Goal: Task Accomplishment & Management: Manage account settings

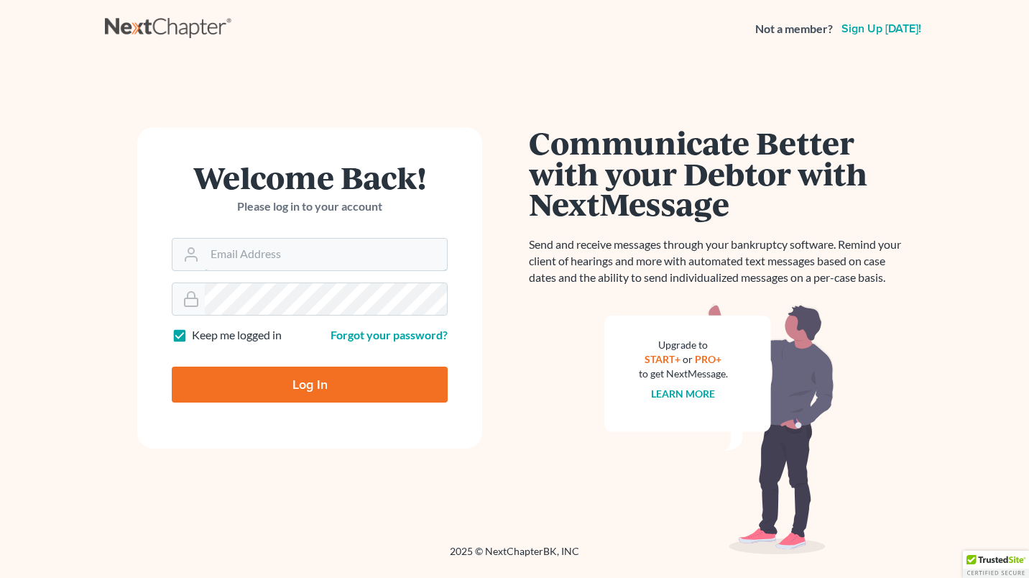
type input "[EMAIL_ADDRESS][DOMAIN_NAME]"
click at [315, 389] on input "Log In" at bounding box center [310, 384] width 276 height 36
type input "Thinking..."
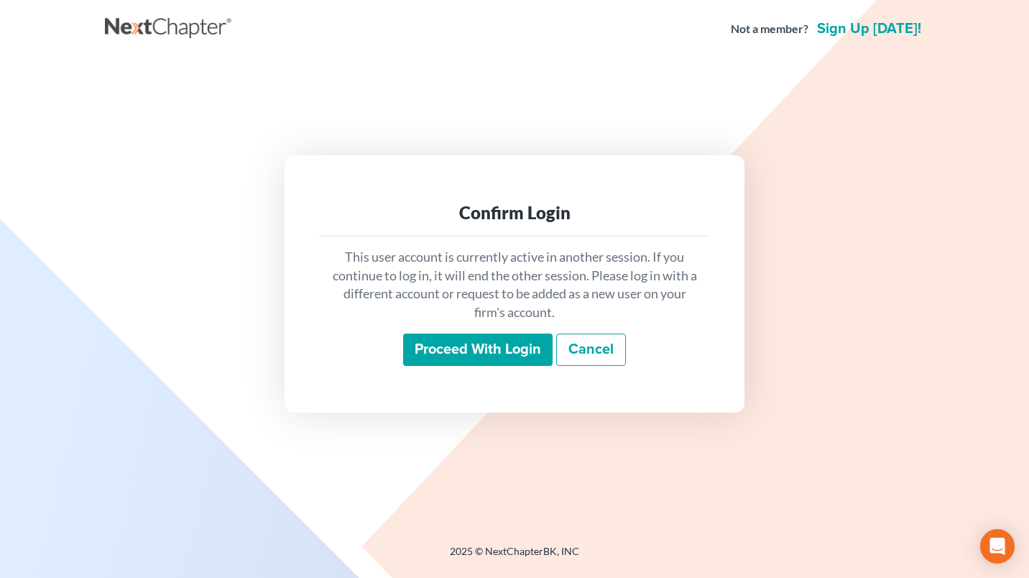
click at [440, 353] on input "Proceed with login" at bounding box center [477, 349] width 149 height 33
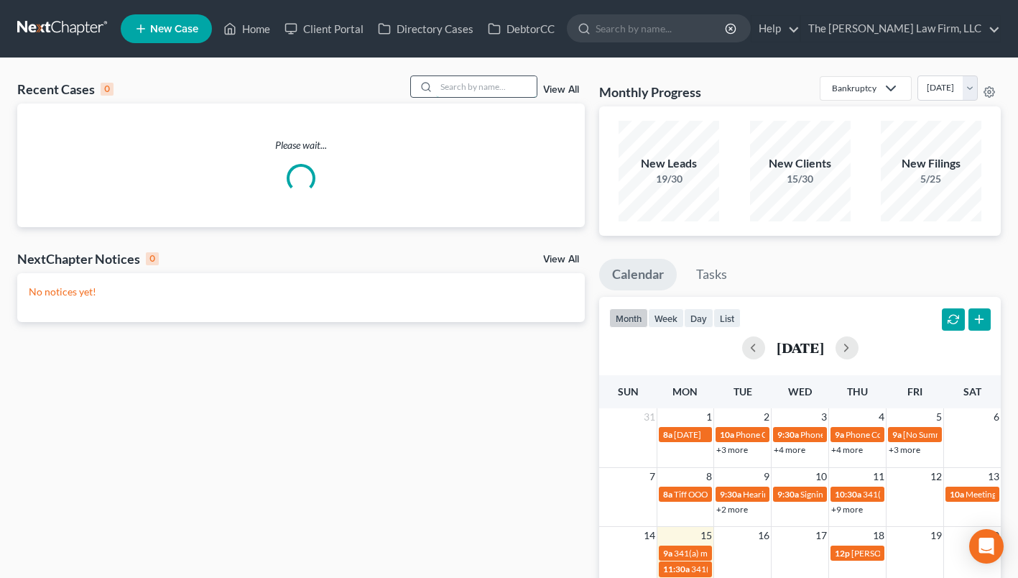
click at [471, 88] on input "search" at bounding box center [486, 86] width 101 height 21
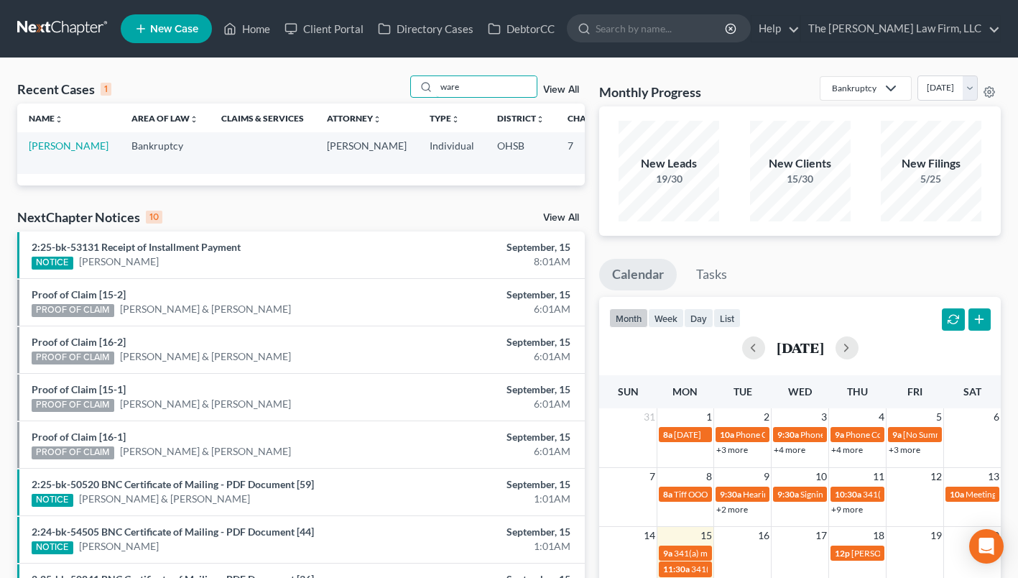
type input "ware"
click at [32, 152] on td "[PERSON_NAME]" at bounding box center [68, 152] width 103 height 41
click at [42, 157] on td "[PERSON_NAME]" at bounding box center [68, 152] width 103 height 41
click at [42, 152] on link "[PERSON_NAME]" at bounding box center [69, 145] width 80 height 12
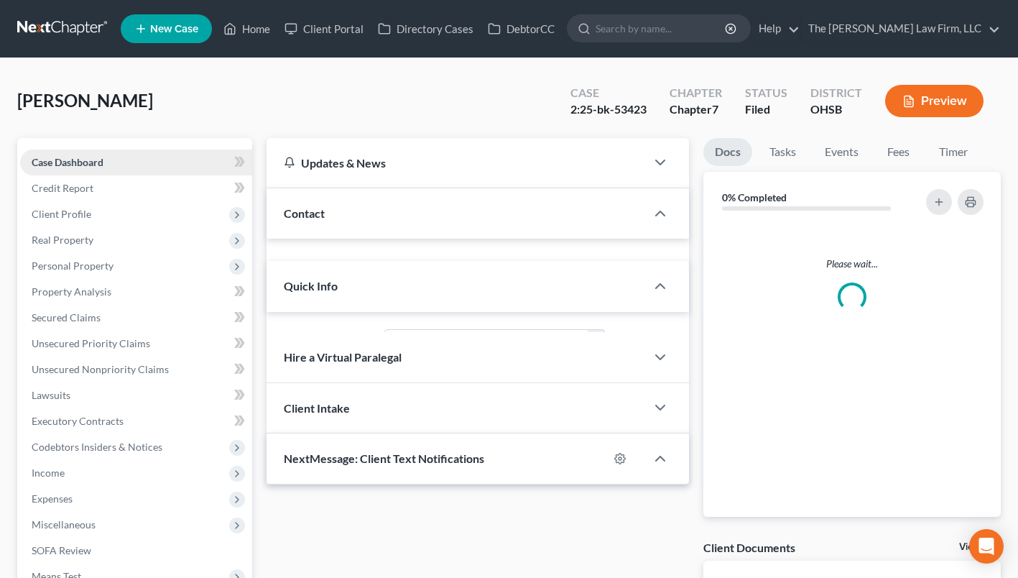
click at [45, 159] on span "Case Dashboard" at bounding box center [68, 162] width 72 height 12
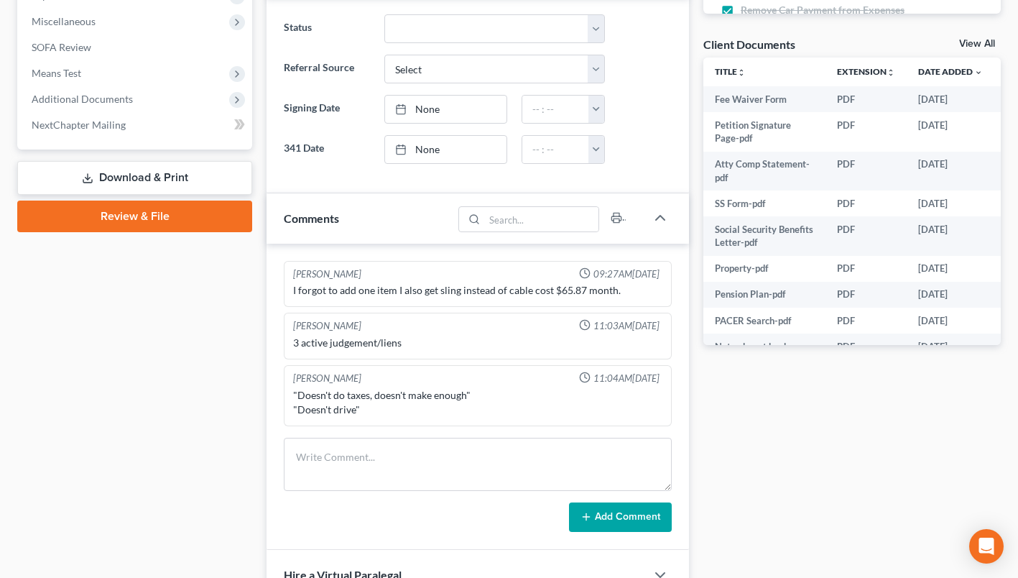
scroll to position [394, 0]
click at [114, 96] on span "Additional Documents" at bounding box center [82, 99] width 101 height 12
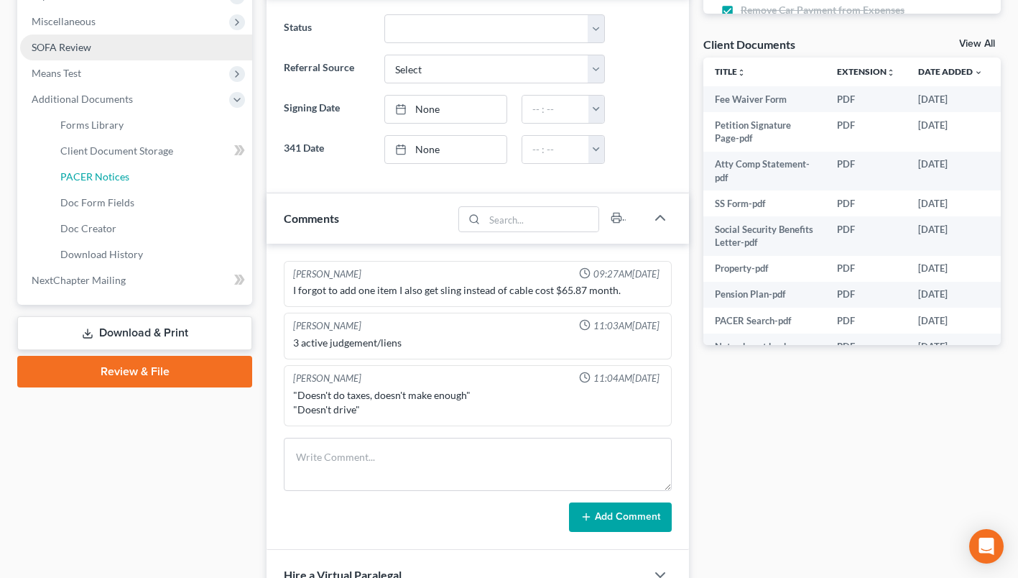
click at [111, 168] on link "PACER Notices" at bounding box center [150, 177] width 203 height 26
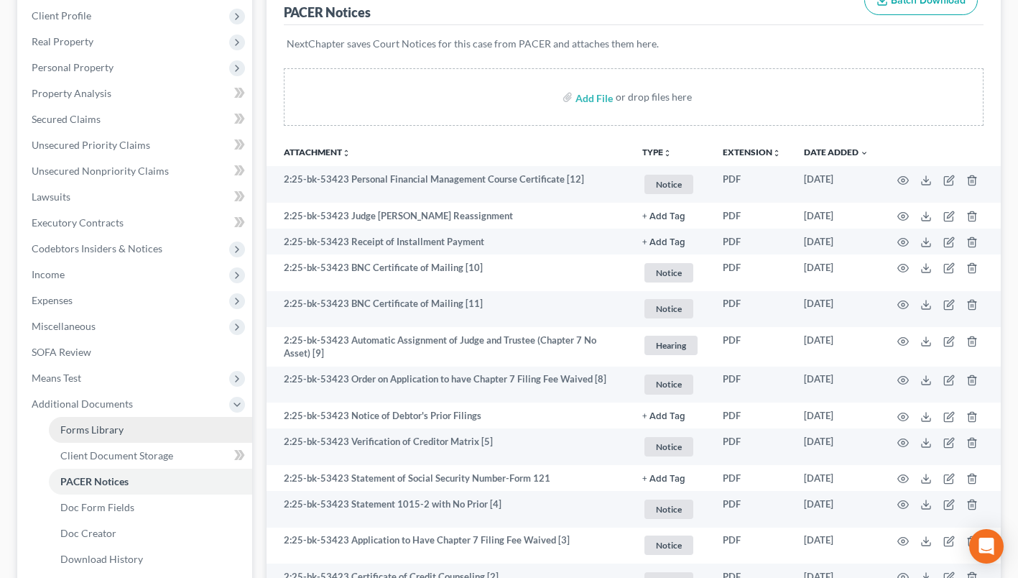
scroll to position [216, 0]
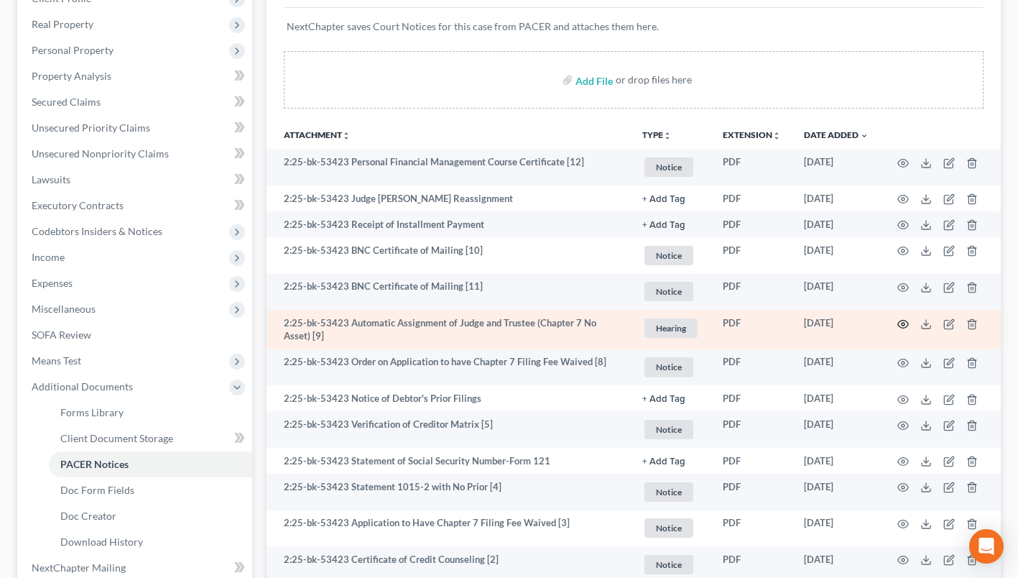
click at [904, 324] on icon "button" at bounding box center [902, 323] width 11 height 11
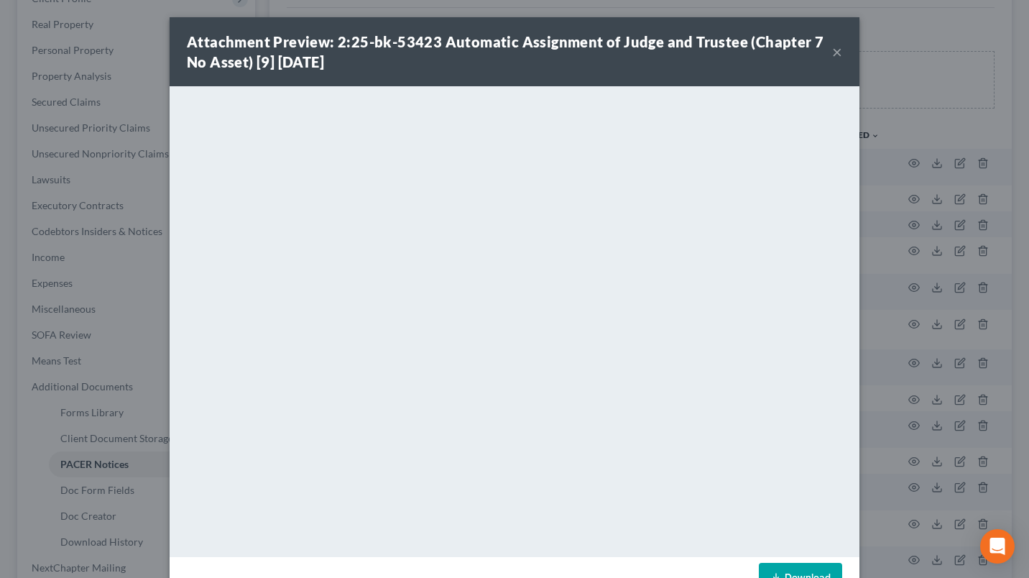
click at [825, 56] on div "Attachment Preview: 2:25-bk-53423 Automatic Assignment of Judge and Trustee (Ch…" at bounding box center [509, 52] width 645 height 40
click at [832, 51] on button "×" at bounding box center [837, 51] width 10 height 17
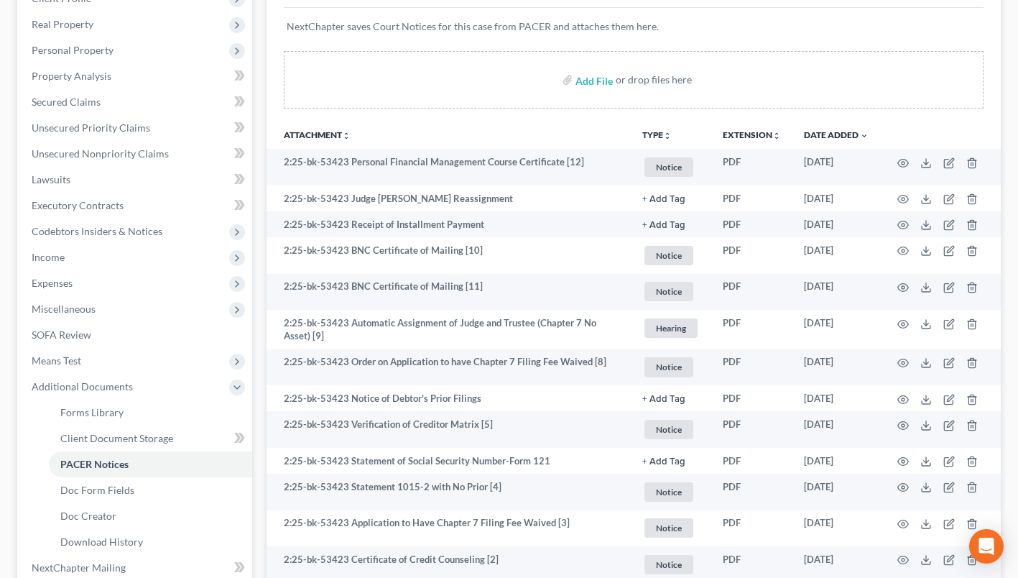
scroll to position [0, 0]
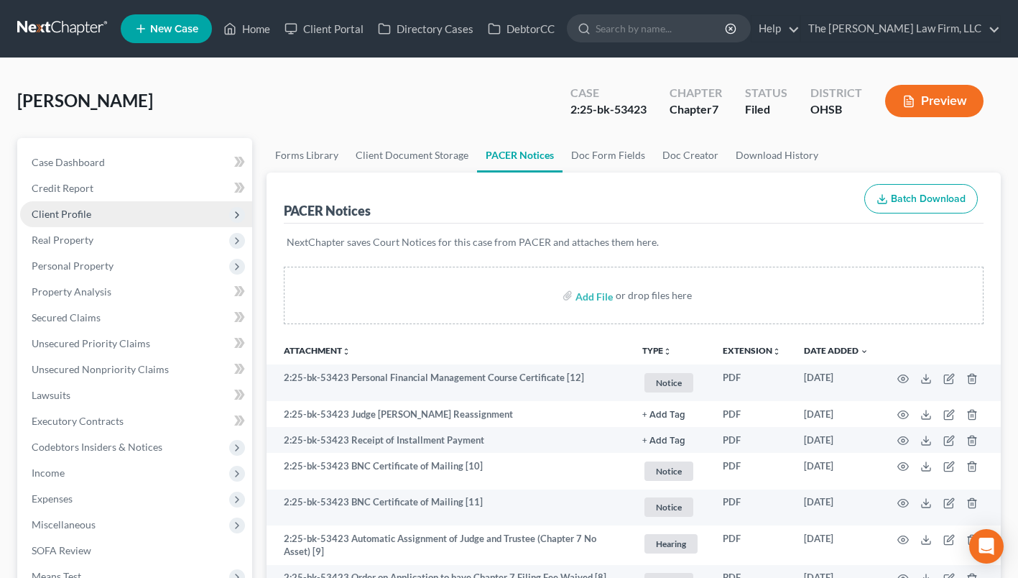
drag, startPoint x: 80, startPoint y: 212, endPoint x: 78, endPoint y: 204, distance: 8.2
click at [80, 212] on span "Client Profile" at bounding box center [62, 214] width 60 height 12
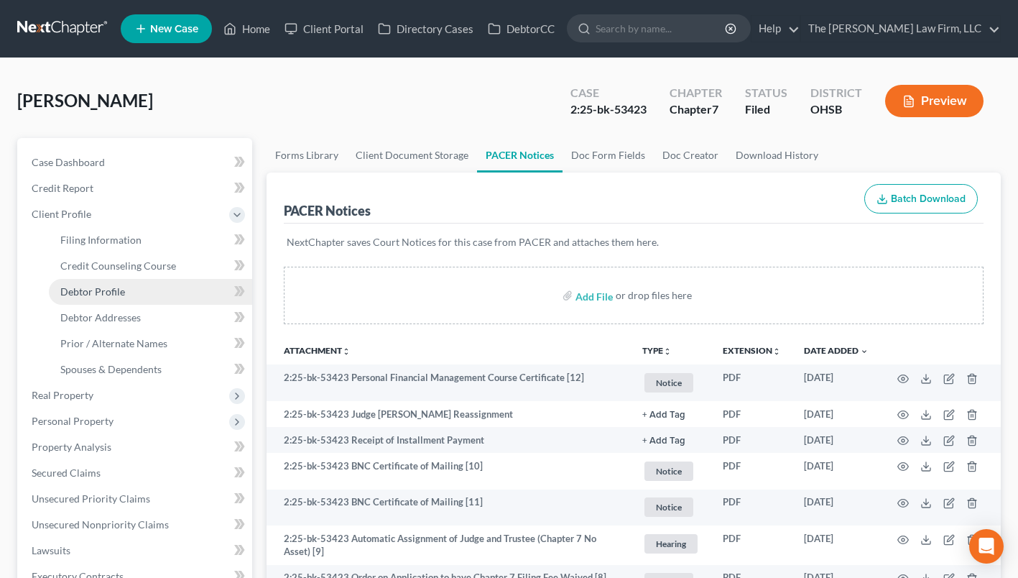
click at [121, 295] on span "Debtor Profile" at bounding box center [92, 291] width 65 height 12
select select "4"
select select "0"
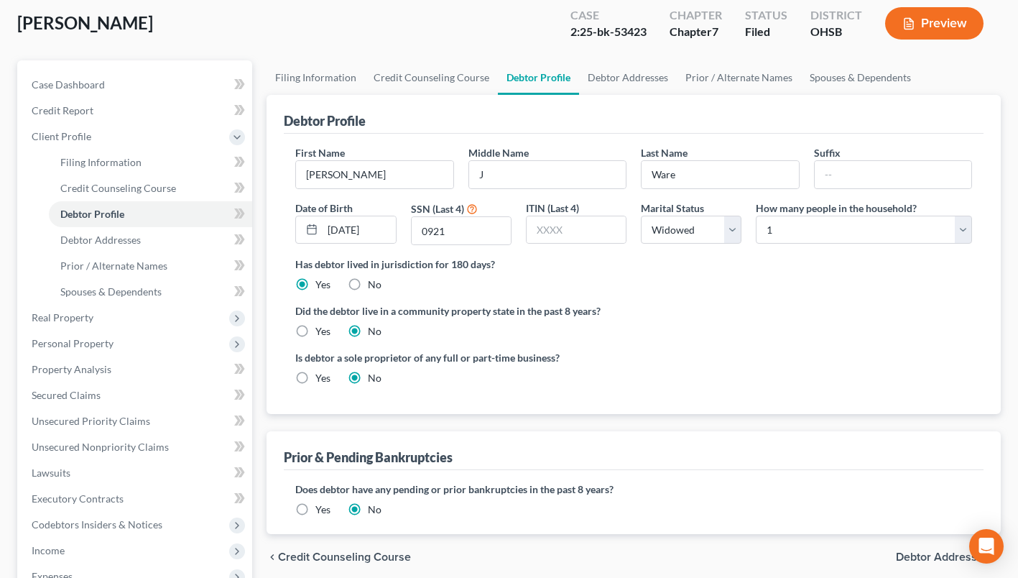
scroll to position [366, 0]
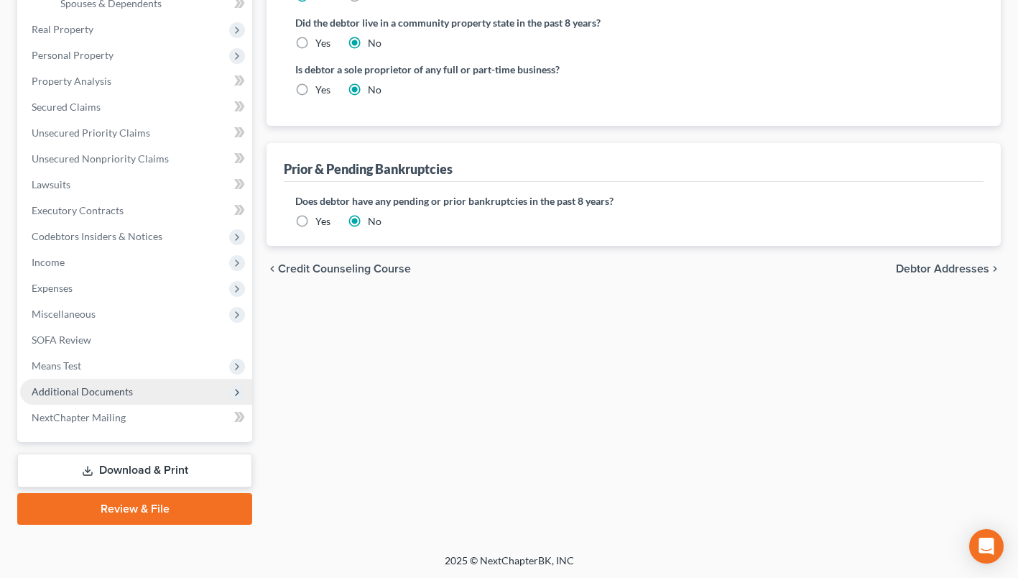
click at [54, 385] on span "Additional Documents" at bounding box center [82, 391] width 101 height 12
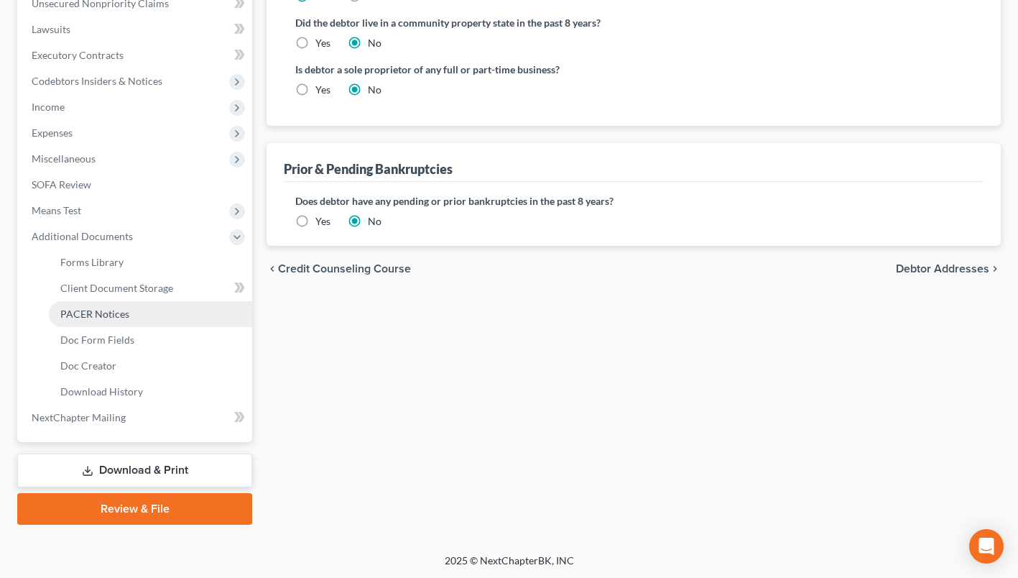
click at [106, 305] on link "PACER Notices" at bounding box center [150, 314] width 203 height 26
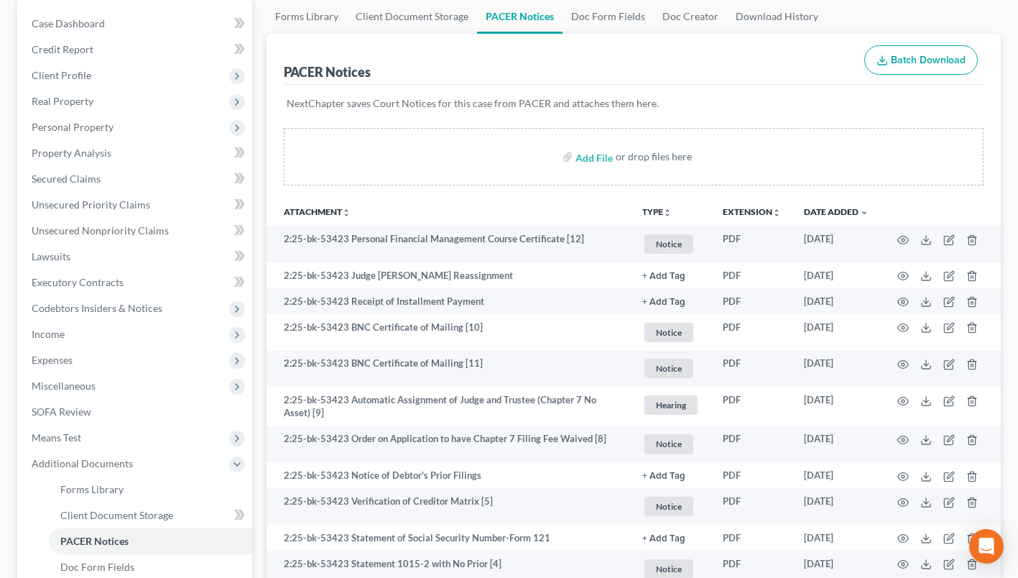
scroll to position [368, 0]
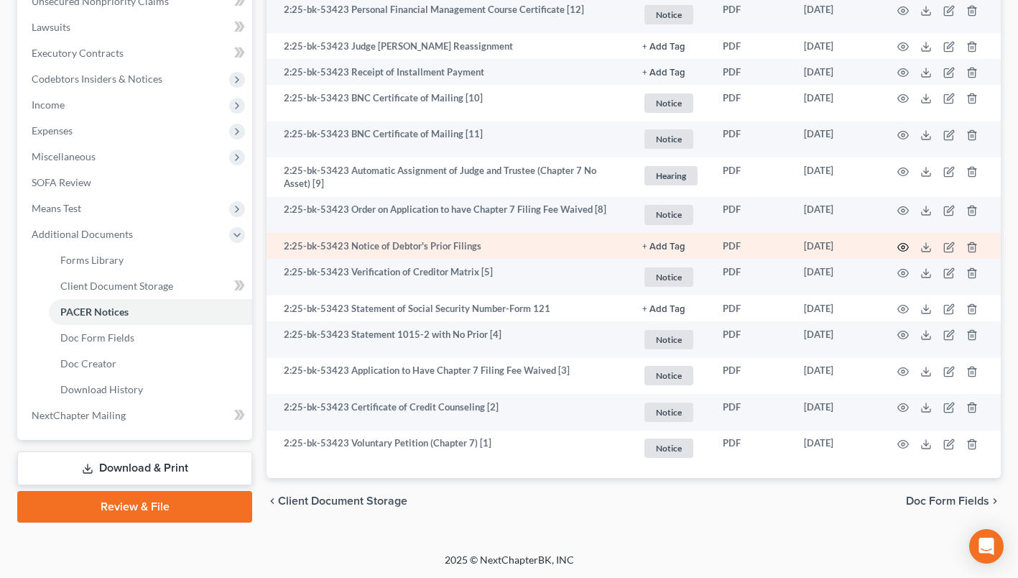
click at [899, 242] on icon "button" at bounding box center [902, 246] width 11 height 11
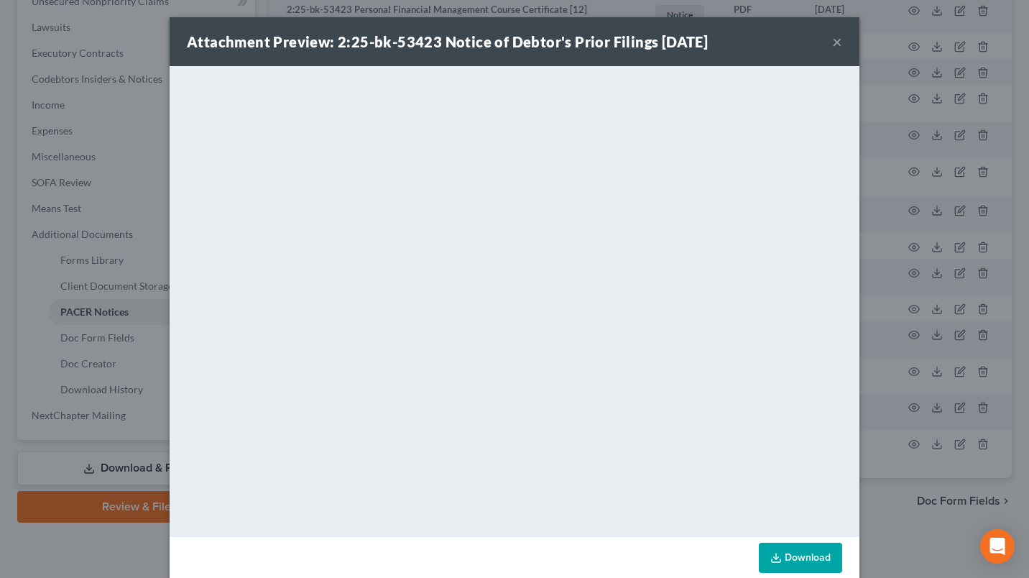
click at [832, 40] on button "×" at bounding box center [837, 41] width 10 height 17
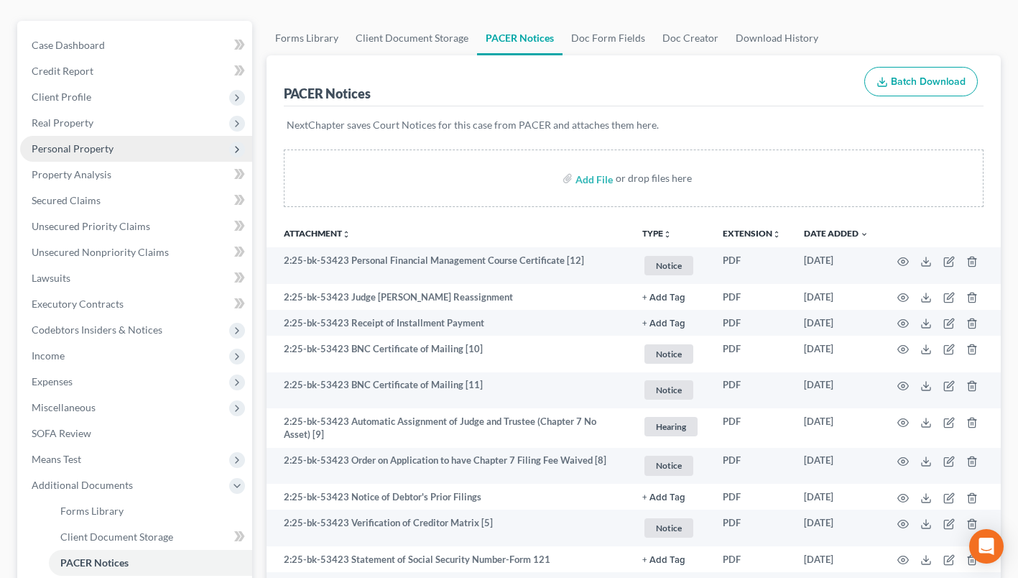
scroll to position [0, 0]
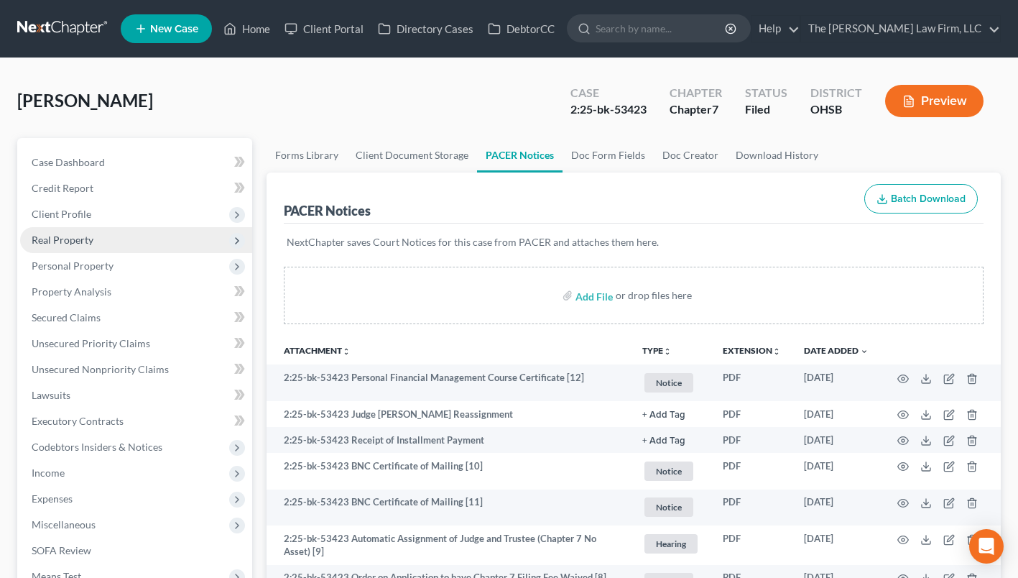
drag, startPoint x: 106, startPoint y: 236, endPoint x: 115, endPoint y: 242, distance: 11.4
click at [108, 236] on span "Real Property" at bounding box center [136, 240] width 232 height 26
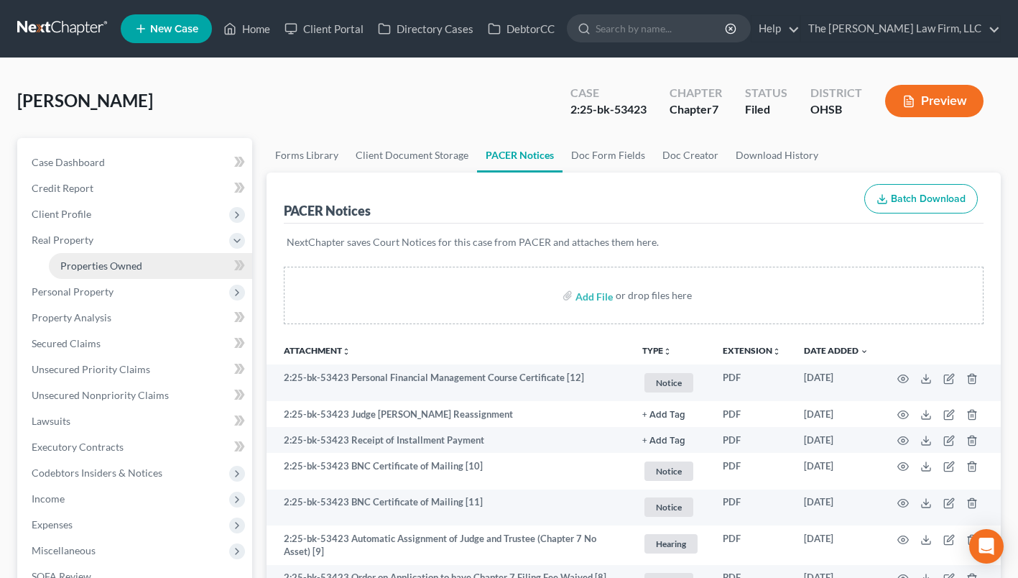
click at [126, 261] on span "Properties Owned" at bounding box center [101, 265] width 82 height 12
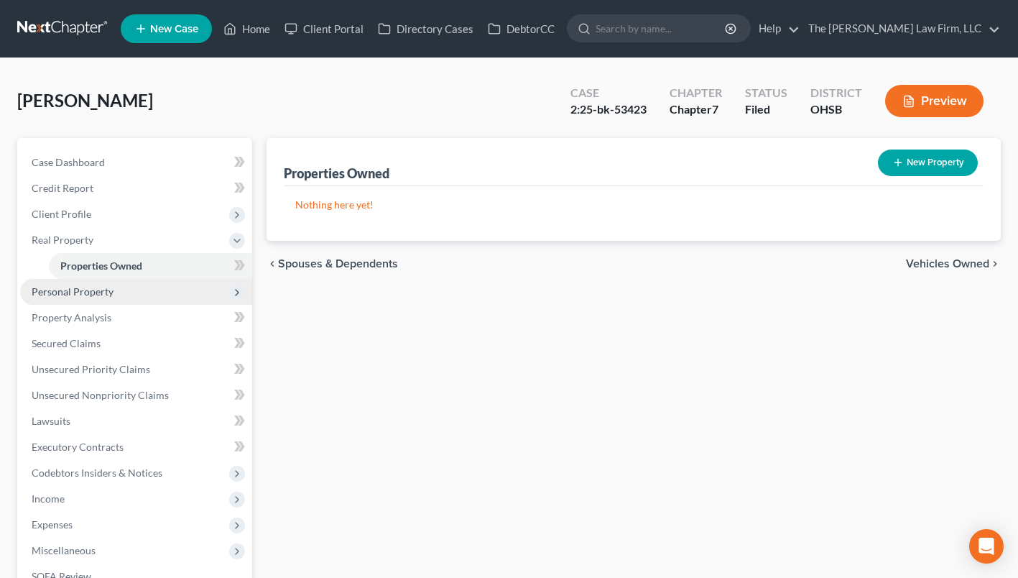
click at [122, 289] on span "Personal Property" at bounding box center [136, 292] width 232 height 26
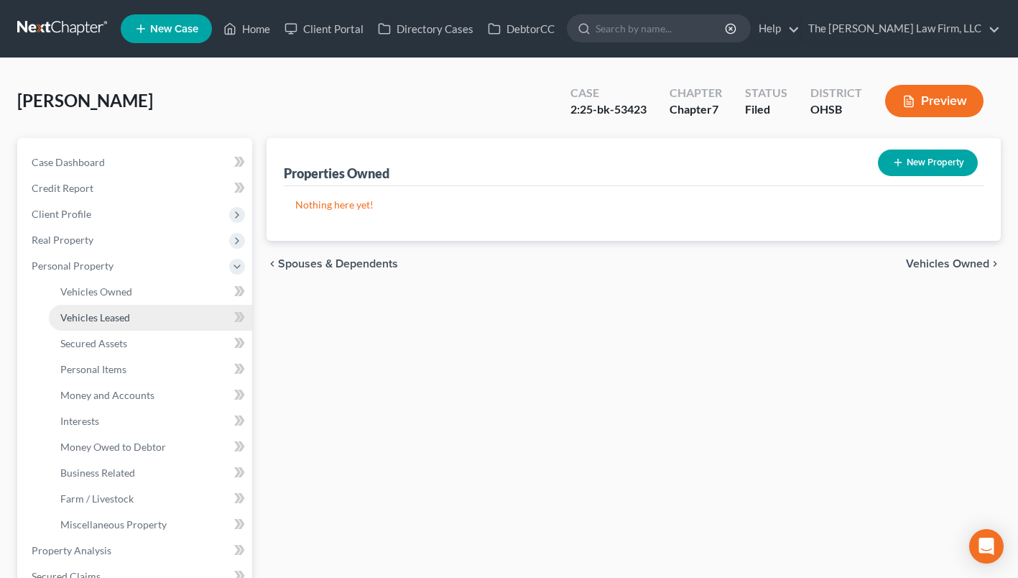
click at [121, 310] on link "Vehicles Leased" at bounding box center [150, 318] width 203 height 26
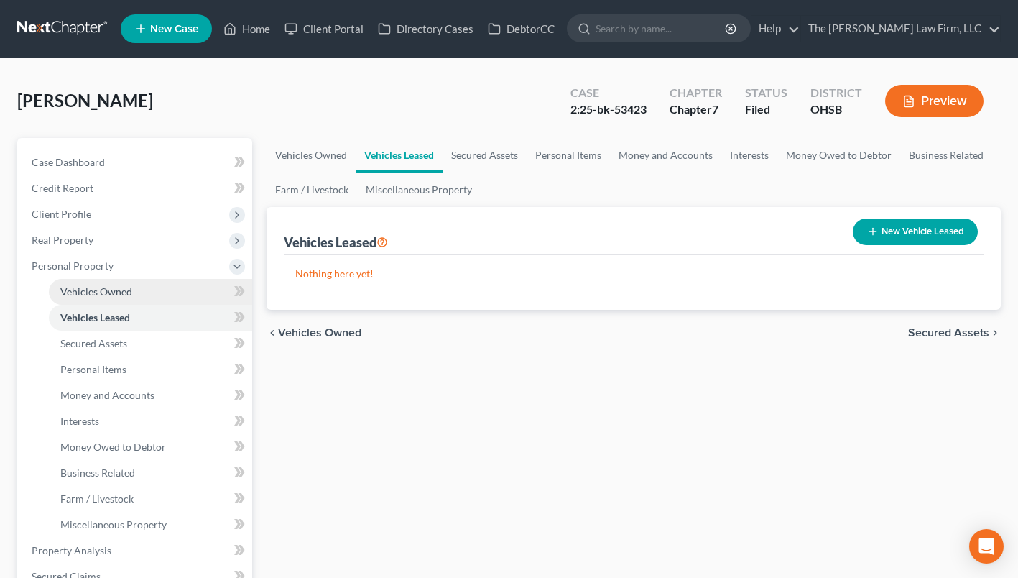
click at [126, 295] on span "Vehicles Owned" at bounding box center [96, 291] width 72 height 12
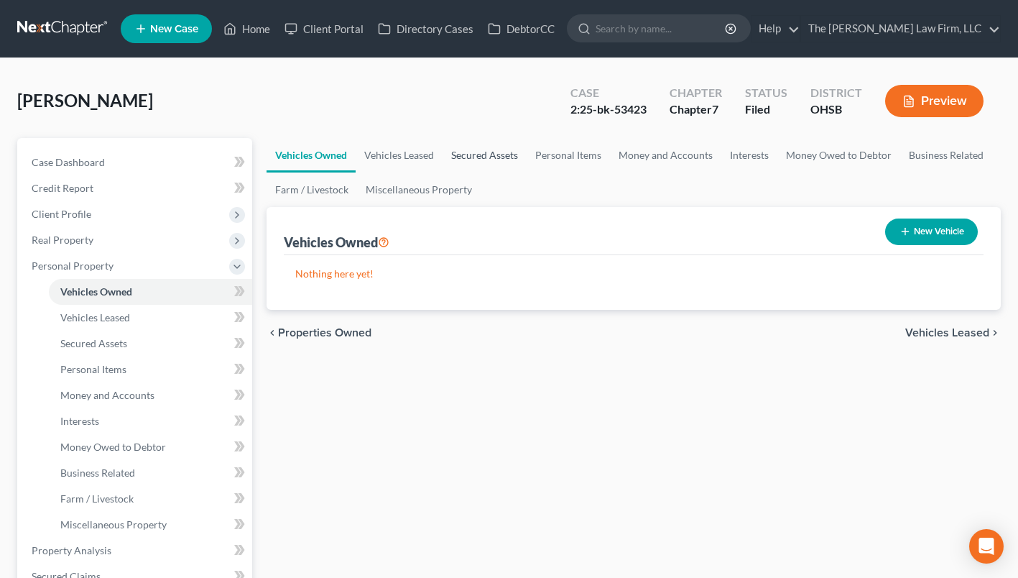
click at [501, 151] on link "Secured Assets" at bounding box center [485, 155] width 84 height 34
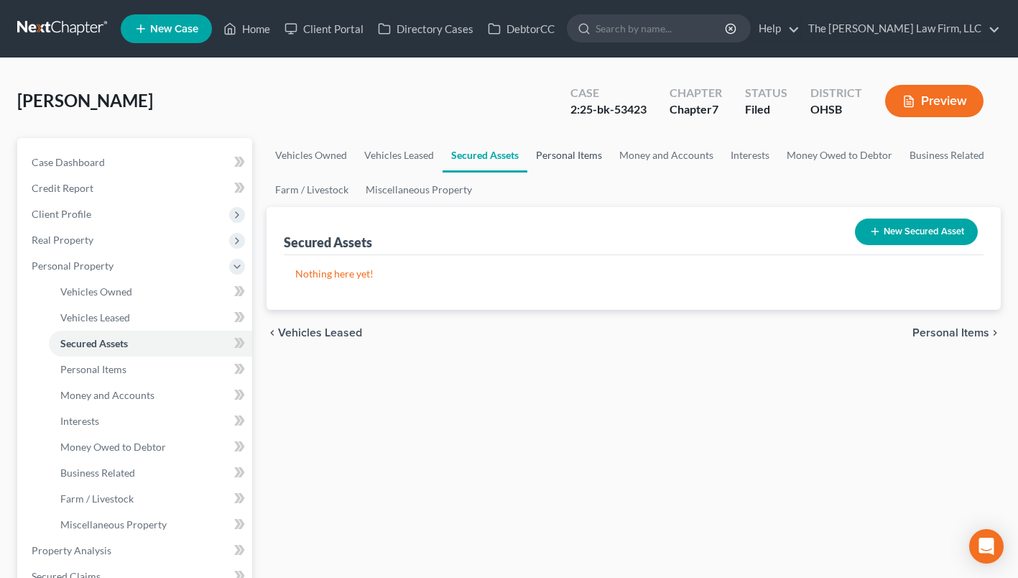
click at [545, 149] on link "Personal Items" at bounding box center [568, 155] width 83 height 34
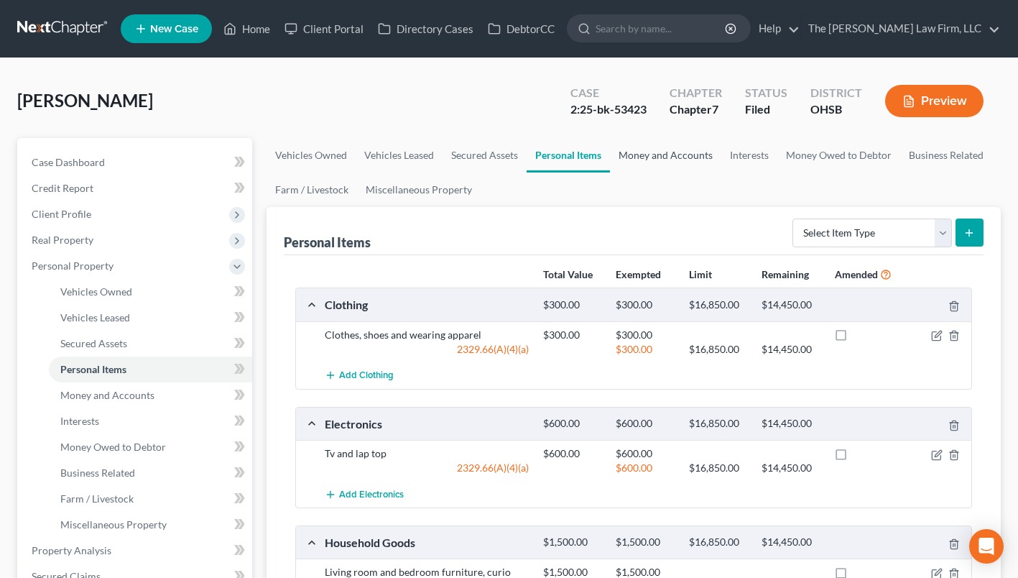
click at [629, 162] on link "Money and Accounts" at bounding box center [665, 155] width 111 height 34
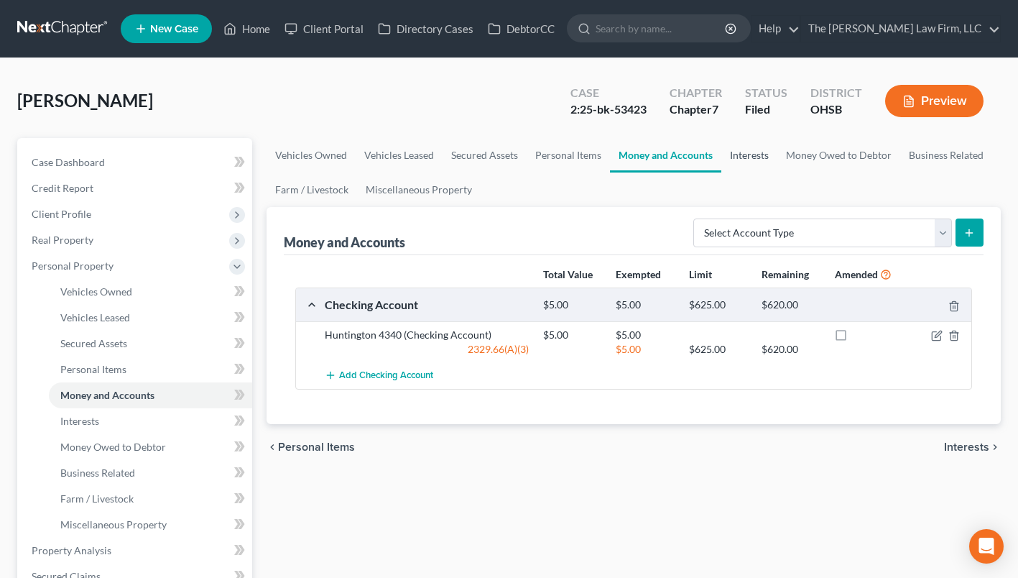
click at [751, 152] on link "Interests" at bounding box center [749, 155] width 56 height 34
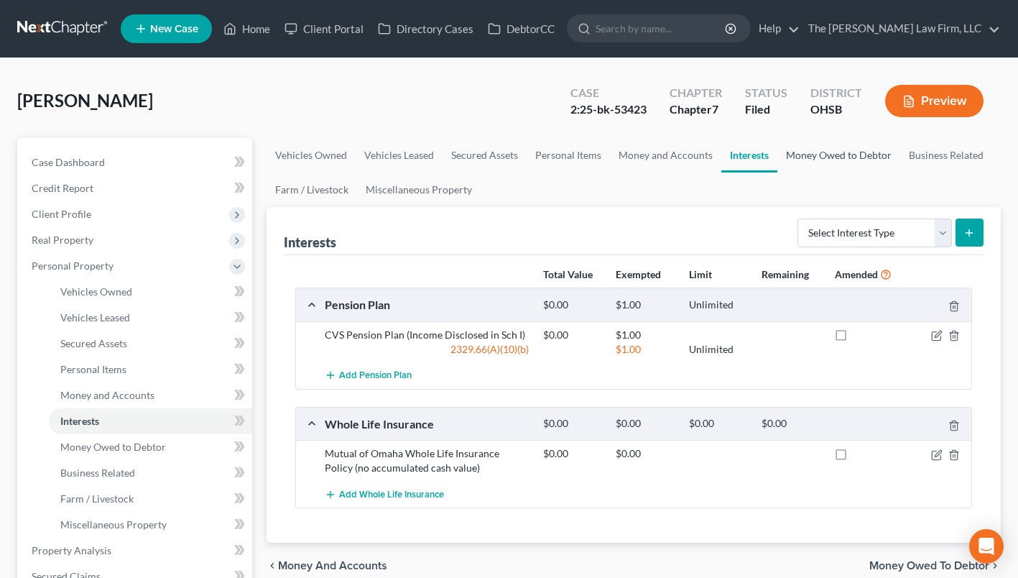
click at [835, 155] on link "Money Owed to Debtor" at bounding box center [838, 155] width 123 height 34
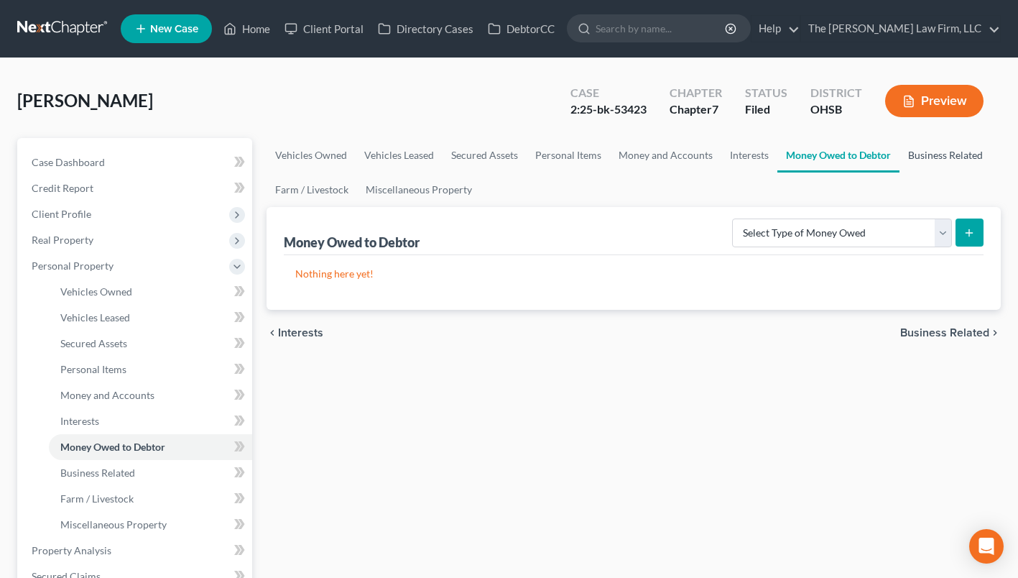
click at [930, 157] on link "Business Related" at bounding box center [945, 155] width 92 height 34
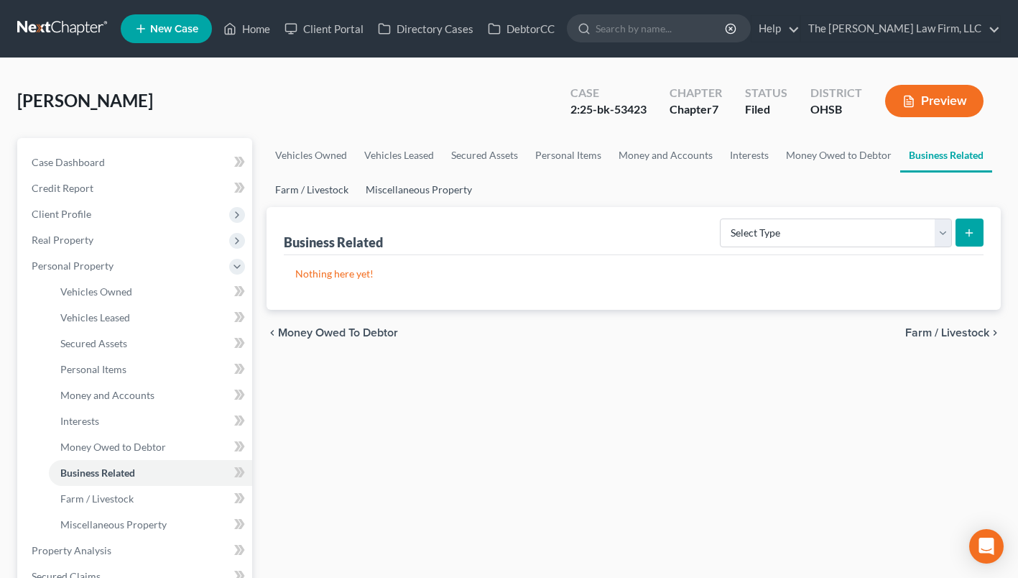
click at [307, 187] on link "Farm / Livestock" at bounding box center [312, 189] width 91 height 34
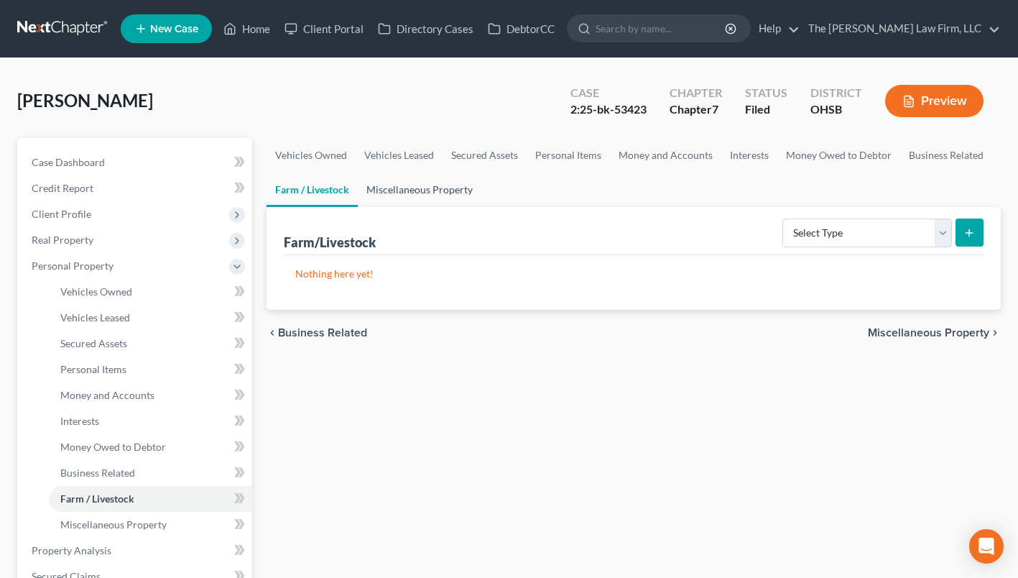
click at [435, 187] on link "Miscellaneous Property" at bounding box center [420, 189] width 124 height 34
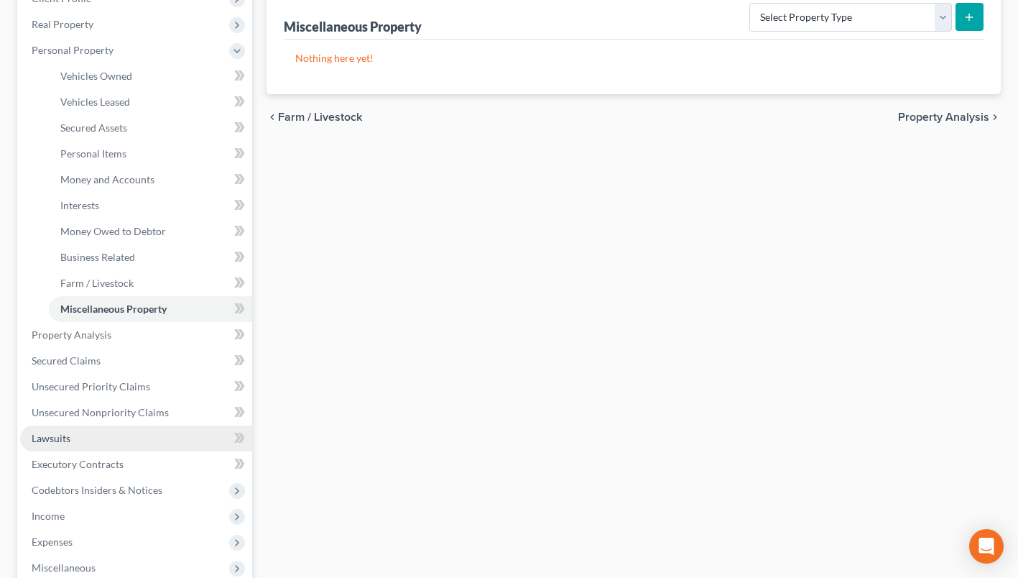
scroll to position [287, 0]
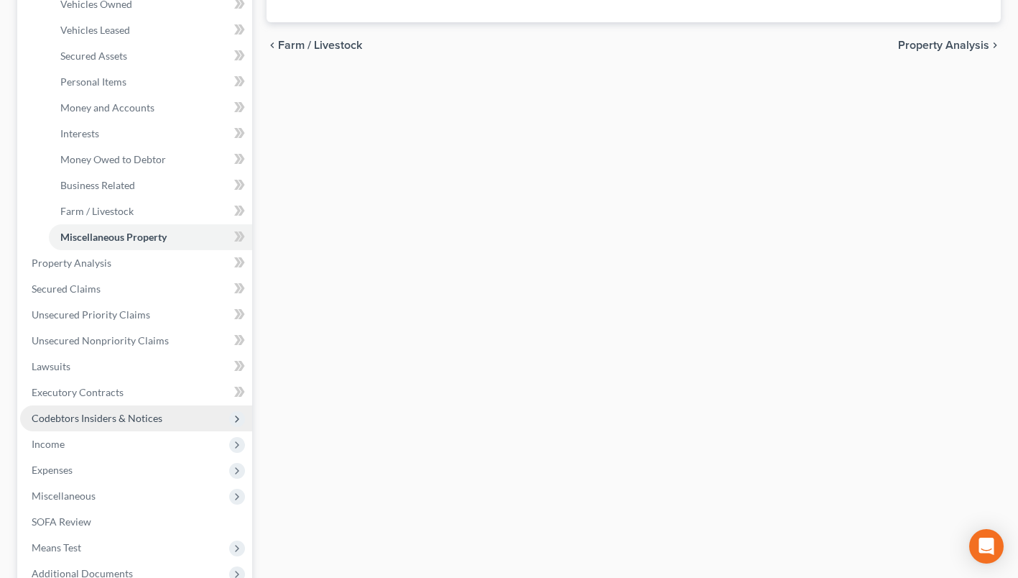
click at [83, 414] on span "Codebtors Insiders & Notices" at bounding box center [97, 418] width 131 height 12
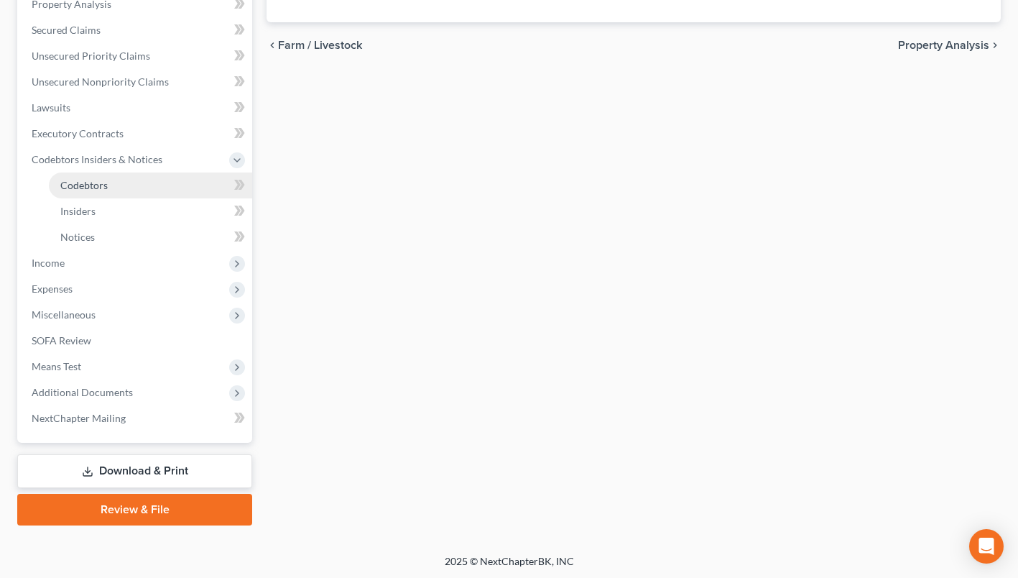
click at [138, 182] on link "Codebtors" at bounding box center [150, 185] width 203 height 26
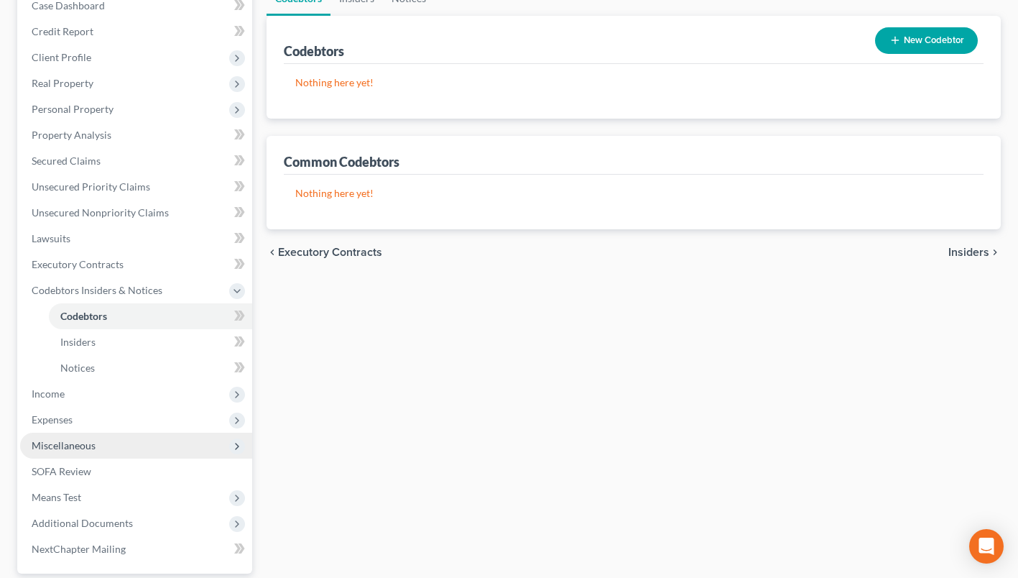
scroll to position [216, 0]
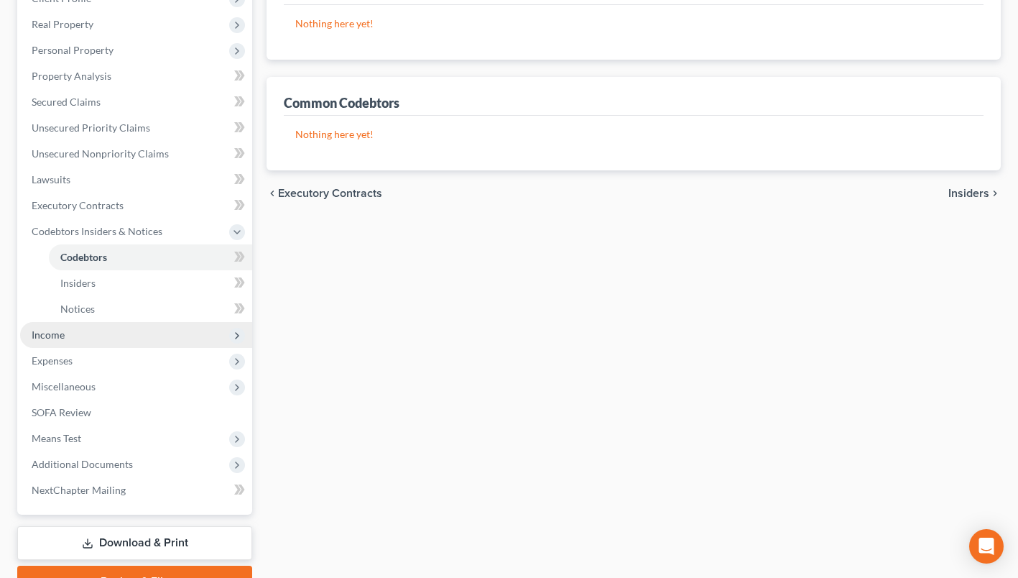
click at [65, 337] on span "Income" at bounding box center [136, 335] width 232 height 26
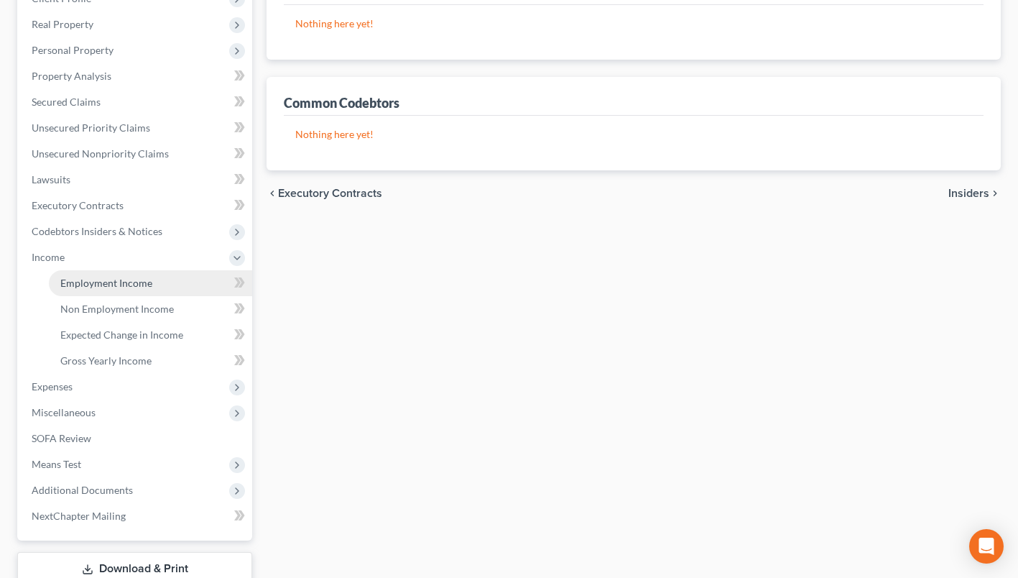
click at [132, 281] on span "Employment Income" at bounding box center [106, 283] width 92 height 12
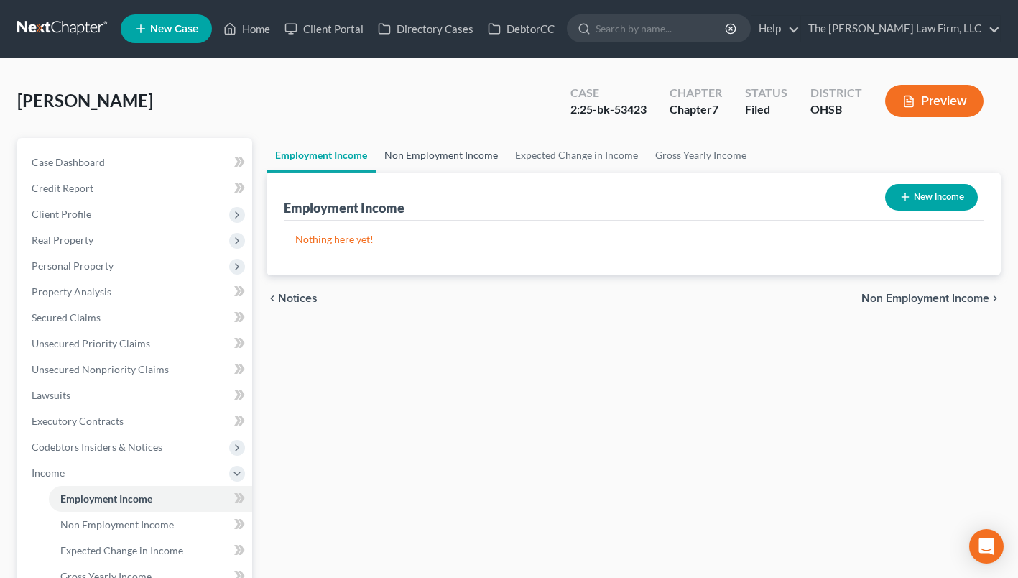
click at [450, 147] on link "Non Employment Income" at bounding box center [441, 155] width 131 height 34
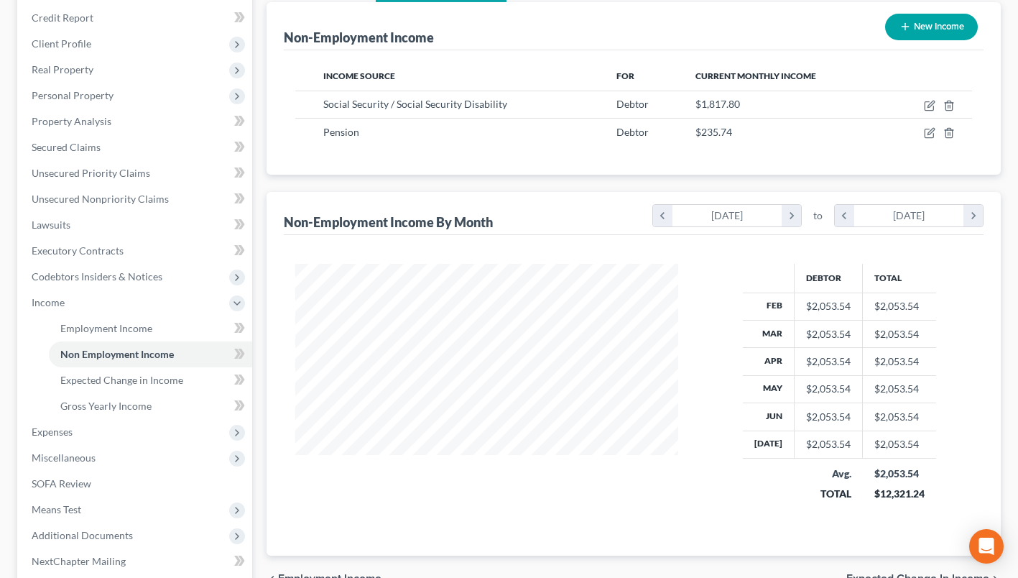
scroll to position [314, 0]
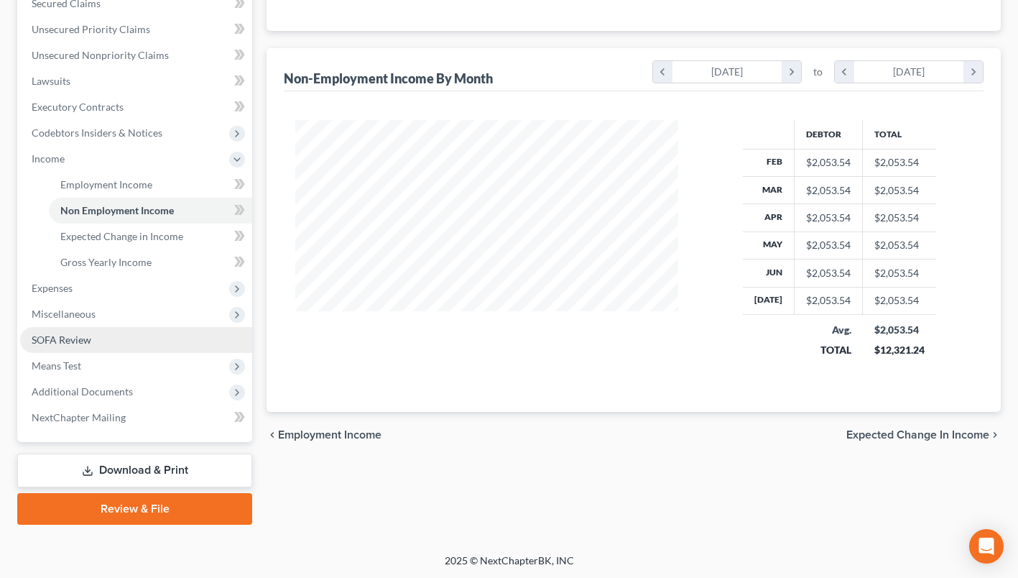
click at [80, 339] on span "SOFA Review" at bounding box center [62, 339] width 60 height 12
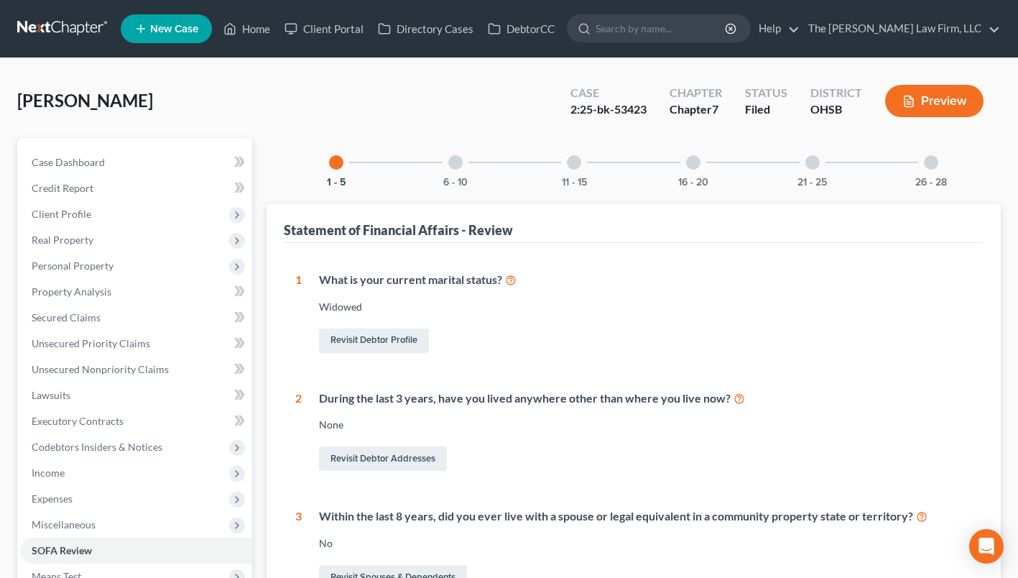
click at [444, 150] on div "6 - 10" at bounding box center [455, 162] width 49 height 49
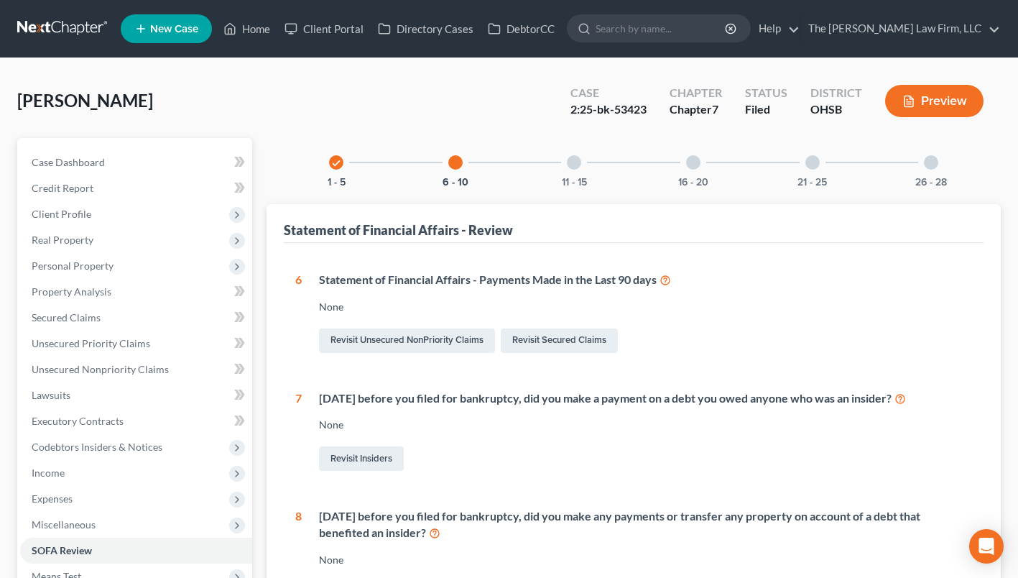
click at [558, 170] on div "11 - 15" at bounding box center [574, 162] width 49 height 49
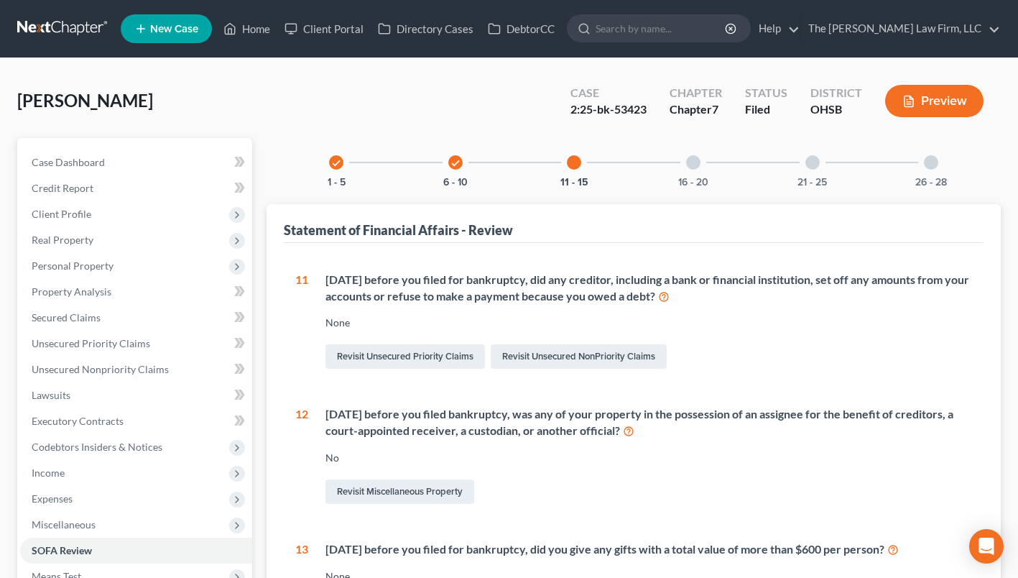
click at [689, 172] on div "16 - 20" at bounding box center [693, 162] width 49 height 49
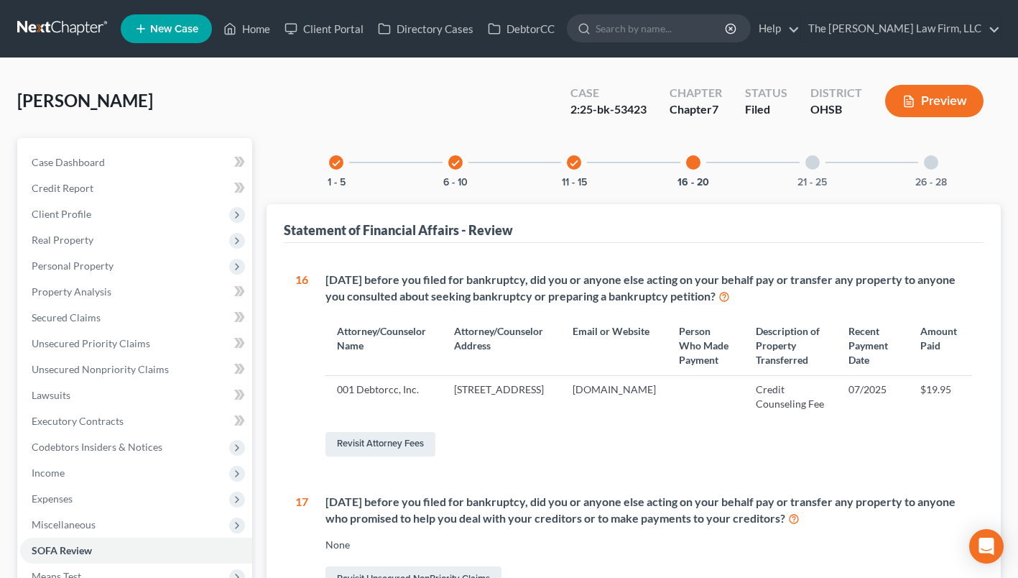
click at [817, 154] on div "21 - 25" at bounding box center [812, 162] width 49 height 49
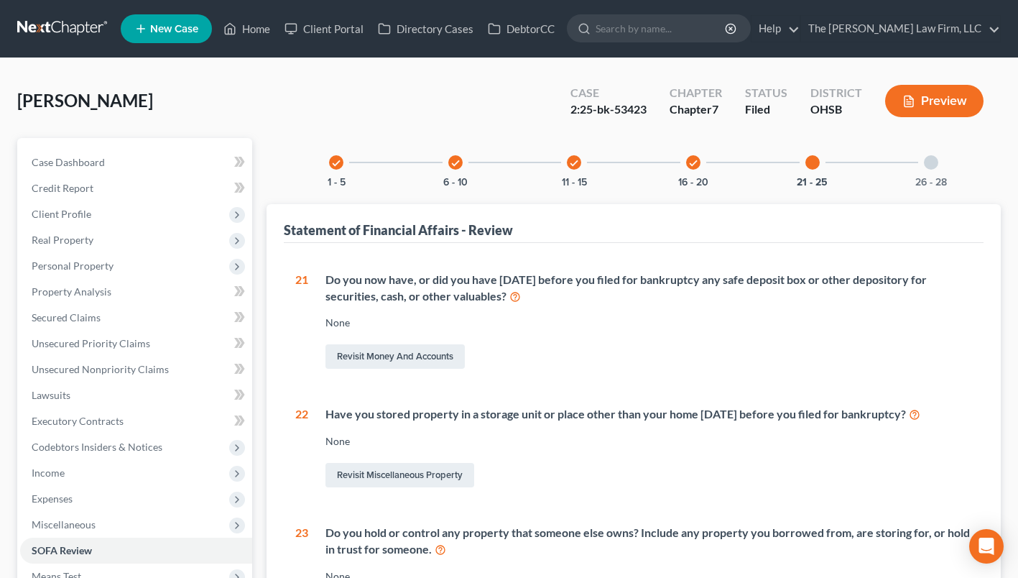
click at [932, 173] on div "26 - 28" at bounding box center [931, 162] width 49 height 49
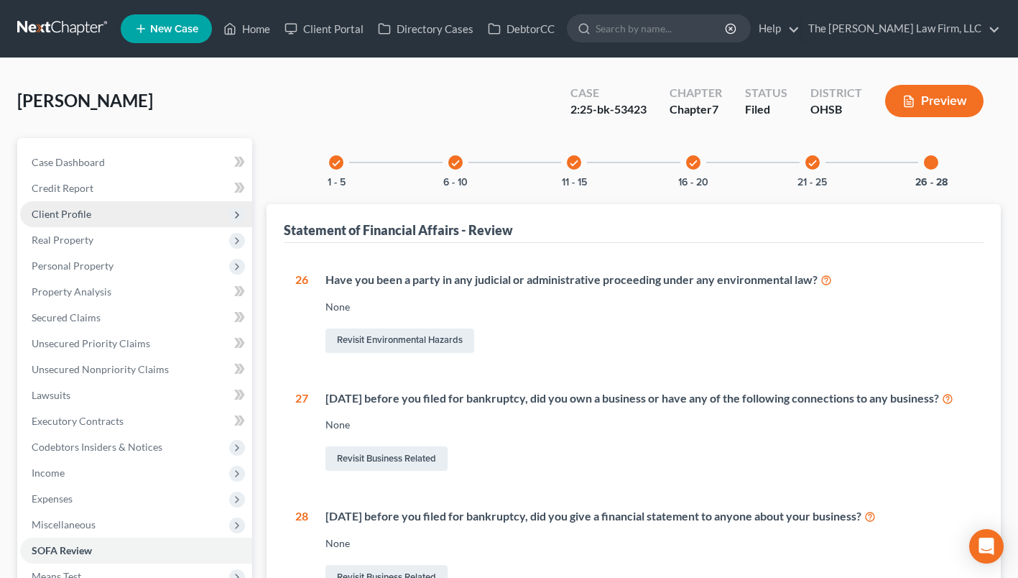
click at [93, 212] on span "Client Profile" at bounding box center [136, 214] width 232 height 26
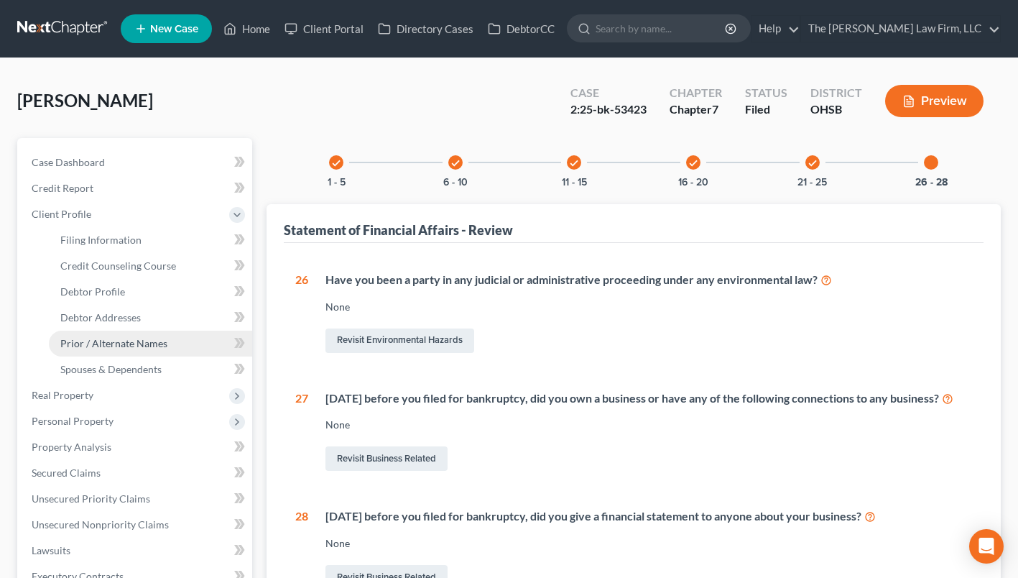
click at [103, 344] on span "Prior / Alternate Names" at bounding box center [113, 343] width 107 height 12
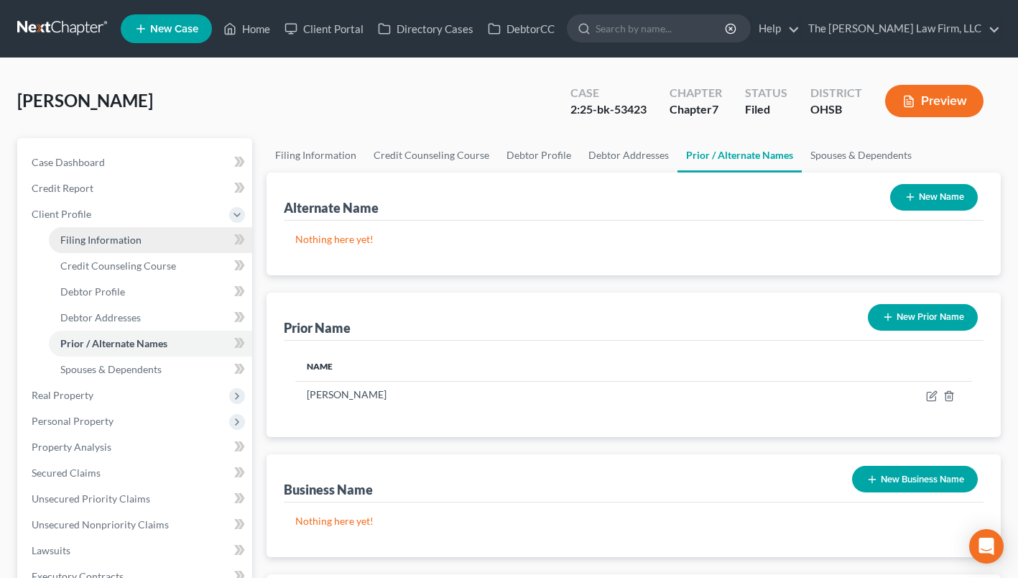
click at [108, 246] on link "Filing Information" at bounding box center [150, 240] width 203 height 26
select select "1"
select select "0"
select select "36"
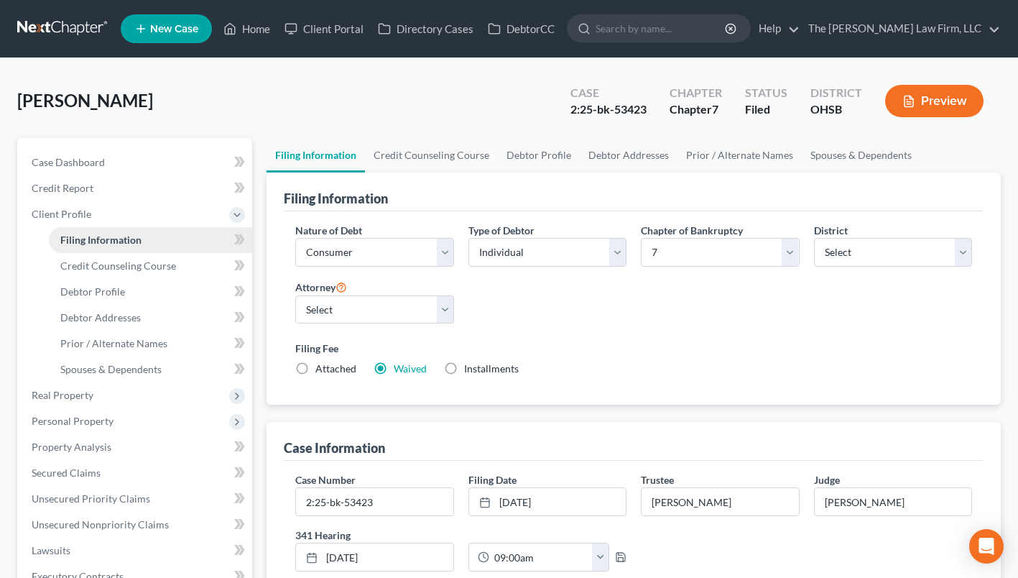
click at [49, 227] on link "Filing Information" at bounding box center [150, 240] width 203 height 26
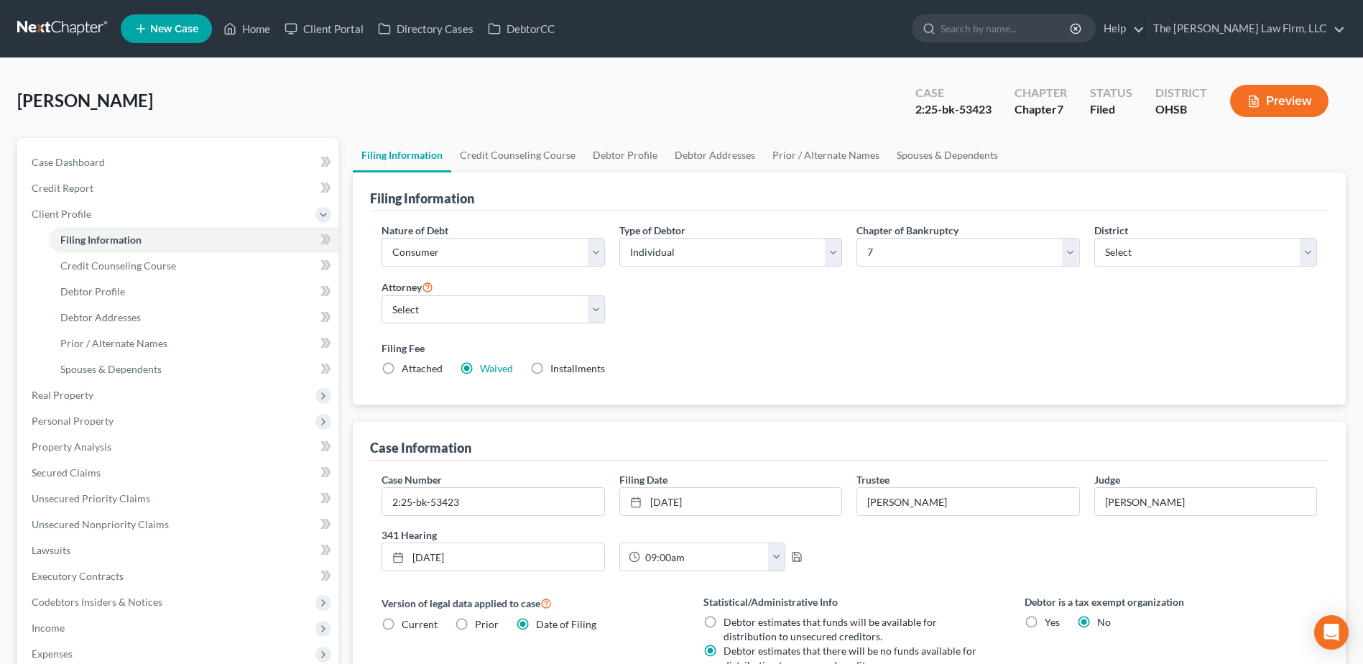
click at [59, 12] on nav "Home New Case Client Portal Directory Cases DebtorCC The Jones Law Firm, LLC mj…" at bounding box center [681, 28] width 1363 height 57
click at [60, 24] on link at bounding box center [63, 29] width 92 height 26
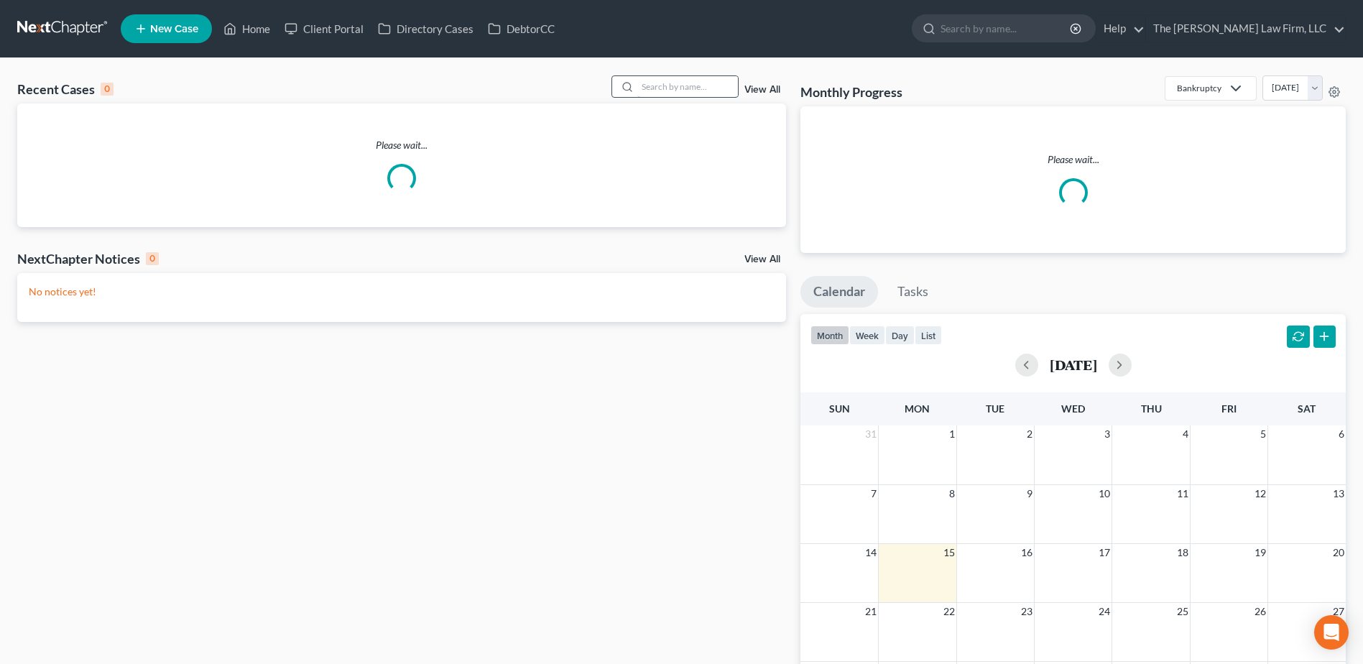
click at [667, 89] on input "search" at bounding box center [687, 86] width 101 height 21
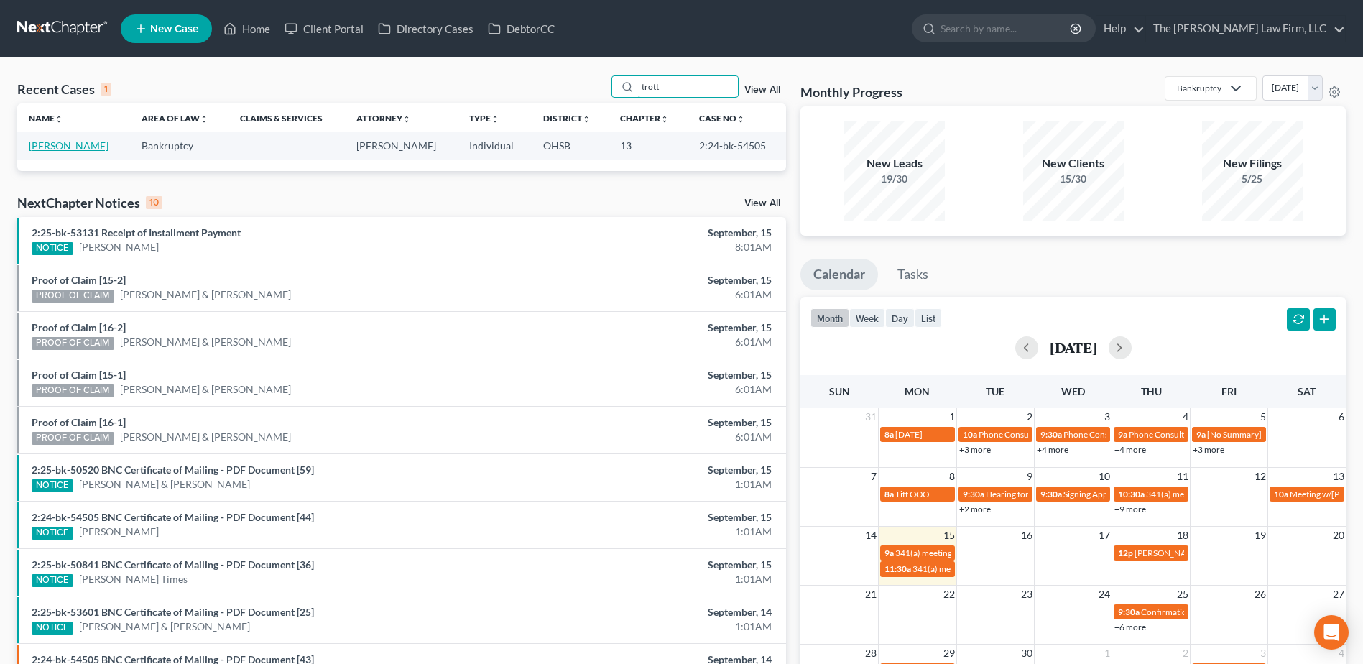
type input "trott"
click at [62, 142] on link "[PERSON_NAME]" at bounding box center [69, 145] width 80 height 12
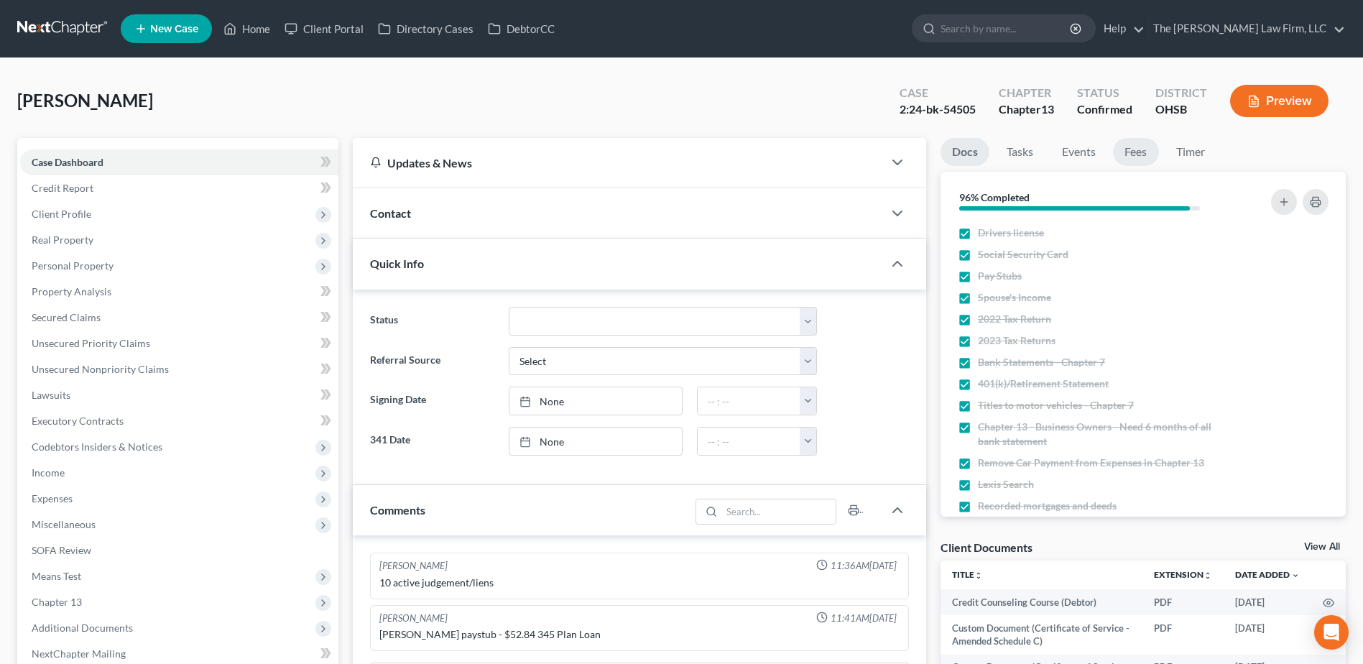
scroll to position [200, 0]
click at [69, 210] on span "Client Profile" at bounding box center [62, 214] width 60 height 12
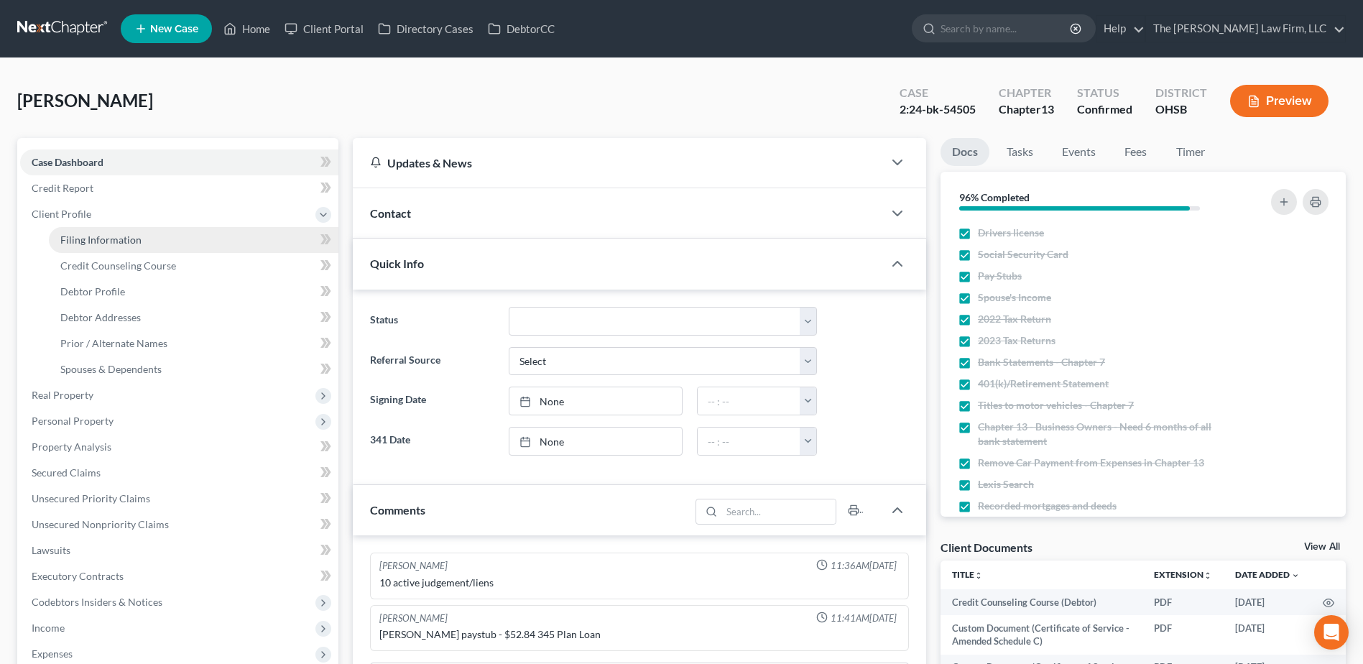
click at [86, 229] on link "Filing Information" at bounding box center [193, 240] width 289 height 26
select select "1"
select select "0"
select select "3"
select select "36"
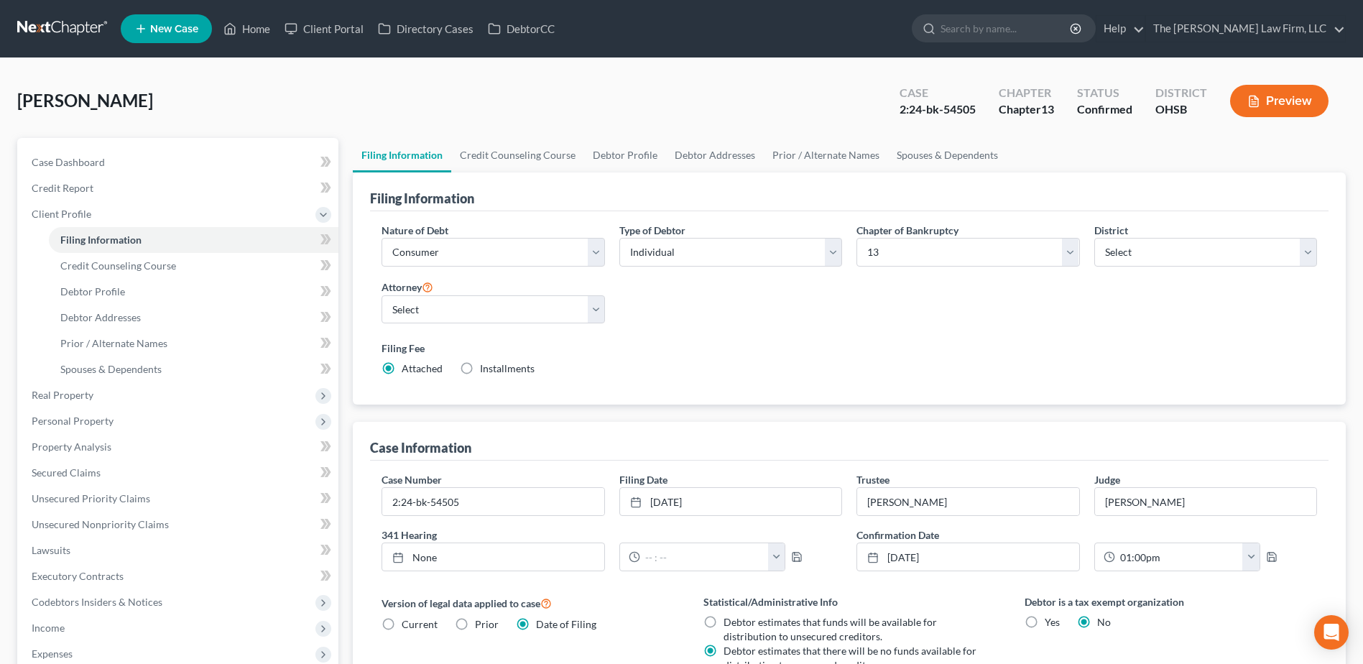
click at [55, 27] on link at bounding box center [63, 29] width 92 height 26
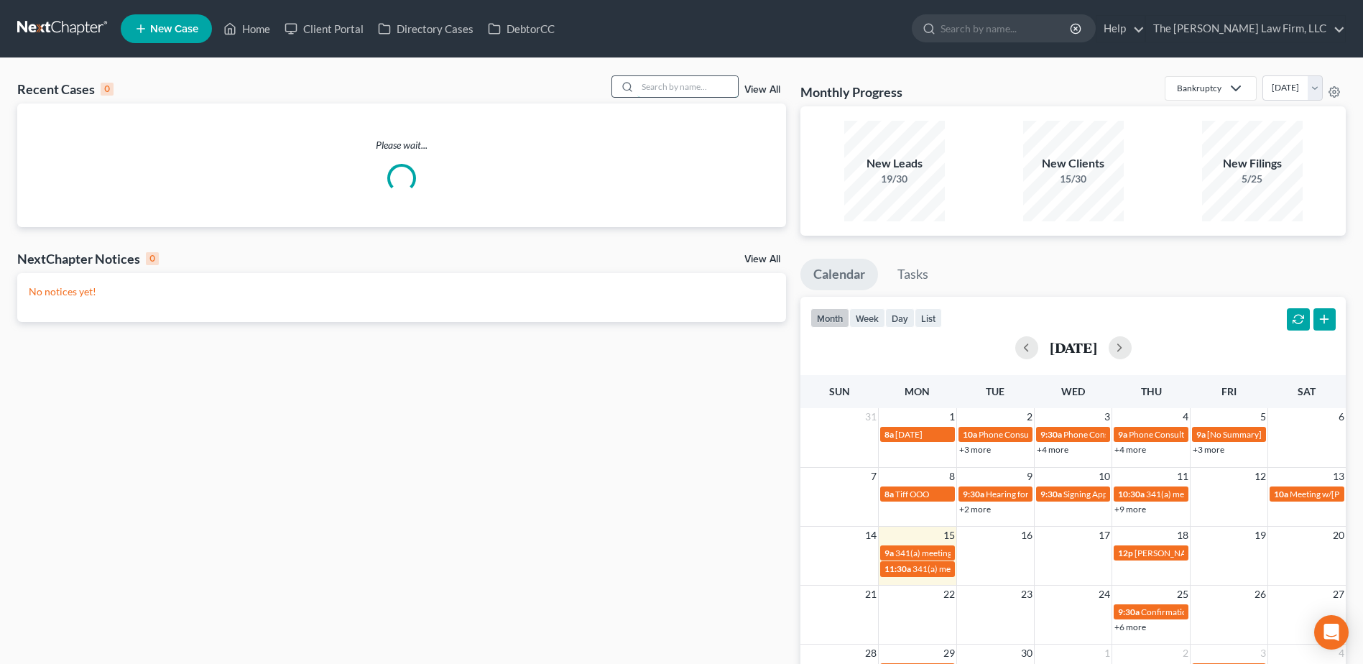
click at [689, 91] on input "search" at bounding box center [687, 86] width 101 height 21
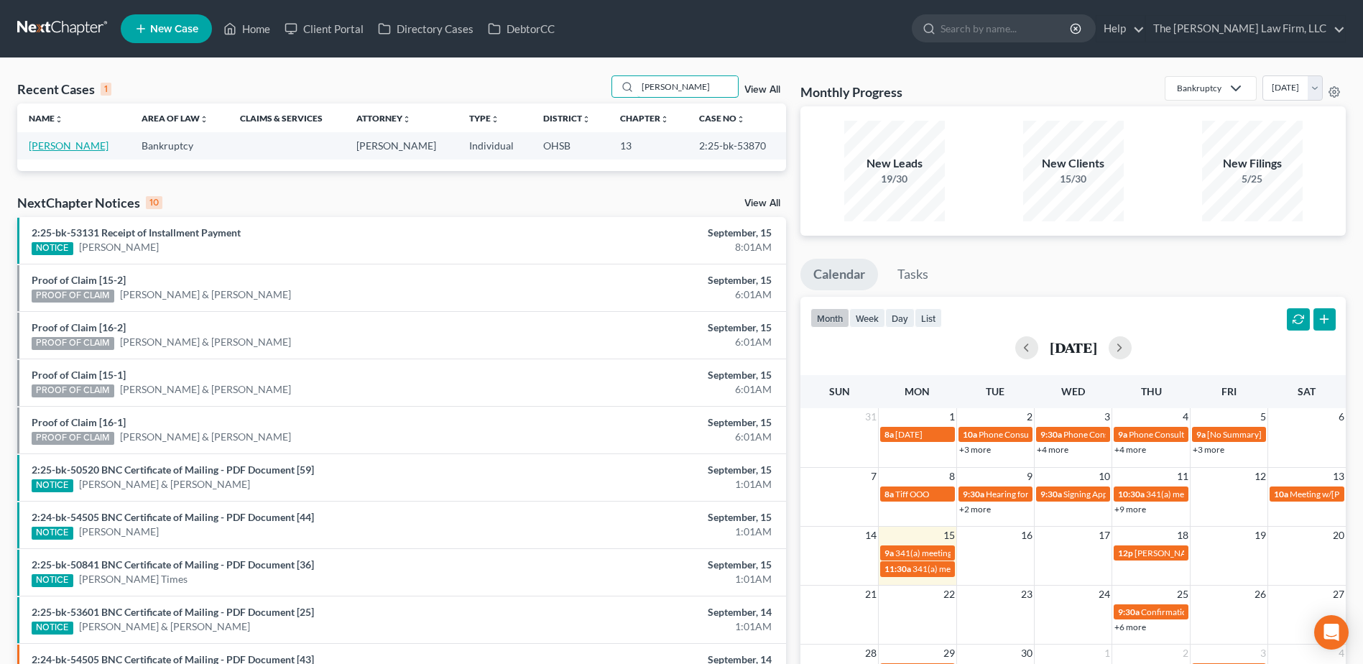
type input "abel"
click at [59, 147] on link "[PERSON_NAME]" at bounding box center [69, 145] width 80 height 12
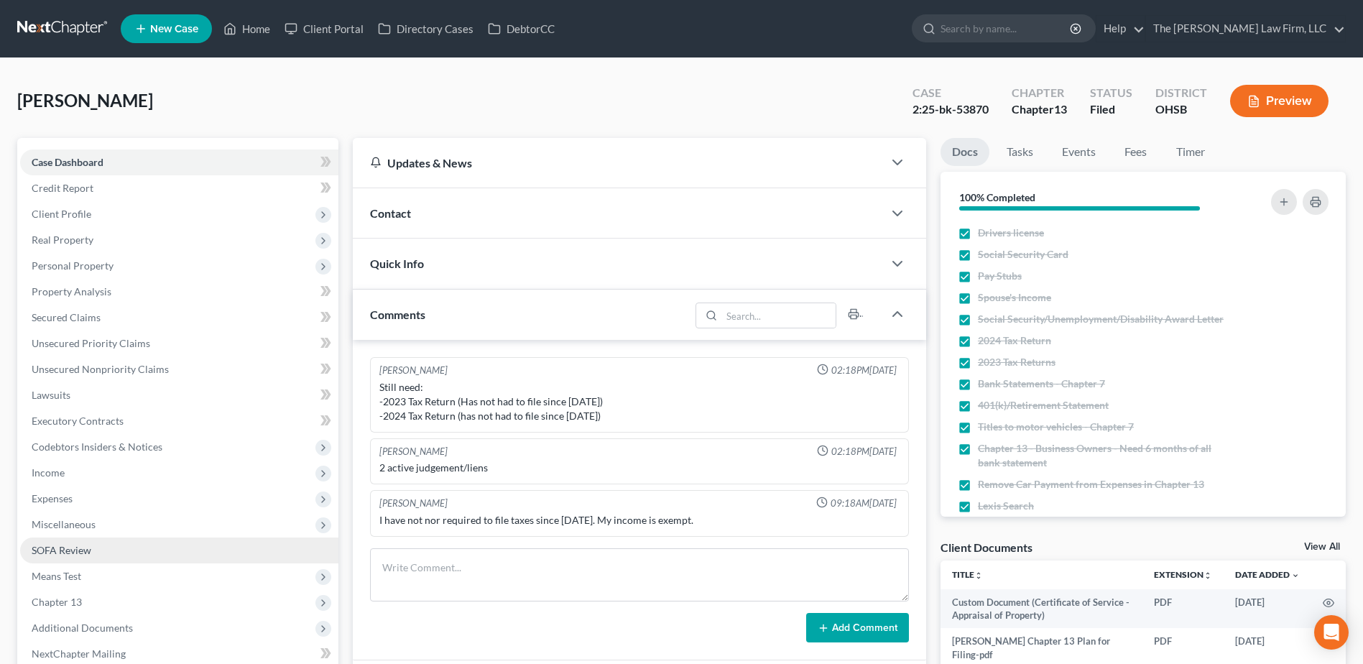
scroll to position [261, 0]
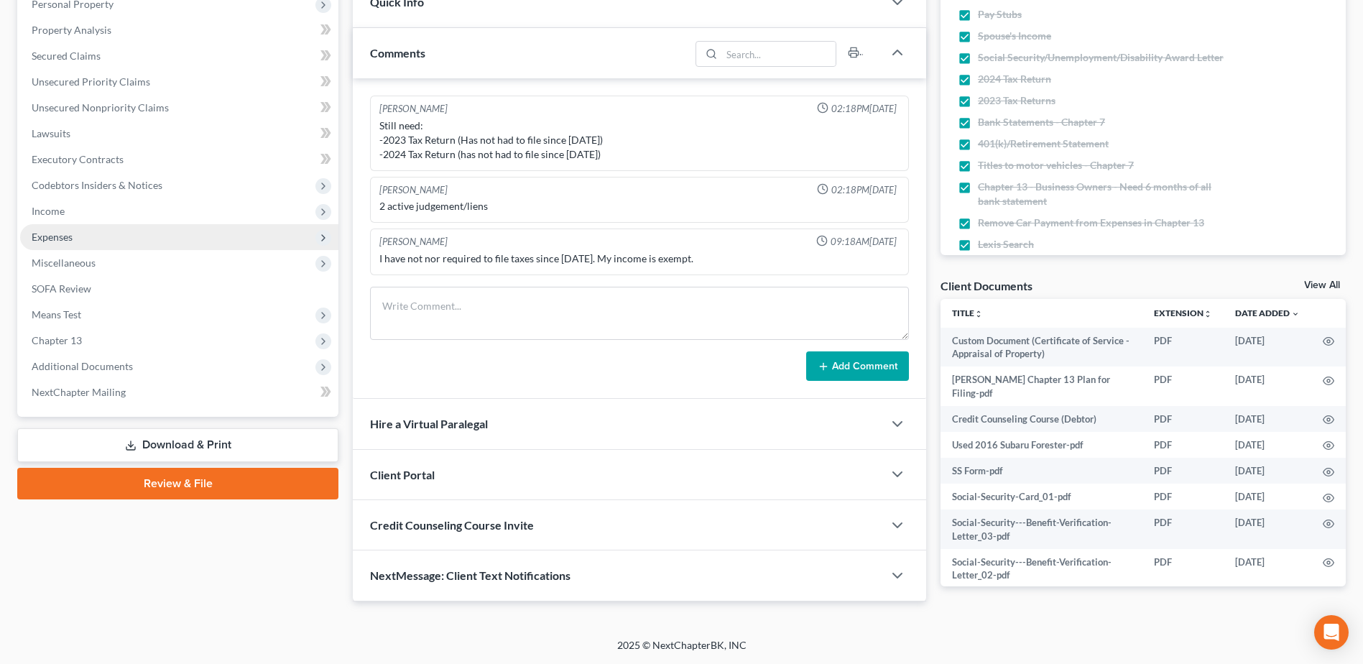
click at [65, 241] on span "Expenses" at bounding box center [52, 237] width 41 height 12
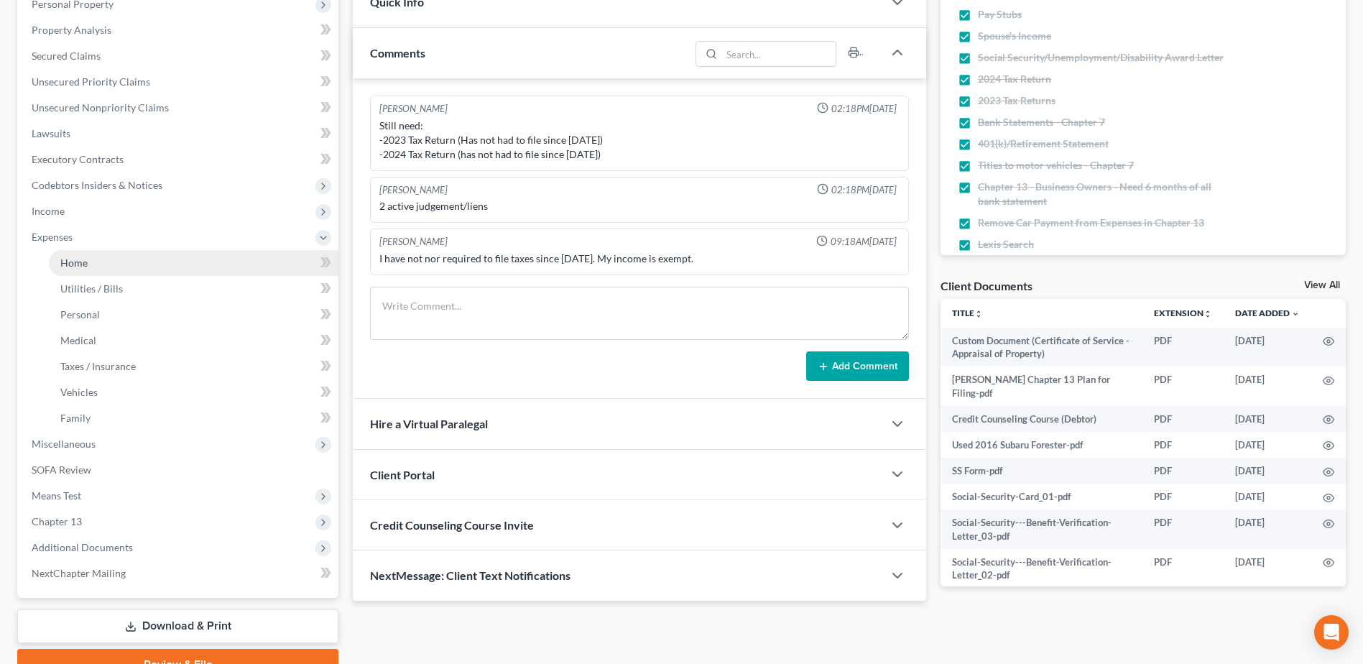
click at [70, 261] on span "Home" at bounding box center [73, 262] width 27 height 12
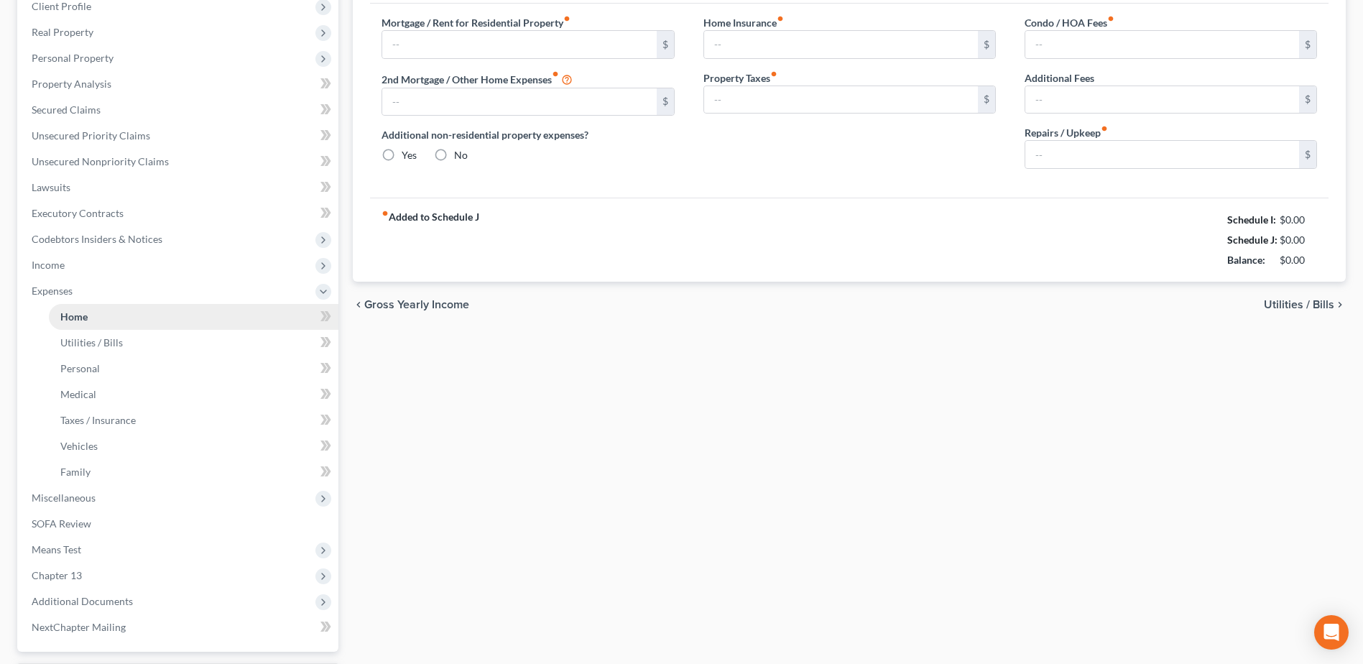
type input "1,777.77"
type input "0.00"
radio input "true"
type input "0.00"
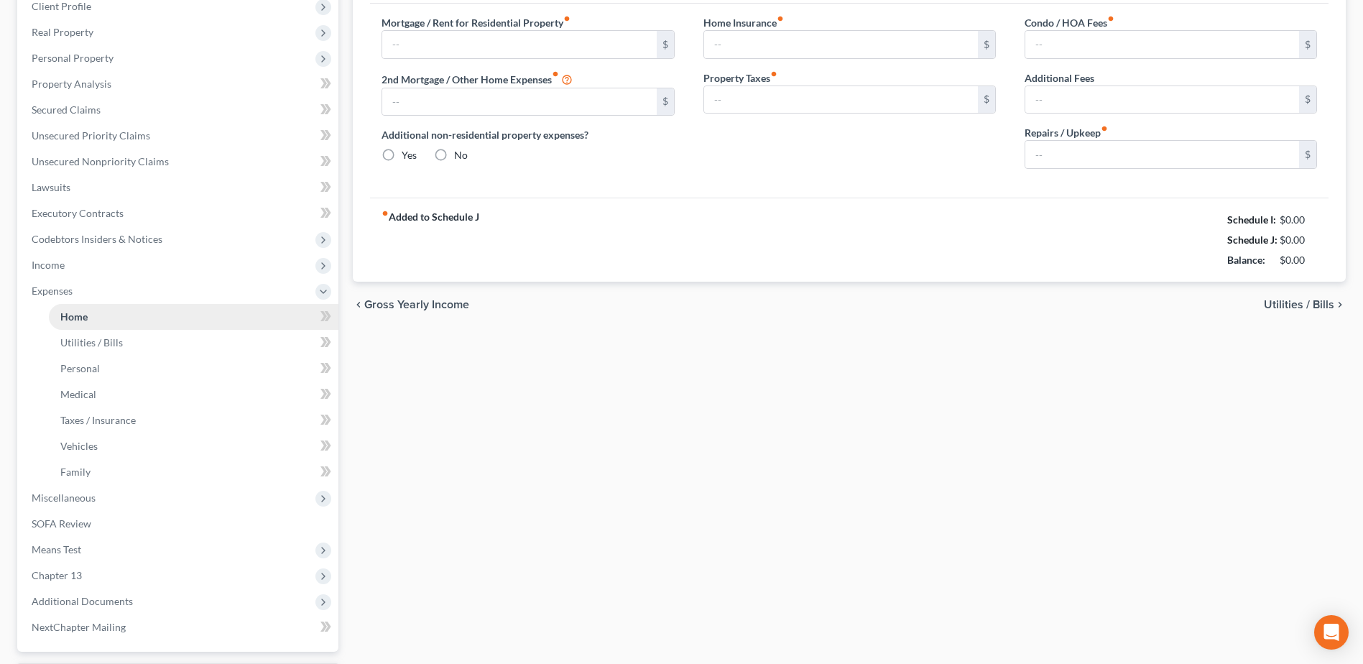
type input "0.00"
type input "300.00"
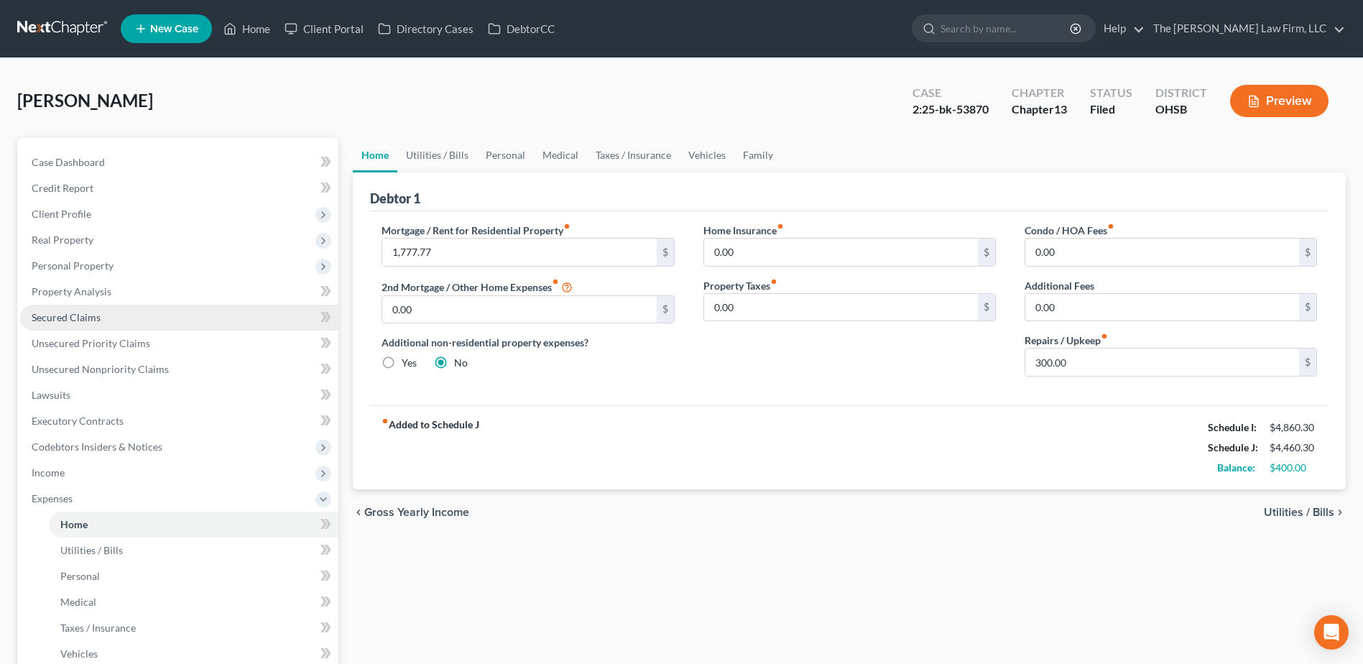
click at [79, 308] on link "Secured Claims" at bounding box center [179, 318] width 318 height 26
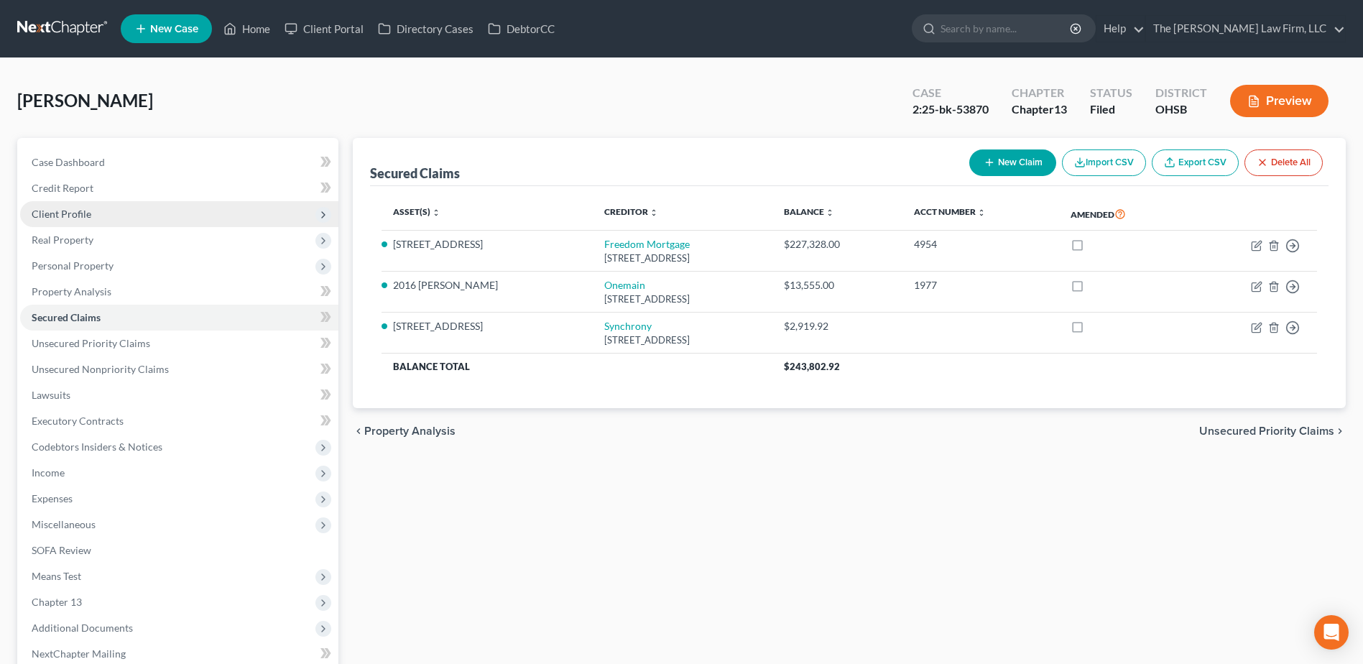
click at [56, 218] on span "Client Profile" at bounding box center [62, 214] width 60 height 12
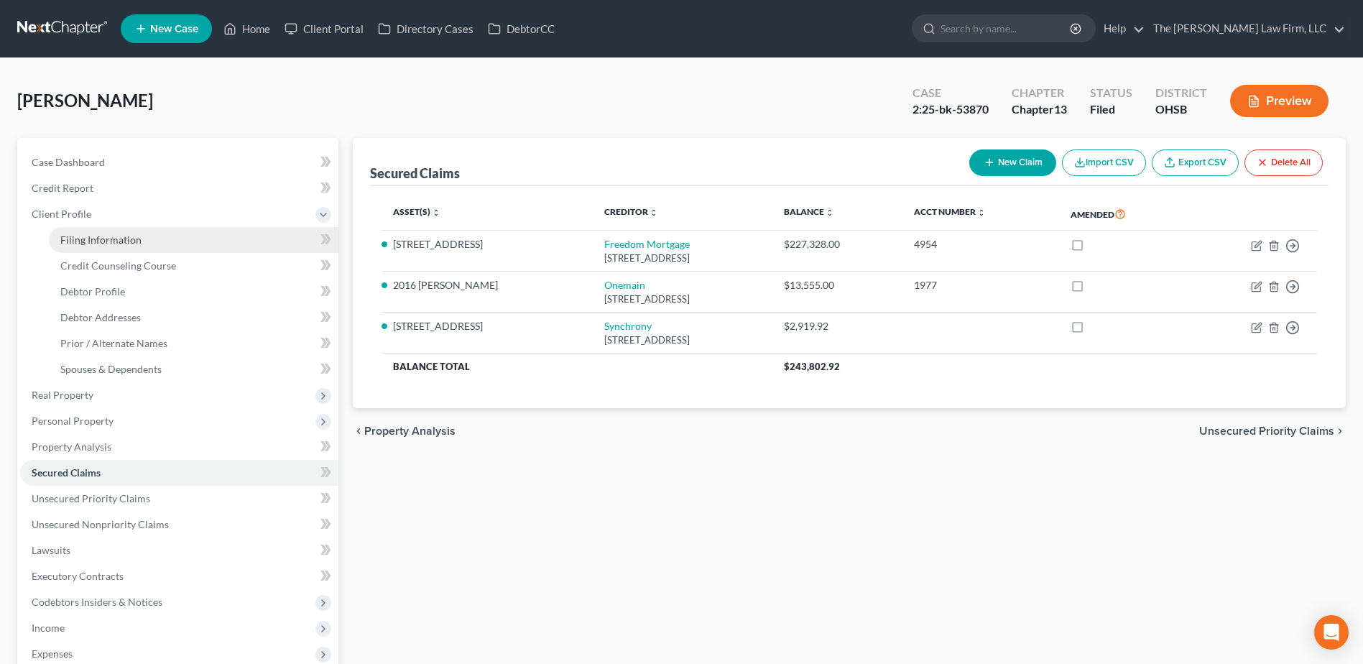
click at [80, 238] on span "Filing Information" at bounding box center [100, 239] width 81 height 12
select select "1"
select select "0"
select select "3"
select select "36"
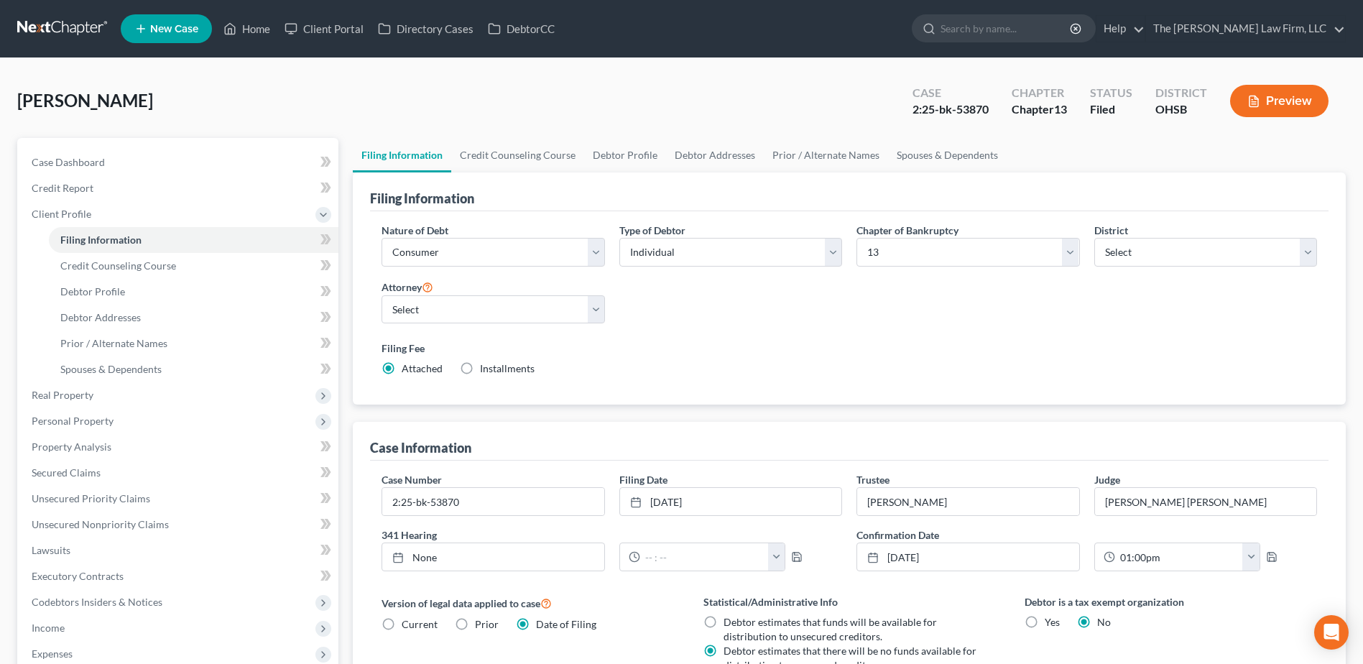
click at [52, 32] on link at bounding box center [63, 29] width 92 height 26
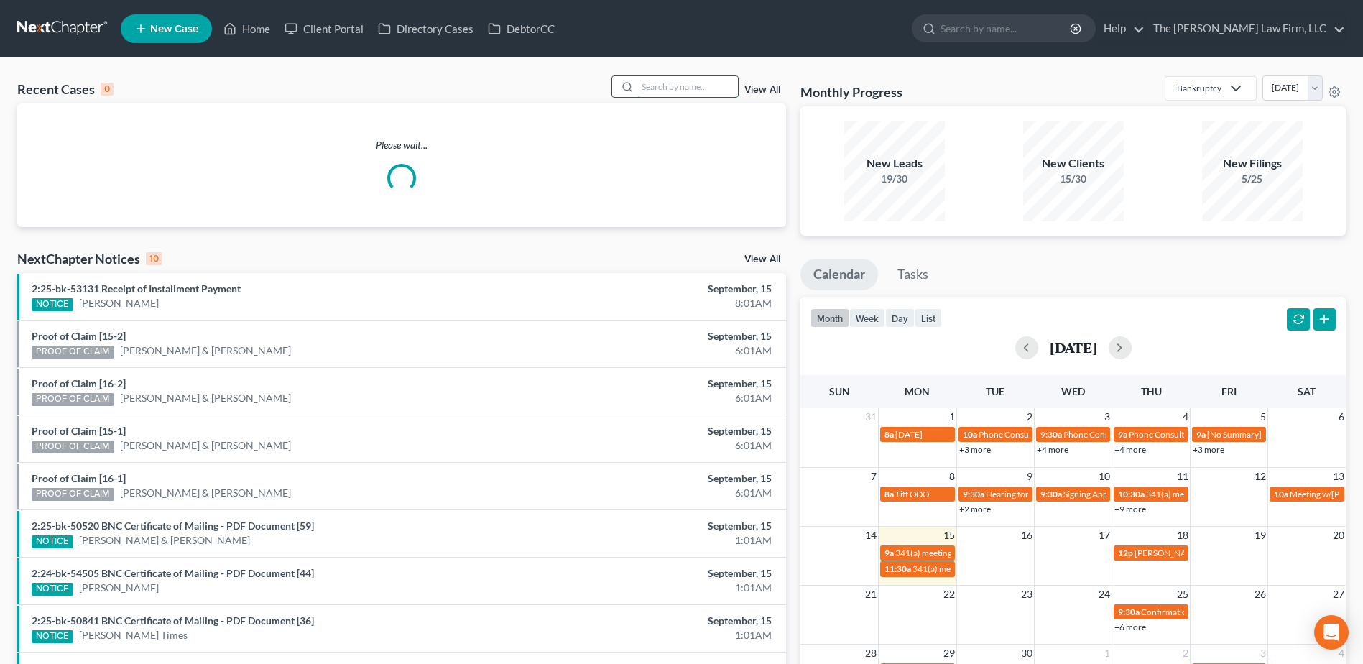
click at [677, 83] on input "search" at bounding box center [687, 86] width 101 height 21
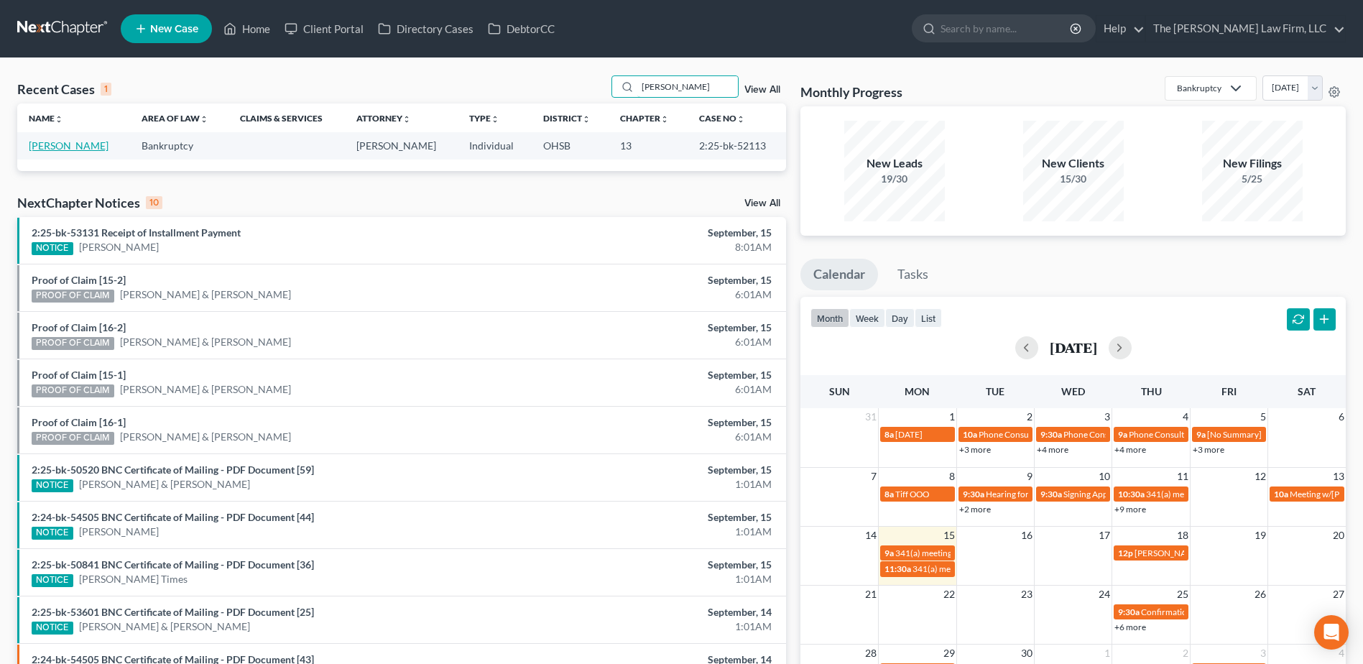
type input "[PERSON_NAME]"
click at [62, 144] on link "[PERSON_NAME]" at bounding box center [69, 145] width 80 height 12
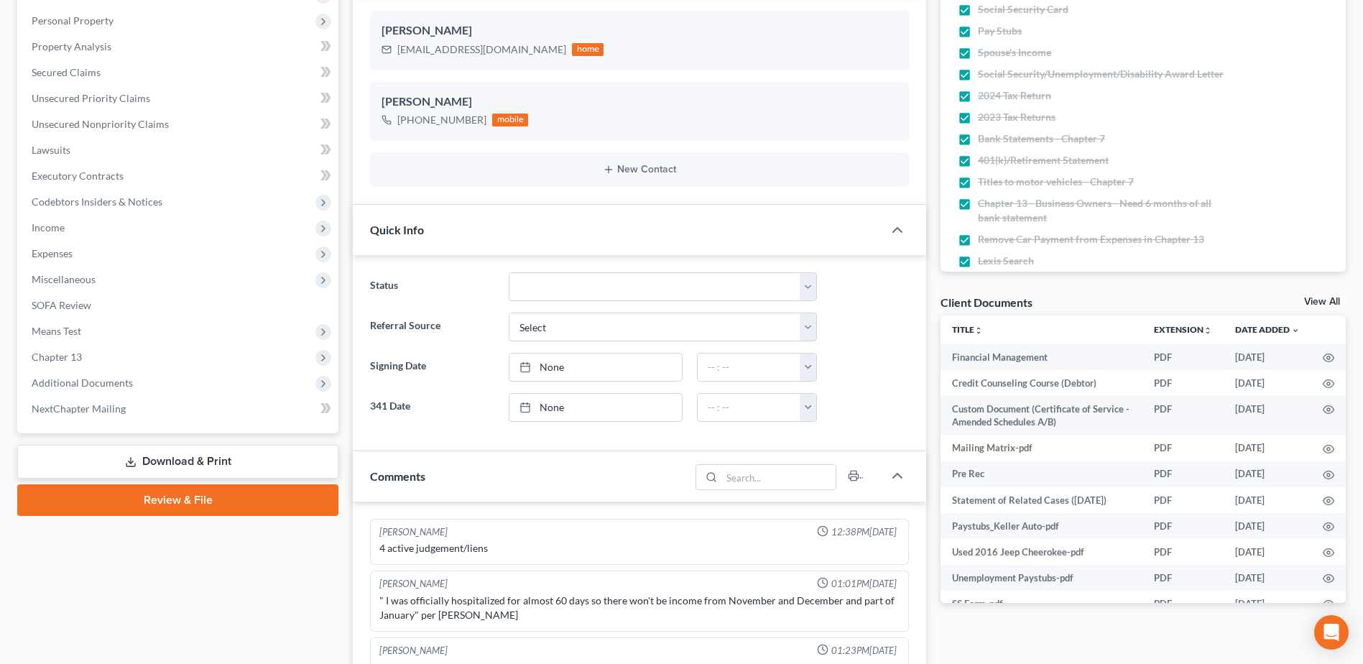
scroll to position [359, 0]
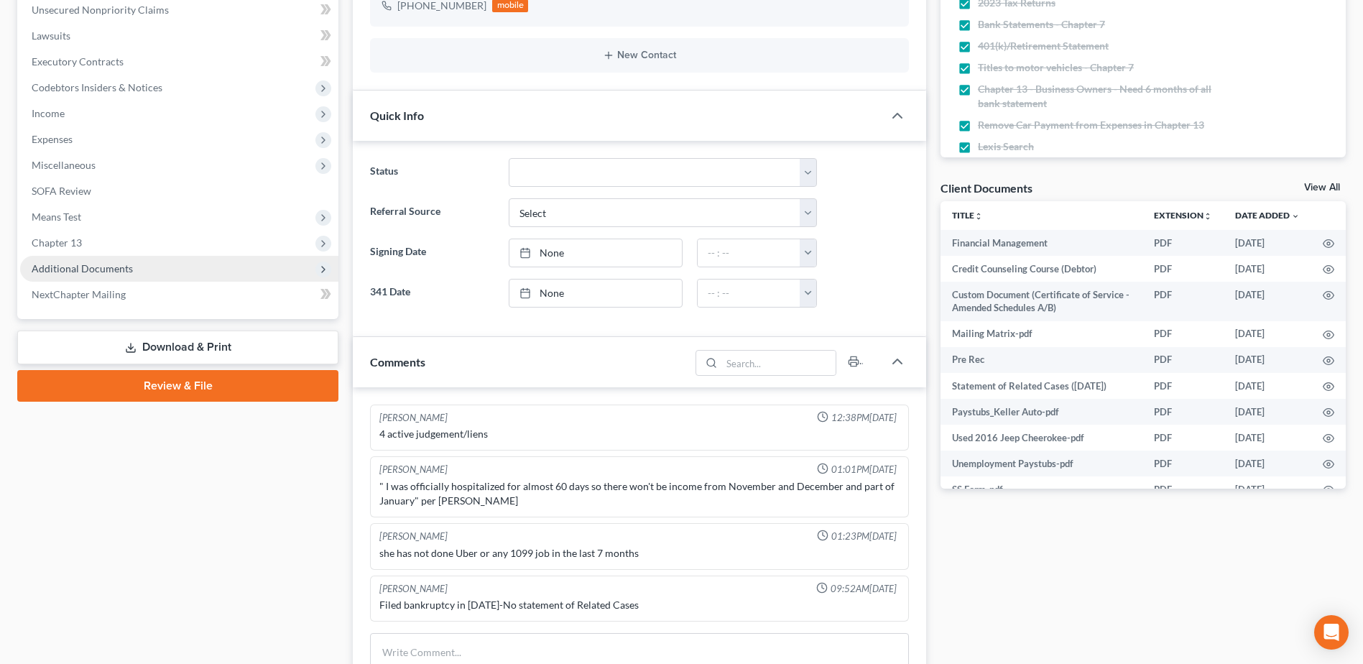
click at [68, 271] on span "Additional Documents" at bounding box center [82, 268] width 101 height 12
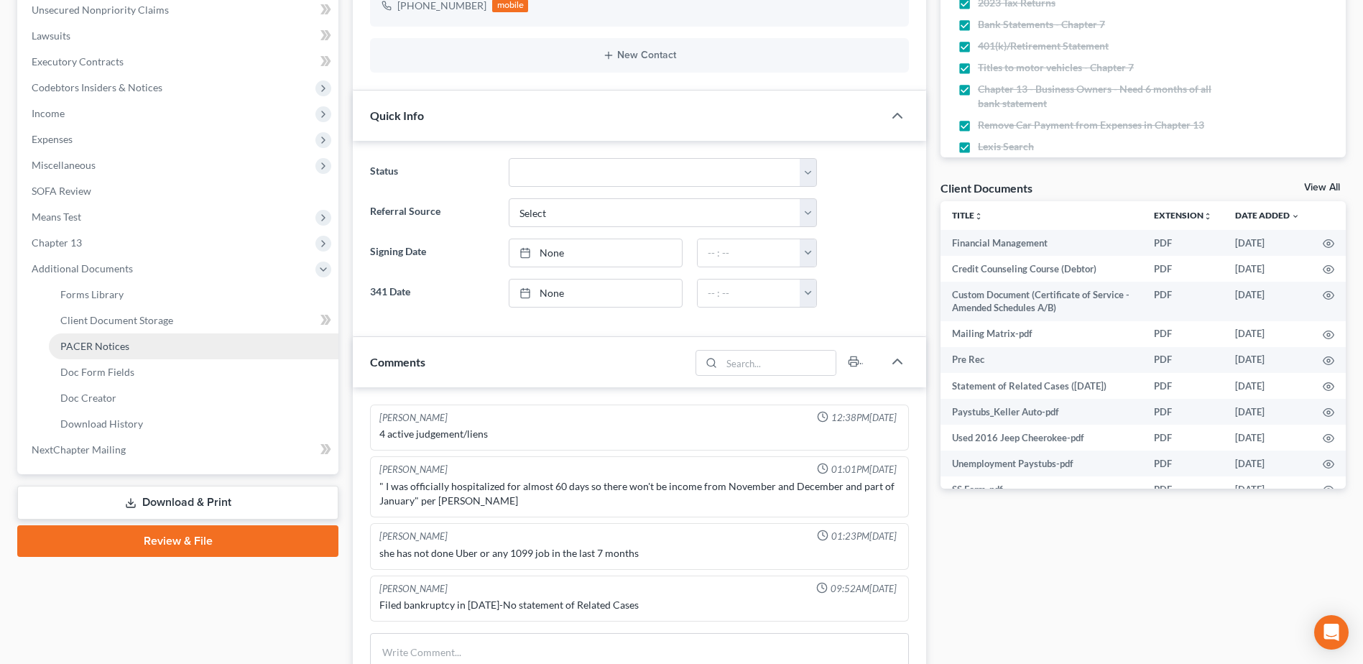
click at [86, 346] on span "PACER Notices" at bounding box center [94, 346] width 69 height 12
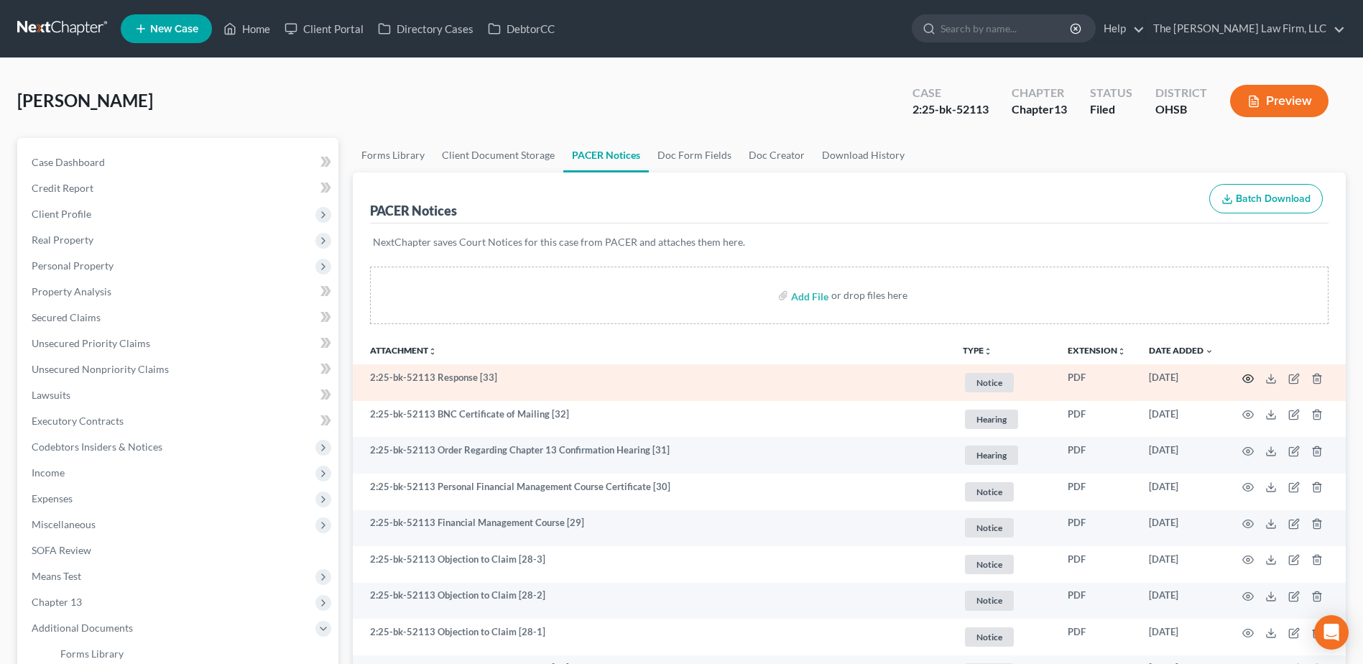
click at [1248, 376] on icon "button" at bounding box center [1247, 378] width 11 height 11
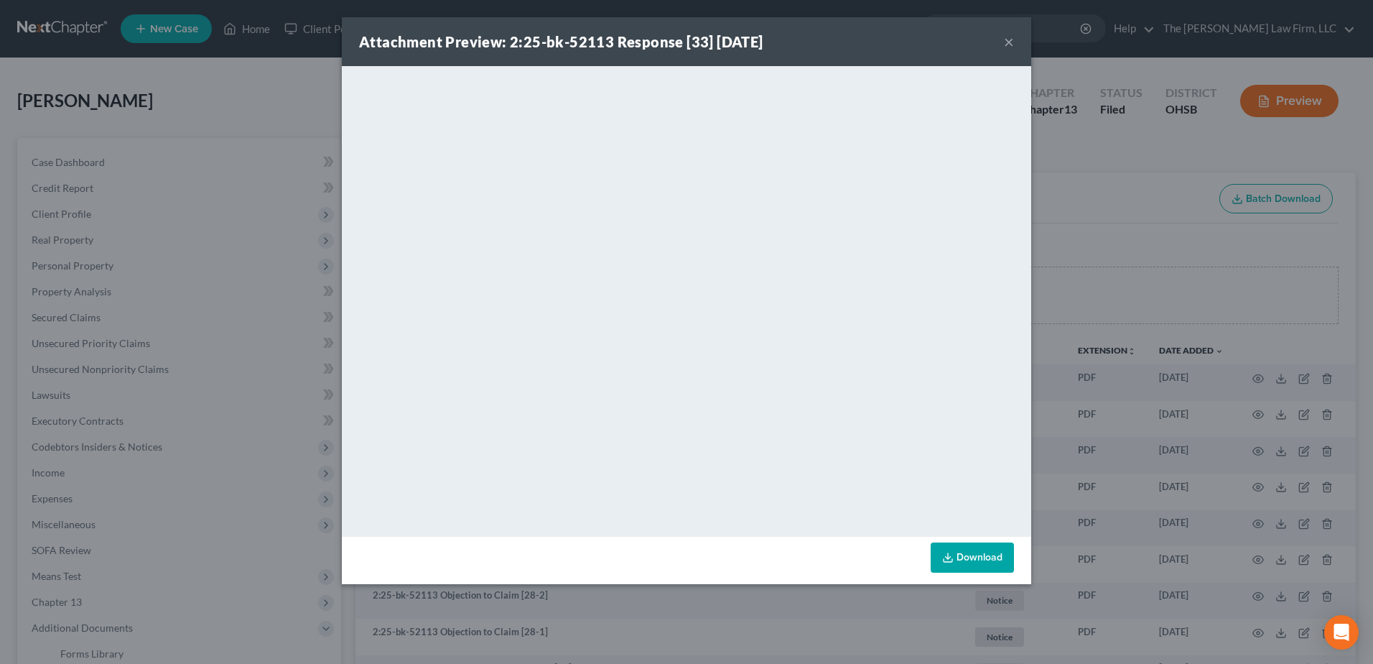
click at [1009, 37] on button "×" at bounding box center [1009, 41] width 10 height 17
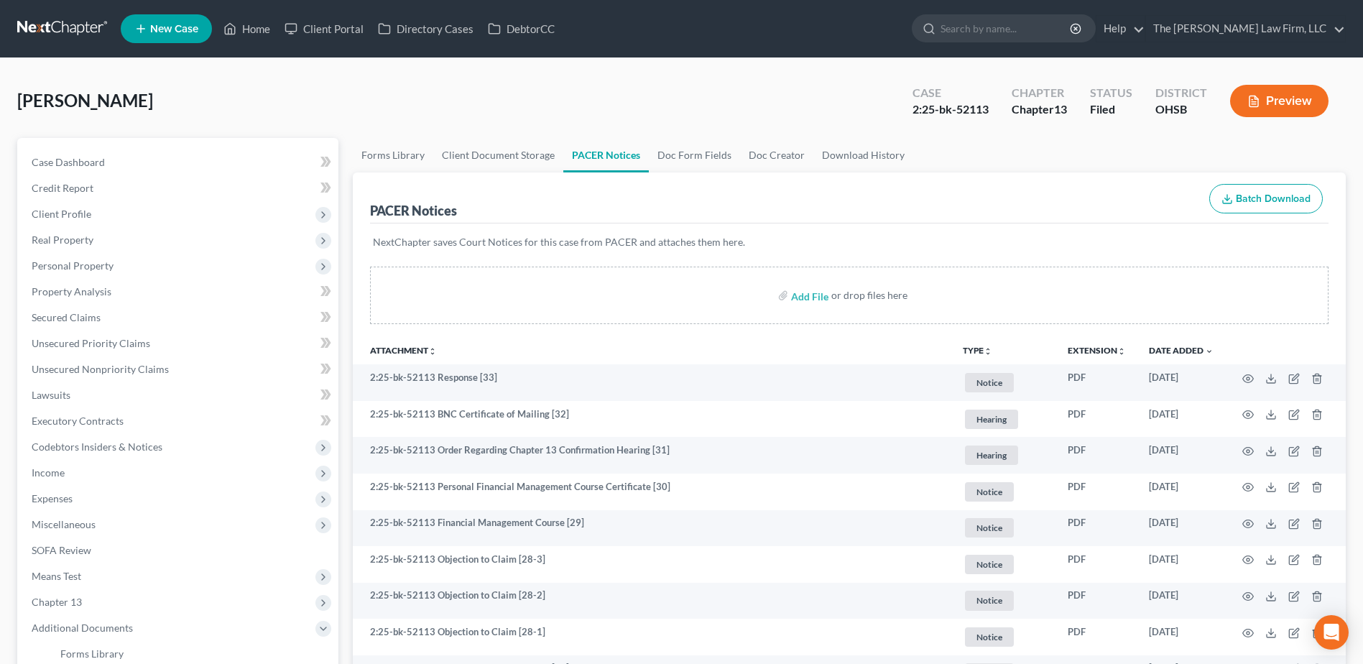
click at [62, 18] on link at bounding box center [63, 29] width 92 height 26
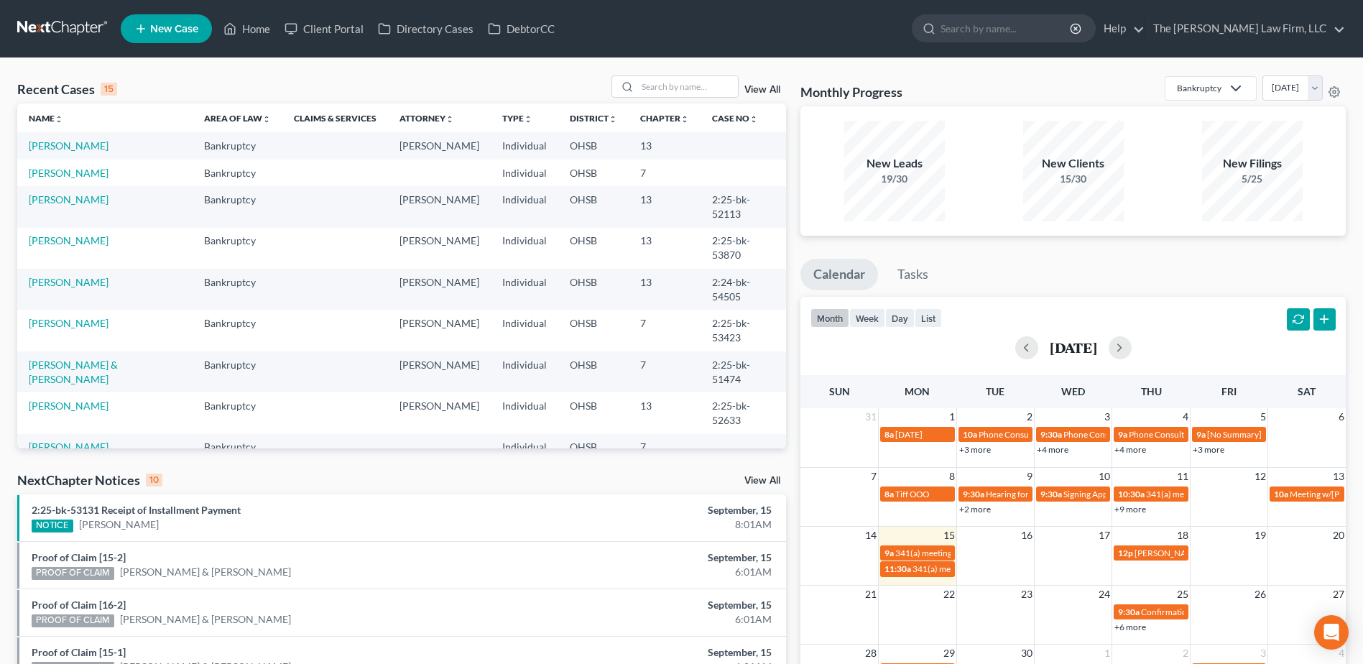
click at [775, 473] on div "NextChapter Notices 10 View All" at bounding box center [401, 482] width 769 height 23
click at [770, 483] on link "View All" at bounding box center [762, 481] width 36 height 10
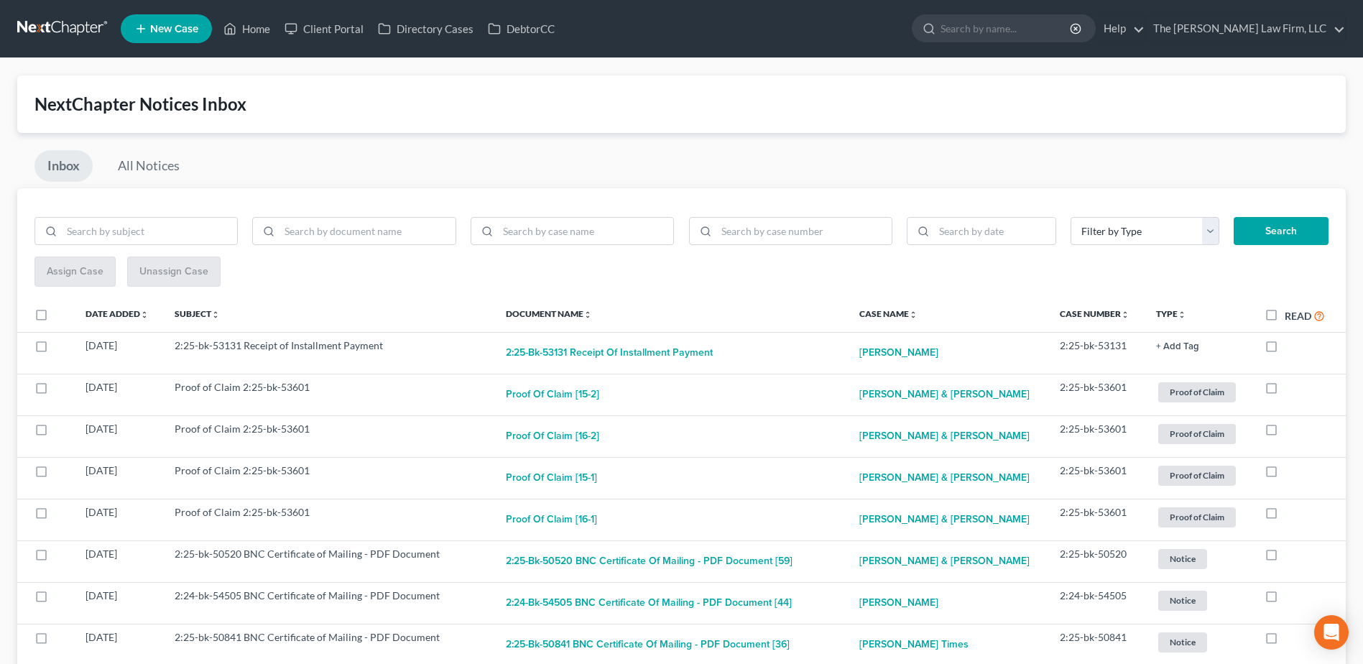
click at [1284, 311] on label "Read" at bounding box center [1304, 315] width 40 height 17
click at [1290, 311] on input "Read" at bounding box center [1294, 311] width 9 height 9
checkbox input "true"
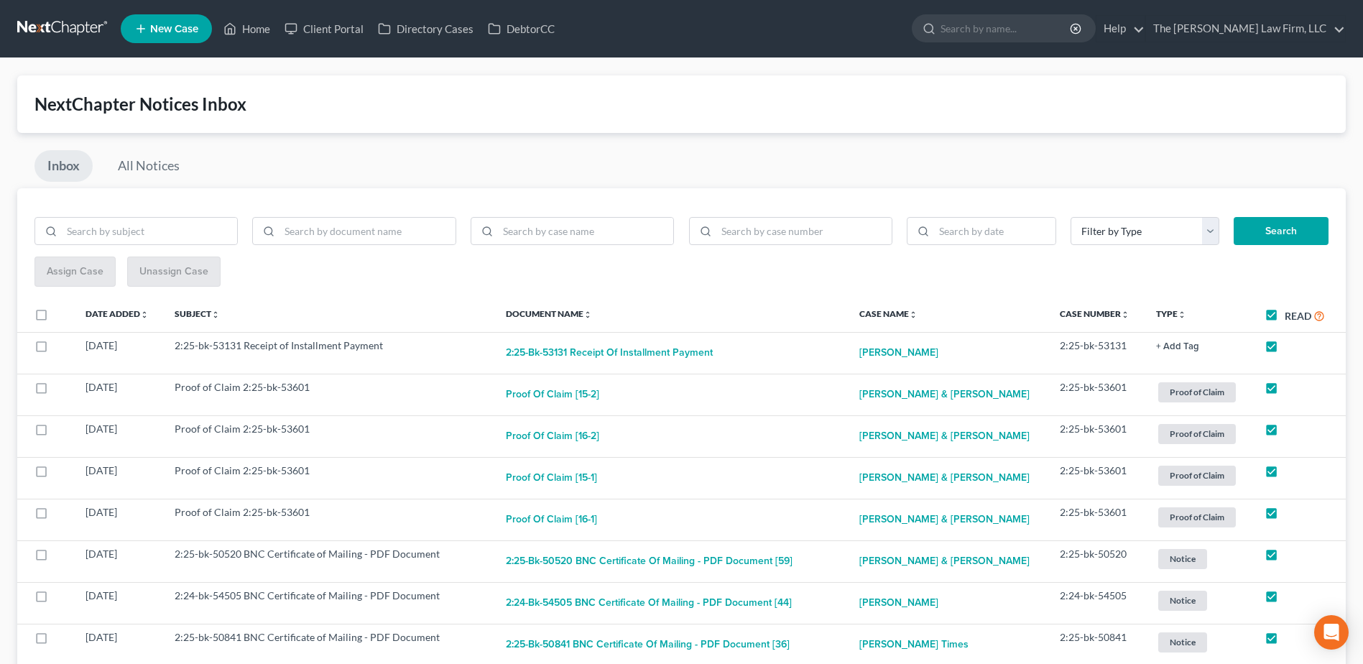
checkbox input "true"
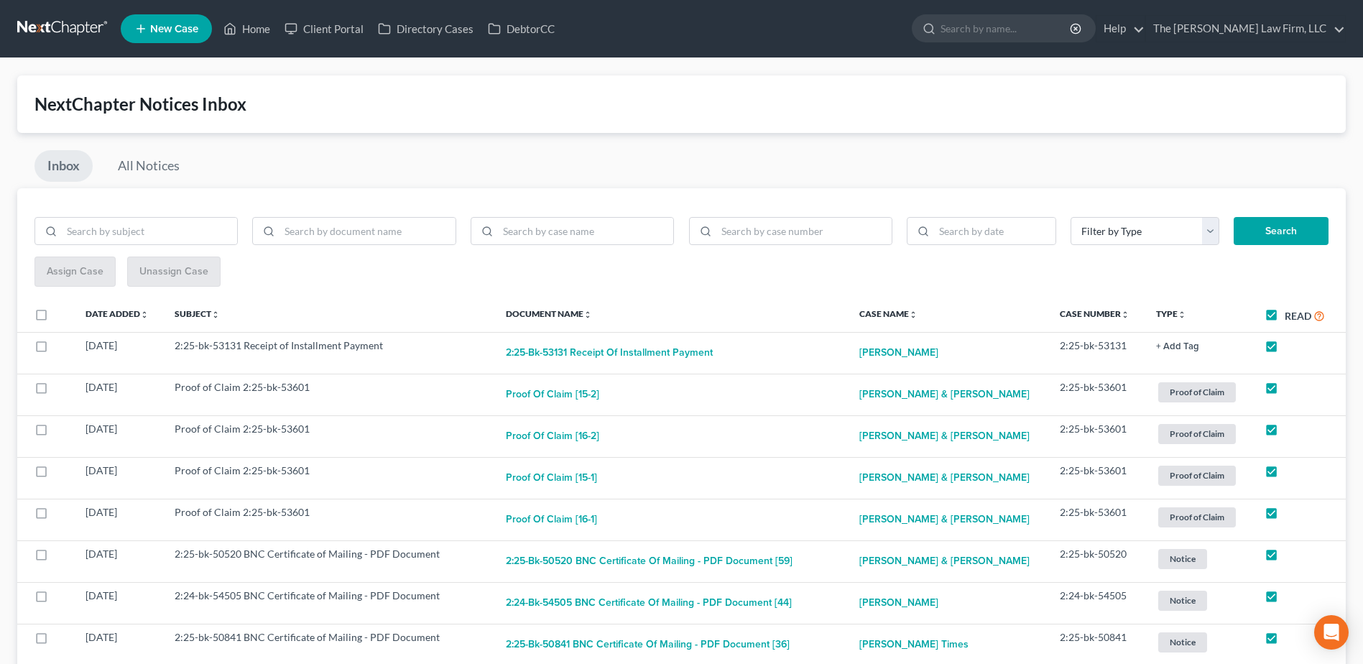
checkbox input "true"
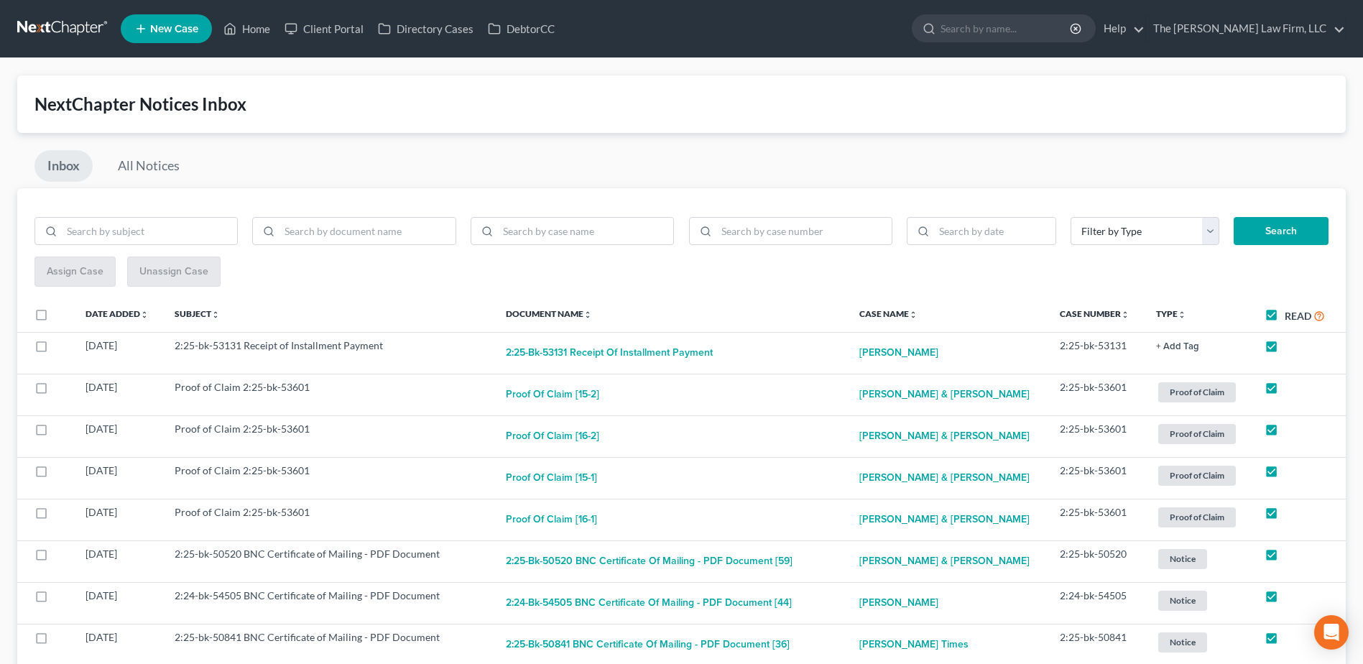
checkbox input "true"
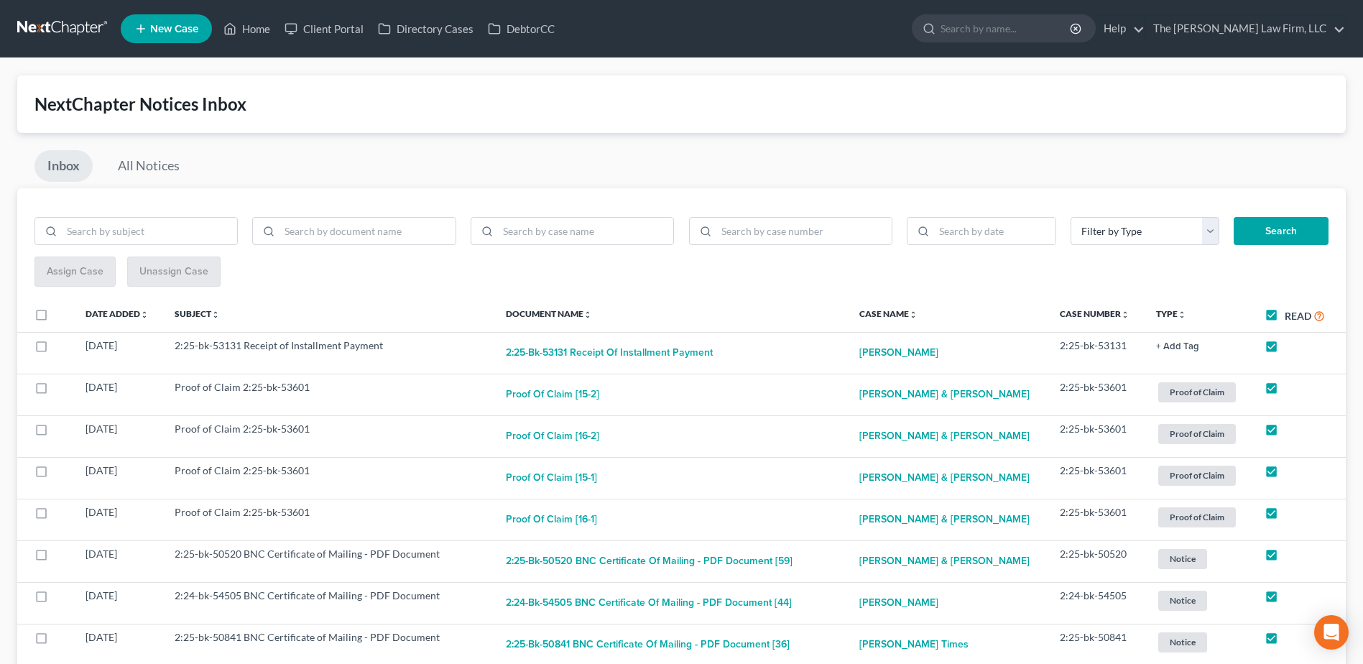
checkbox input "true"
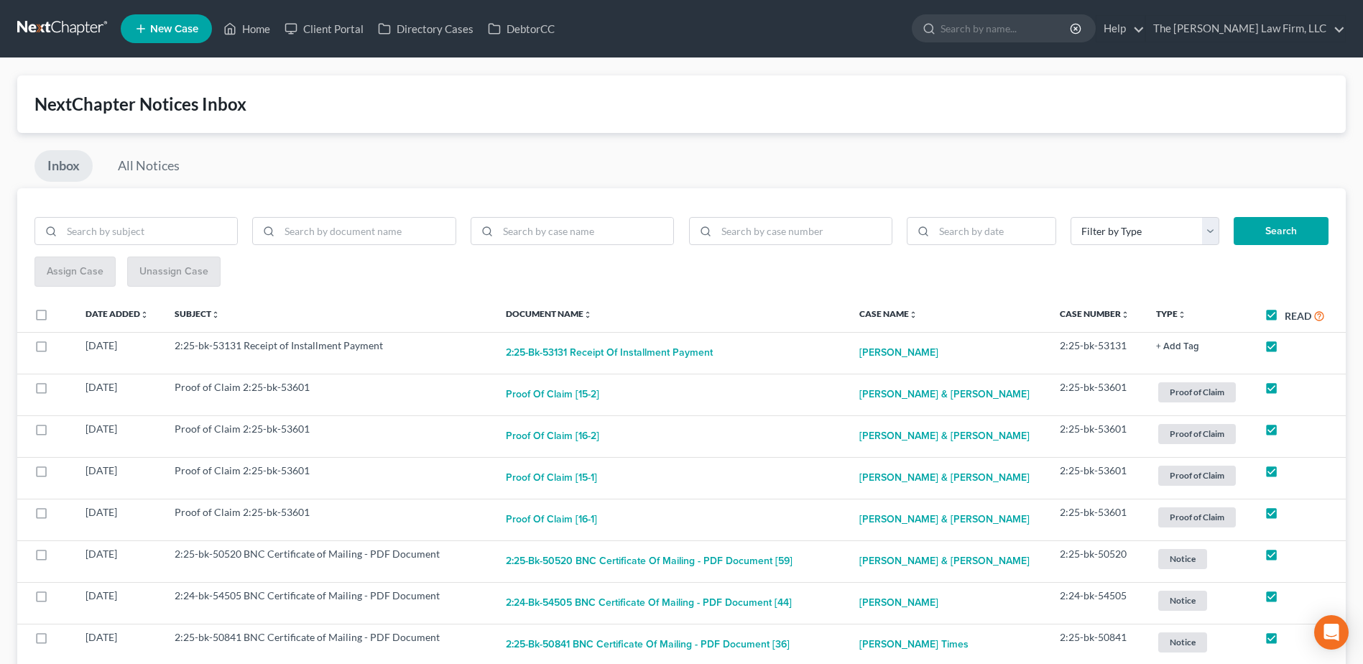
checkbox input "true"
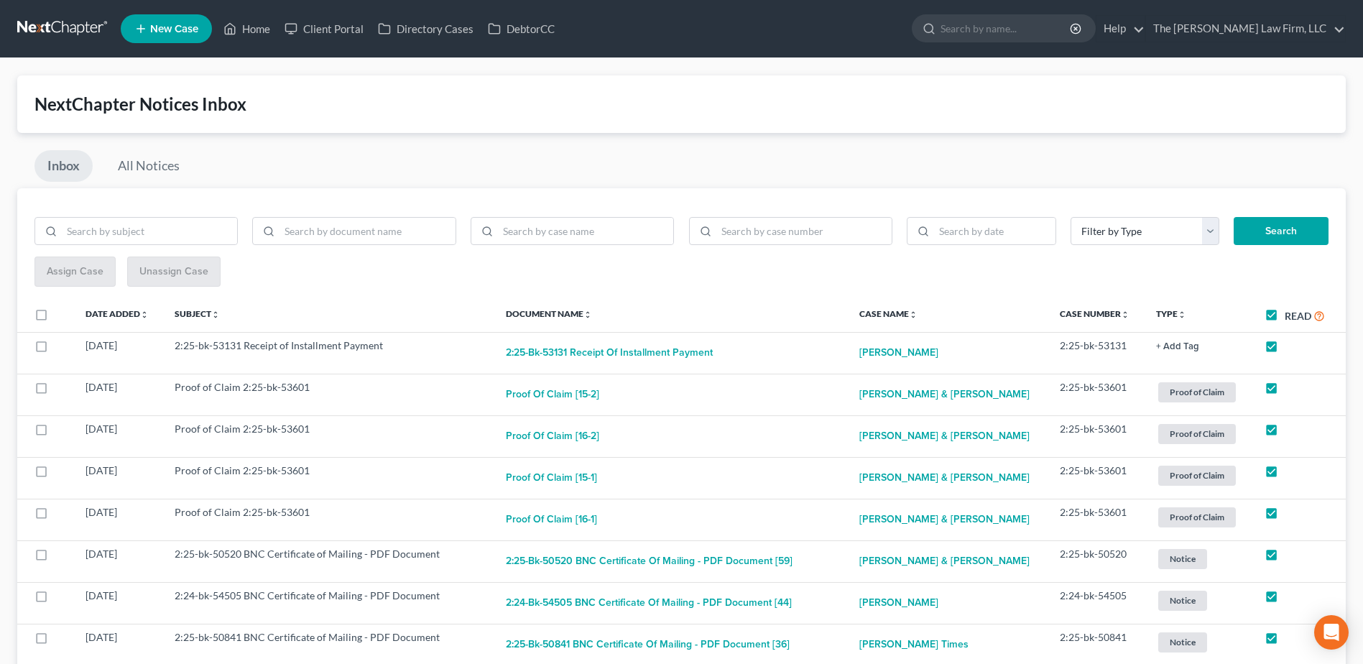
checkbox input "true"
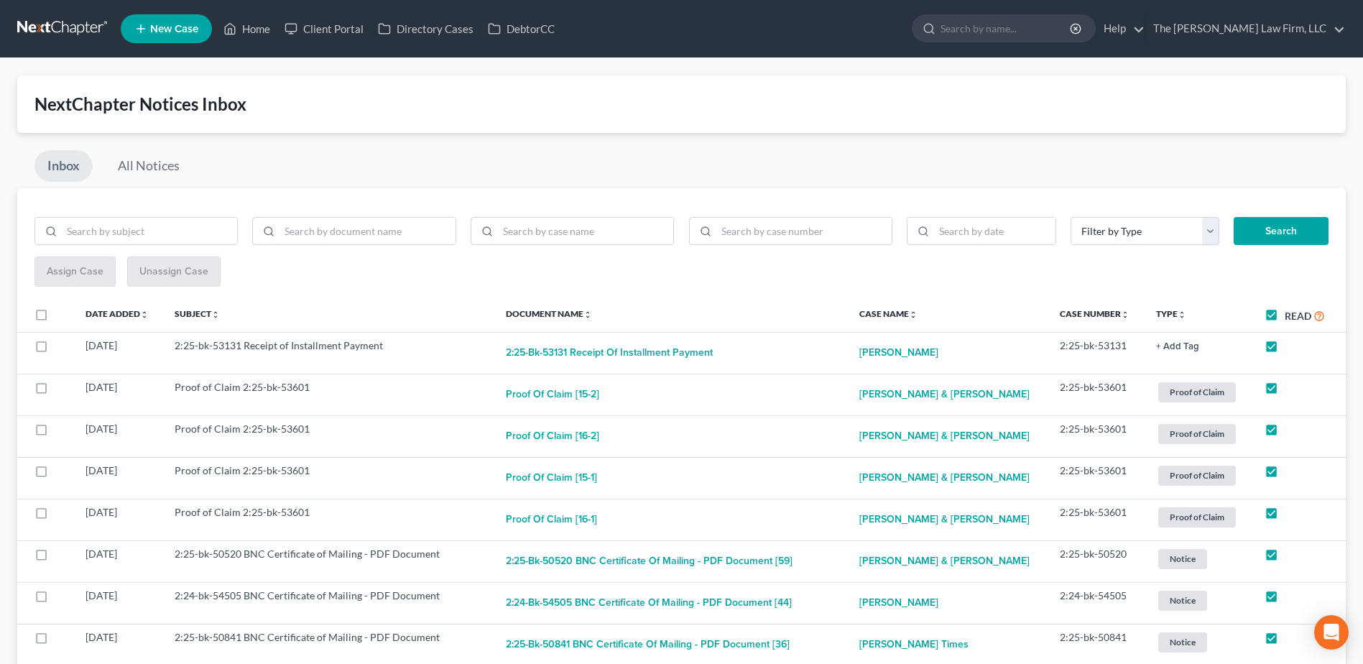
checkbox input "true"
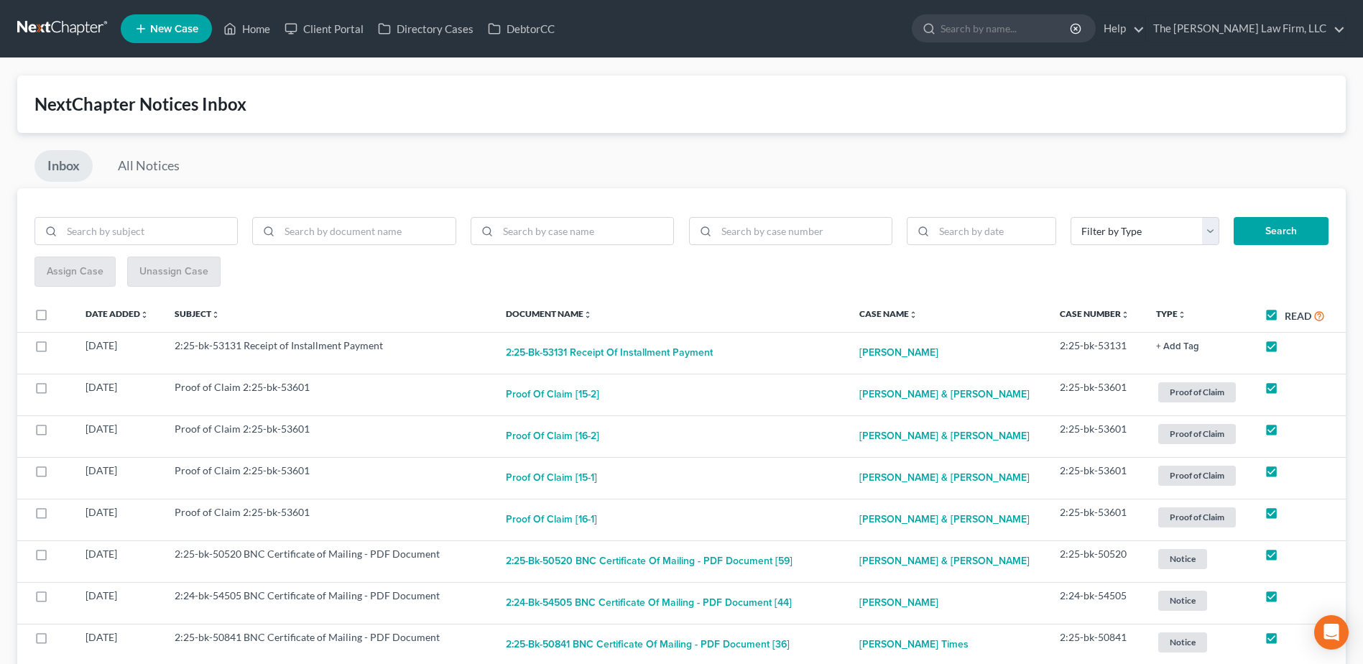
checkbox input "true"
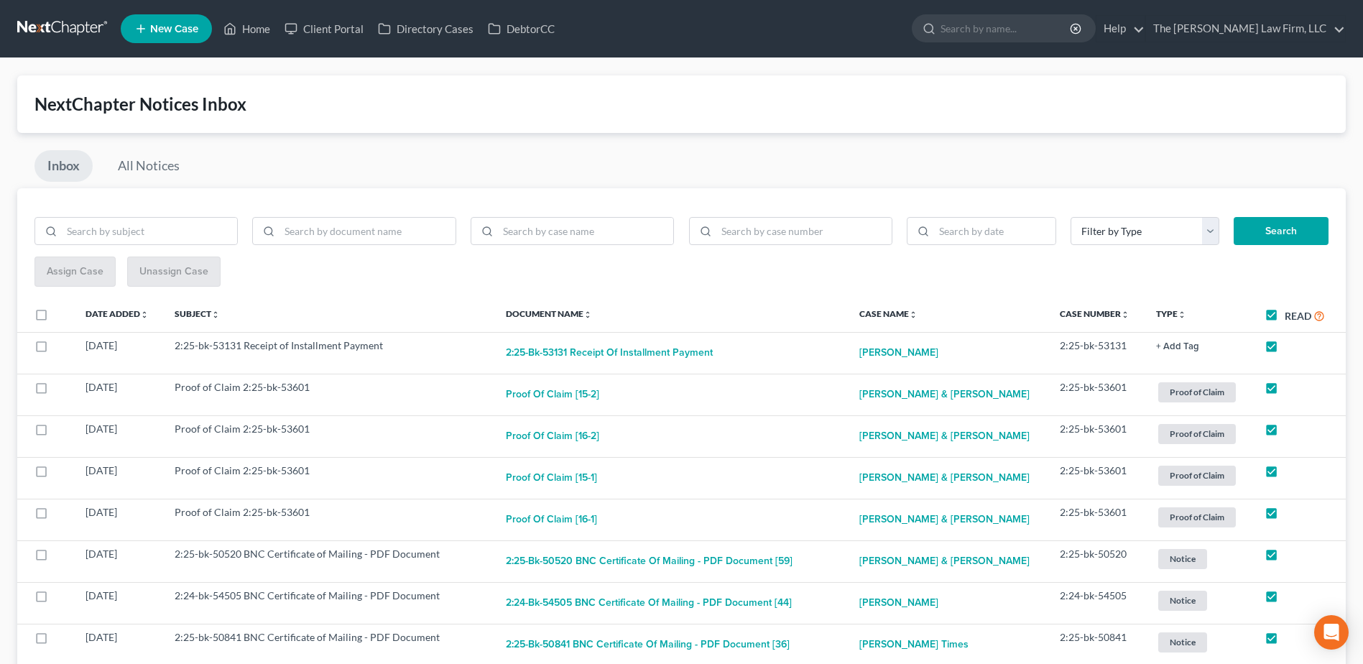
checkbox input "true"
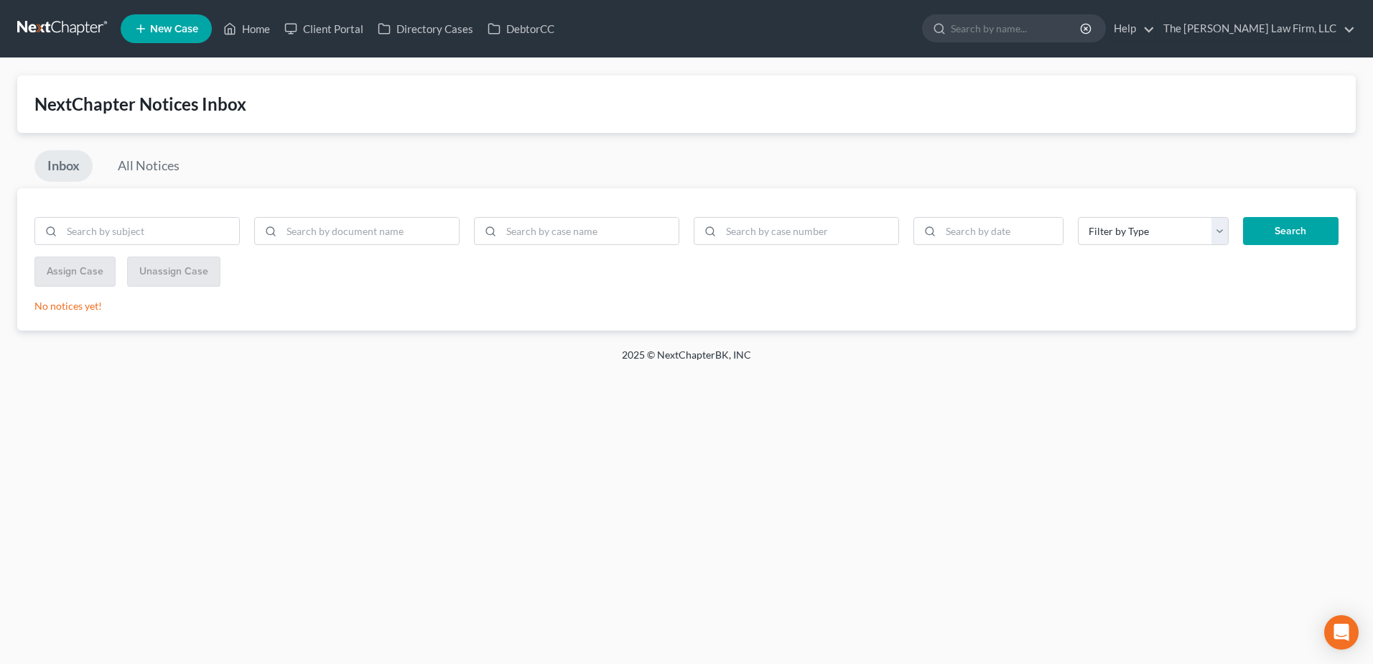
click at [39, 32] on link at bounding box center [63, 29] width 92 height 26
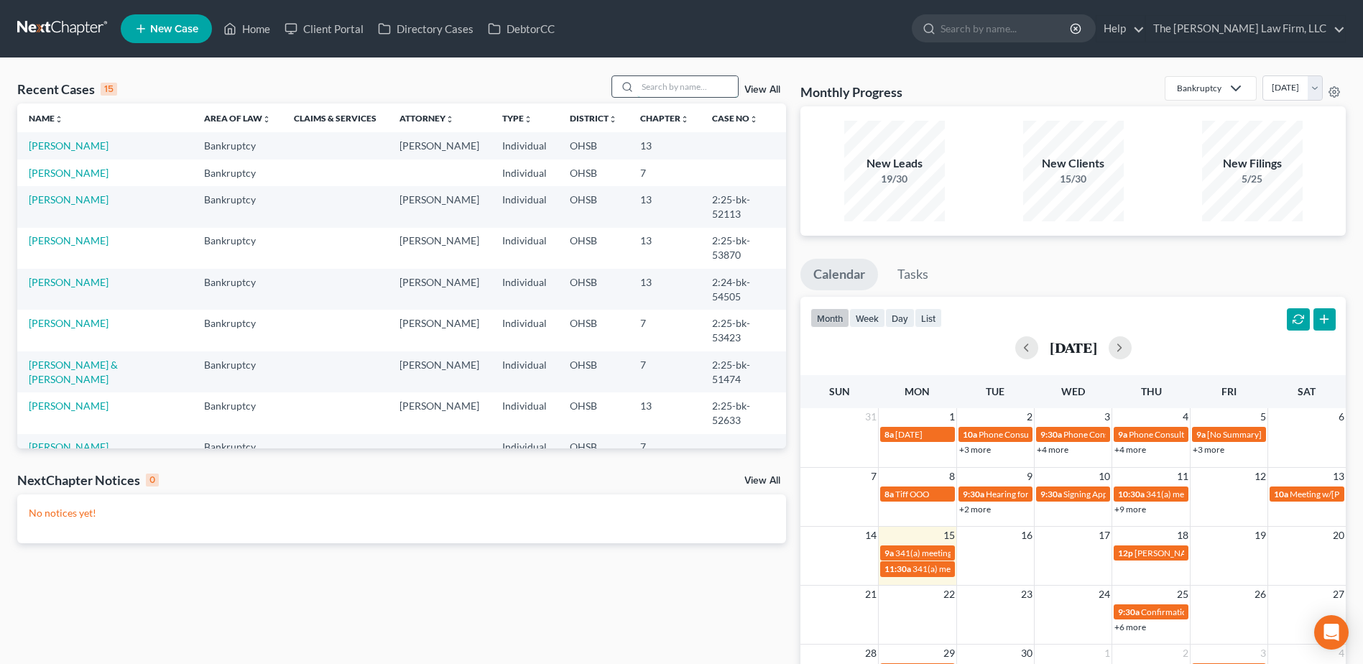
click at [704, 85] on input "search" at bounding box center [687, 86] width 101 height 21
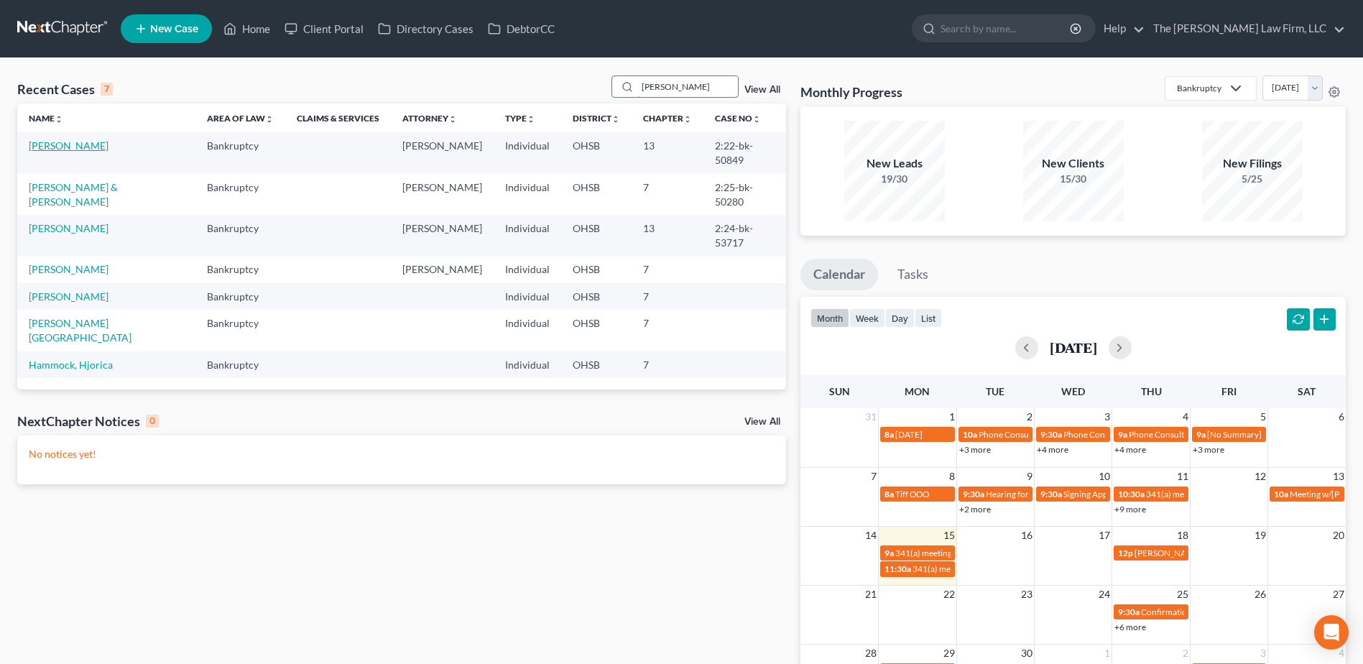
type input "[PERSON_NAME]"
click at [75, 147] on link "[PERSON_NAME]" at bounding box center [69, 145] width 80 height 12
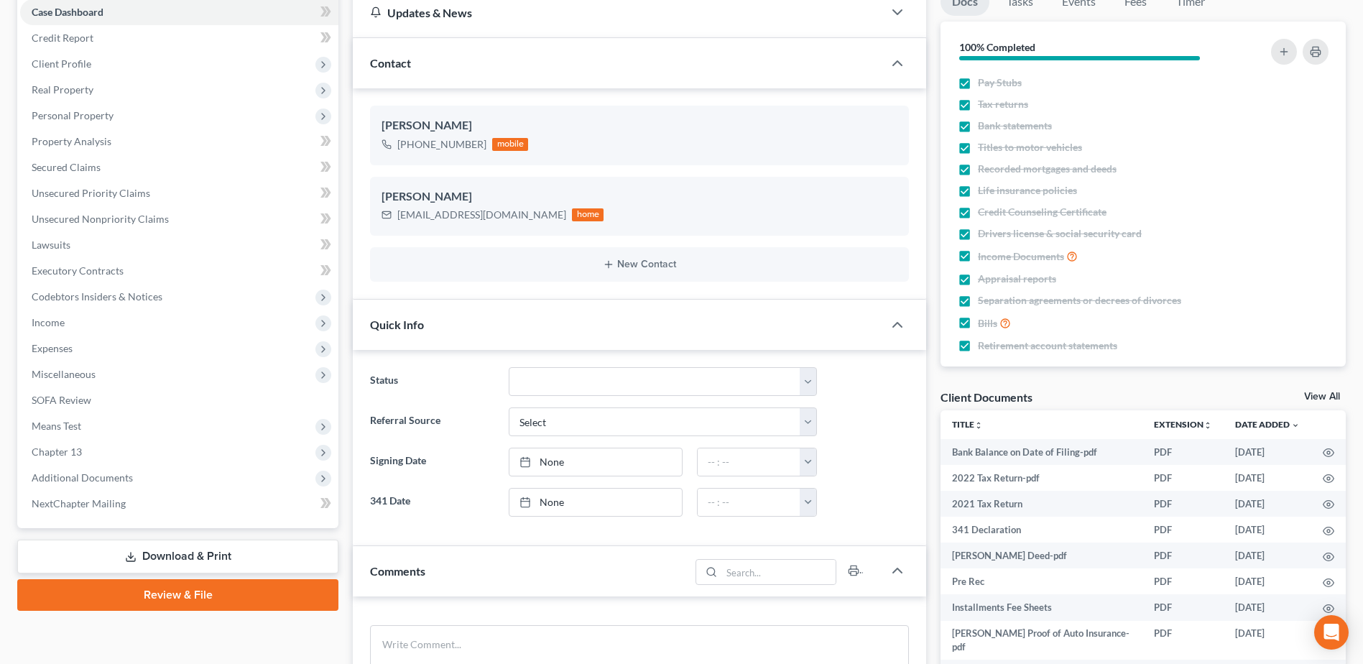
scroll to position [287, 0]
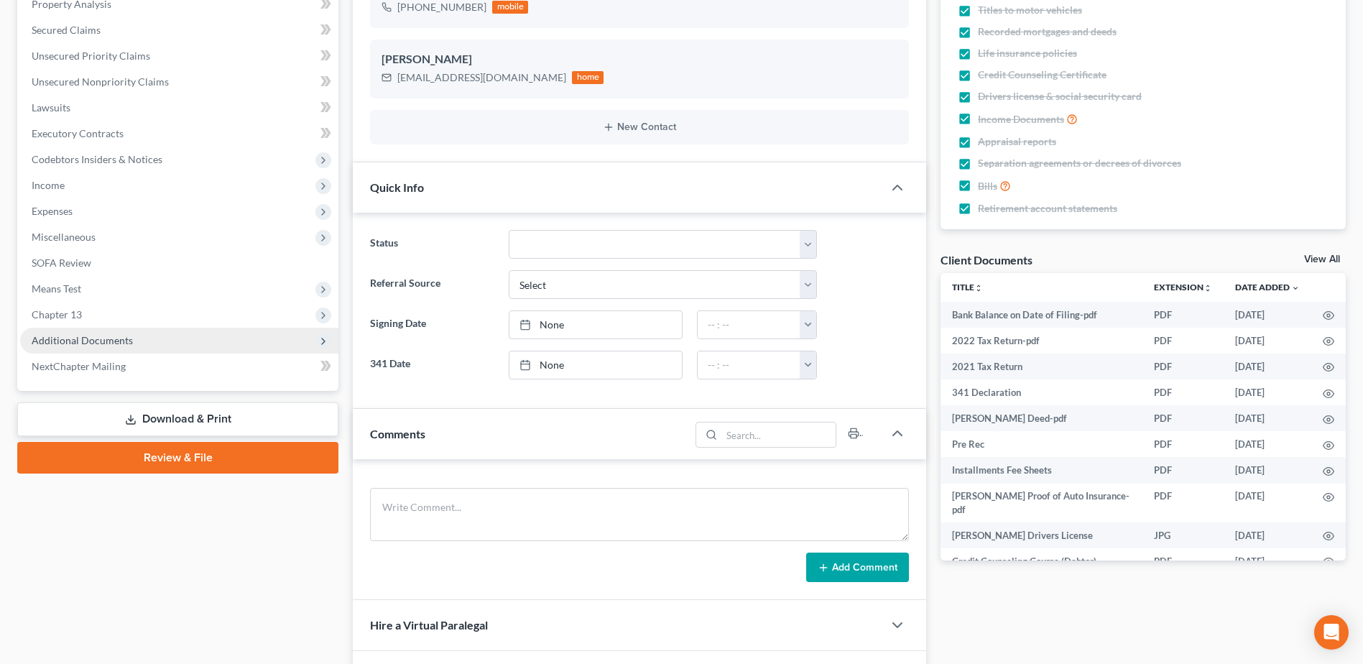
click at [62, 340] on span "Additional Documents" at bounding box center [82, 340] width 101 height 12
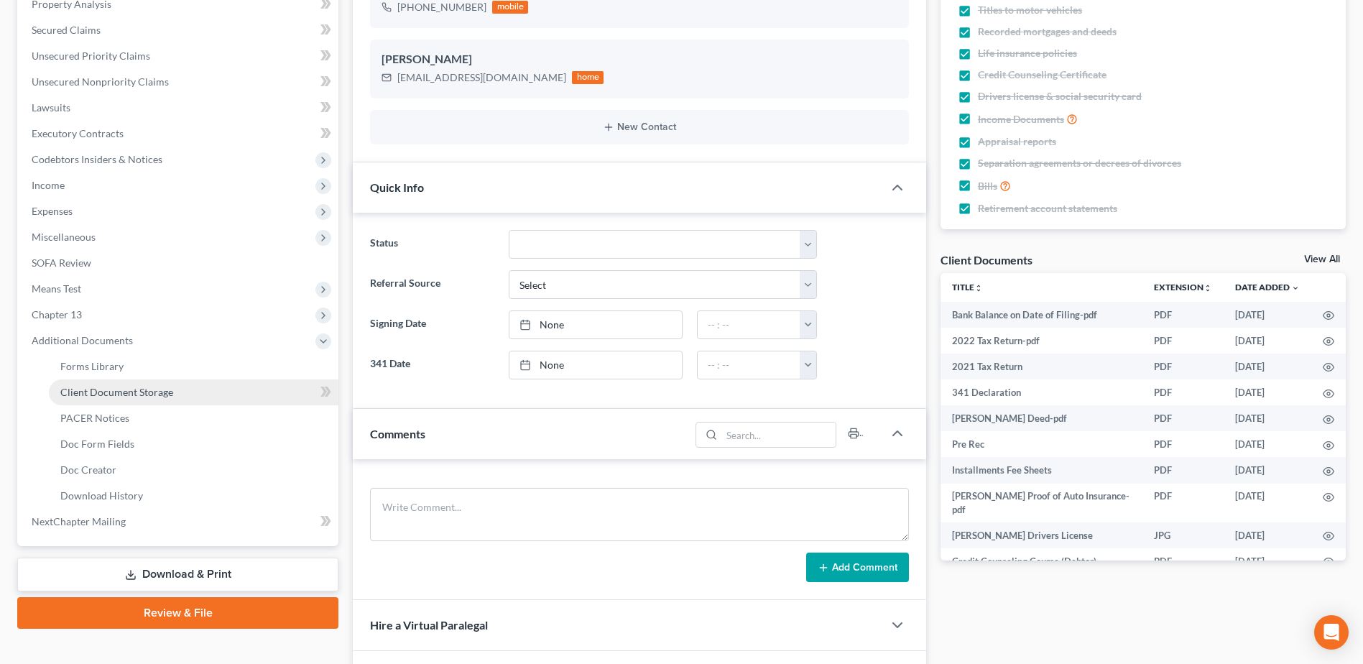
click at [85, 393] on span "Client Document Storage" at bounding box center [116, 392] width 113 height 12
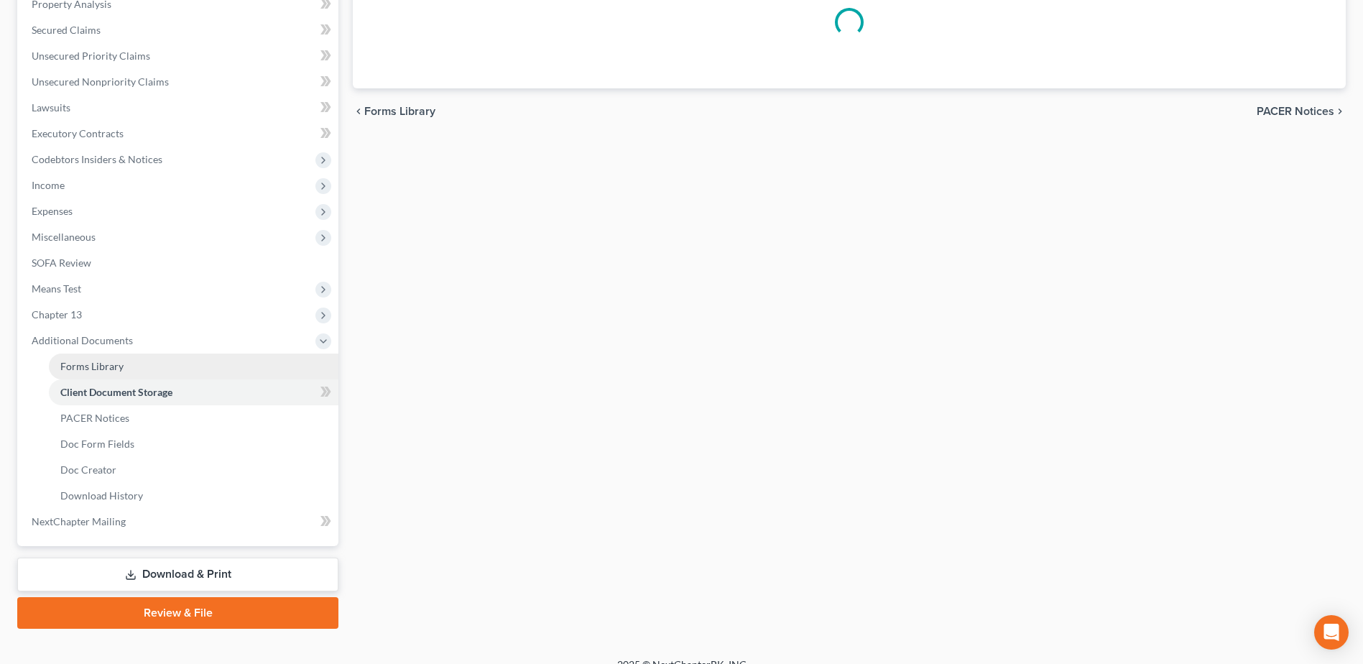
scroll to position [261, 0]
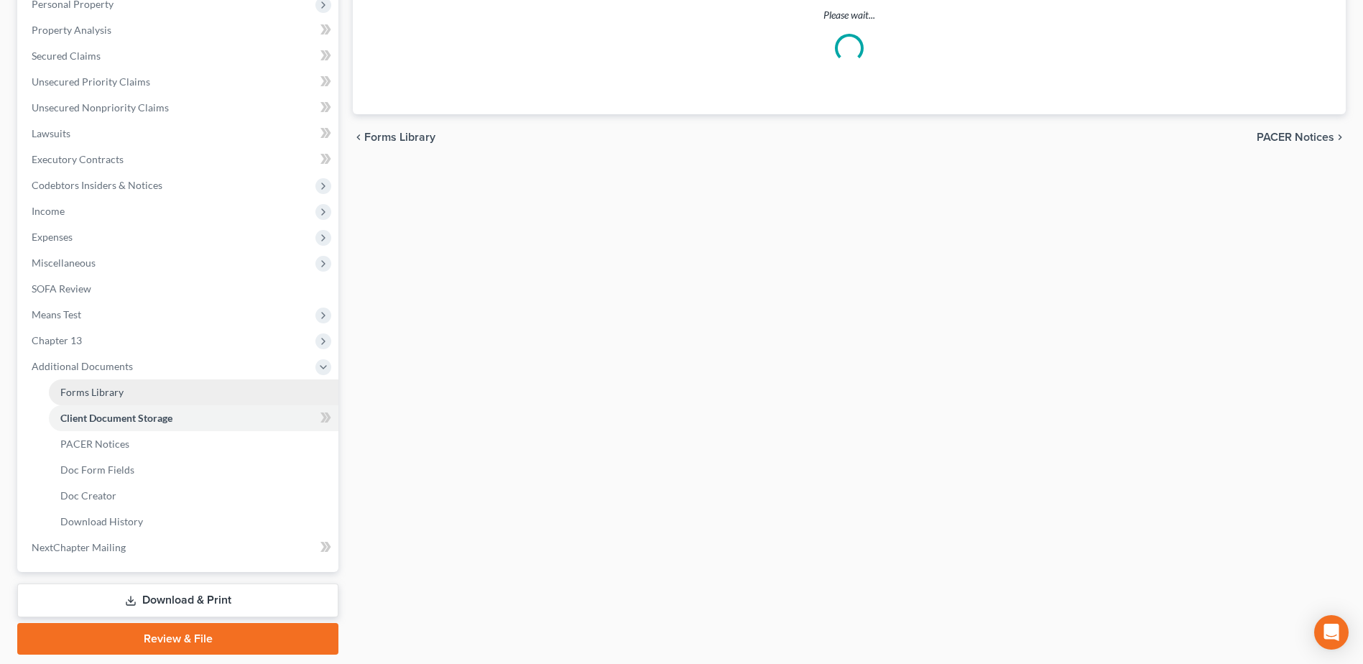
select select "61"
select select "7"
select select "37"
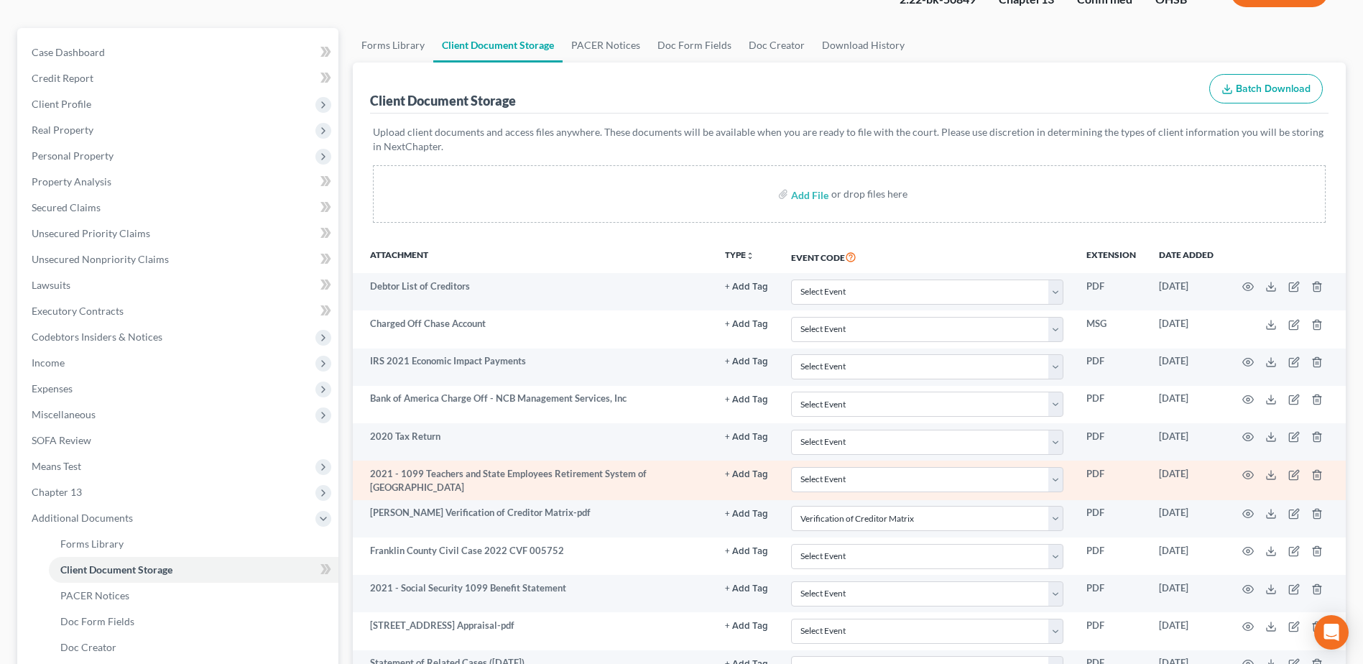
scroll to position [0, 0]
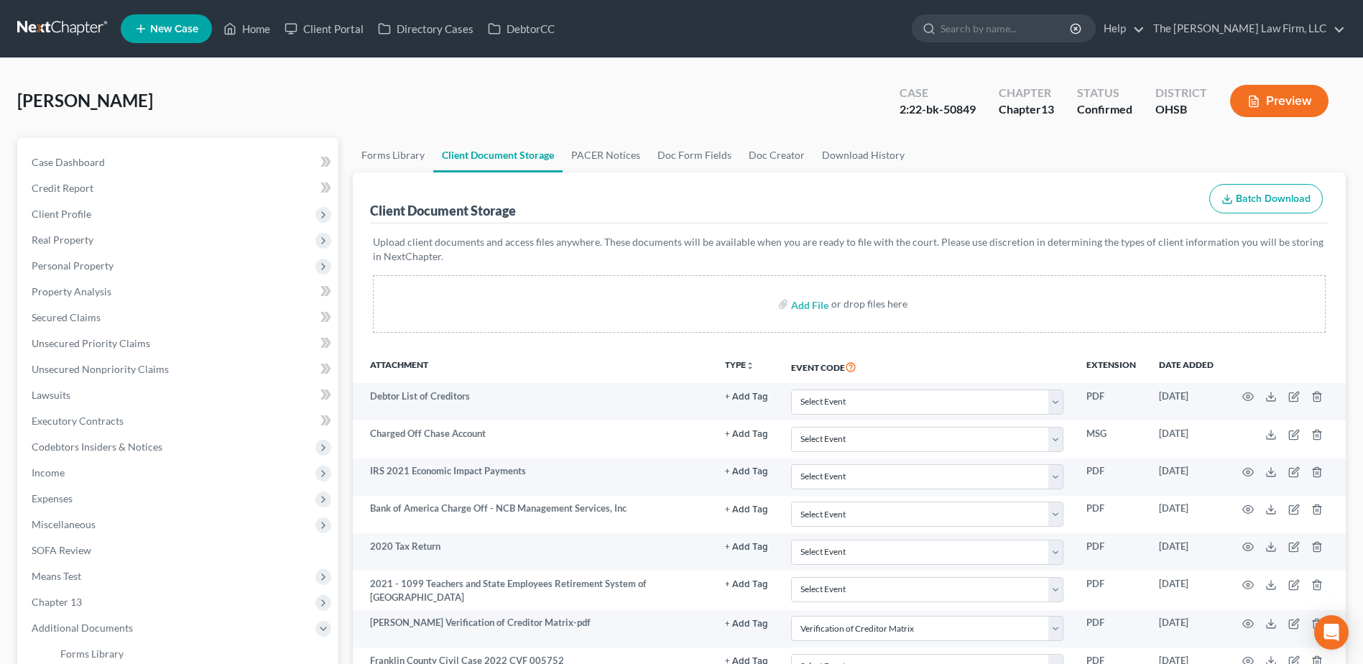
click at [38, 34] on link at bounding box center [63, 29] width 92 height 26
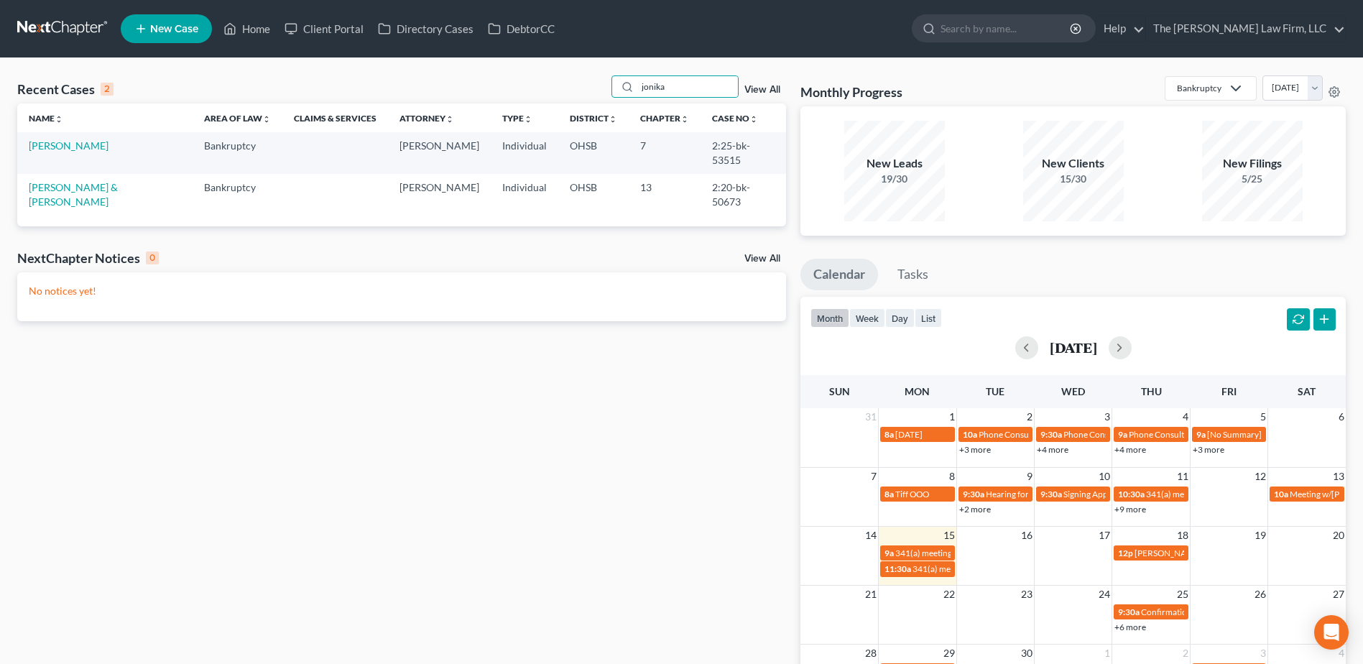
type input "jonika"
click at [64, 139] on td "[PERSON_NAME]" at bounding box center [104, 152] width 175 height 41
click at [72, 150] on link "[PERSON_NAME]" at bounding box center [69, 145] width 80 height 12
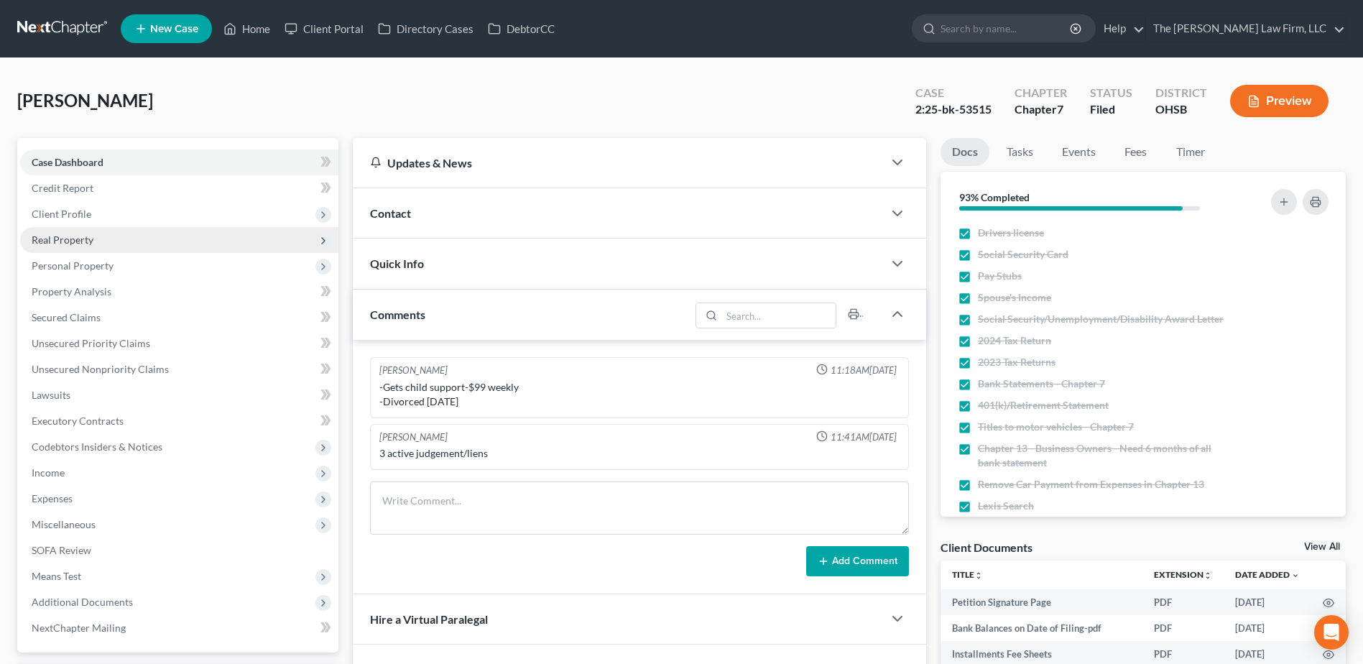
click at [65, 231] on span "Real Property" at bounding box center [179, 240] width 318 height 26
click at [78, 251] on span "Real Property" at bounding box center [179, 240] width 318 height 26
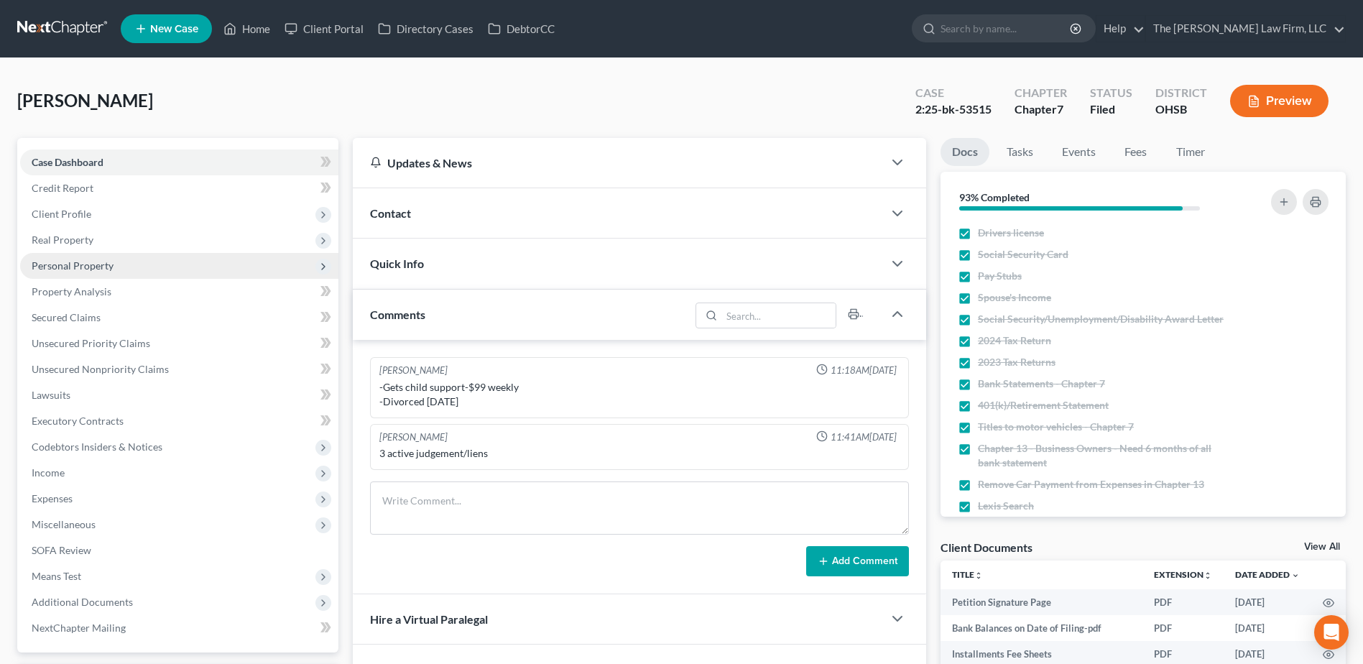
click at [84, 261] on span "Personal Property" at bounding box center [73, 265] width 82 height 12
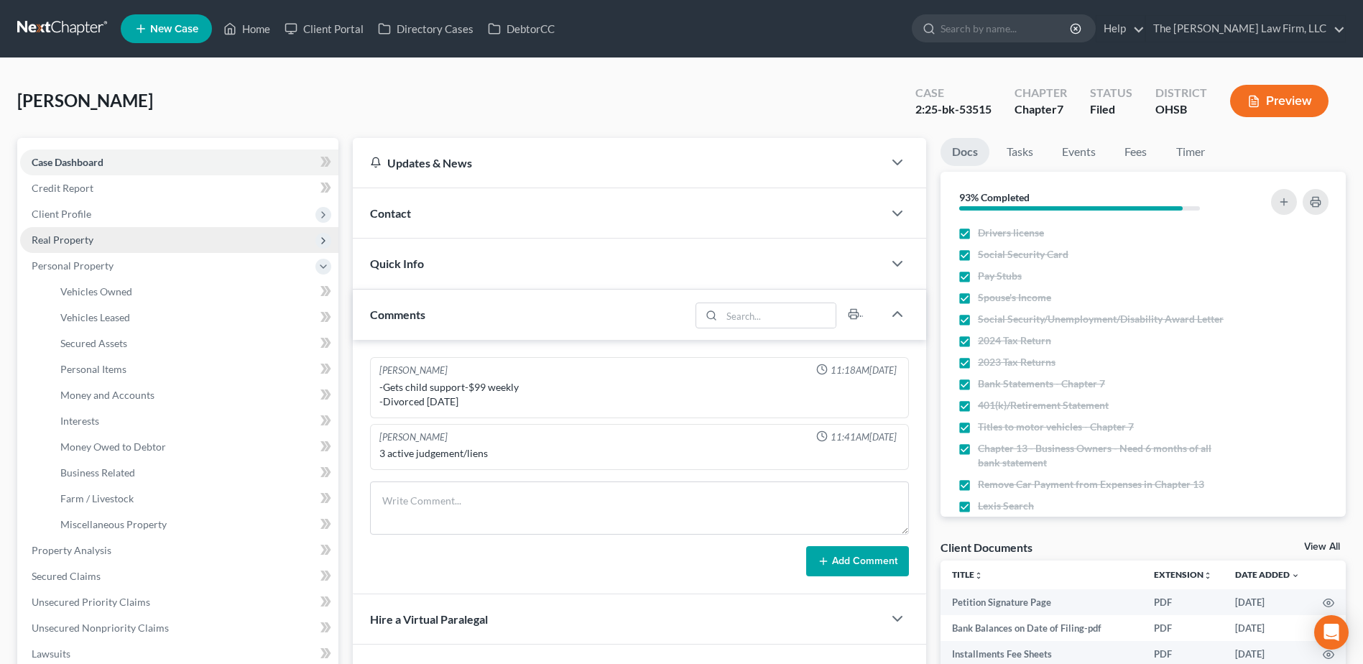
click at [70, 238] on span "Real Property" at bounding box center [63, 239] width 62 height 12
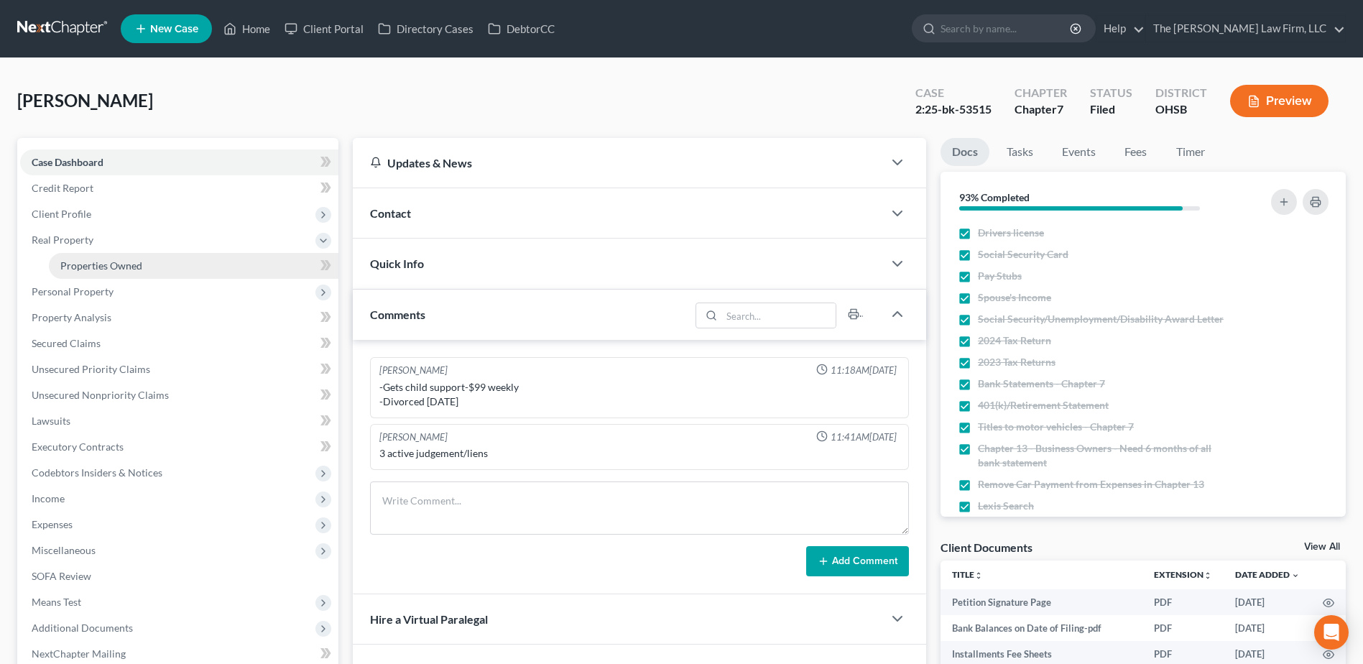
click at [85, 265] on span "Properties Owned" at bounding box center [101, 265] width 82 height 12
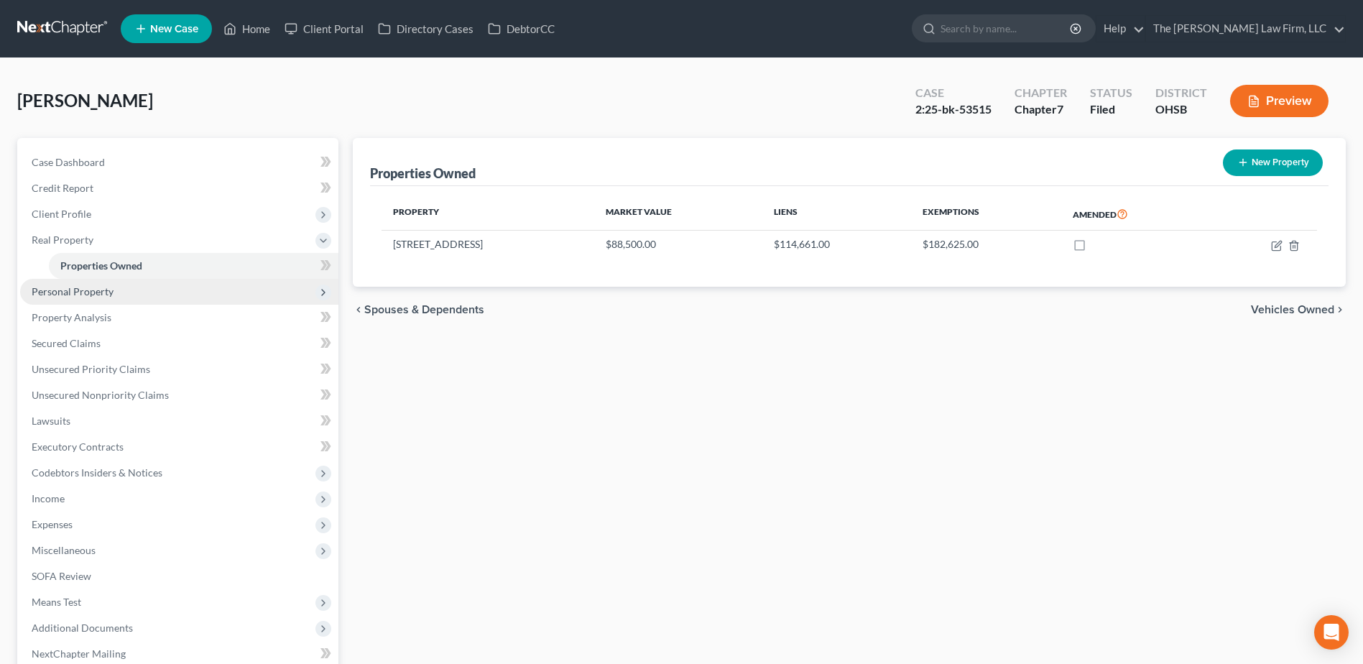
click at [150, 295] on span "Personal Property" at bounding box center [179, 292] width 318 height 26
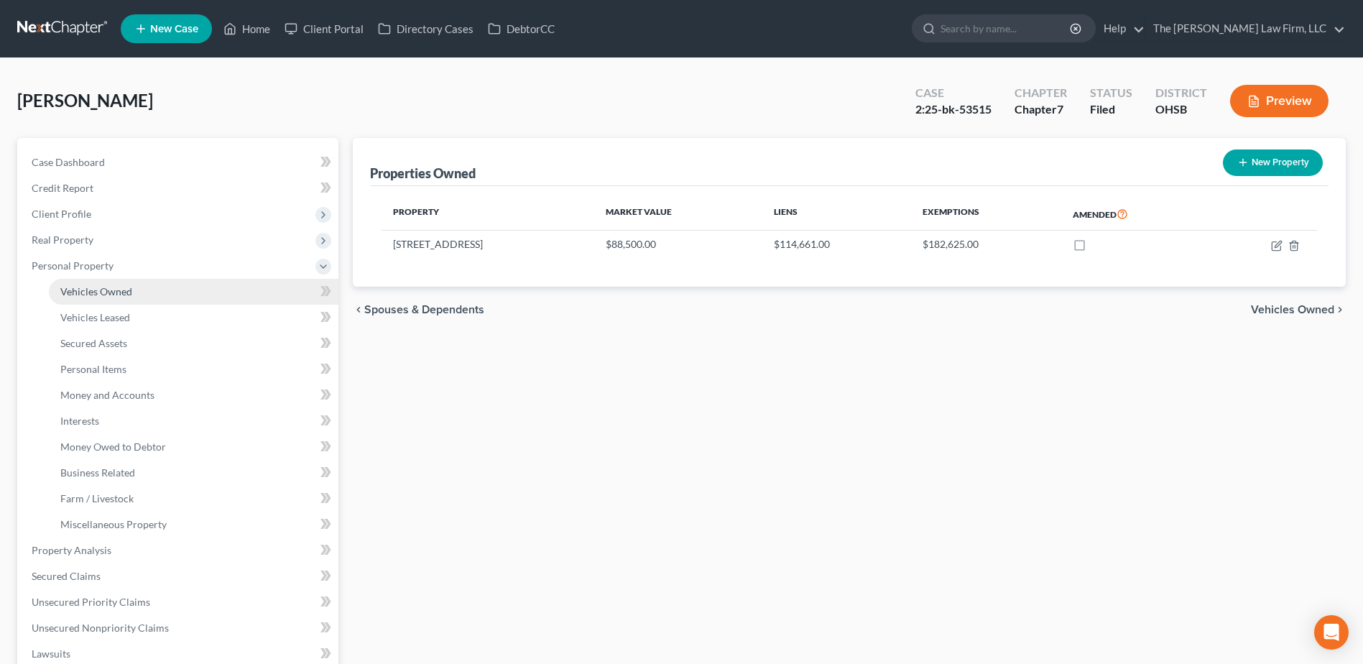
click at [142, 294] on link "Vehicles Owned" at bounding box center [193, 292] width 289 height 26
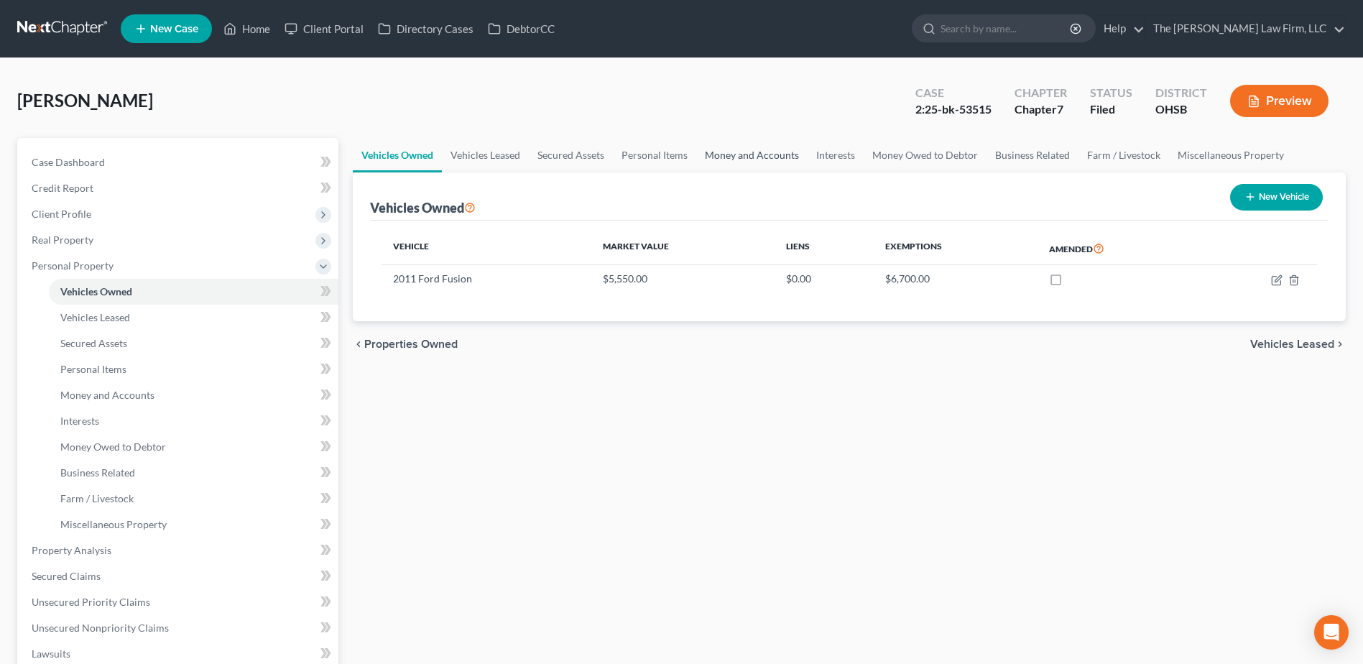
click at [741, 140] on link "Money and Accounts" at bounding box center [751, 155] width 111 height 34
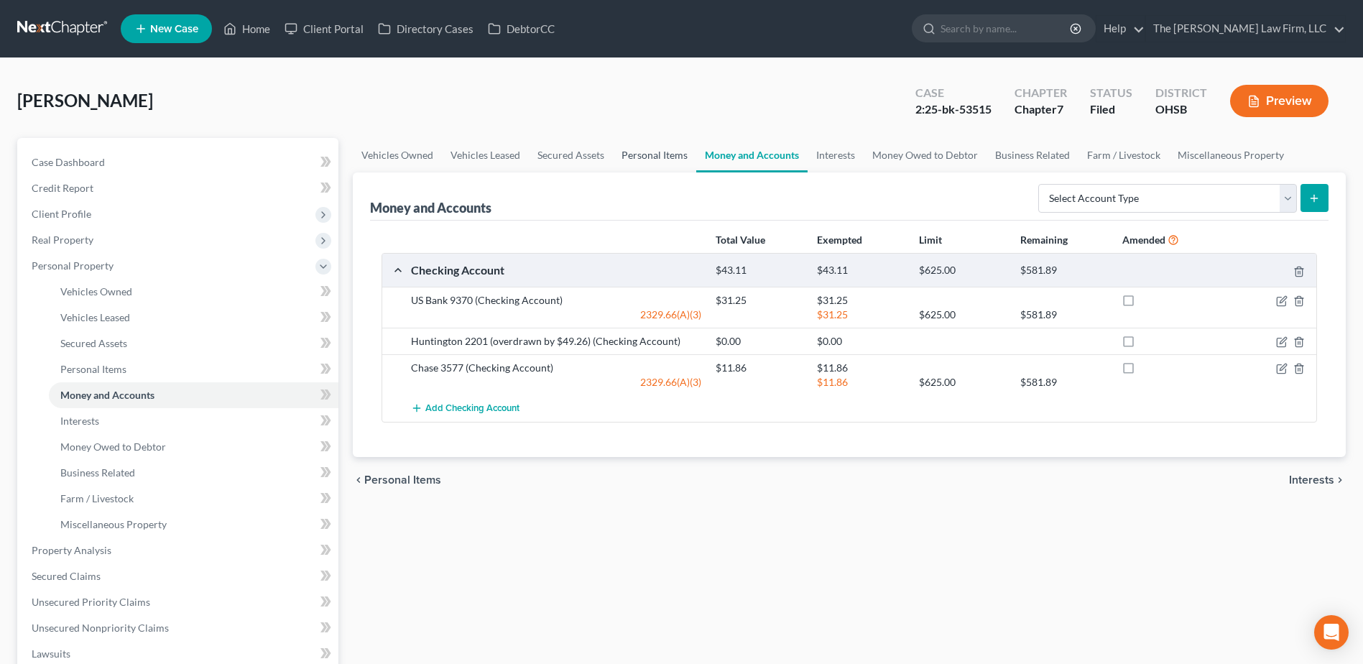
click at [639, 154] on link "Personal Items" at bounding box center [654, 155] width 83 height 34
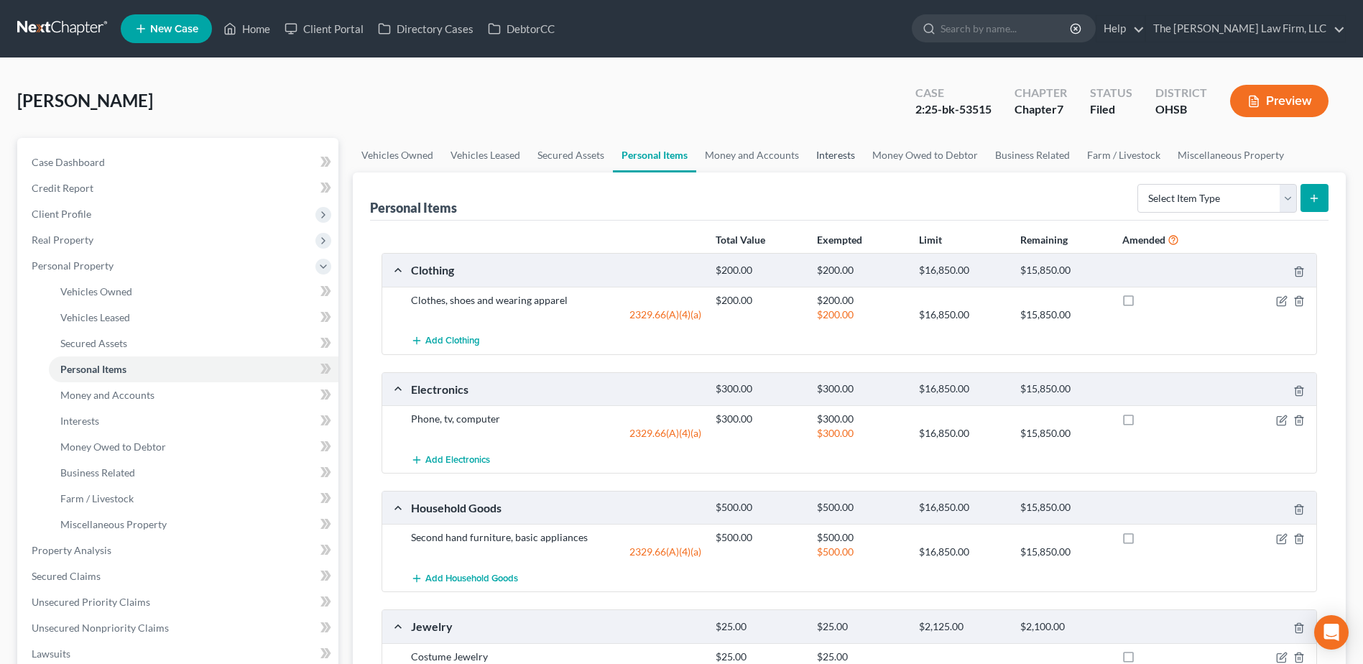
click at [848, 152] on link "Interests" at bounding box center [835, 155] width 56 height 34
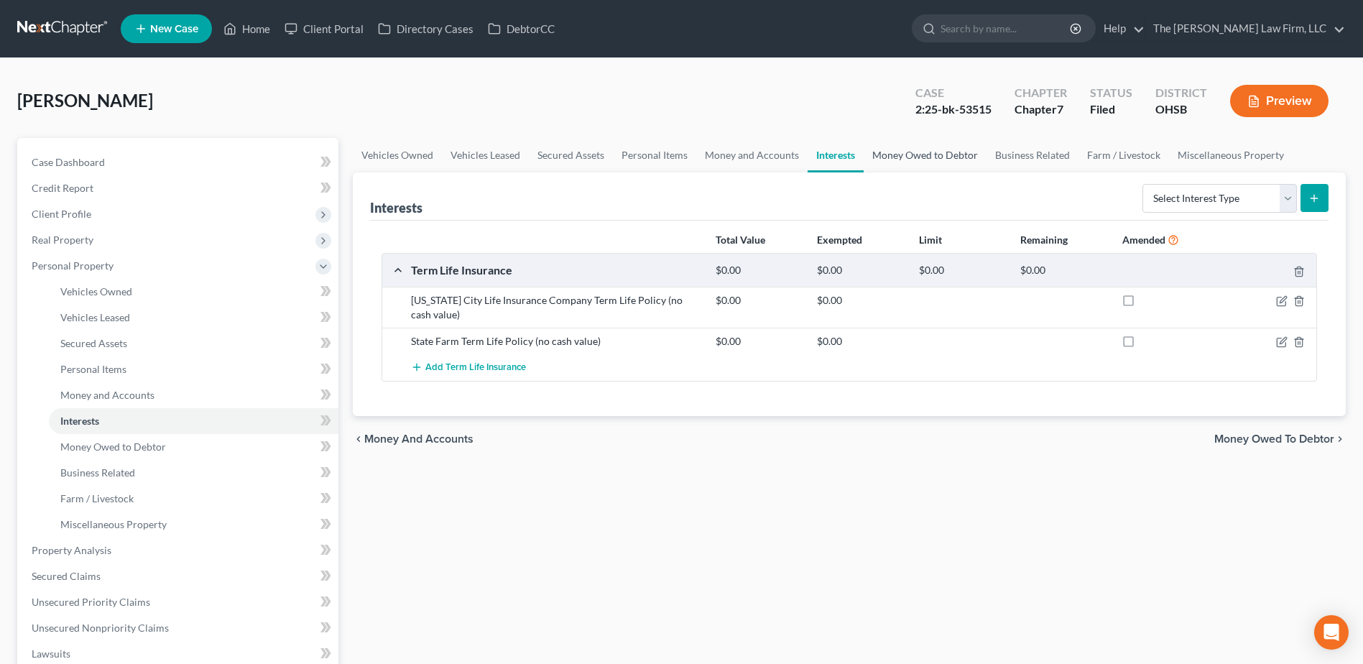
click at [910, 163] on link "Money Owed to Debtor" at bounding box center [924, 155] width 123 height 34
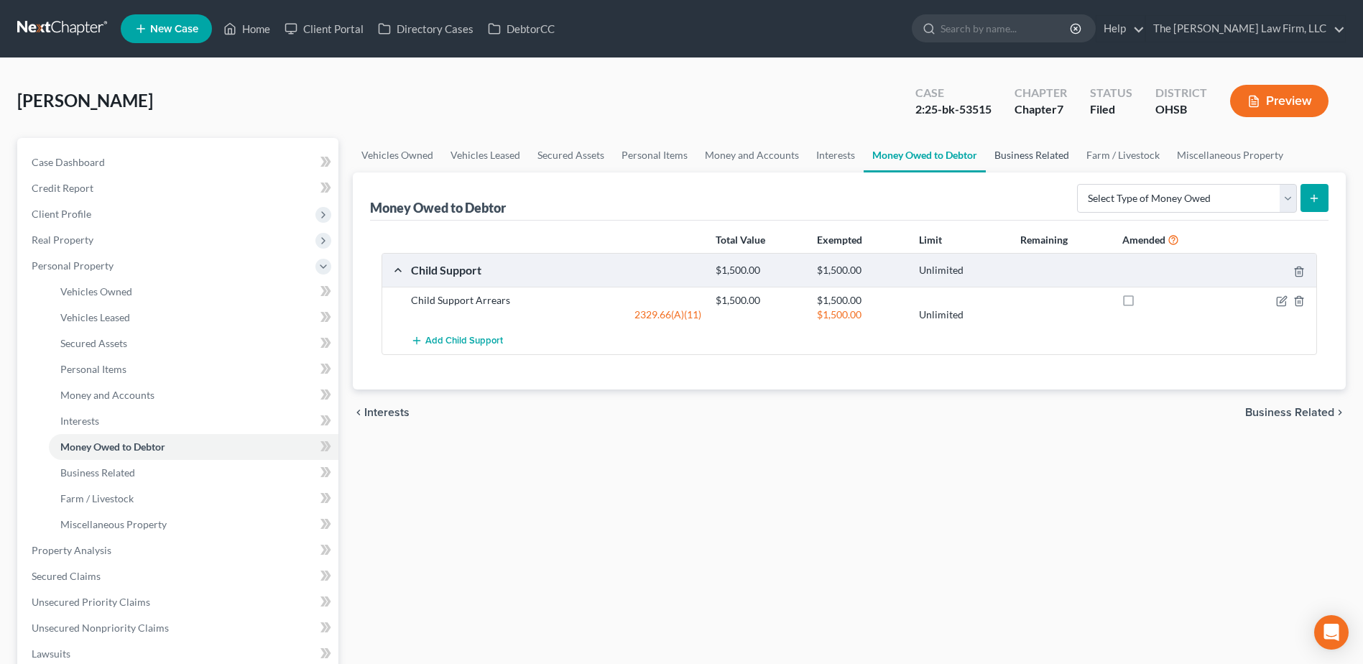
click at [1013, 165] on link "Business Related" at bounding box center [1032, 155] width 92 height 34
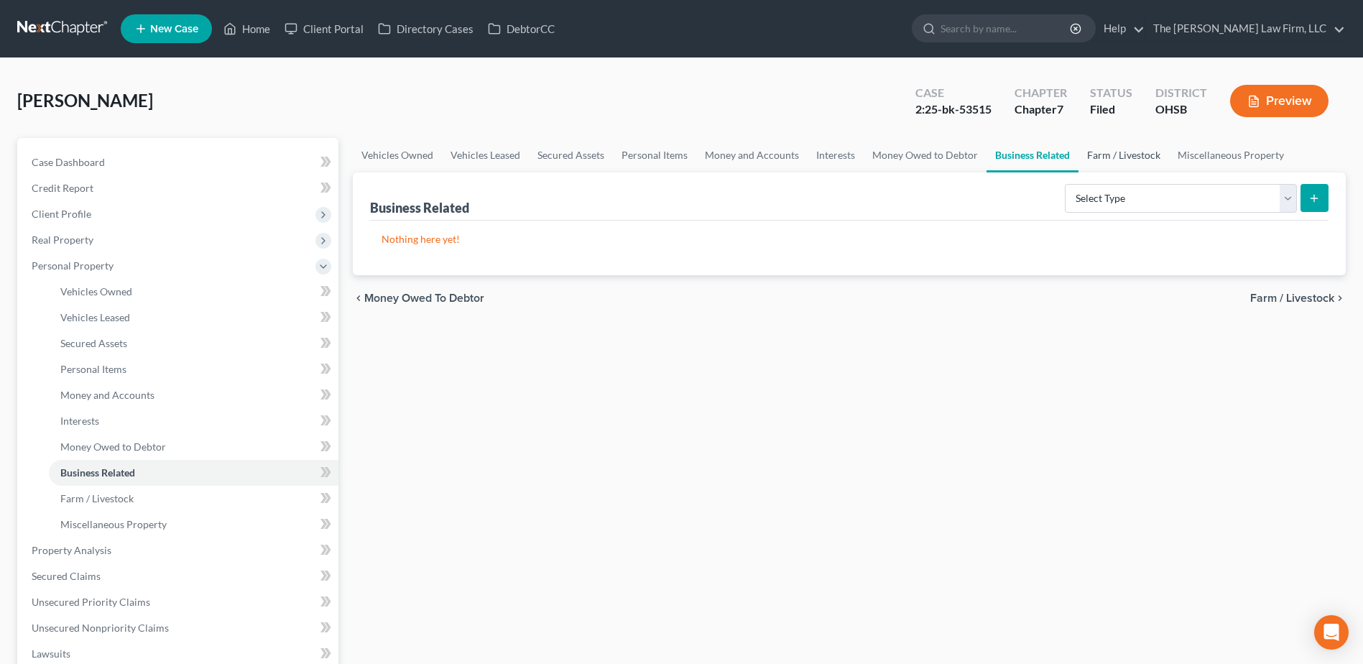
click at [1117, 151] on link "Farm / Livestock" at bounding box center [1123, 155] width 91 height 34
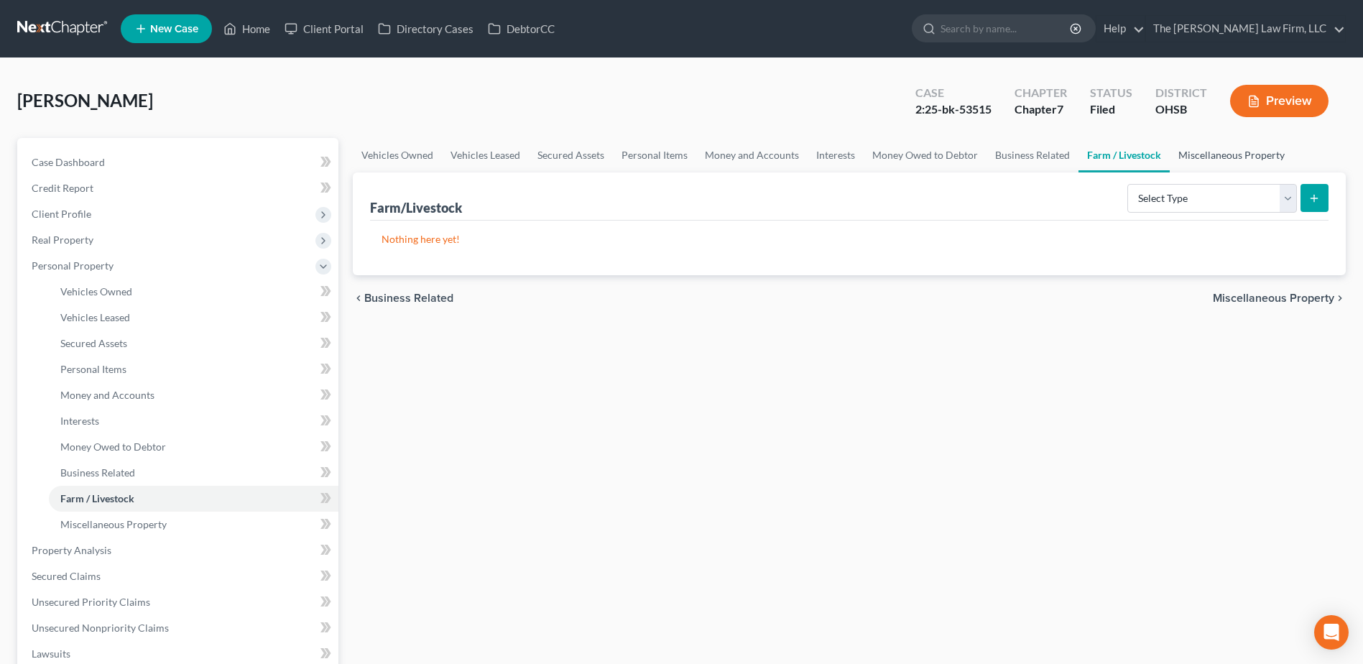
click at [1211, 159] on link "Miscellaneous Property" at bounding box center [1231, 155] width 124 height 34
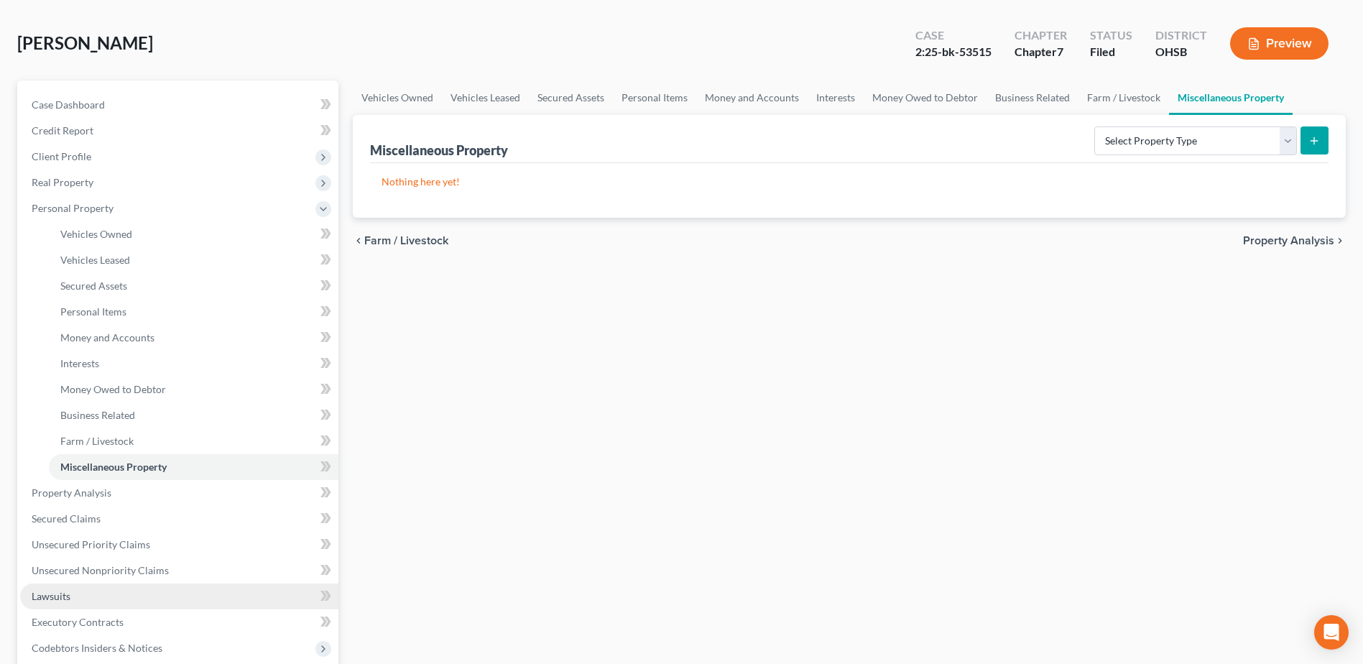
scroll to position [216, 0]
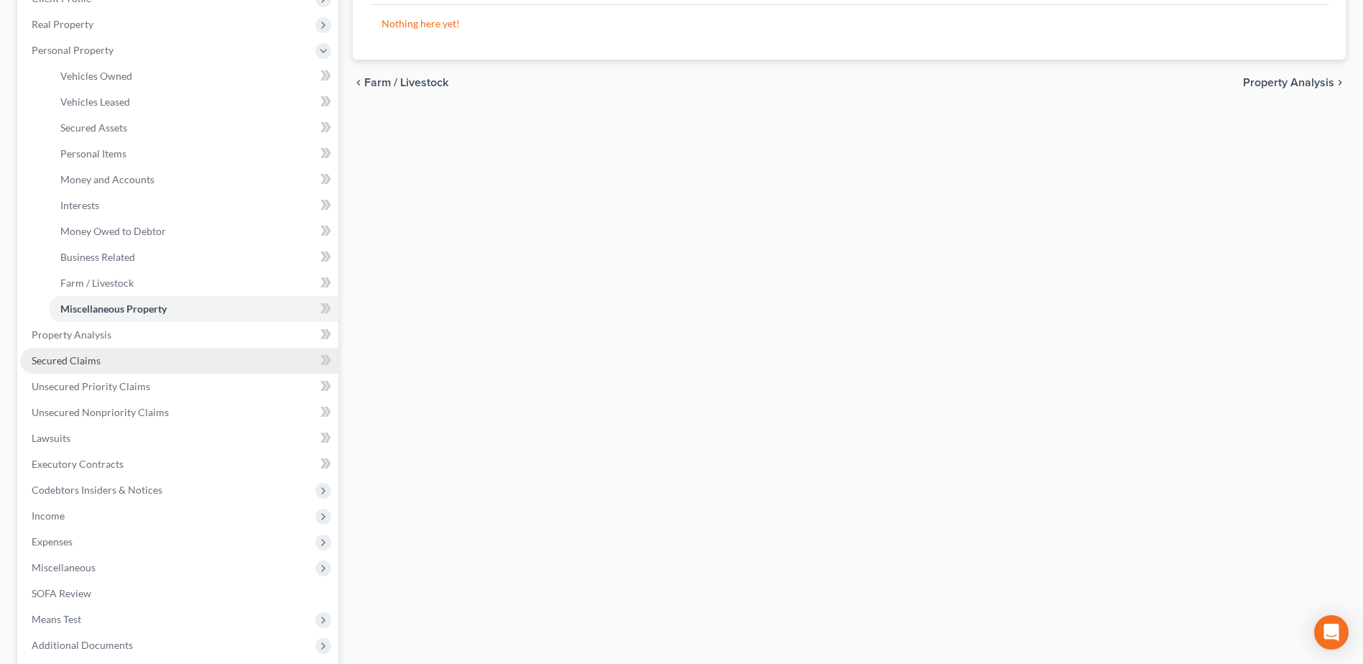
click at [91, 354] on span "Secured Claims" at bounding box center [66, 360] width 69 height 12
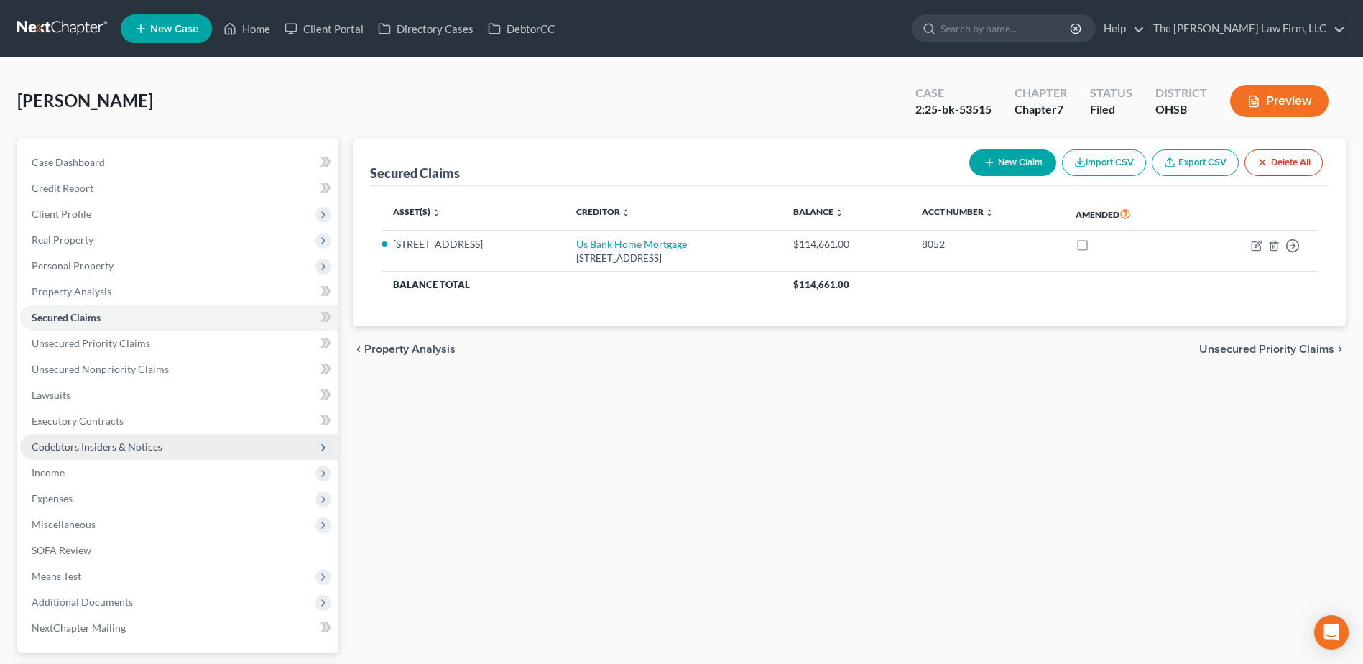
click at [99, 447] on span "Codebtors Insiders & Notices" at bounding box center [97, 446] width 131 height 12
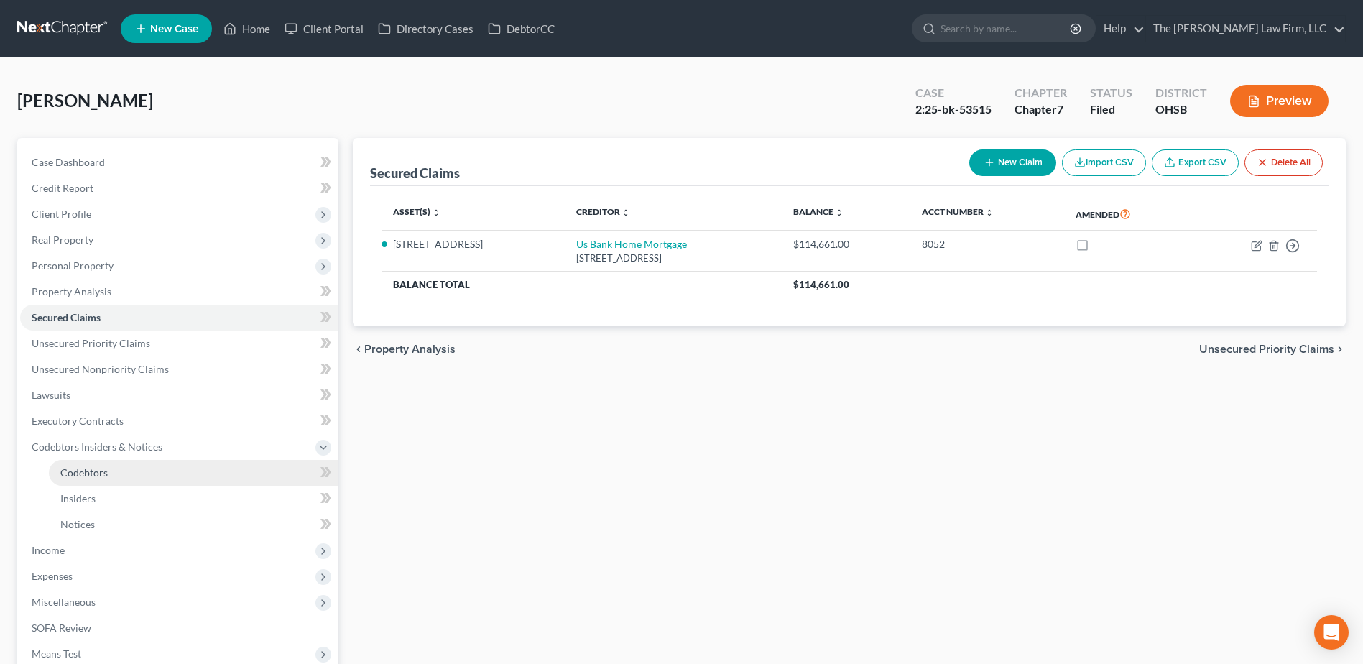
click at [101, 466] on span "Codebtors" at bounding box center [83, 472] width 47 height 12
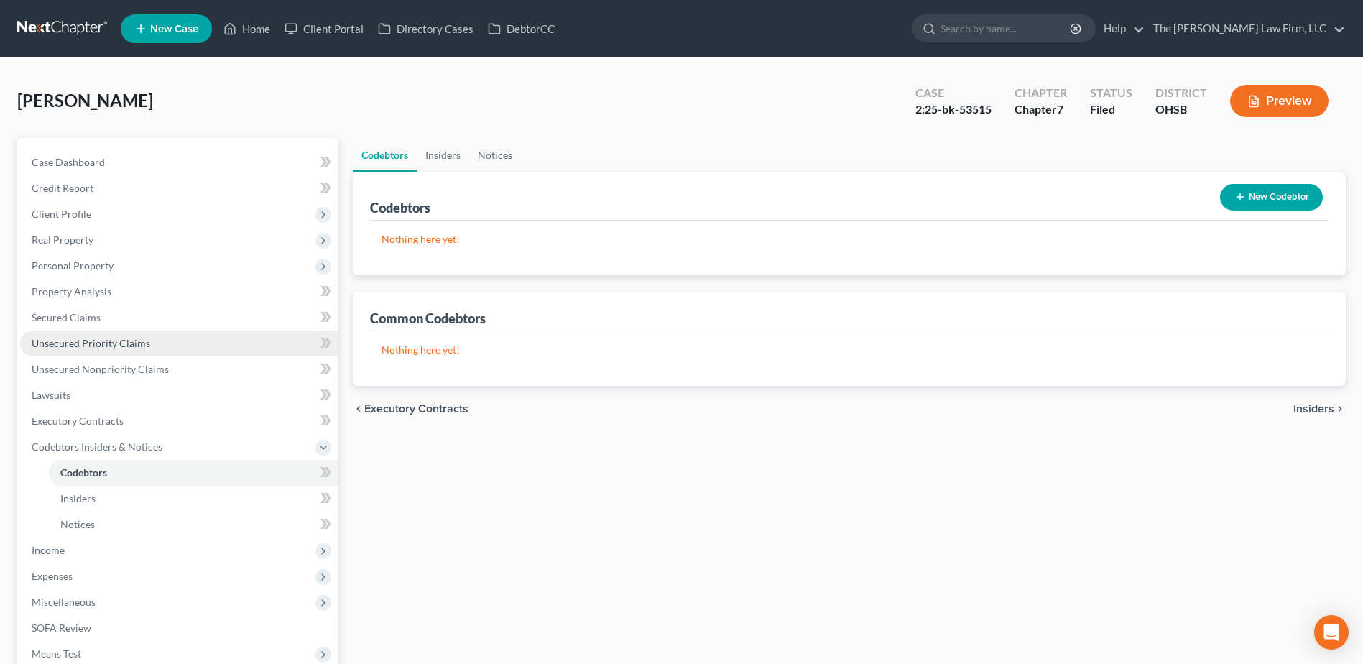
click at [101, 348] on span "Unsecured Priority Claims" at bounding box center [91, 343] width 119 height 12
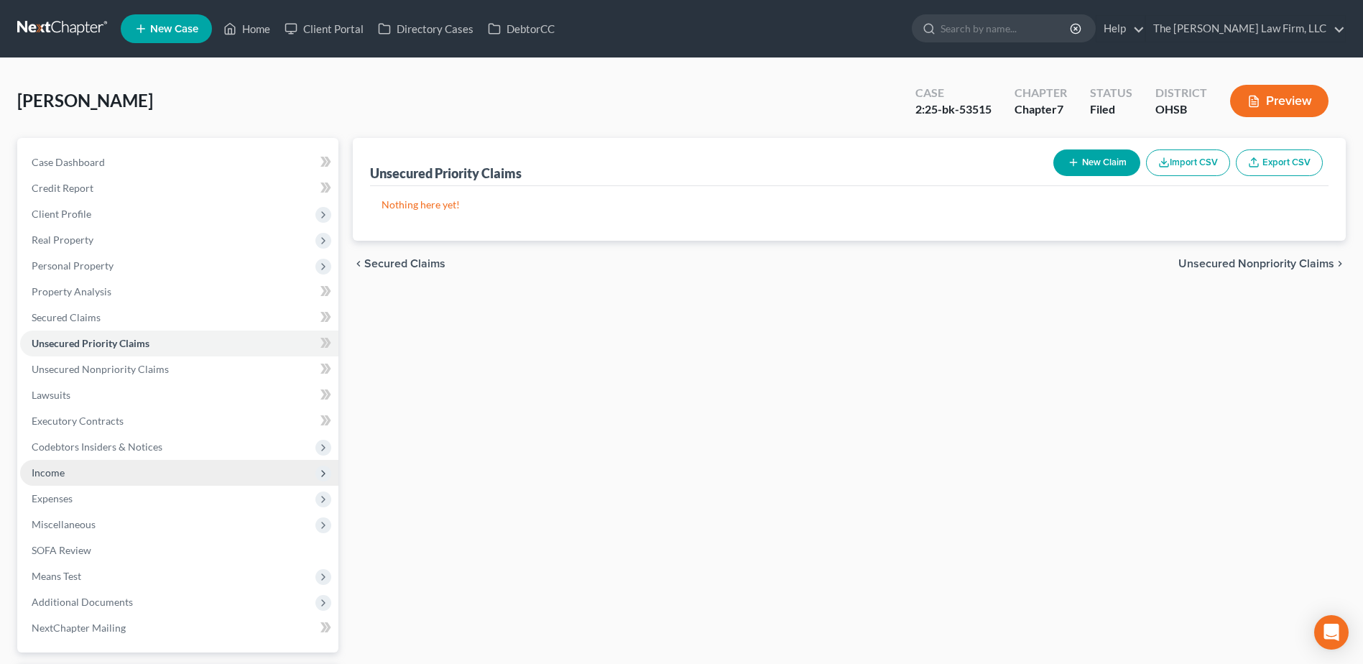
click at [67, 469] on span "Income" at bounding box center [179, 473] width 318 height 26
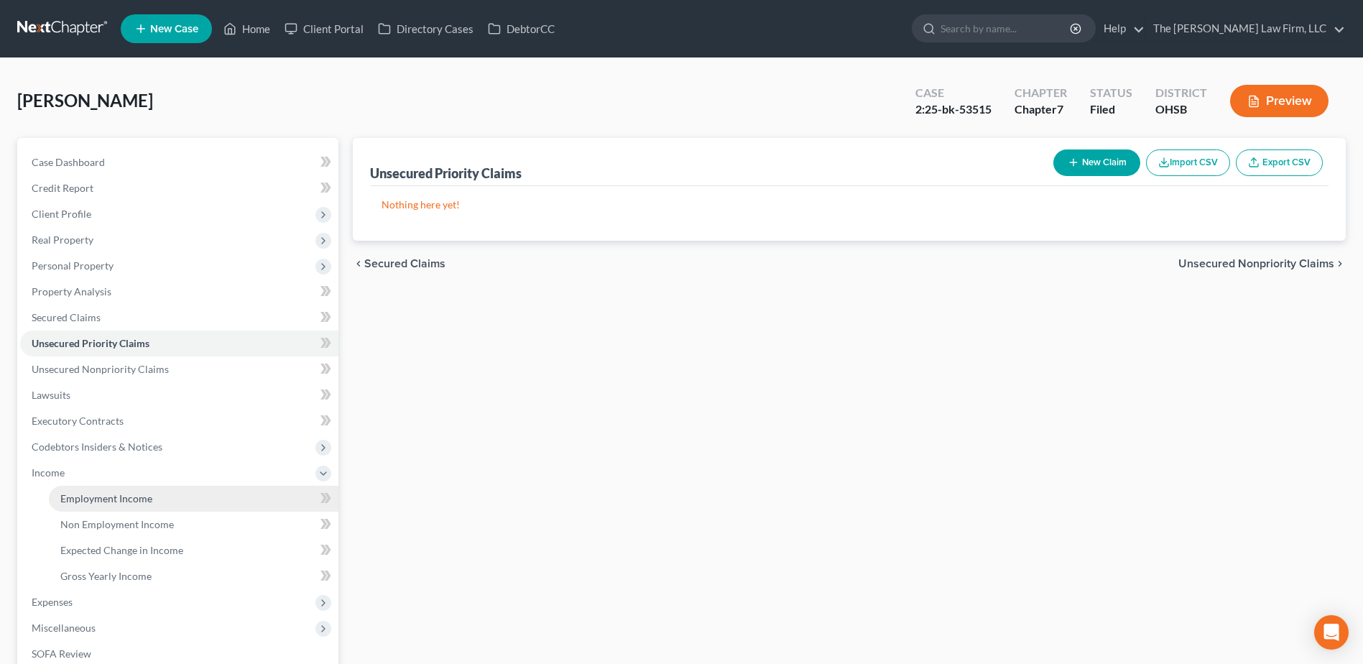
click at [75, 495] on span "Employment Income" at bounding box center [106, 498] width 92 height 12
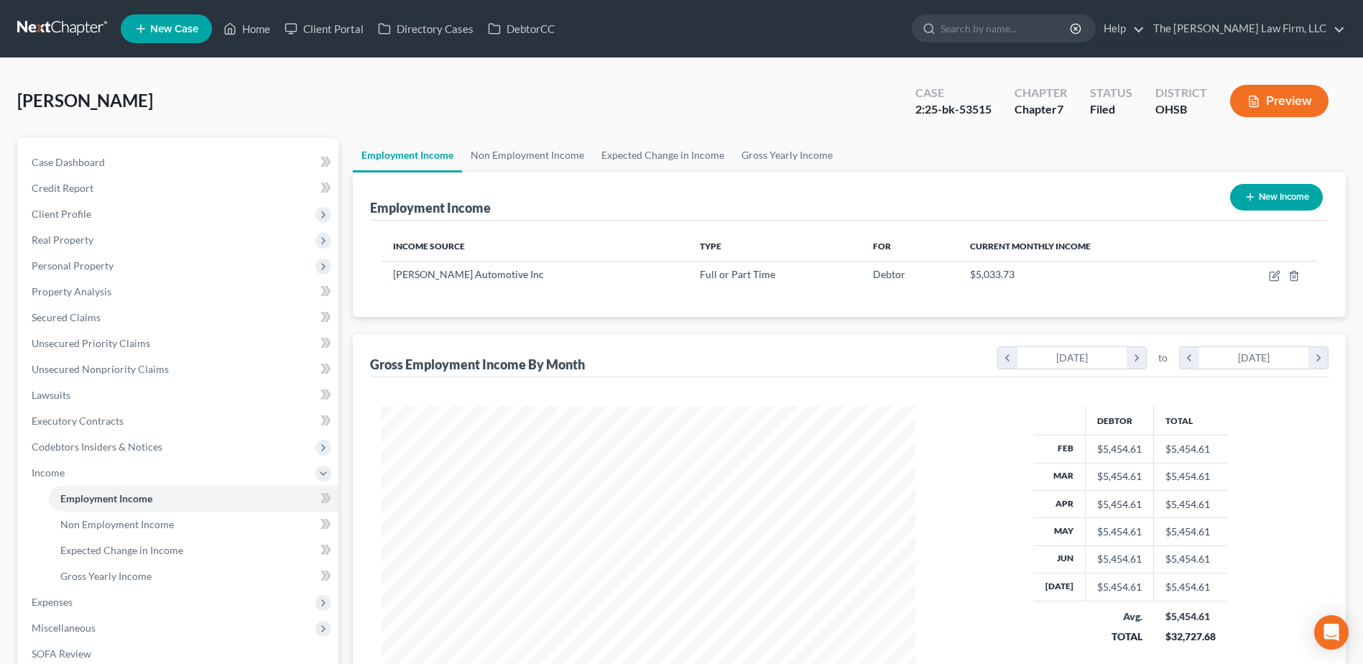
scroll to position [267, 562]
click at [528, 149] on link "Non Employment Income" at bounding box center [527, 155] width 131 height 34
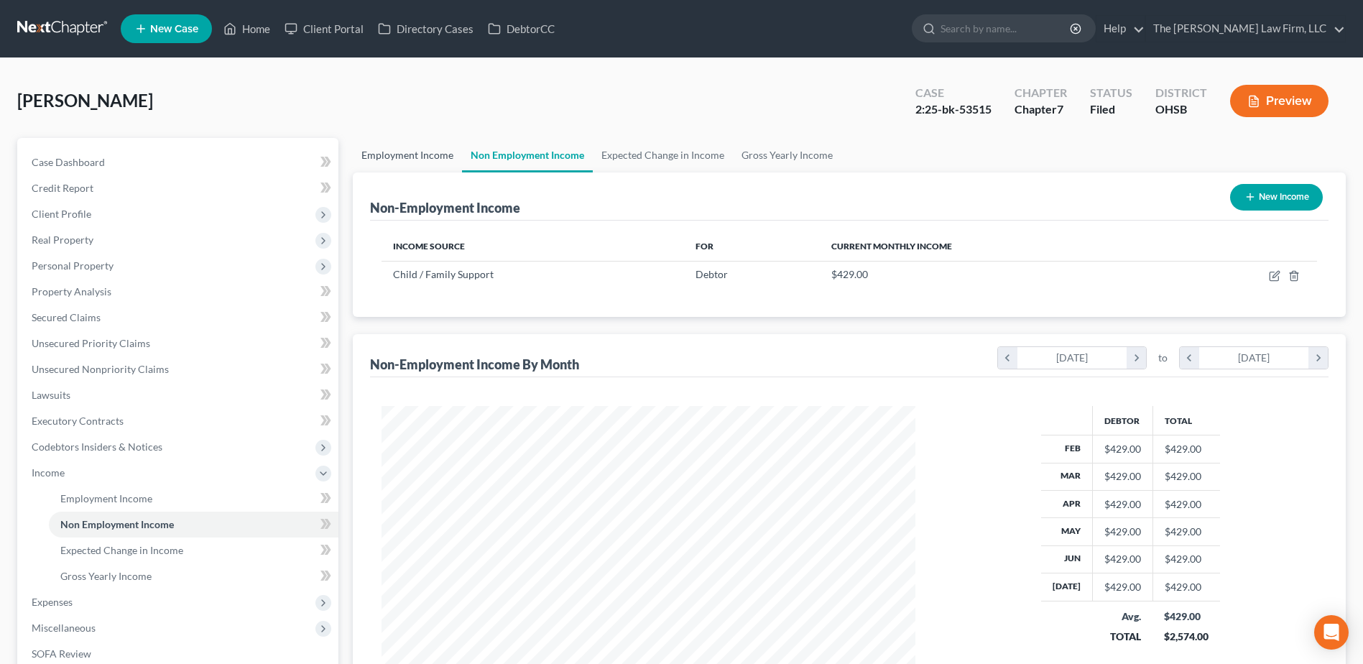
scroll to position [267, 562]
click at [410, 156] on link "Employment Income" at bounding box center [407, 155] width 109 height 34
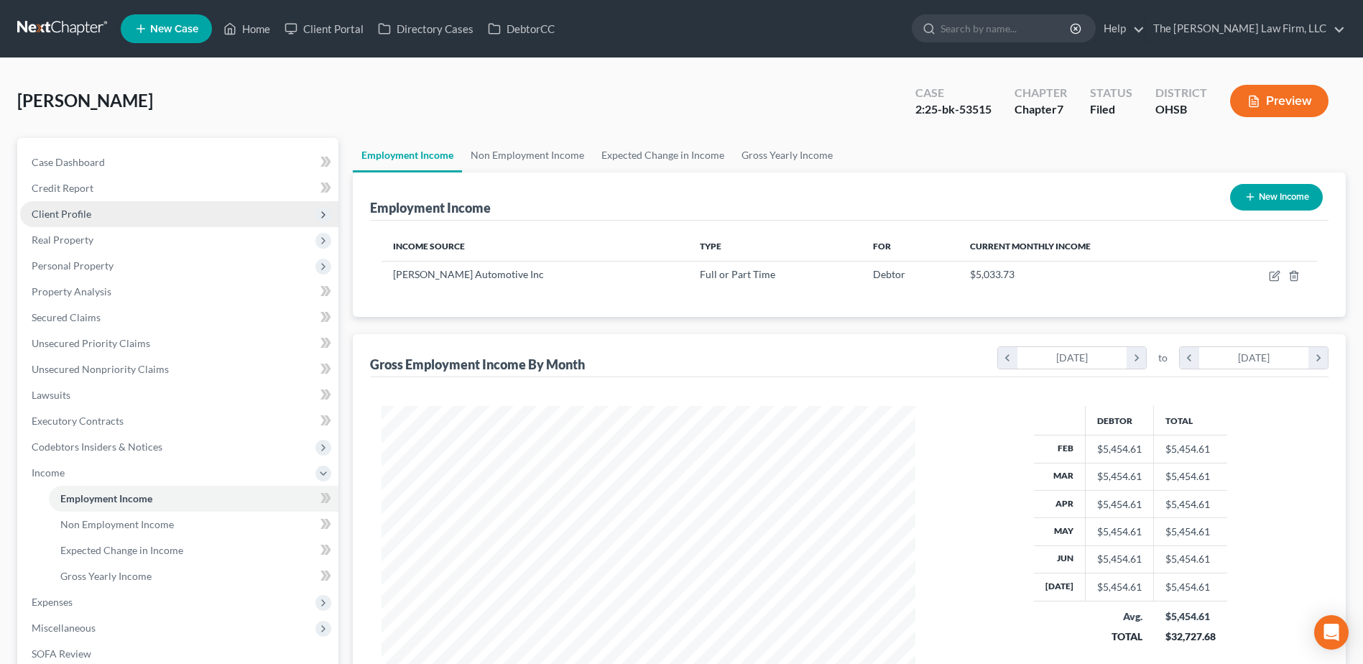
click at [79, 210] on span "Client Profile" at bounding box center [62, 214] width 60 height 12
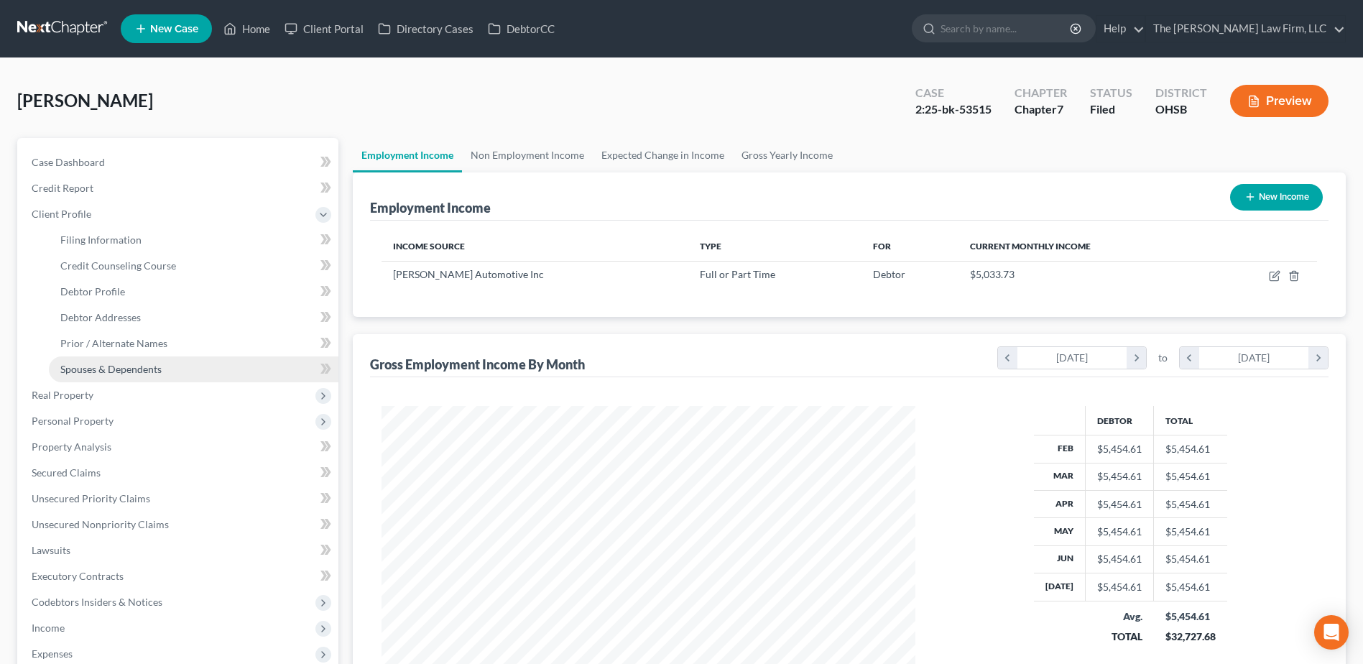
click at [90, 369] on span "Spouses & Dependents" at bounding box center [110, 369] width 101 height 12
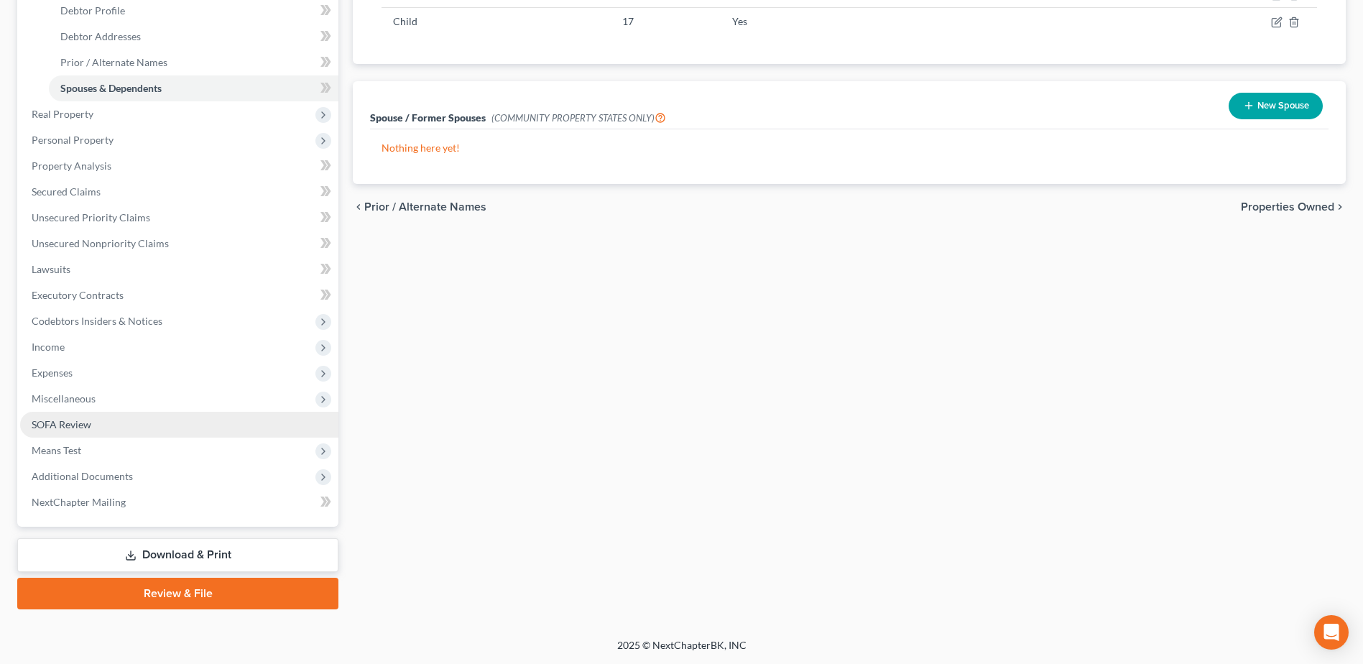
click at [72, 423] on span "SOFA Review" at bounding box center [62, 424] width 60 height 12
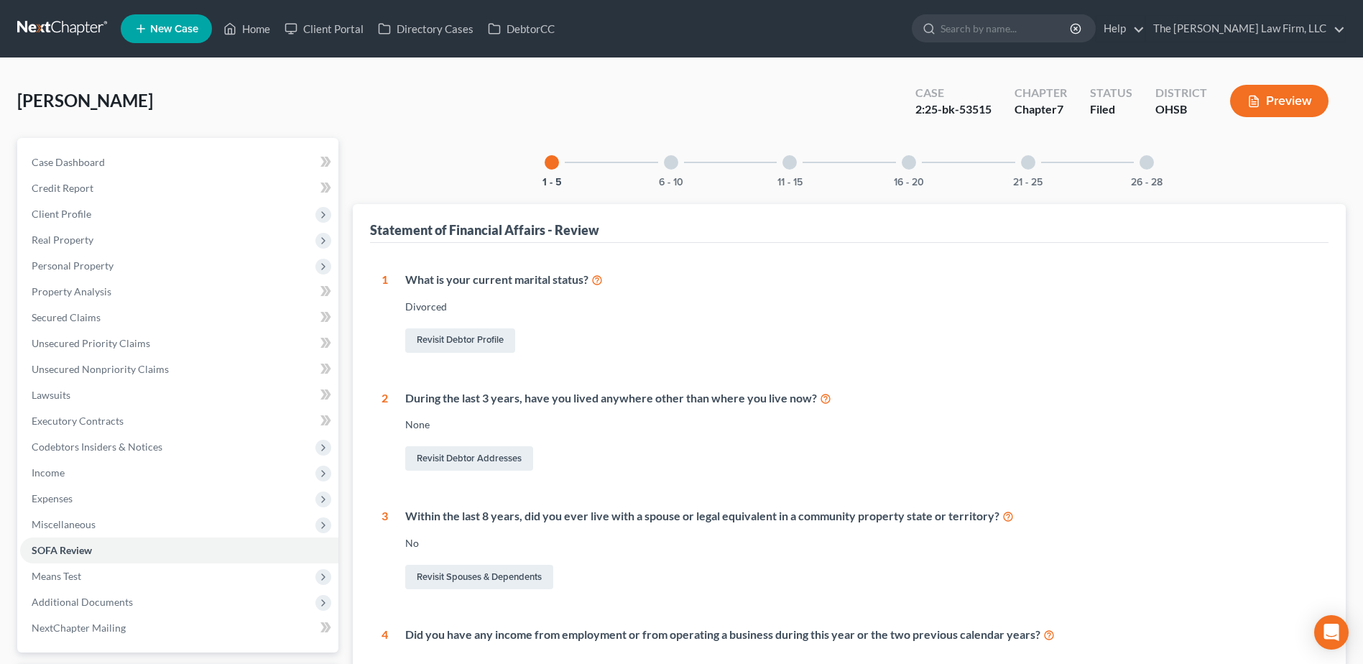
click at [654, 169] on div "6 - 10" at bounding box center [671, 162] width 49 height 49
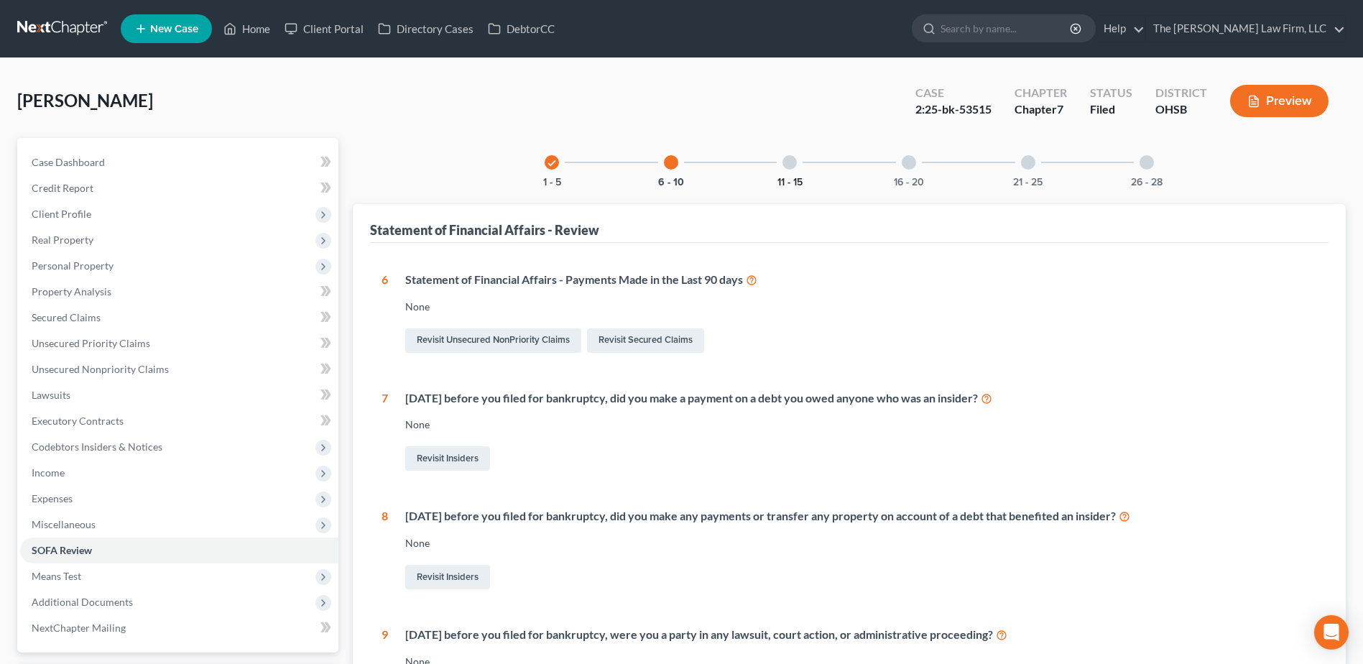
click at [784, 177] on button "11 - 15" at bounding box center [789, 182] width 25 height 10
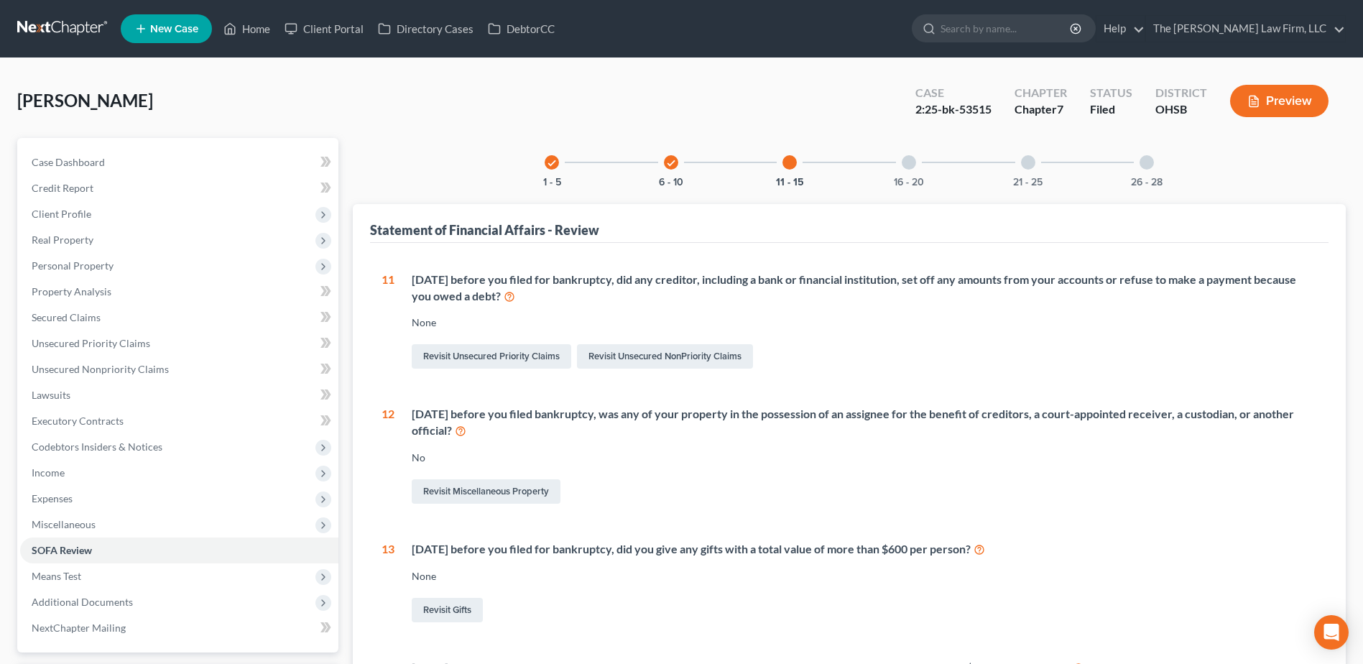
click at [903, 172] on div "16 - 20" at bounding box center [908, 162] width 49 height 49
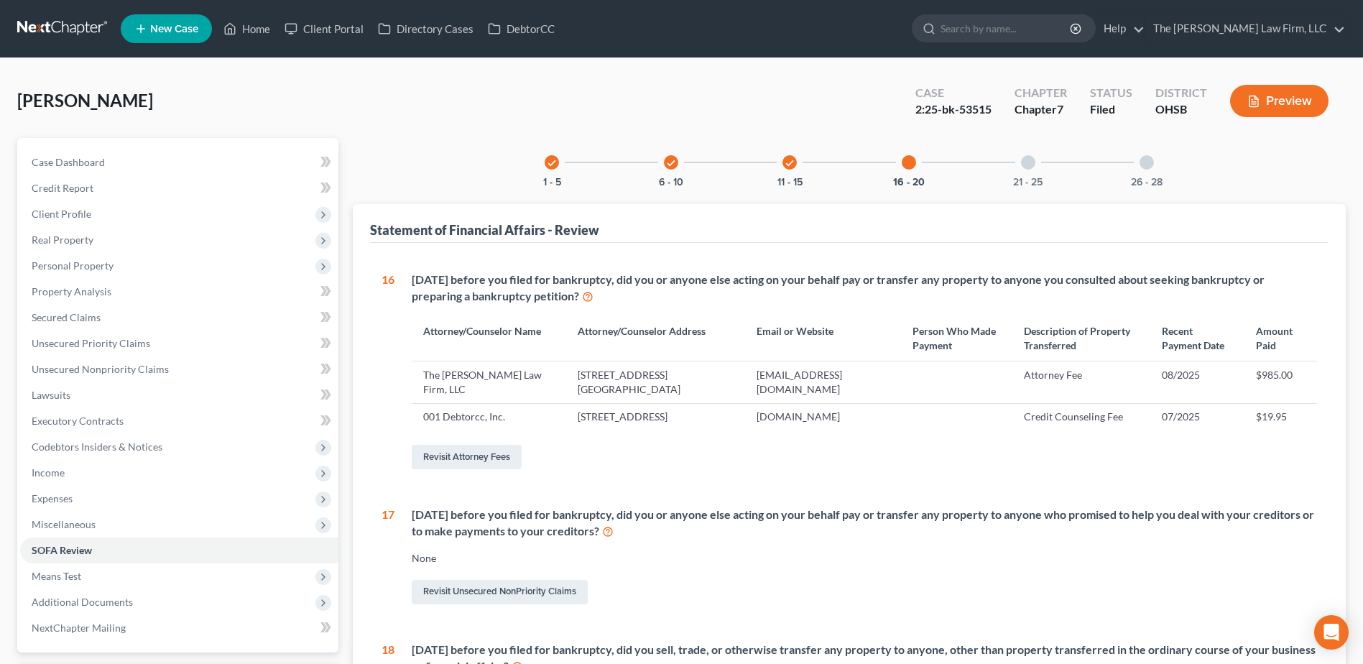
click at [1028, 172] on div "21 - 25" at bounding box center [1028, 162] width 49 height 49
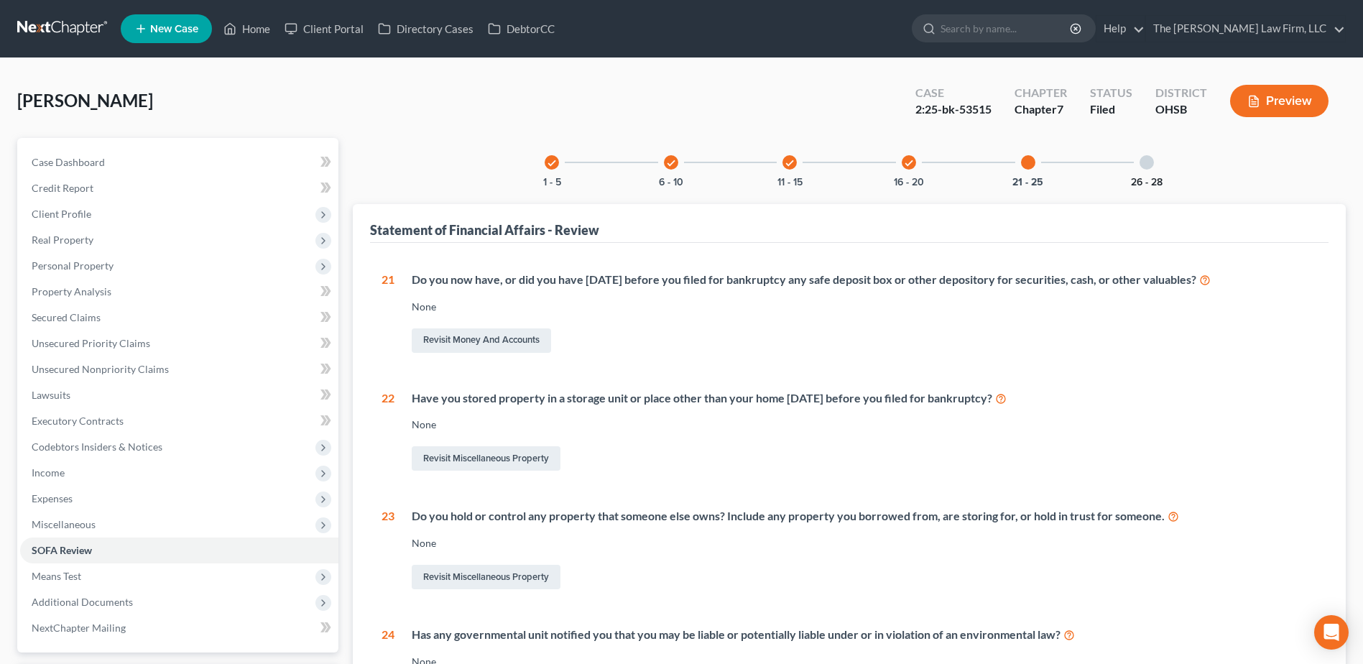
click at [1132, 184] on button "26 - 28" at bounding box center [1147, 182] width 32 height 10
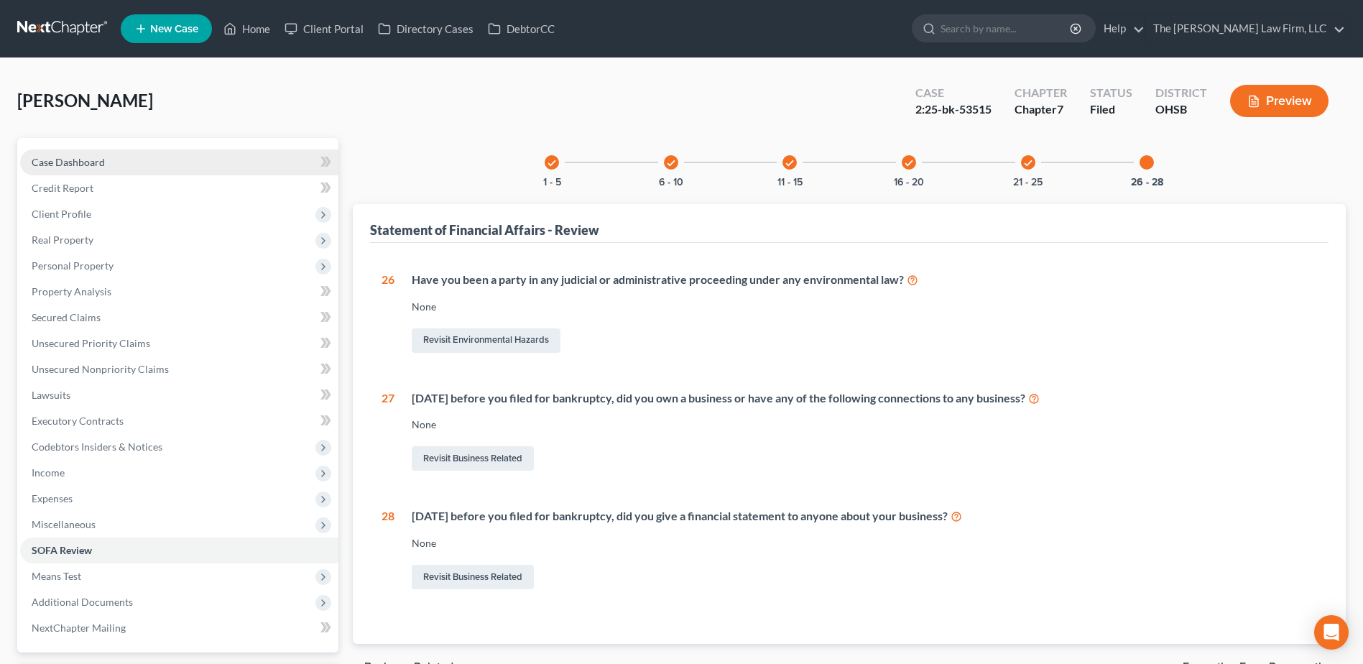
click at [112, 161] on link "Case Dashboard" at bounding box center [179, 162] width 318 height 26
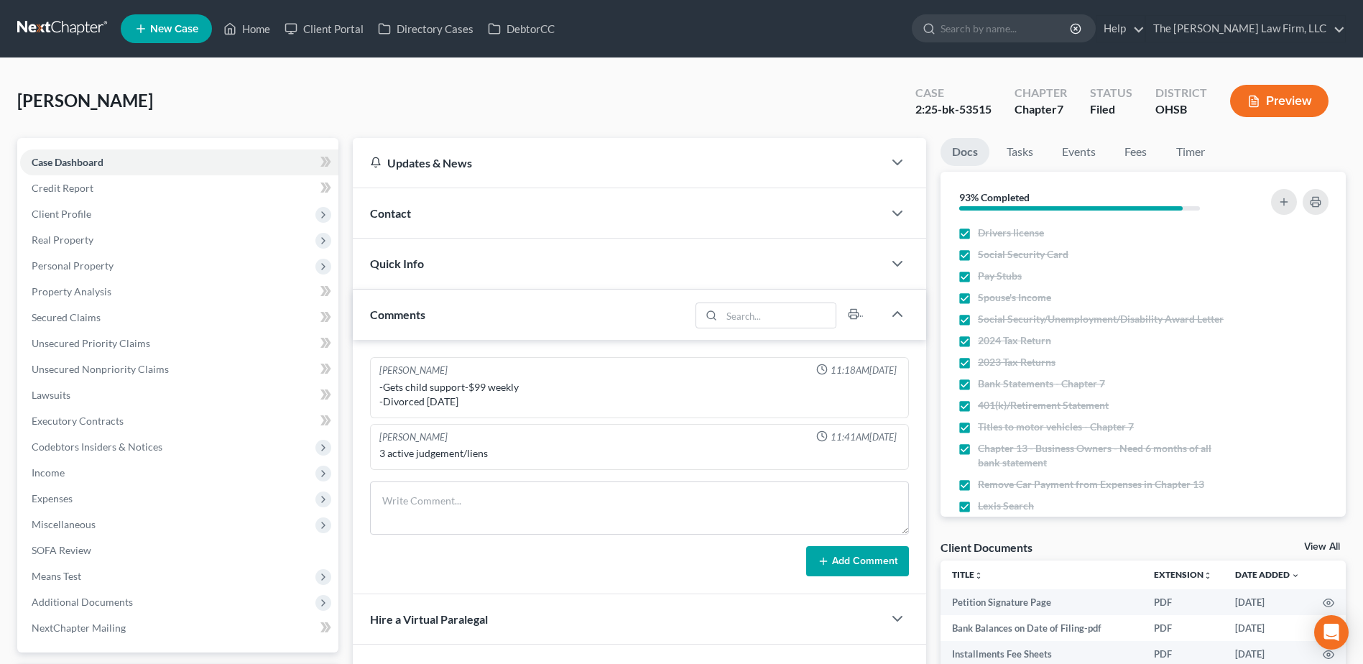
click at [65, 23] on link at bounding box center [63, 29] width 92 height 26
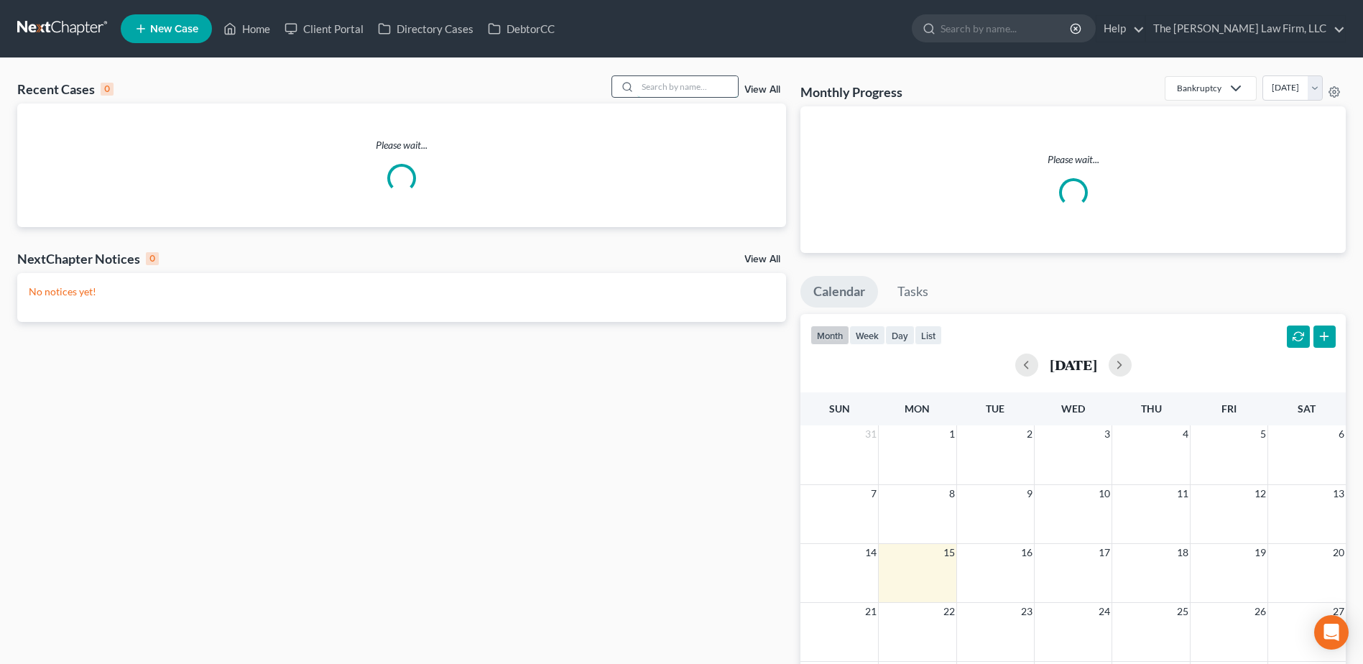
click at [680, 86] on input "search" at bounding box center [687, 86] width 101 height 21
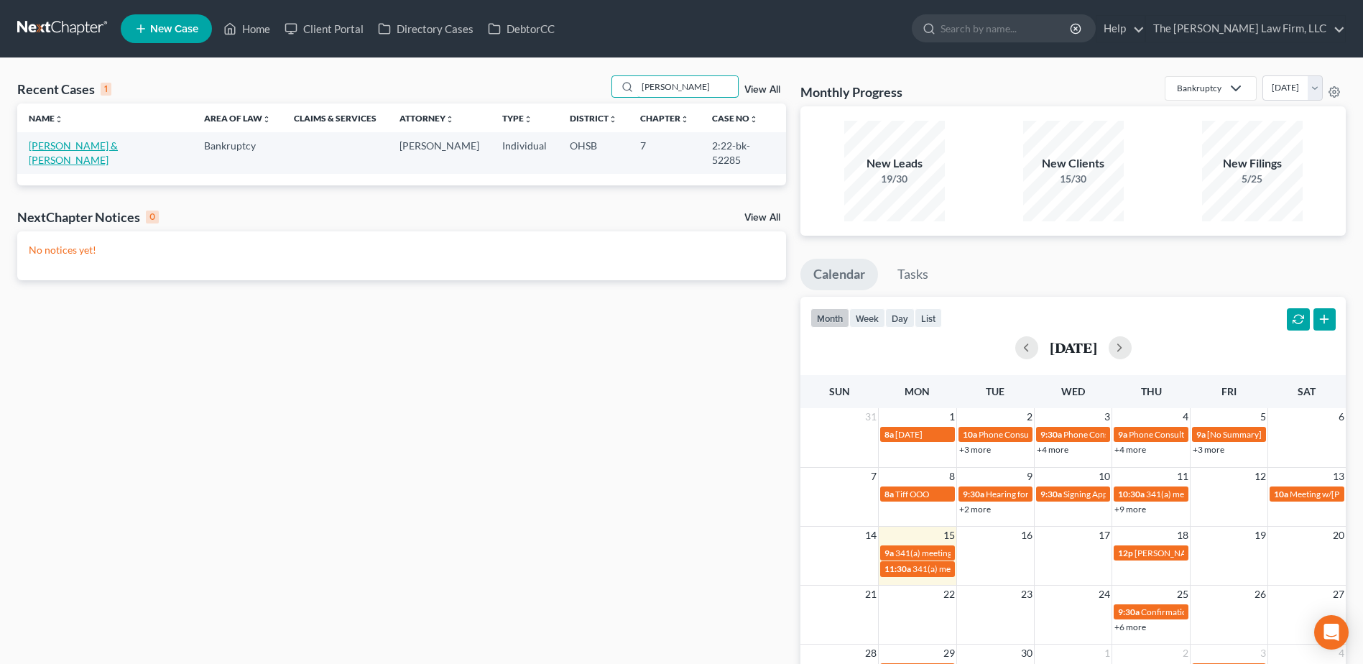
type input "[PERSON_NAME]"
click at [99, 148] on link "[PERSON_NAME] & [PERSON_NAME]" at bounding box center [73, 152] width 89 height 27
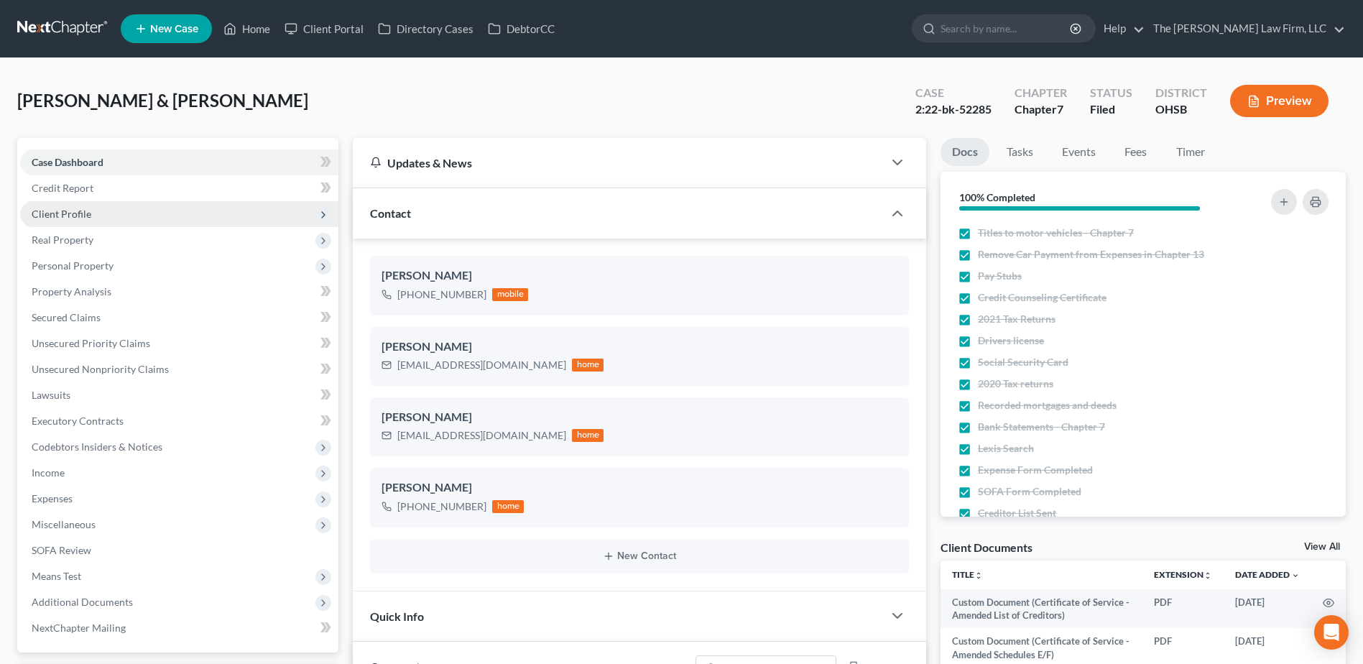
click at [106, 213] on span "Client Profile" at bounding box center [179, 214] width 318 height 26
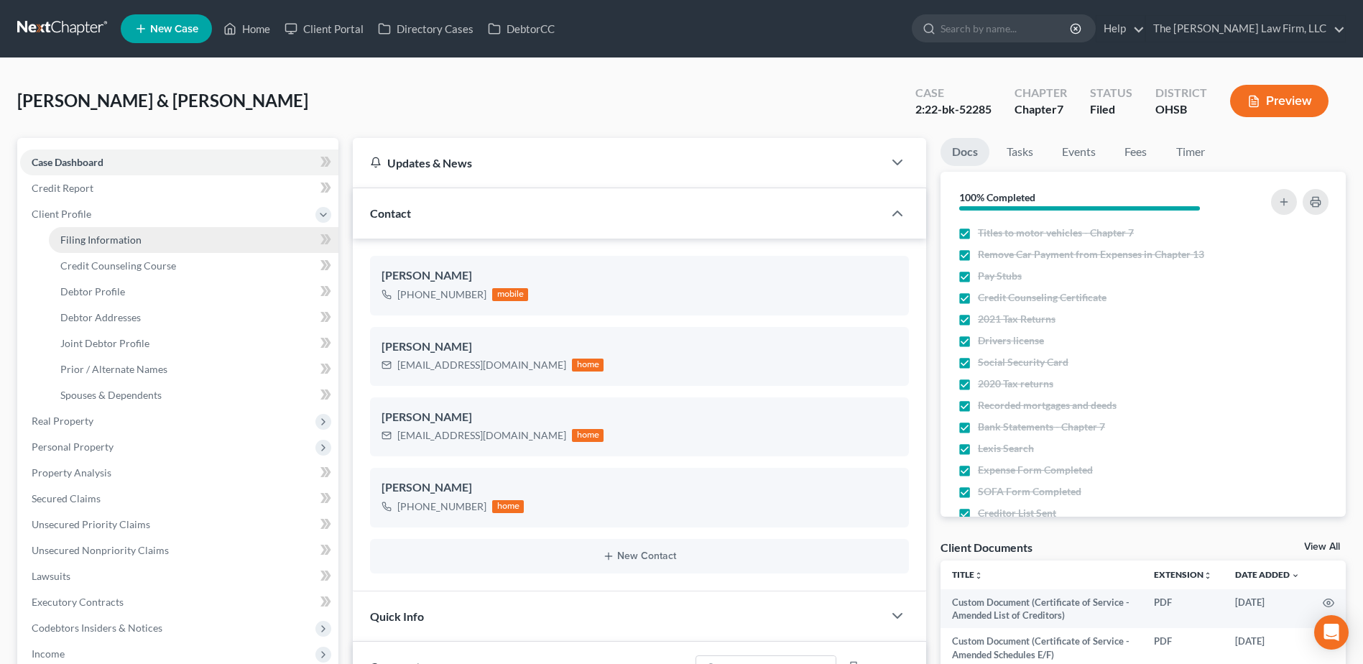
click at [111, 235] on span "Filing Information" at bounding box center [100, 239] width 81 height 12
select select "1"
select select "0"
select select "36"
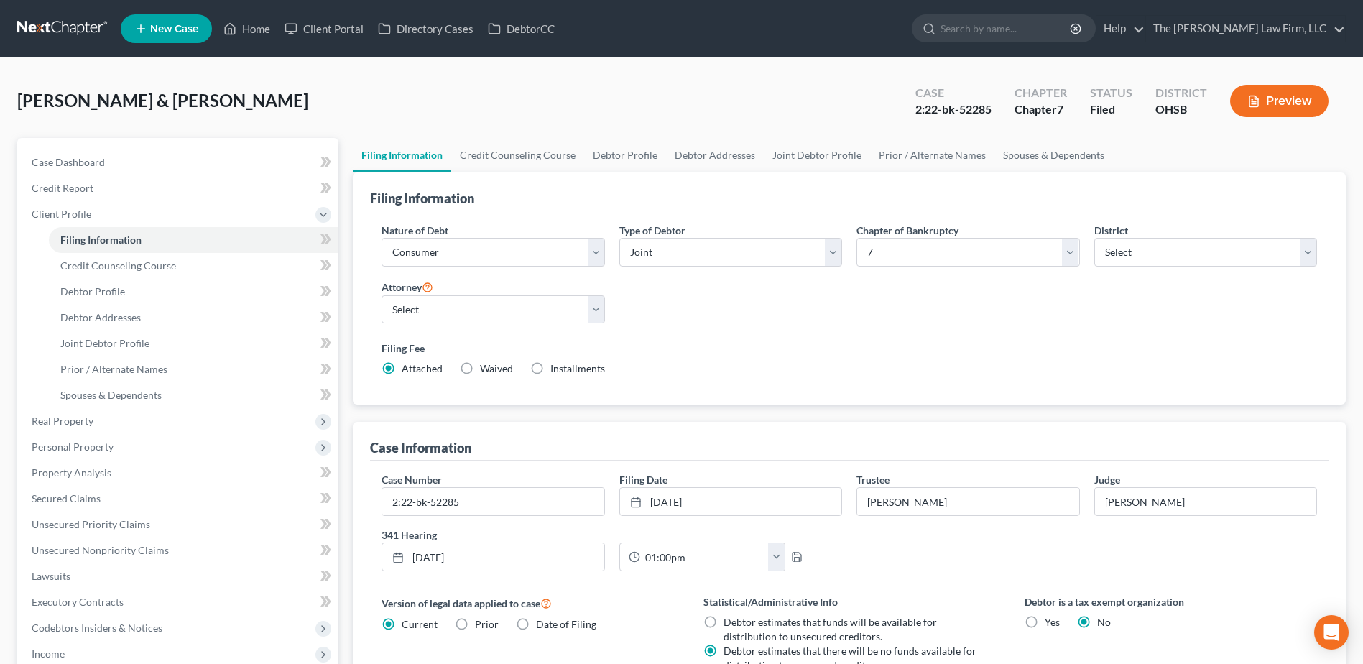
click at [57, 9] on nav "Home New Case Client Portal Directory Cases DebtorCC The [PERSON_NAME] Law Firm…" at bounding box center [681, 28] width 1363 height 57
click at [55, 19] on link at bounding box center [63, 29] width 92 height 26
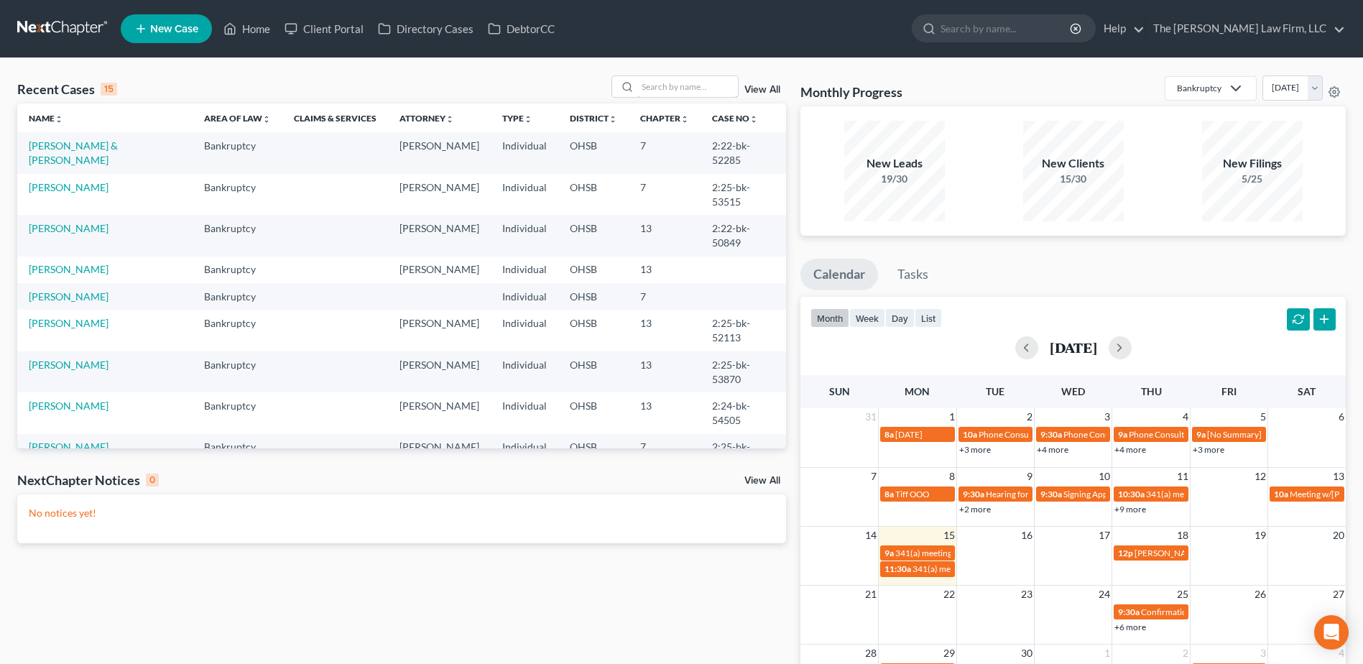
click at [667, 78] on input "search" at bounding box center [687, 86] width 101 height 21
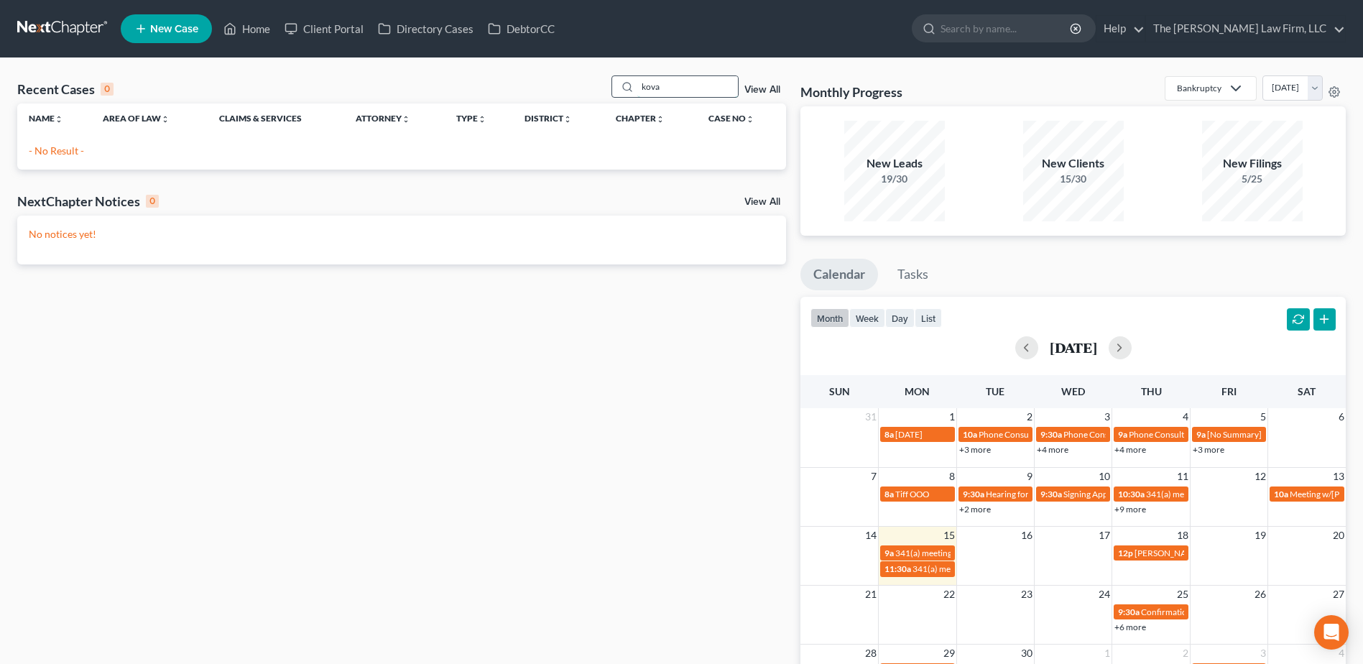
click at [651, 88] on input "kova" at bounding box center [687, 86] width 101 height 21
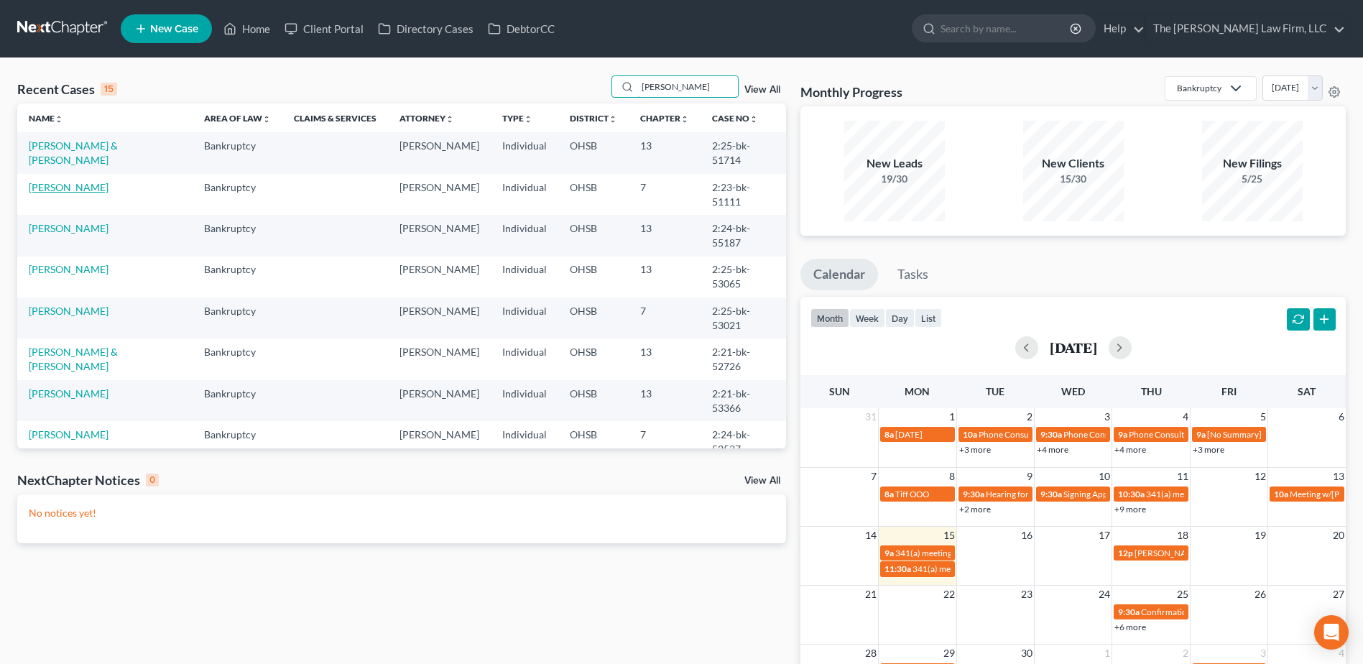
type input "[PERSON_NAME]"
click at [54, 181] on link "[PERSON_NAME]" at bounding box center [69, 187] width 80 height 12
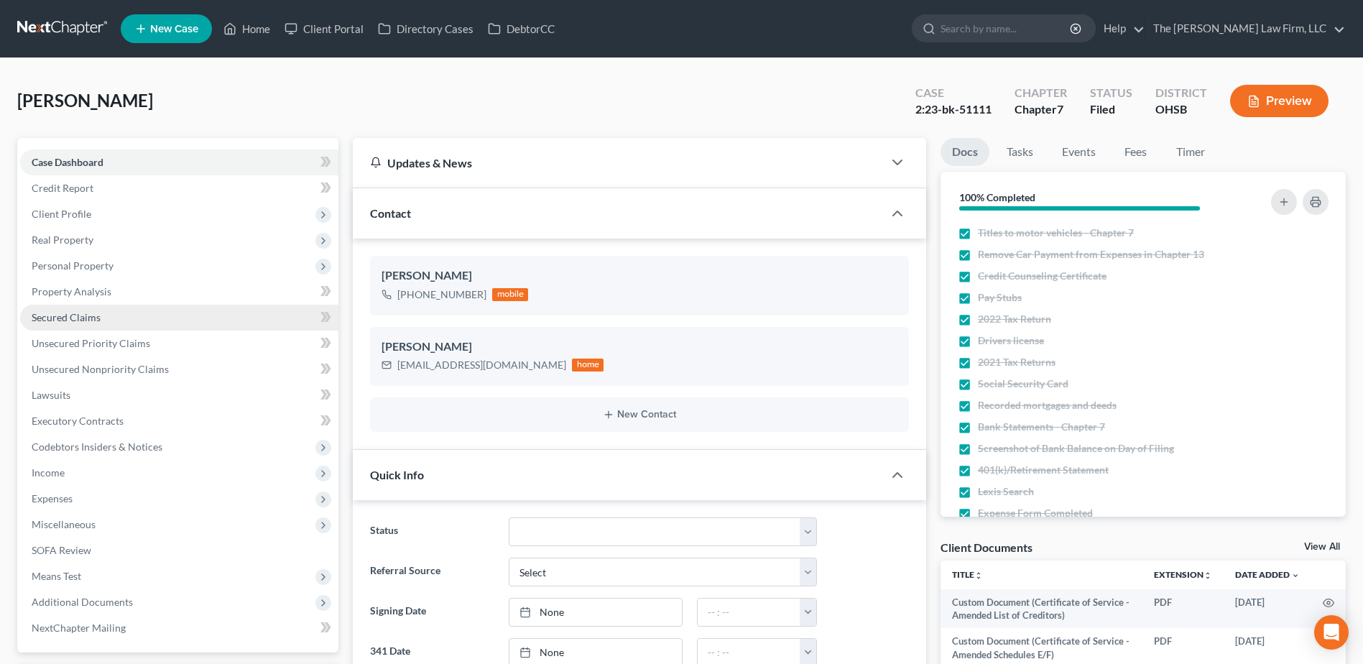
click at [92, 309] on link "Secured Claims" at bounding box center [179, 318] width 318 height 26
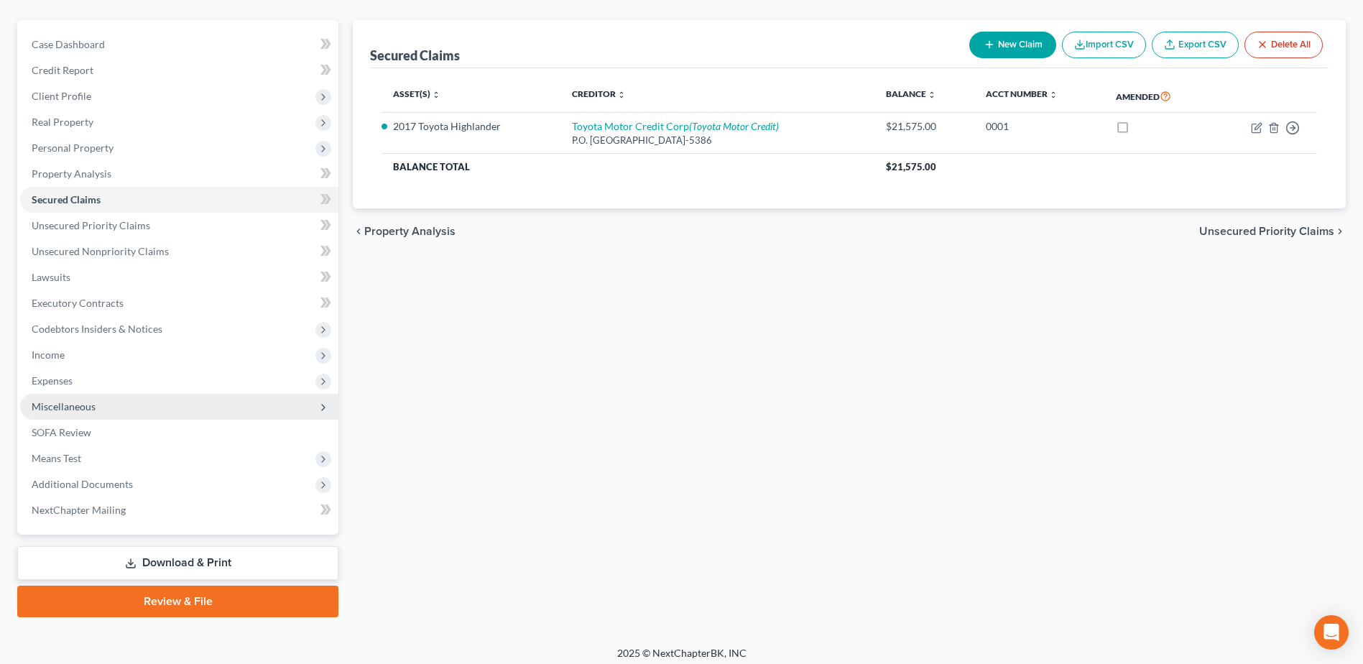
scroll to position [126, 0]
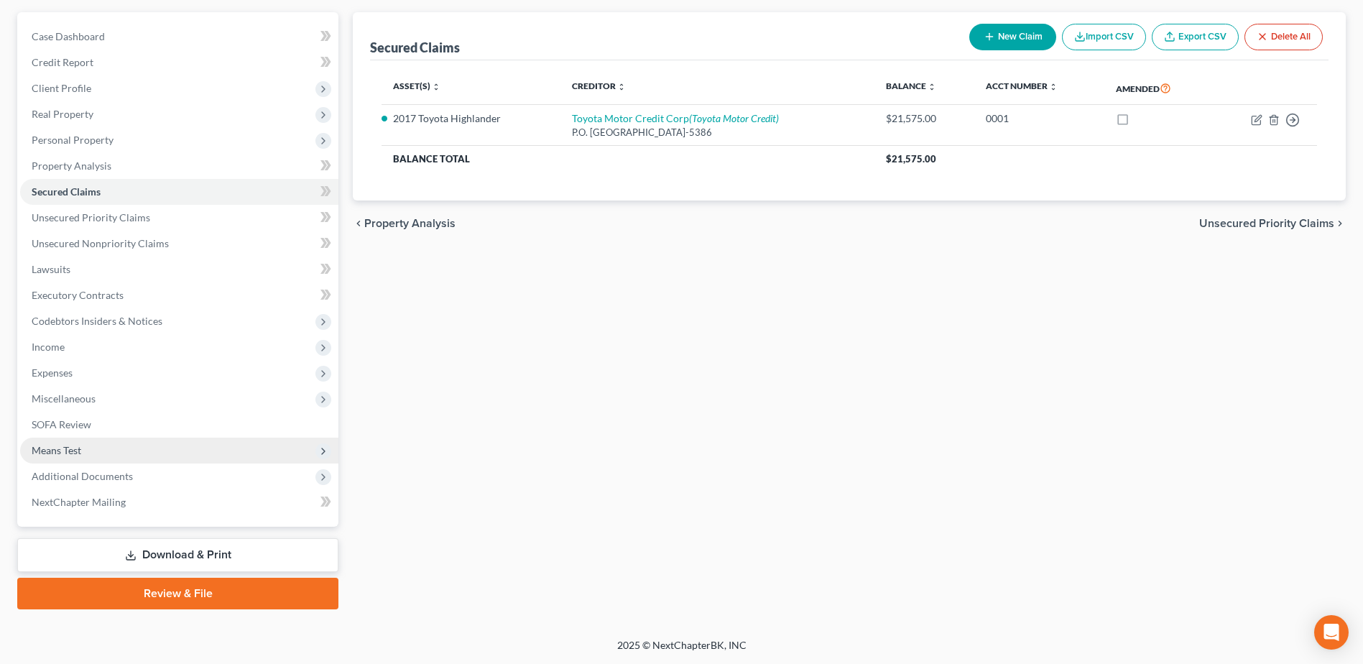
click at [60, 460] on span "Means Test" at bounding box center [179, 450] width 318 height 26
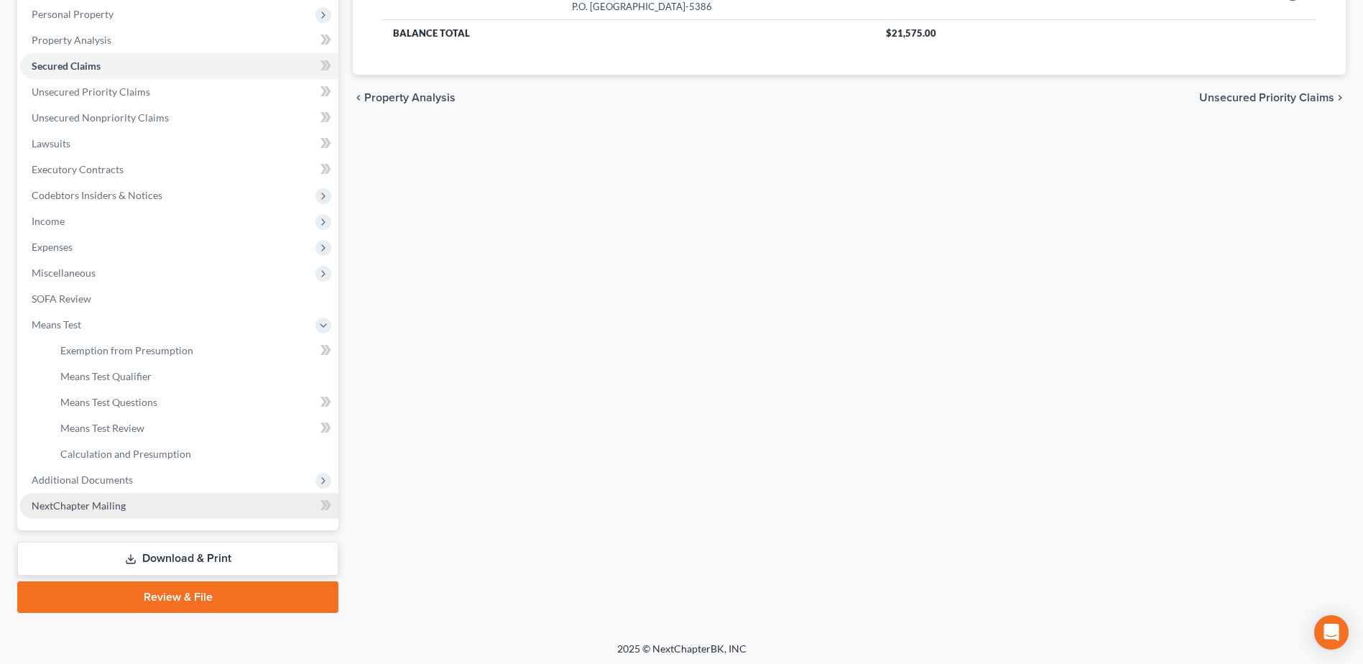
scroll to position [255, 0]
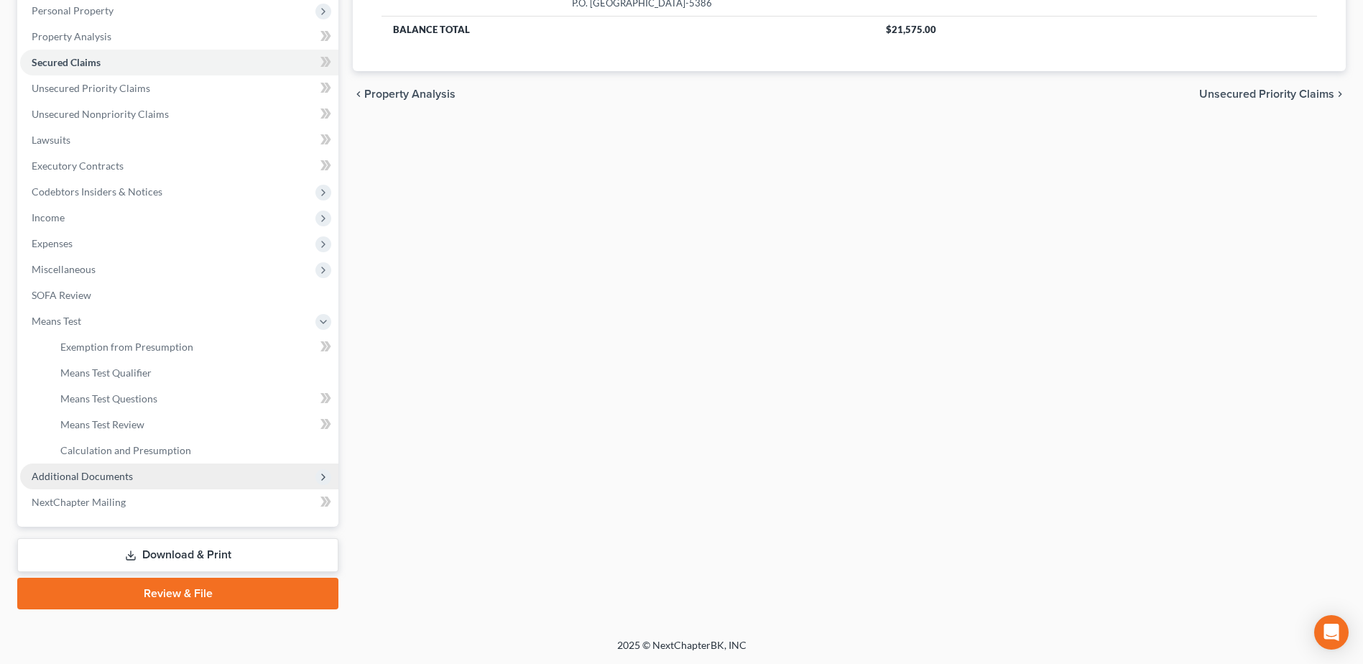
click at [81, 480] on span "Additional Documents" at bounding box center [82, 476] width 101 height 12
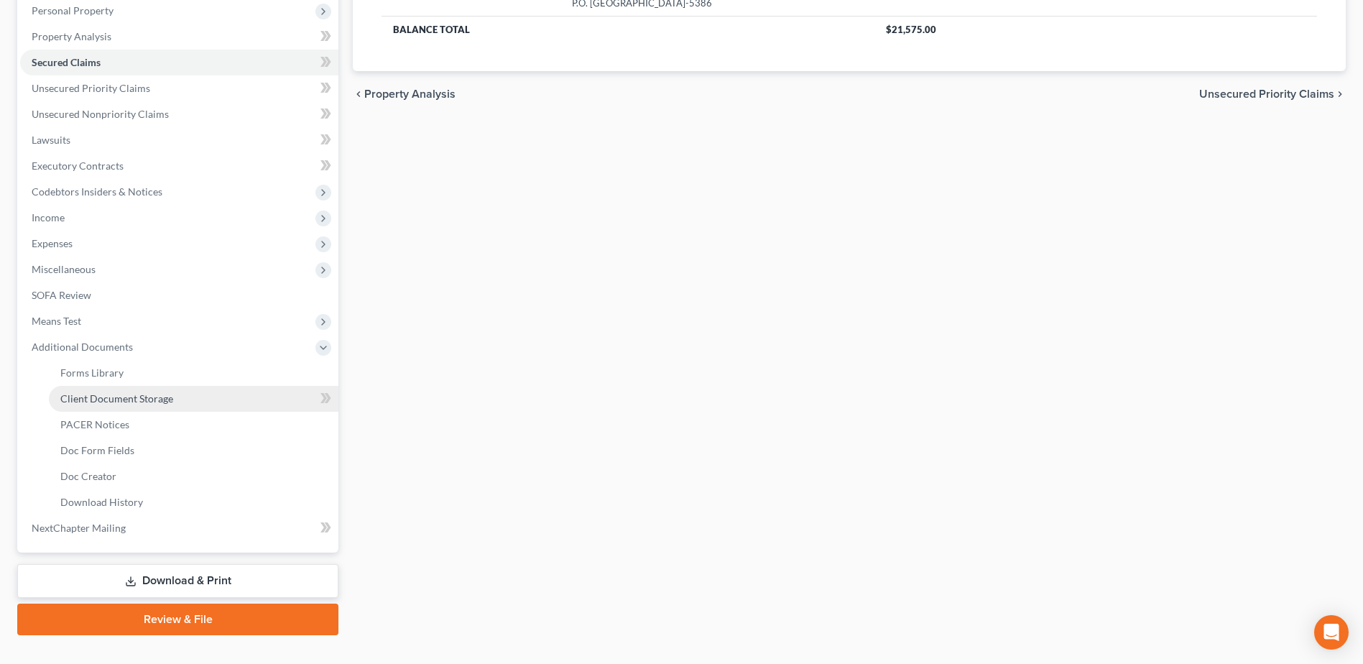
click at [136, 388] on link "Client Document Storage" at bounding box center [193, 399] width 289 height 26
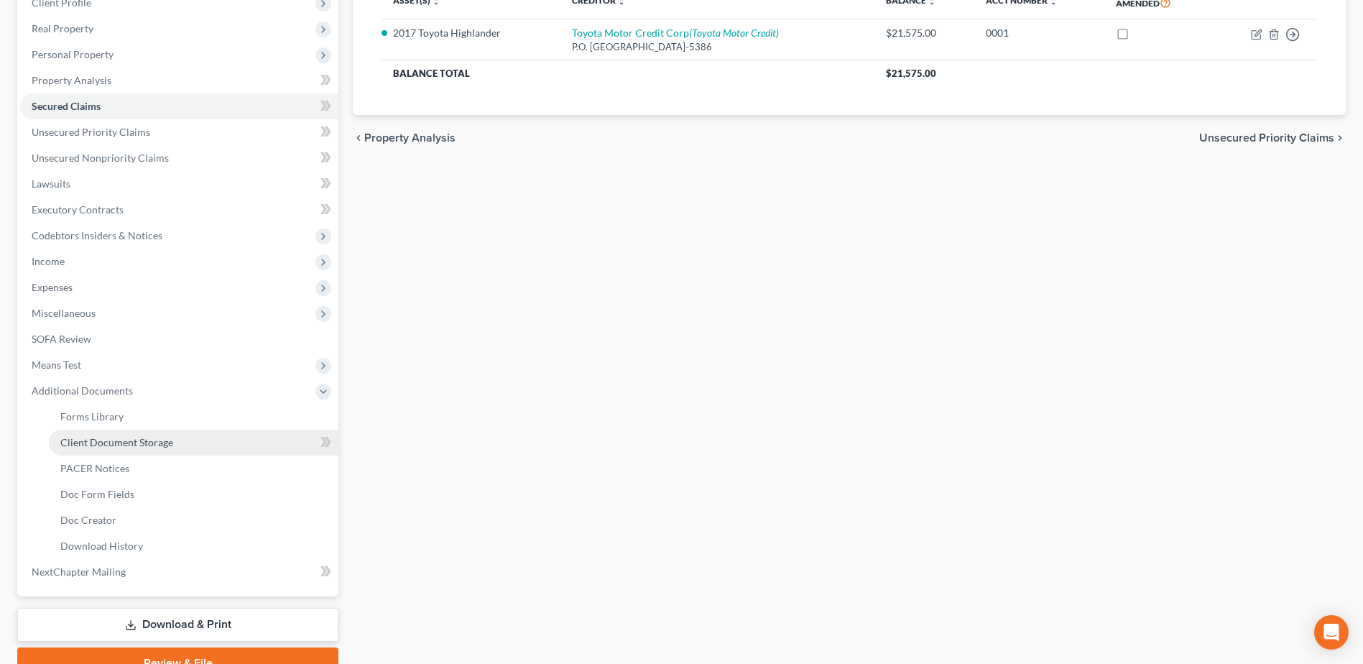
select select "7"
select select "61"
select select "52"
select select "7"
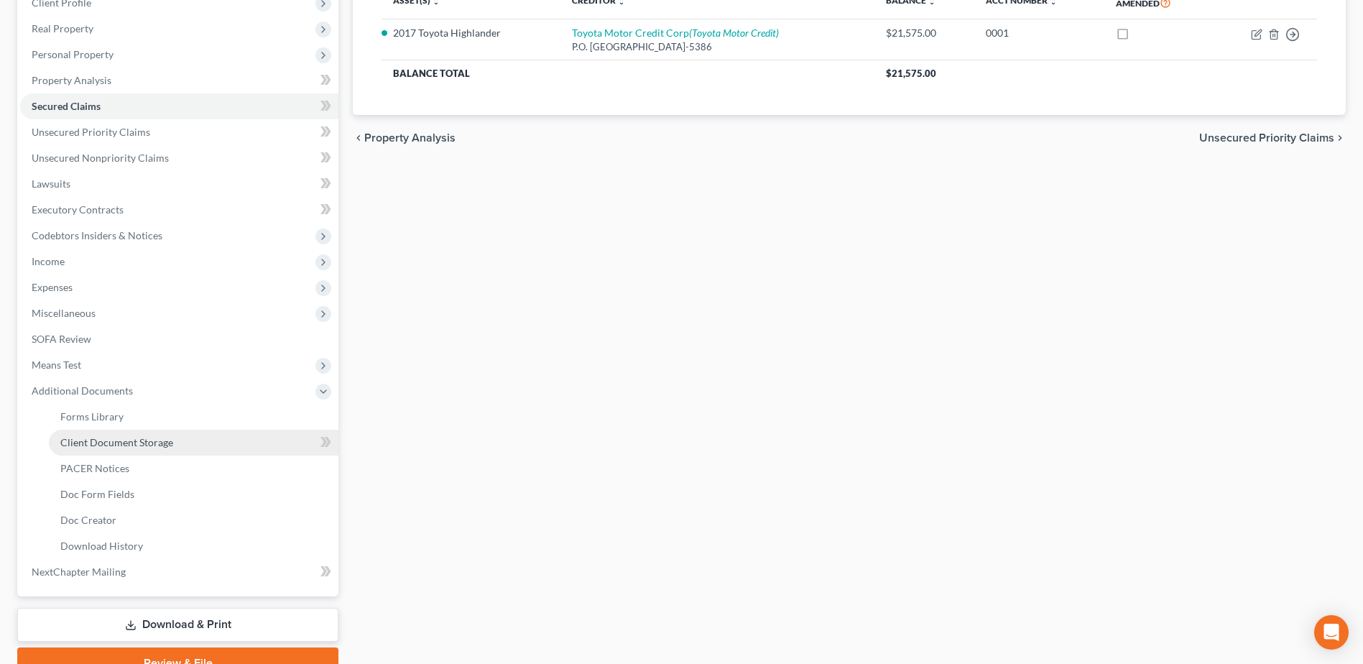
select select "7"
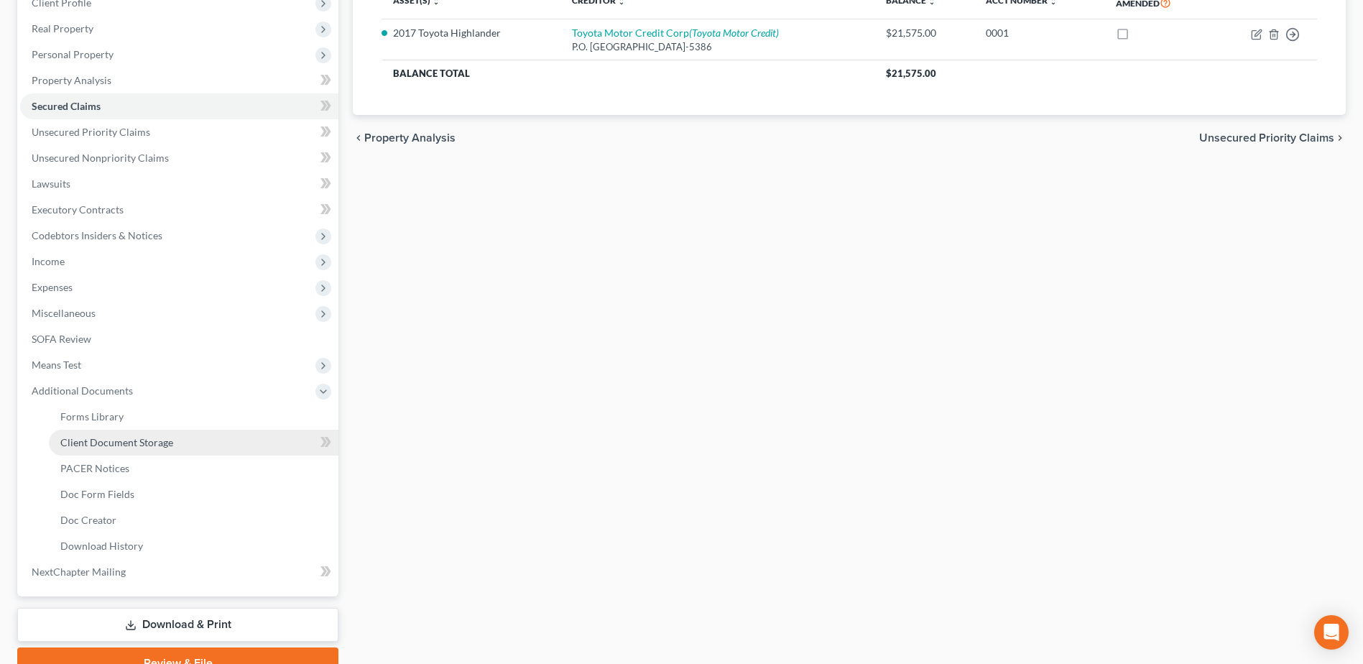
select select "7"
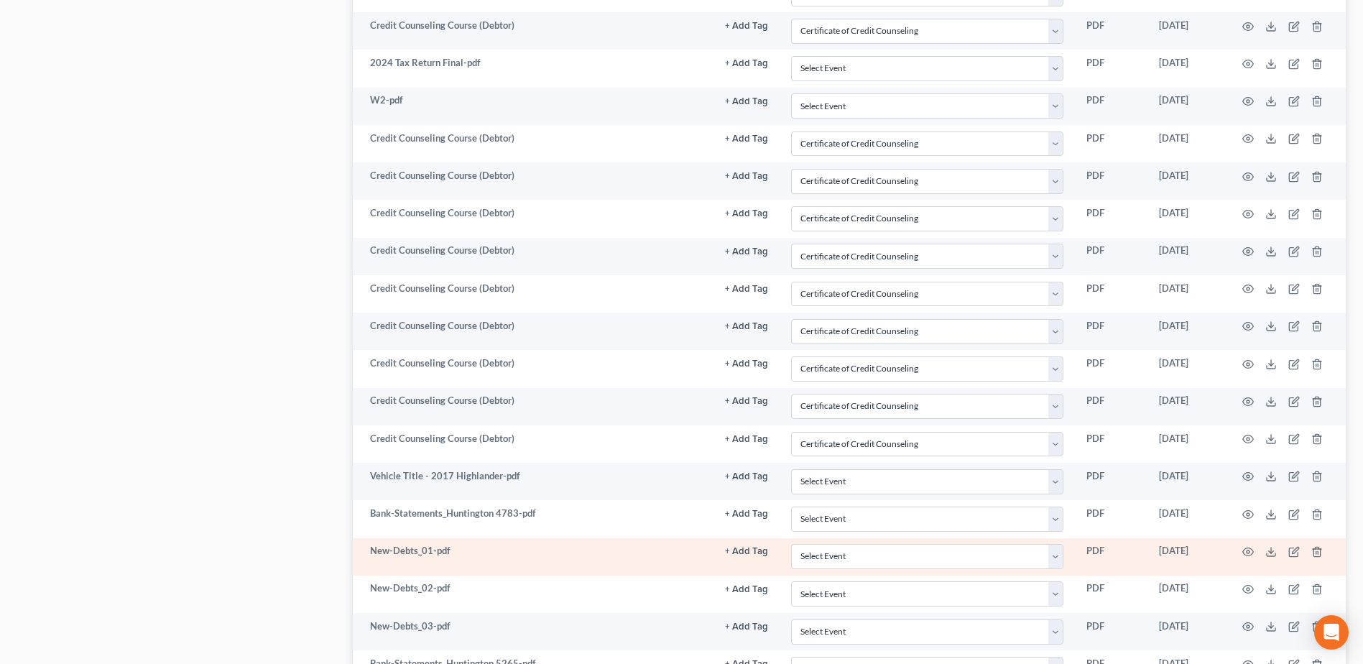
scroll to position [1724, 0]
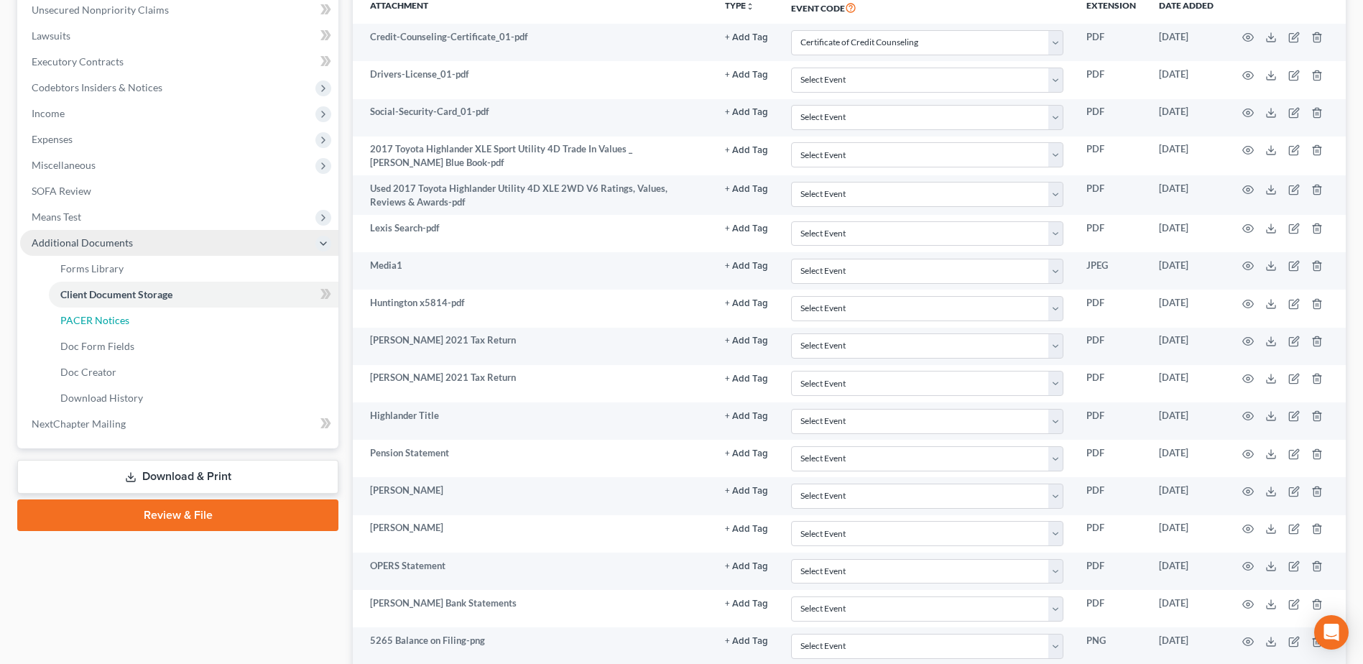
drag, startPoint x: 162, startPoint y: 318, endPoint x: 177, endPoint y: 309, distance: 17.7
click at [162, 318] on link "PACER Notices" at bounding box center [193, 320] width 289 height 26
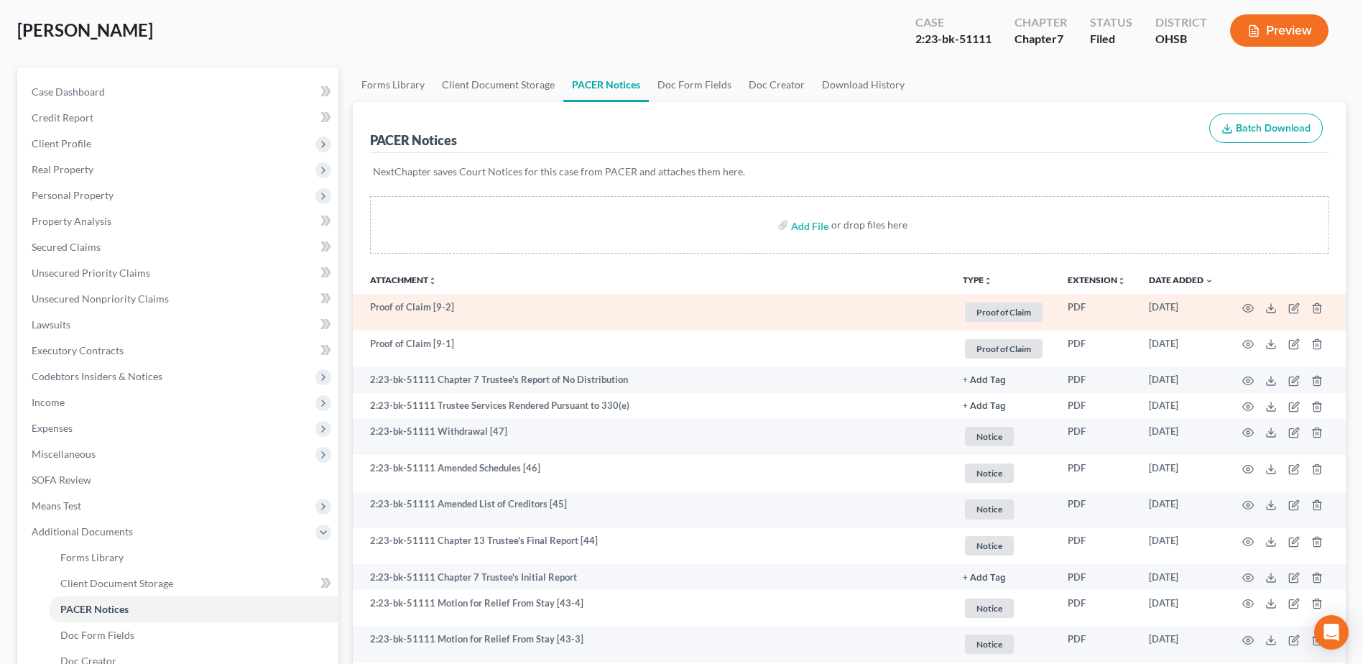
scroll to position [72, 0]
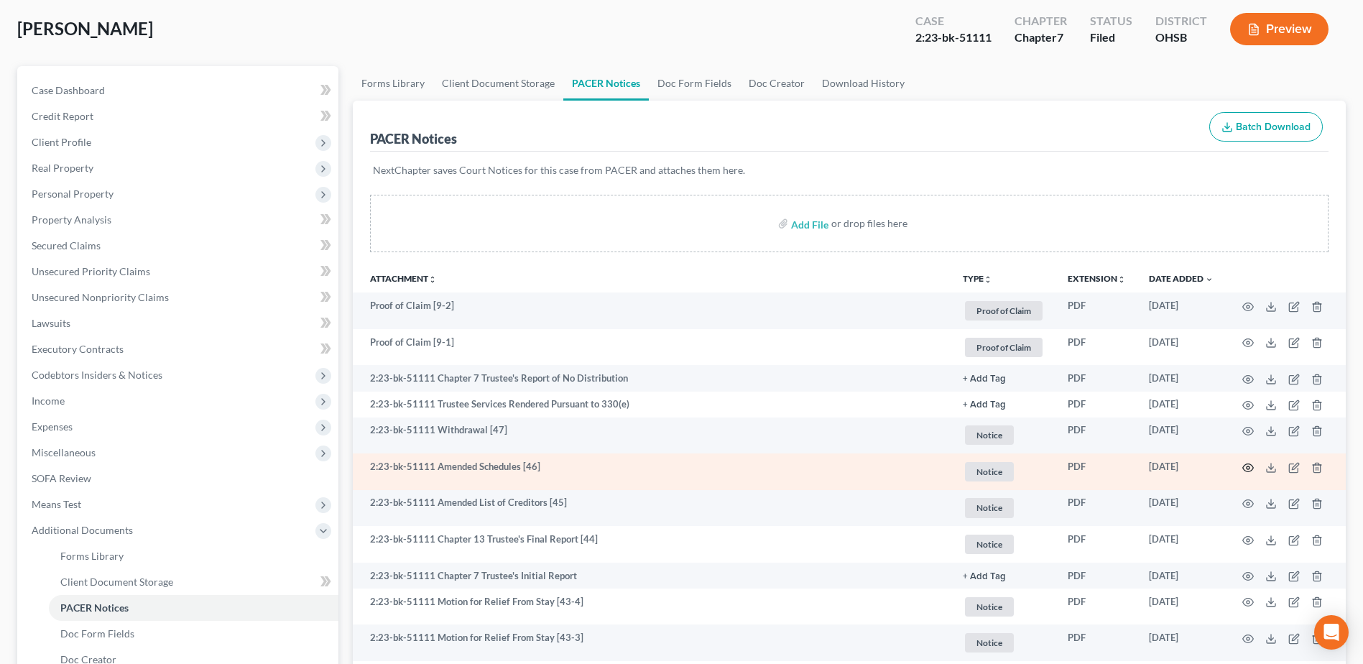
click at [1249, 473] on icon "button" at bounding box center [1247, 467] width 11 height 11
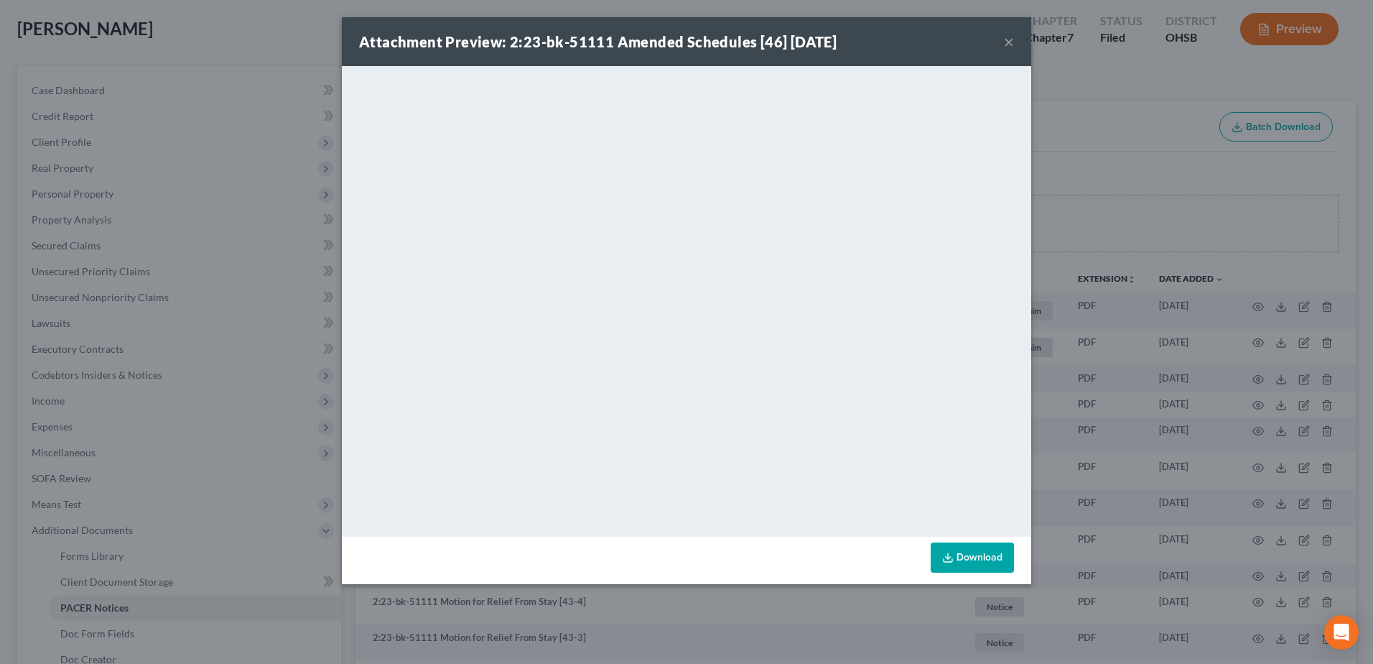
click at [1011, 42] on button "×" at bounding box center [1009, 41] width 10 height 17
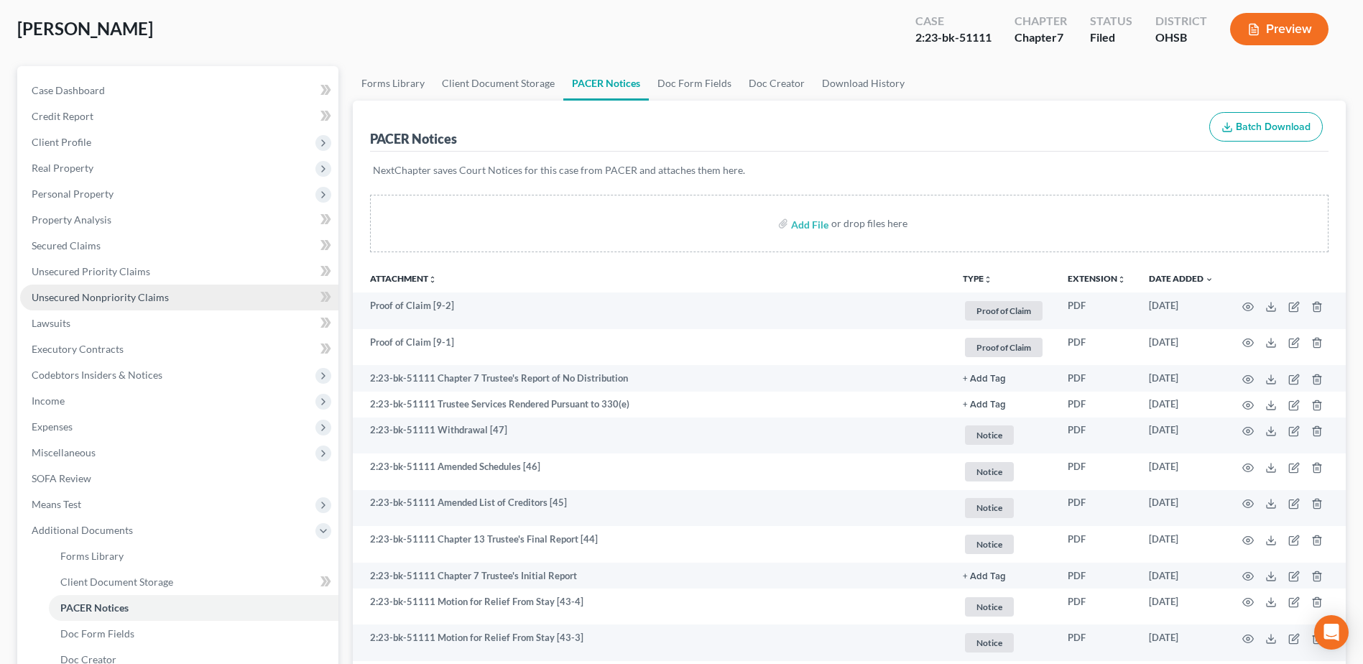
click at [126, 291] on span "Unsecured Nonpriority Claims" at bounding box center [100, 297] width 137 height 12
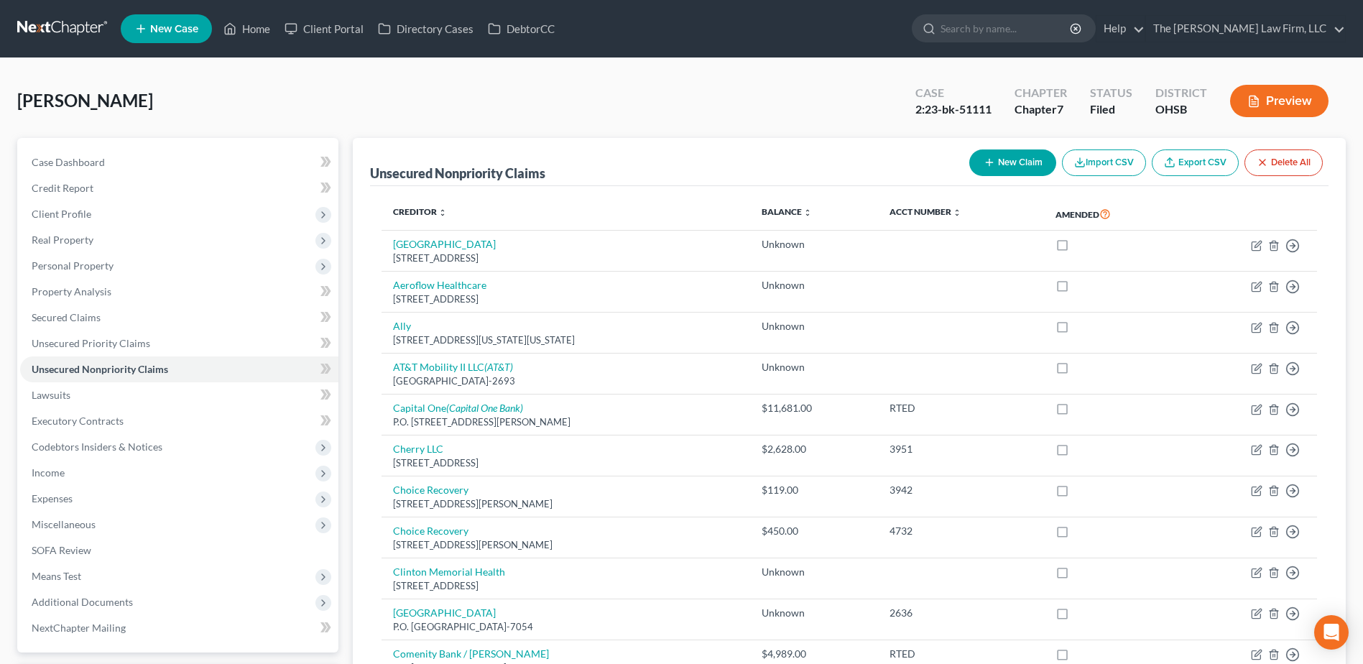
click at [49, 21] on link at bounding box center [63, 29] width 92 height 26
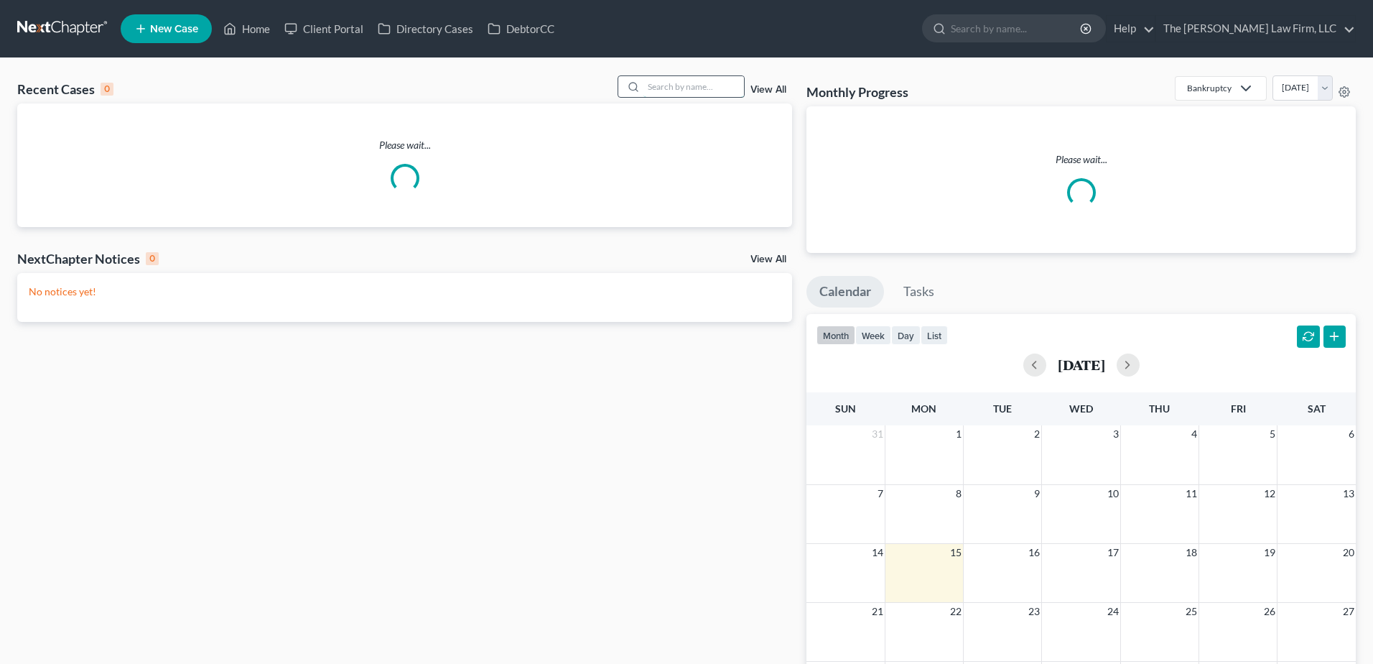
click at [695, 84] on input "search" at bounding box center [694, 86] width 101 height 21
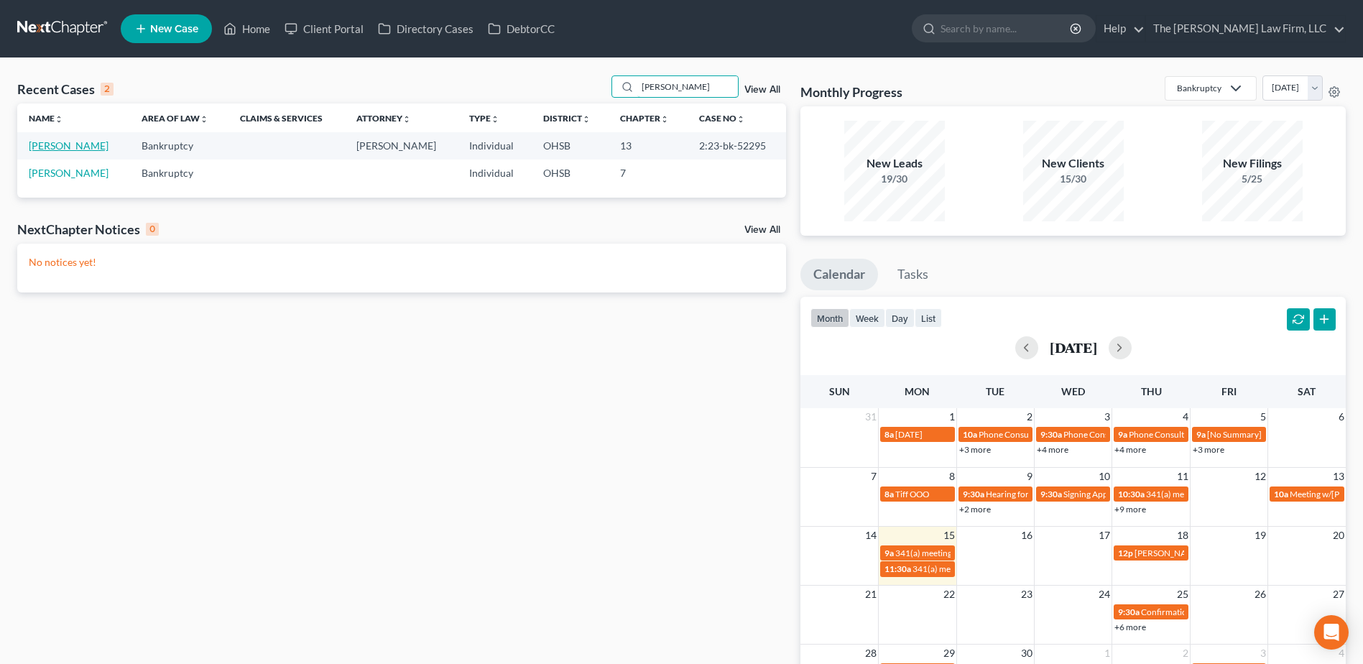
type input "[PERSON_NAME]"
click at [69, 144] on link "[PERSON_NAME]" at bounding box center [69, 145] width 80 height 12
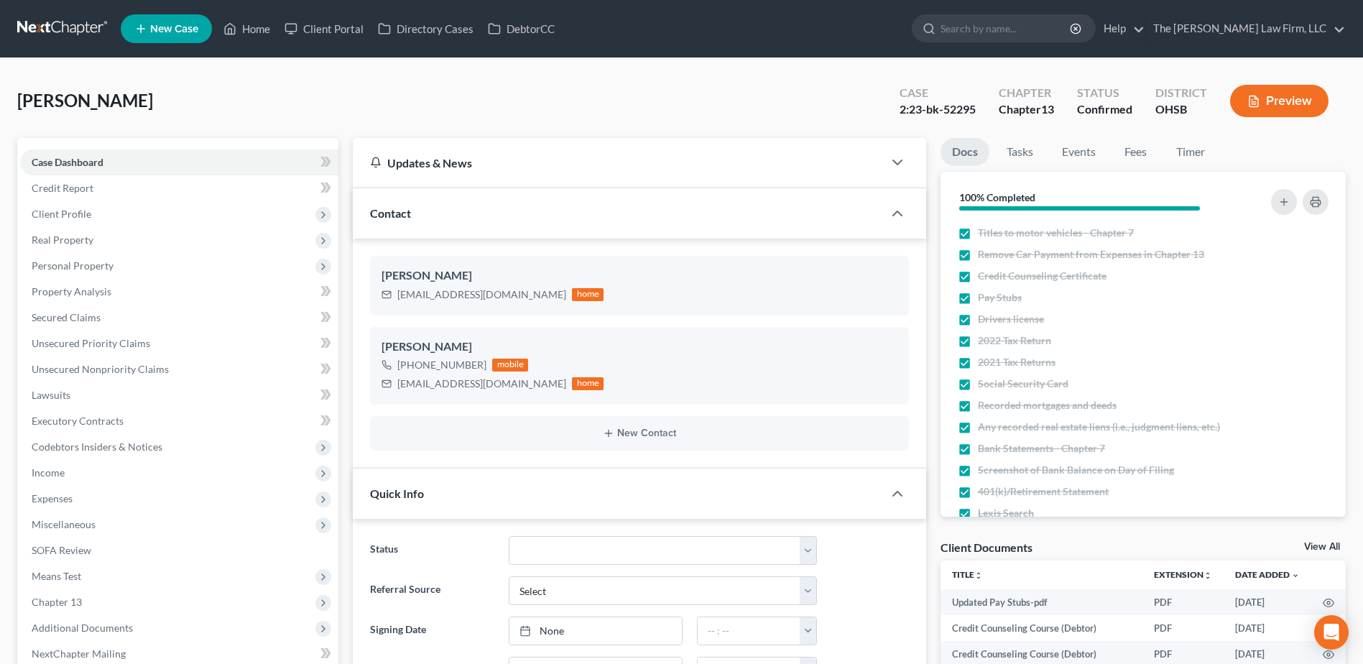
scroll to position [1256, 0]
click at [73, 218] on span "Client Profile" at bounding box center [62, 214] width 60 height 12
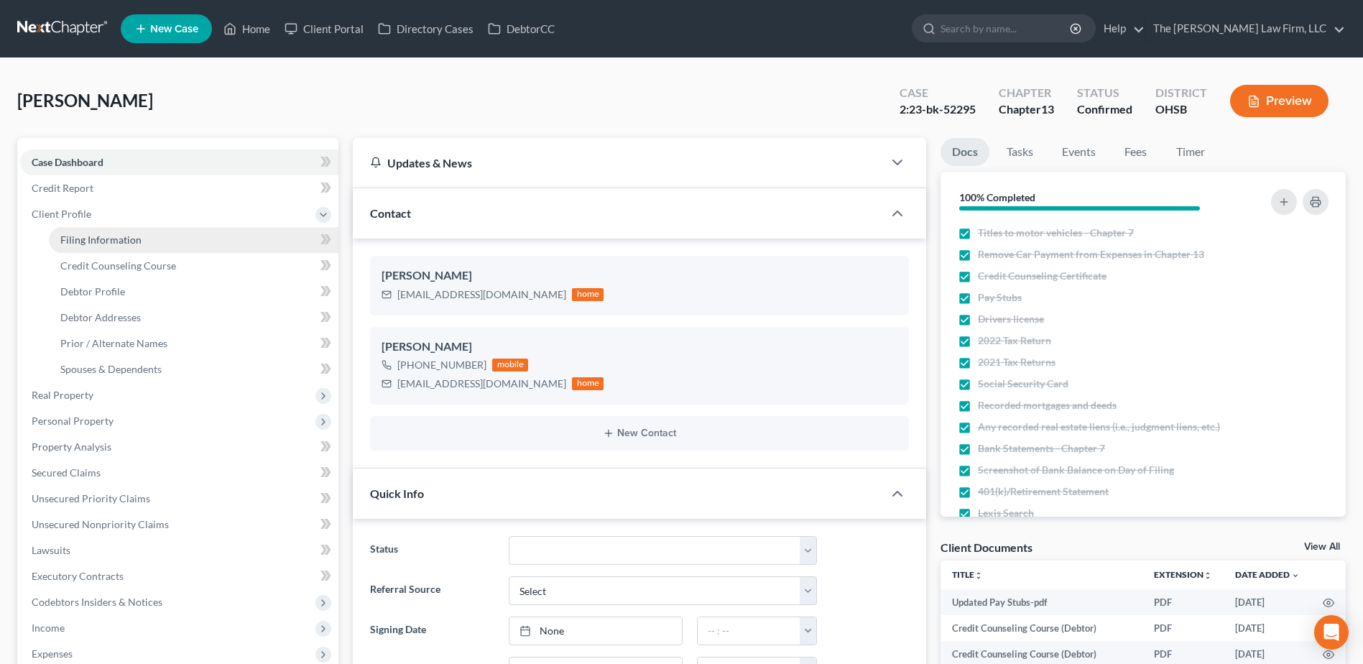
click at [72, 243] on span "Filing Information" at bounding box center [100, 239] width 81 height 12
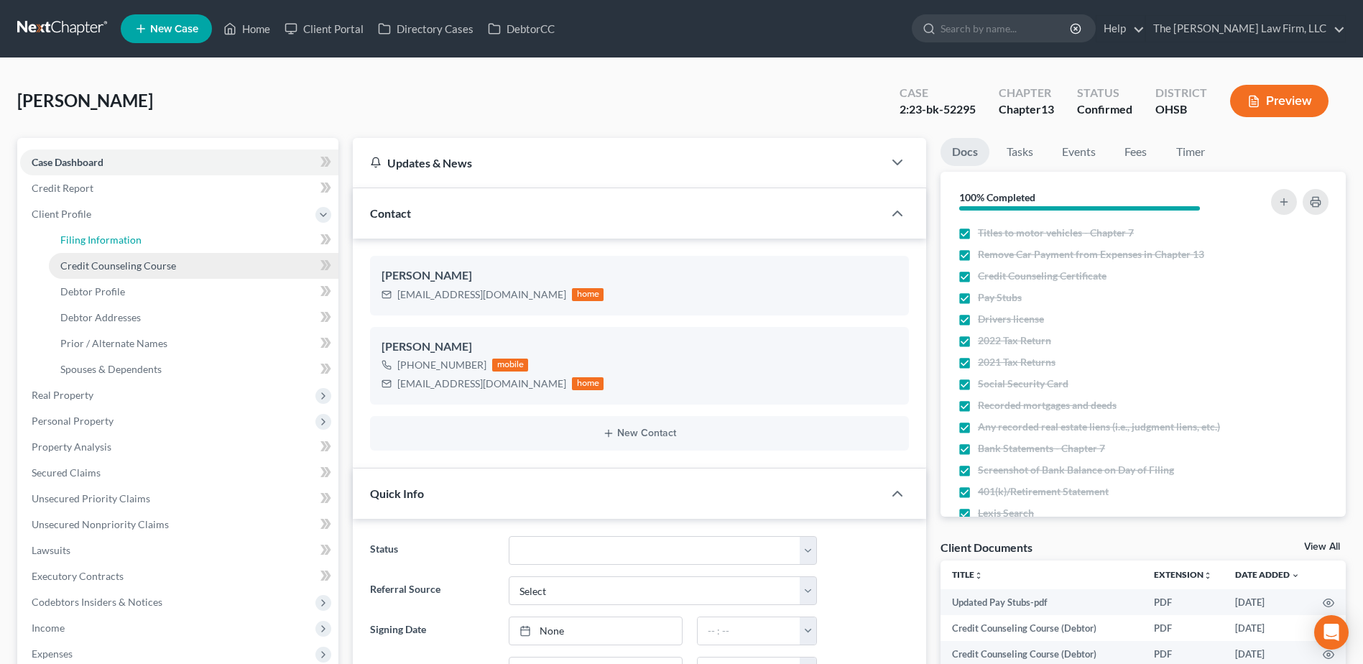
select select "1"
select select "0"
select select "3"
select select "36"
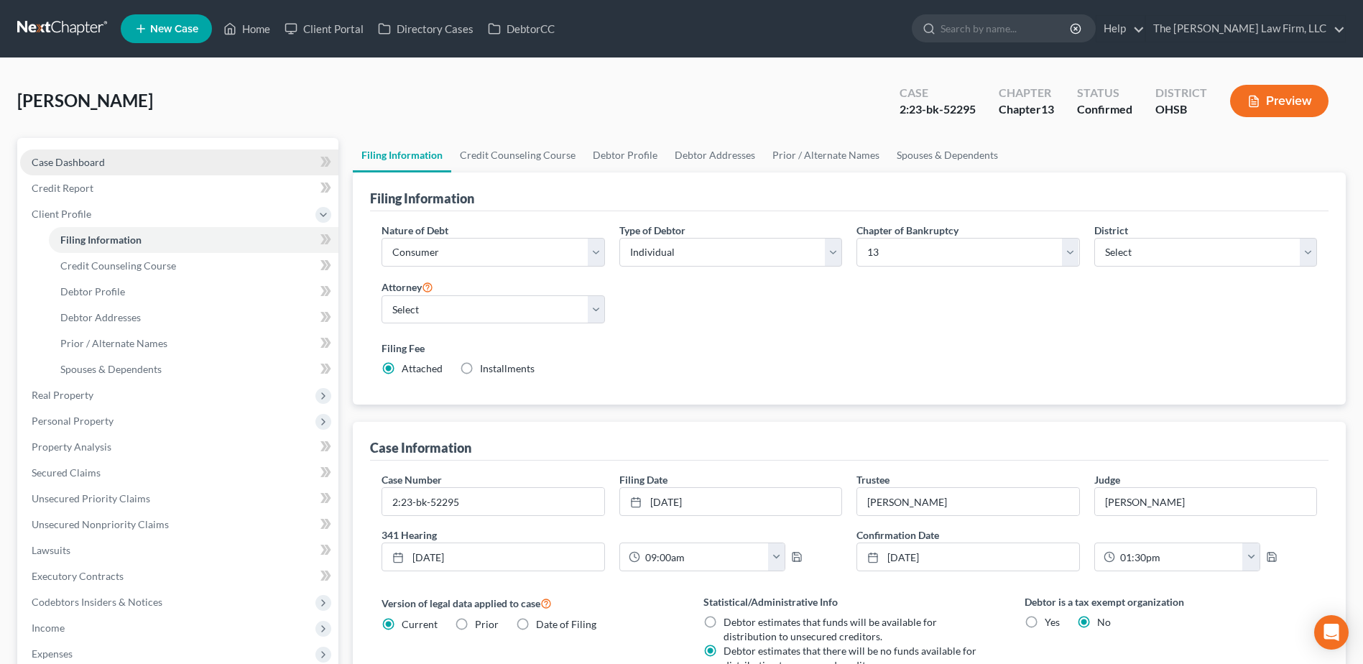
click at [84, 167] on span "Case Dashboard" at bounding box center [68, 162] width 73 height 12
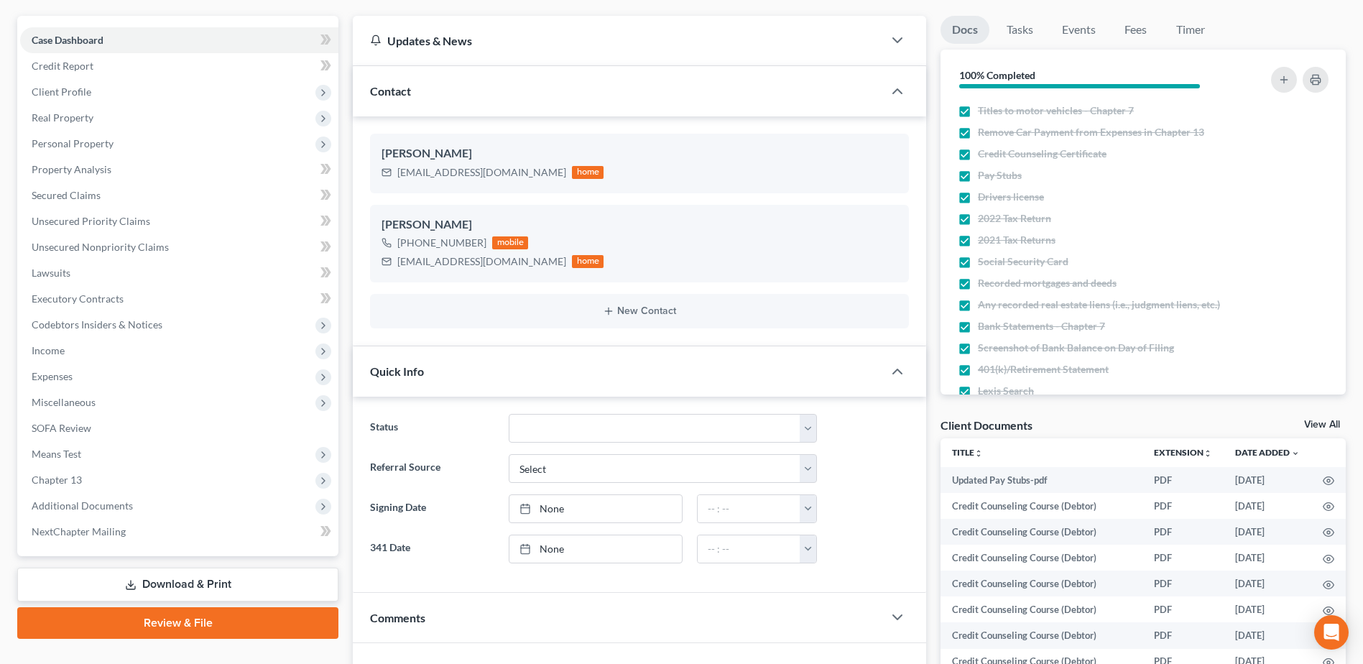
scroll to position [287, 0]
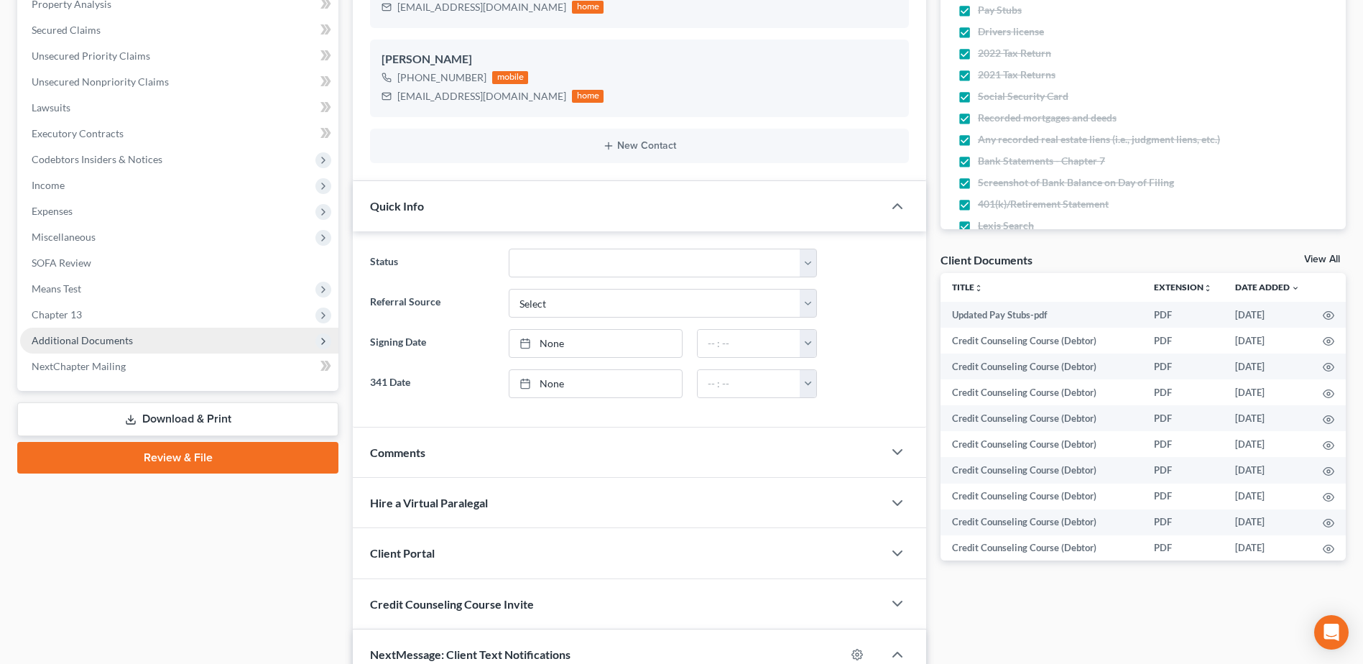
click at [103, 346] on span "Additional Documents" at bounding box center [82, 340] width 101 height 12
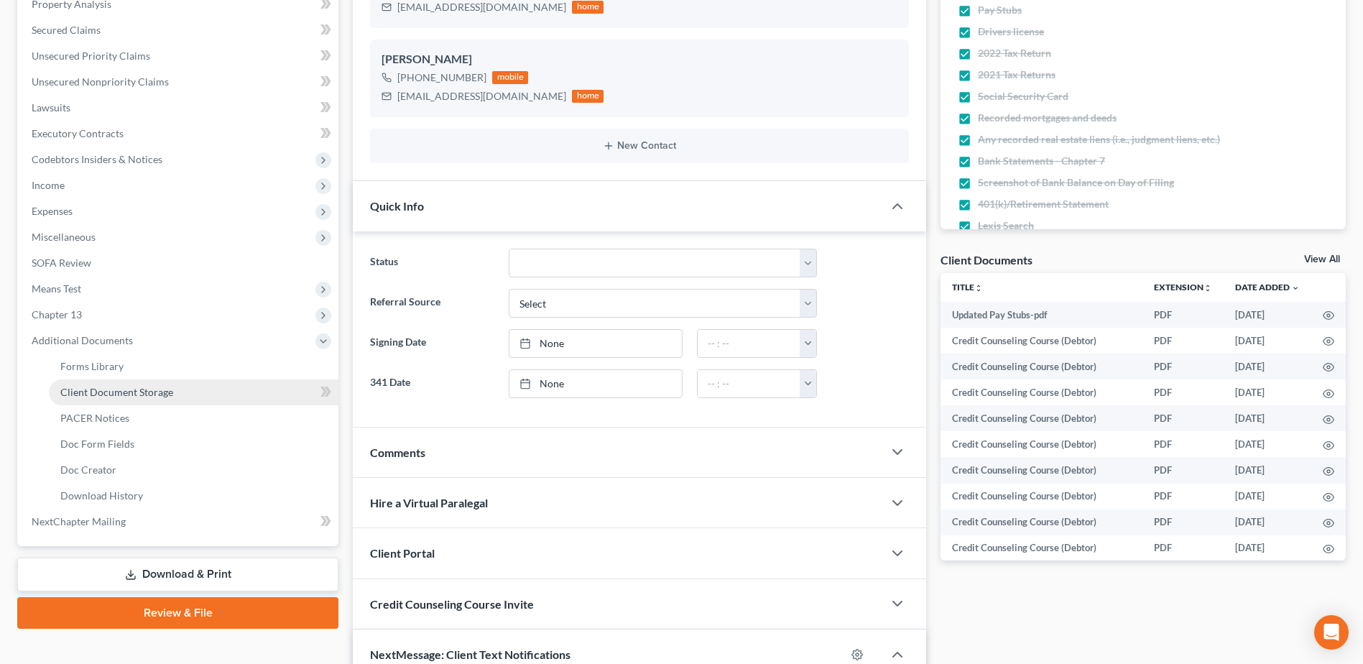
click at [109, 383] on link "Client Document Storage" at bounding box center [193, 392] width 289 height 26
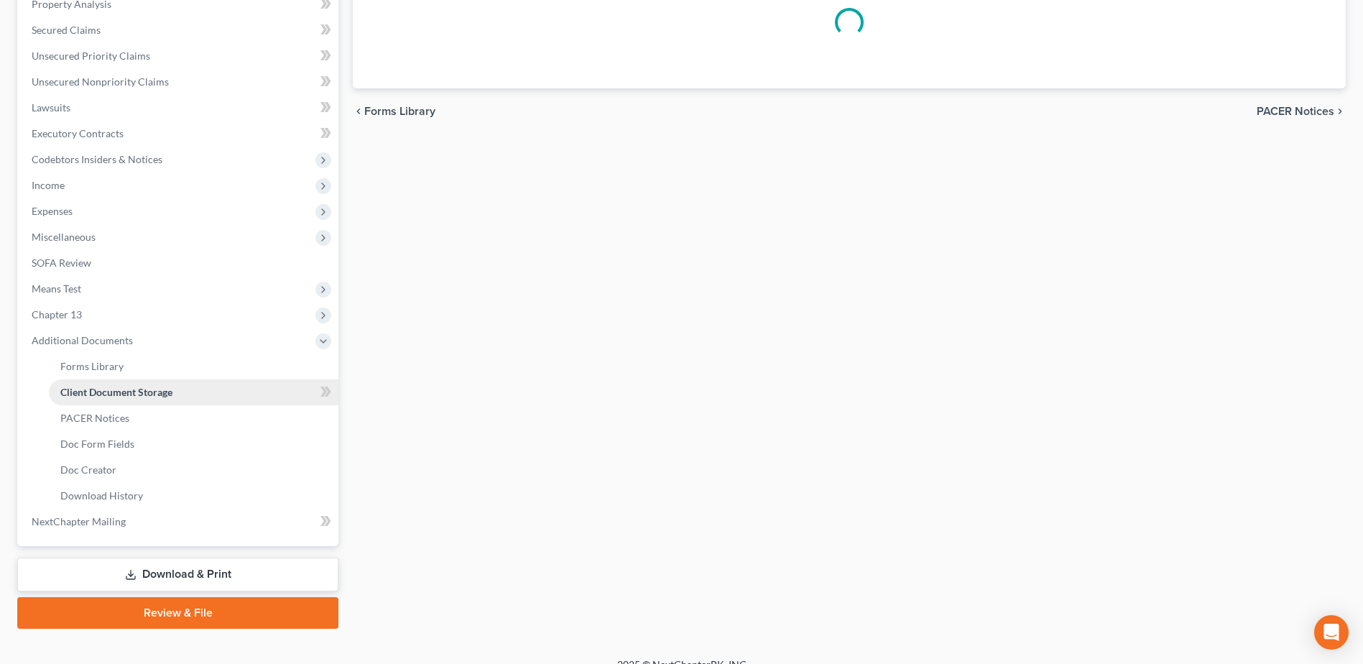
select select "7"
select select "61"
select select "52"
select select "7"
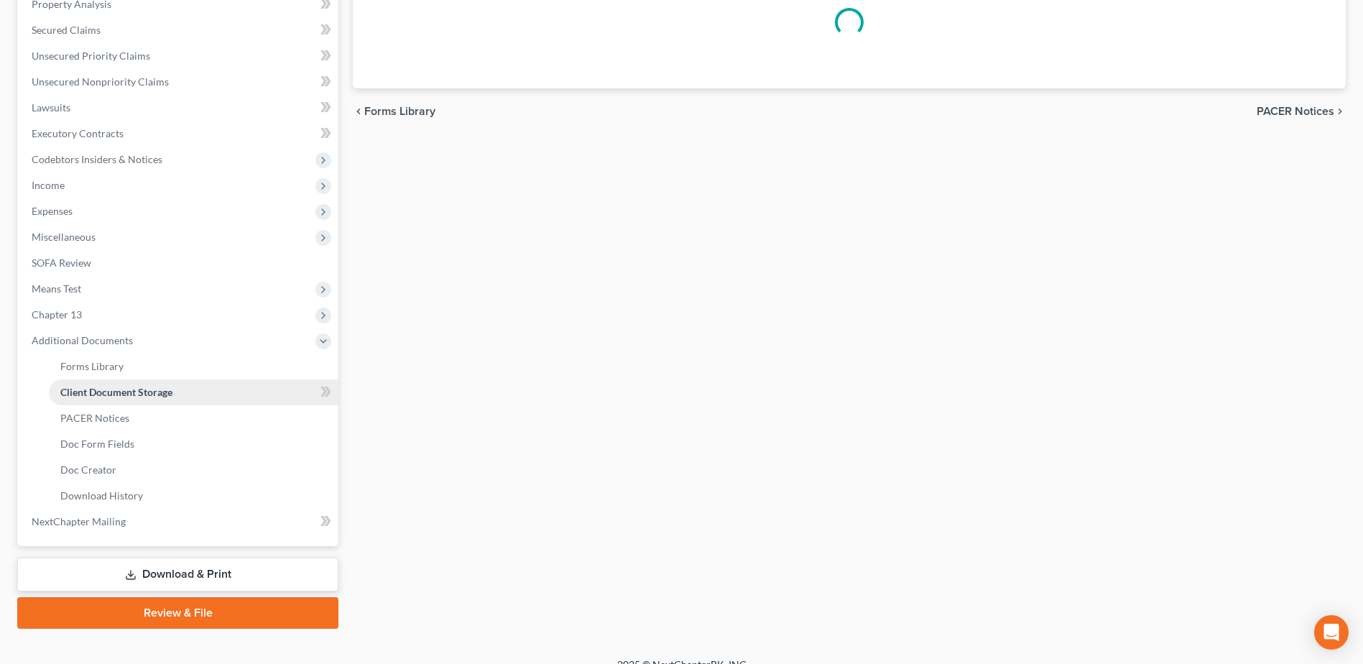
select select "7"
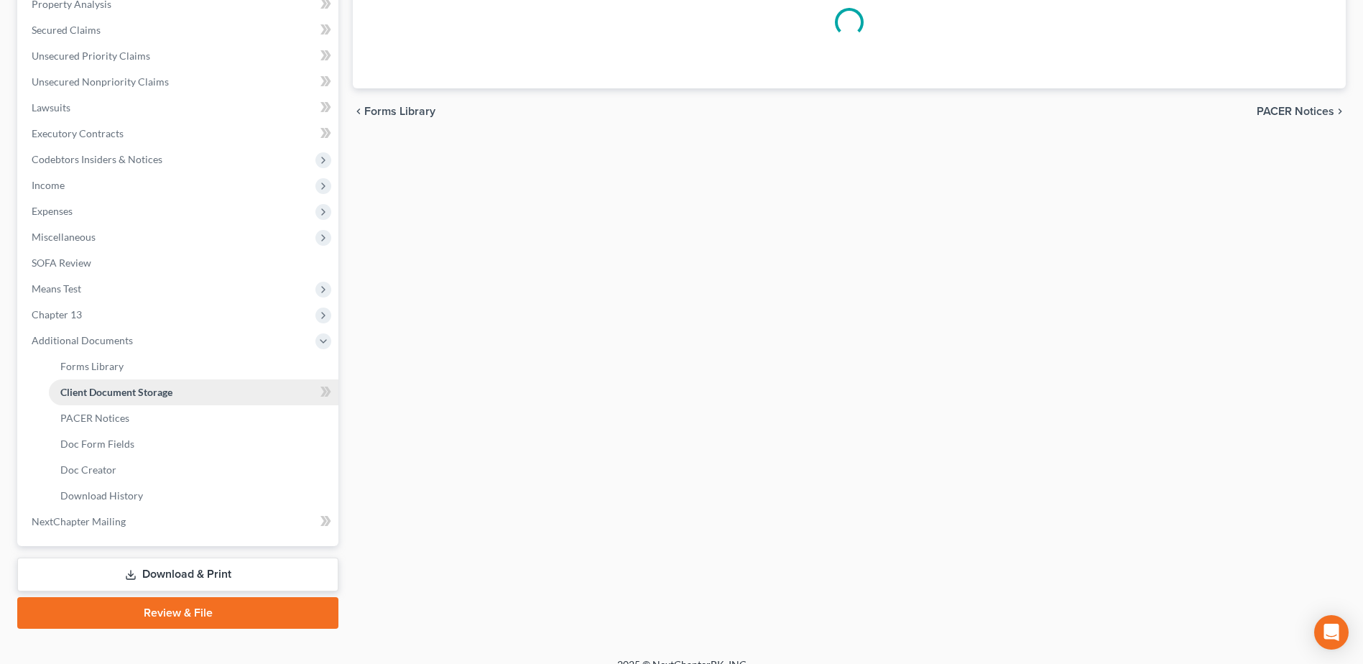
select select "7"
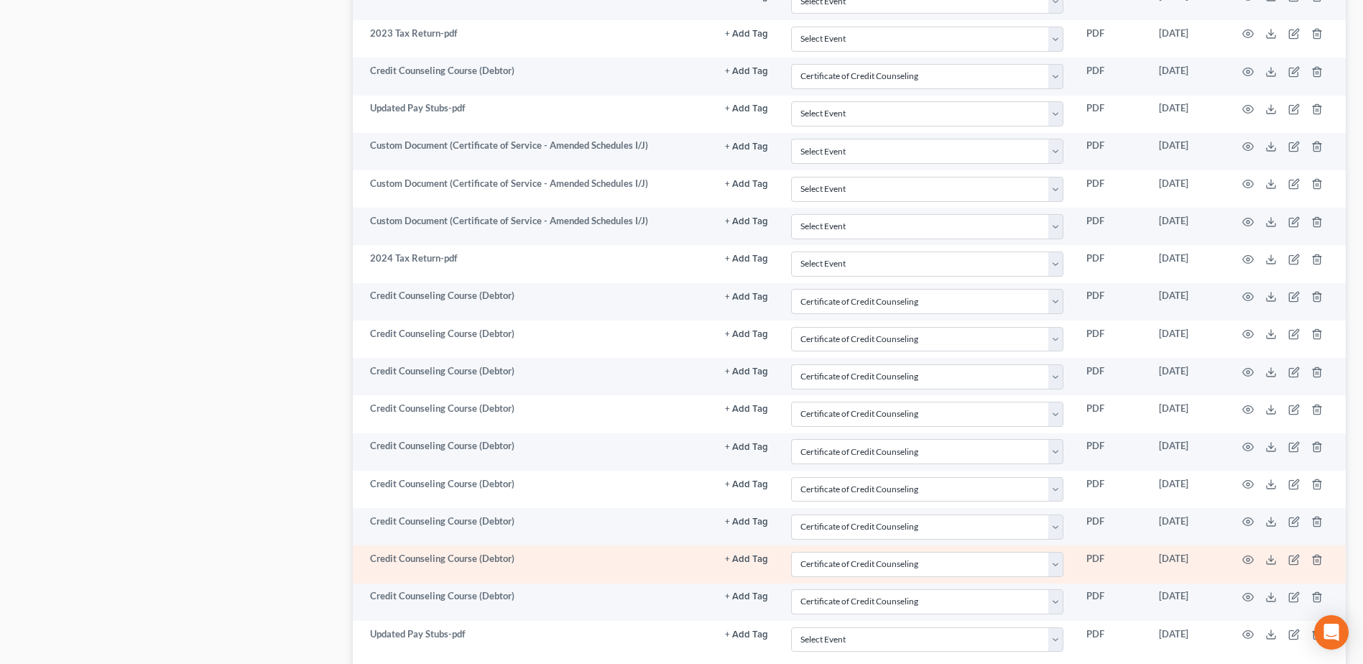
scroll to position [1107, 0]
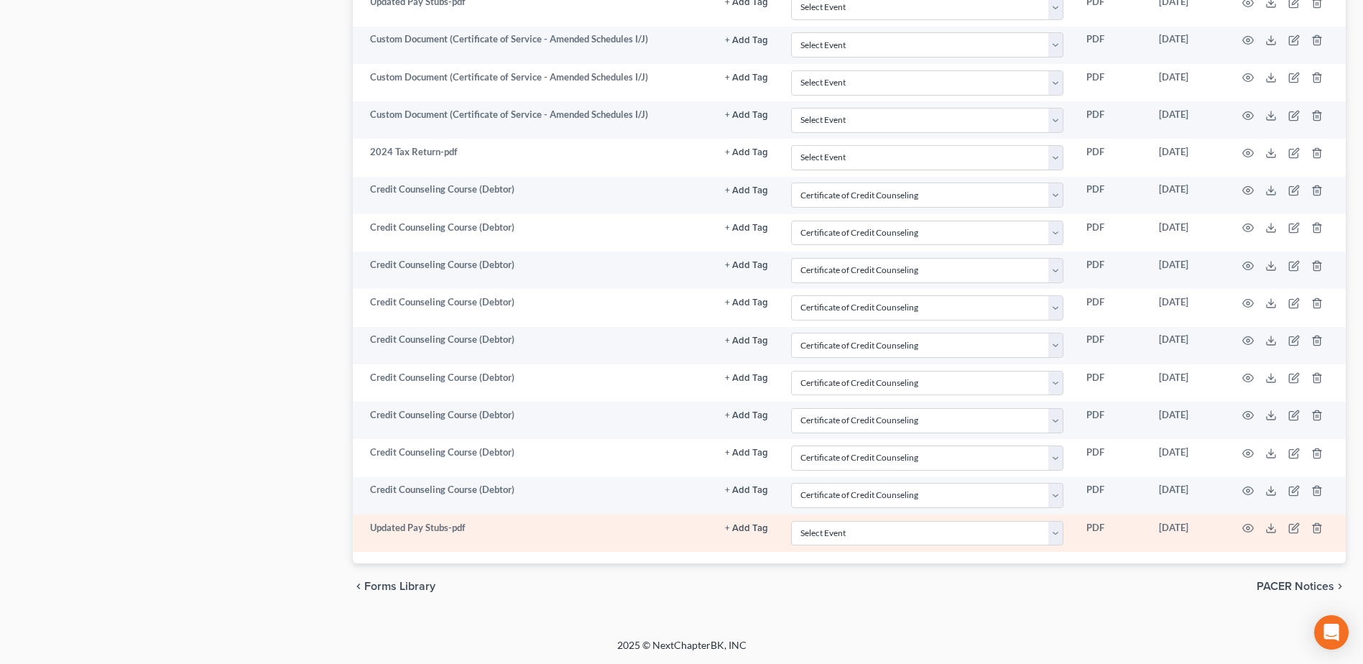
click at [1248, 522] on td at bounding box center [1285, 532] width 121 height 37
click at [1244, 529] on icon "button" at bounding box center [1247, 527] width 11 height 11
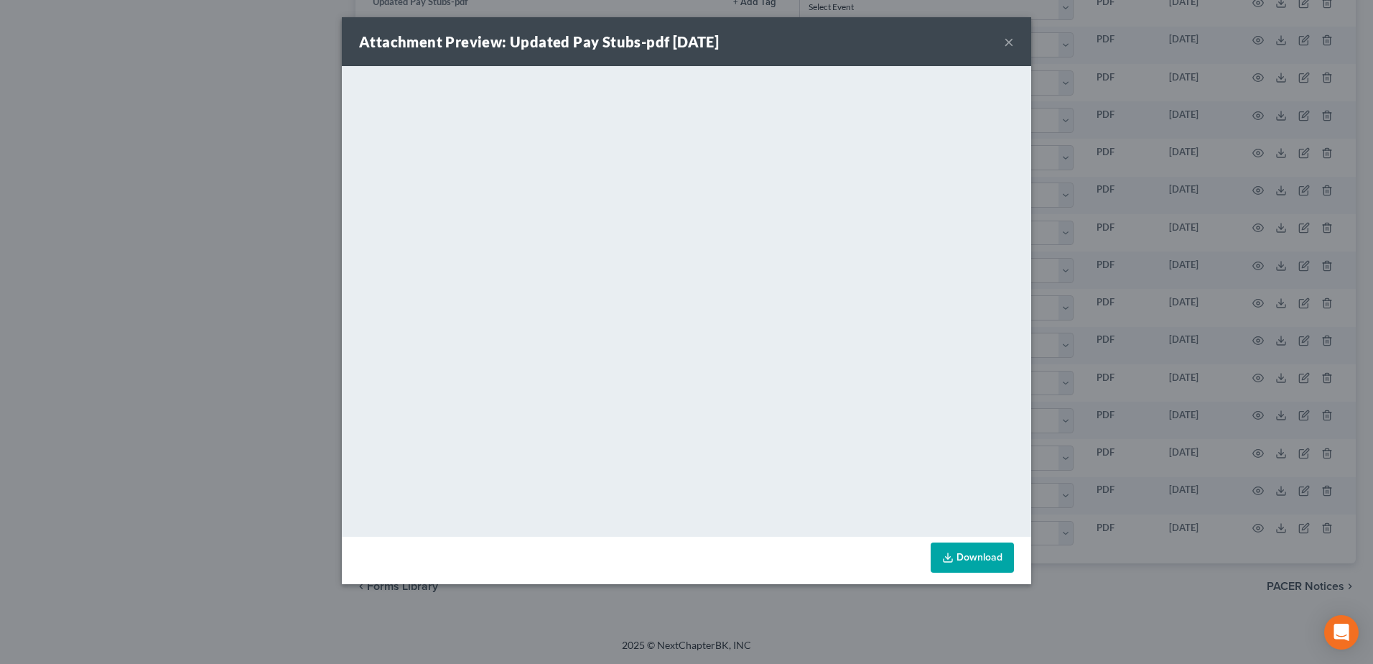
click at [1005, 43] on button "×" at bounding box center [1009, 41] width 10 height 17
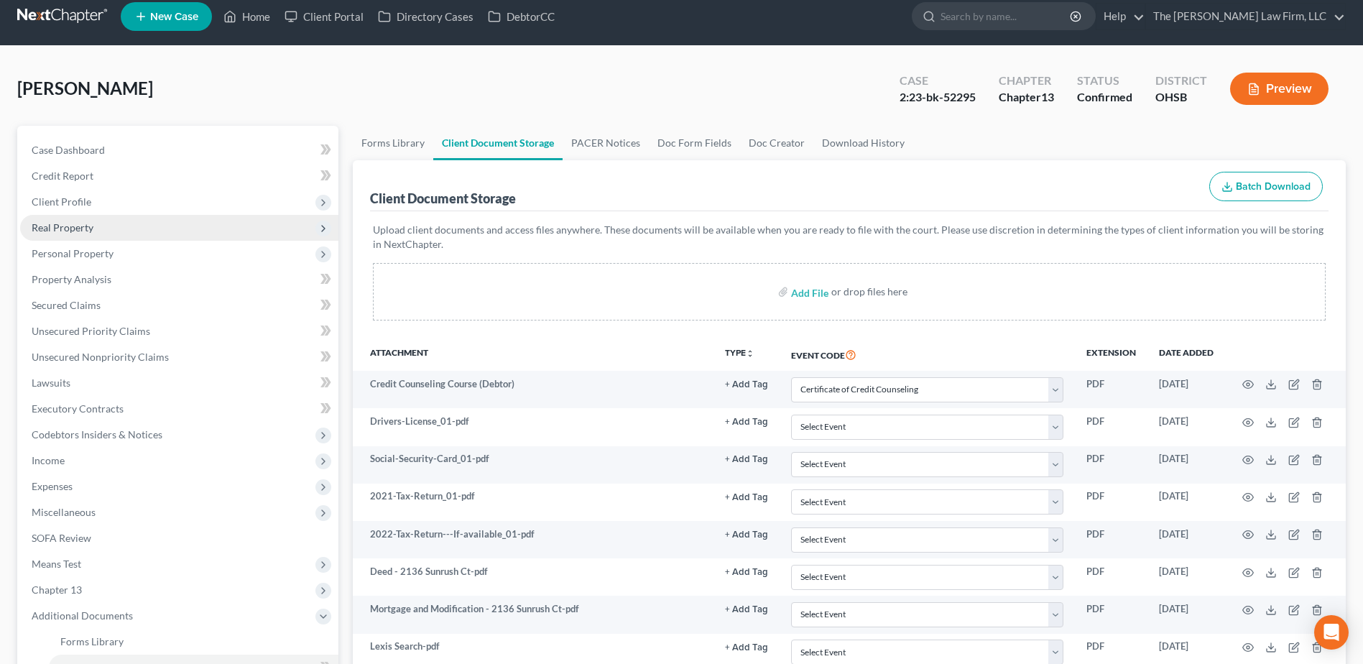
scroll to position [0, 0]
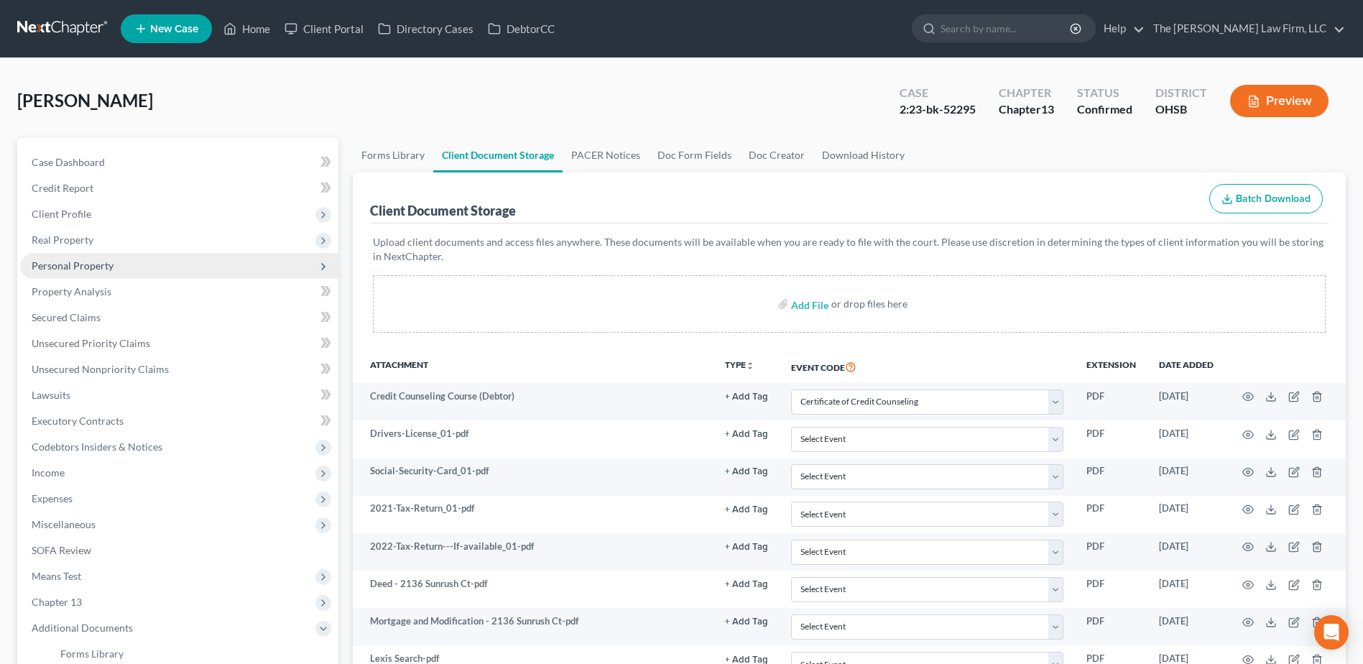
click at [61, 265] on span "Personal Property" at bounding box center [73, 265] width 82 height 12
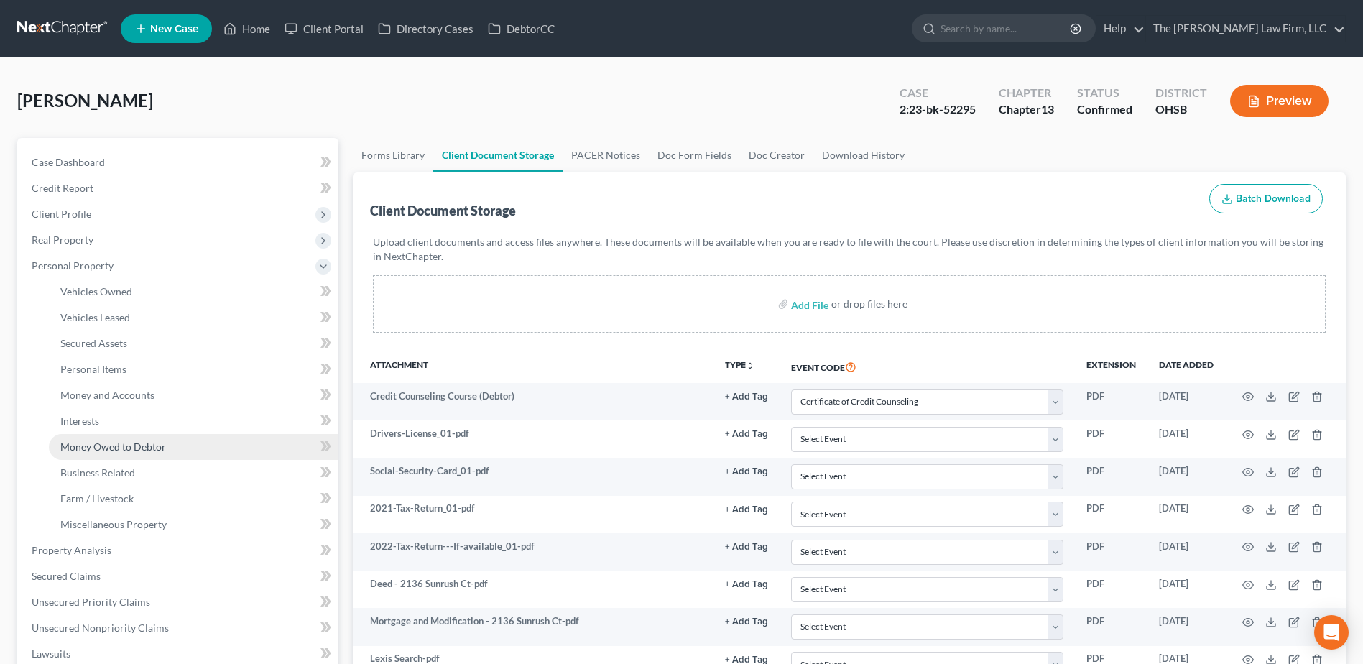
click at [103, 445] on span "Money Owed to Debtor" at bounding box center [113, 446] width 106 height 12
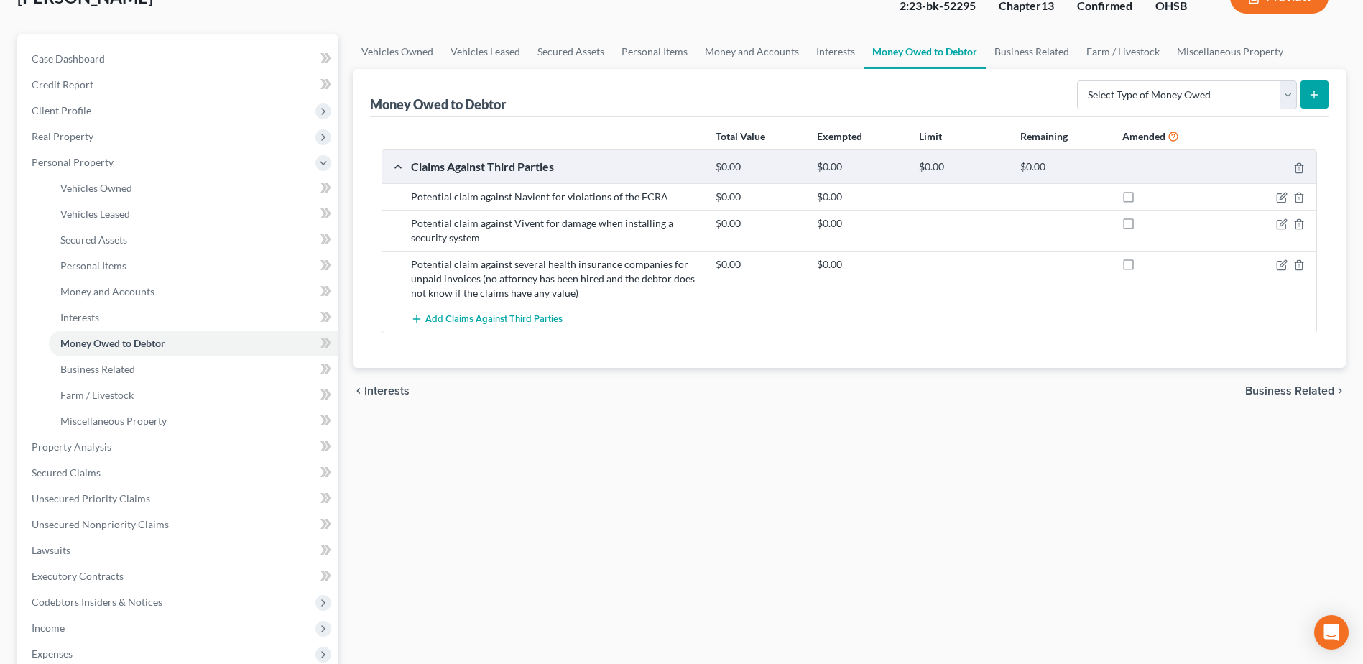
scroll to position [359, 0]
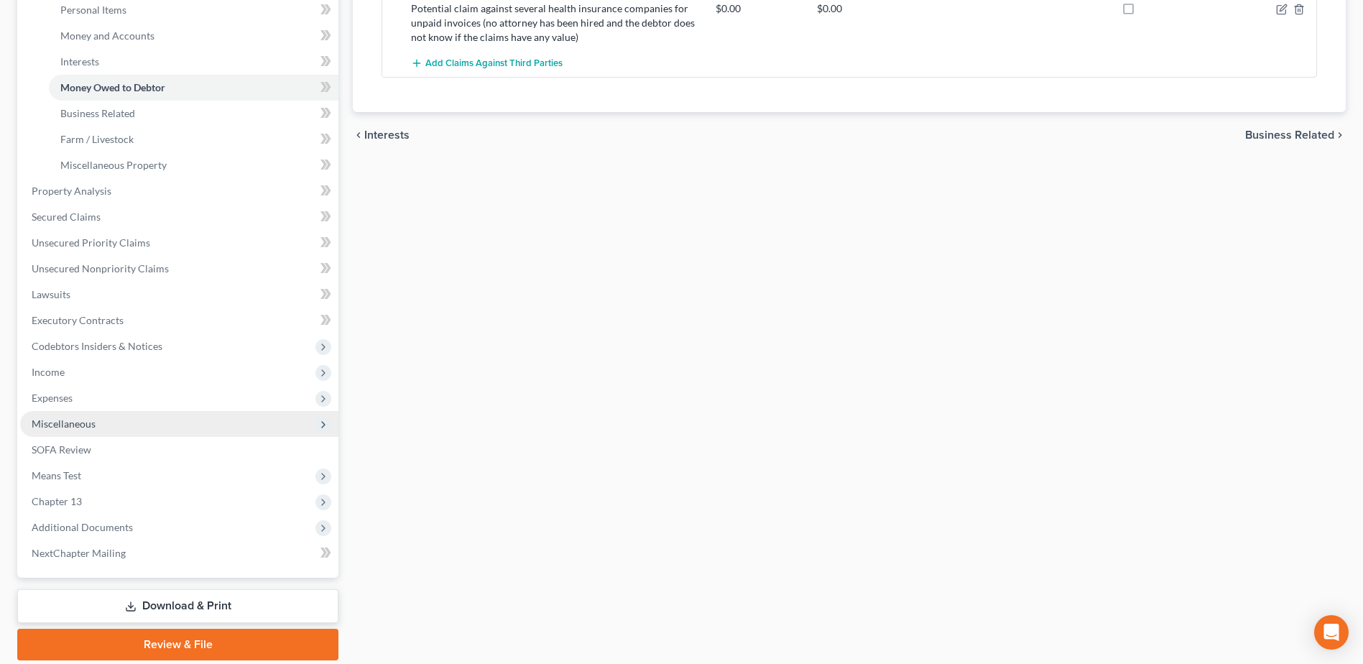
click at [67, 430] on span "Miscellaneous" at bounding box center [179, 424] width 318 height 26
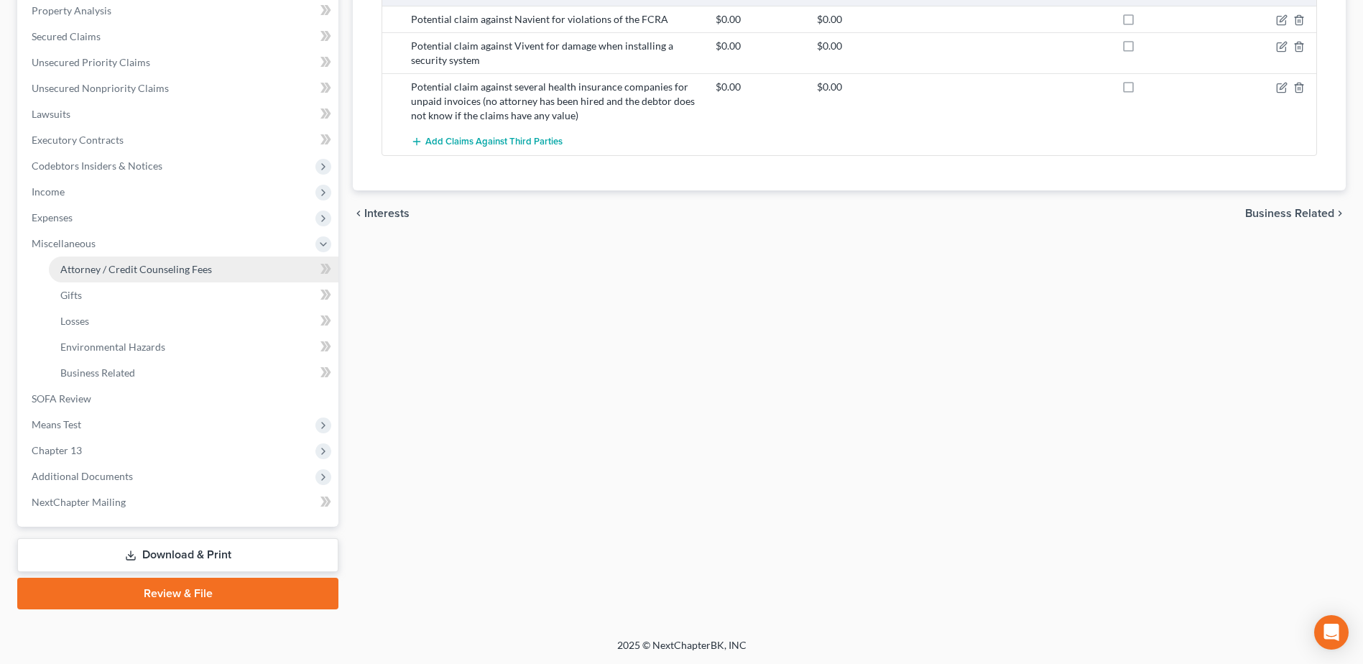
click at [146, 273] on span "Attorney / Credit Counseling Fees" at bounding box center [136, 269] width 152 height 12
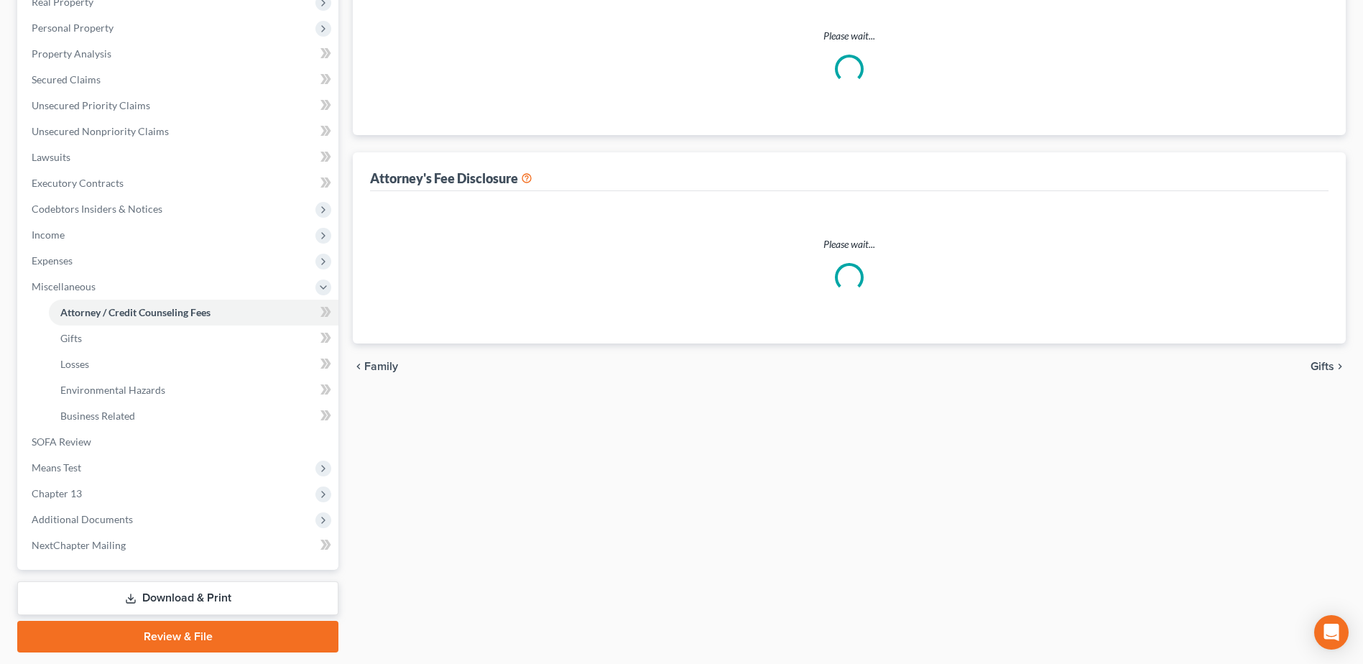
scroll to position [19, 0]
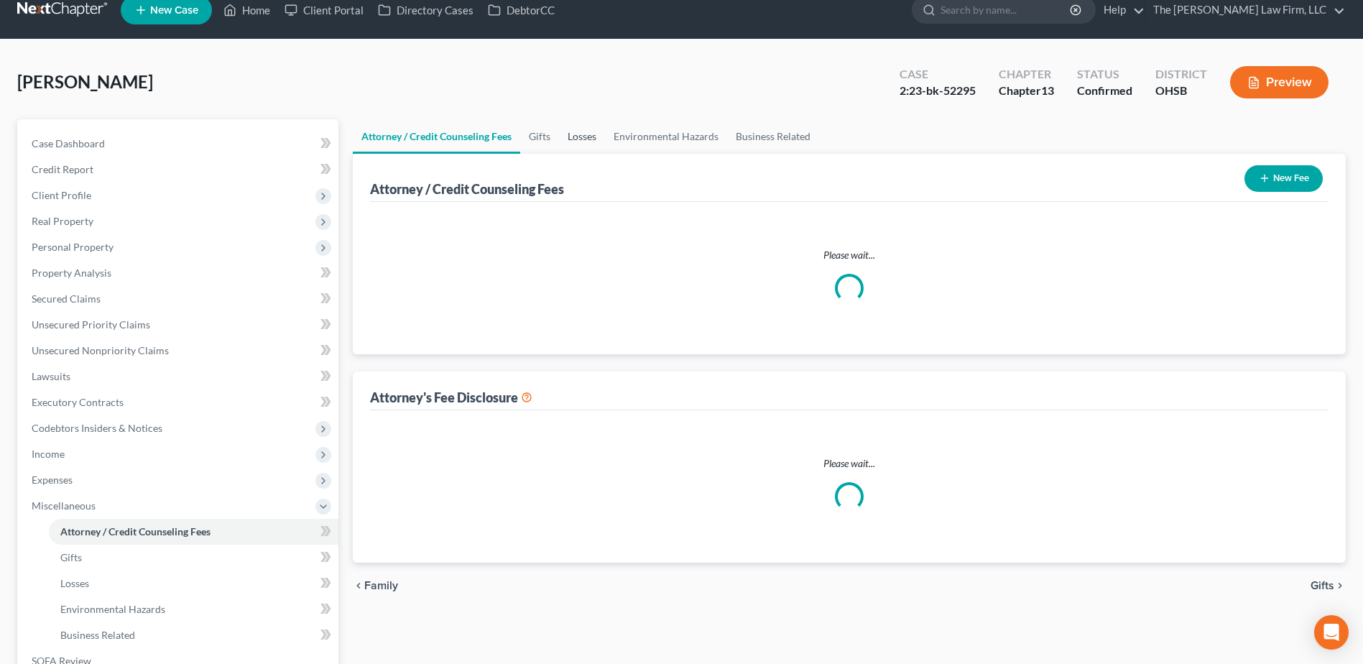
select select "0"
select select "1"
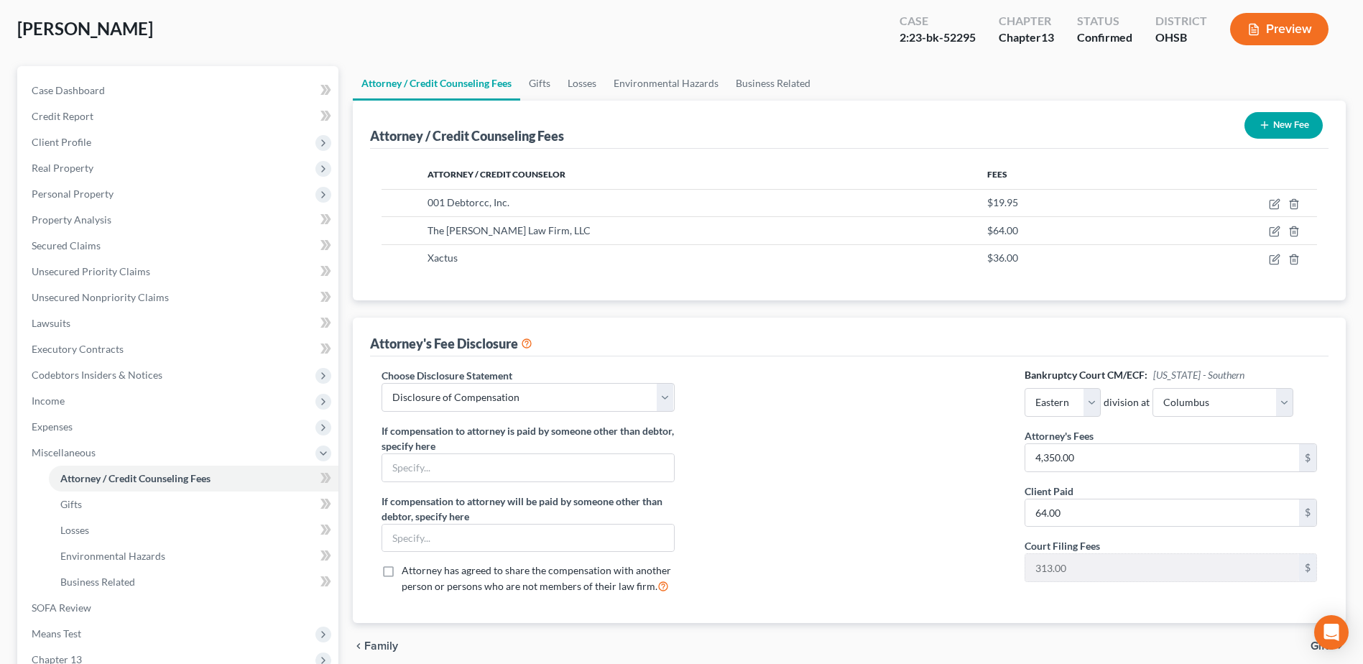
scroll to position [281, 0]
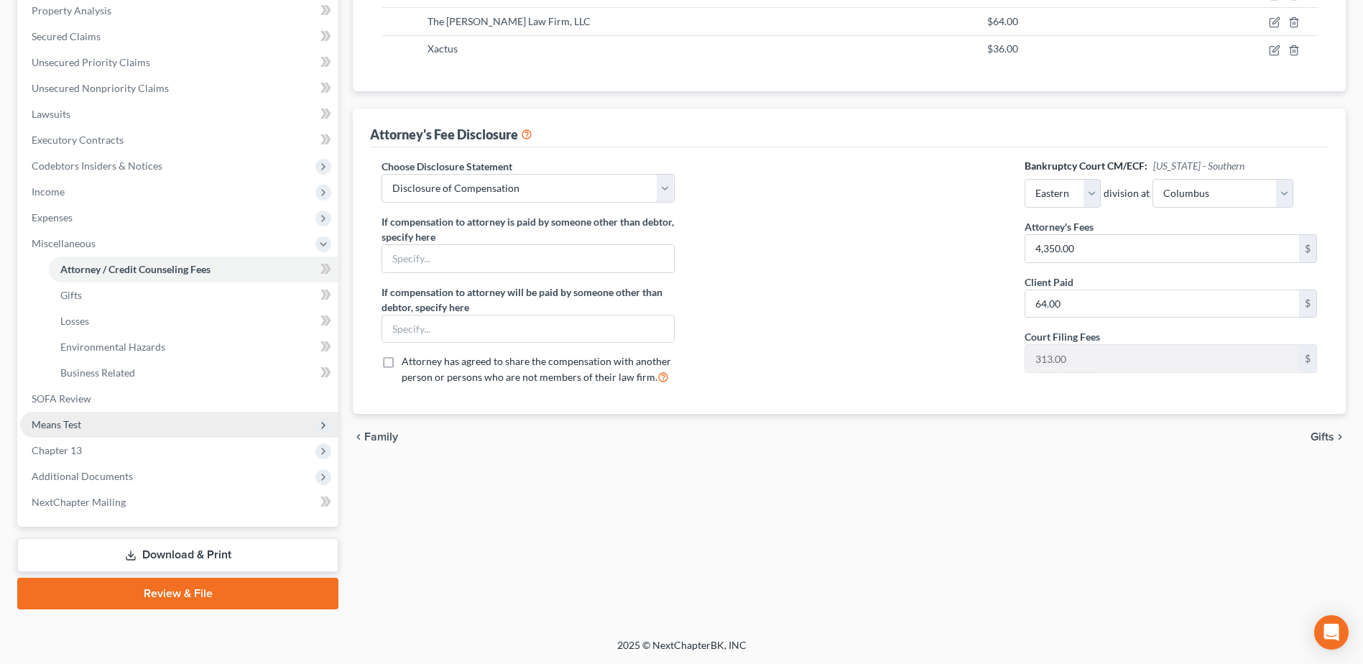
click at [78, 420] on span "Means Test" at bounding box center [57, 424] width 50 height 12
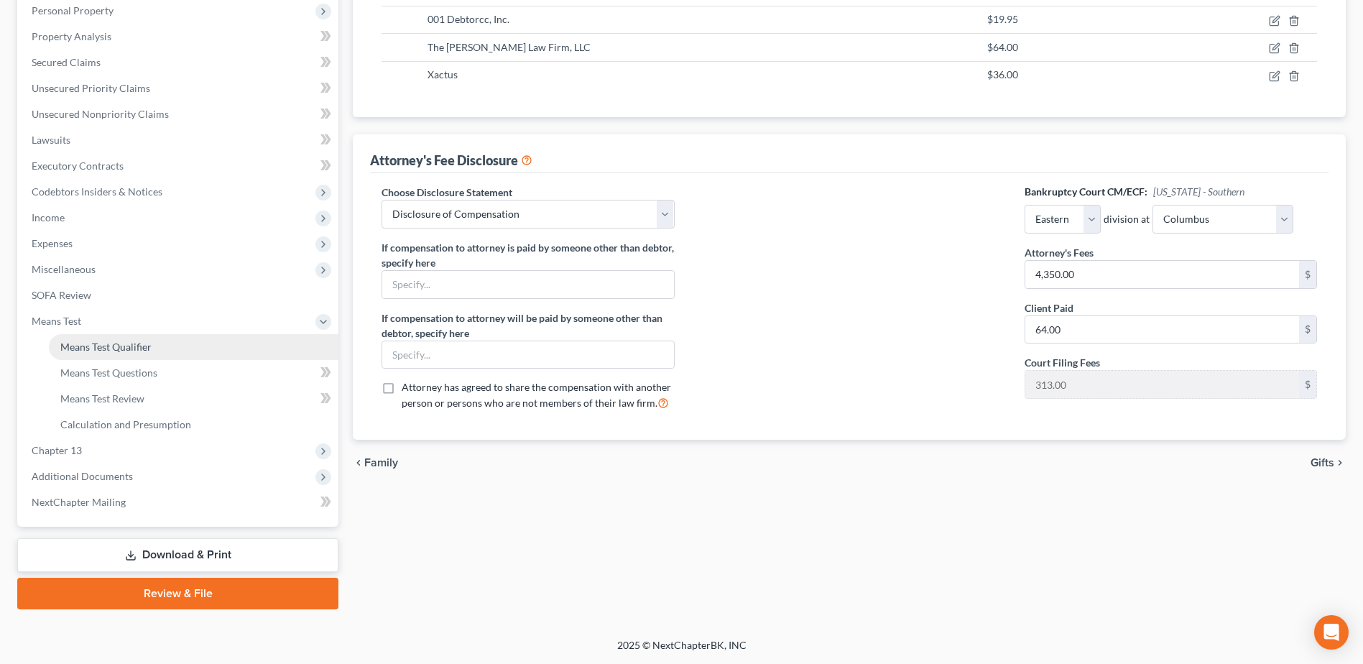
click at [104, 350] on span "Means Test Qualifier" at bounding box center [105, 346] width 91 height 12
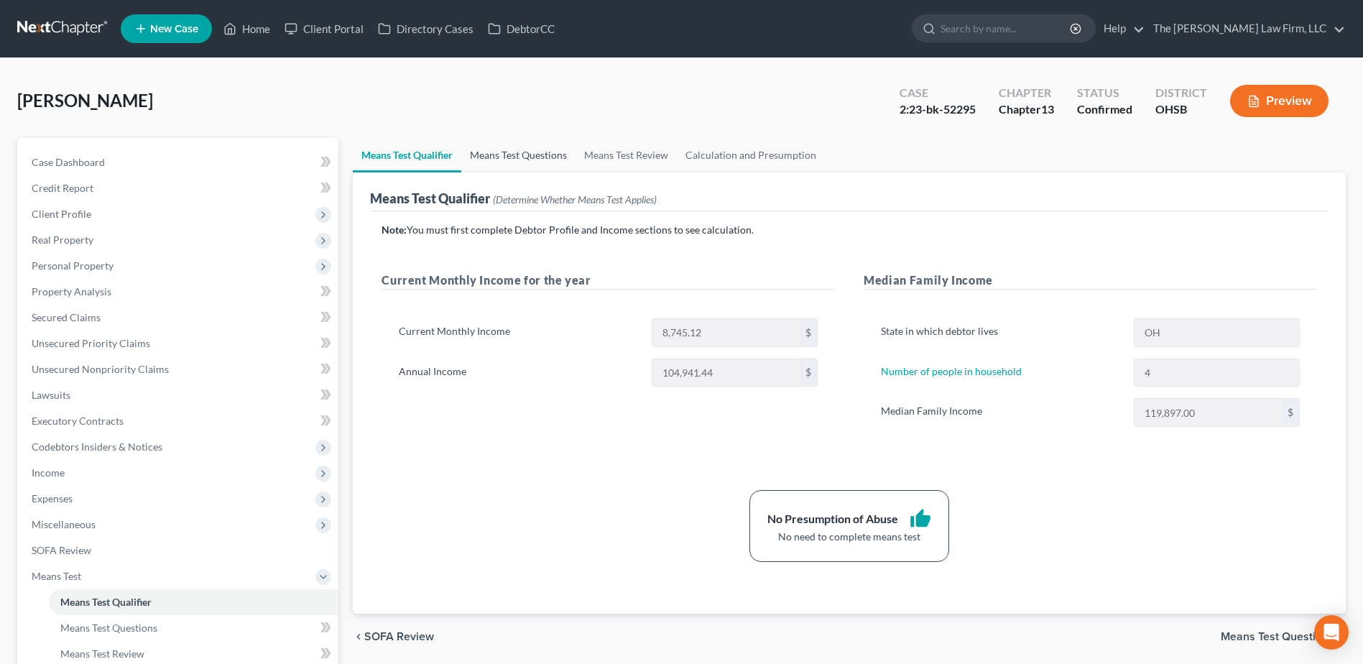
click at [529, 154] on link "Means Test Questions" at bounding box center [518, 155] width 114 height 34
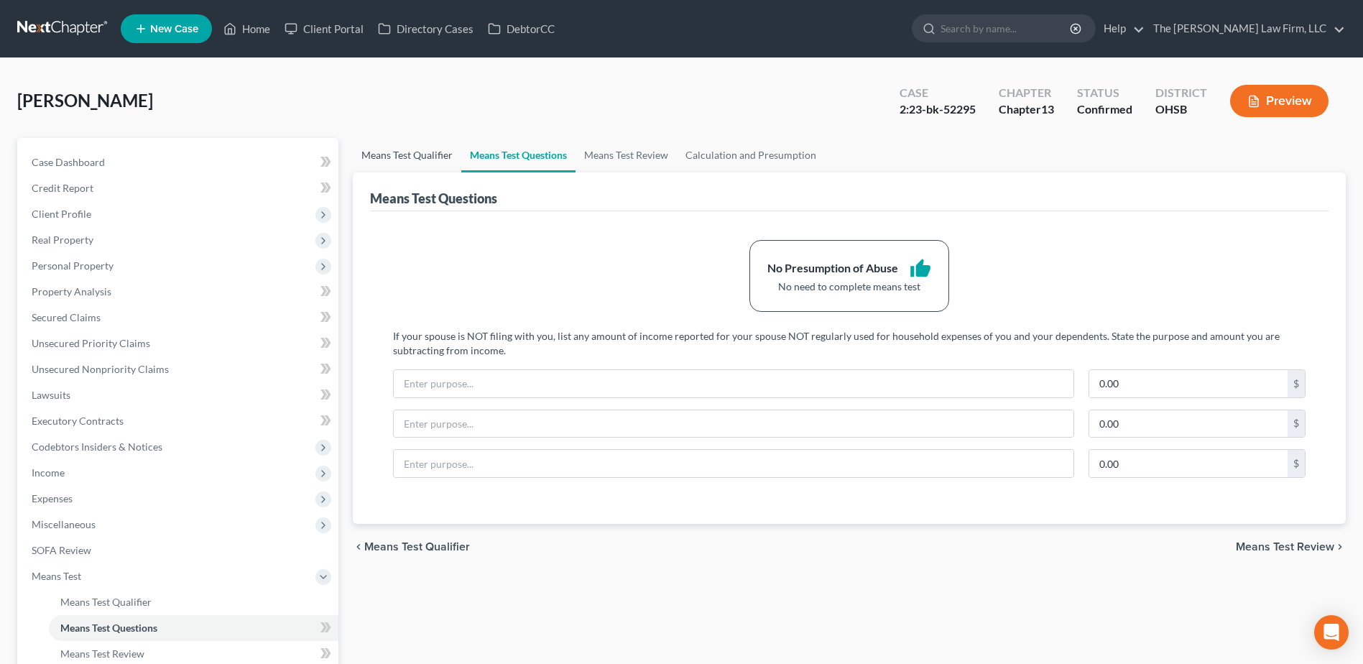
click at [407, 158] on link "Means Test Qualifier" at bounding box center [407, 155] width 108 height 34
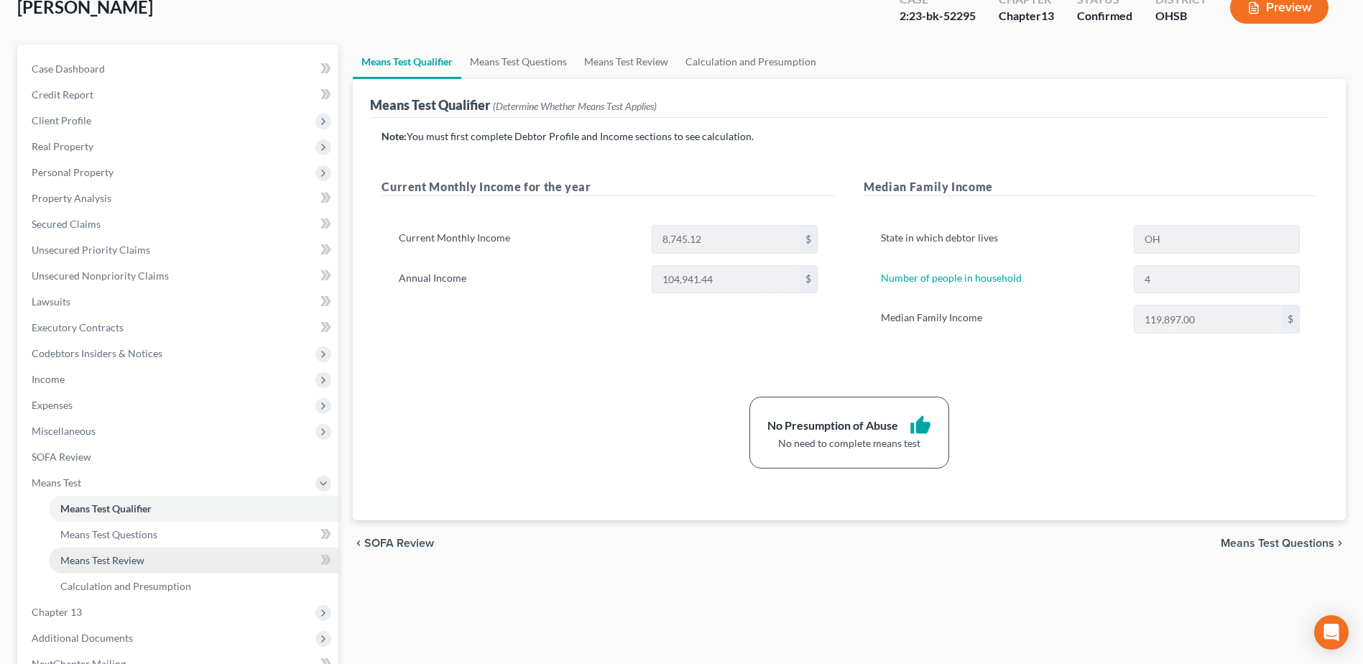
scroll to position [255, 0]
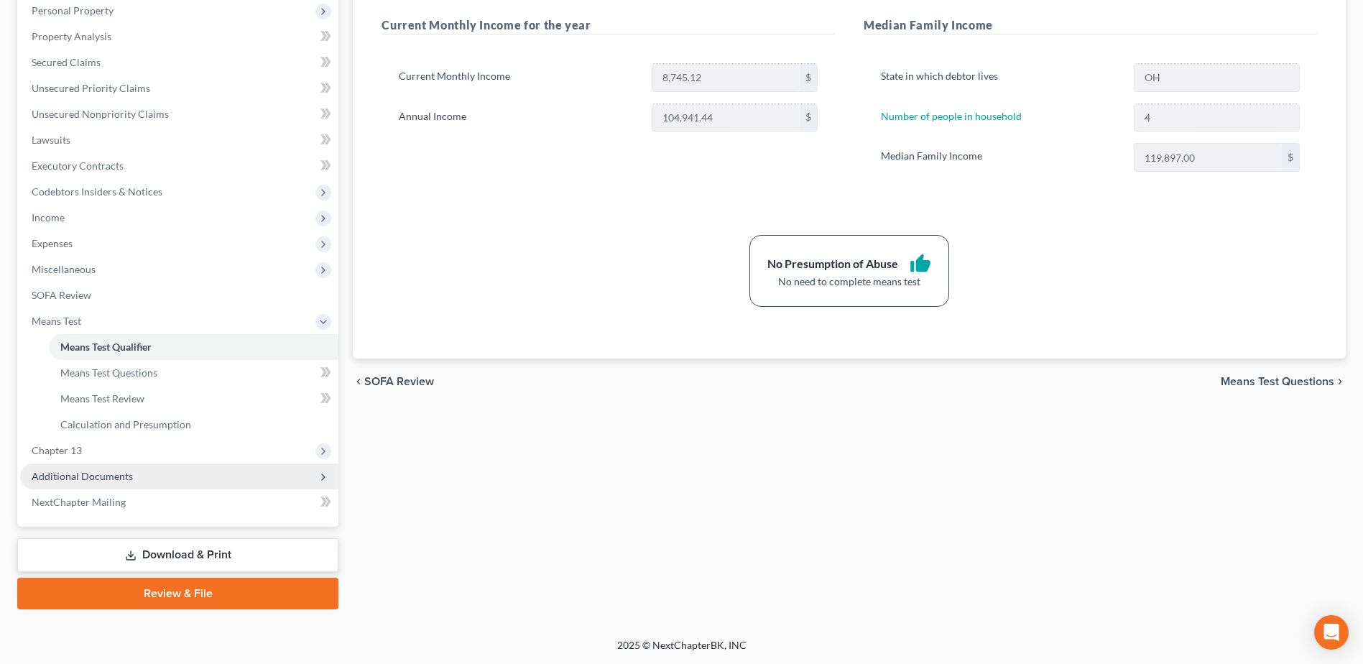
click at [121, 478] on span "Additional Documents" at bounding box center [82, 476] width 101 height 12
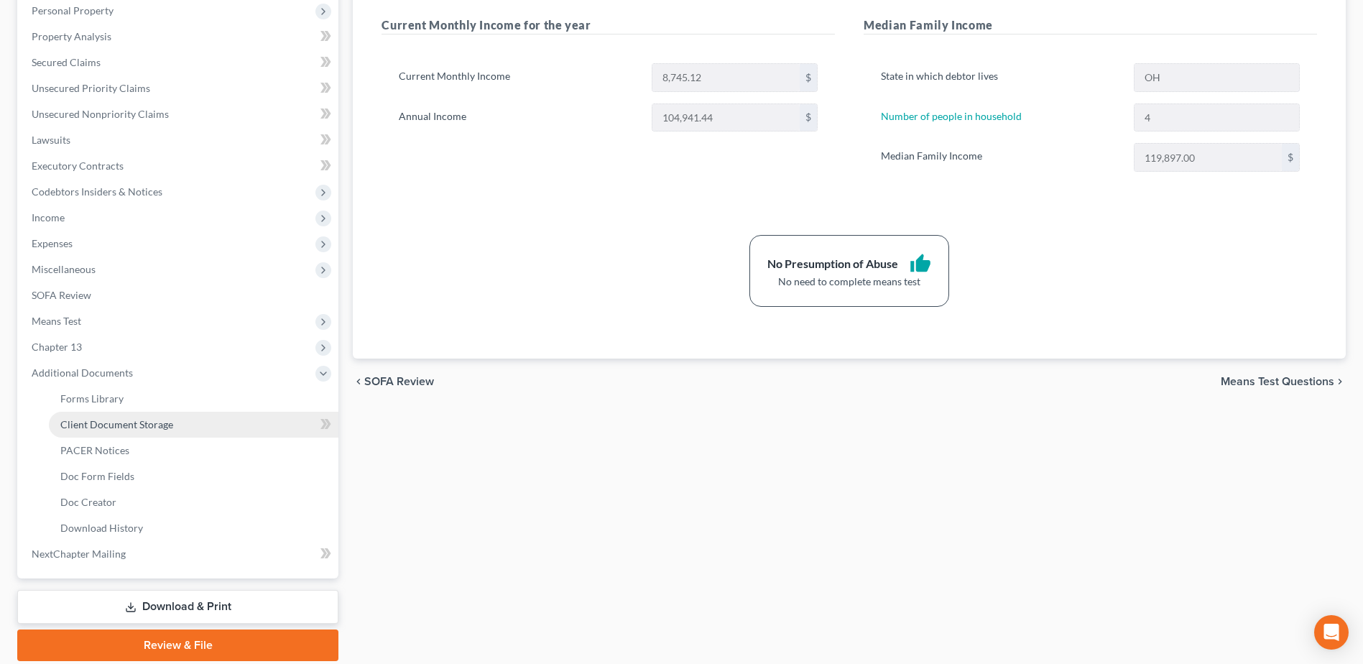
click at [150, 427] on span "Client Document Storage" at bounding box center [116, 424] width 113 height 12
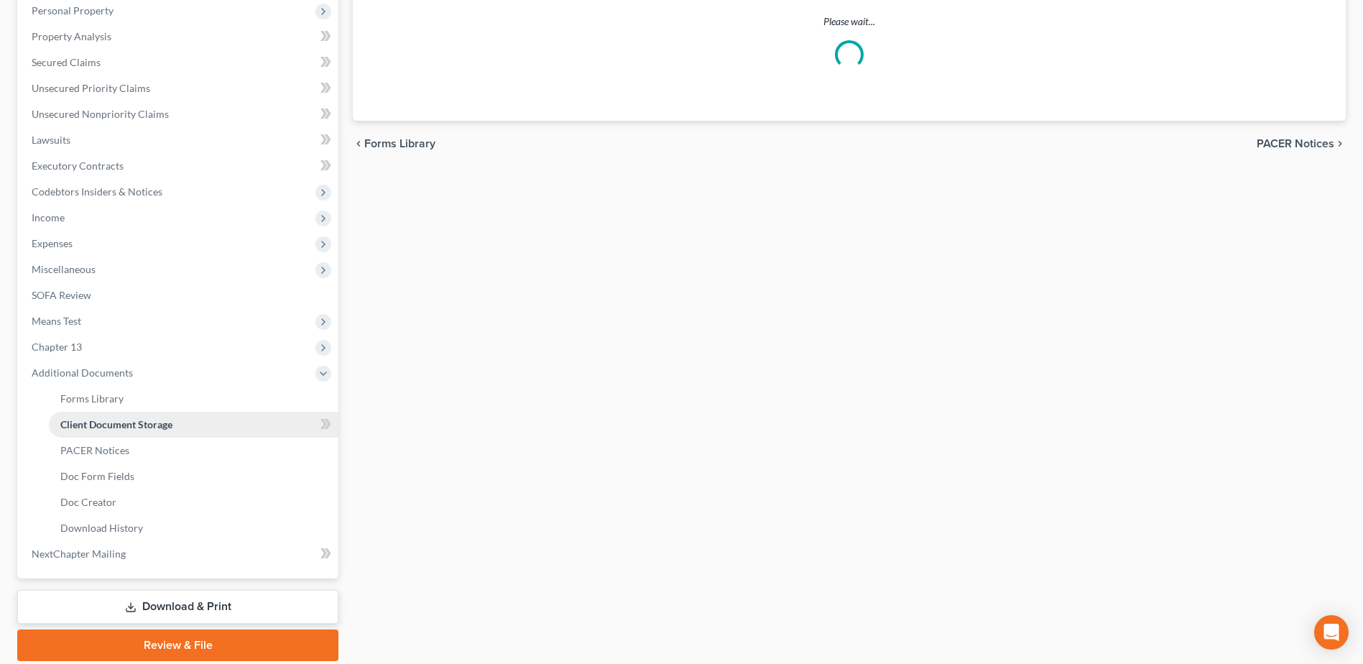
scroll to position [212, 0]
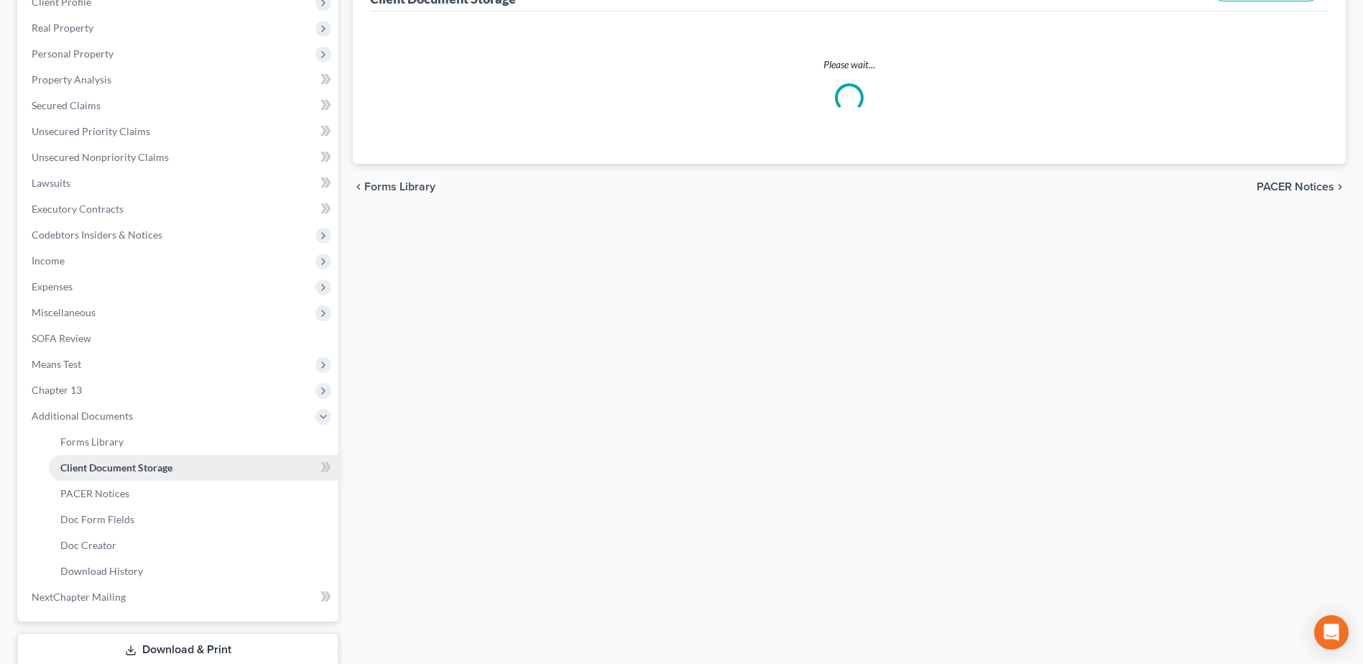
select select "7"
select select "61"
select select "52"
select select "7"
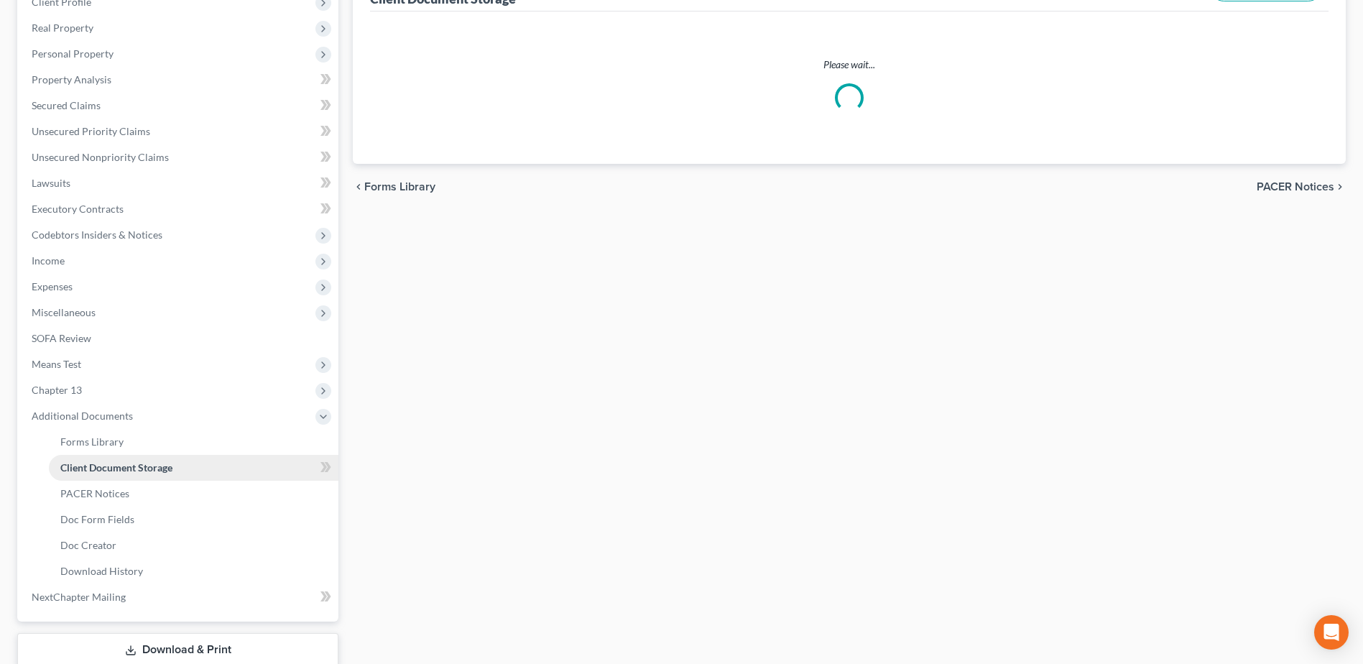
select select "7"
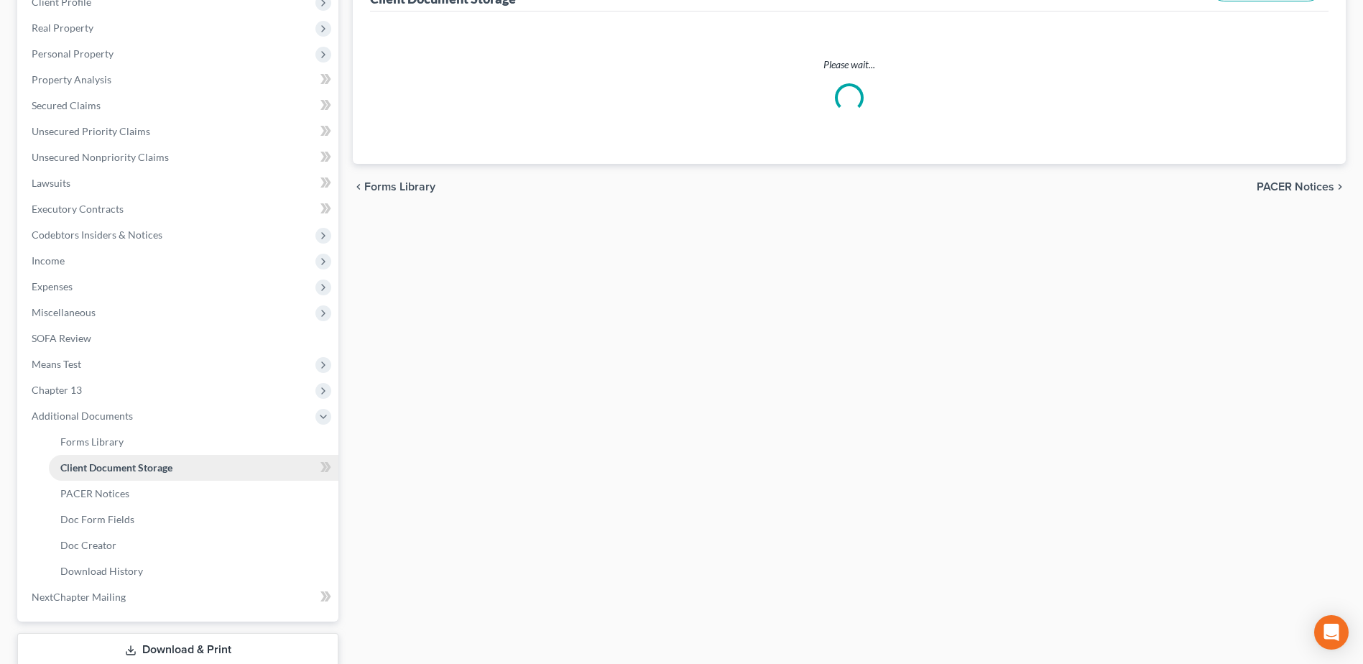
select select "7"
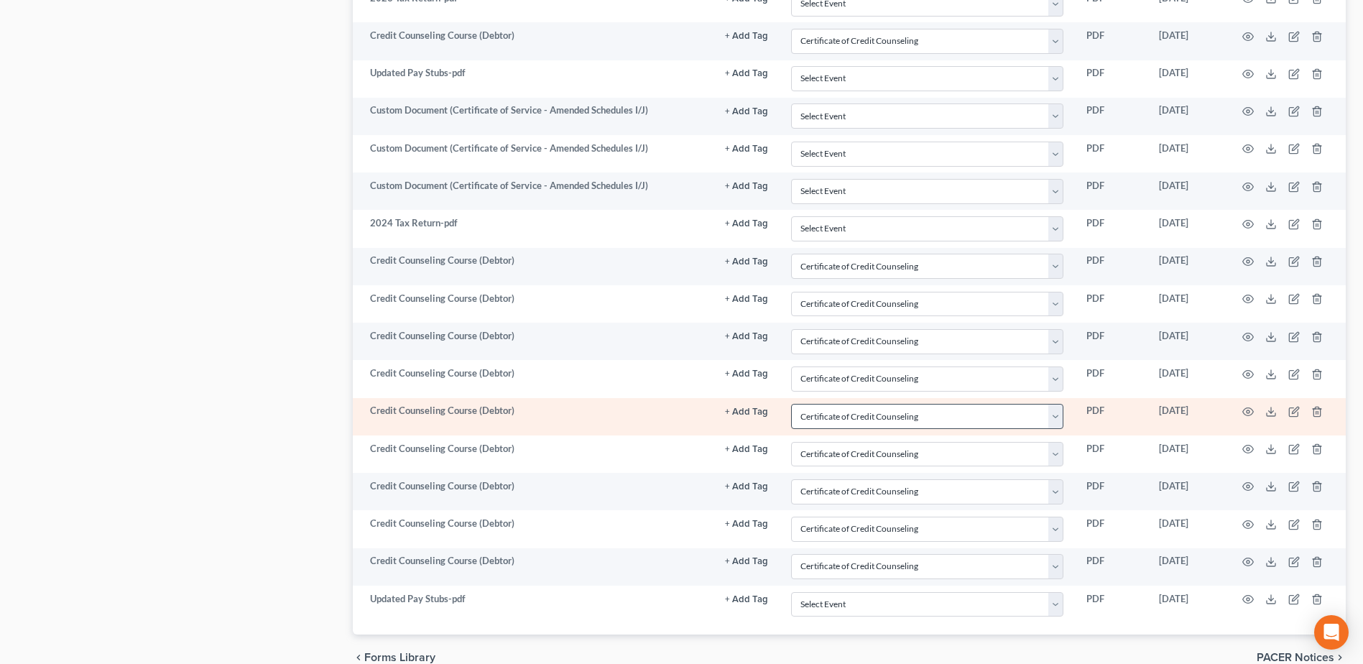
scroll to position [1035, 0]
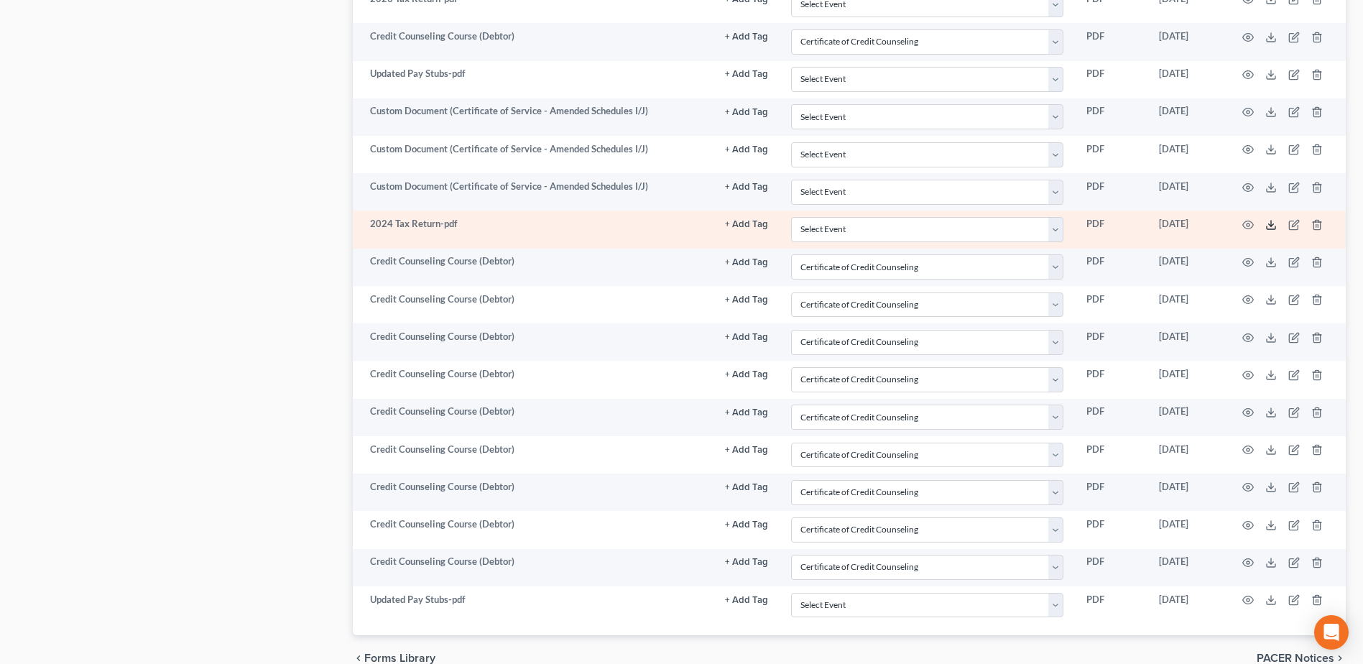
click at [1271, 226] on icon at bounding box center [1270, 224] width 11 height 11
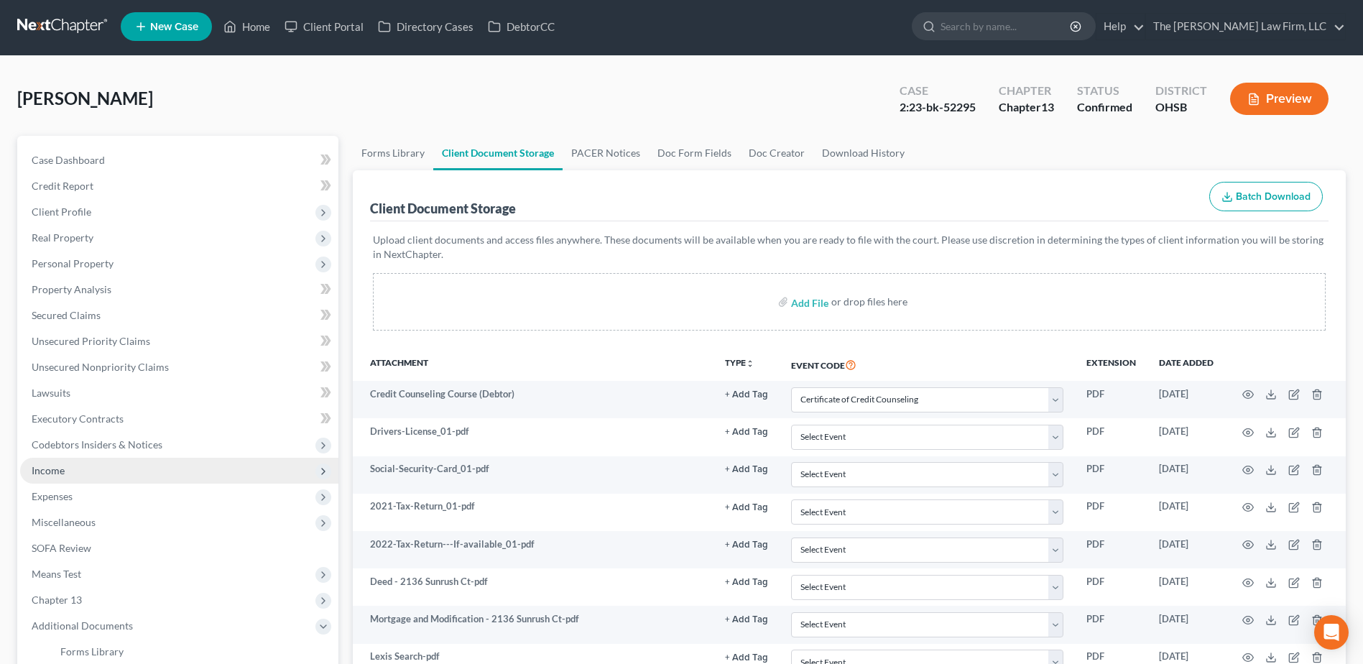
scroll to position [0, 0]
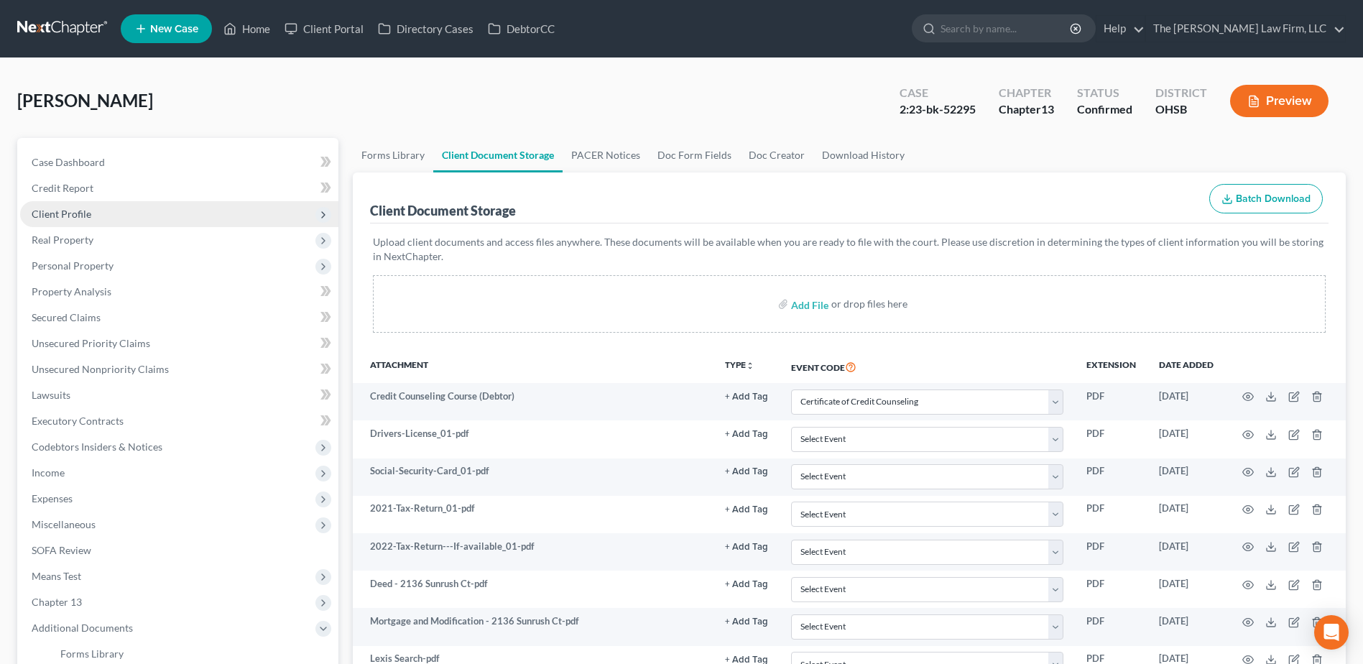
click at [116, 213] on span "Client Profile" at bounding box center [179, 214] width 318 height 26
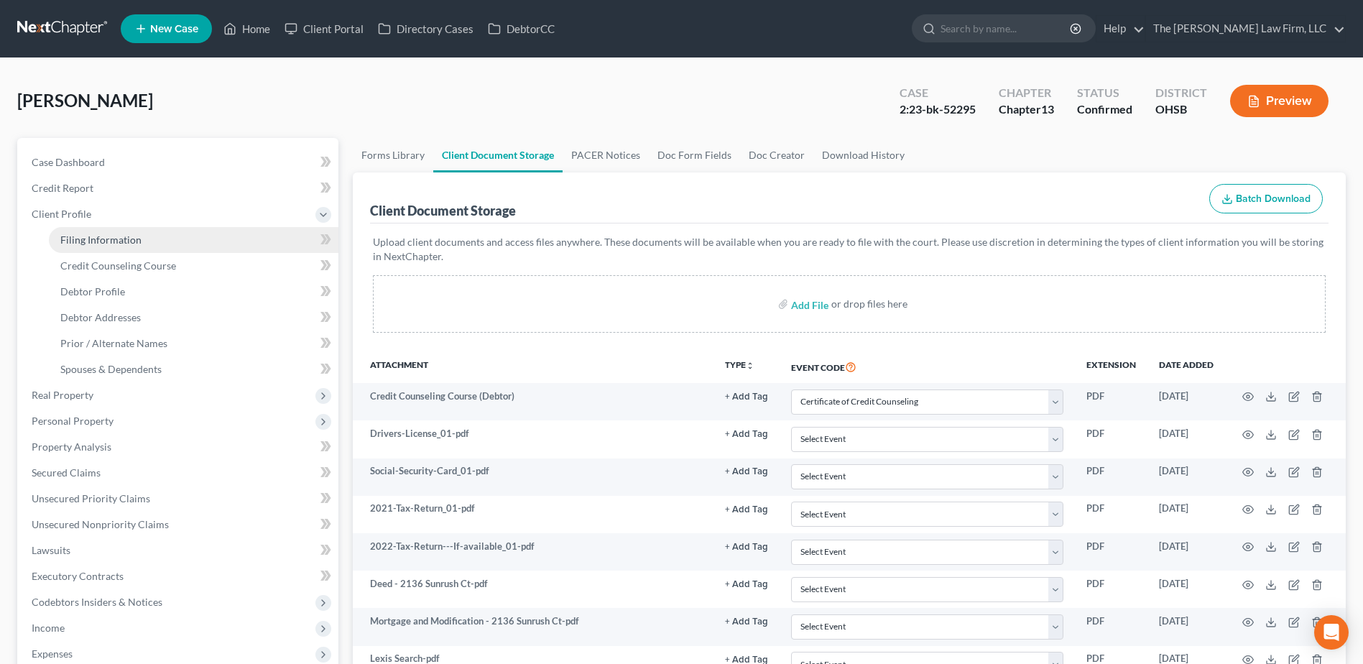
click at [118, 246] on link "Filing Information" at bounding box center [193, 240] width 289 height 26
select select "1"
select select "0"
select select "3"
select select "62"
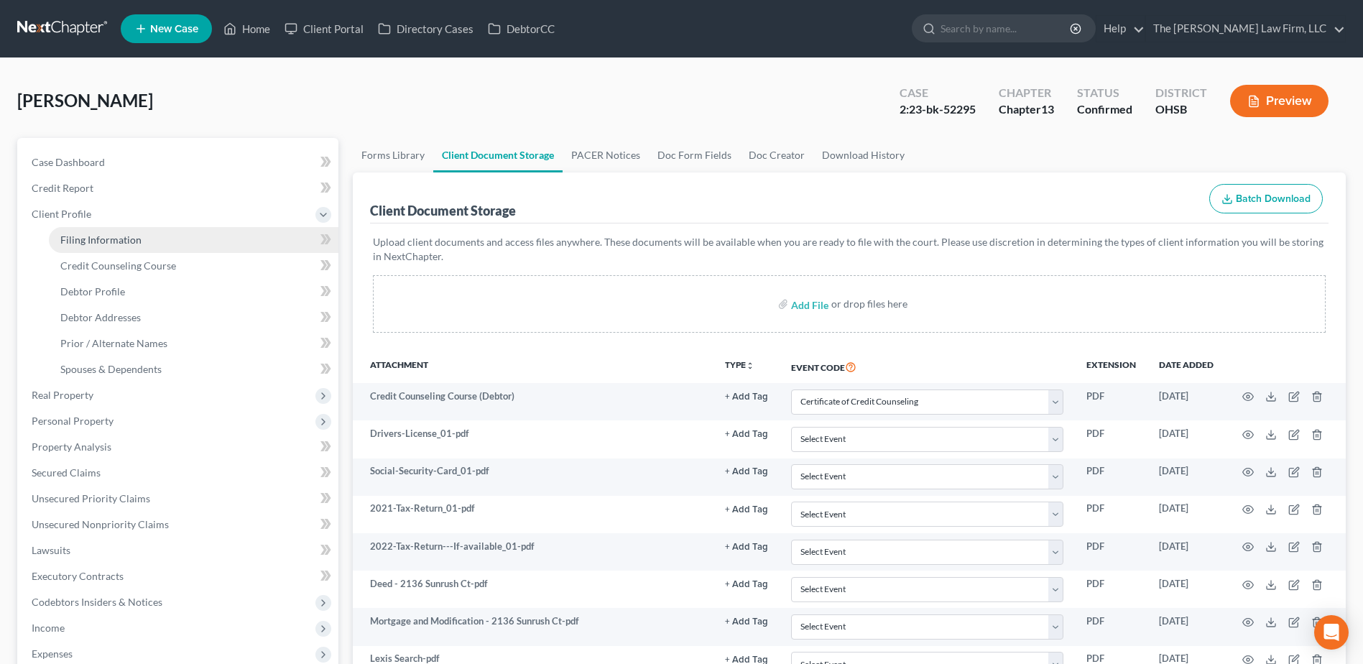
select select "0"
select select "36"
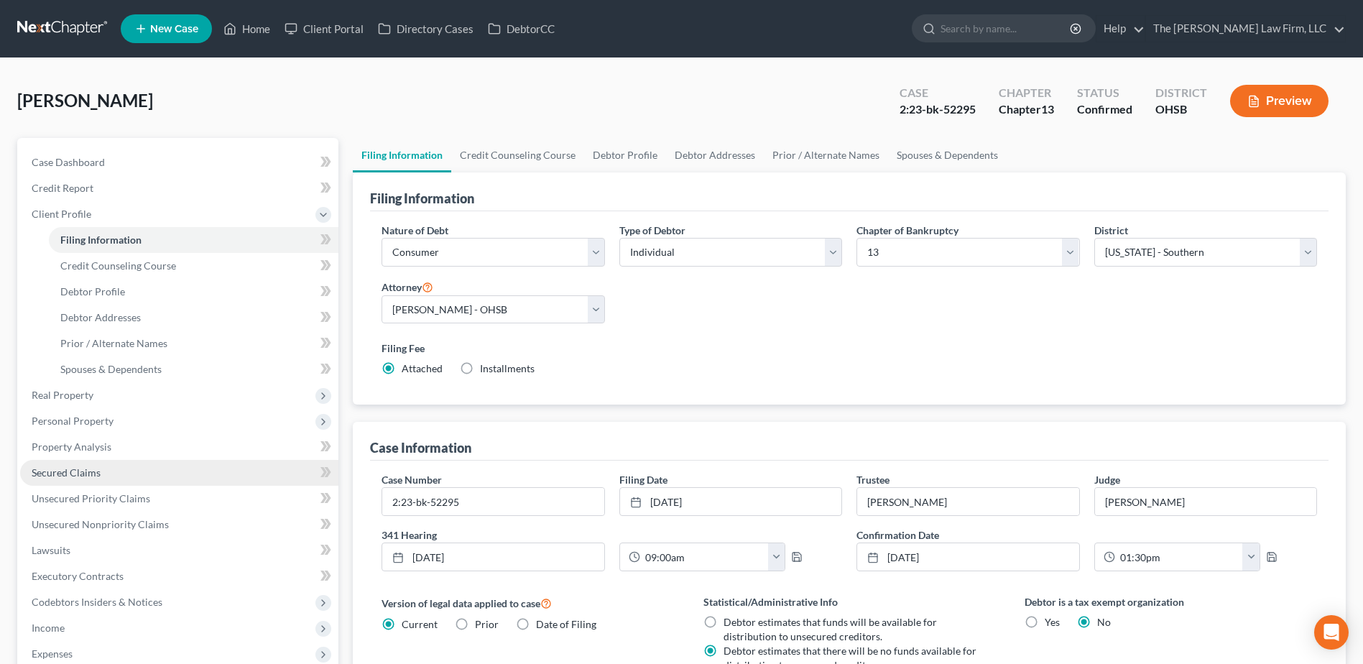
drag, startPoint x: 74, startPoint y: 471, endPoint x: 83, endPoint y: 470, distance: 8.7
click at [74, 471] on span "Secured Claims" at bounding box center [66, 472] width 69 height 12
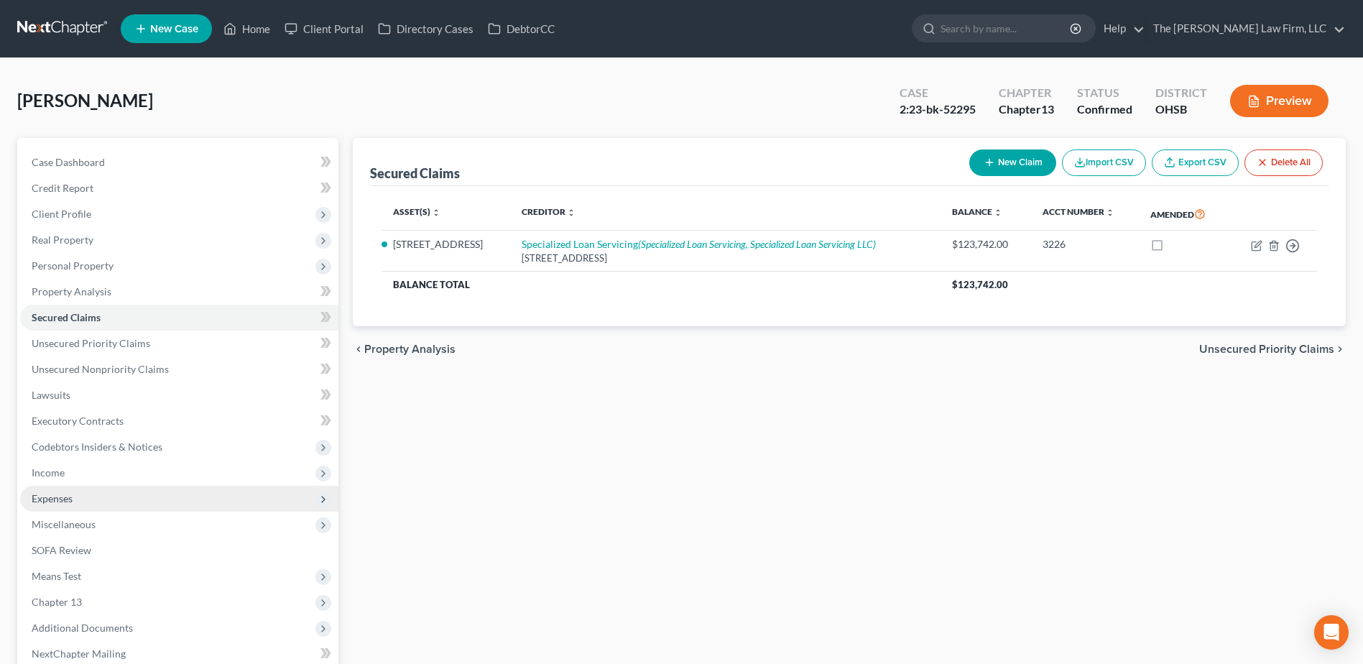
click at [55, 496] on span "Expenses" at bounding box center [52, 498] width 41 height 12
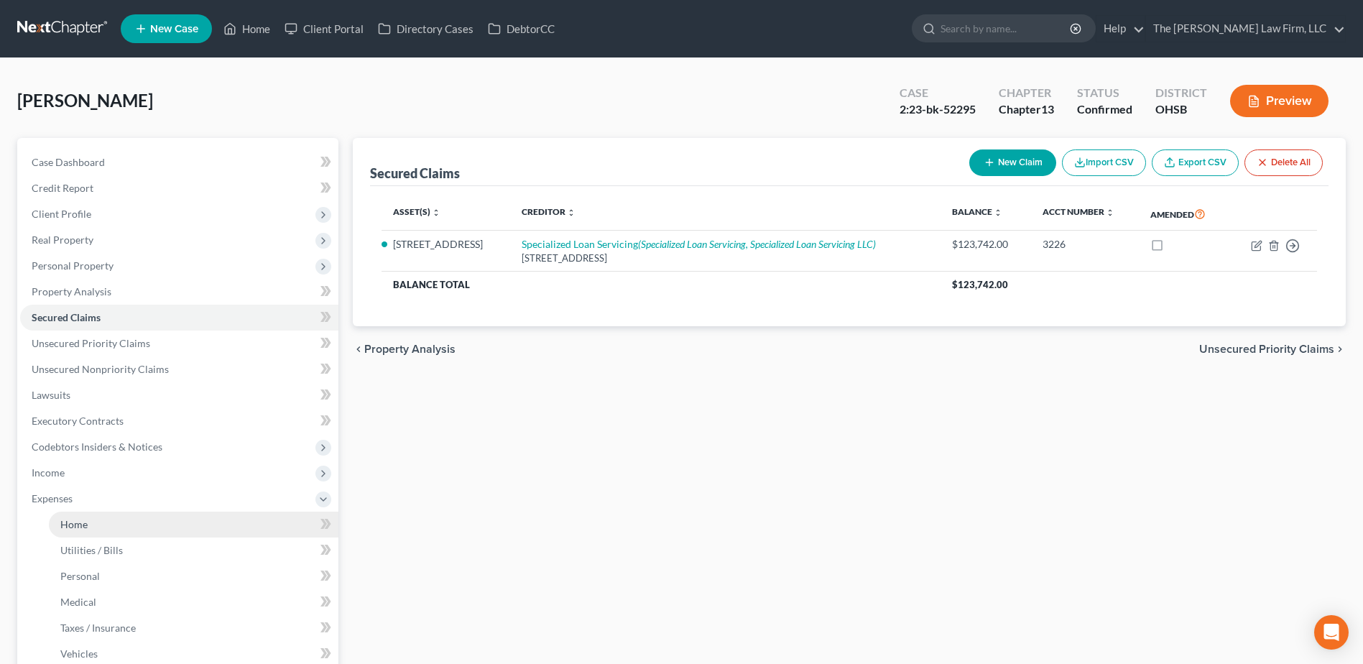
click at [89, 518] on link "Home" at bounding box center [193, 524] width 289 height 26
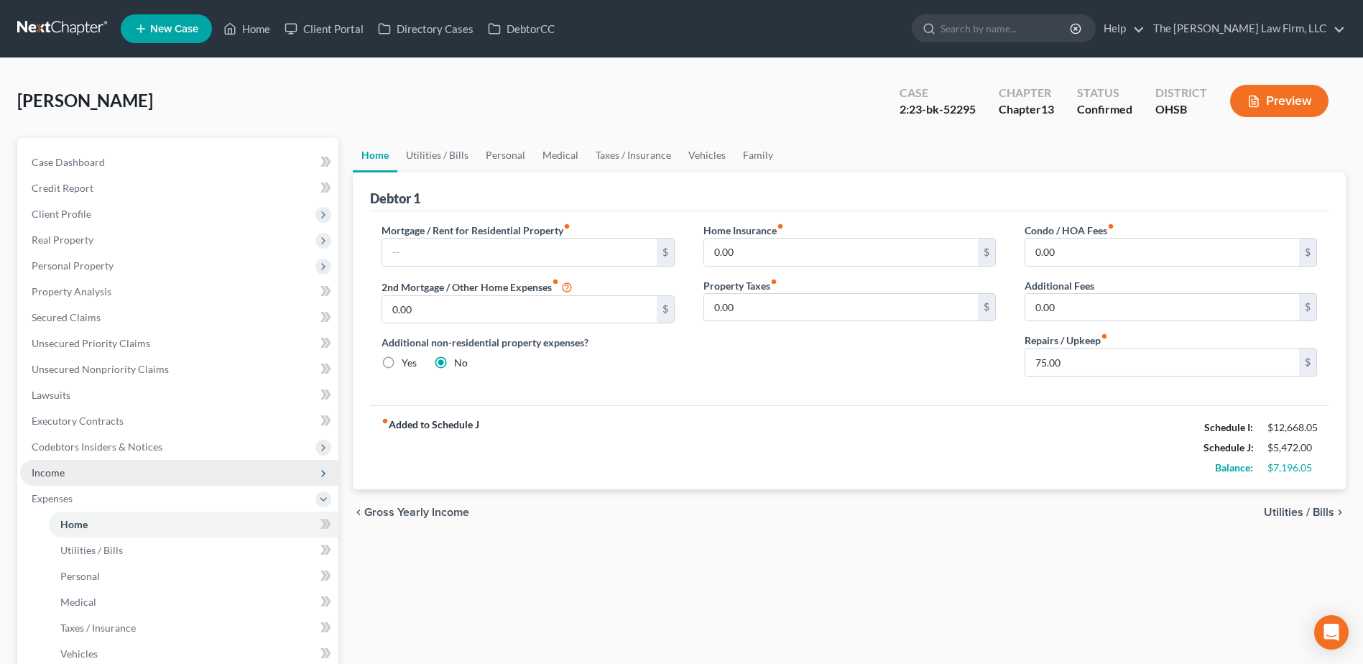
click at [60, 477] on span "Income" at bounding box center [48, 472] width 33 height 12
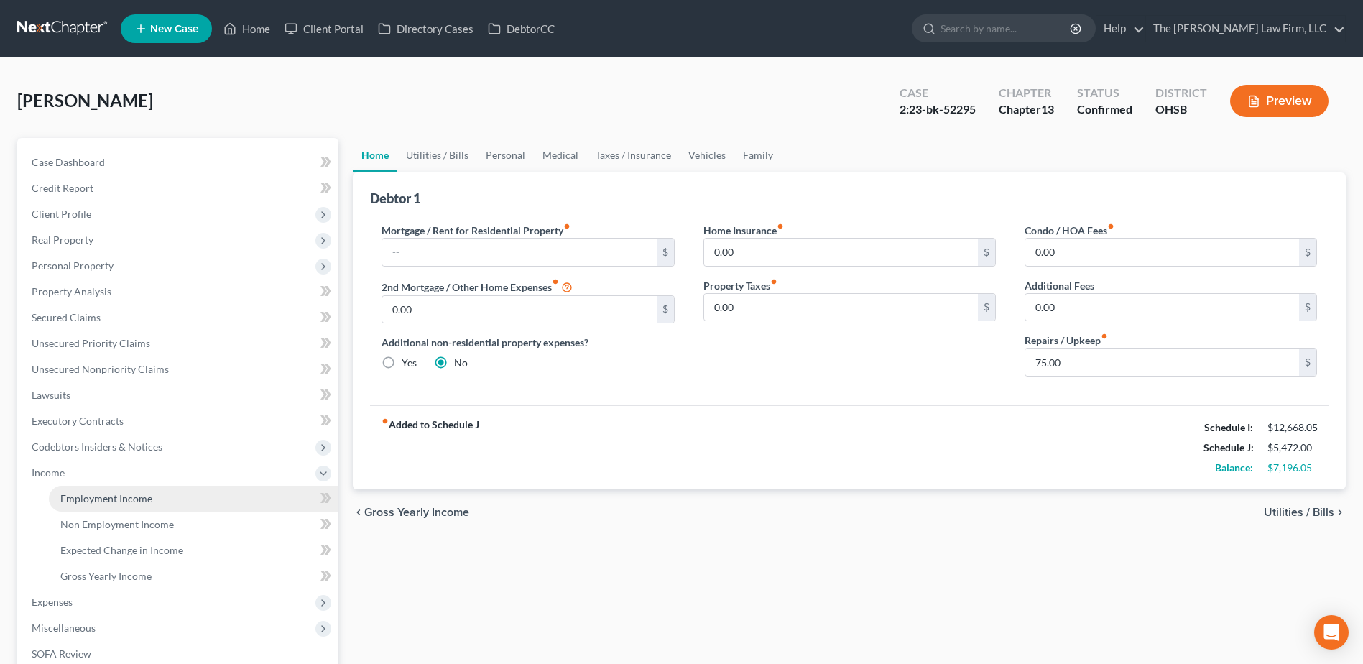
click at [78, 490] on link "Employment Income" at bounding box center [193, 499] width 289 height 26
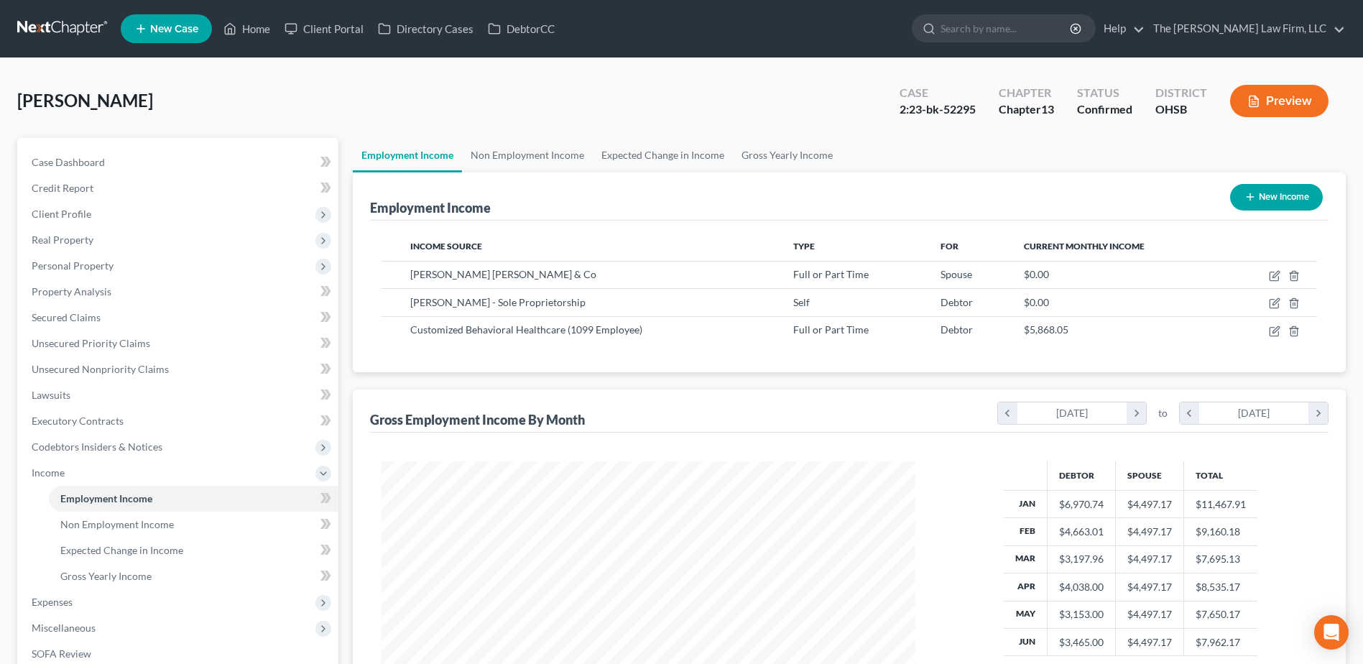
scroll to position [267, 562]
click at [670, 151] on link "Expected Change in Income" at bounding box center [663, 155] width 140 height 34
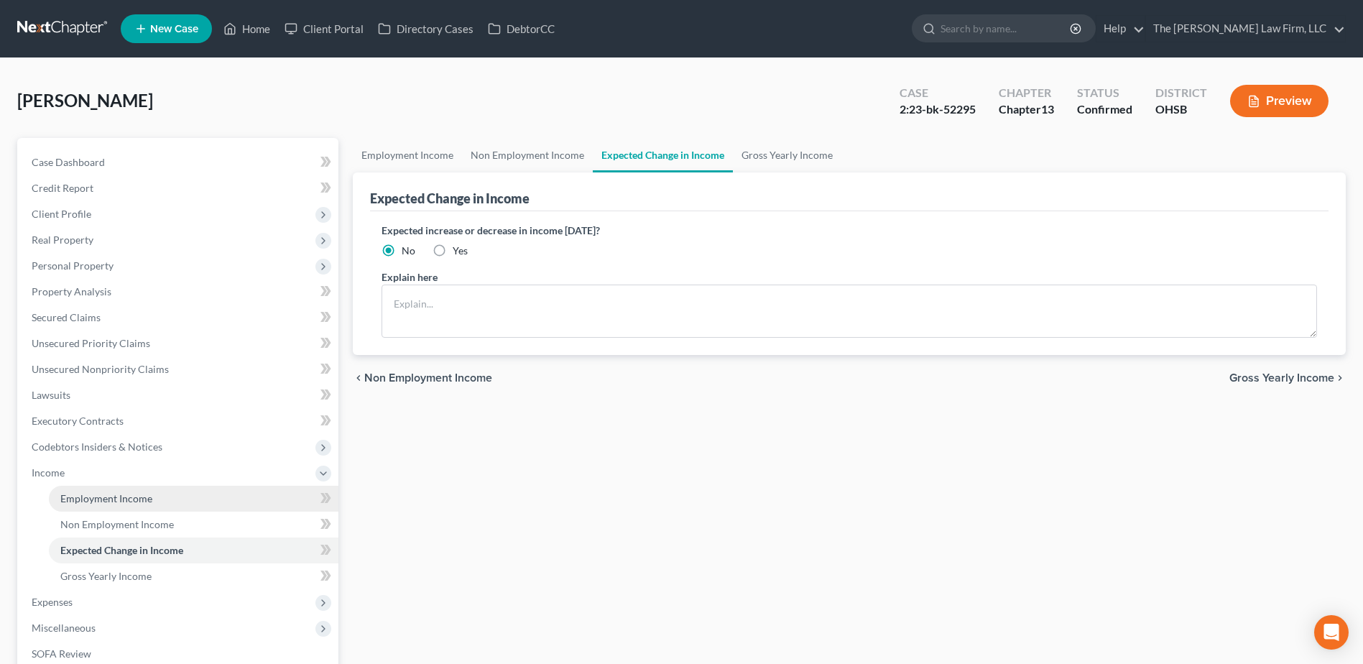
click at [72, 502] on span "Employment Income" at bounding box center [106, 498] width 92 height 12
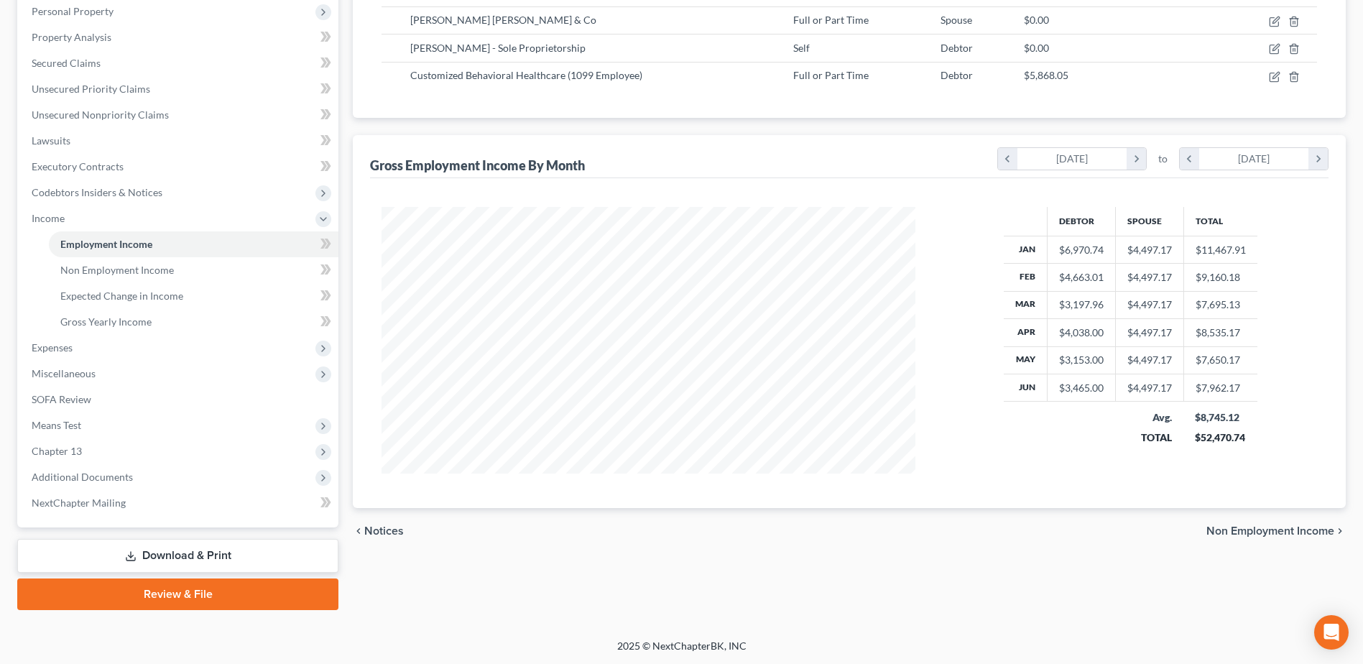
scroll to position [255, 0]
click at [125, 476] on span "Additional Documents" at bounding box center [82, 476] width 101 height 12
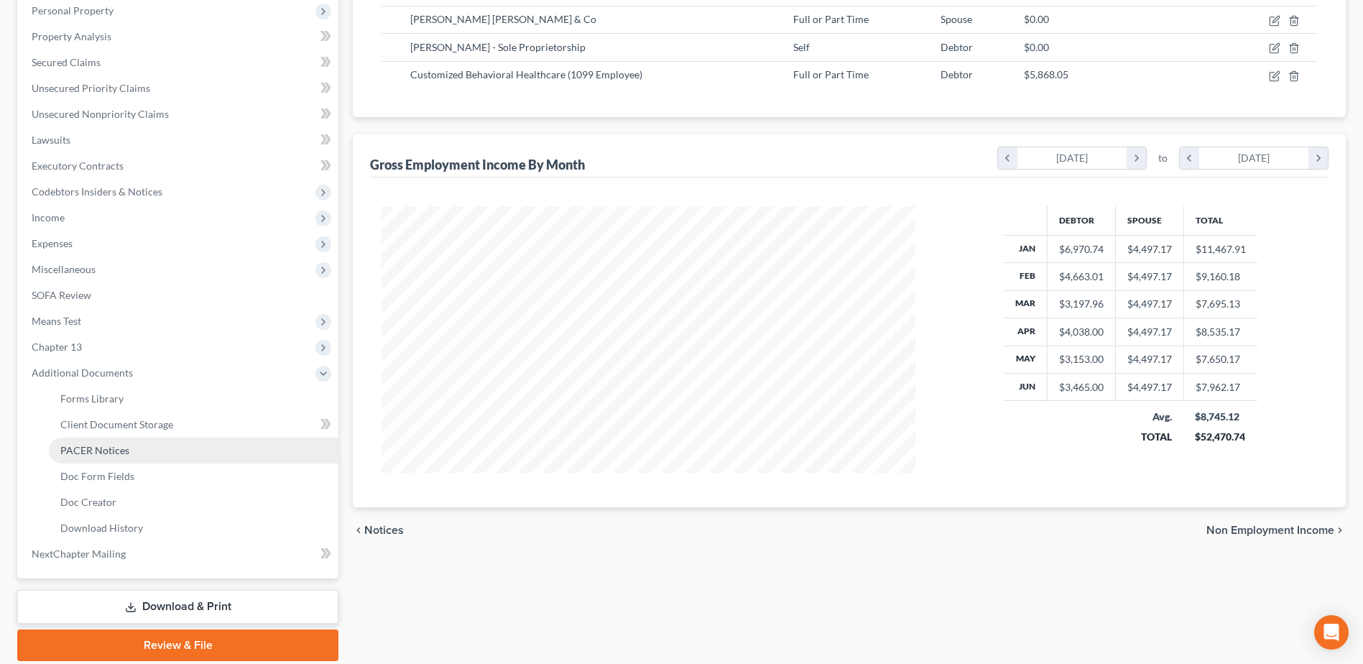
click at [120, 449] on span "PACER Notices" at bounding box center [94, 450] width 69 height 12
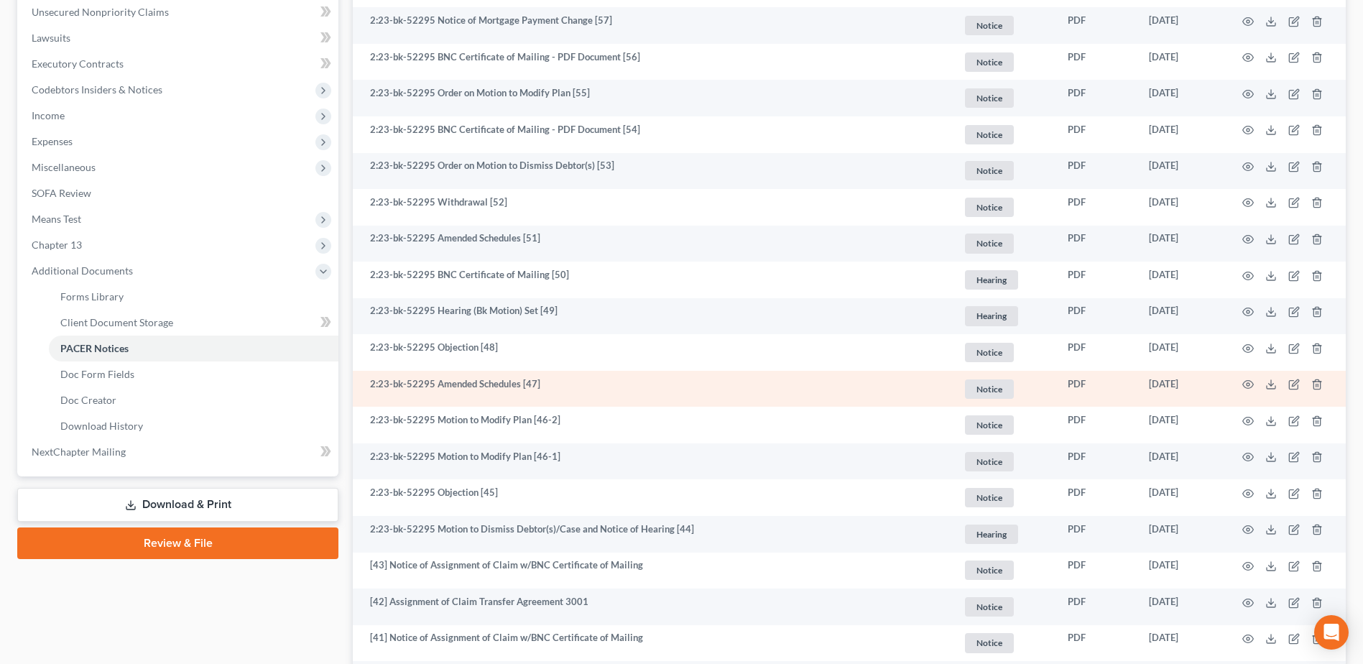
scroll to position [359, 0]
click at [1246, 383] on circle "button" at bounding box center [1247, 382] width 3 height 3
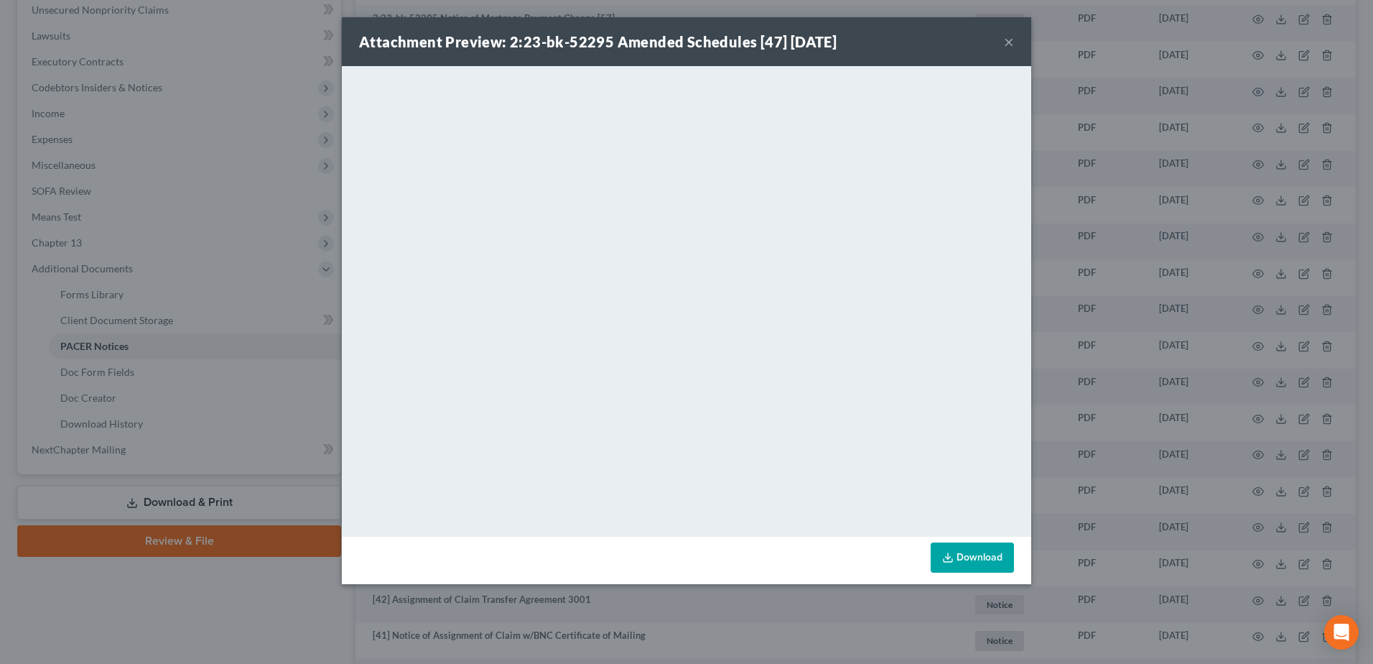
click at [1009, 37] on button "×" at bounding box center [1009, 41] width 10 height 17
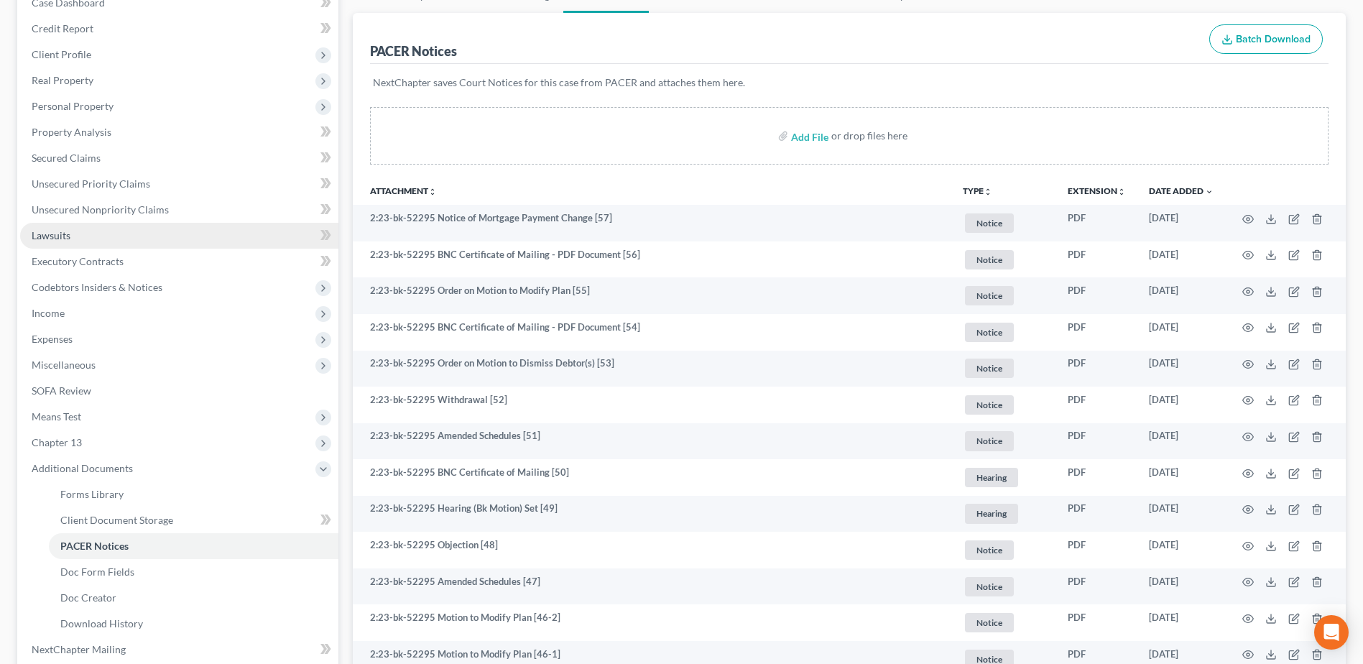
scroll to position [0, 0]
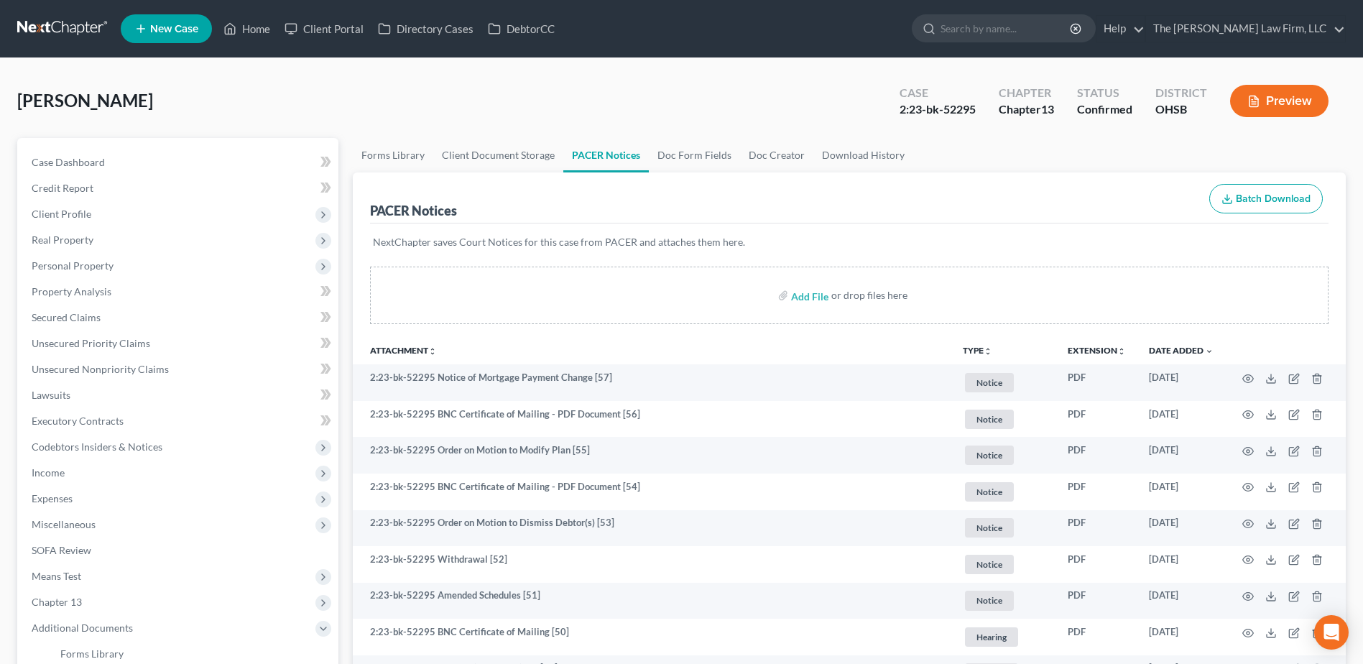
click at [61, 23] on link at bounding box center [63, 29] width 92 height 26
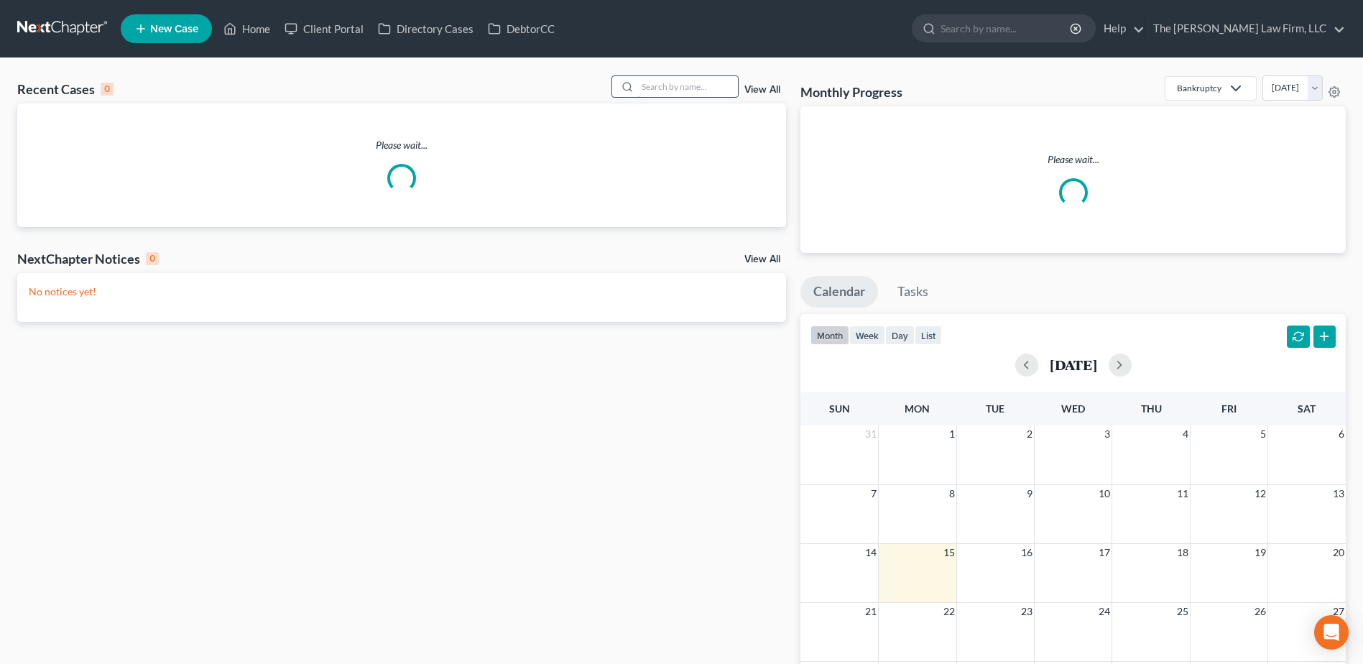
click at [696, 90] on input "search" at bounding box center [687, 86] width 101 height 21
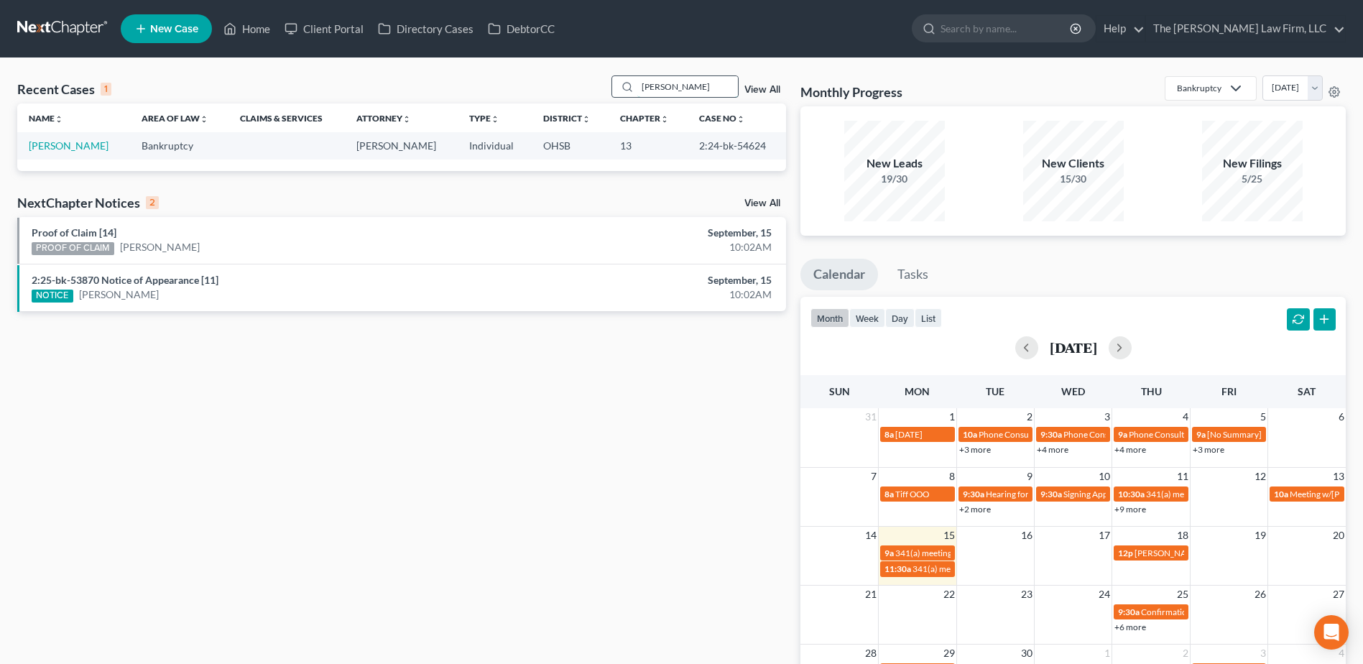
click at [692, 85] on input "[PERSON_NAME]" at bounding box center [687, 86] width 101 height 21
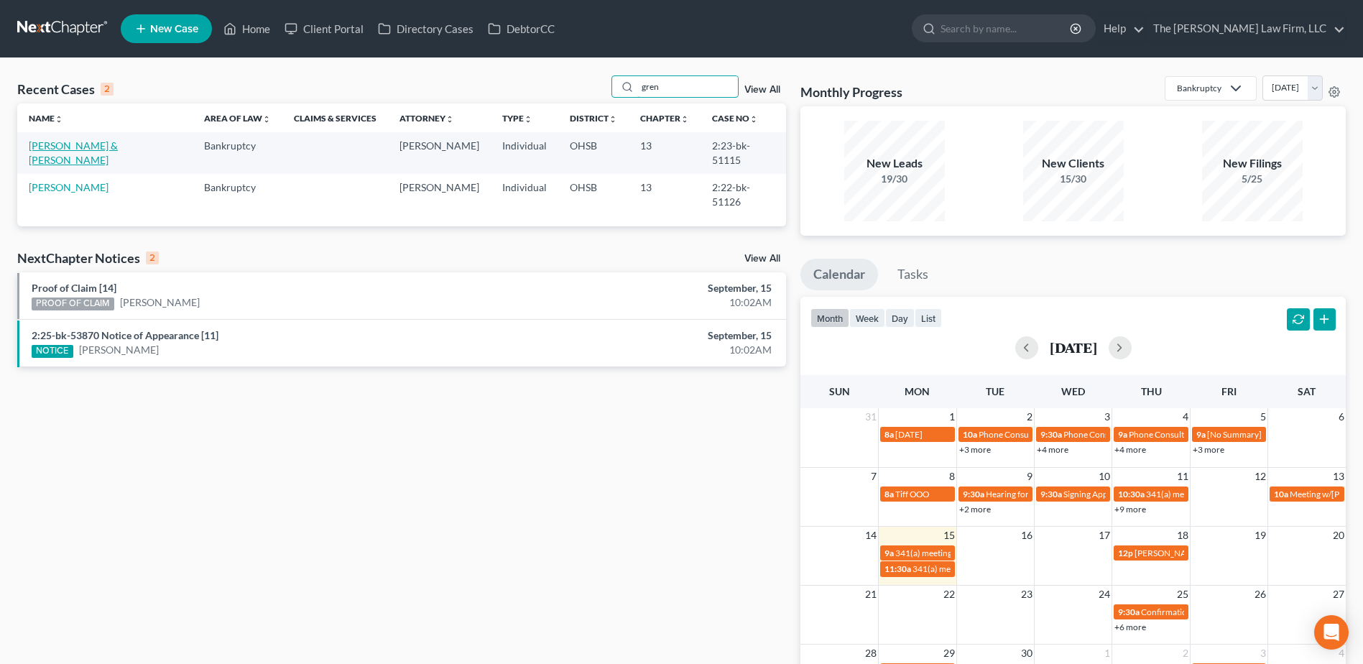
type input "gren"
click at [69, 144] on link "[PERSON_NAME] & [PERSON_NAME]" at bounding box center [73, 152] width 89 height 27
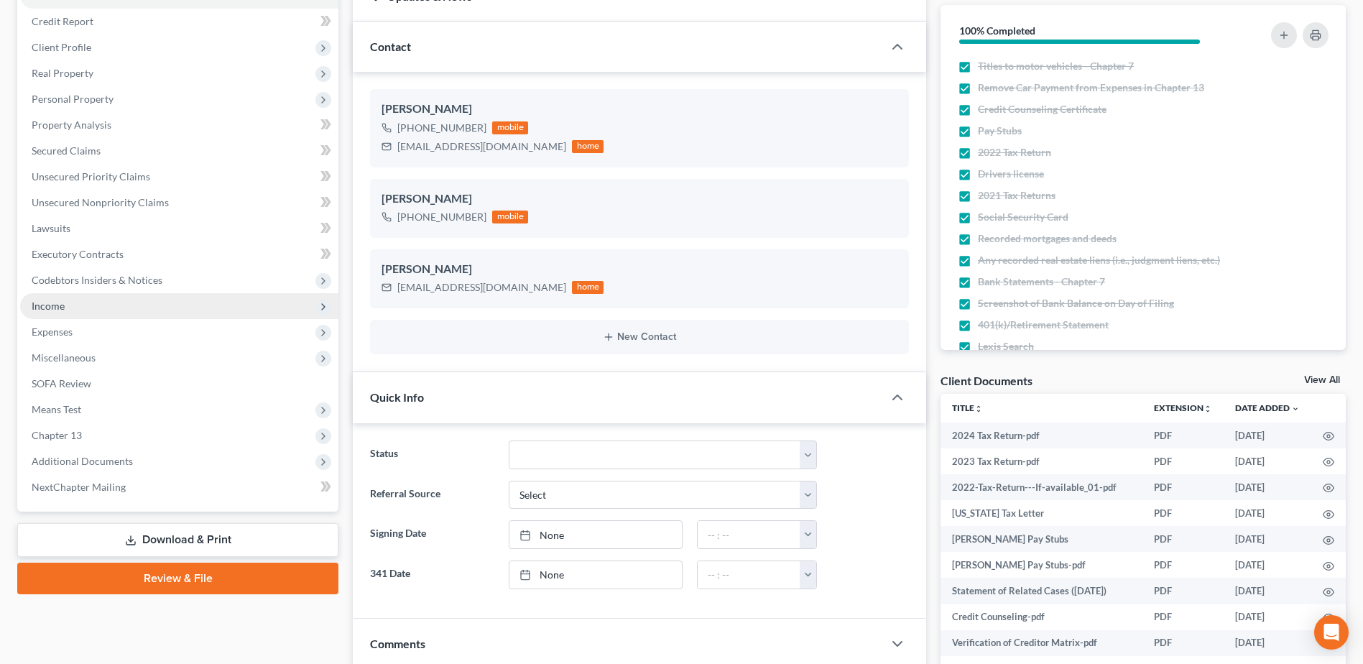
scroll to position [431, 0]
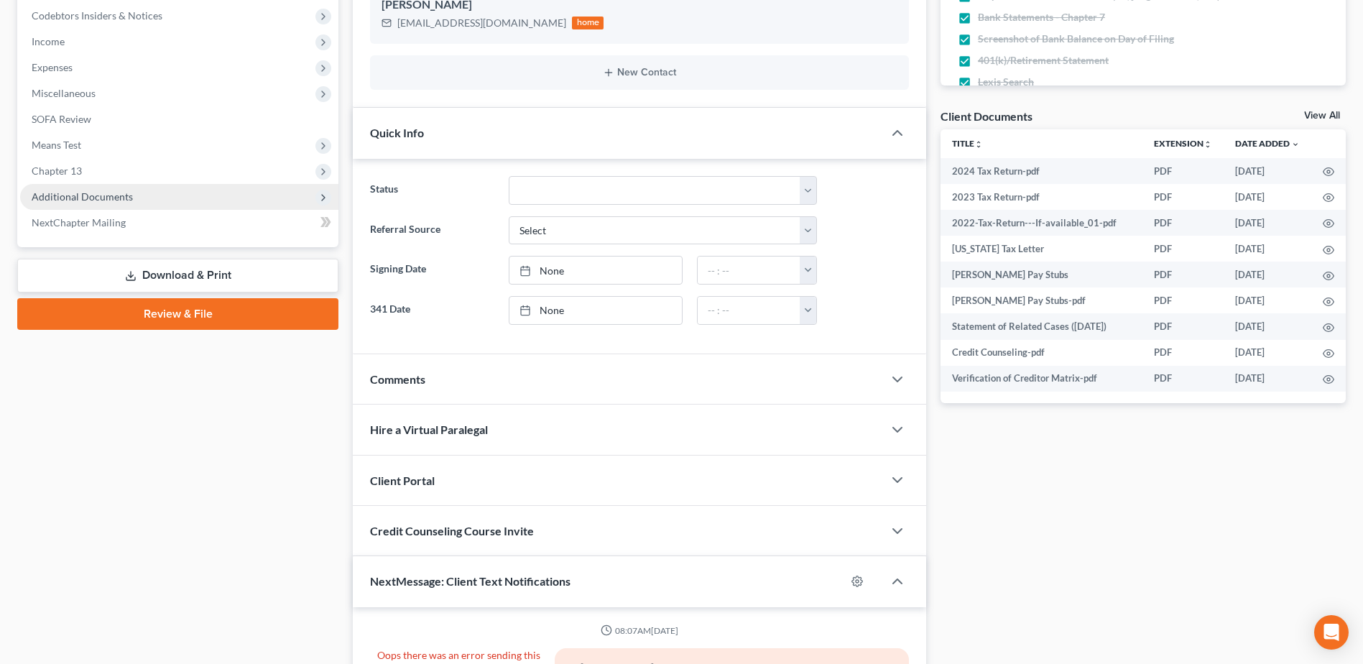
click at [97, 185] on span "Additional Documents" at bounding box center [179, 197] width 318 height 26
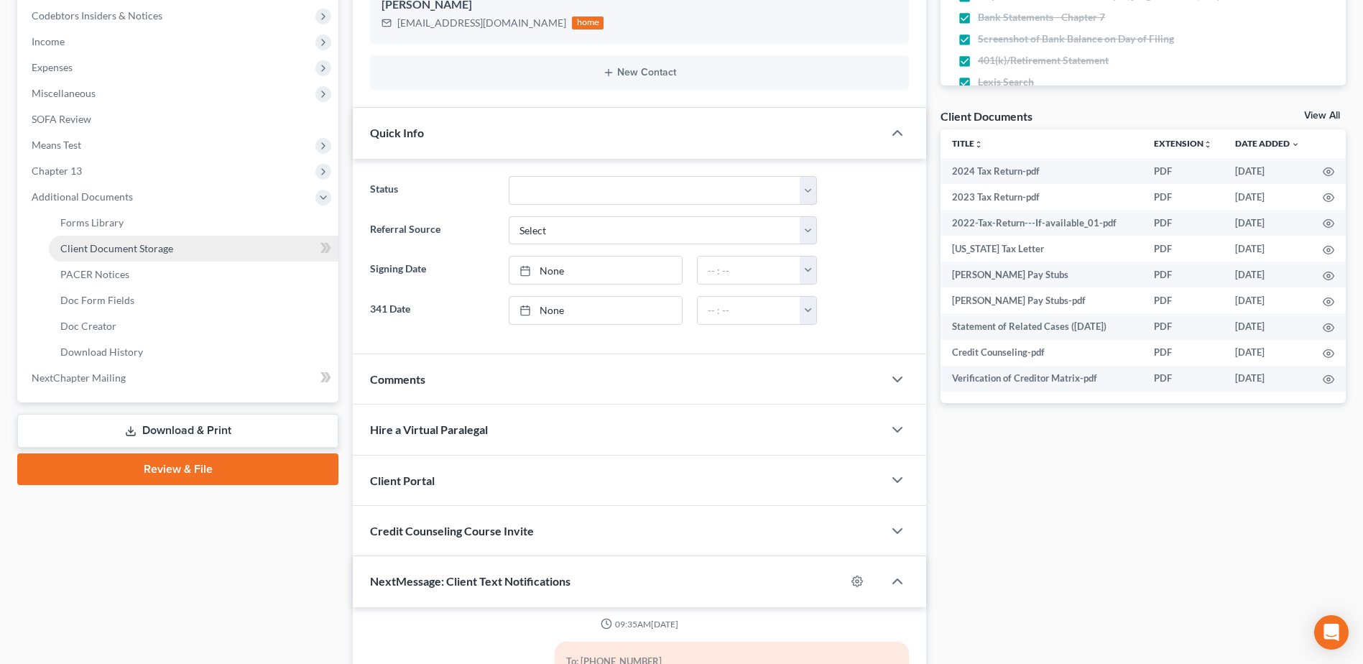
click at [113, 242] on span "Client Document Storage" at bounding box center [116, 248] width 113 height 12
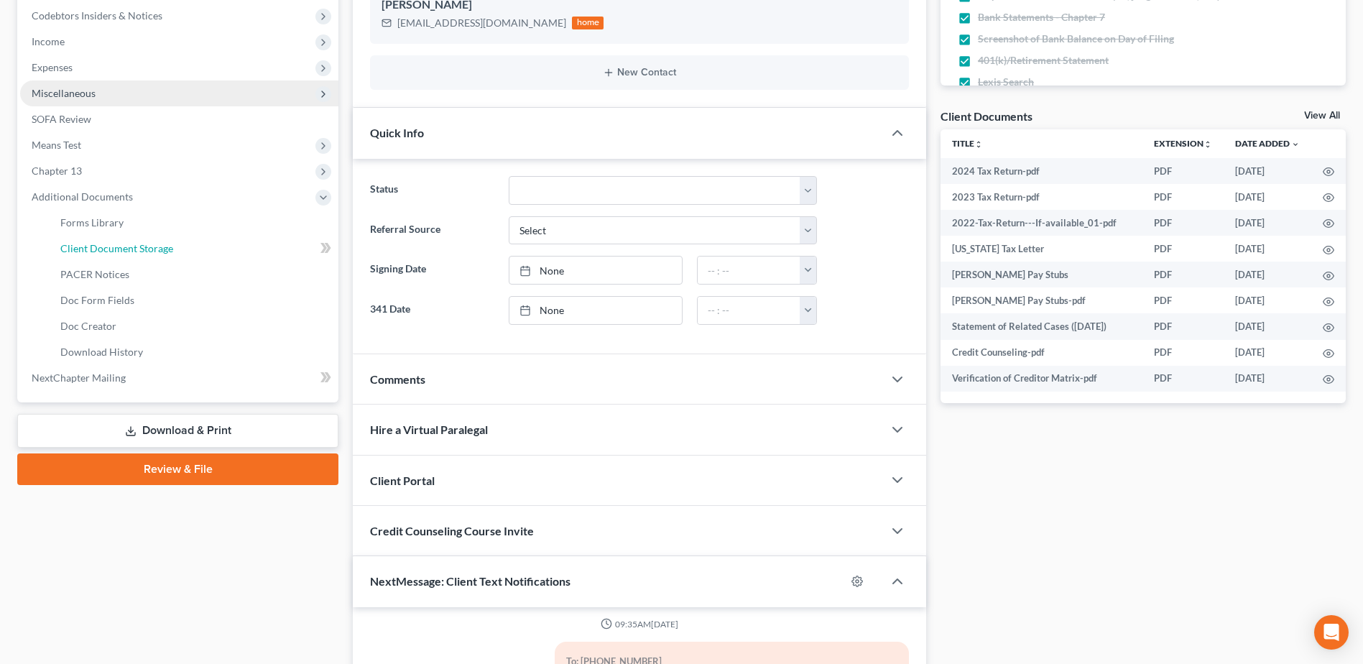
select select "61"
select select "7"
select select "52"
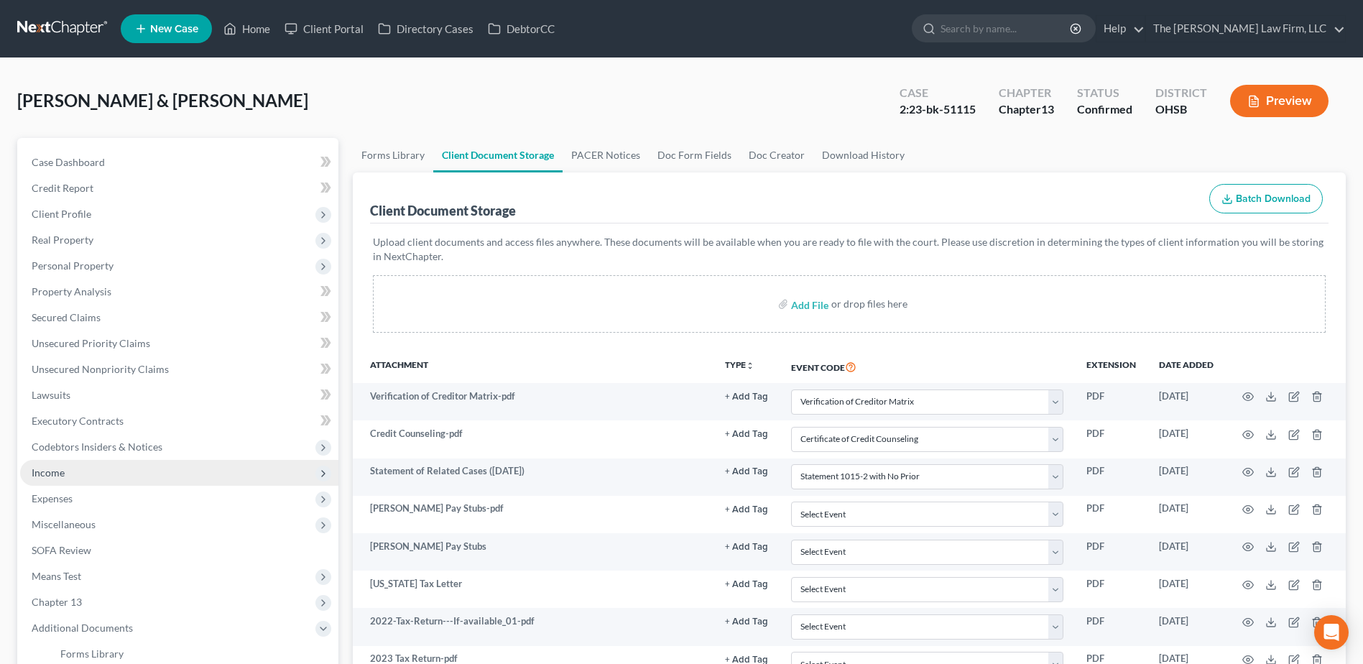
drag, startPoint x: 70, startPoint y: 473, endPoint x: 74, endPoint y: 481, distance: 9.0
click at [71, 488] on ul "Case Dashboard Payments Invoices Payments Payments Credit Report Client Profile" at bounding box center [179, 485] width 318 height 672
click at [83, 471] on span "Income" at bounding box center [179, 473] width 318 height 26
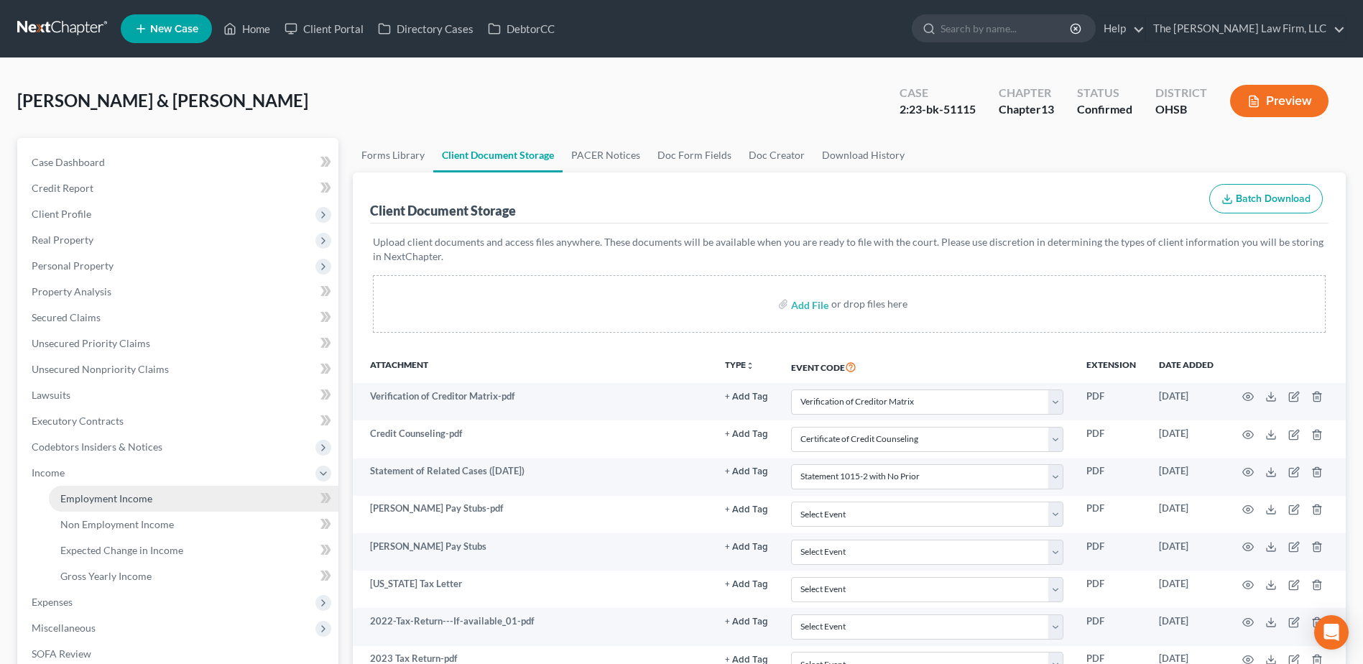
click at [90, 496] on span "Employment Income" at bounding box center [106, 498] width 92 height 12
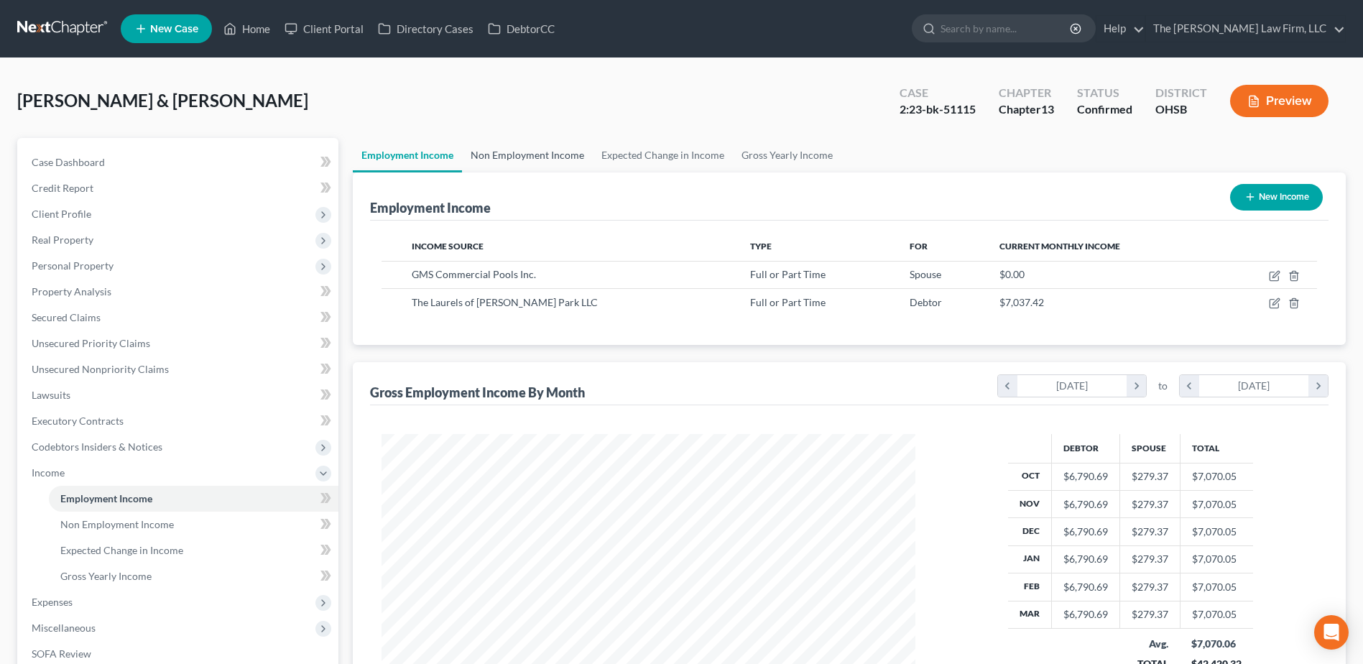
scroll to position [267, 562]
click at [535, 148] on link "Non Employment Income" at bounding box center [527, 155] width 131 height 34
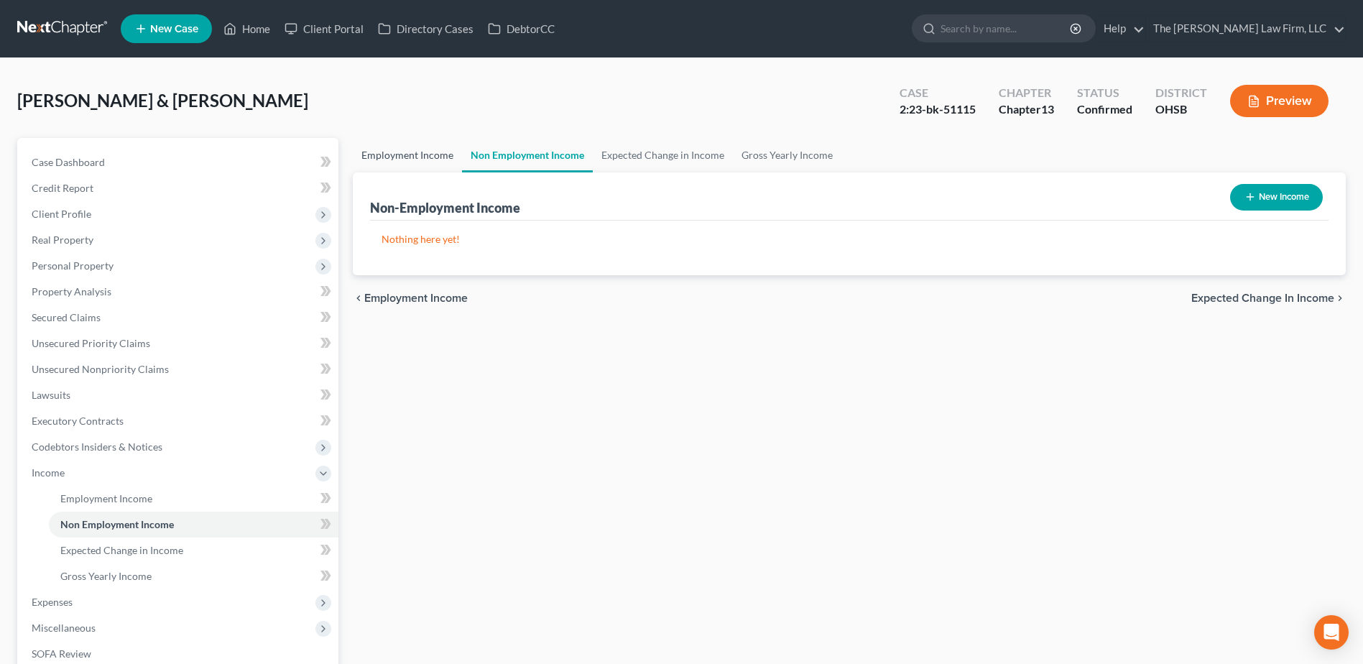
click at [411, 156] on link "Employment Income" at bounding box center [407, 155] width 109 height 34
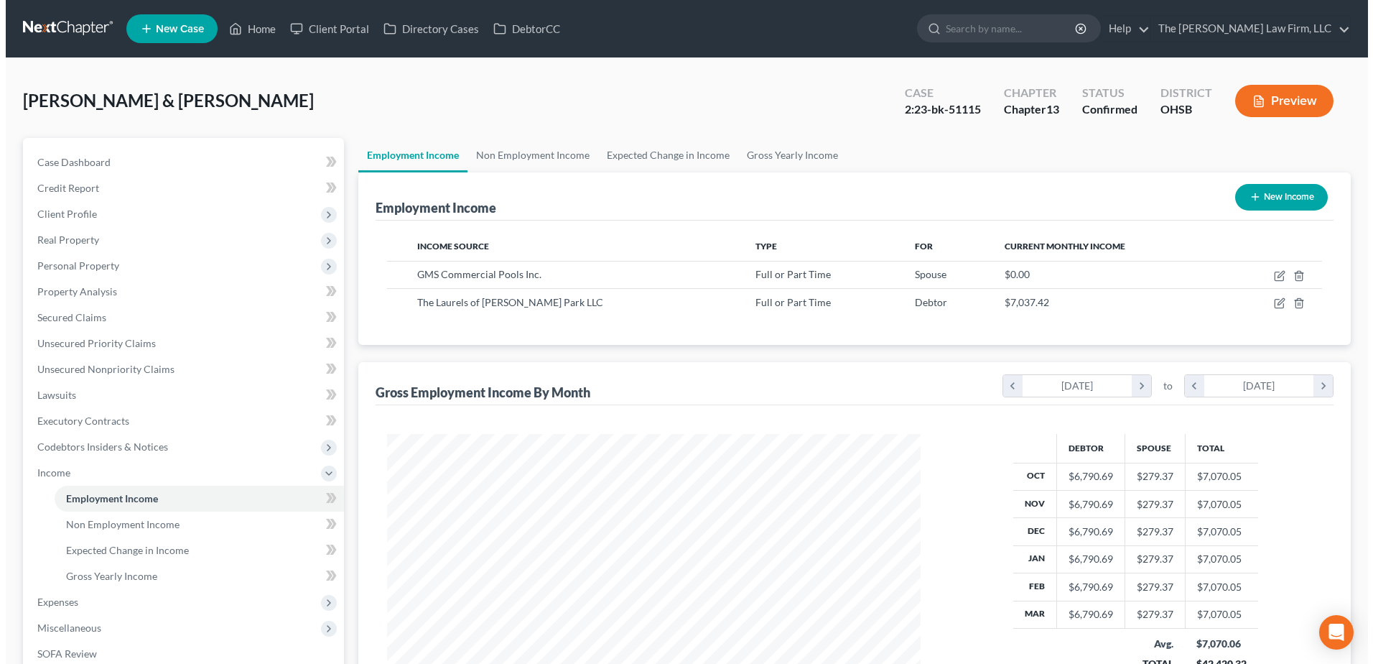
scroll to position [267, 562]
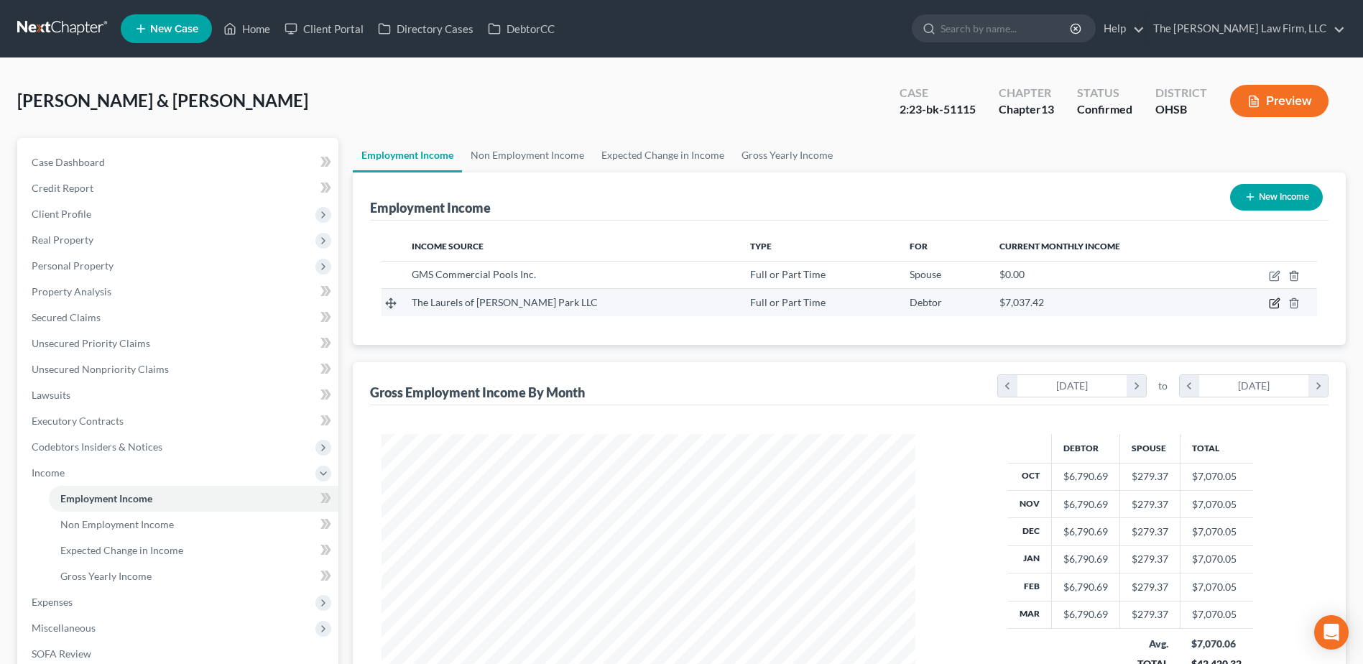
click at [1276, 302] on icon "button" at bounding box center [1274, 302] width 11 height 11
select select "0"
select select "36"
select select "2"
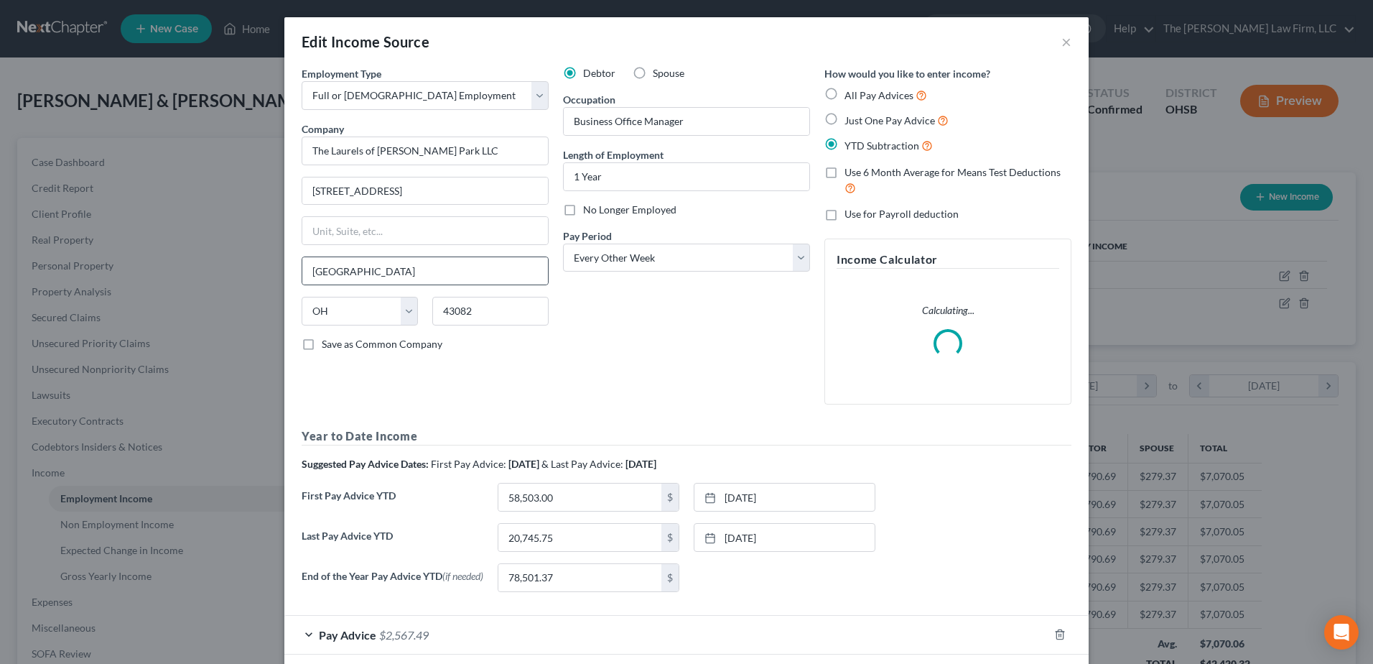
scroll to position [269, 567]
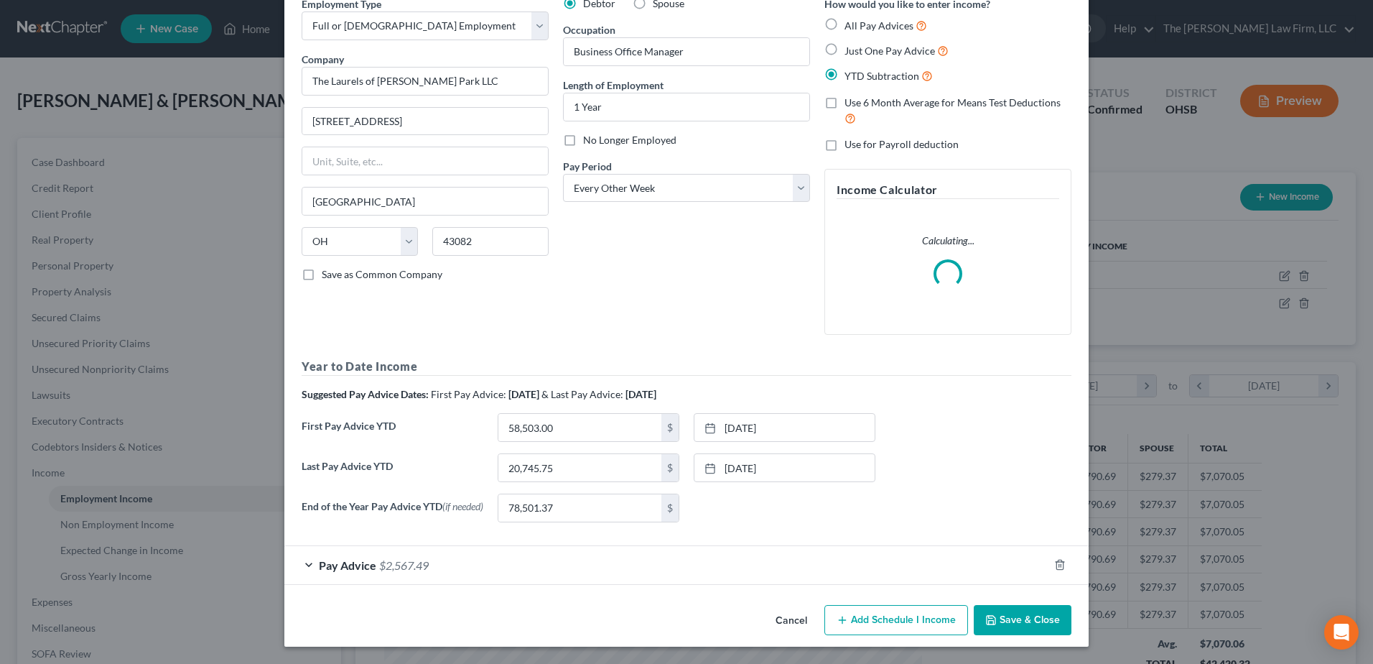
click at [437, 557] on div "Pay Advice $2,567.49" at bounding box center [666, 565] width 764 height 38
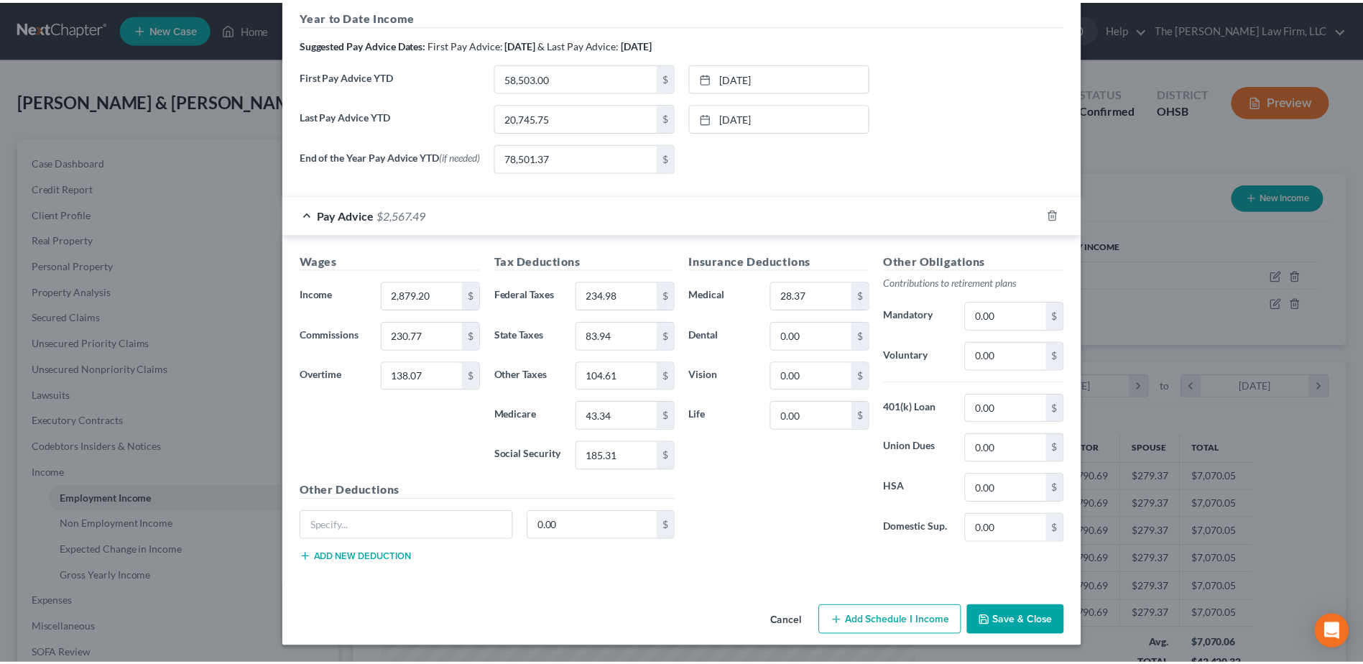
scroll to position [536, 0]
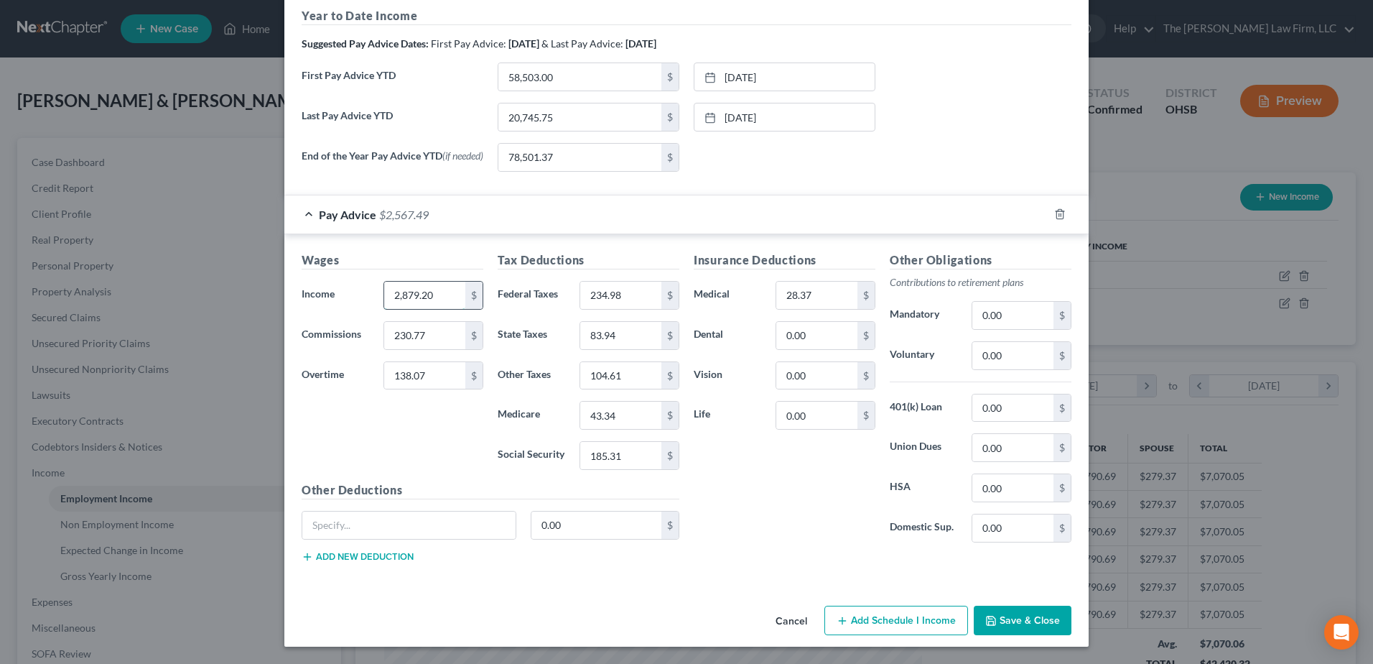
click at [402, 291] on input "2,879.20" at bounding box center [424, 295] width 81 height 27
click at [418, 297] on input "2,879.20" at bounding box center [424, 295] width 81 height 27
click at [401, 295] on input "2,879.20" at bounding box center [424, 295] width 81 height 27
type input "279.20"
click at [805, 406] on input "0.00" at bounding box center [817, 415] width 81 height 27
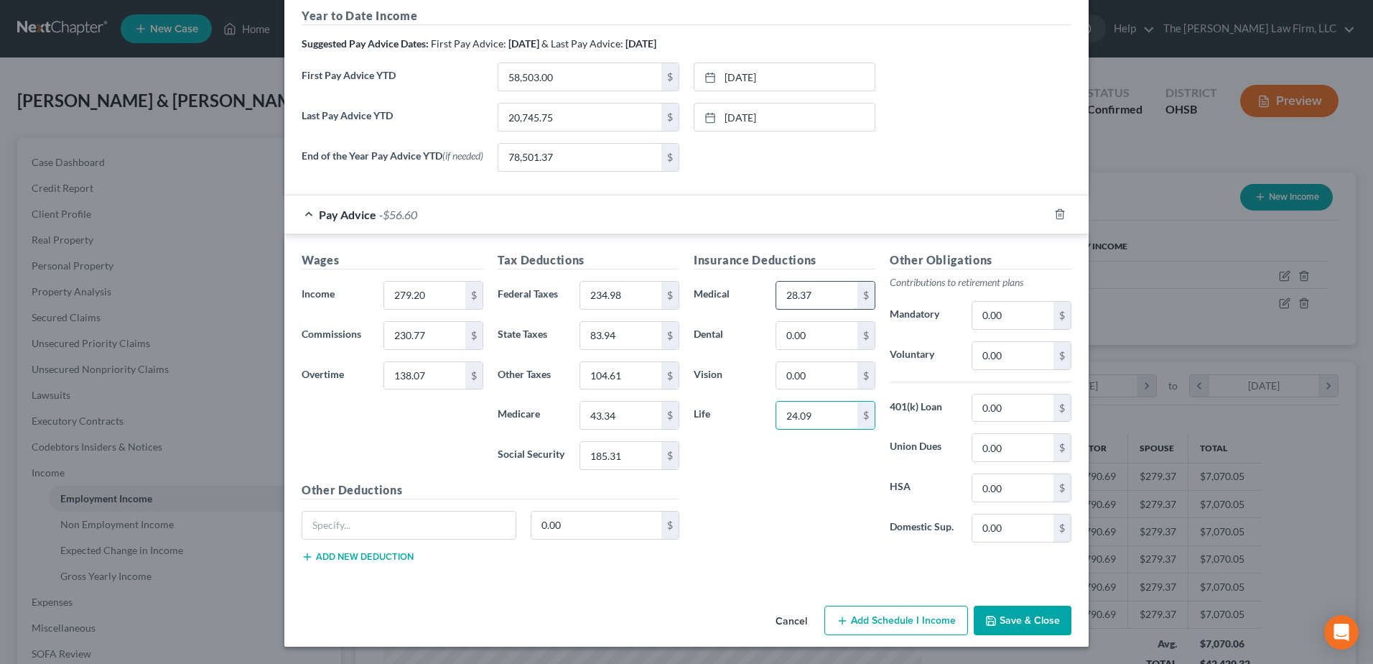
type input "24.09"
click at [820, 290] on input "28.37" at bounding box center [817, 295] width 81 height 27
click at [645, 300] on input "234.98" at bounding box center [620, 295] width 81 height 27
click at [644, 299] on input "234.98" at bounding box center [620, 295] width 81 height 27
type input "255.90"
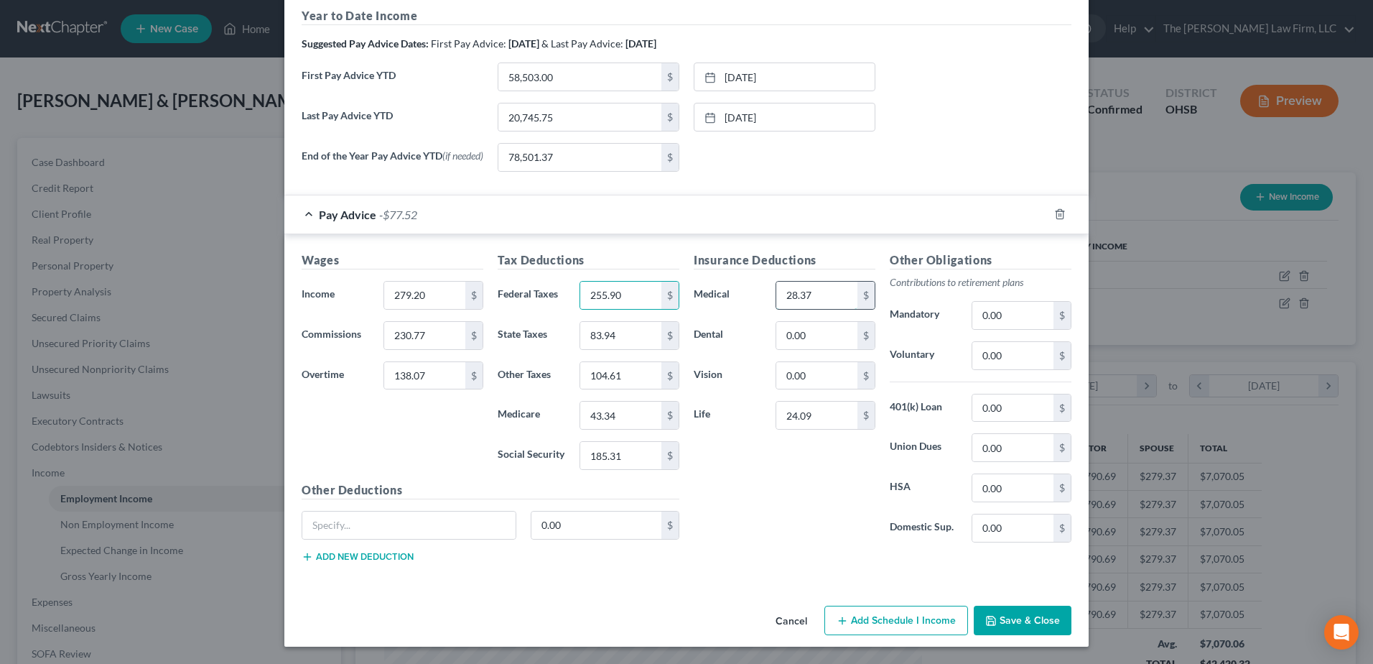
click at [833, 288] on input "28.37" at bounding box center [817, 295] width 81 height 27
type input "31.28"
click at [614, 411] on input "43.34" at bounding box center [620, 415] width 81 height 27
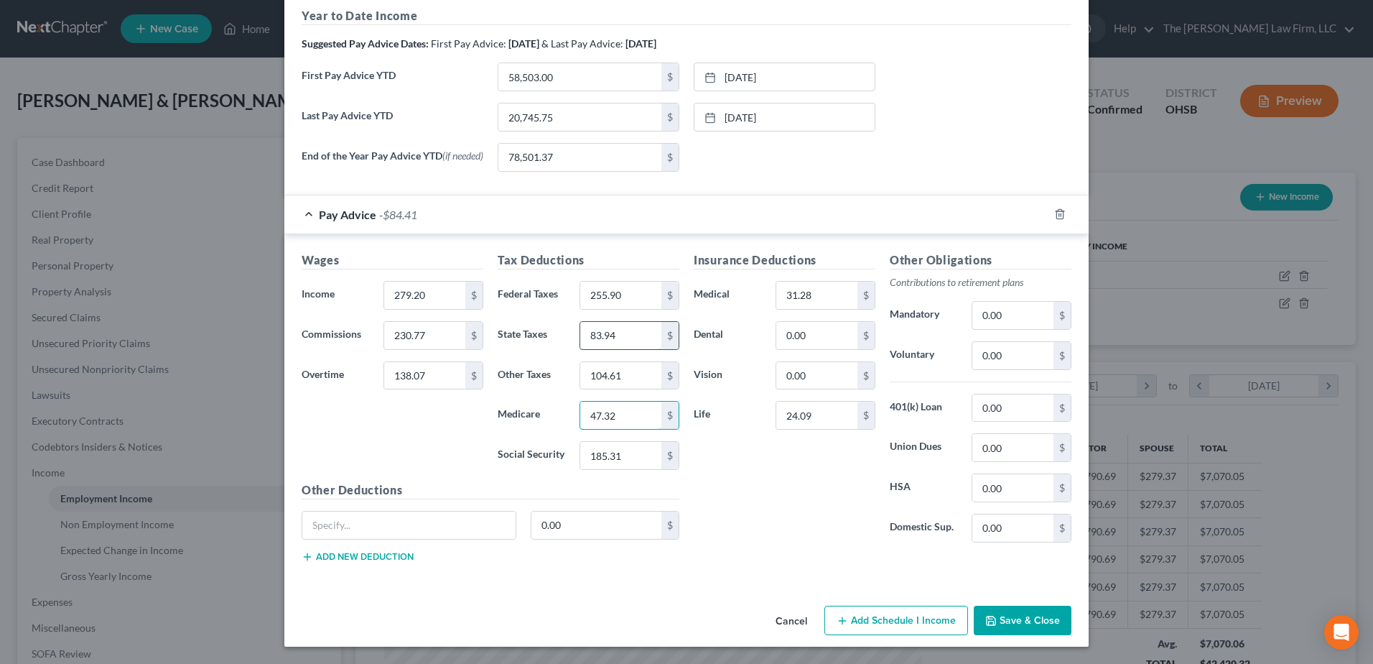
type input "47.32"
click at [622, 336] on input "83.94" at bounding box center [620, 335] width 81 height 27
type input "84.65"
click at [624, 421] on input "47.32" at bounding box center [620, 415] width 81 height 27
click at [618, 369] on input "104.61" at bounding box center [620, 375] width 81 height 27
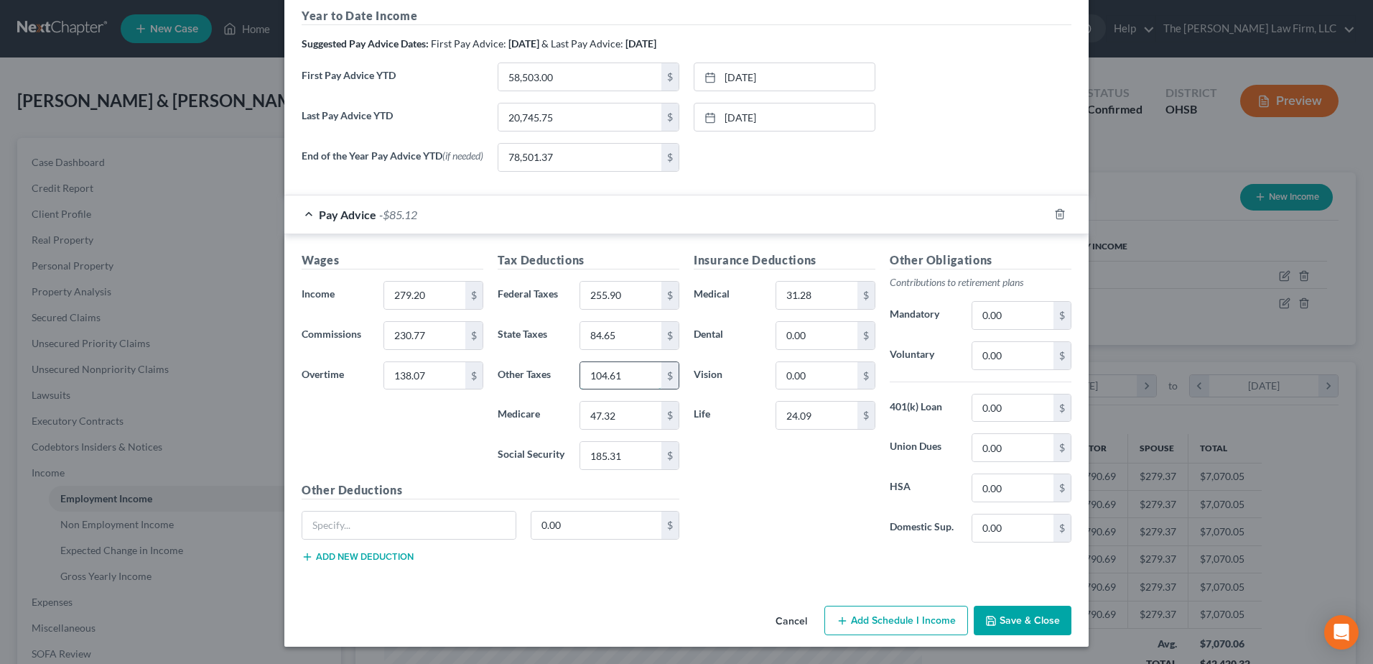
click at [618, 369] on input "104.61" at bounding box center [620, 375] width 81 height 27
type input "81.59"
click at [621, 453] on input "185.31" at bounding box center [620, 455] width 81 height 27
type input "202.34"
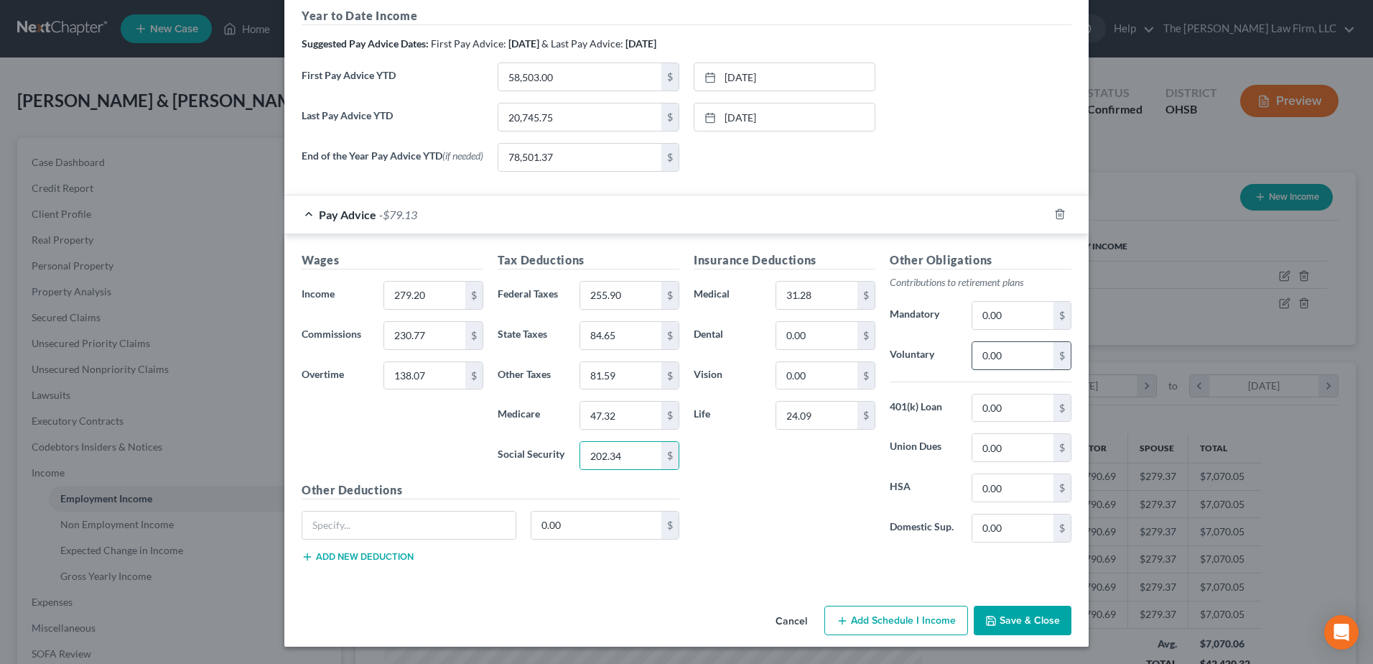
click at [1033, 360] on input "0.00" at bounding box center [1013, 355] width 81 height 27
type input "1"
type input "164.74"
click at [987, 468] on div "Other Obligations Contributions to retirement plans Mandatory 0.00 $ Voluntary …" at bounding box center [981, 402] width 196 height 302
click at [994, 479] on input "0.00" at bounding box center [1013, 487] width 81 height 27
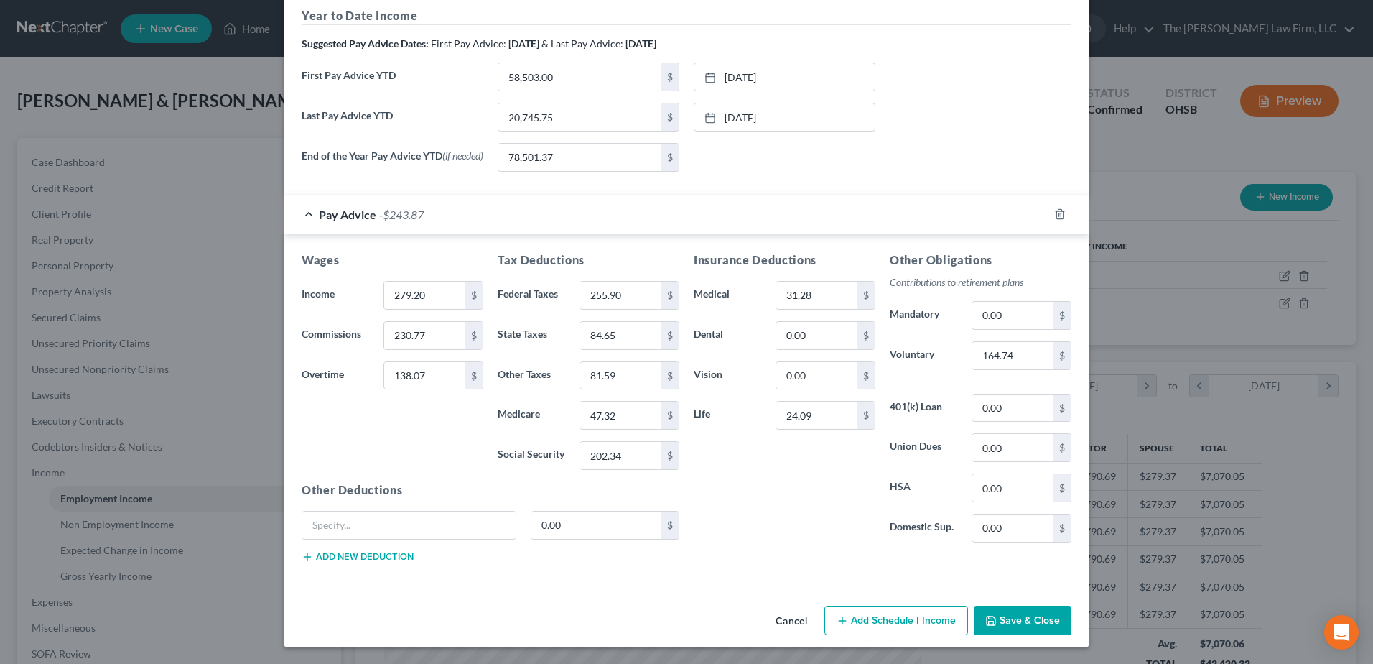
click at [1038, 611] on button "Save & Close" at bounding box center [1023, 621] width 98 height 30
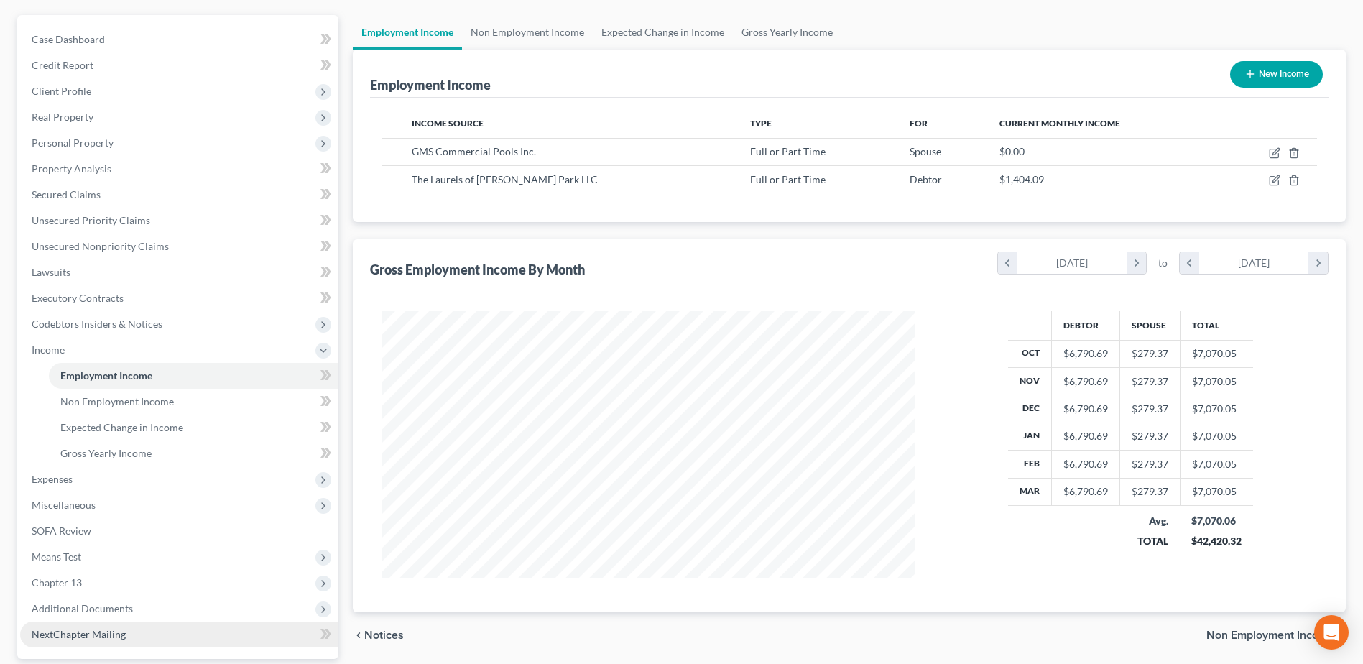
scroll to position [255, 0]
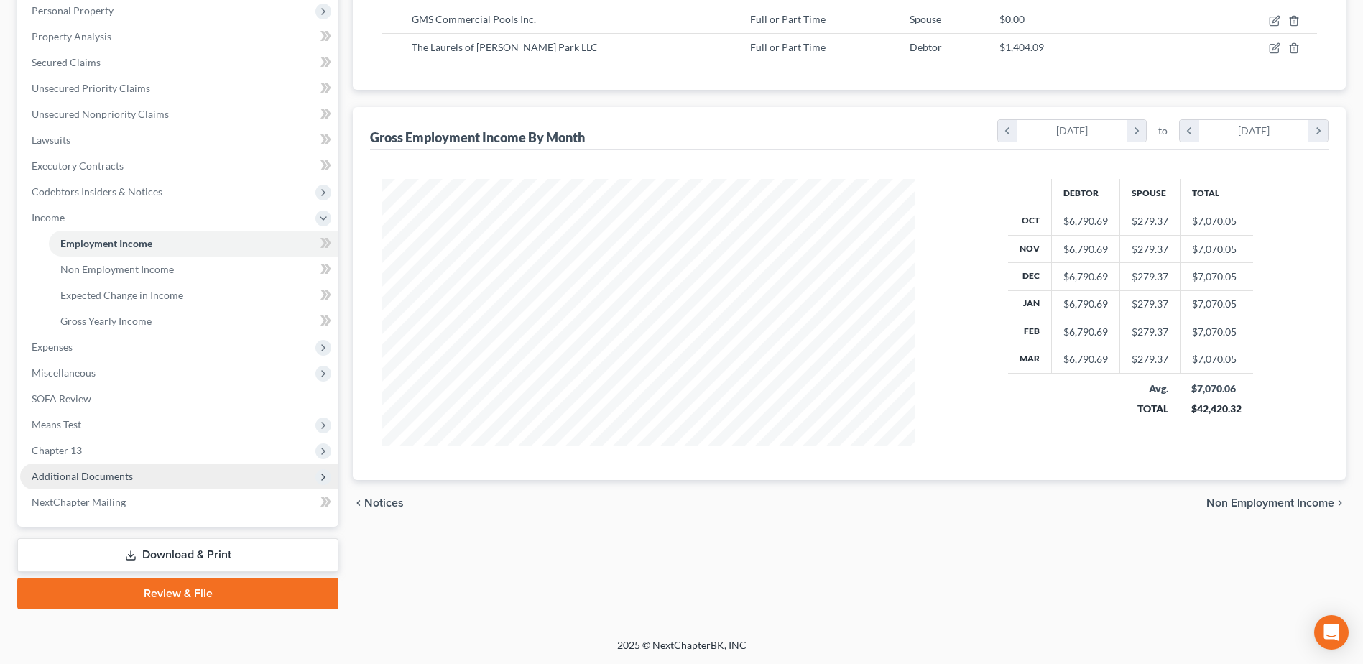
click at [101, 483] on span "Additional Documents" at bounding box center [179, 476] width 318 height 26
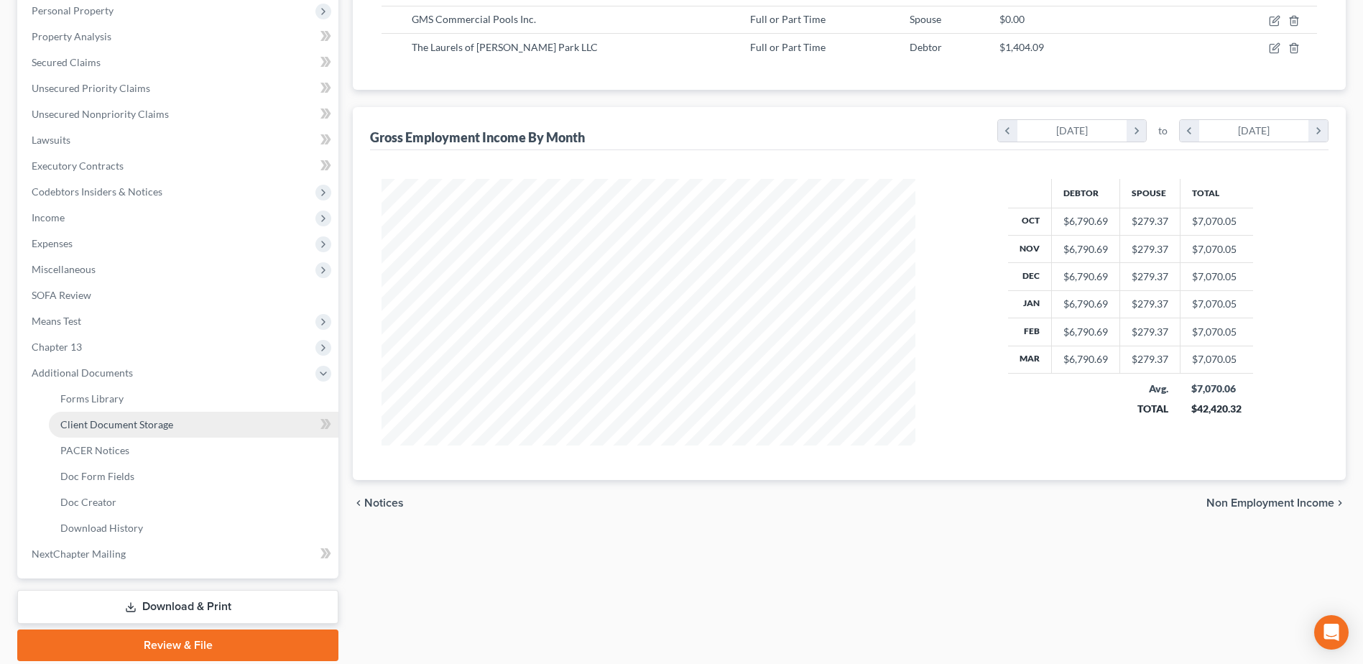
click at [128, 426] on span "Client Document Storage" at bounding box center [116, 424] width 113 height 12
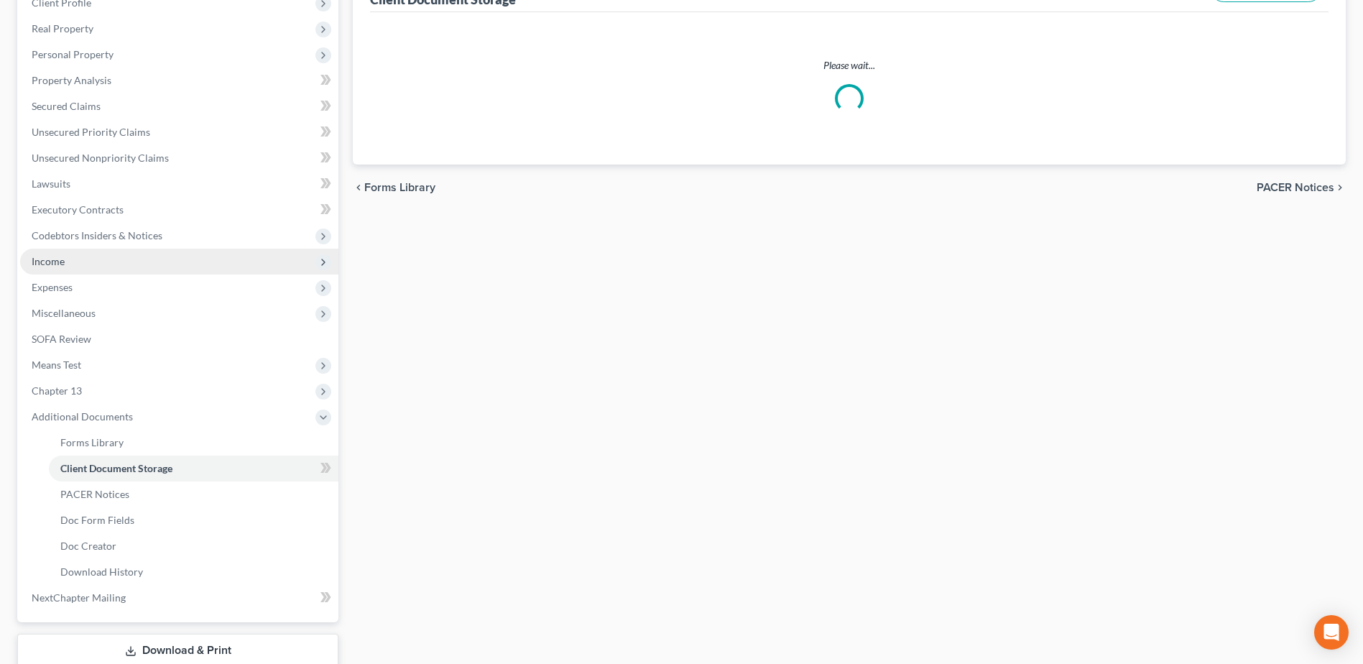
scroll to position [47, 0]
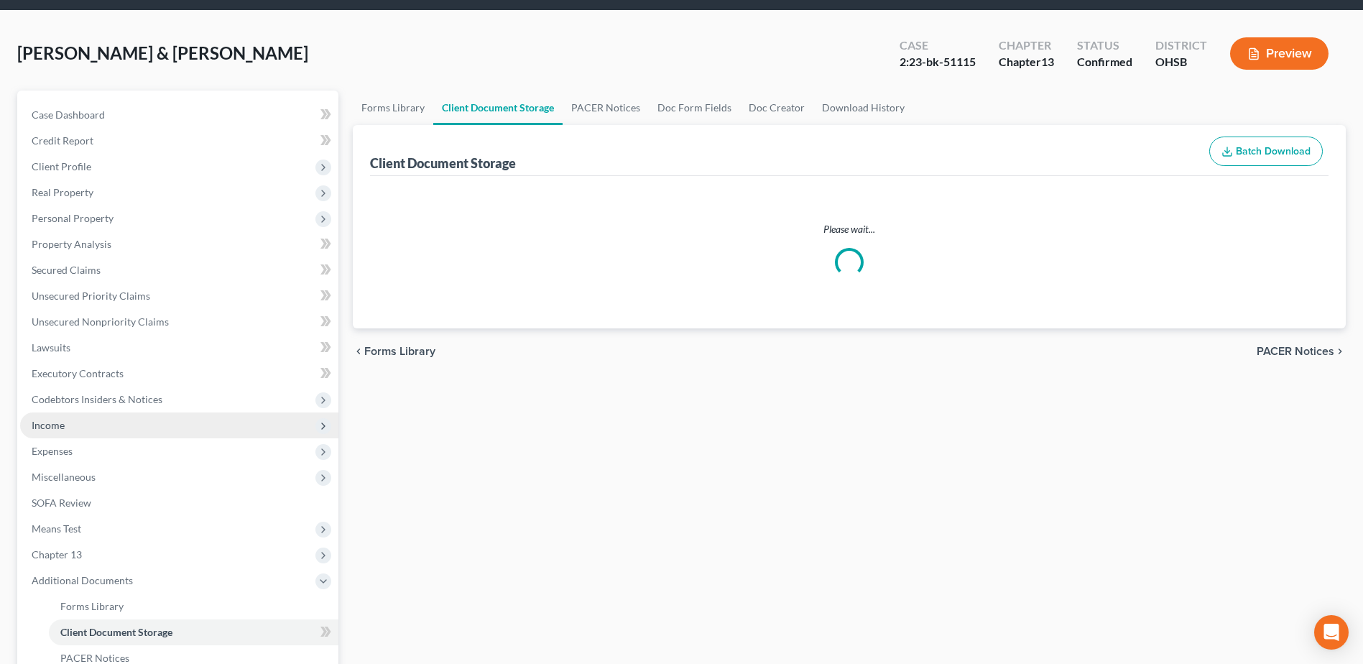
select select "61"
select select "7"
select select "52"
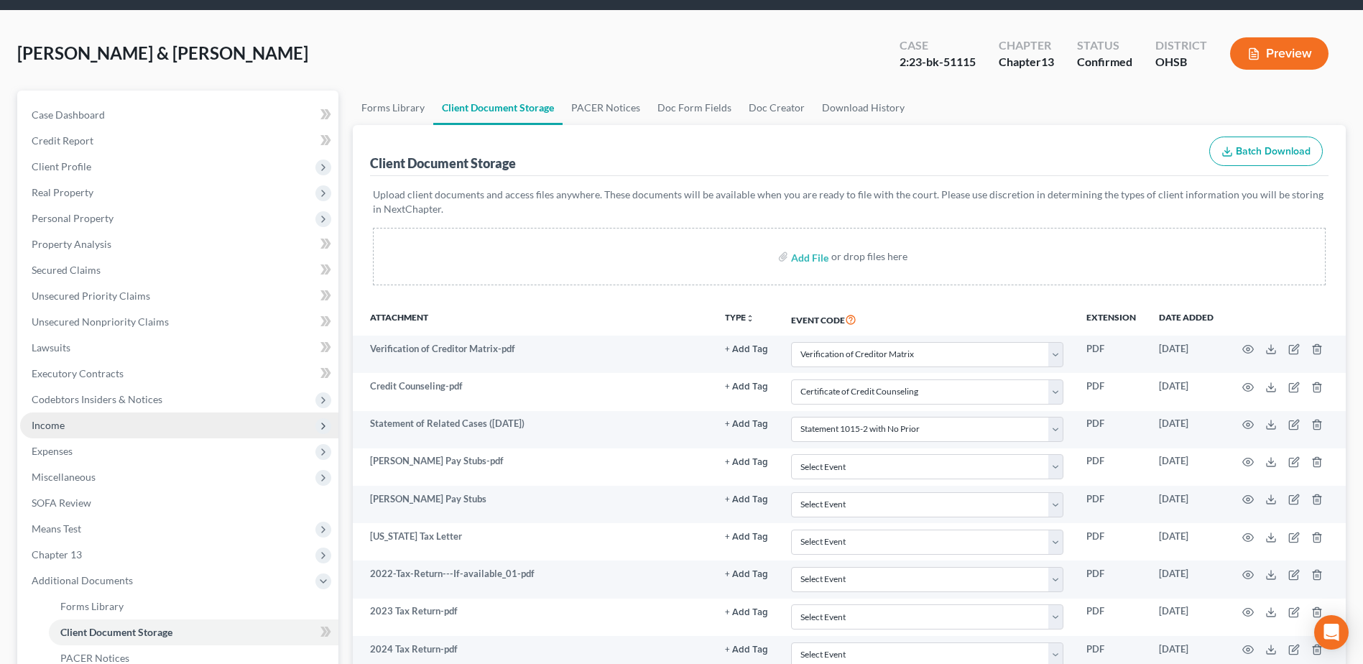
scroll to position [0, 0]
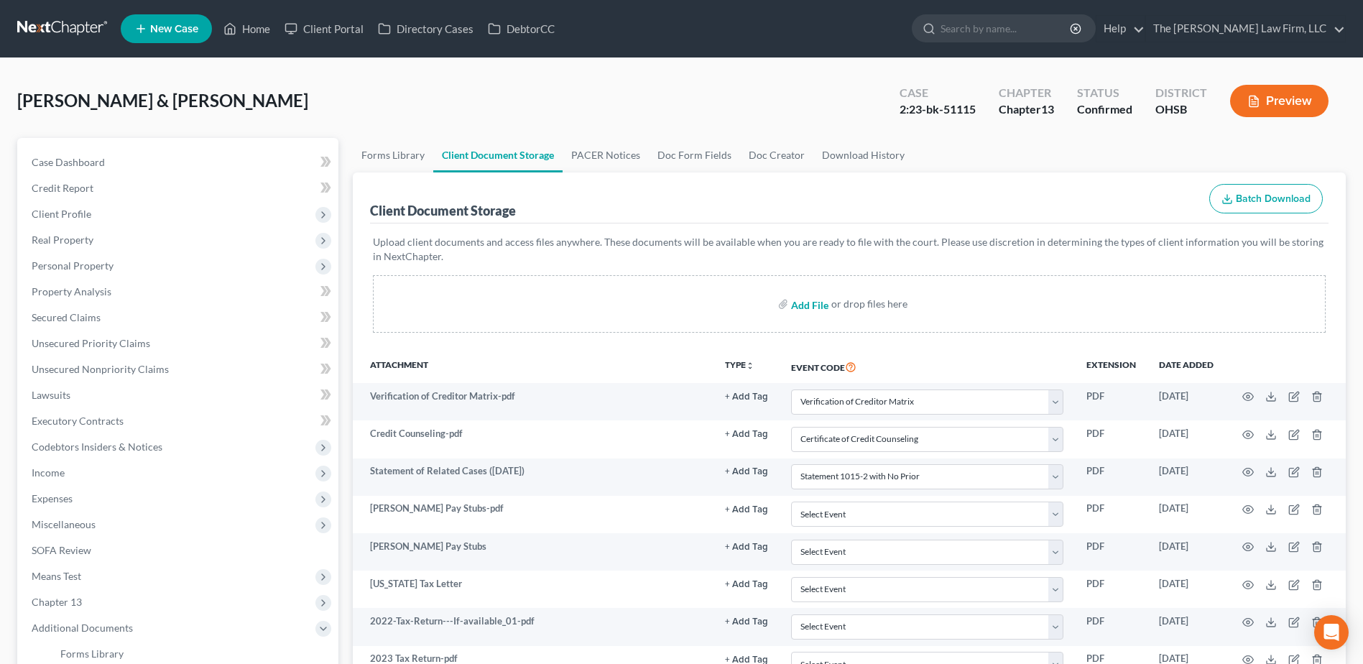
click at [805, 300] on input "file" at bounding box center [808, 304] width 34 height 26
type input "C:\fakepath\Updated Pay Stubs.pdf"
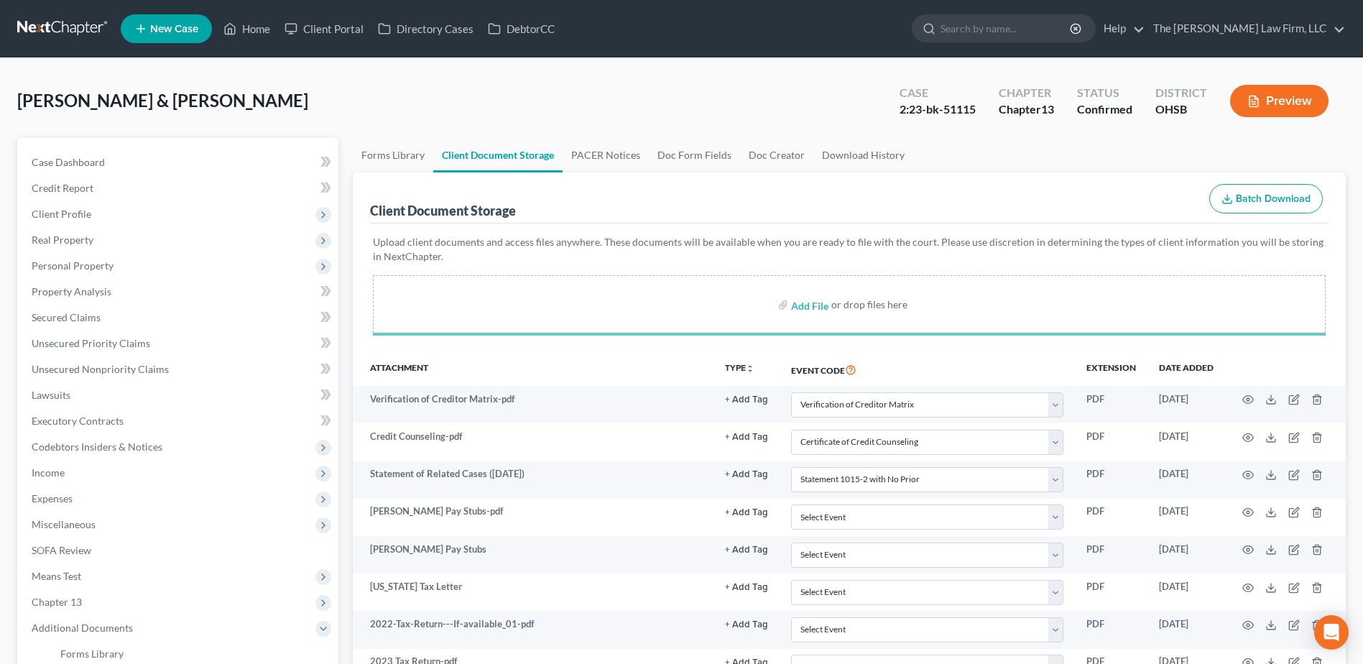
select select "61"
select select "7"
select select "52"
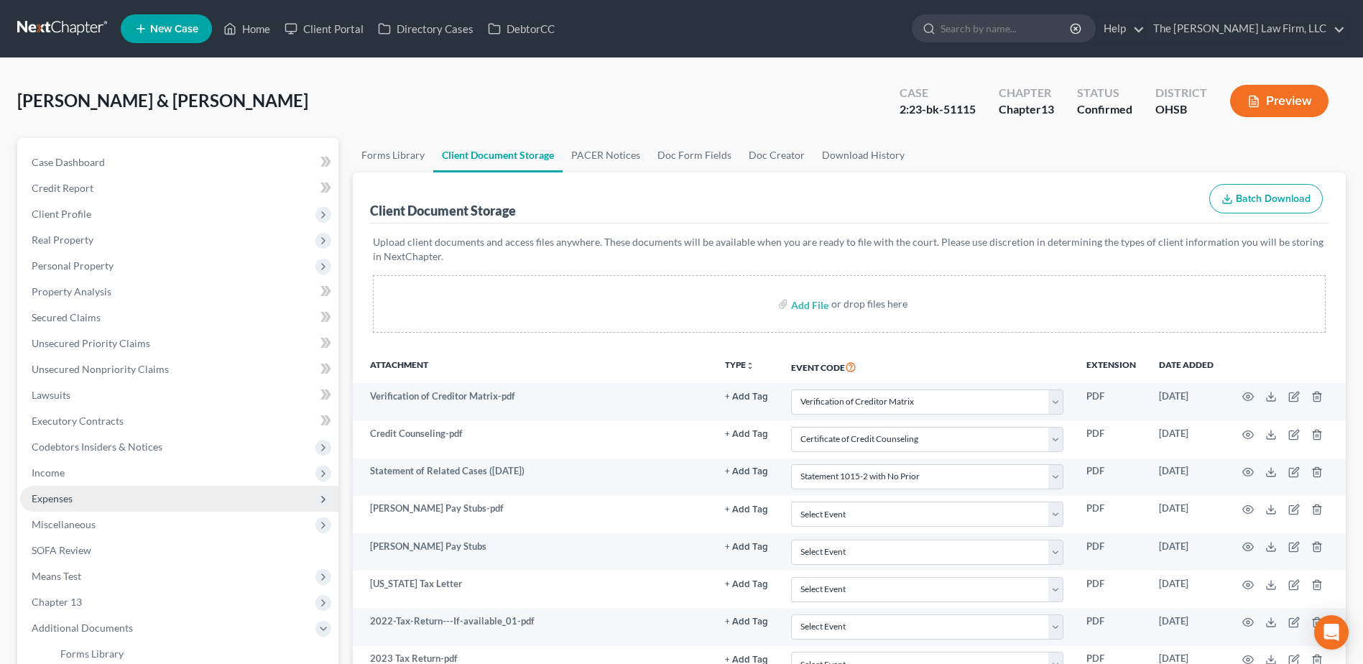
click at [90, 499] on span "Expenses" at bounding box center [179, 499] width 318 height 26
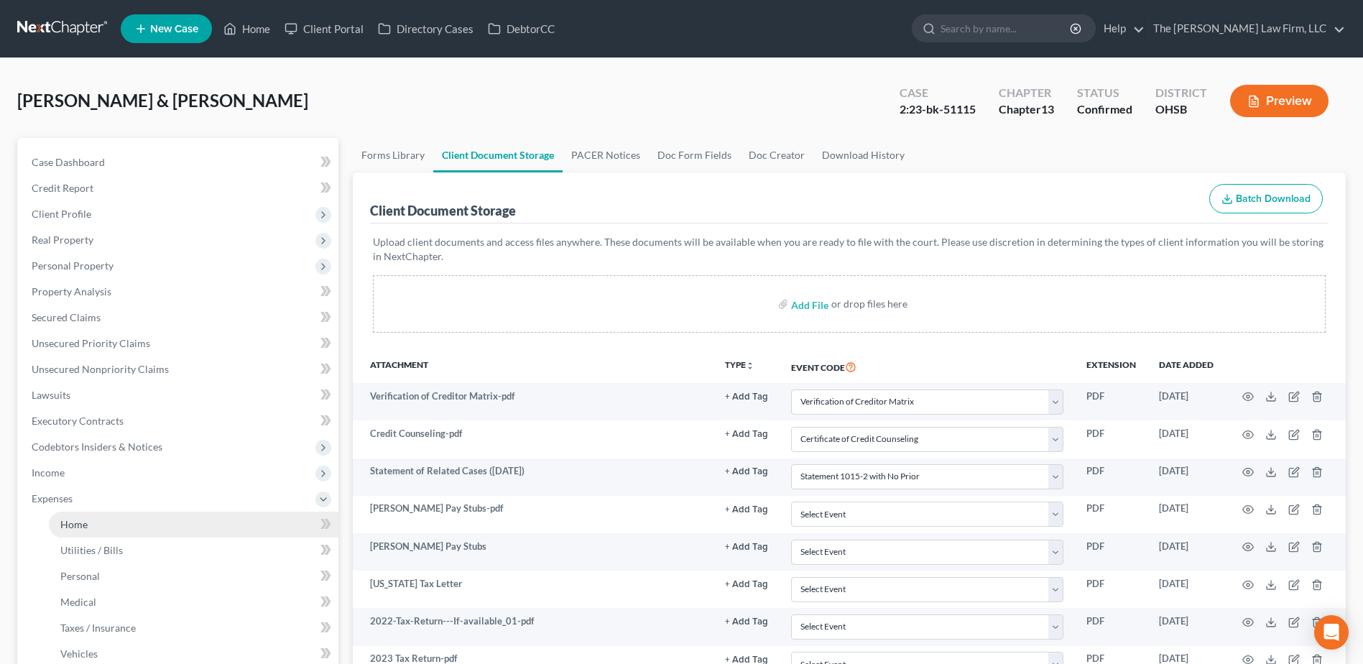
click at [85, 518] on span "Home" at bounding box center [73, 524] width 27 height 12
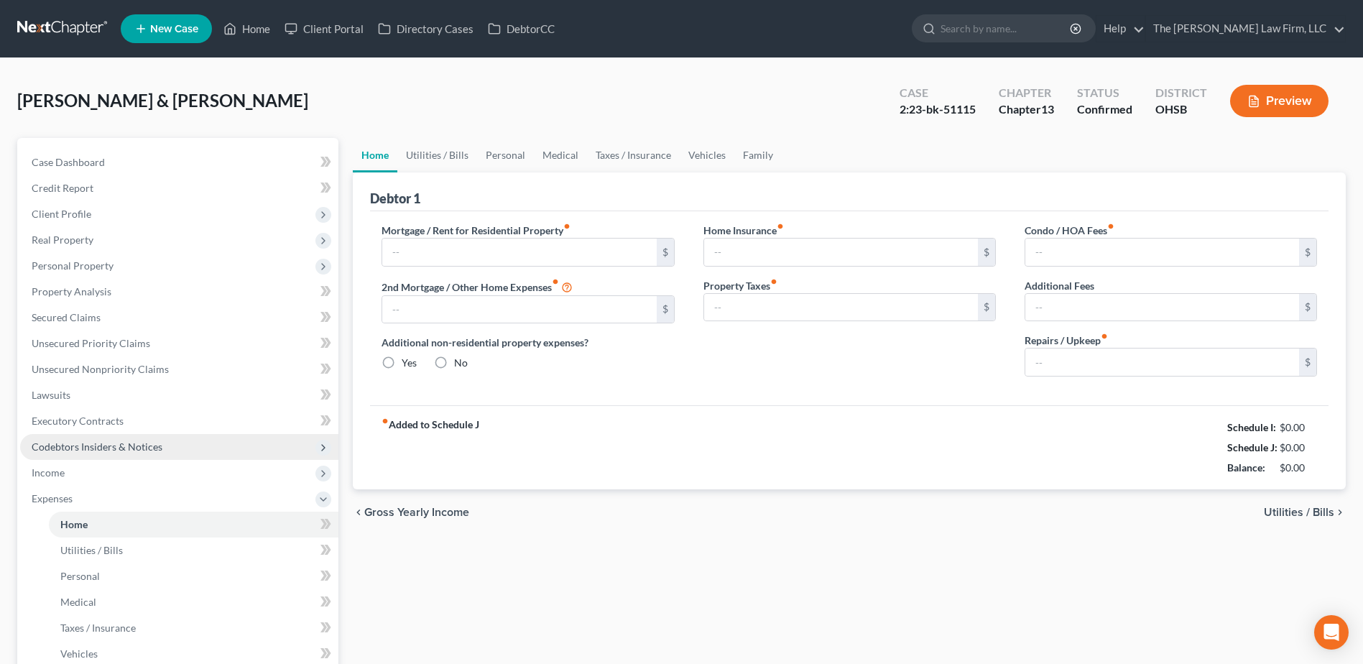
type input "1,400.00"
type input "0.00"
radio input "true"
type input "0.00"
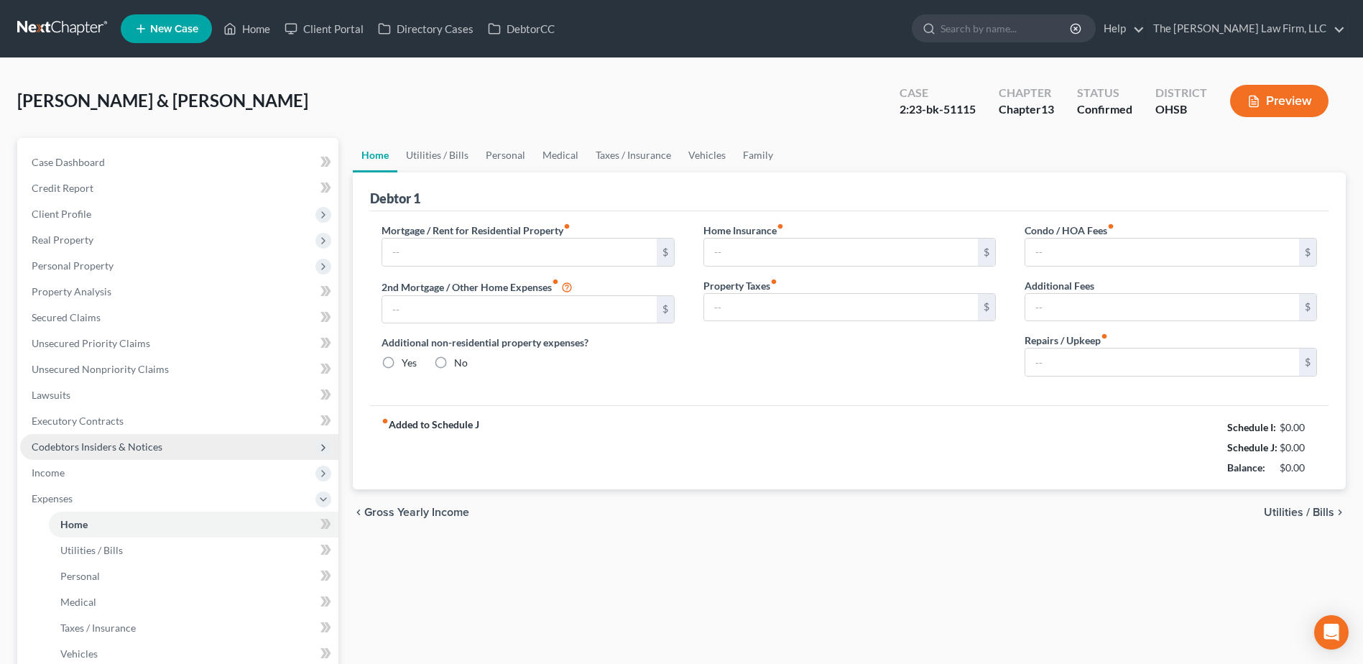
type input "0.00"
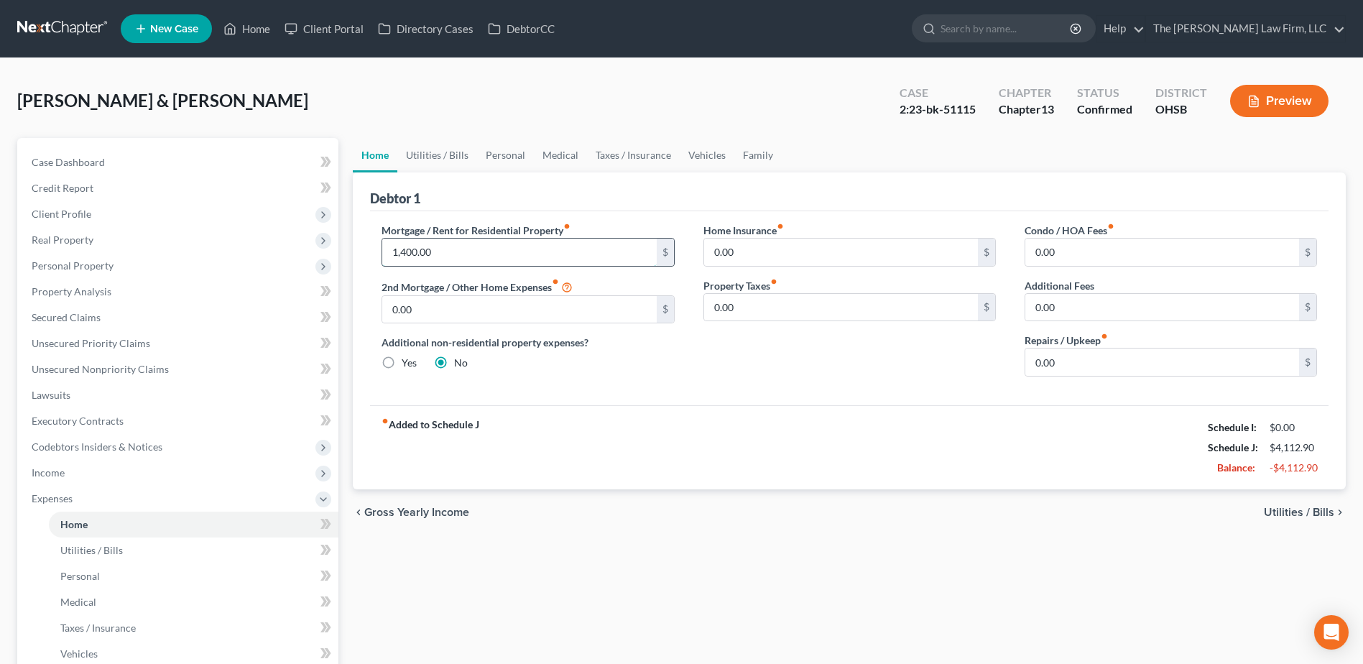
click at [473, 247] on input "1,400.00" at bounding box center [519, 251] width 274 height 27
type input "1,886.00"
click at [1061, 311] on input "0.00" at bounding box center [1162, 307] width 274 height 27
click at [70, 475] on span "Income" at bounding box center [179, 473] width 318 height 26
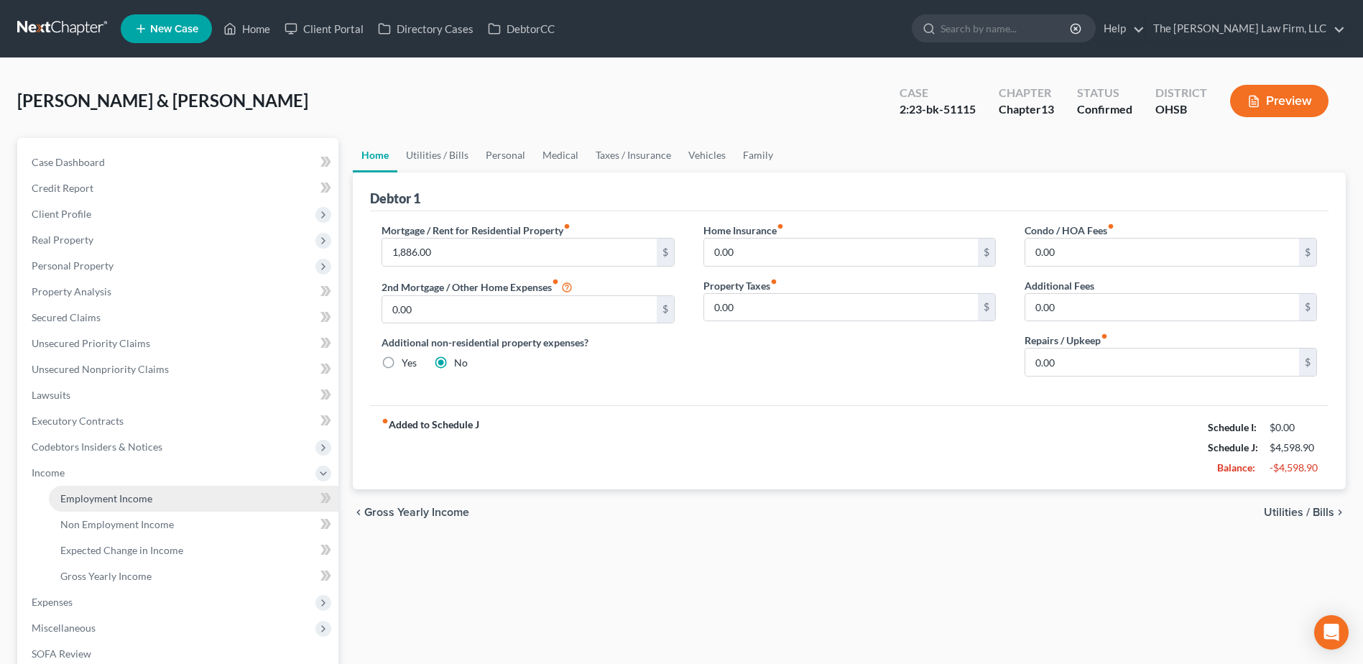
click at [83, 488] on link "Employment Income" at bounding box center [193, 499] width 289 height 26
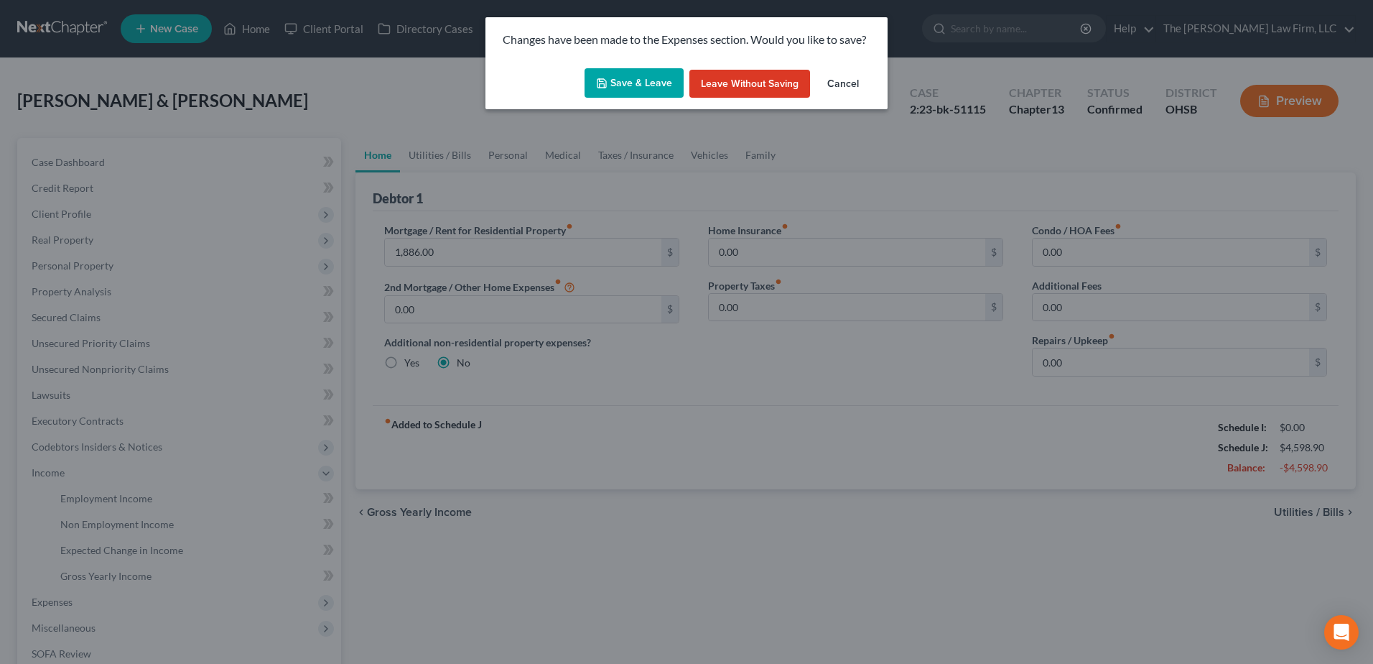
click at [646, 84] on button "Save & Leave" at bounding box center [634, 83] width 99 height 30
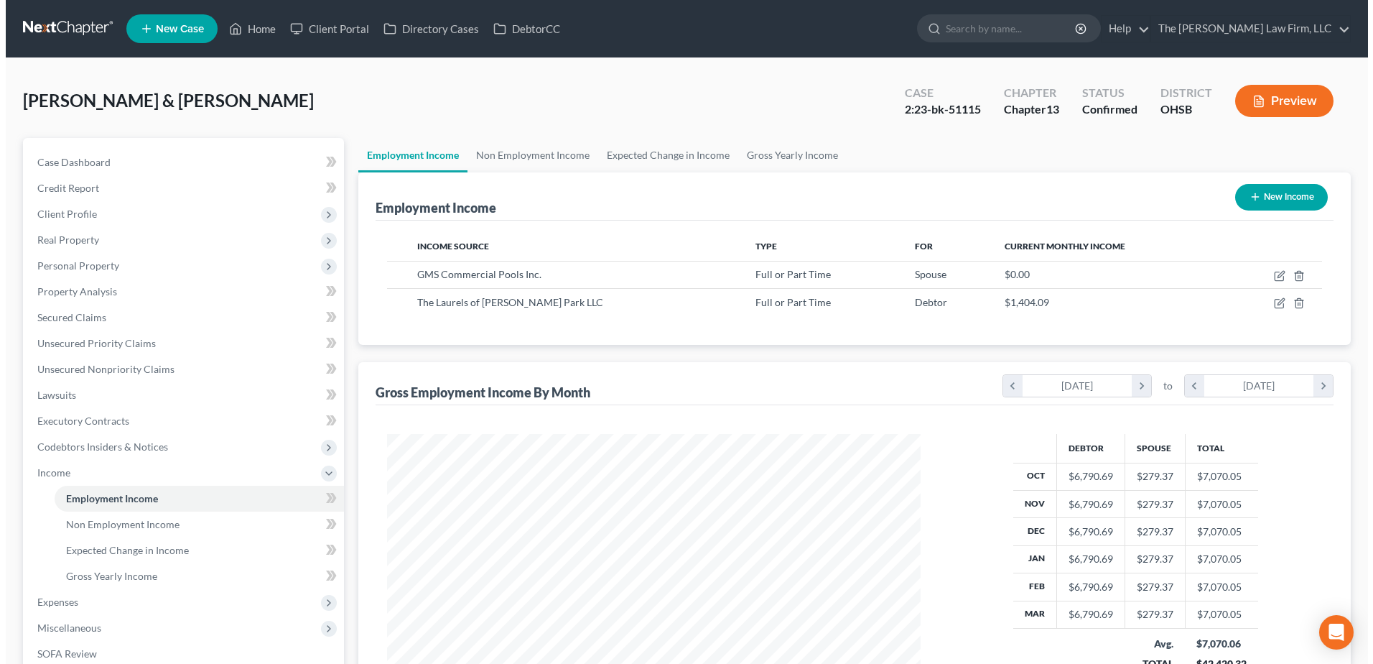
scroll to position [267, 562]
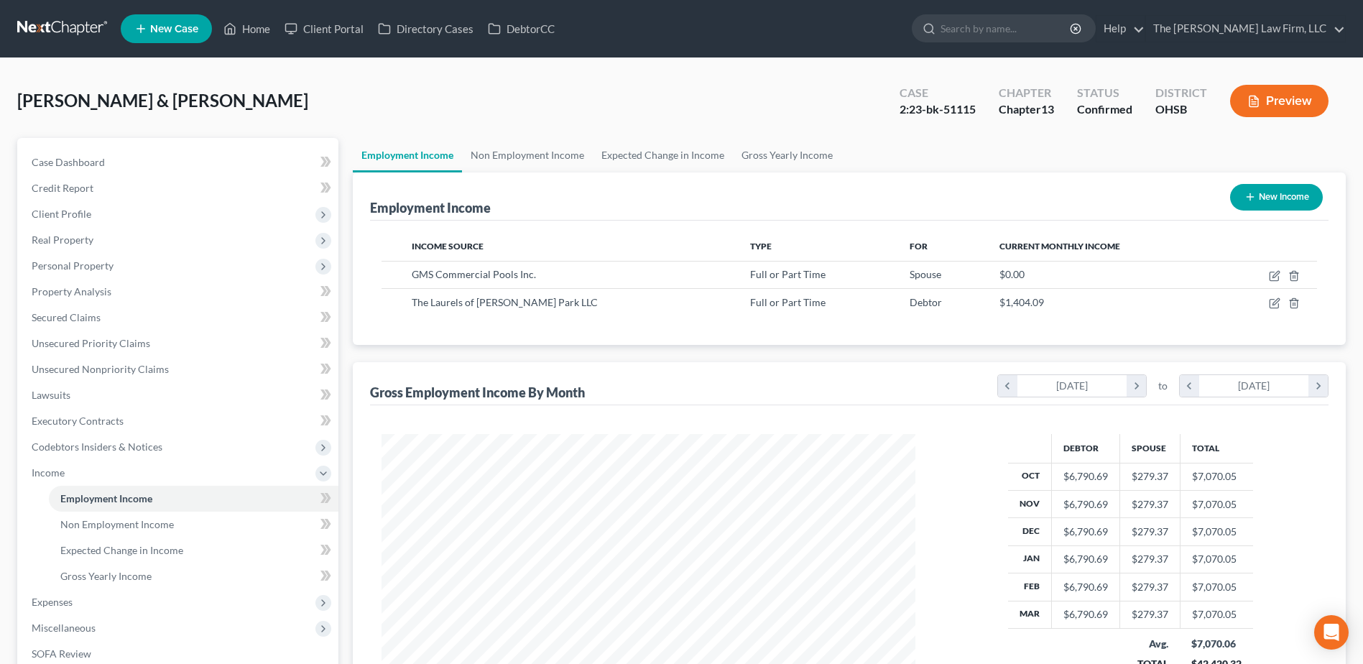
click at [1271, 111] on button "Preview" at bounding box center [1279, 101] width 98 height 32
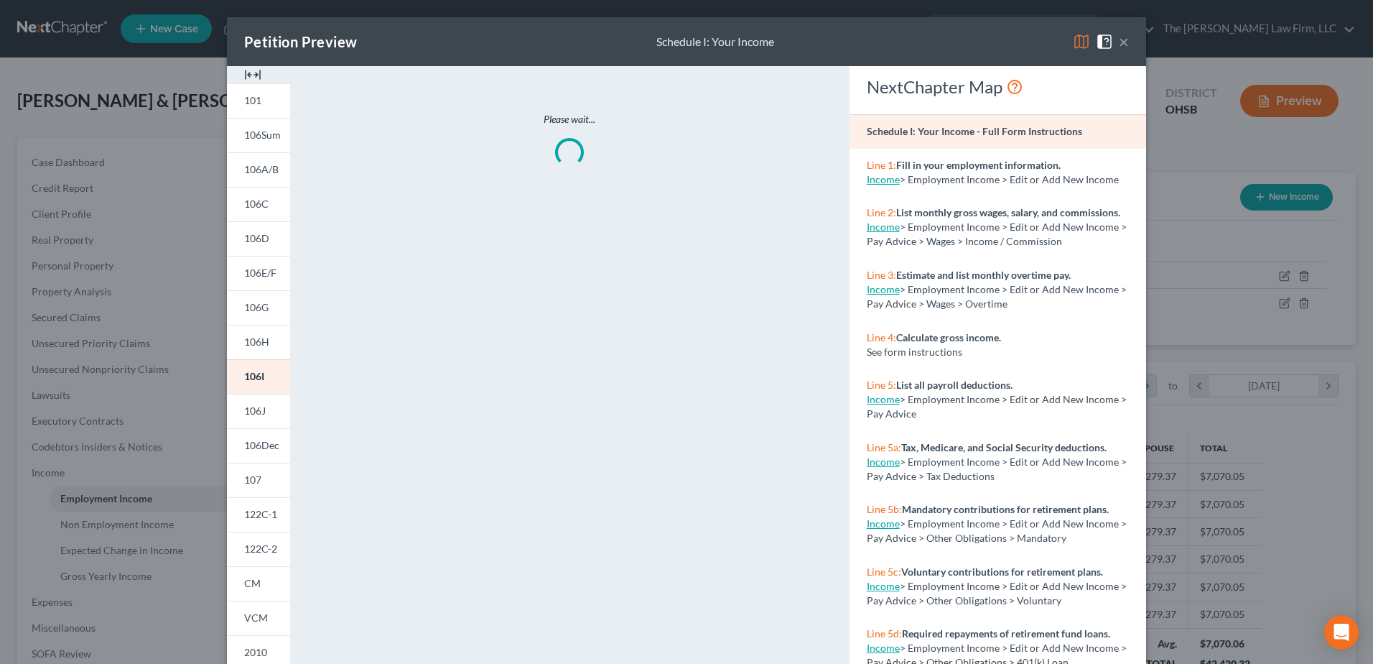
click at [1075, 33] on img at bounding box center [1081, 41] width 17 height 17
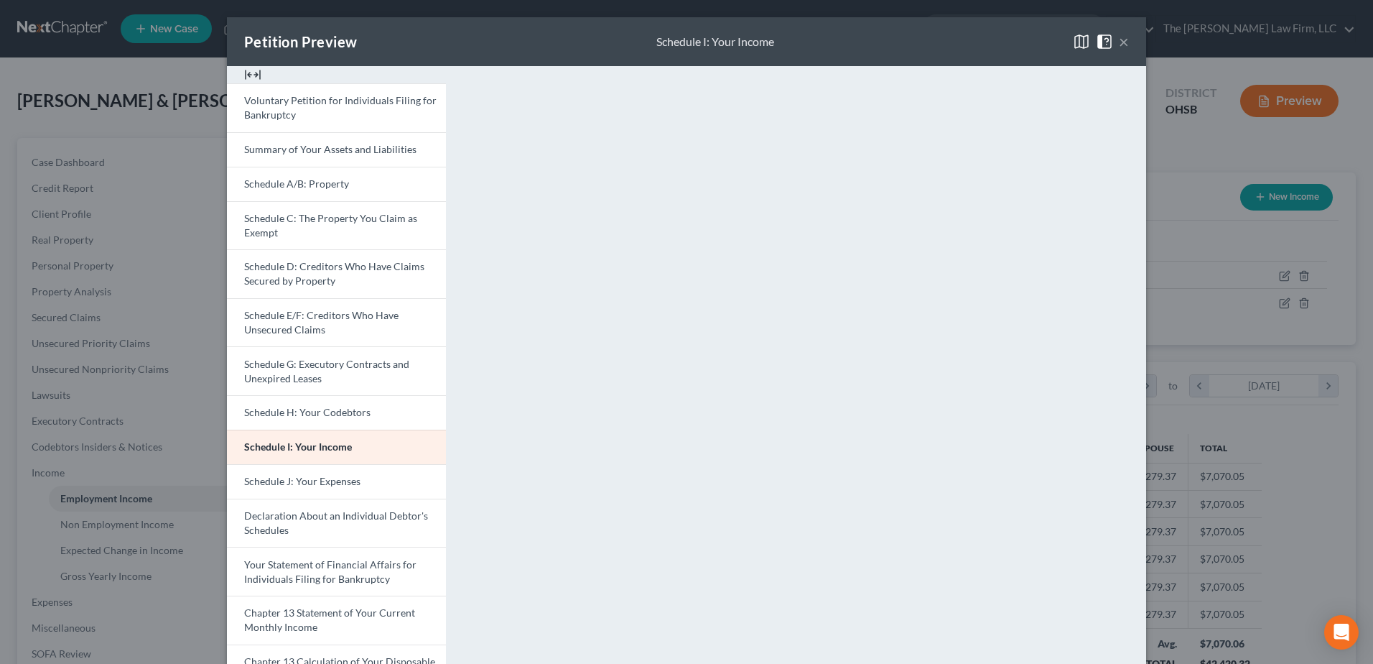
click at [1123, 47] on button "×" at bounding box center [1124, 41] width 10 height 17
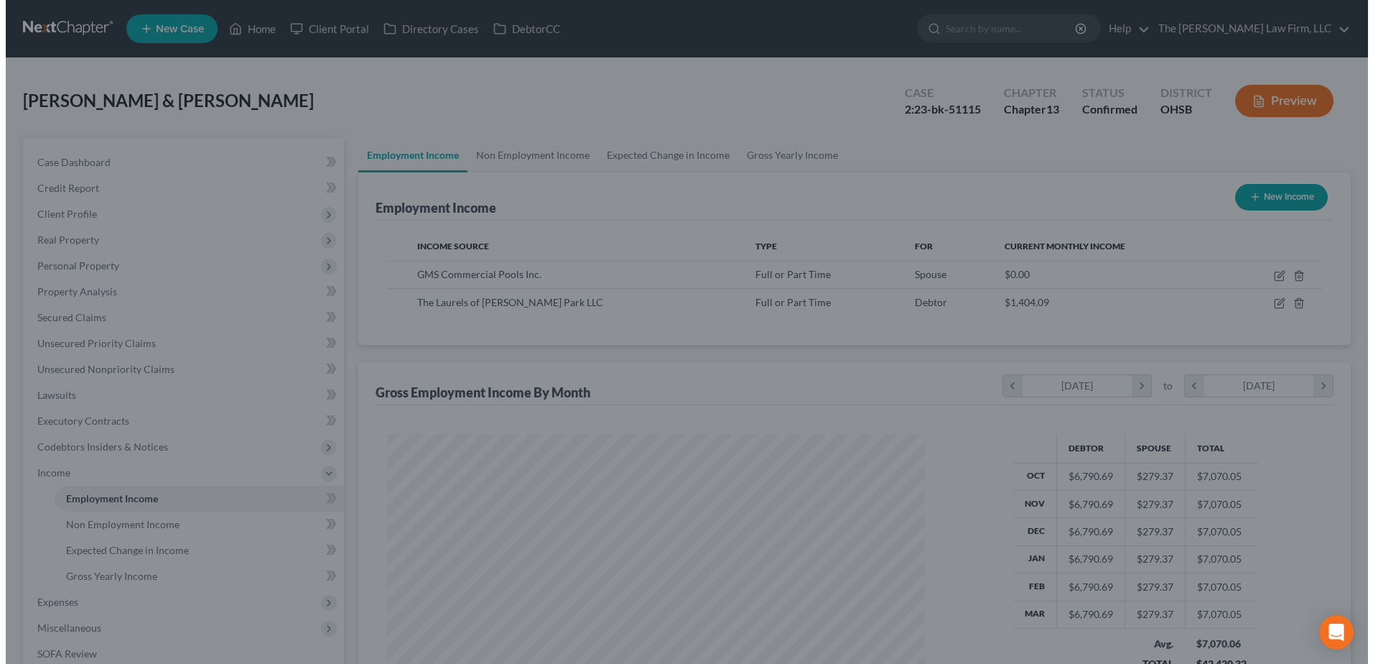
scroll to position [718088, 717792]
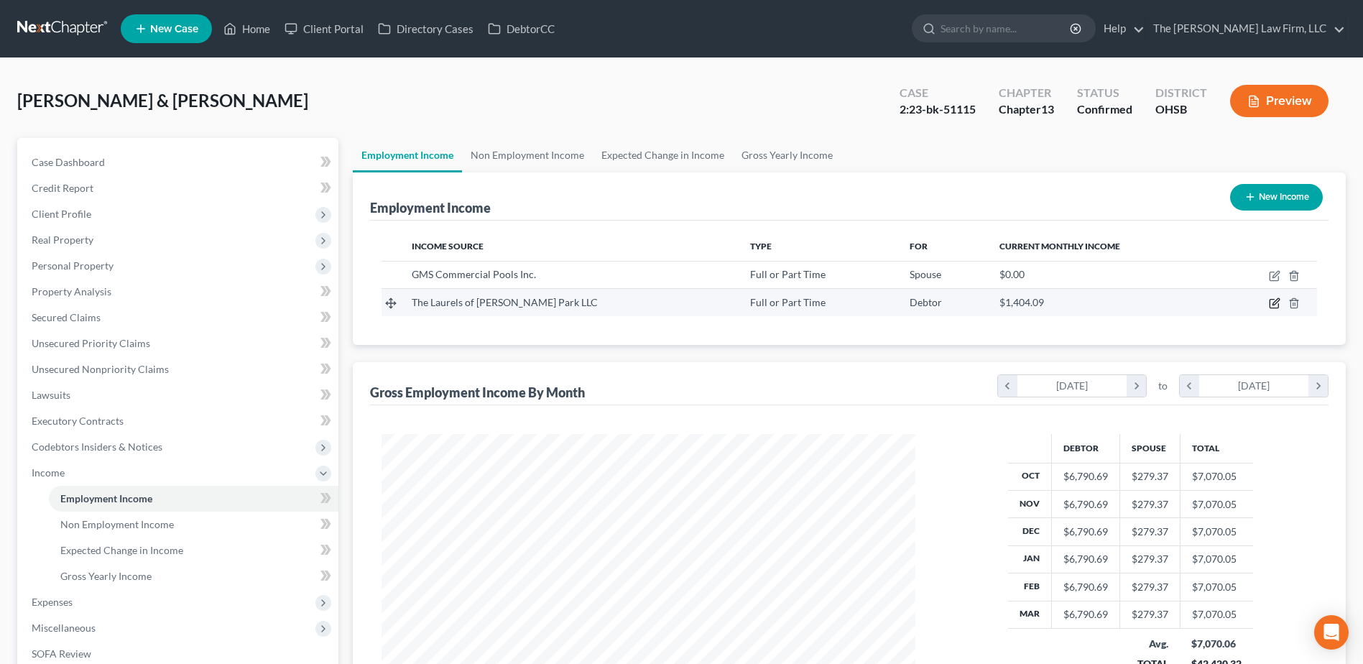
click at [1274, 302] on icon "button" at bounding box center [1275, 302] width 6 height 6
select select "0"
select select "36"
select select "2"
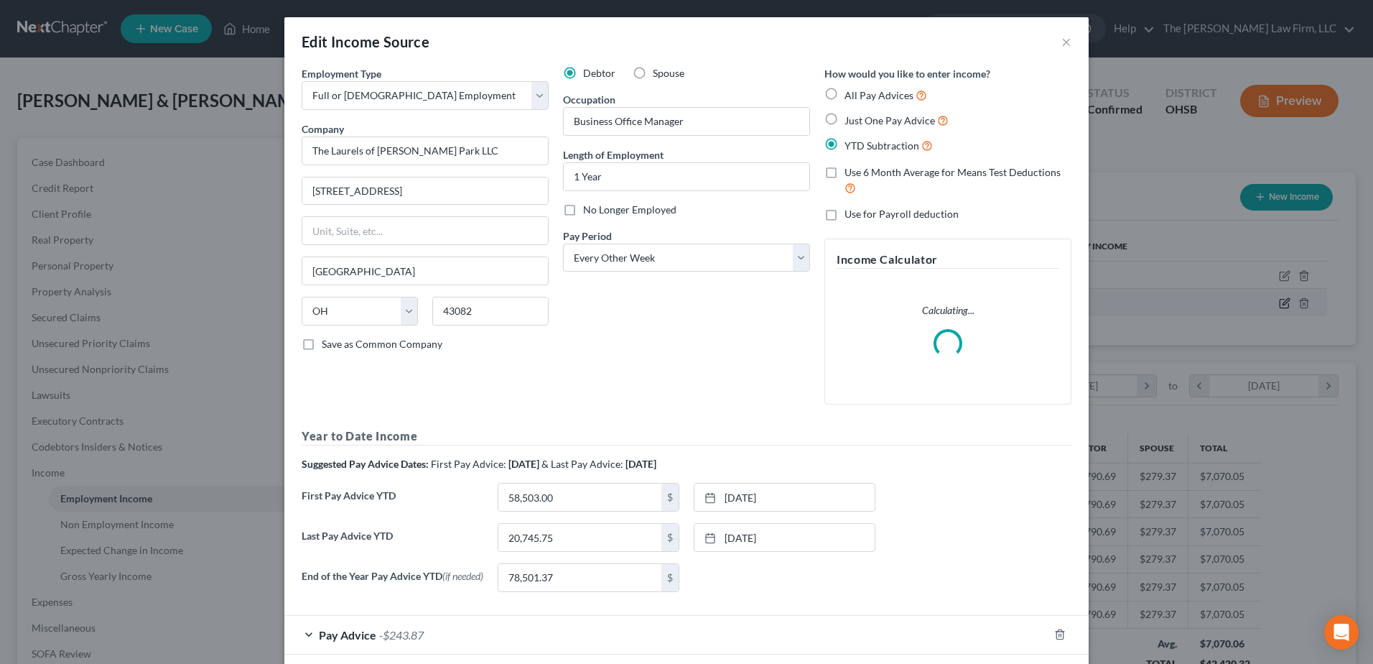
scroll to position [269, 567]
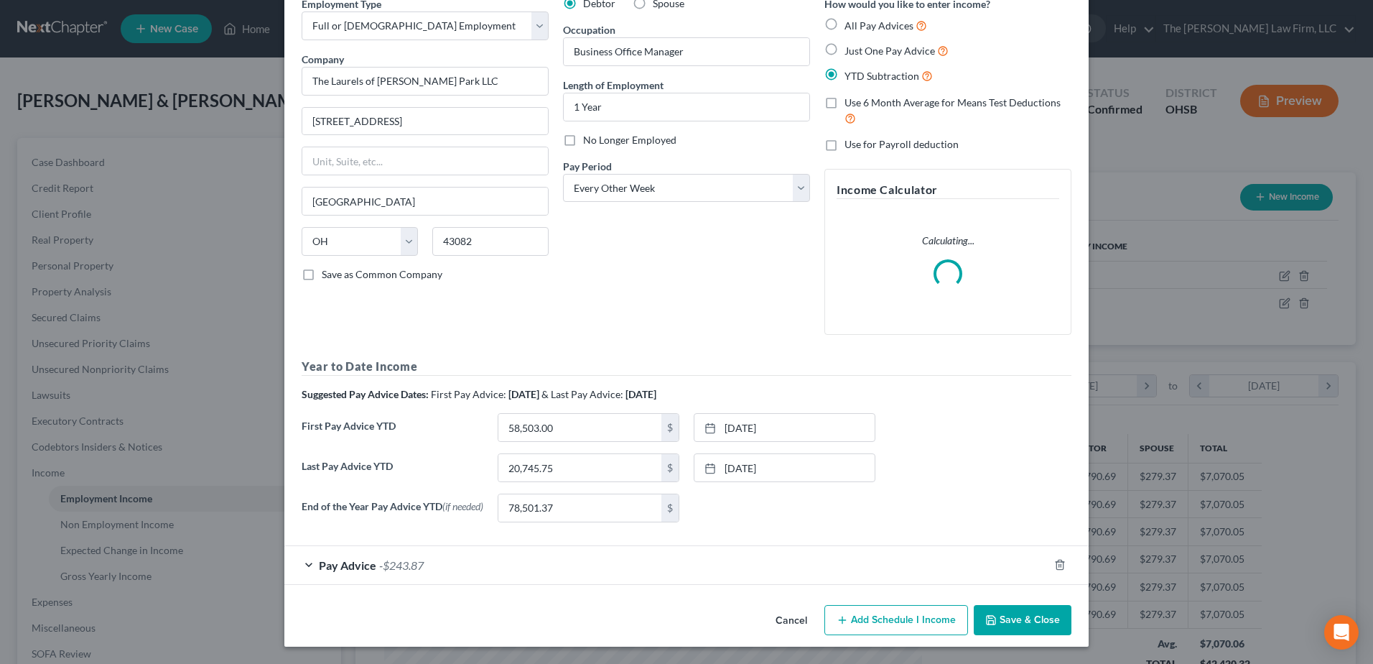
click at [406, 562] on span "-$243.87" at bounding box center [401, 565] width 45 height 14
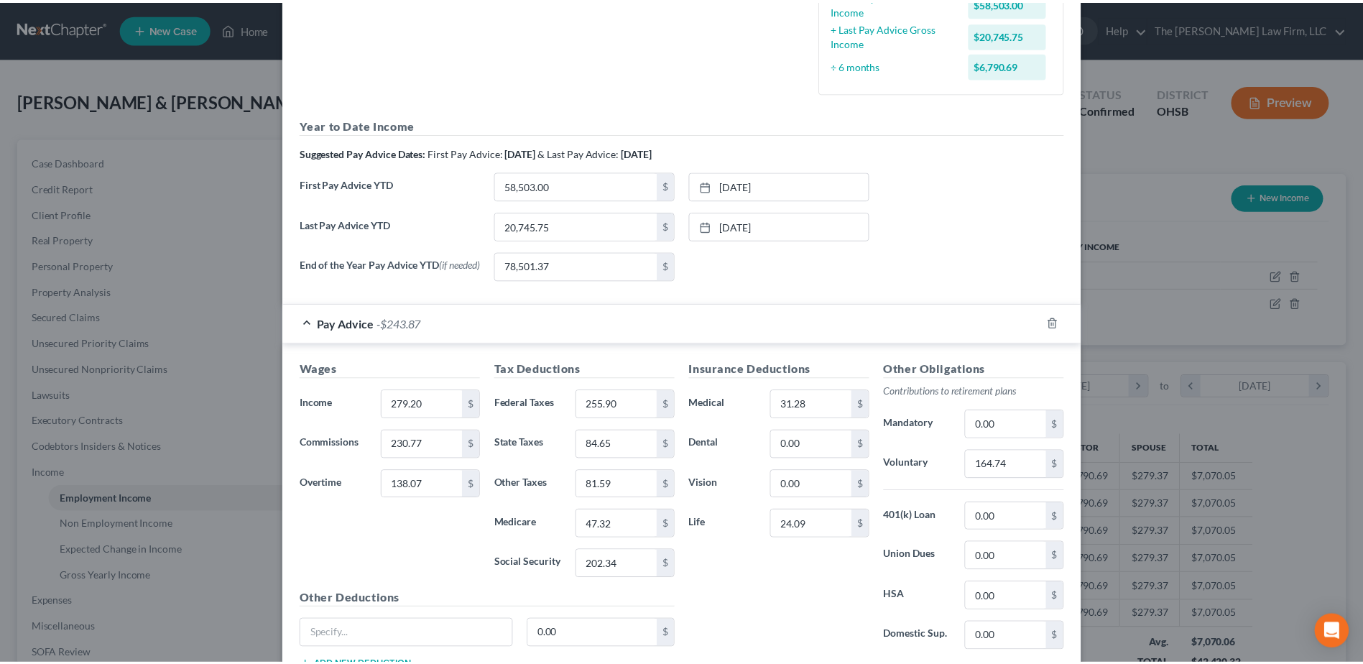
scroll to position [536, 0]
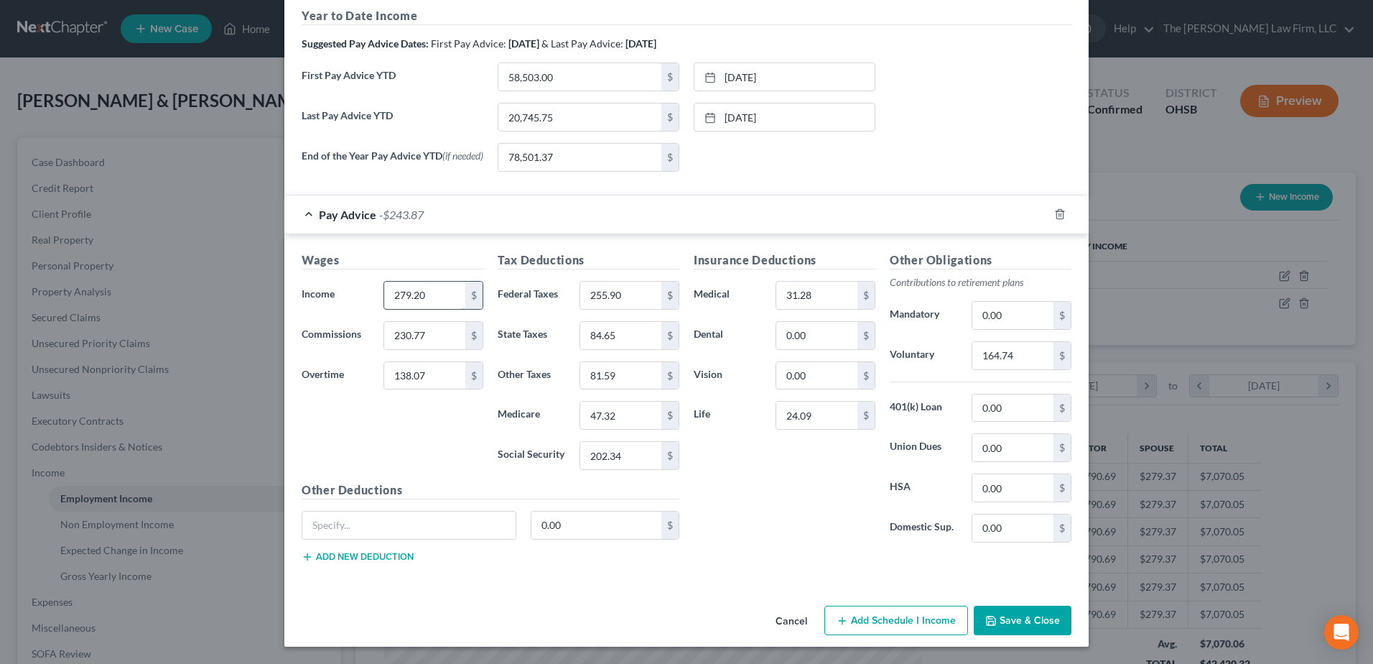
click at [388, 296] on input "279.20" at bounding box center [424, 295] width 81 height 27
type input "3,279.20"
click at [1021, 621] on button "Save & Close" at bounding box center [1023, 621] width 98 height 30
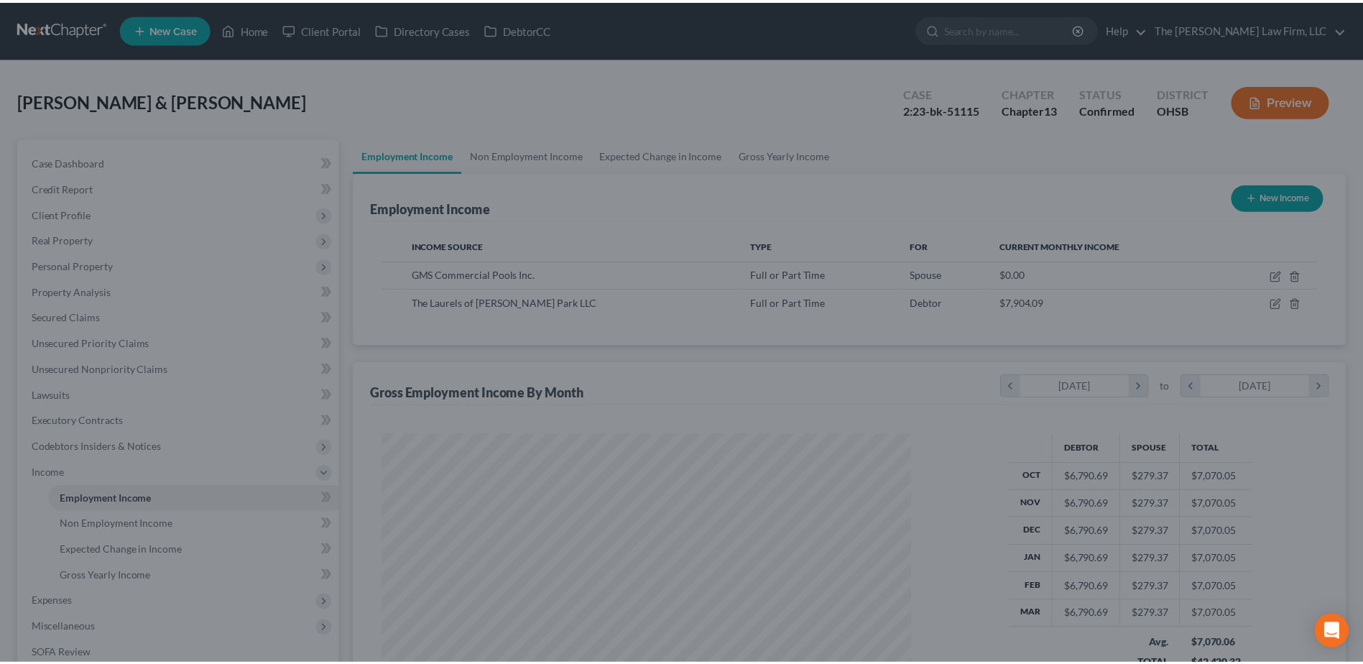
scroll to position [718088, 717792]
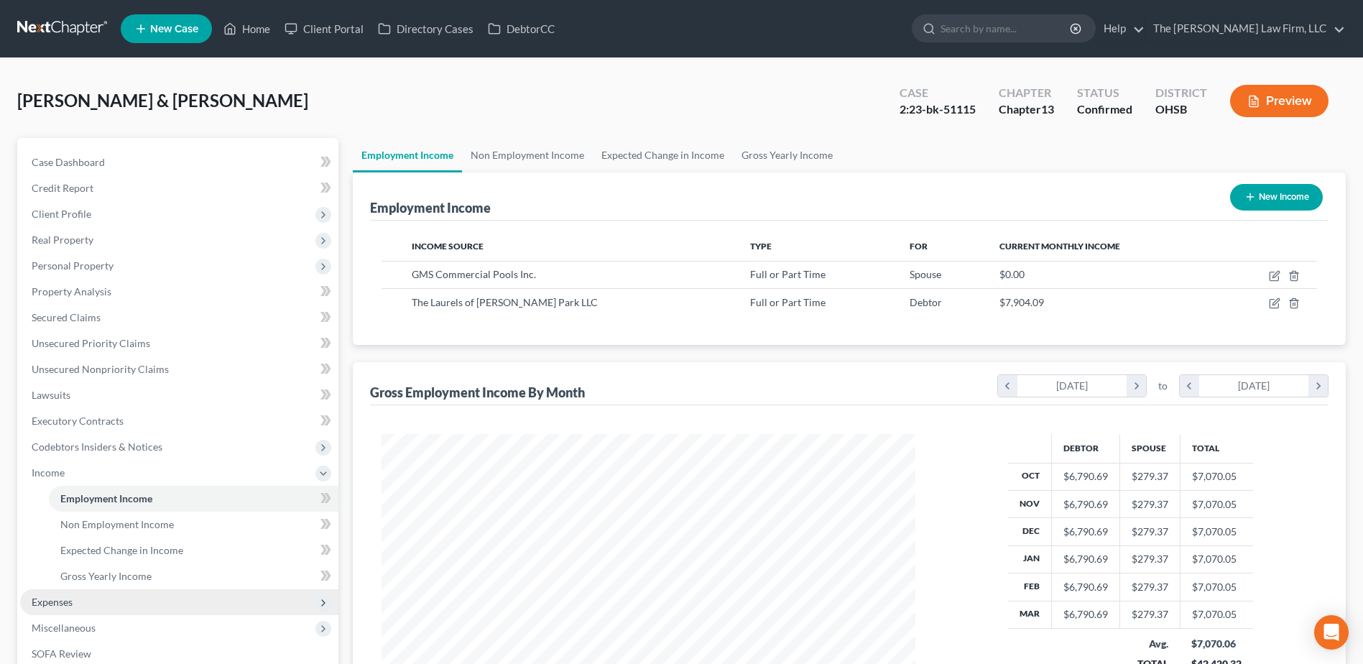
click at [77, 606] on span "Expenses" at bounding box center [179, 602] width 318 height 26
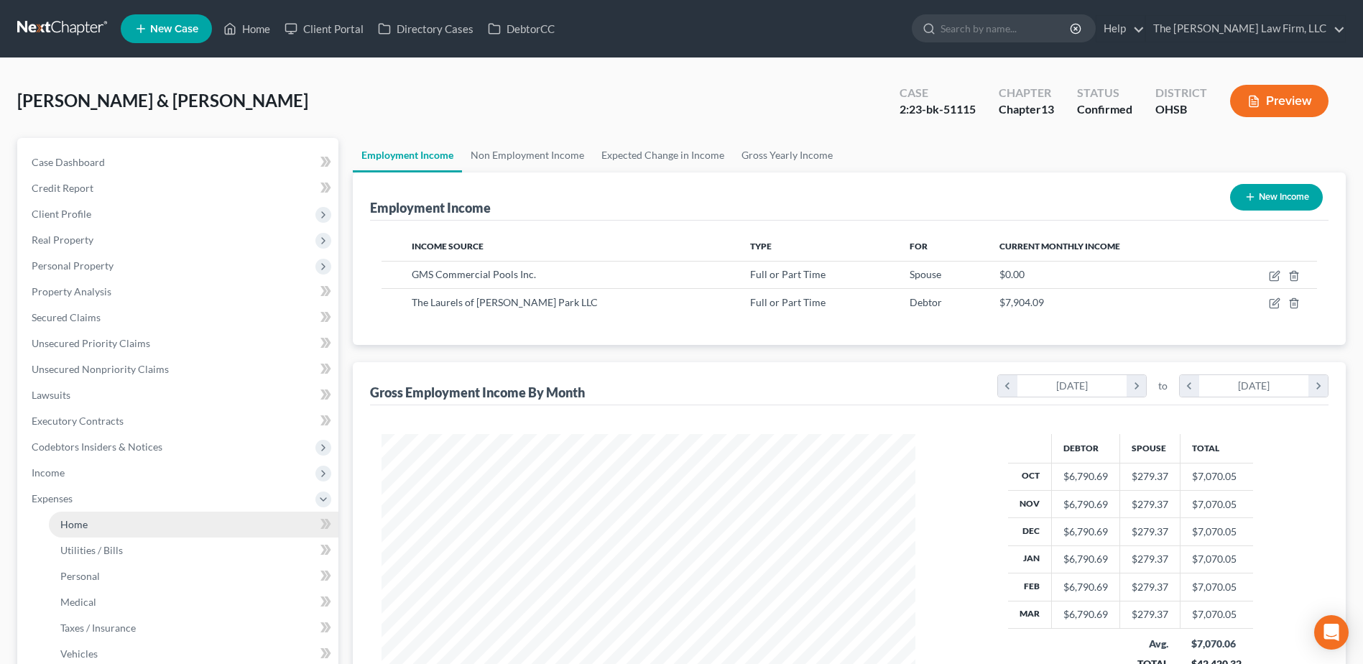
click at [92, 515] on link "Home" at bounding box center [193, 524] width 289 height 26
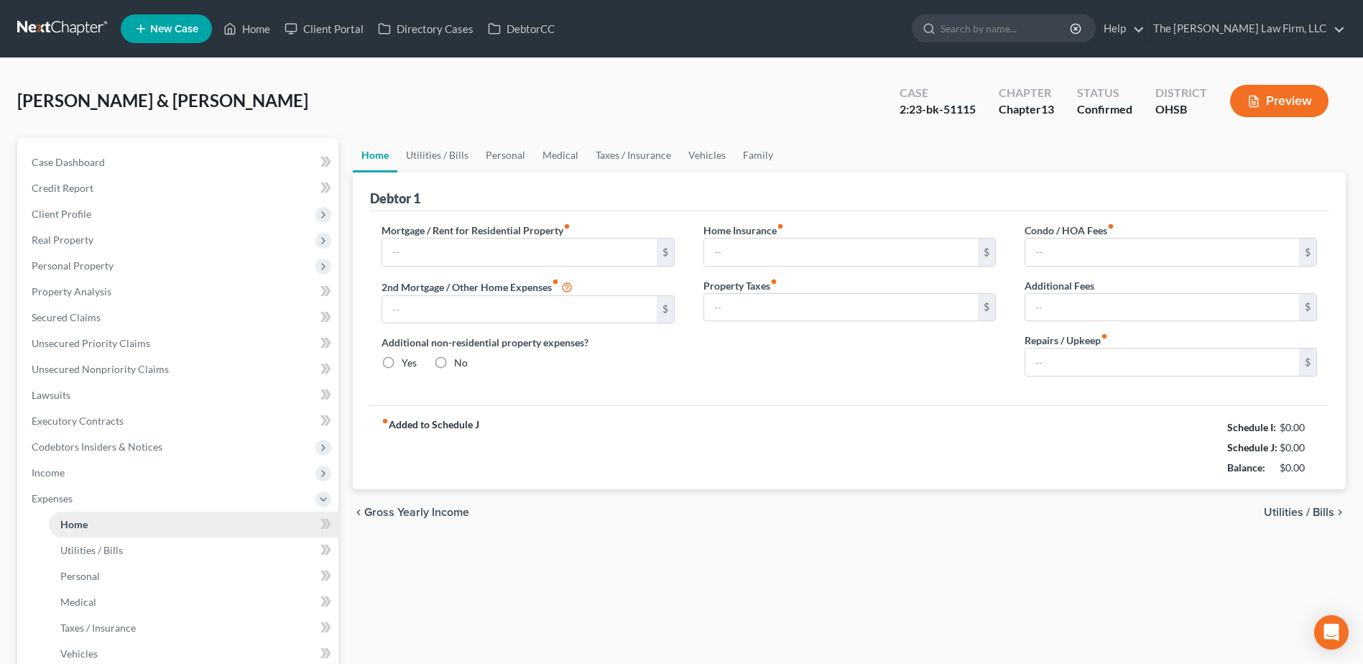
type input "1,886.00"
type input "0.00"
radio input "true"
type input "0.00"
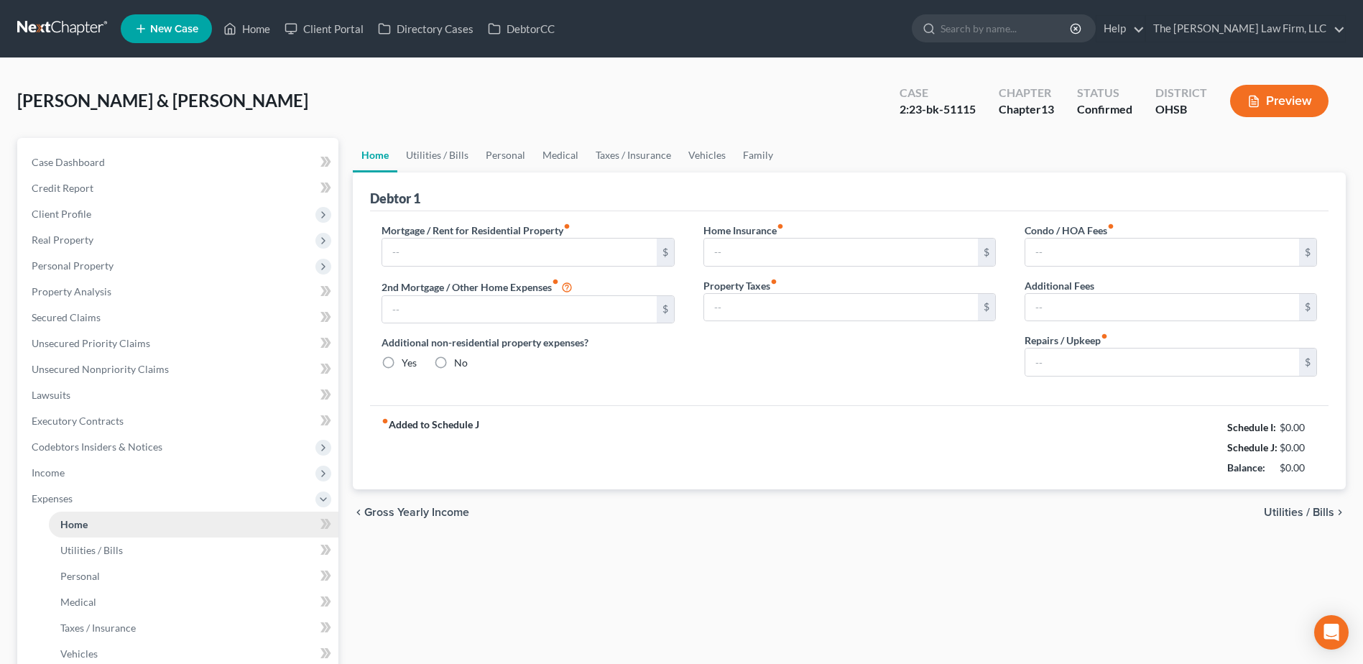
type input "0.00"
click at [1282, 96] on button "Preview" at bounding box center [1279, 101] width 98 height 32
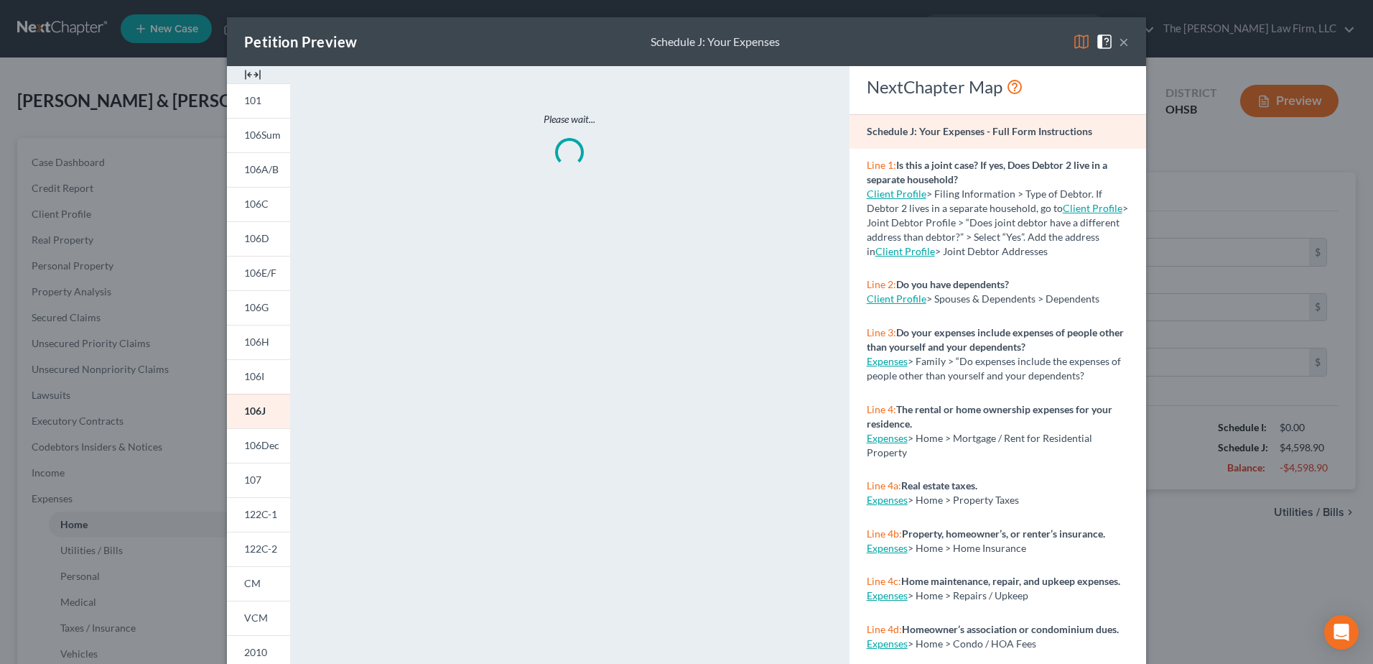
click at [1079, 42] on img at bounding box center [1081, 41] width 17 height 17
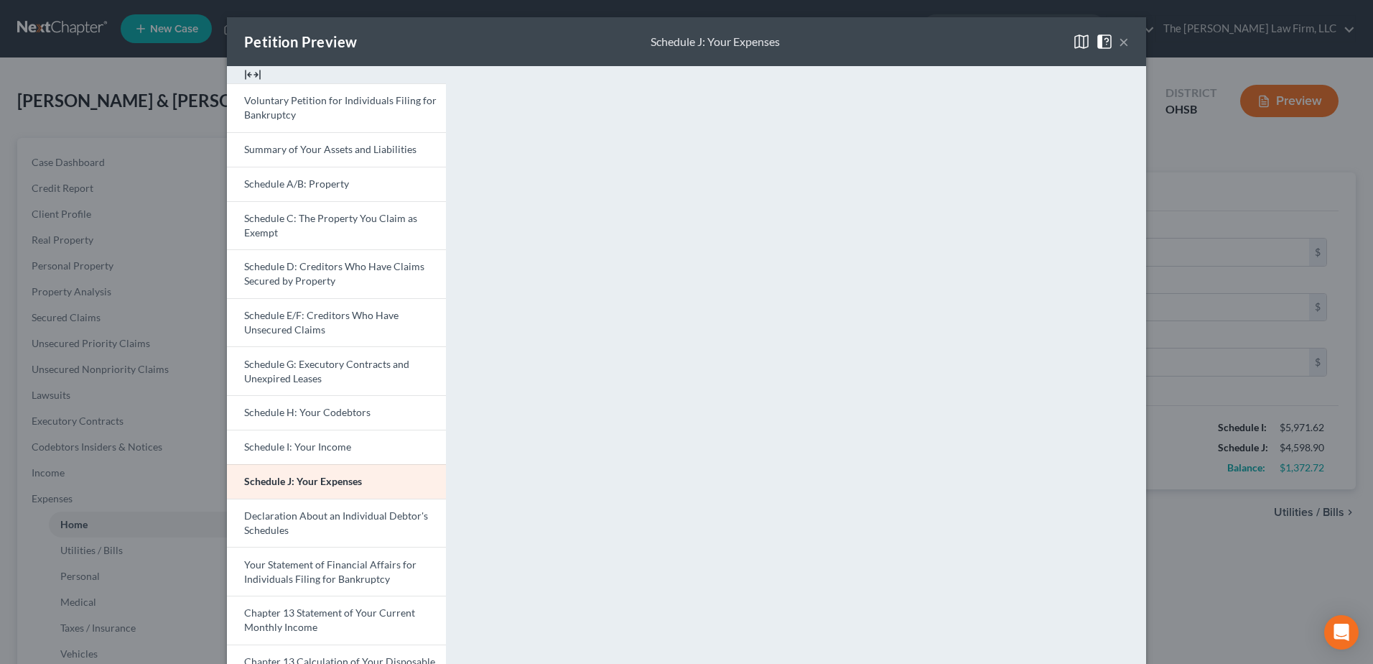
click at [1123, 40] on button "×" at bounding box center [1124, 41] width 10 height 17
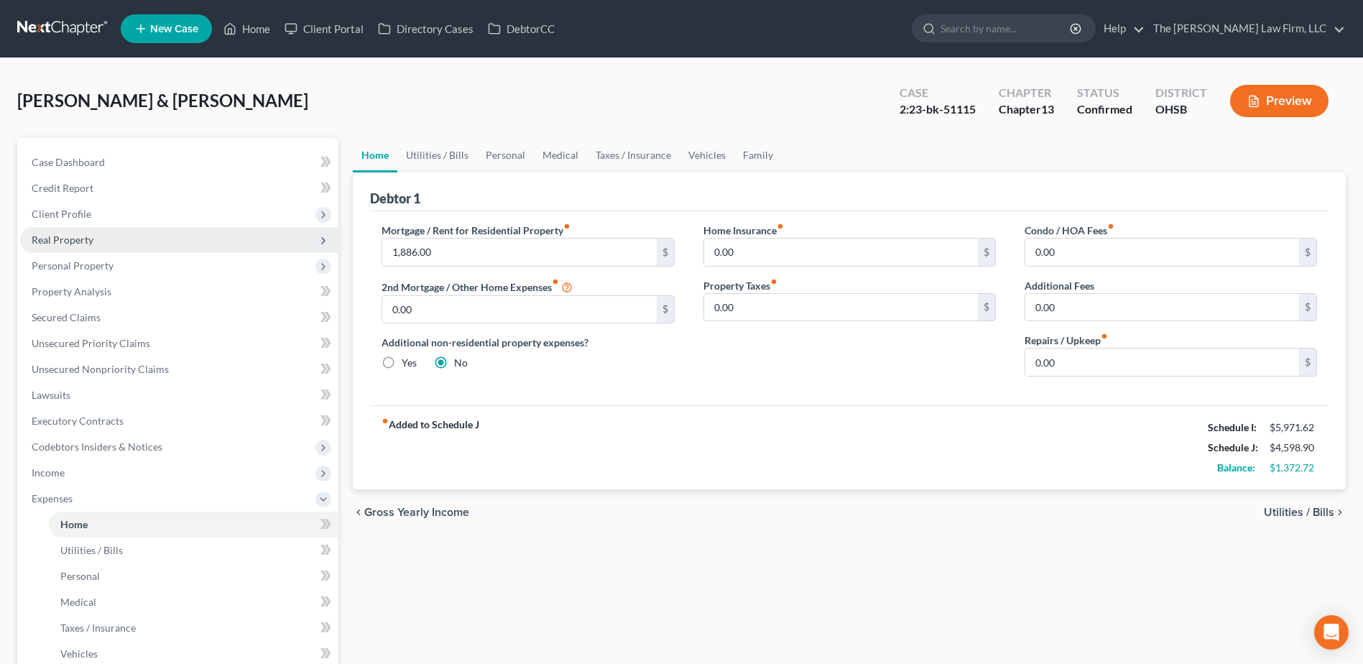
click at [65, 240] on span "Real Property" at bounding box center [63, 239] width 62 height 12
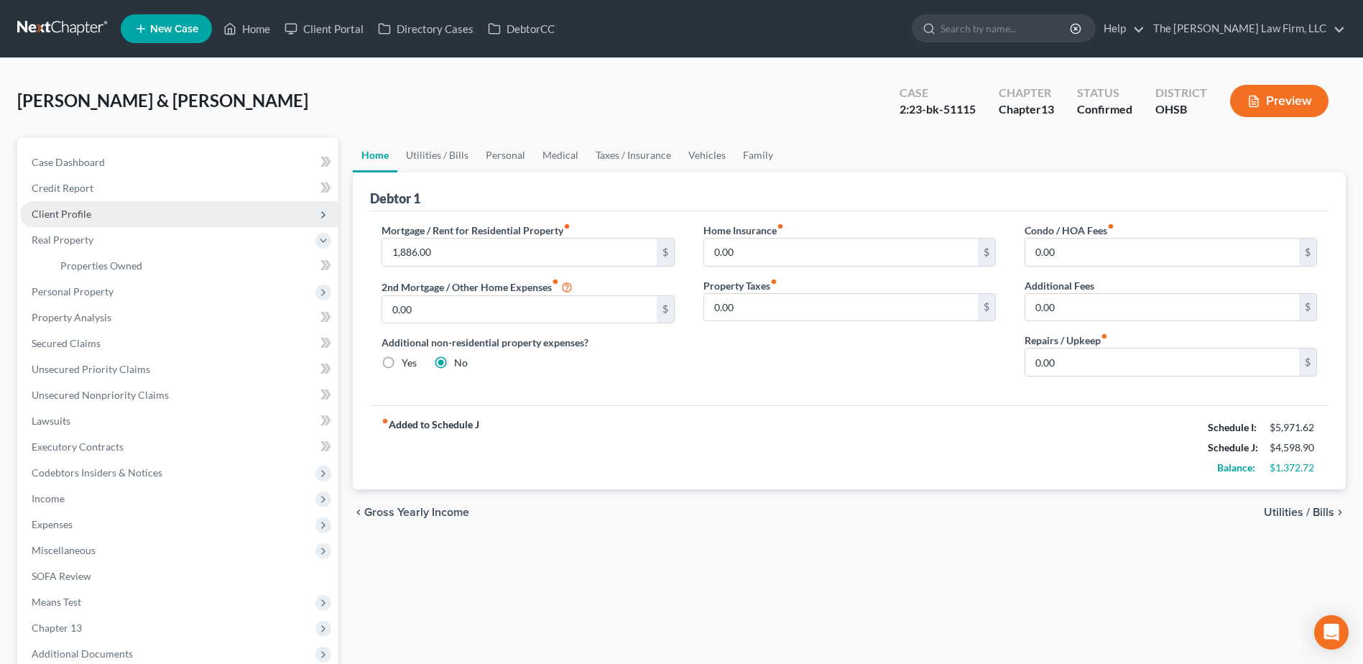
click at [63, 215] on span "Client Profile" at bounding box center [62, 214] width 60 height 12
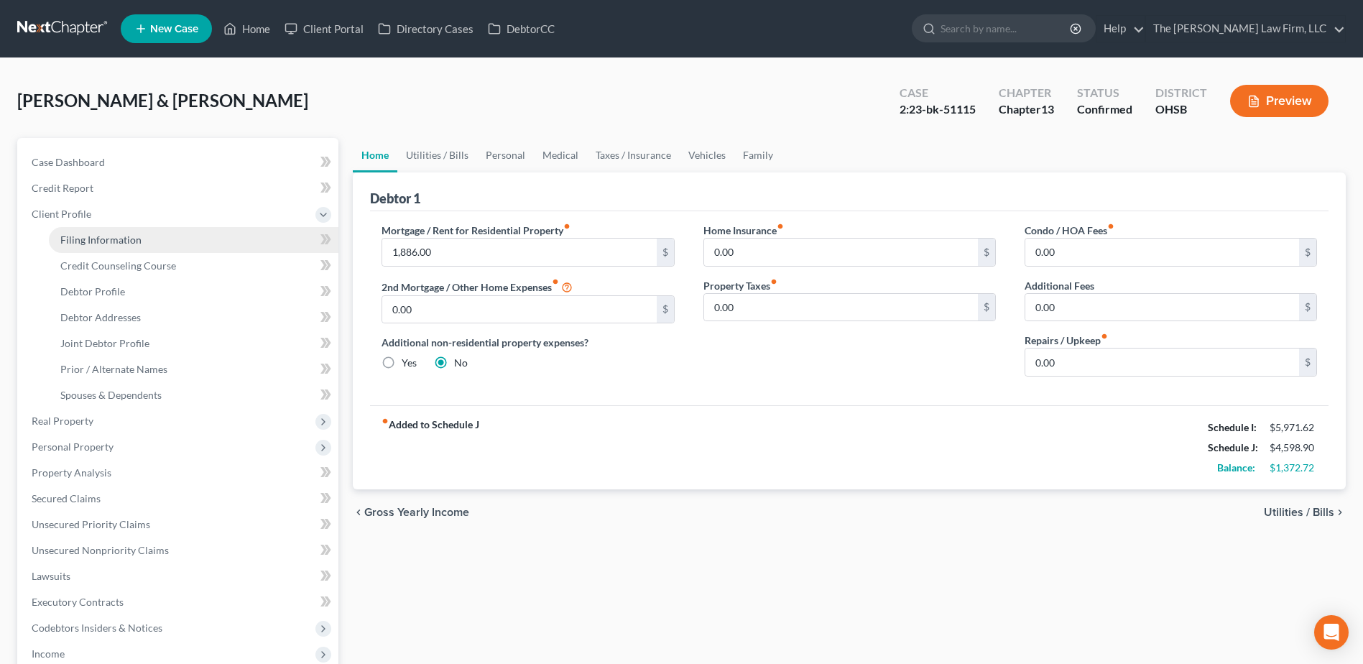
click at [70, 240] on span "Filing Information" at bounding box center [100, 239] width 81 height 12
select select "1"
select select "3"
select select "36"
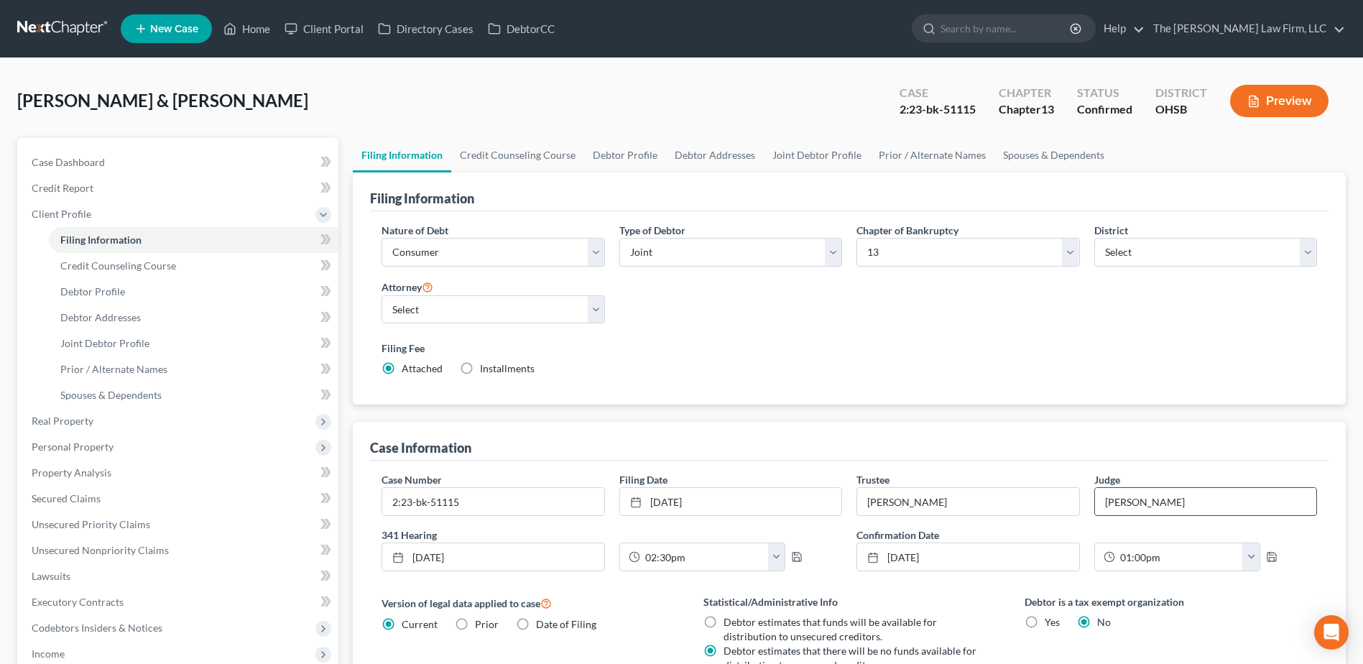
click at [1140, 513] on input "Hoffman" at bounding box center [1205, 501] width 221 height 27
type input "Strelow Cobb"
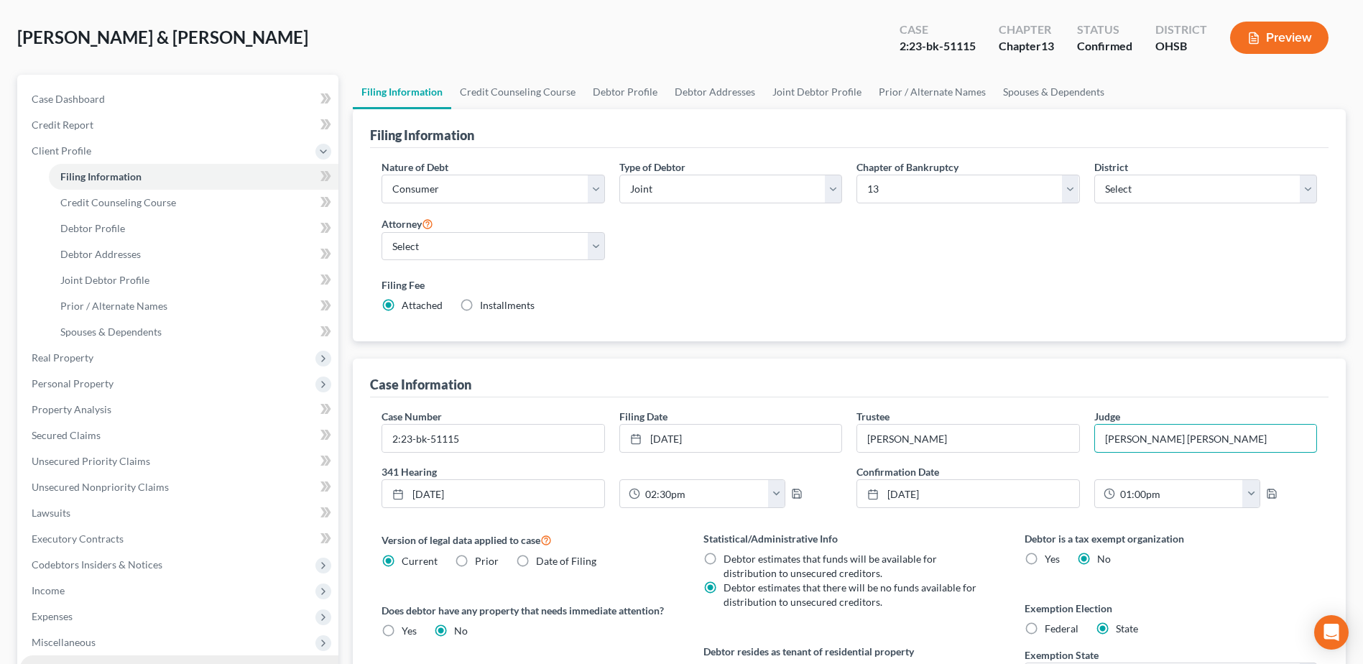
scroll to position [216, 0]
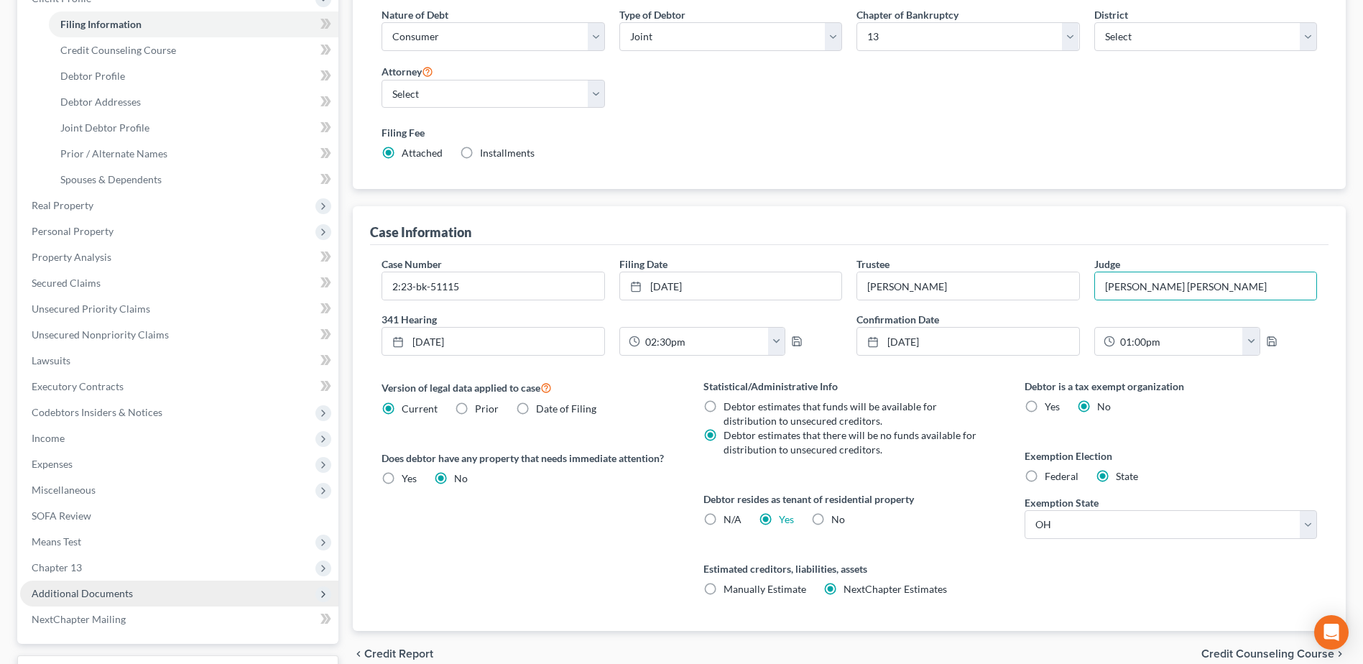
click at [116, 590] on span "Additional Documents" at bounding box center [82, 593] width 101 height 12
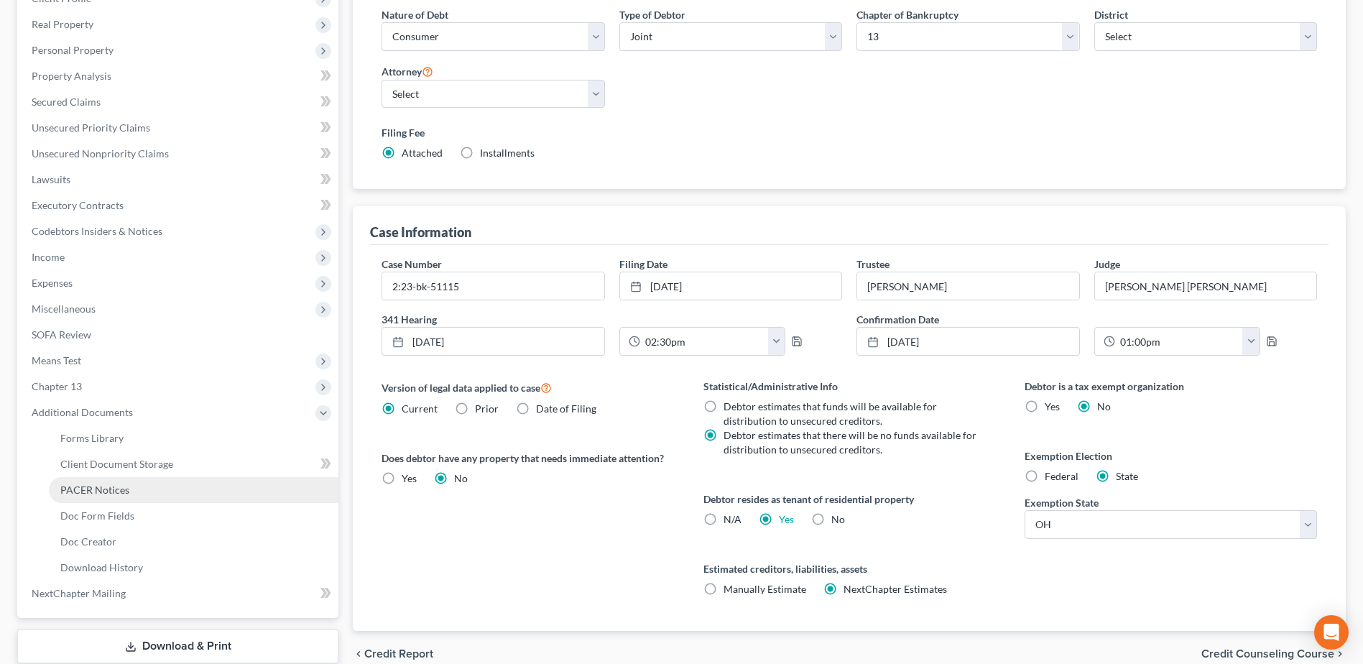
click at [106, 493] on span "PACER Notices" at bounding box center [94, 489] width 69 height 12
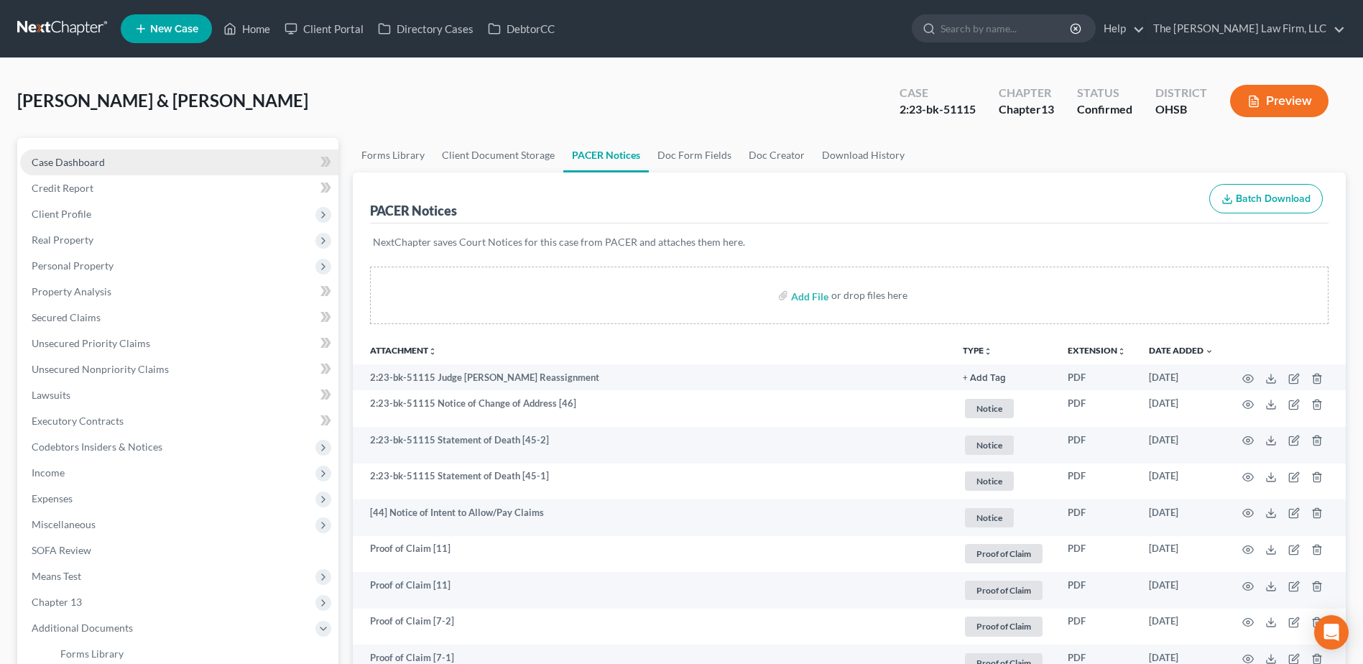
click at [35, 157] on span "Case Dashboard" at bounding box center [68, 162] width 73 height 12
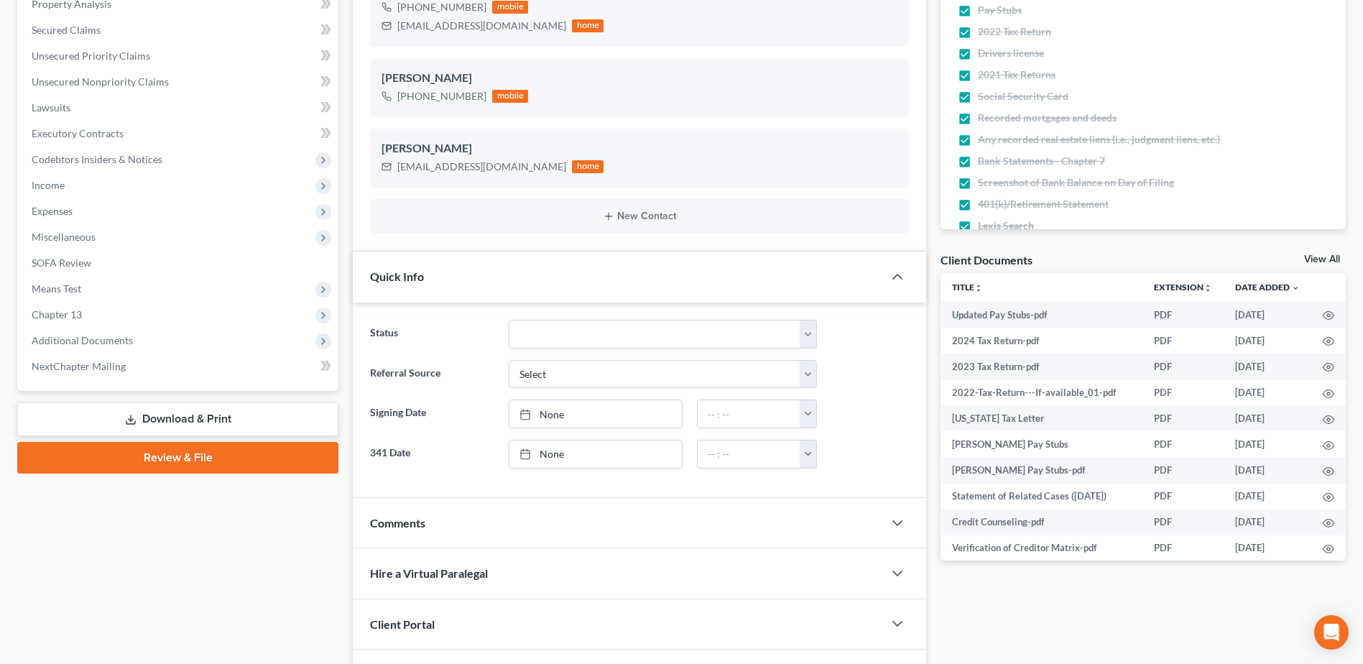
scroll to position [359, 0]
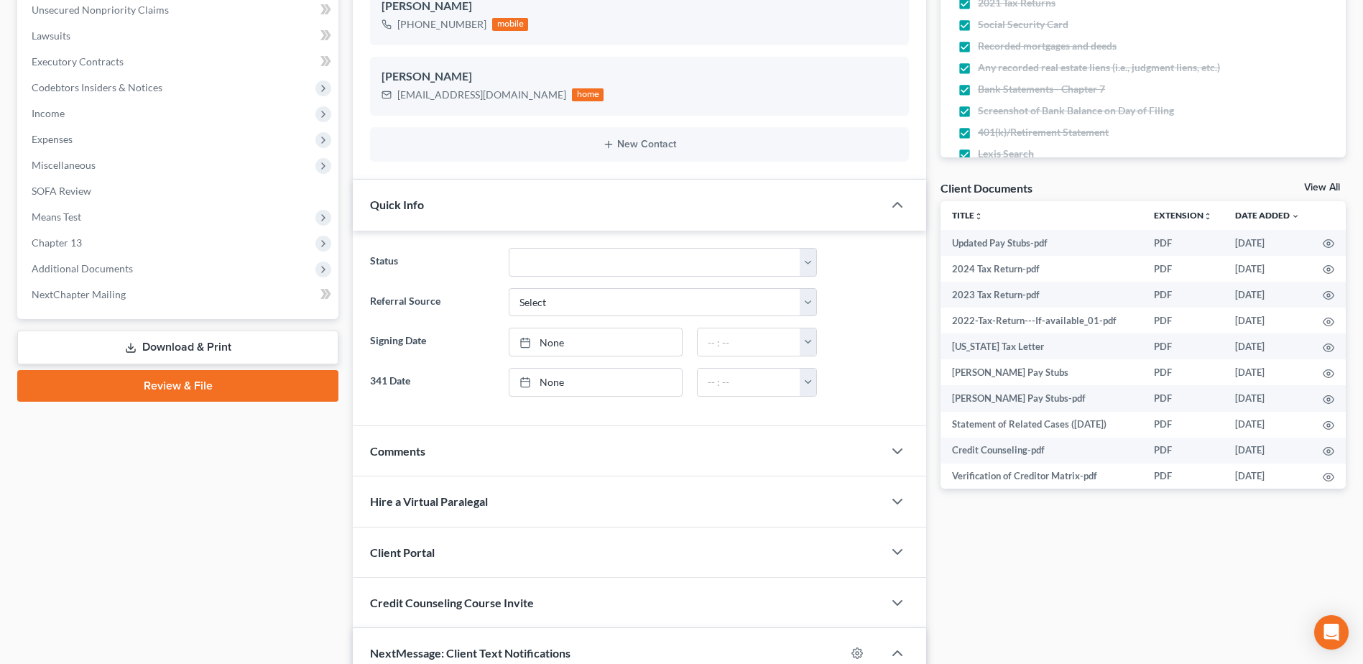
drag, startPoint x: 73, startPoint y: 274, endPoint x: 73, endPoint y: 319, distance: 45.3
click at [73, 274] on span "Additional Documents" at bounding box center [82, 268] width 101 height 12
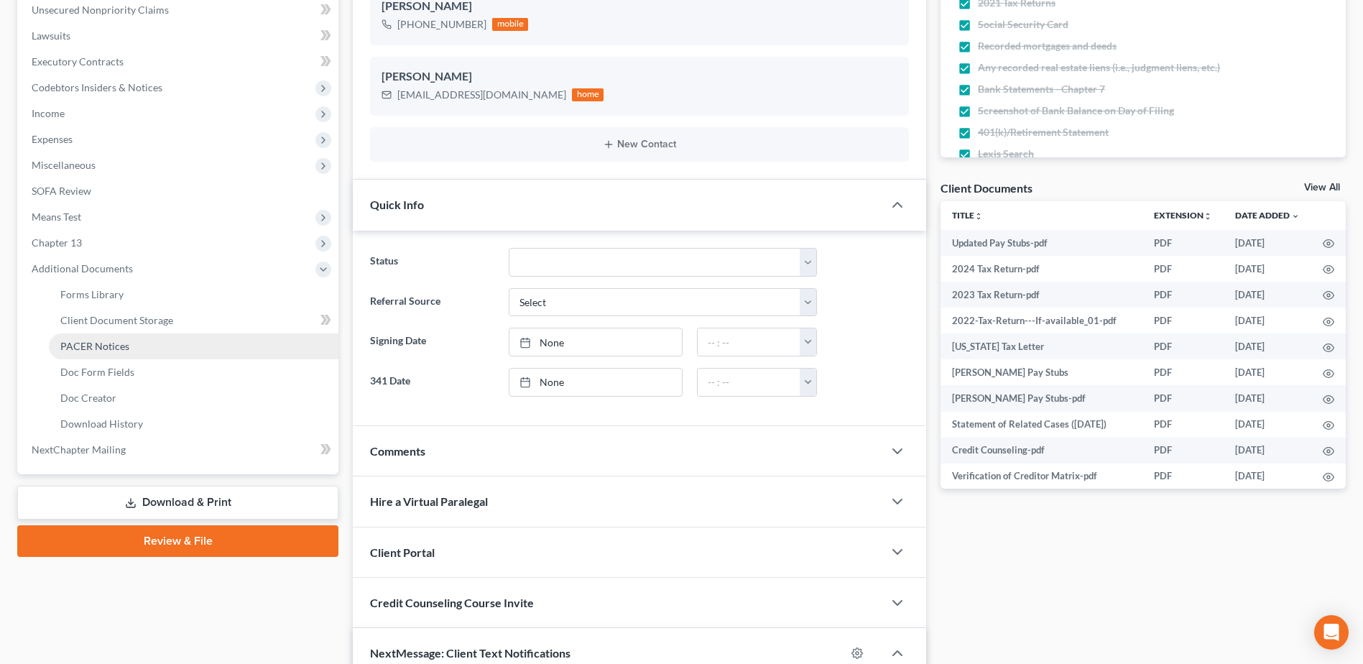
click at [78, 343] on span "PACER Notices" at bounding box center [94, 346] width 69 height 12
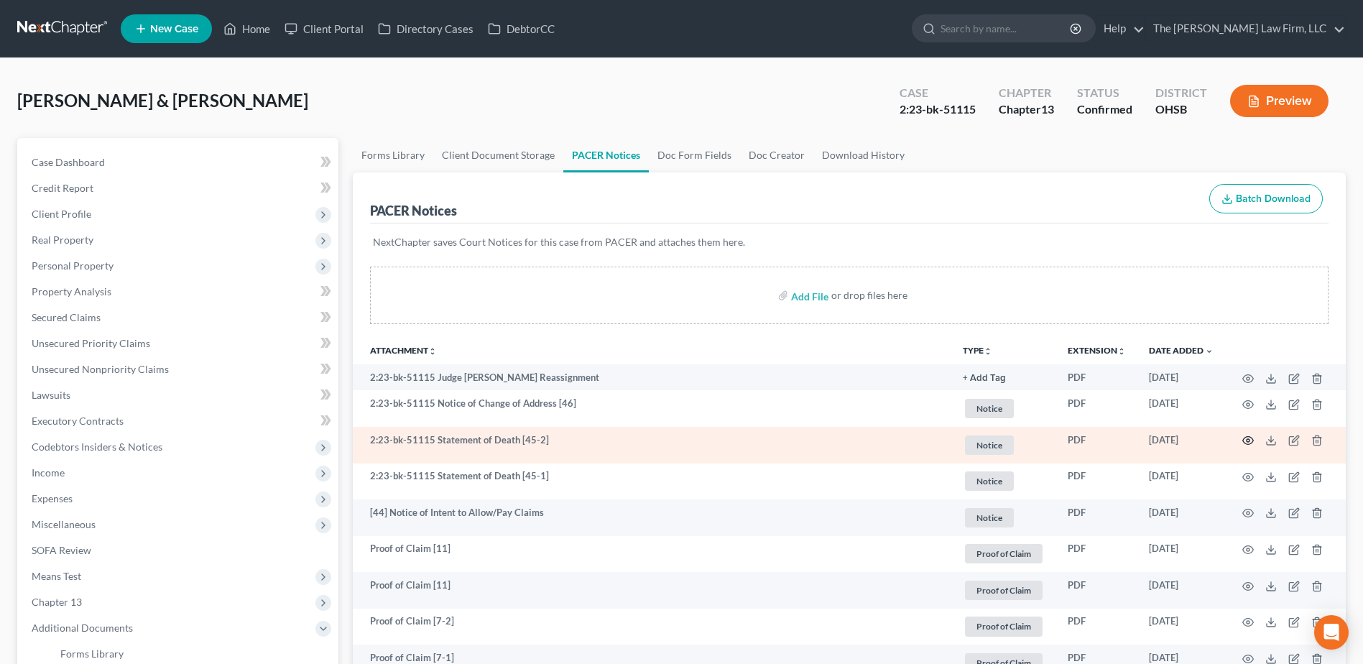
click at [1244, 437] on icon "button" at bounding box center [1247, 440] width 11 height 11
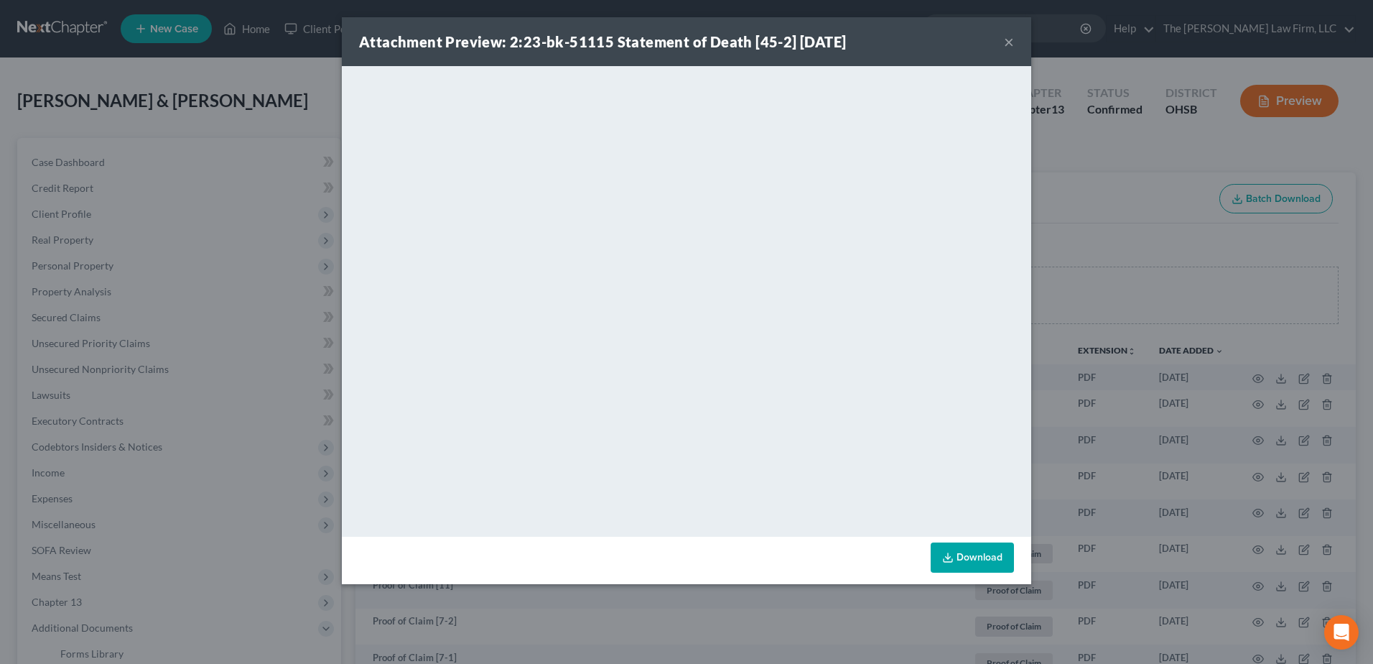
click at [1006, 42] on button "×" at bounding box center [1009, 41] width 10 height 17
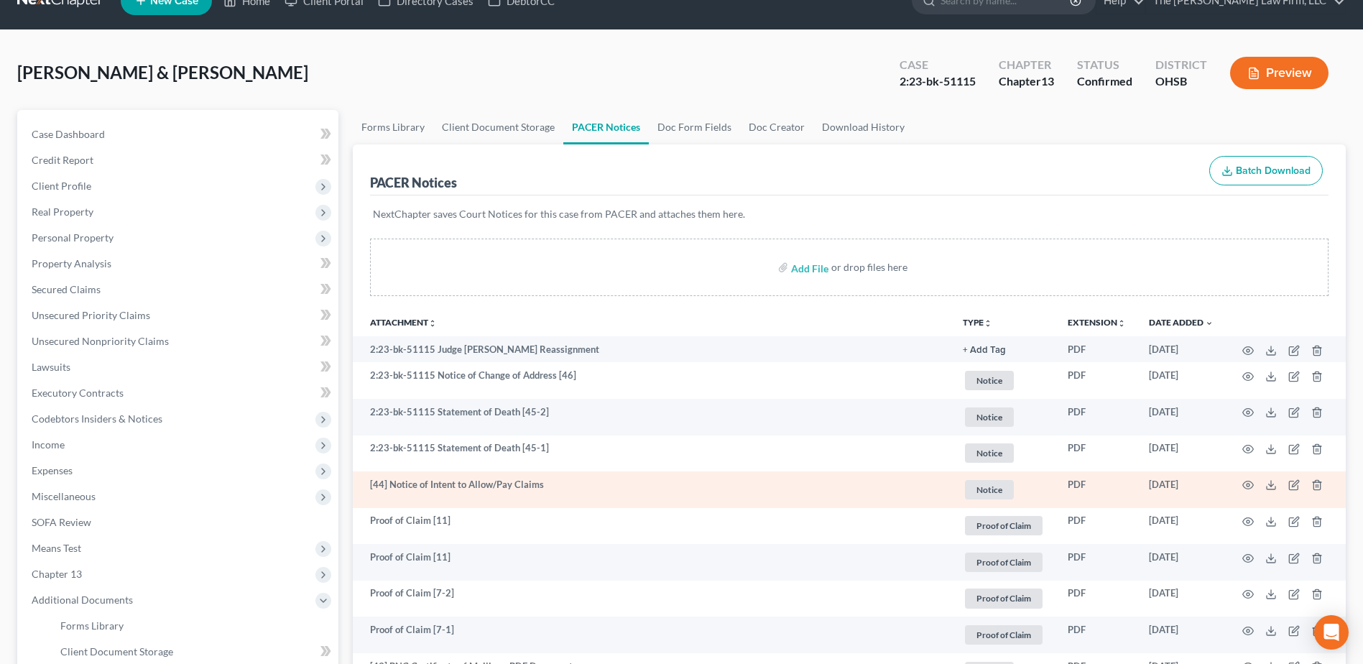
scroll to position [216, 0]
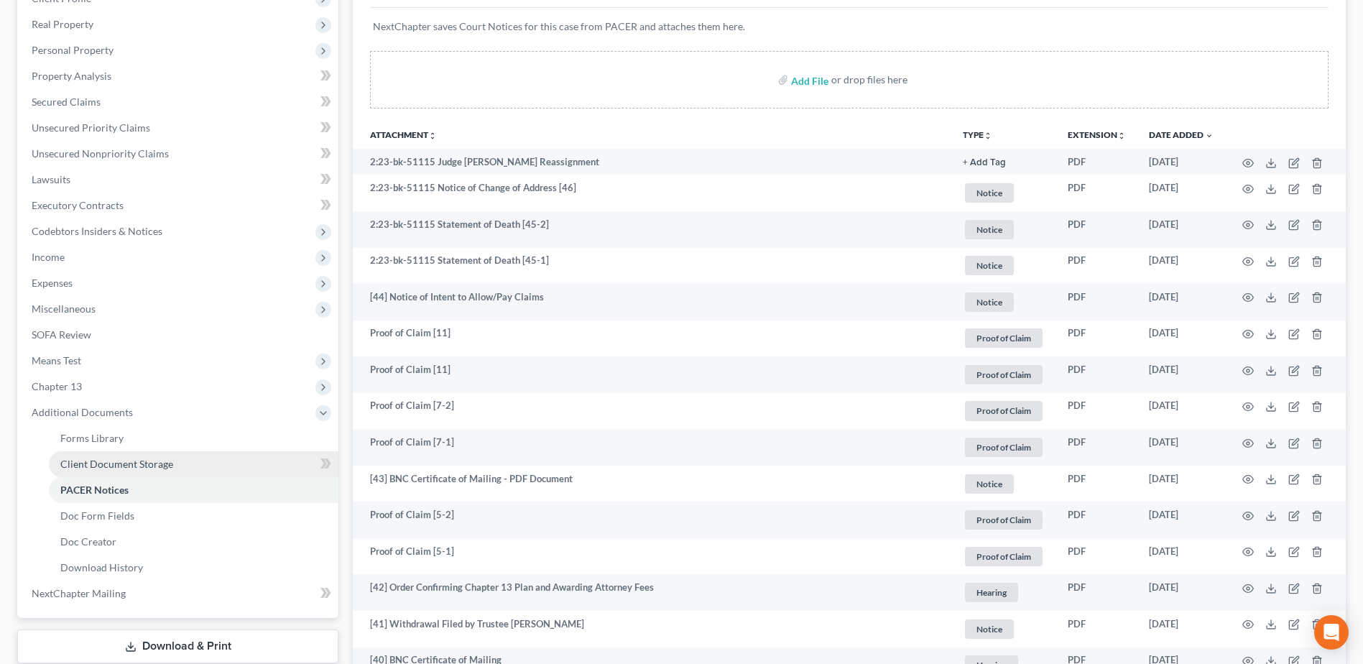
click at [66, 468] on span "Client Document Storage" at bounding box center [116, 464] width 113 height 12
select select "61"
select select "7"
select select "52"
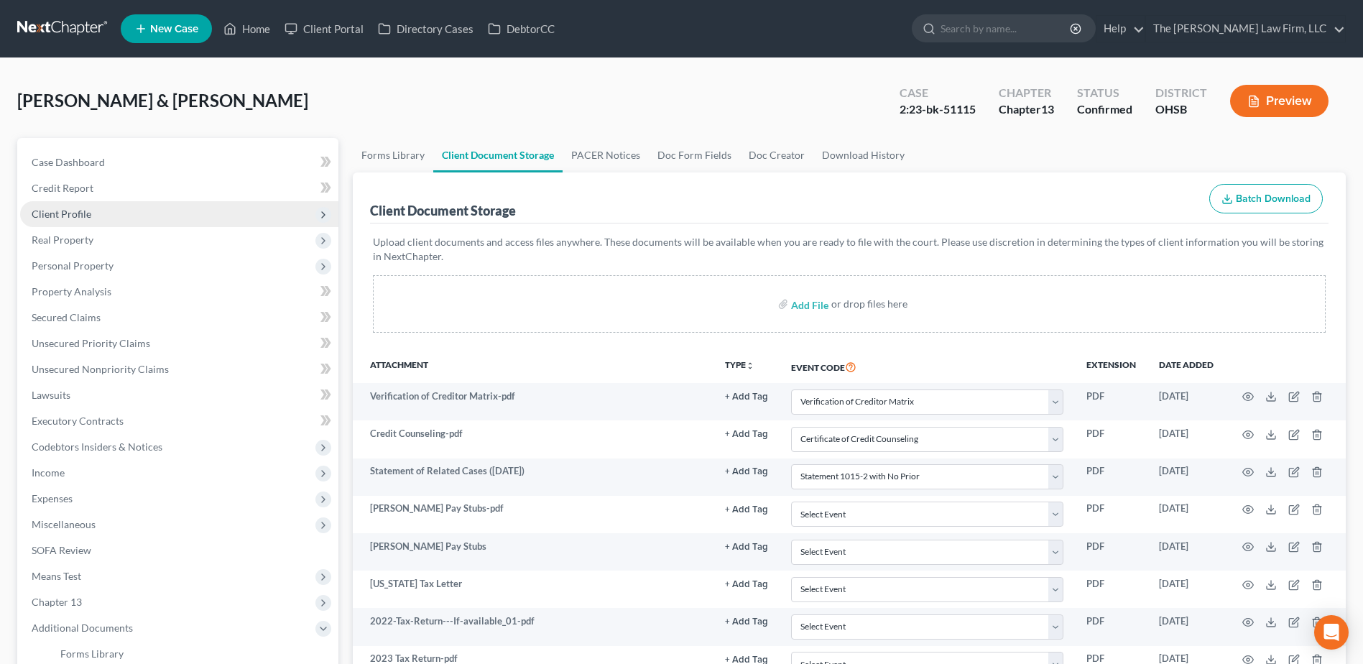
click at [61, 208] on span "Client Profile" at bounding box center [62, 214] width 60 height 12
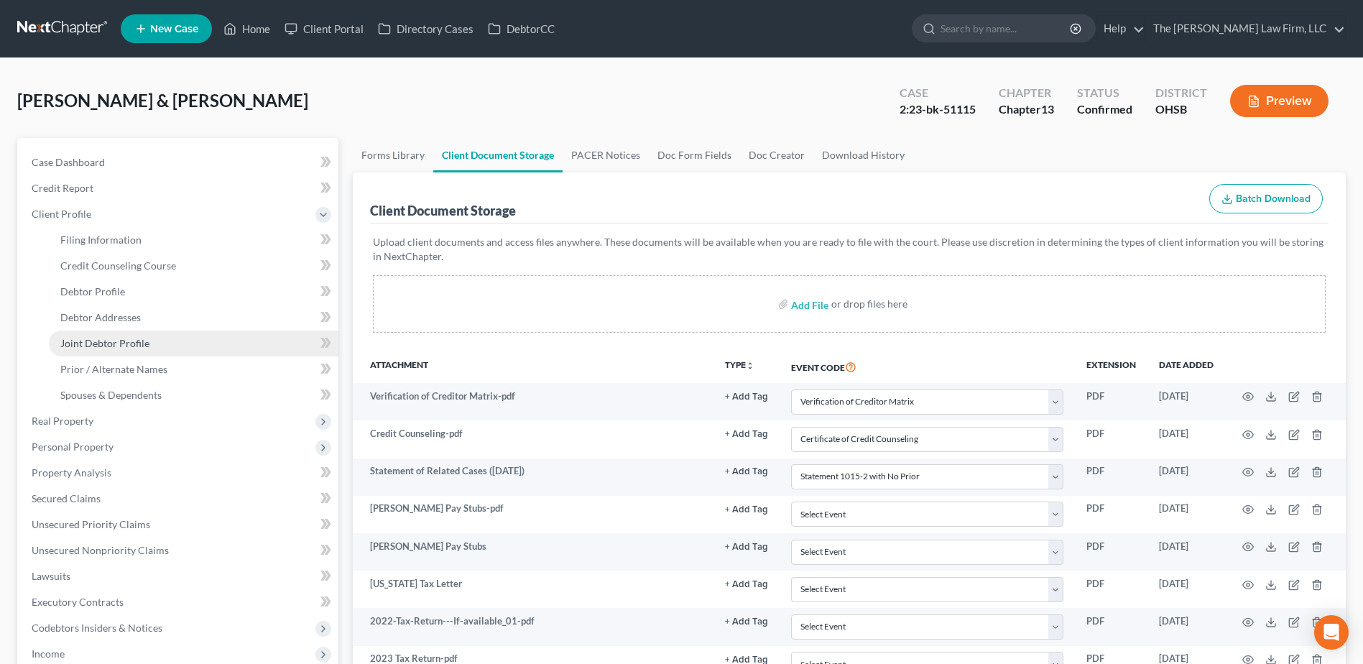
click at [85, 340] on span "Joint Debtor Profile" at bounding box center [104, 343] width 89 height 12
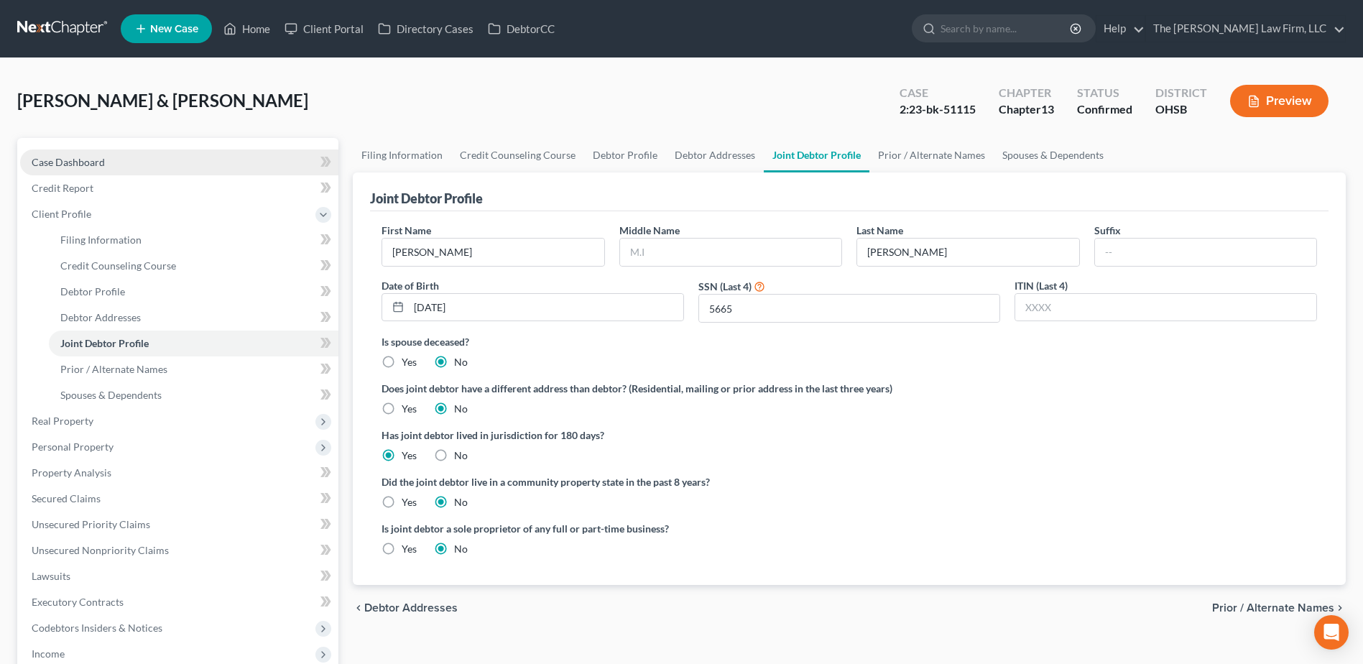
click at [65, 152] on link "Case Dashboard" at bounding box center [179, 162] width 318 height 26
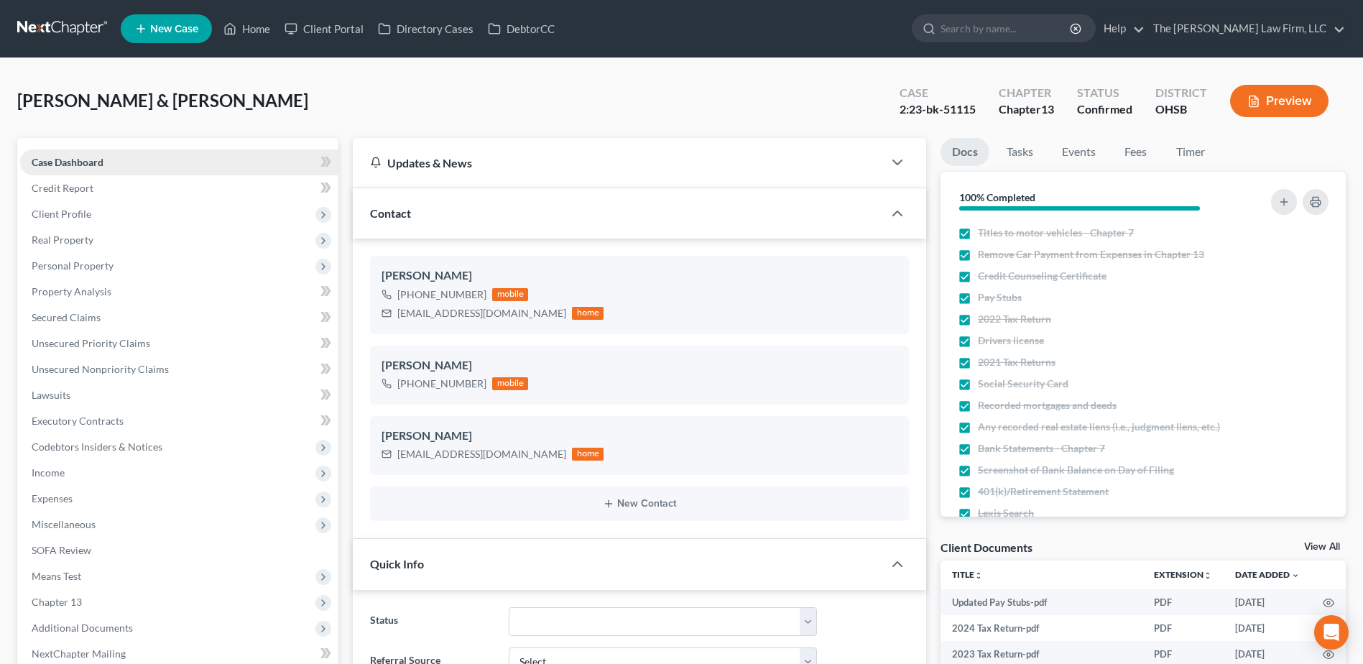
scroll to position [2498, 0]
drag, startPoint x: 71, startPoint y: 28, endPoint x: 111, endPoint y: 45, distance: 43.5
click at [71, 28] on link at bounding box center [63, 29] width 92 height 26
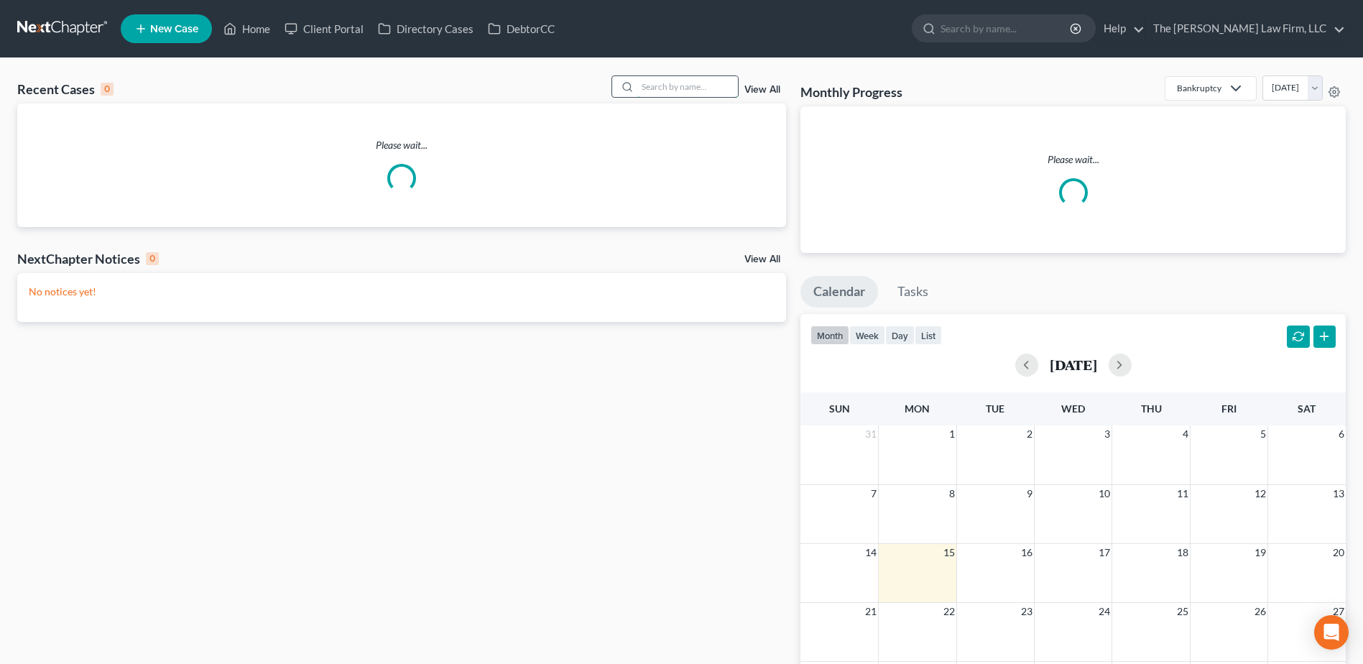
click at [675, 83] on input "search" at bounding box center [687, 86] width 101 height 21
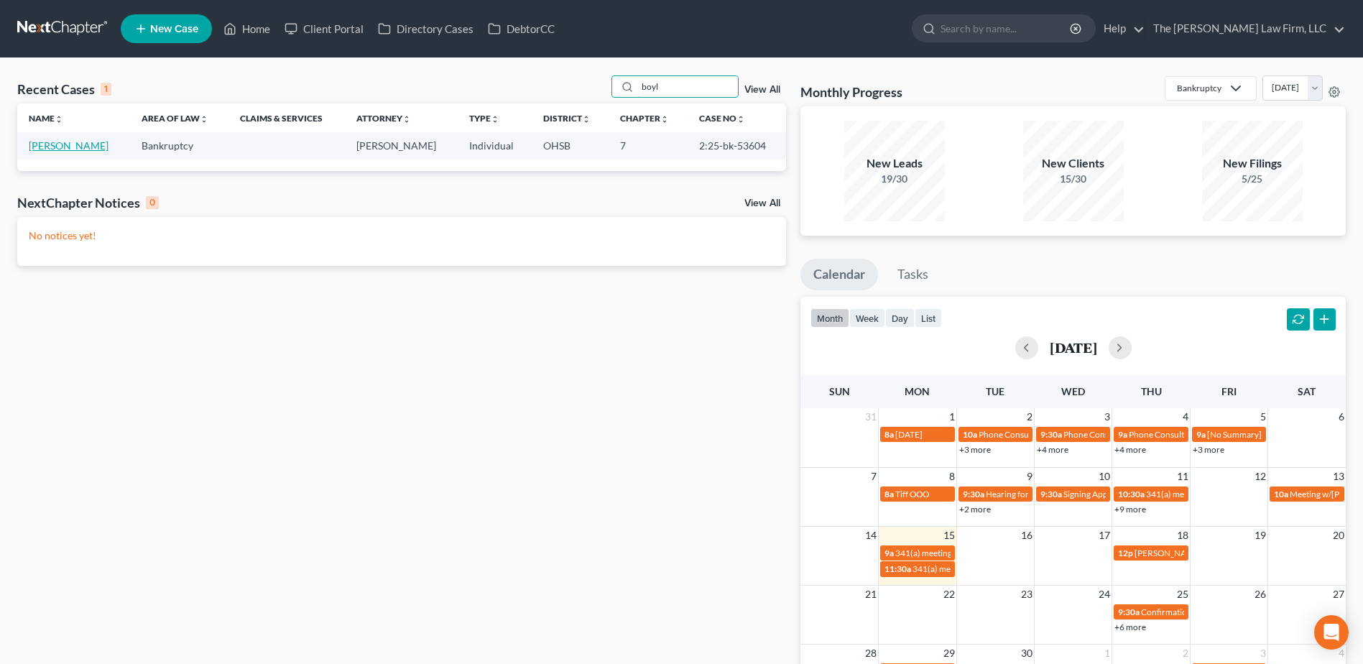
type input "boyl"
click at [57, 147] on link "[PERSON_NAME]" at bounding box center [69, 145] width 80 height 12
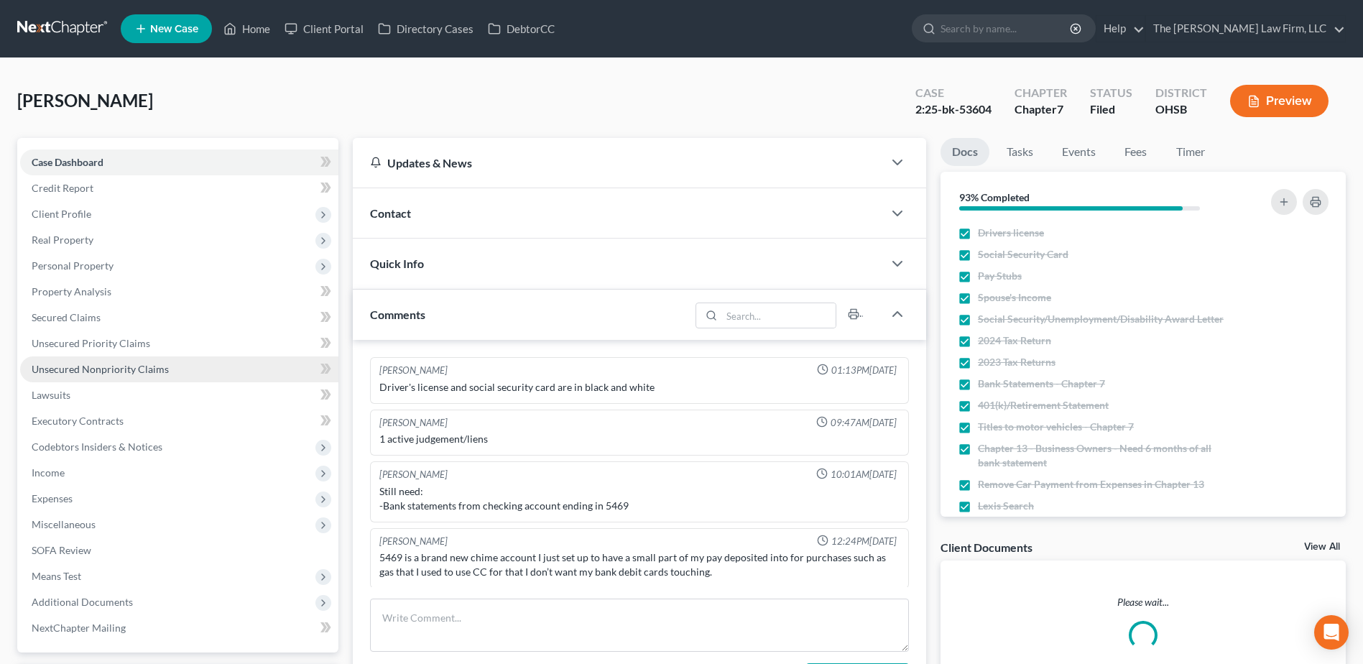
click at [136, 369] on span "Unsecured Nonpriority Claims" at bounding box center [100, 369] width 137 height 12
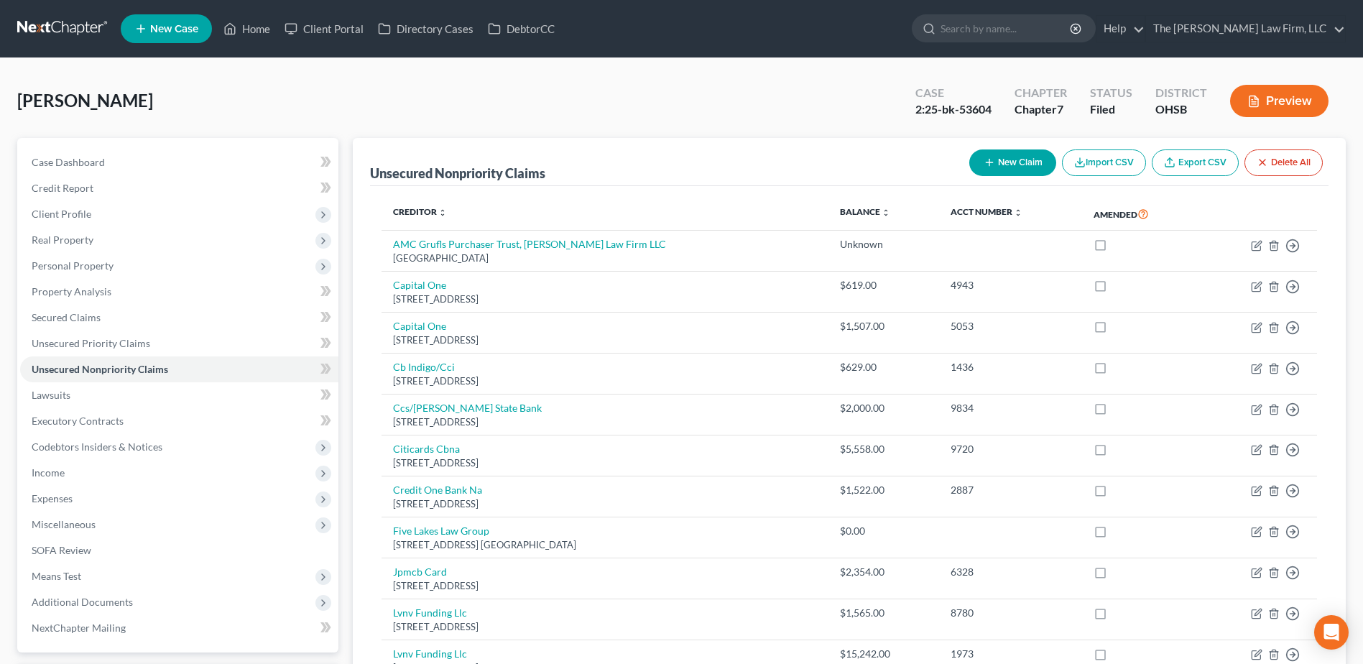
click at [32, 23] on link at bounding box center [63, 29] width 92 height 26
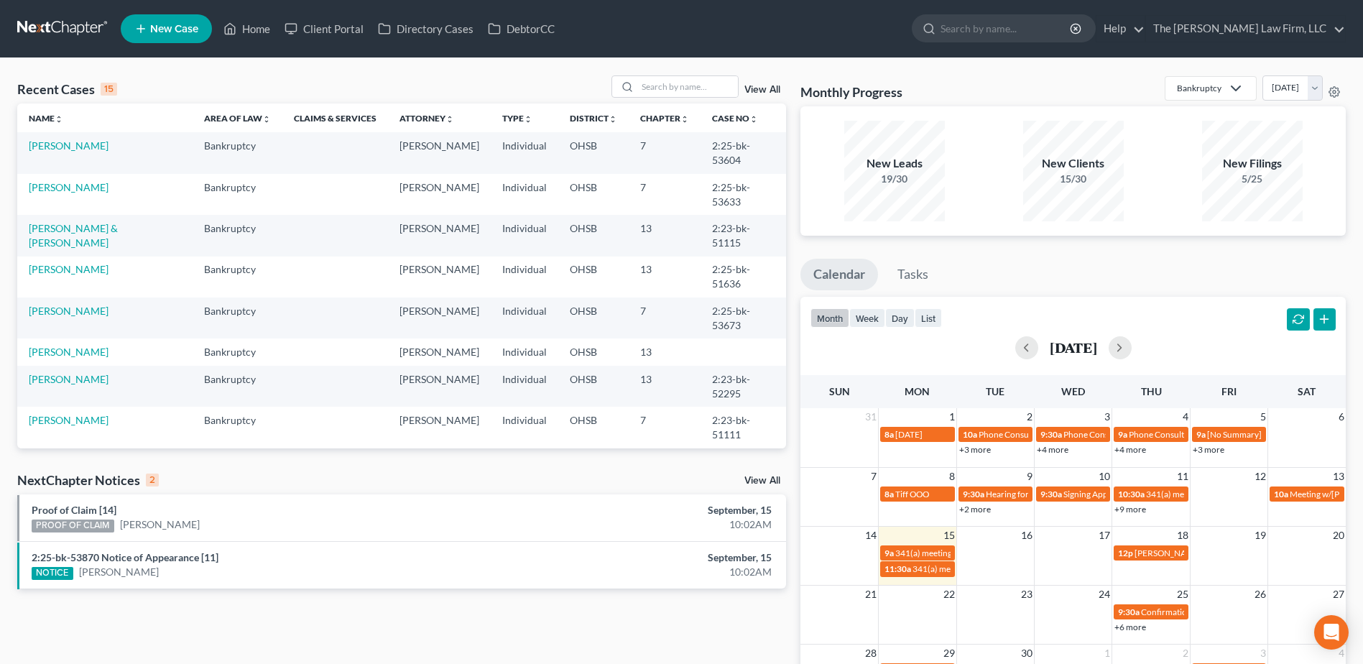
click at [765, 478] on link "View All" at bounding box center [762, 481] width 36 height 10
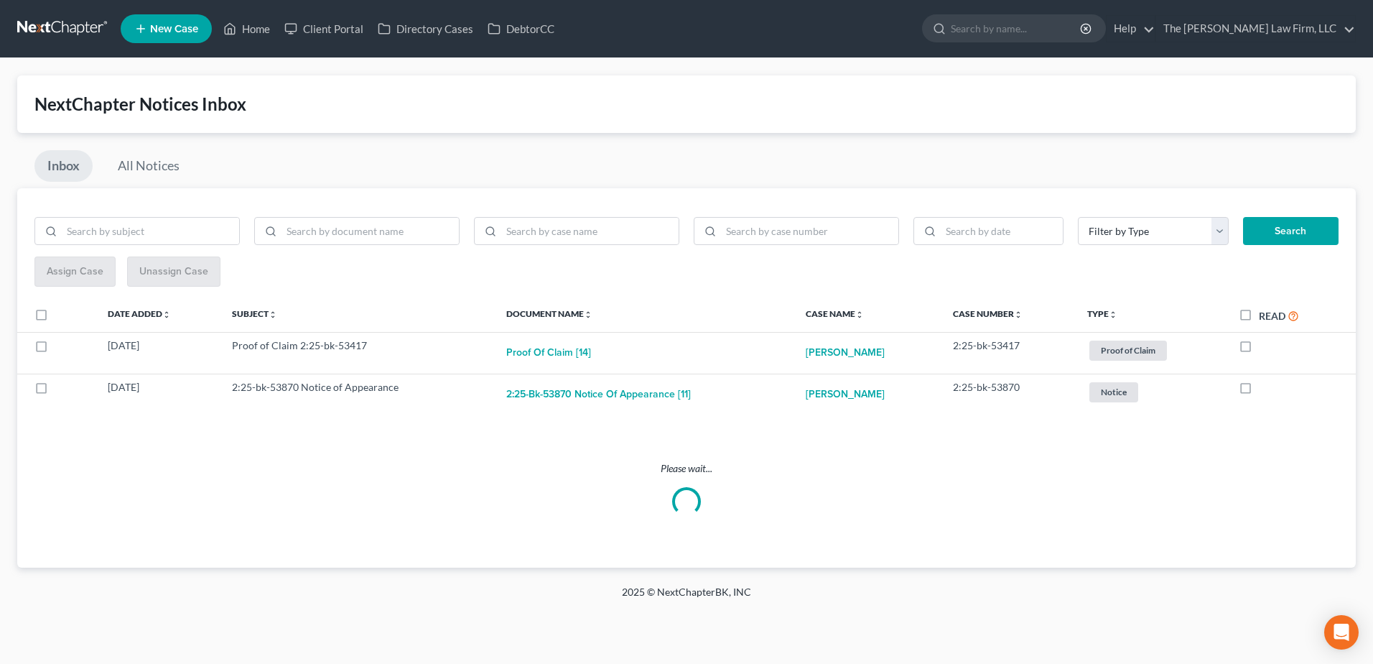
click at [1259, 312] on label "Read" at bounding box center [1279, 315] width 40 height 17
click at [1265, 312] on input "Read" at bounding box center [1269, 311] width 9 height 9
checkbox input "true"
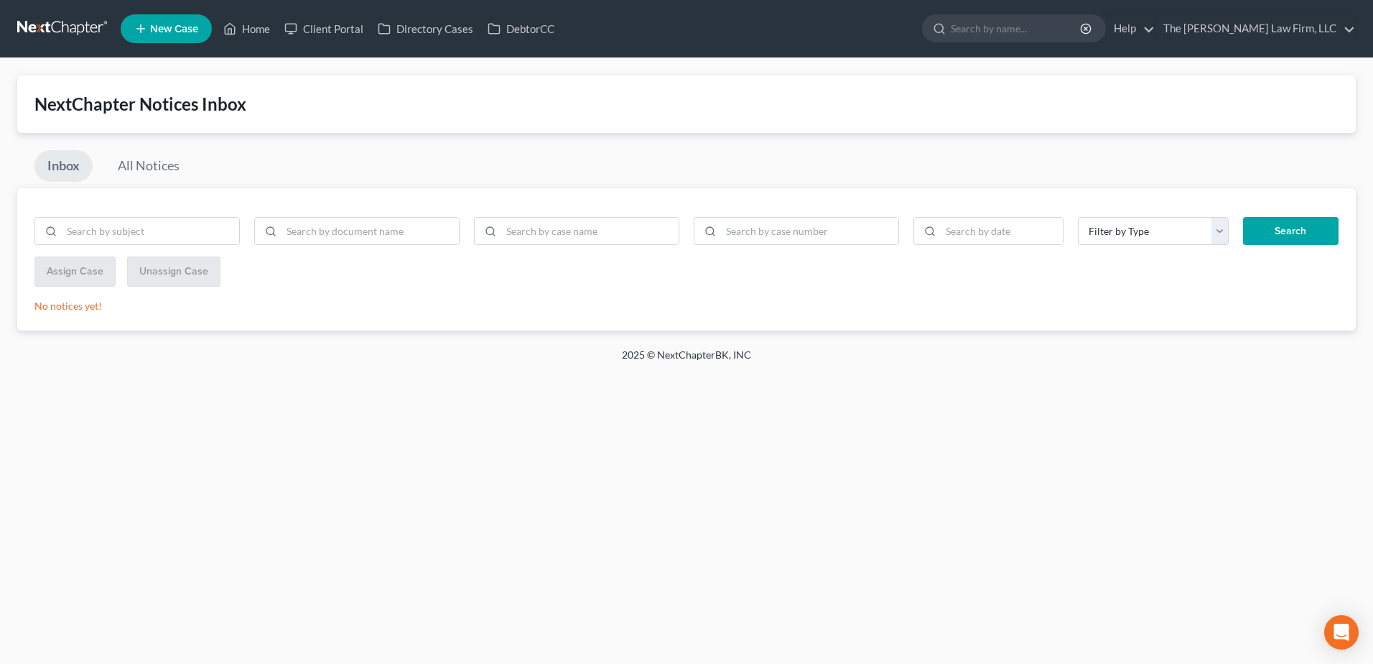
click at [31, 27] on link at bounding box center [63, 29] width 92 height 26
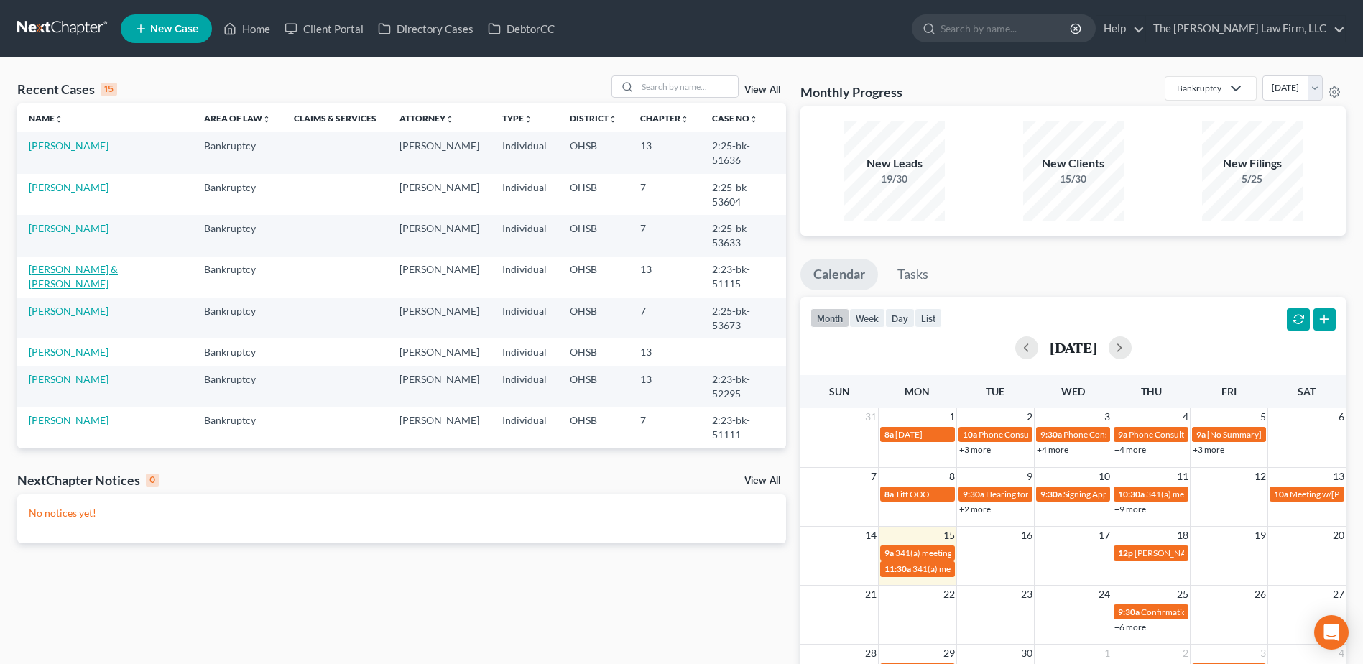
click at [62, 263] on link "[PERSON_NAME] & [PERSON_NAME]" at bounding box center [73, 276] width 89 height 27
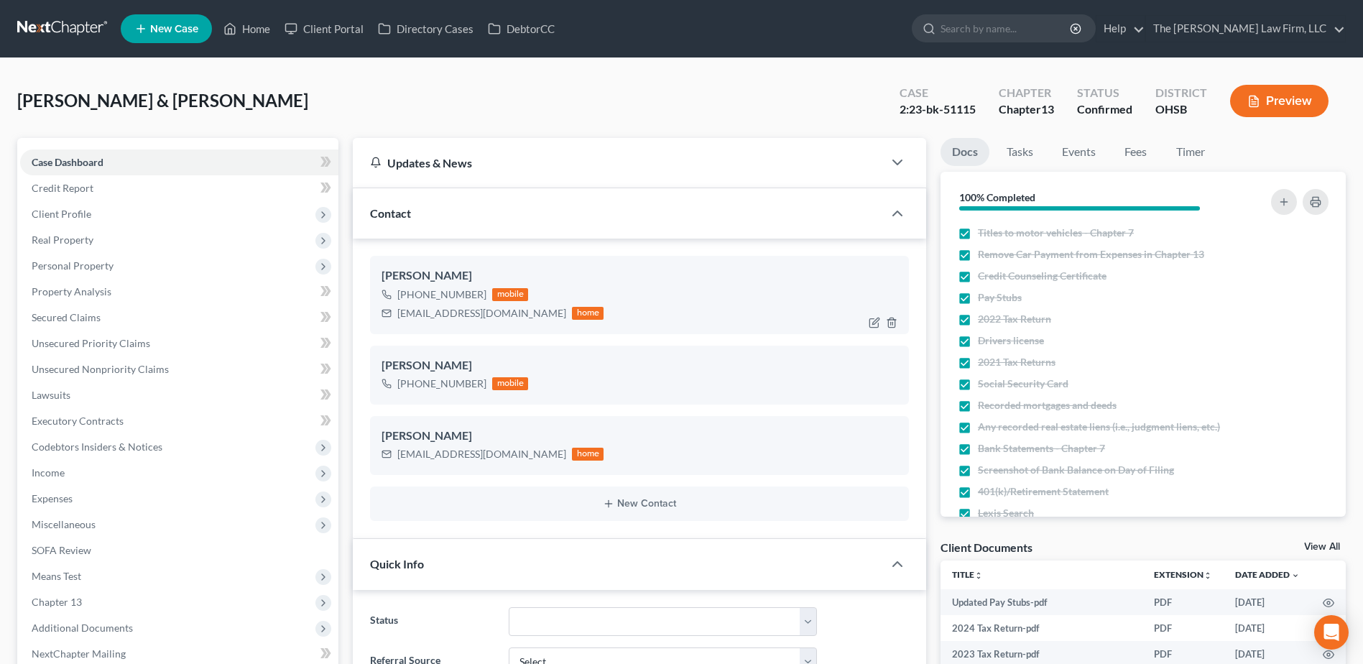
scroll to position [2498, 0]
click at [91, 220] on span "Client Profile" at bounding box center [179, 214] width 318 height 26
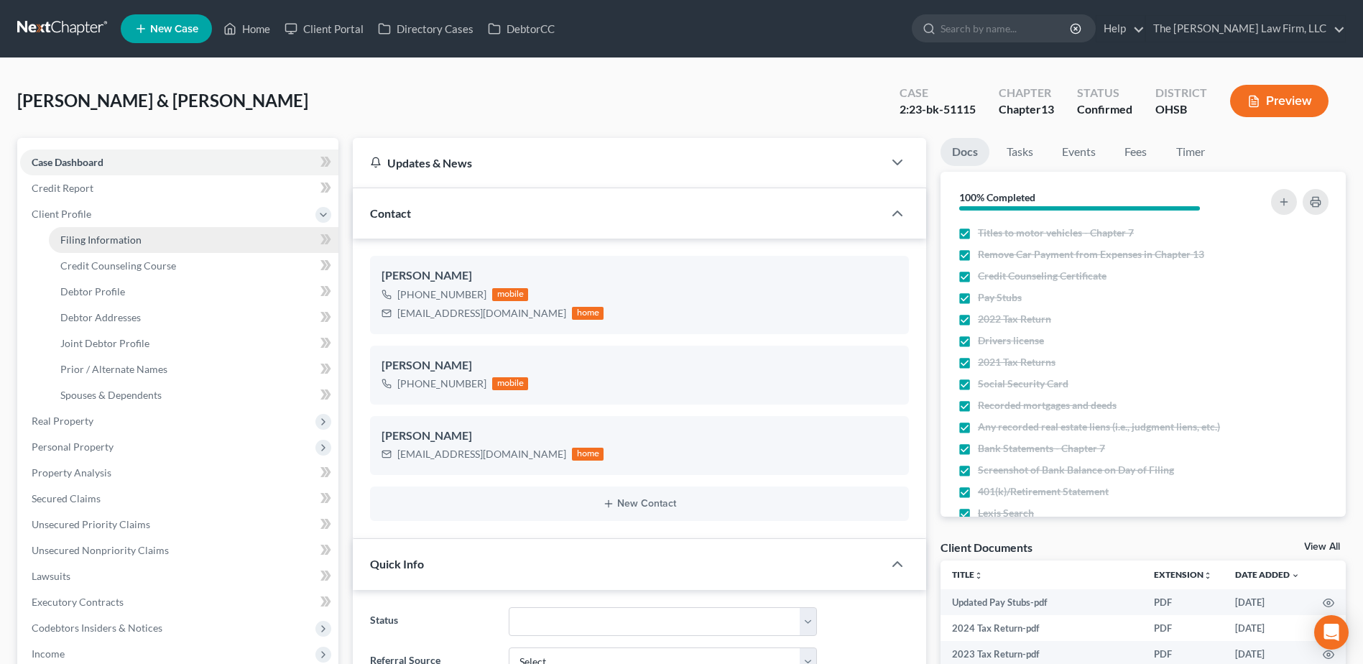
click at [101, 238] on span "Filing Information" at bounding box center [100, 239] width 81 height 12
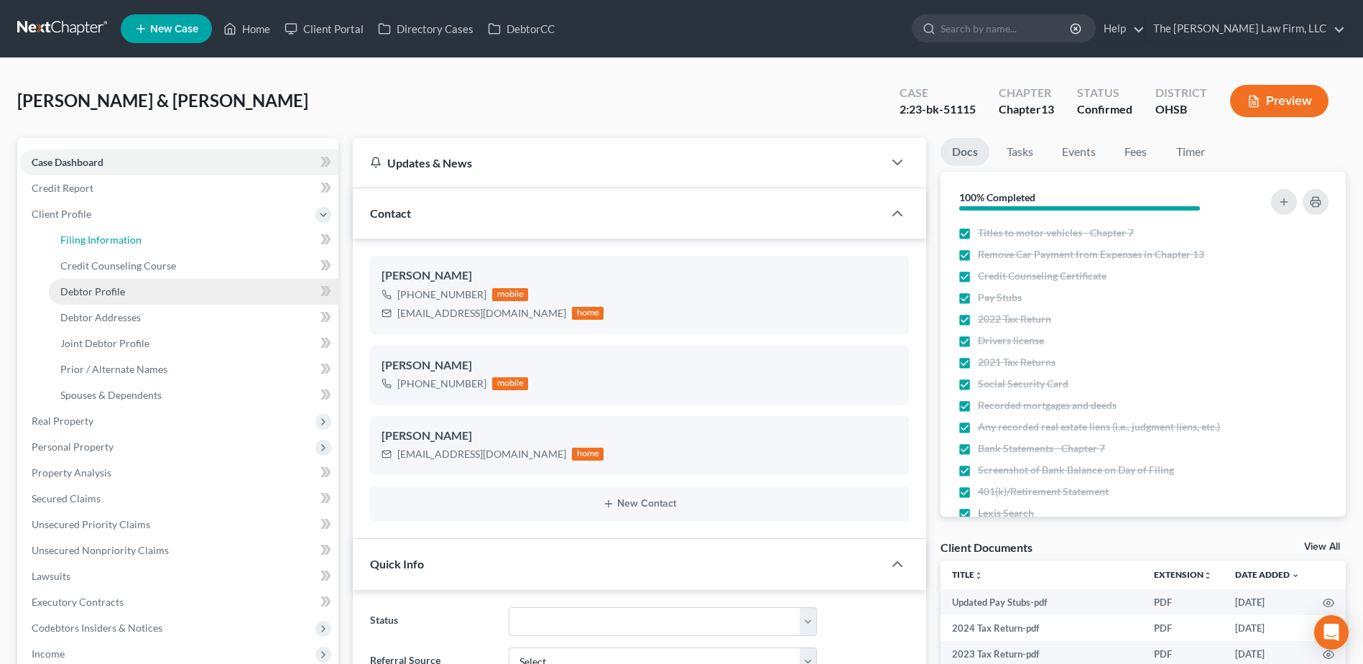
select select "1"
select select "3"
select select "36"
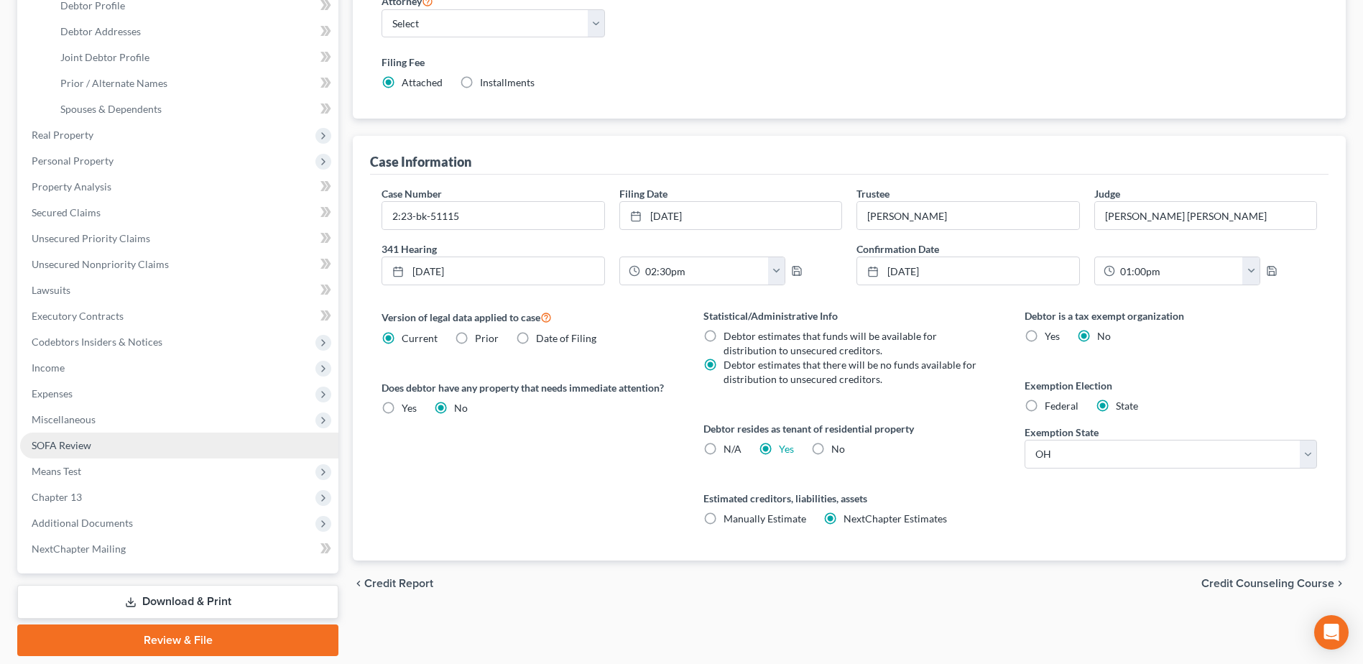
scroll to position [287, 0]
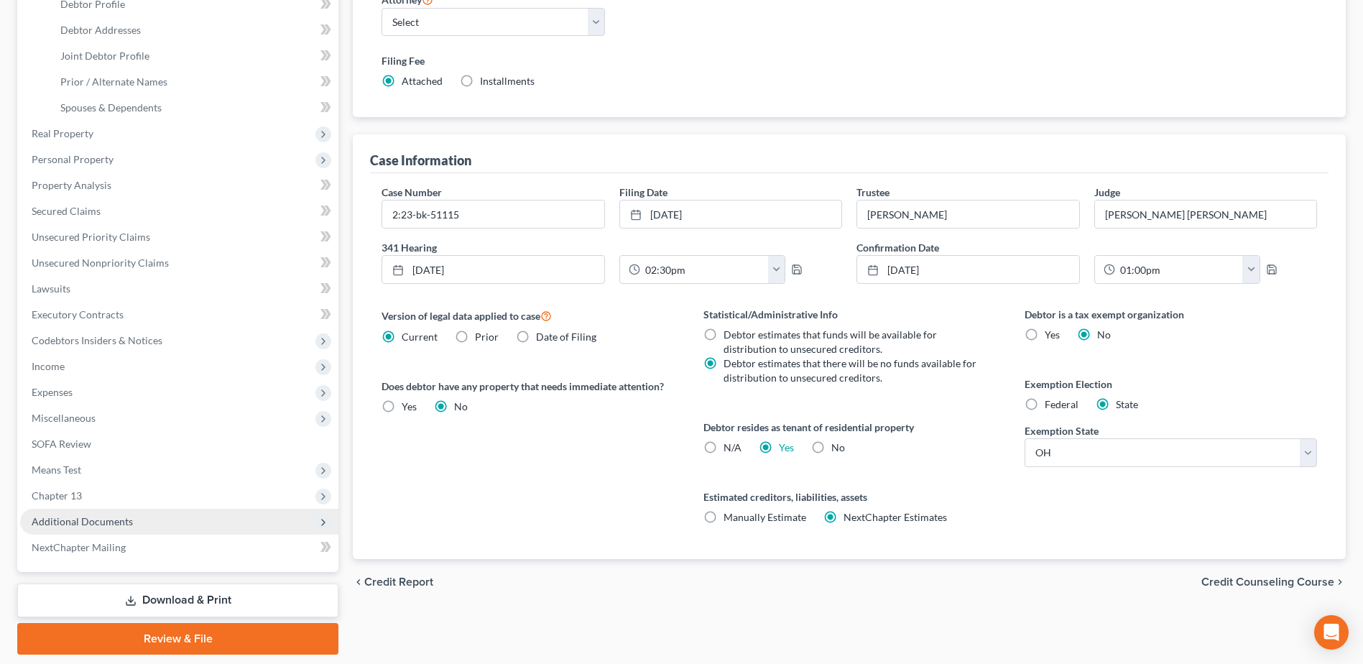
click at [116, 509] on span "Additional Documents" at bounding box center [179, 522] width 318 height 26
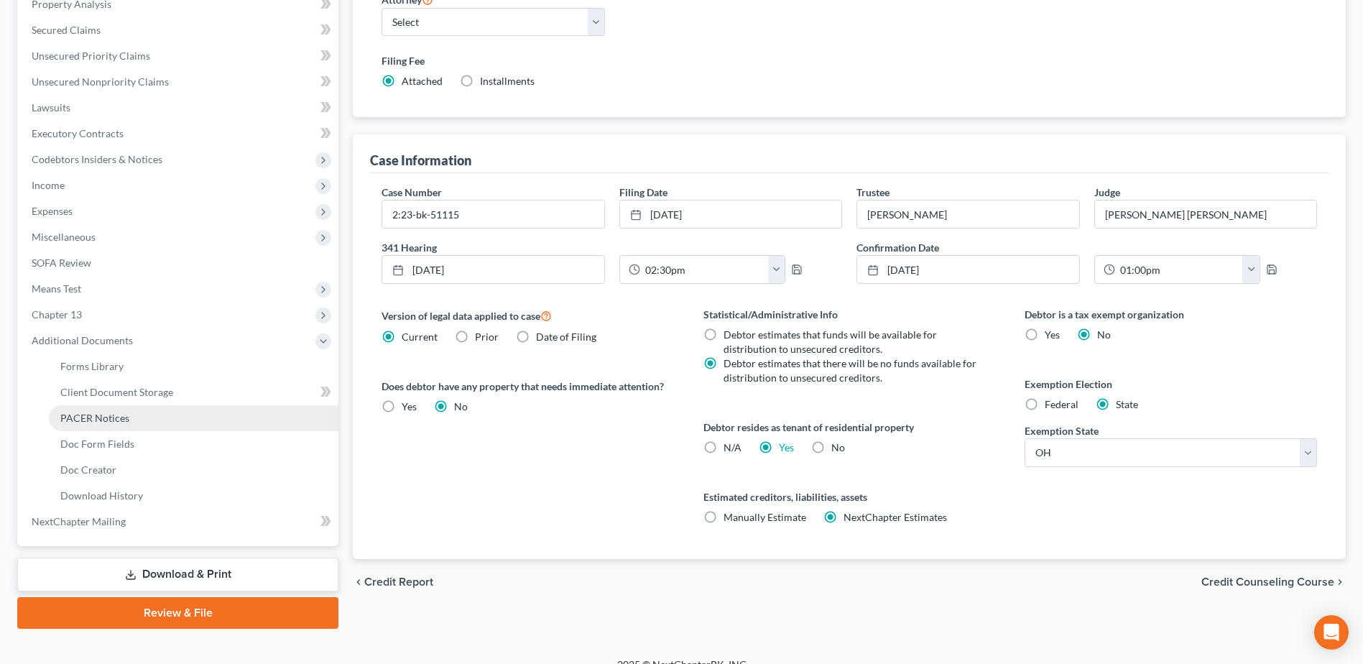
click at [118, 417] on span "PACER Notices" at bounding box center [94, 418] width 69 height 12
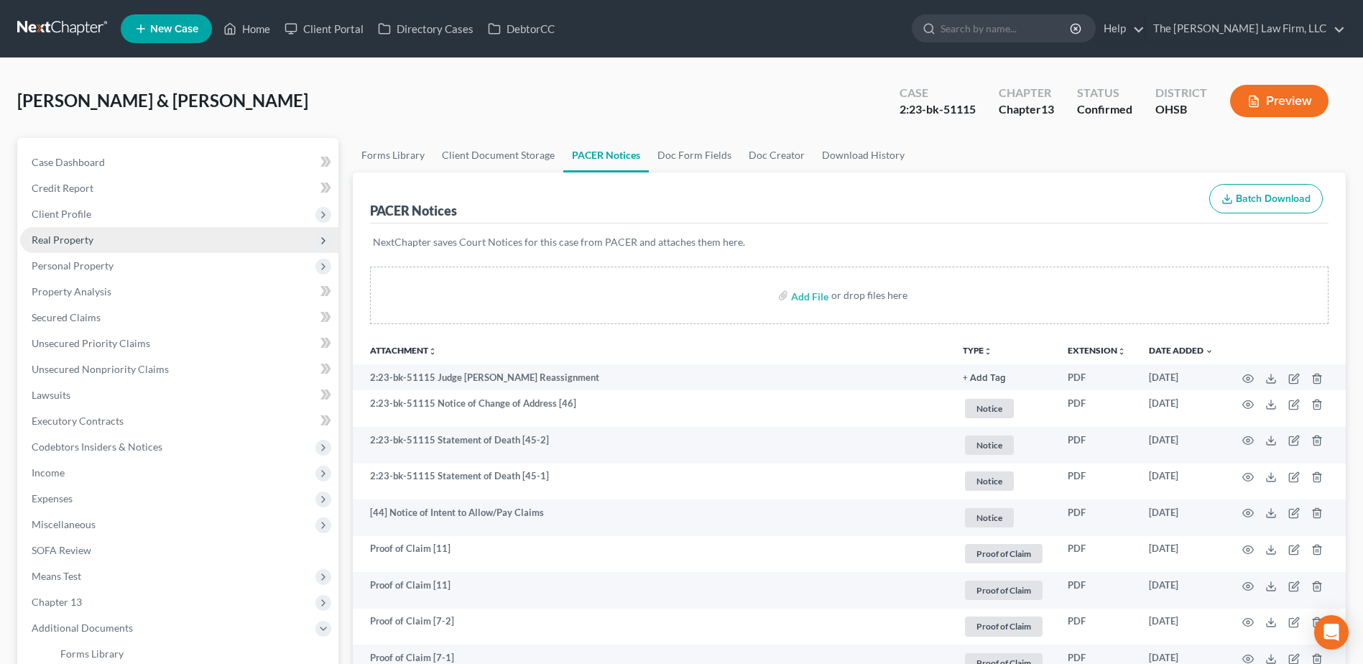
click at [60, 238] on span "Real Property" at bounding box center [63, 239] width 62 height 12
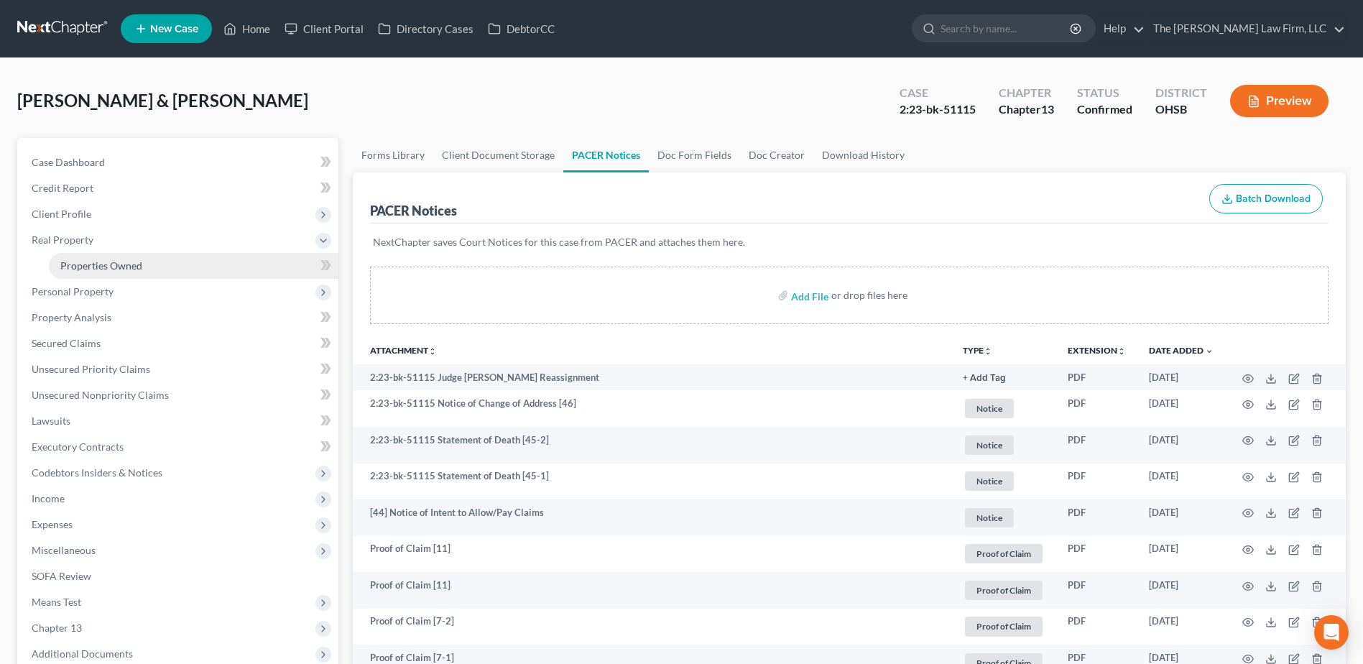
click at [84, 264] on span "Properties Owned" at bounding box center [101, 265] width 82 height 12
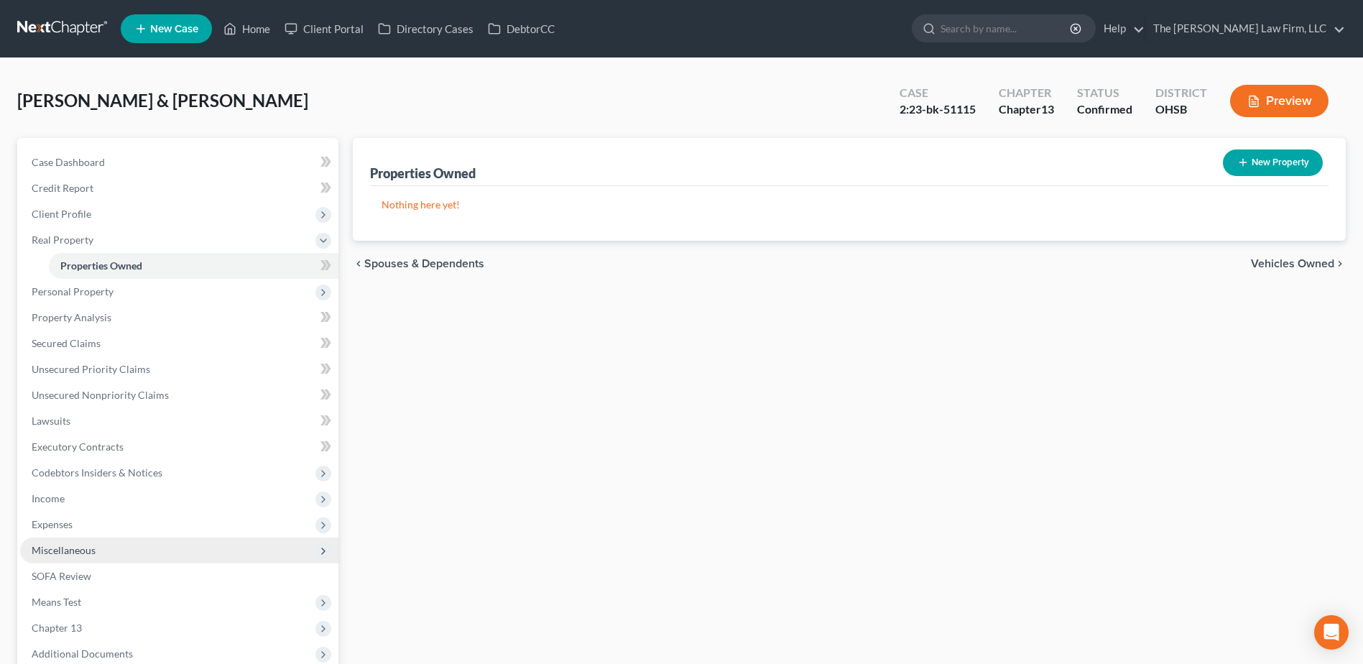
click at [43, 537] on span "Miscellaneous" at bounding box center [179, 550] width 318 height 26
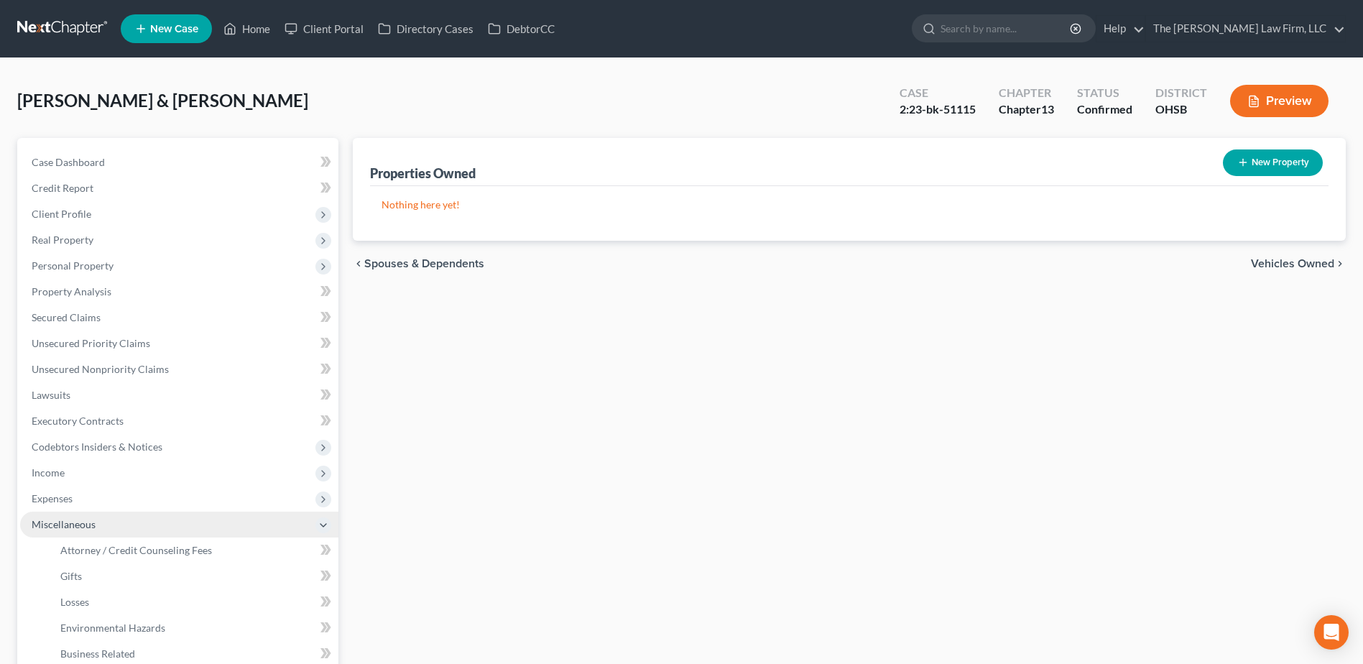
click at [54, 522] on span "Miscellaneous" at bounding box center [64, 524] width 64 height 12
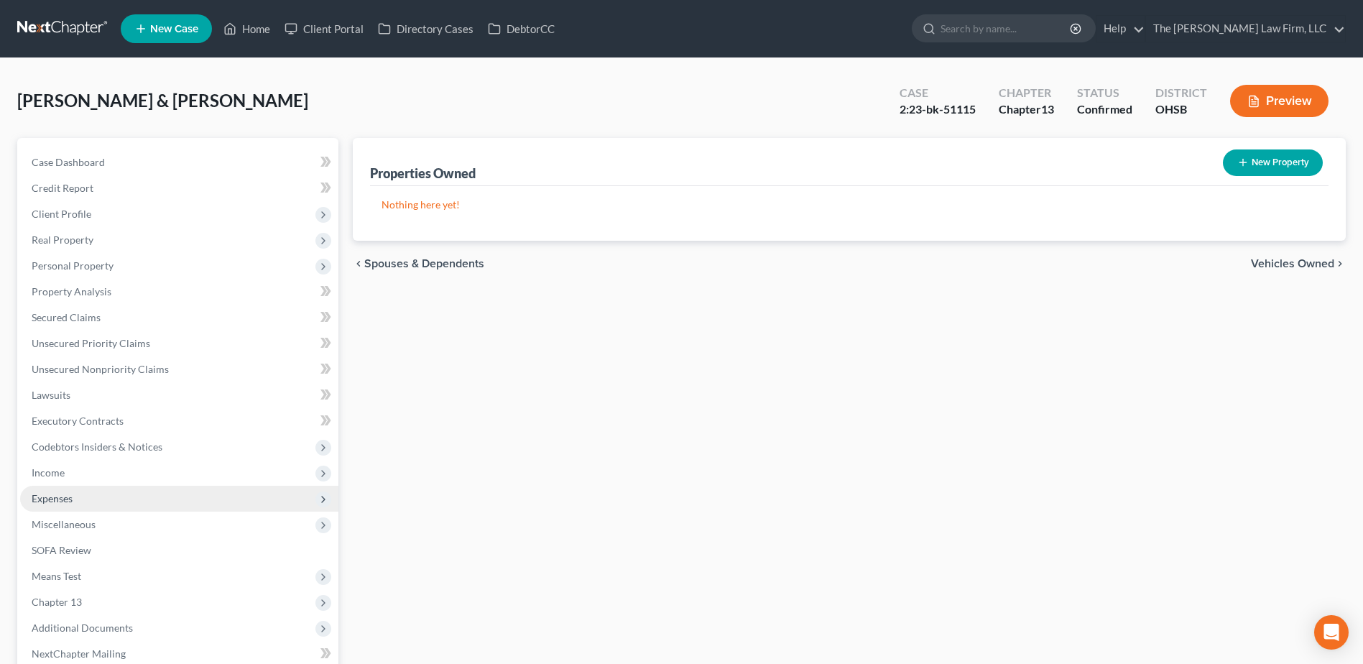
click at [56, 493] on span "Expenses" at bounding box center [52, 498] width 41 height 12
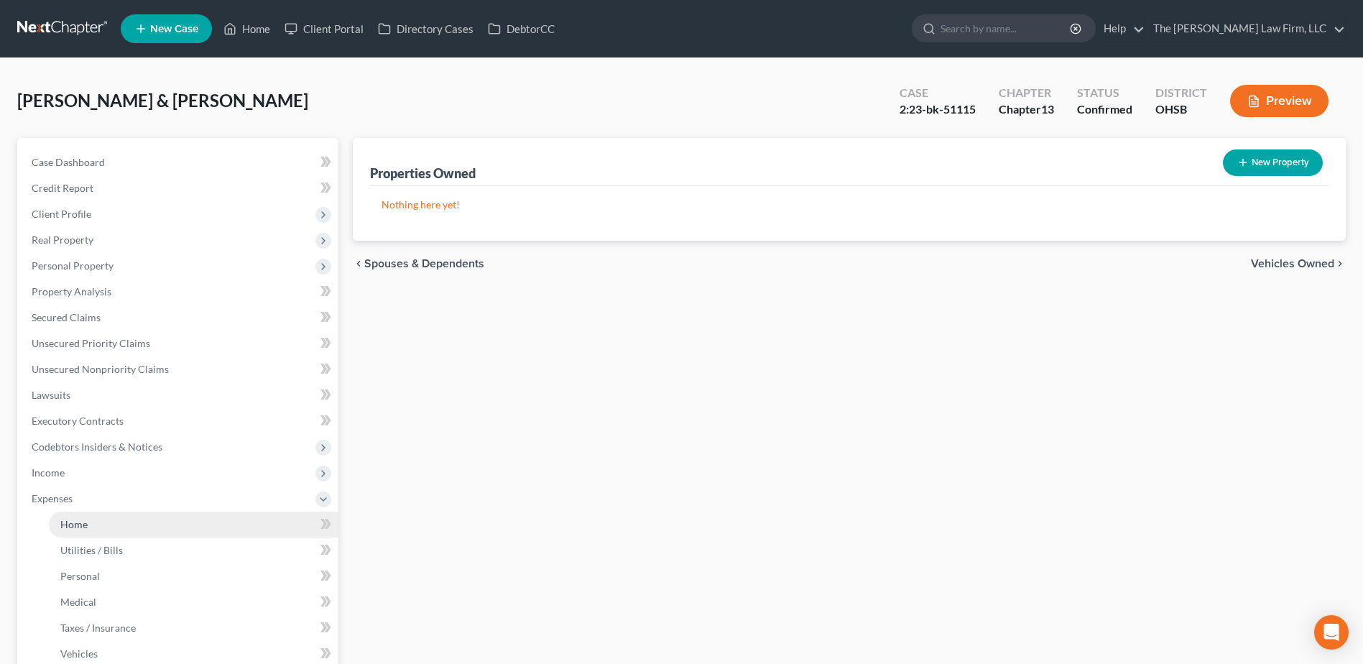
click at [70, 524] on span "Home" at bounding box center [73, 524] width 27 height 12
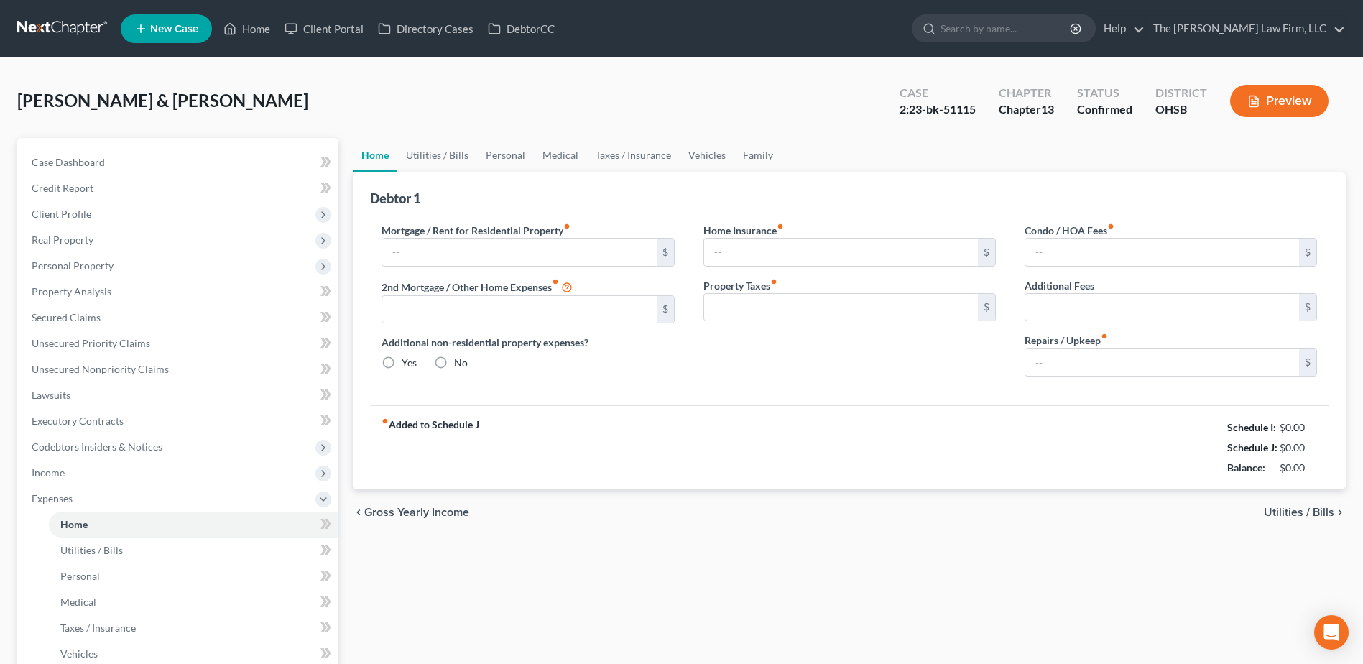
type input "1,886.00"
type input "0.00"
radio input "true"
type input "0.00"
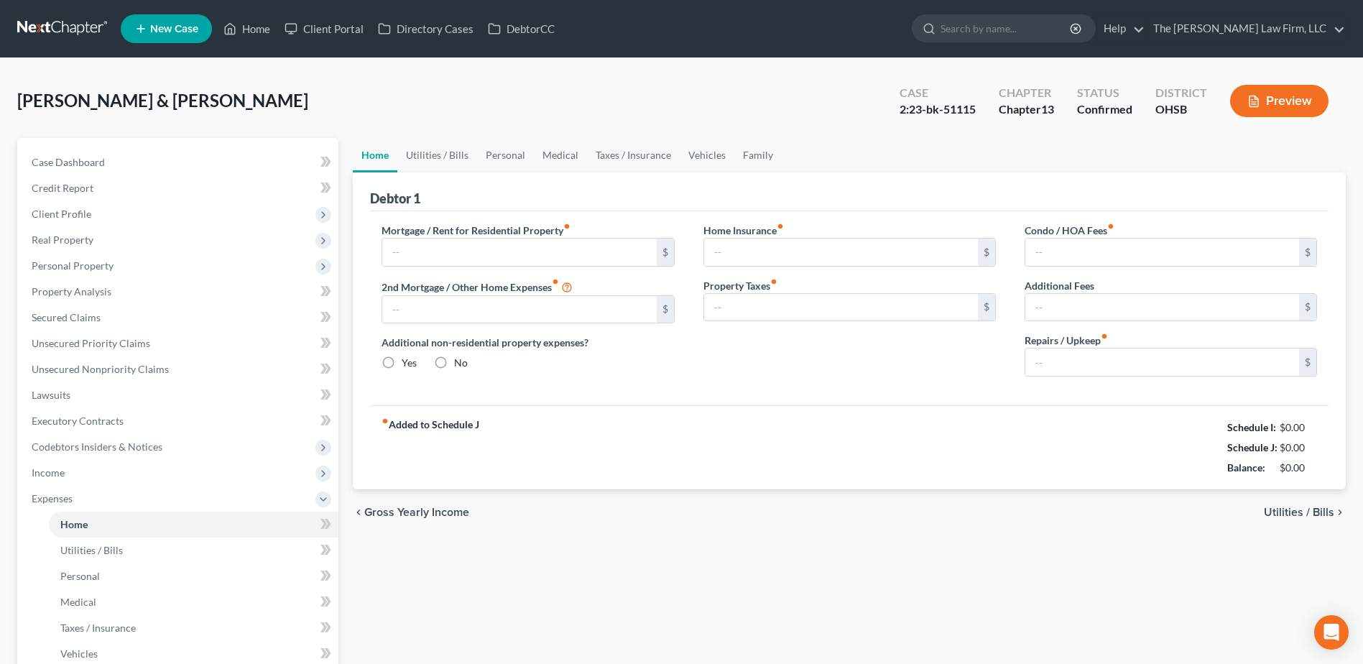
type input "0.00"
click at [423, 150] on link "Utilities / Bills" at bounding box center [437, 155] width 80 height 34
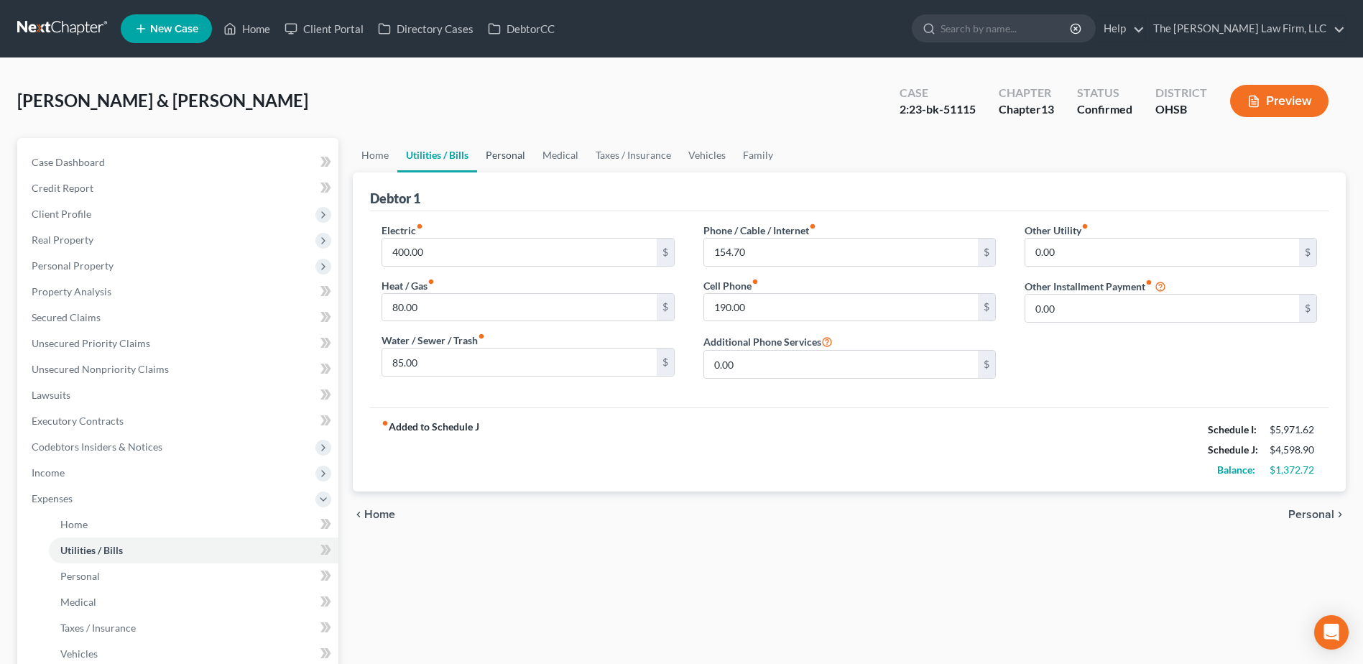
click at [494, 159] on link "Personal" at bounding box center [505, 155] width 57 height 34
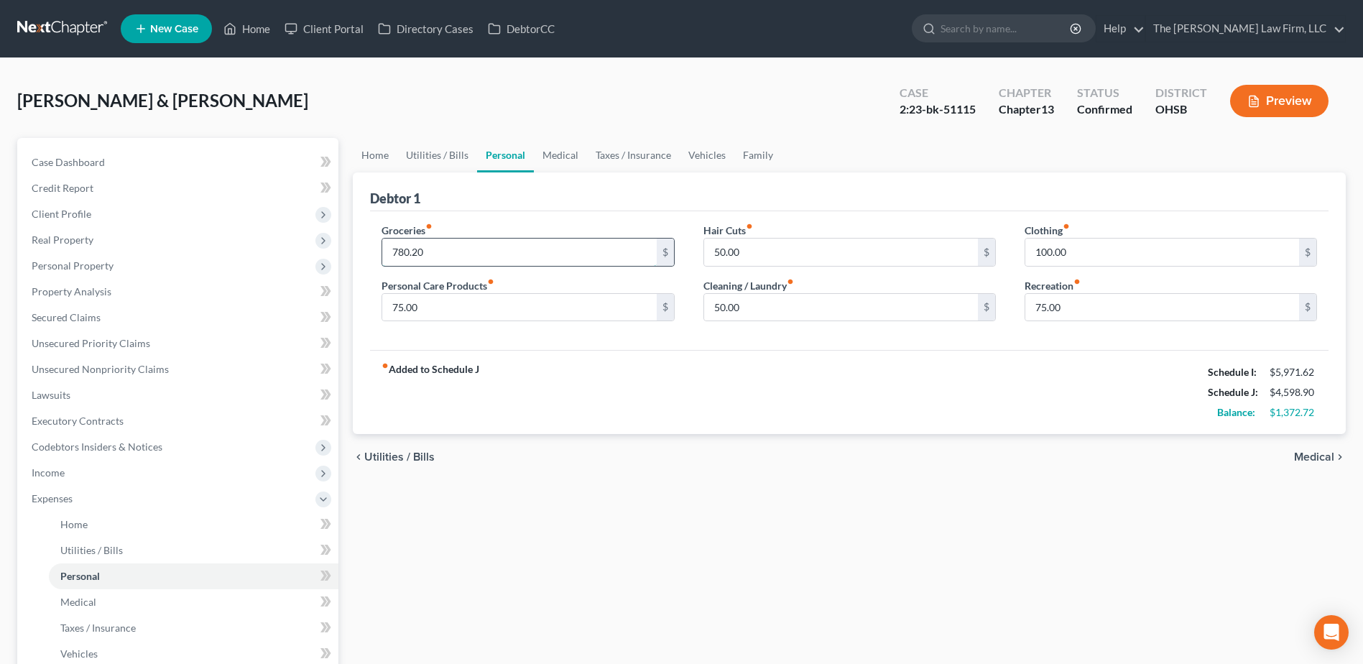
click at [443, 248] on input "780.20" at bounding box center [519, 251] width 274 height 27
type input "675.00"
click at [553, 146] on link "Medical" at bounding box center [560, 155] width 53 height 34
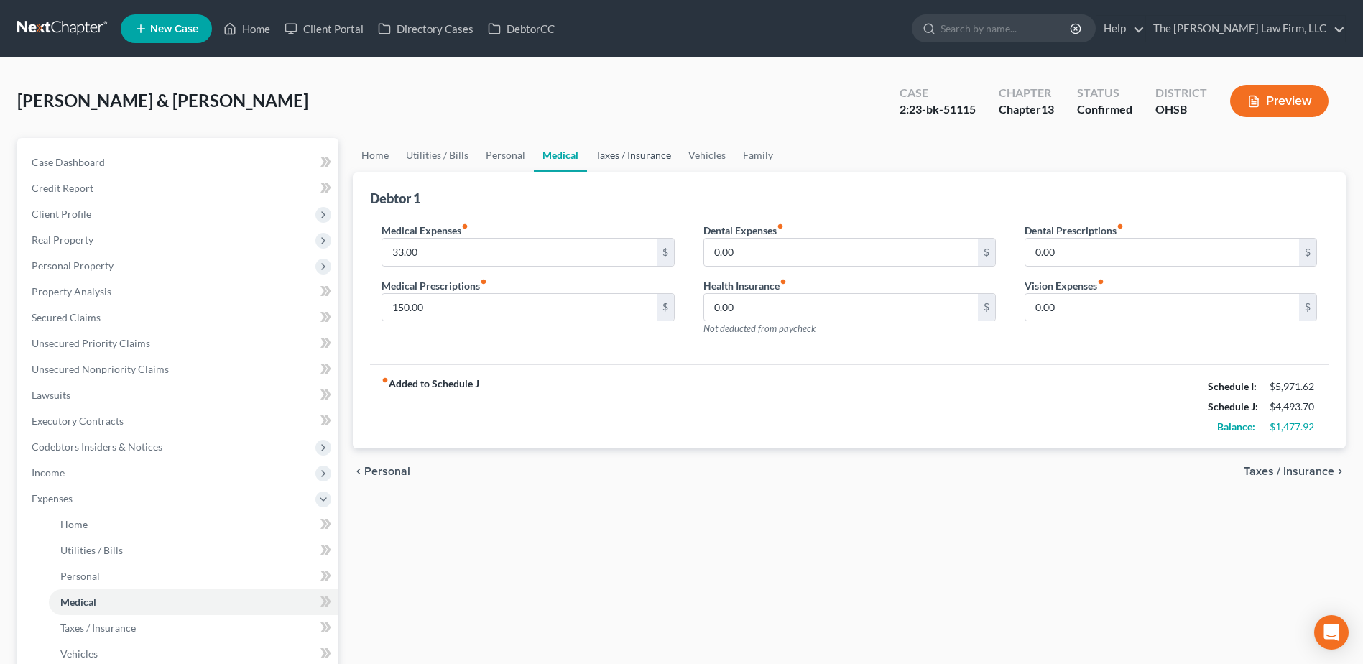
click at [627, 154] on link "Taxes / Insurance" at bounding box center [633, 155] width 93 height 34
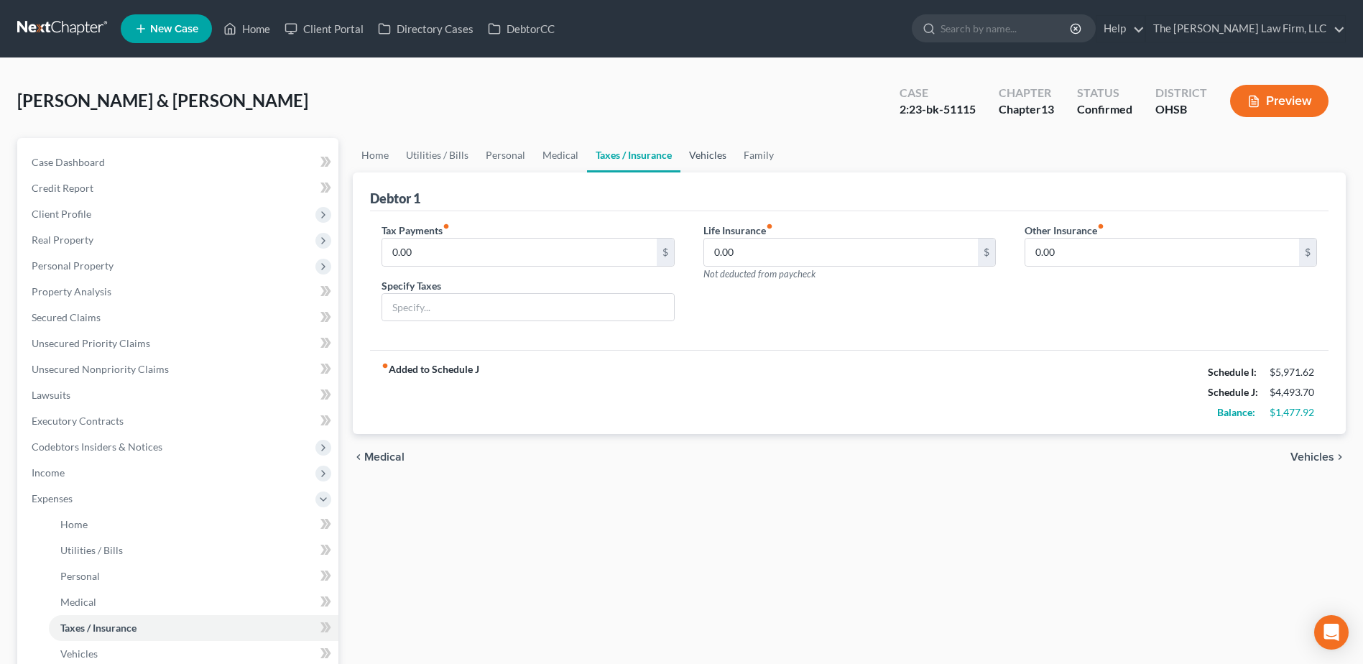
click at [697, 155] on link "Vehicles" at bounding box center [707, 155] width 55 height 34
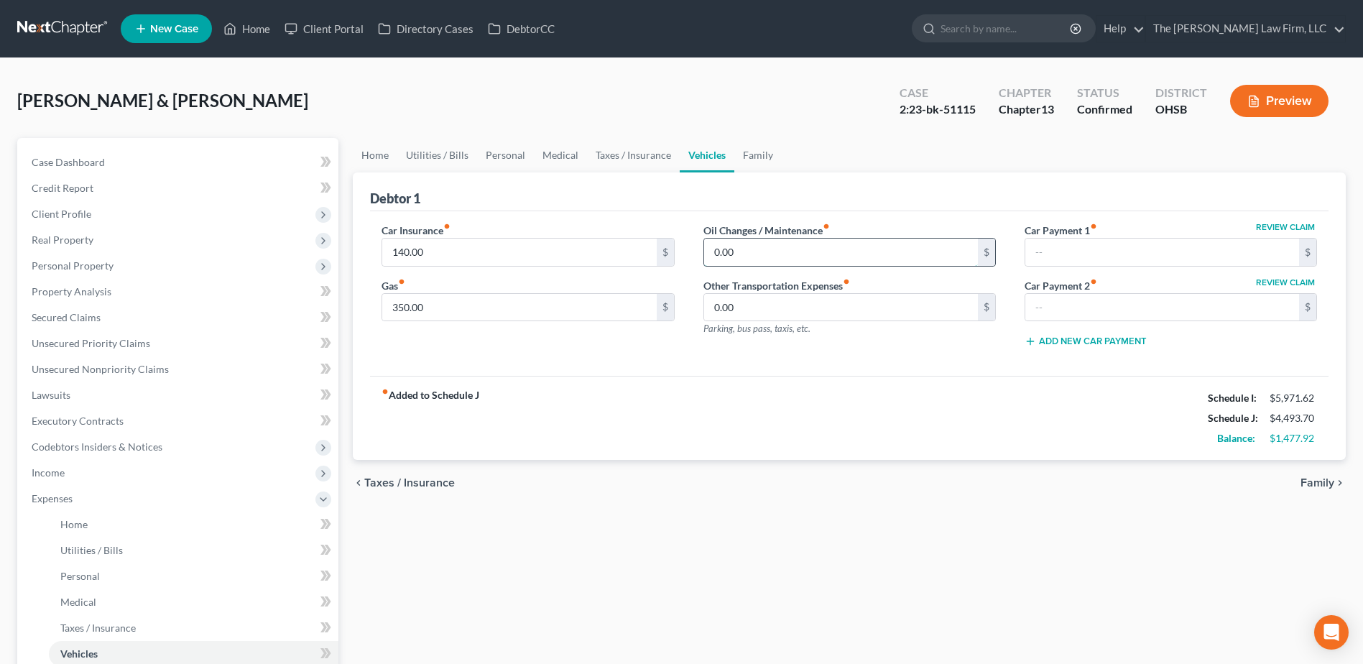
click at [744, 252] on input "0.00" at bounding box center [841, 251] width 274 height 27
type input "20.00"
click at [608, 155] on link "Taxes / Insurance" at bounding box center [633, 155] width 93 height 34
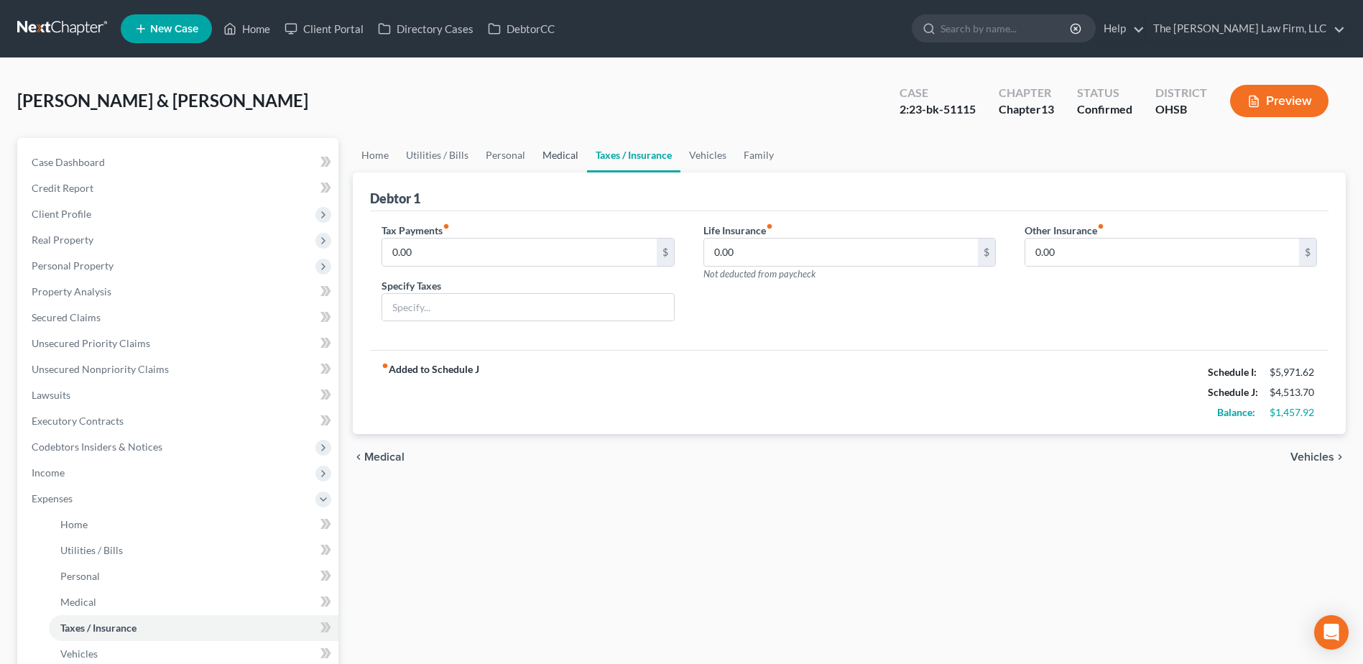
click at [580, 157] on link "Medical" at bounding box center [560, 155] width 53 height 34
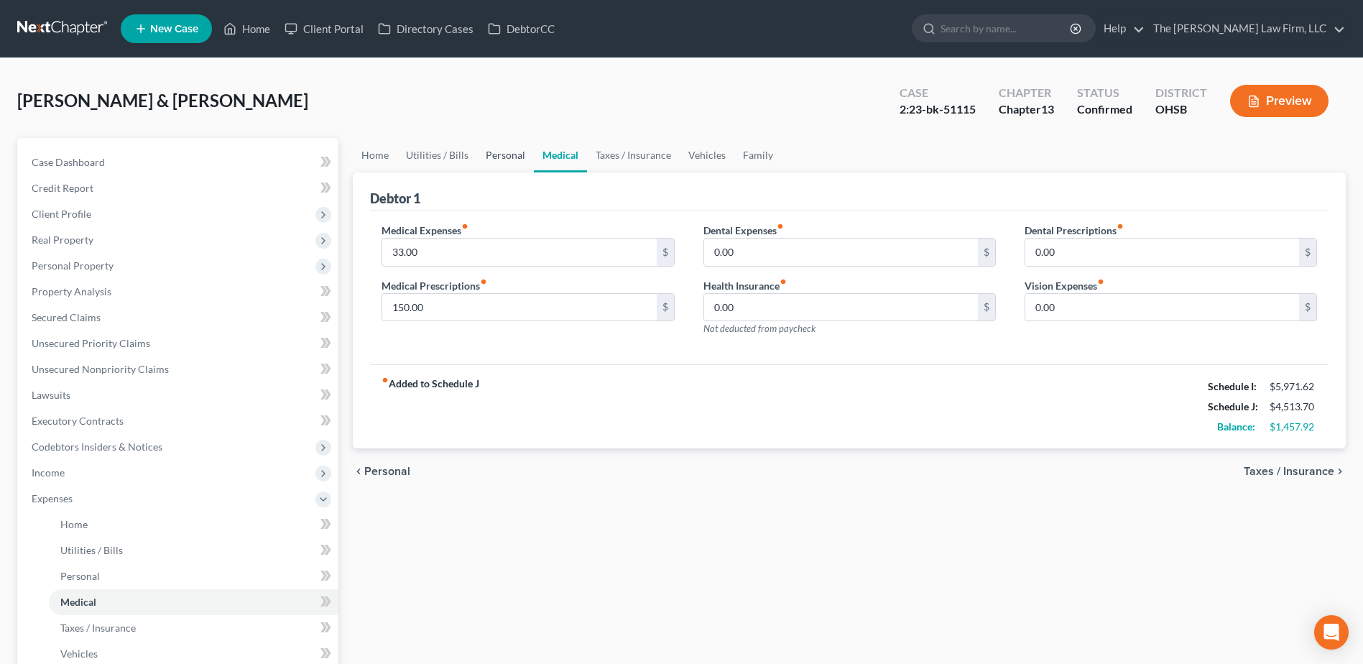
click at [509, 157] on link "Personal" at bounding box center [505, 155] width 57 height 34
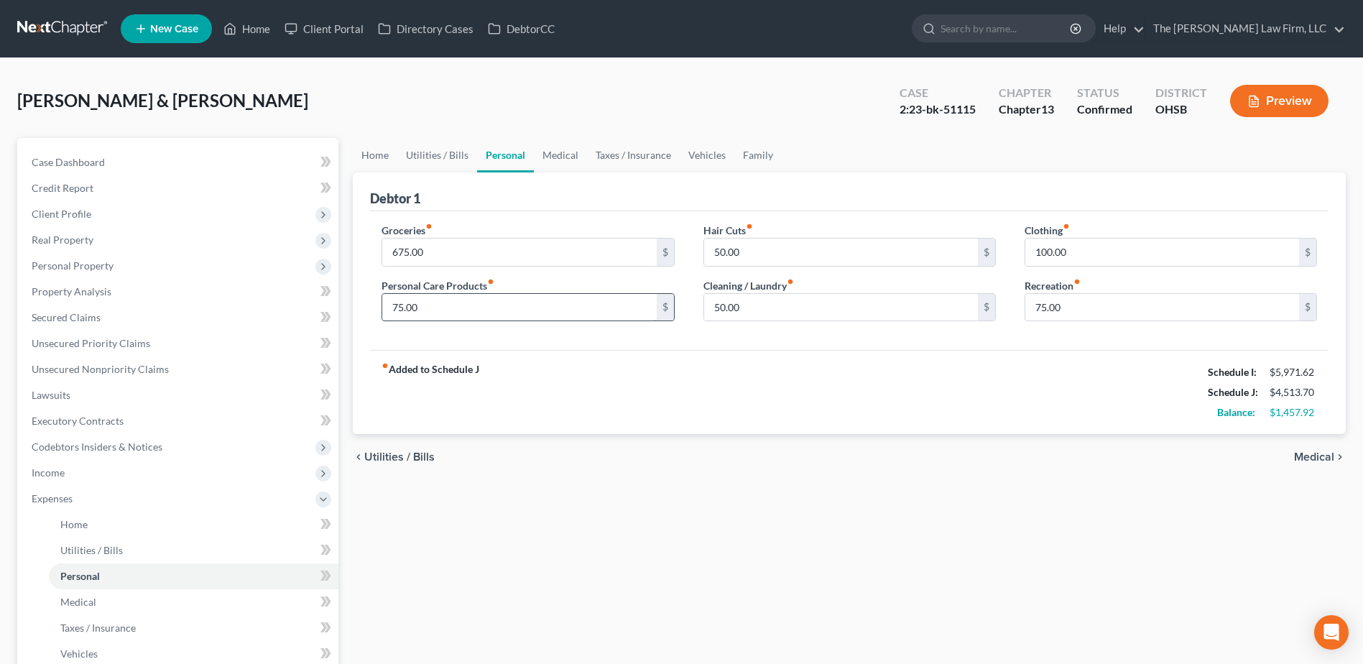
click at [442, 303] on input "75.00" at bounding box center [519, 307] width 274 height 27
type input "82.00"
click at [454, 254] on input "675.00" at bounding box center [519, 251] width 274 height 27
type input "675.92"
click at [67, 159] on span "Case Dashboard" at bounding box center [68, 162] width 73 height 12
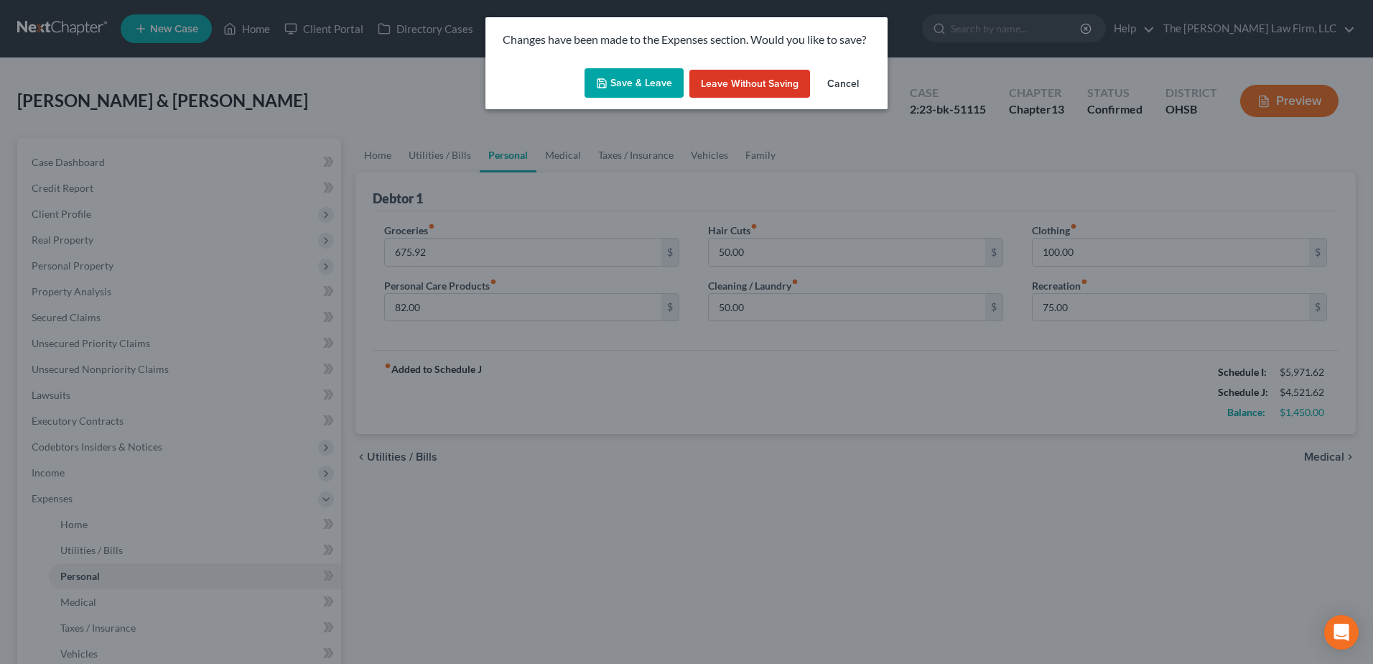
click at [622, 72] on button "Save & Leave" at bounding box center [634, 83] width 99 height 30
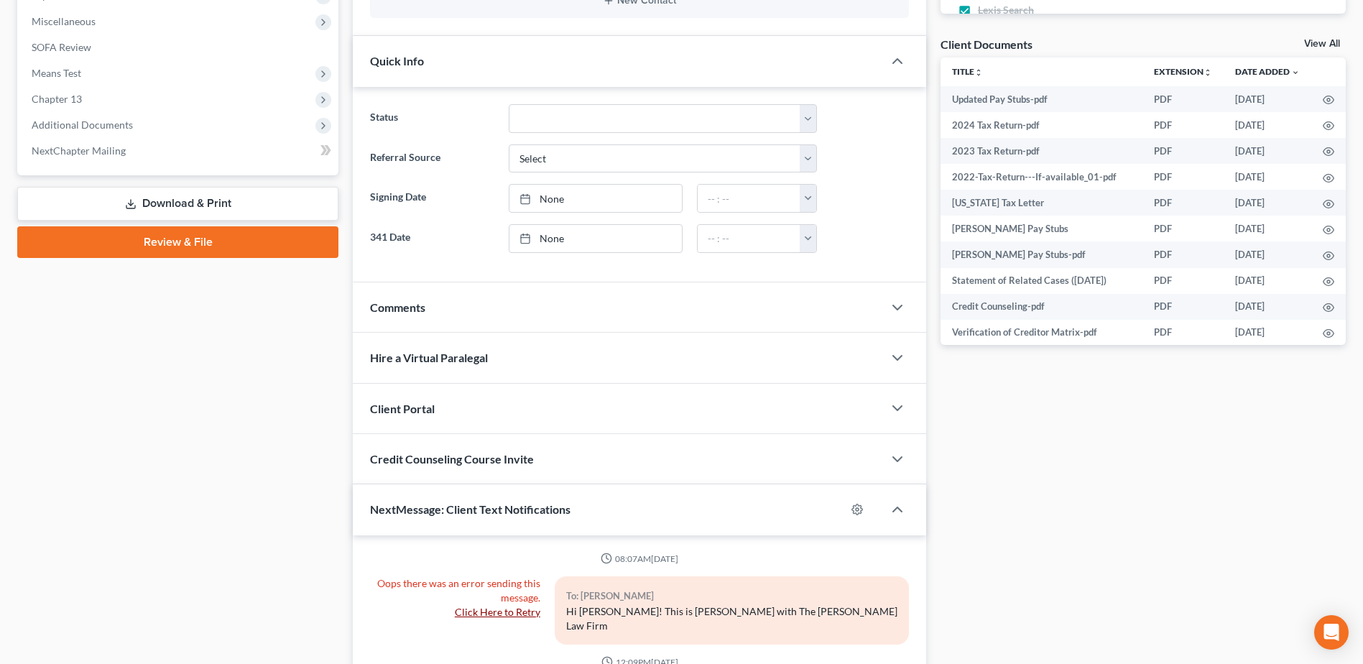
scroll to position [2498, 0]
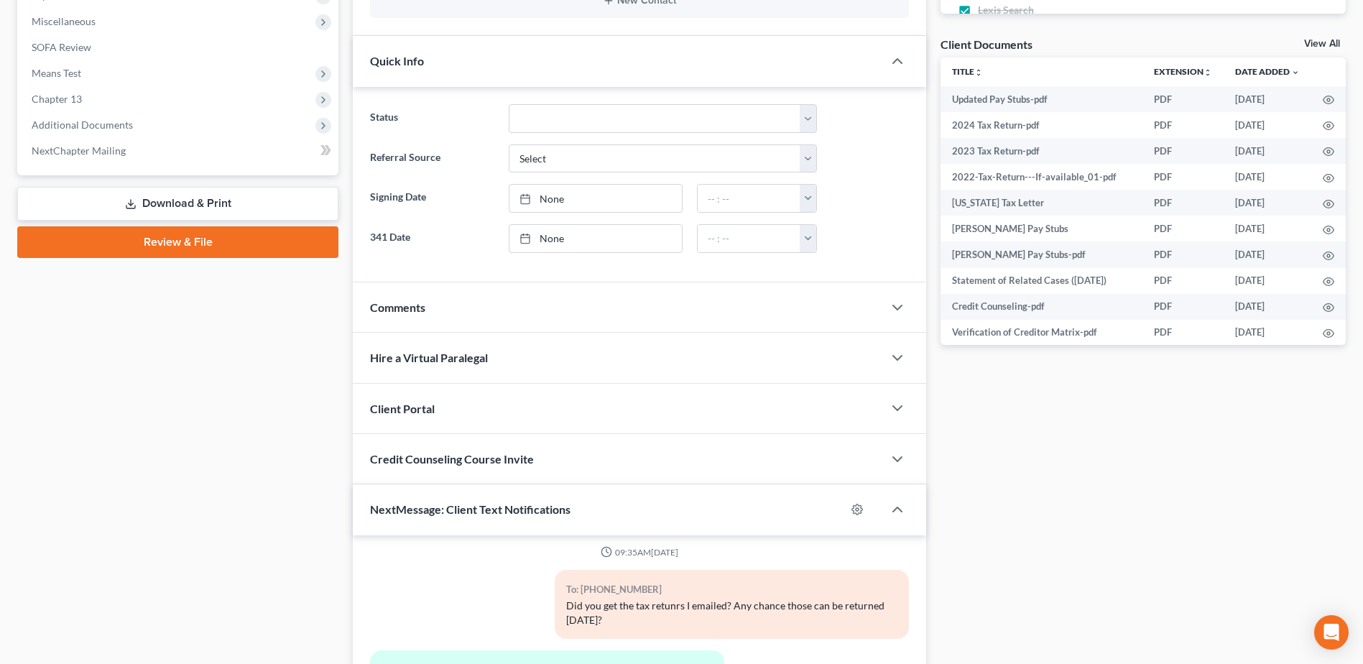
click at [149, 194] on link "Download & Print" at bounding box center [177, 204] width 321 height 34
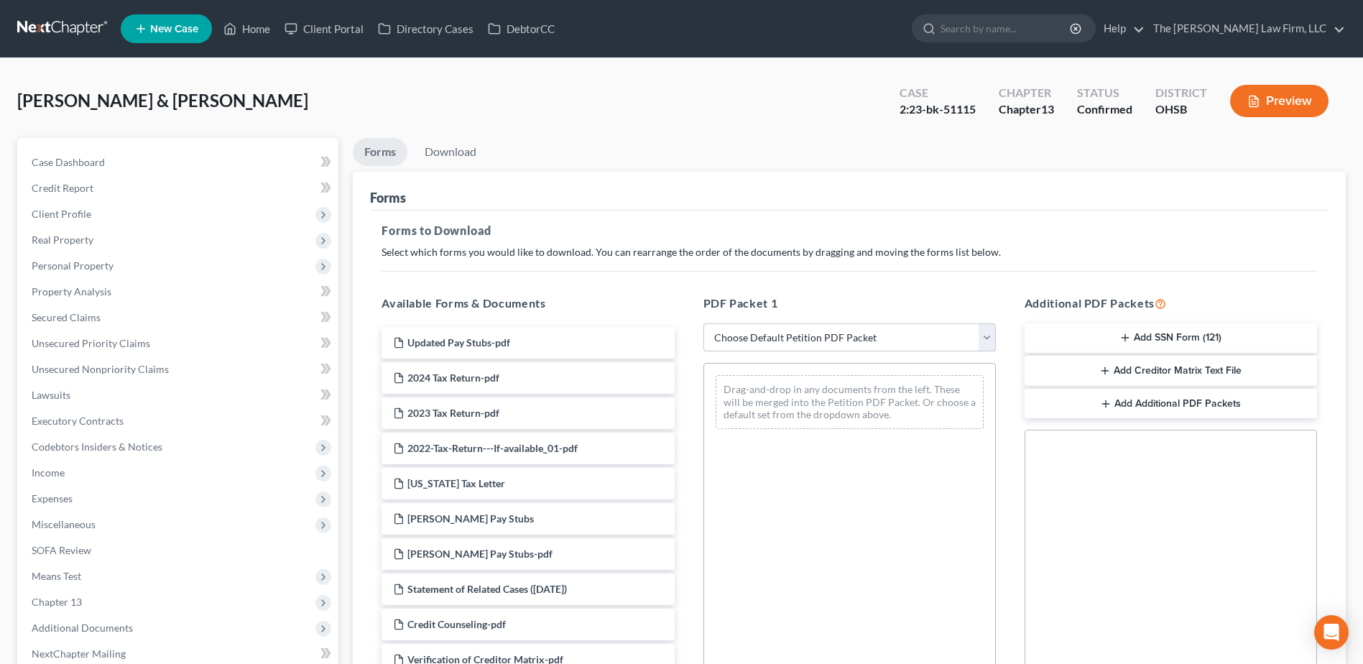
drag, startPoint x: 756, startPoint y: 333, endPoint x: 756, endPoint y: 344, distance: 10.8
click at [756, 333] on select "Choose Default Petition PDF Packet Complete Bankruptcy Petition (all forms and …" at bounding box center [849, 337] width 292 height 29
select select "2"
click at [703, 323] on select "Choose Default Petition PDF Packet Complete Bankruptcy Petition (all forms and …" at bounding box center [849, 337] width 292 height 29
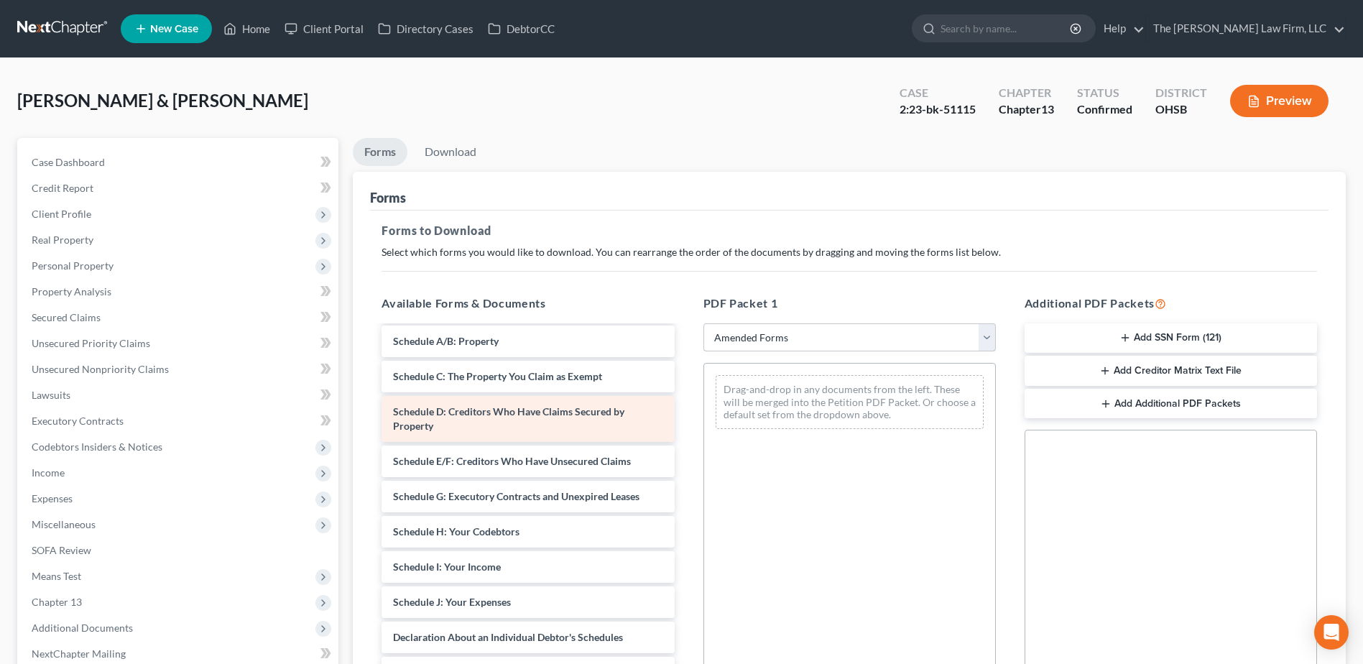
scroll to position [144, 0]
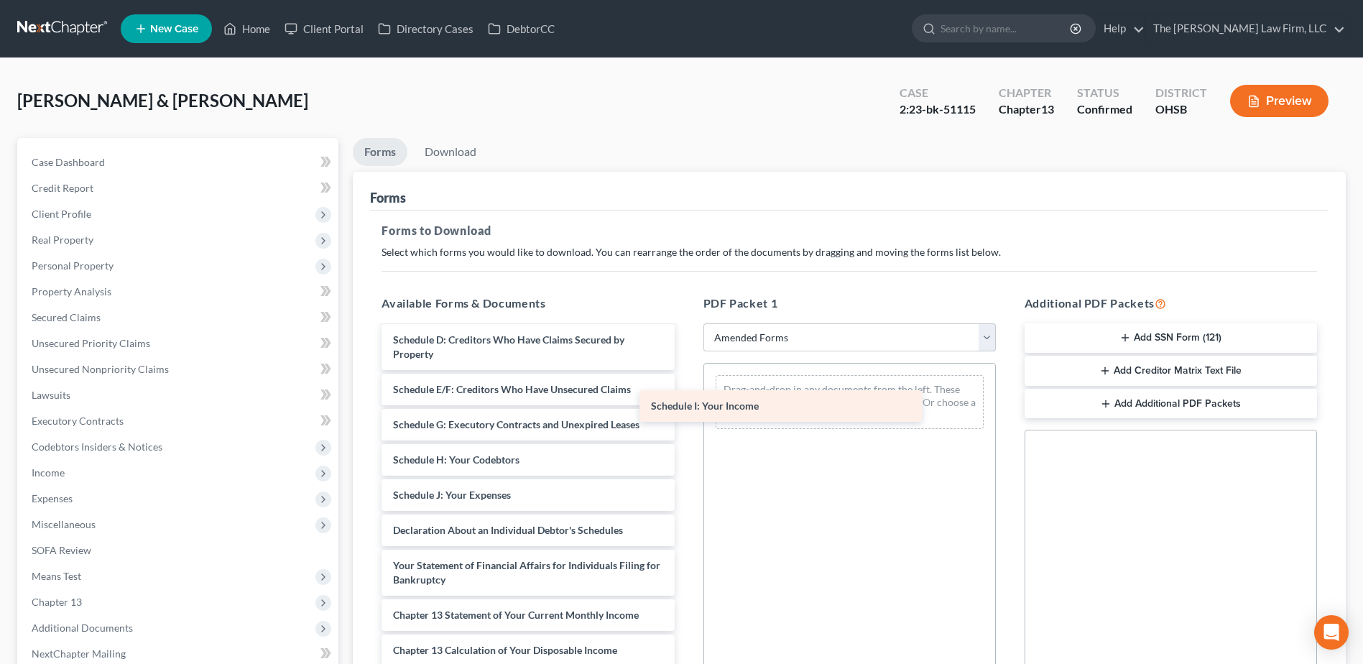
drag, startPoint x: 465, startPoint y: 494, endPoint x: 723, endPoint y: 404, distance: 272.8
click at [685, 404] on div "Schedule I: Your Income Voluntary Petition for Individuals Filing for Bankruptc…" at bounding box center [527, 502] width 315 height 638
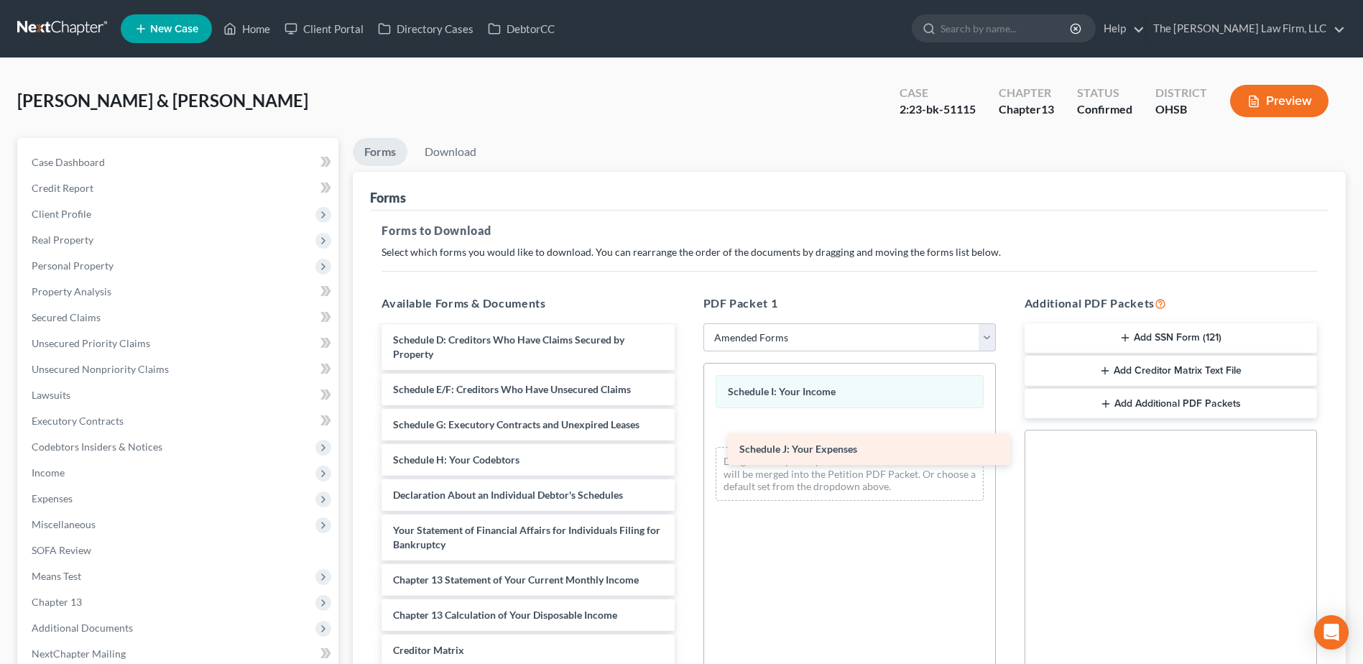
drag, startPoint x: 458, startPoint y: 496, endPoint x: 800, endPoint y: 447, distance: 346.1
click at [685, 447] on div "Schedule J: Your Expenses Voluntary Petition for Individuals Filing for Bankrup…" at bounding box center [527, 484] width 315 height 603
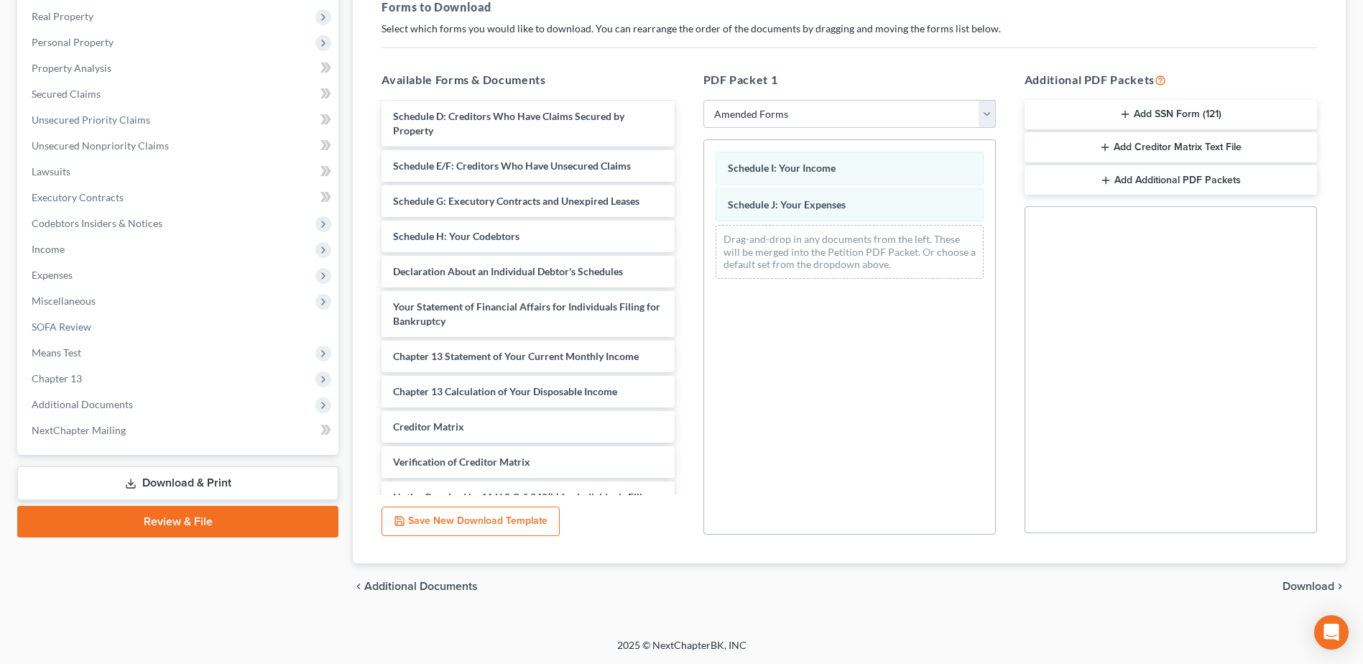
click at [1292, 580] on span "Download" at bounding box center [1308, 585] width 52 height 11
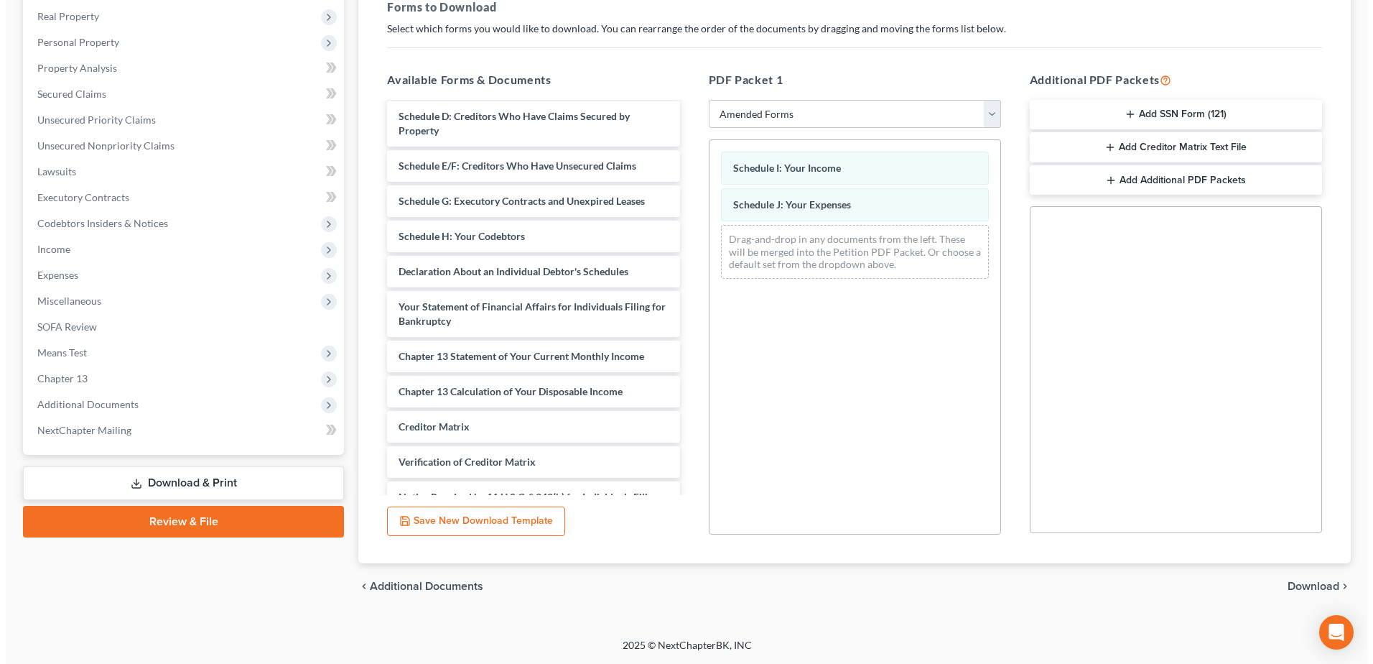
scroll to position [152, 0]
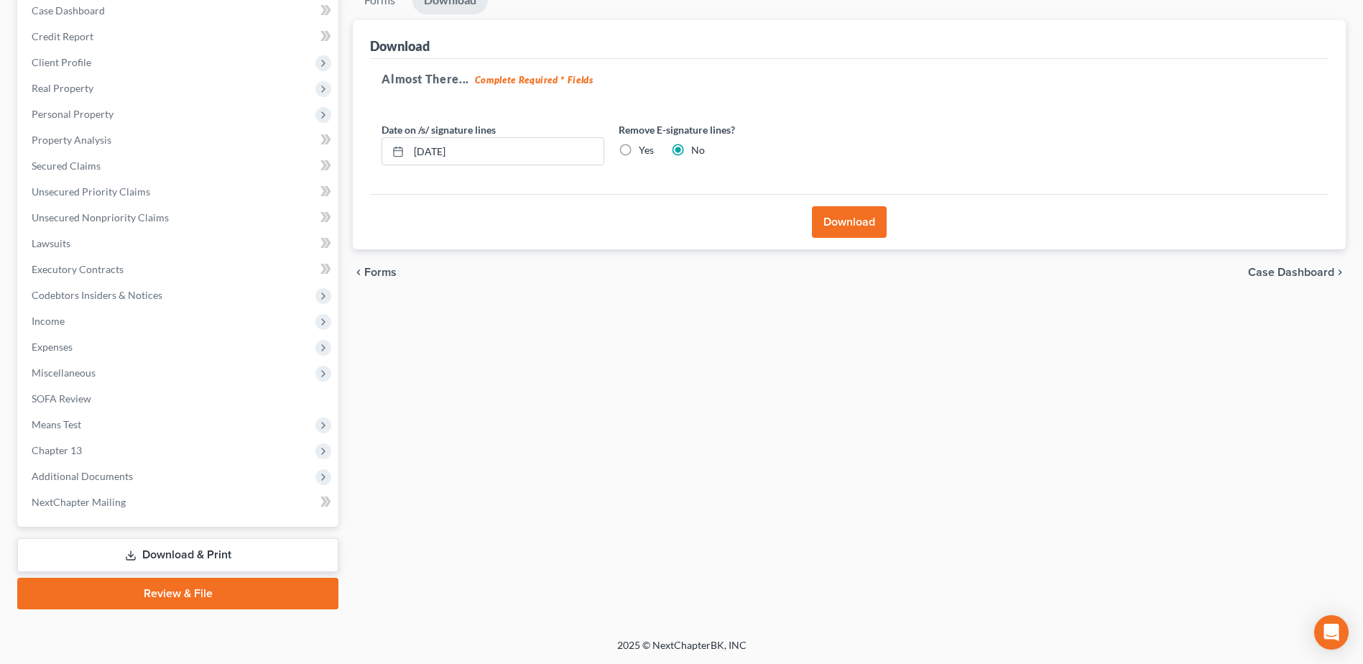
click at [861, 219] on button "Download" at bounding box center [849, 222] width 75 height 32
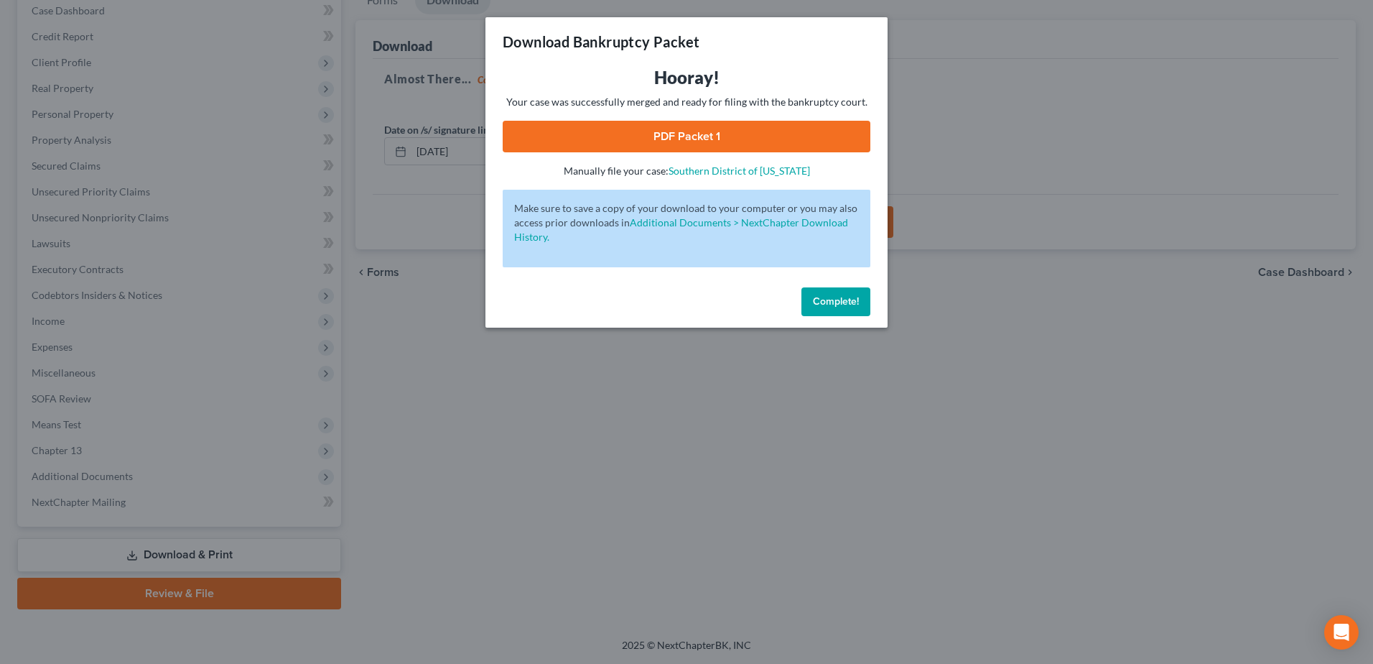
click at [690, 128] on link "PDF Packet 1" at bounding box center [687, 137] width 368 height 32
click at [835, 299] on span "Complete!" at bounding box center [836, 301] width 46 height 12
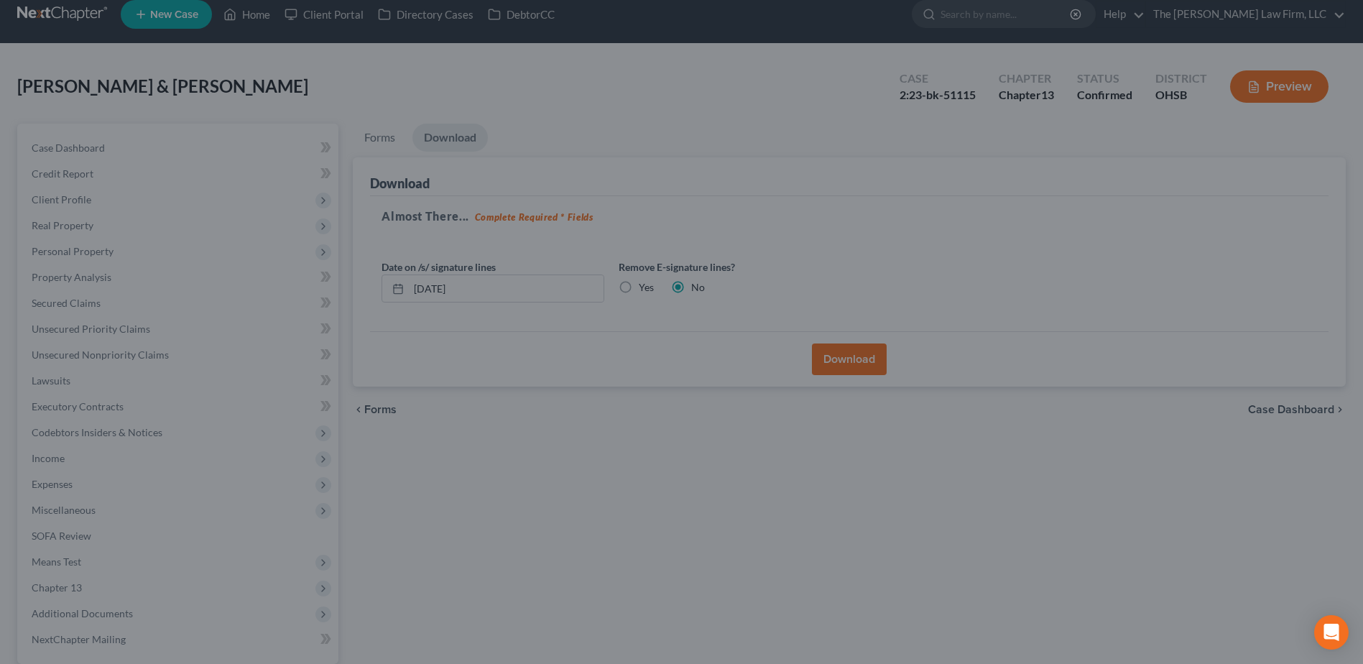
scroll to position [0, 0]
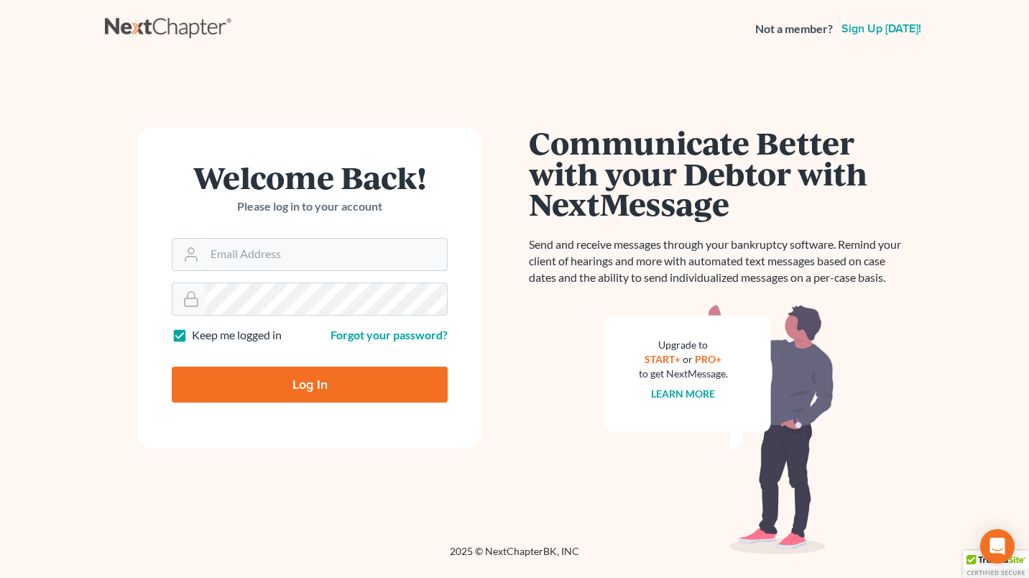
type input "[EMAIL_ADDRESS][DOMAIN_NAME]"
click at [254, 377] on input "Log In" at bounding box center [310, 384] width 276 height 36
type input "Thinking..."
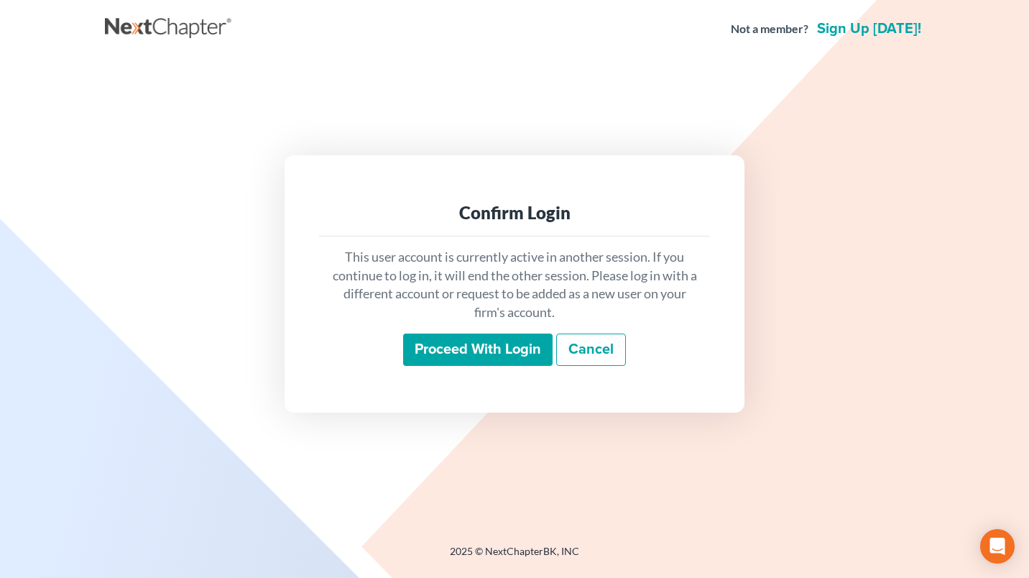
click at [449, 333] on input "Proceed with login" at bounding box center [477, 349] width 149 height 33
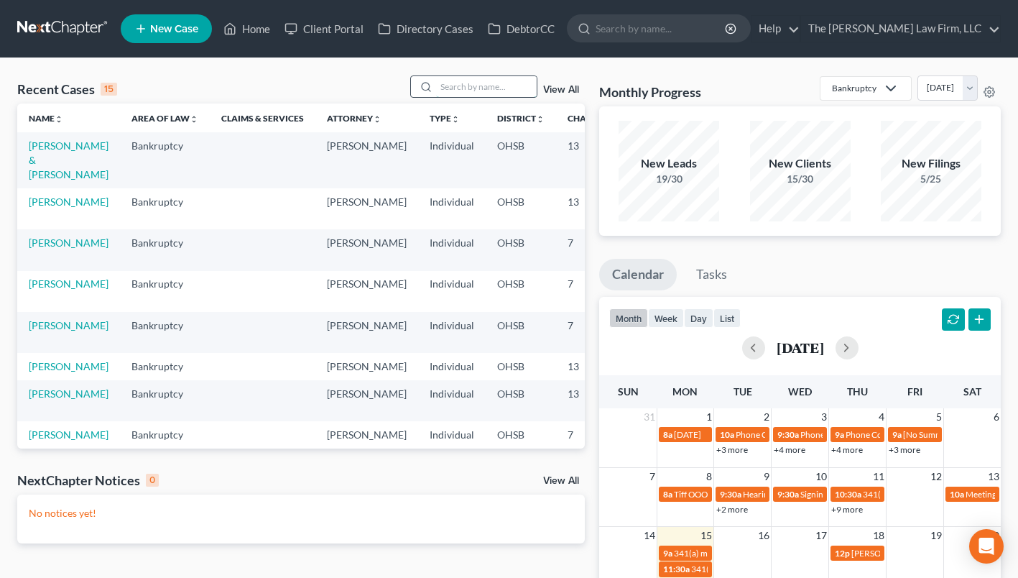
click at [460, 83] on input "search" at bounding box center [486, 86] width 101 height 21
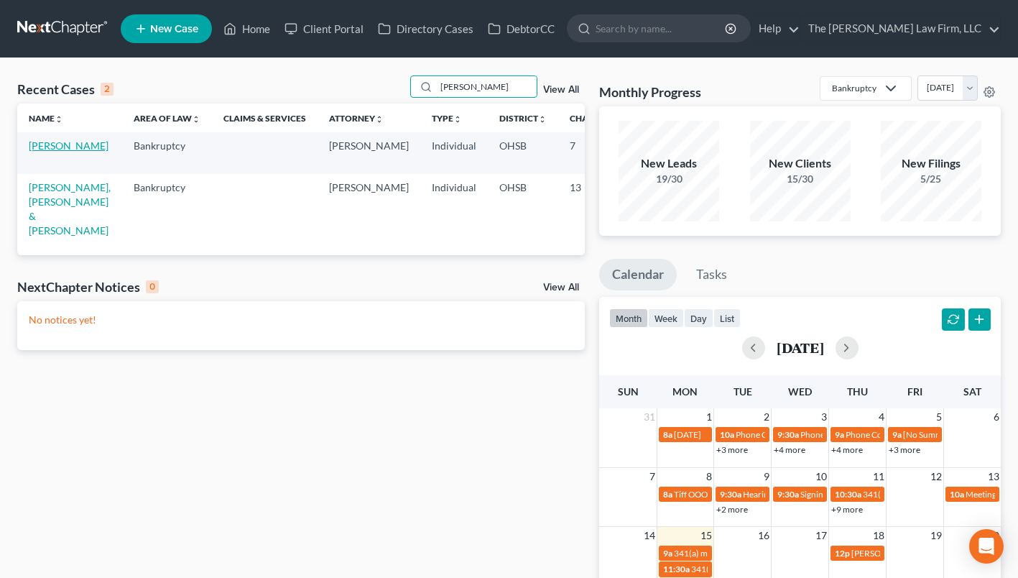
type input "[PERSON_NAME]"
click at [52, 147] on link "[PERSON_NAME]" at bounding box center [69, 145] width 80 height 12
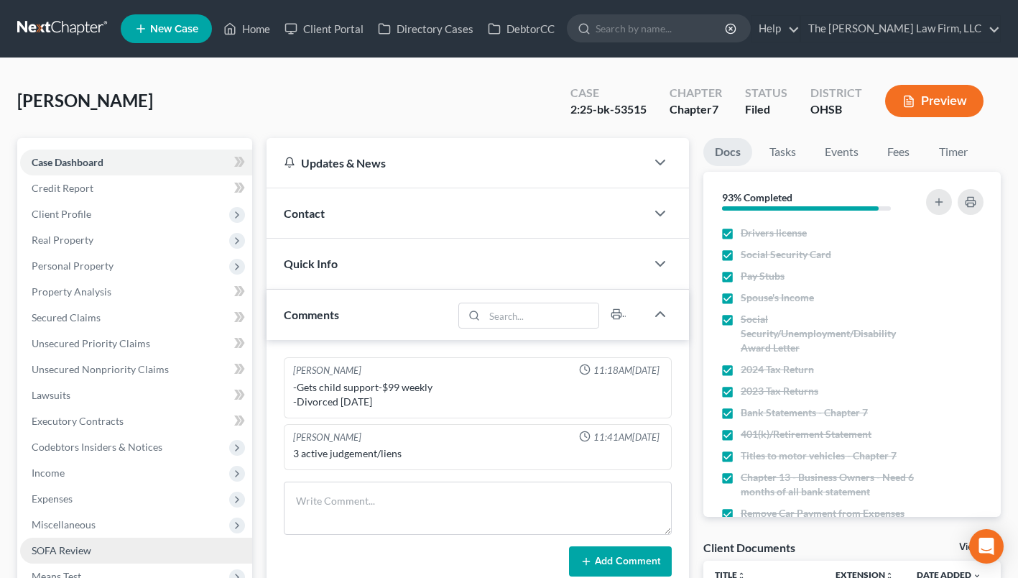
scroll to position [287, 0]
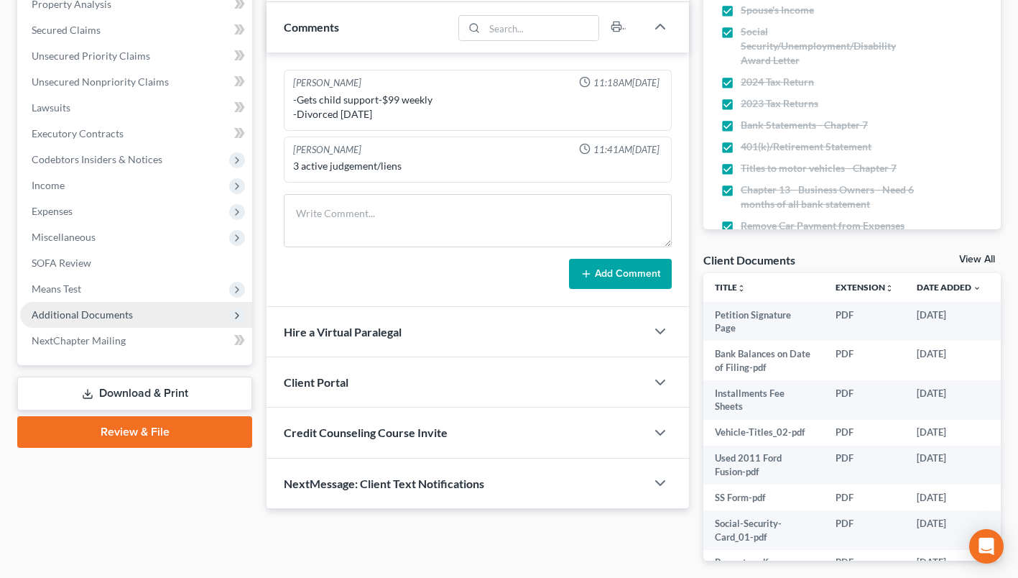
click at [92, 310] on span "Additional Documents" at bounding box center [82, 314] width 101 height 12
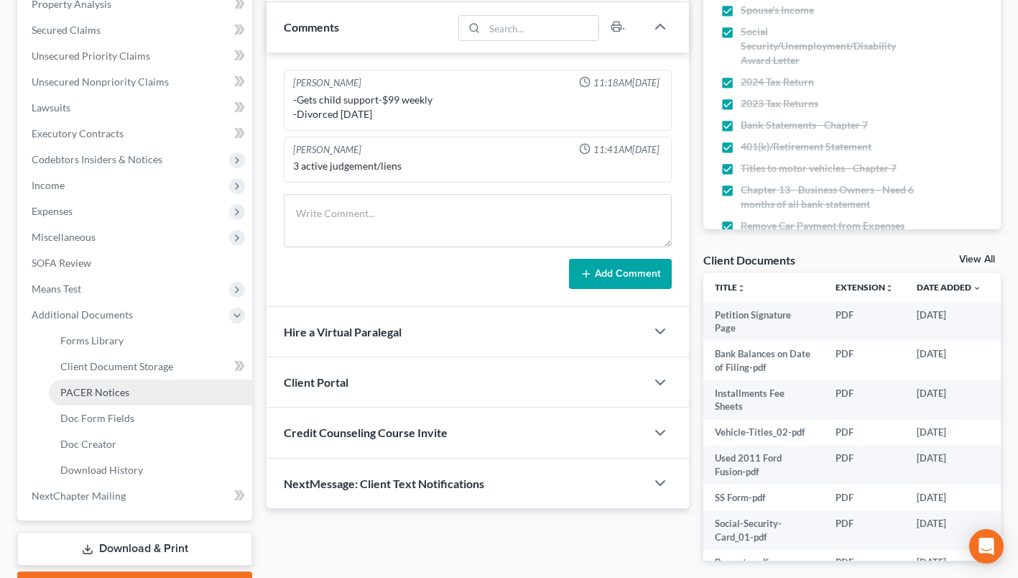
click at [100, 390] on span "PACER Notices" at bounding box center [94, 392] width 69 height 12
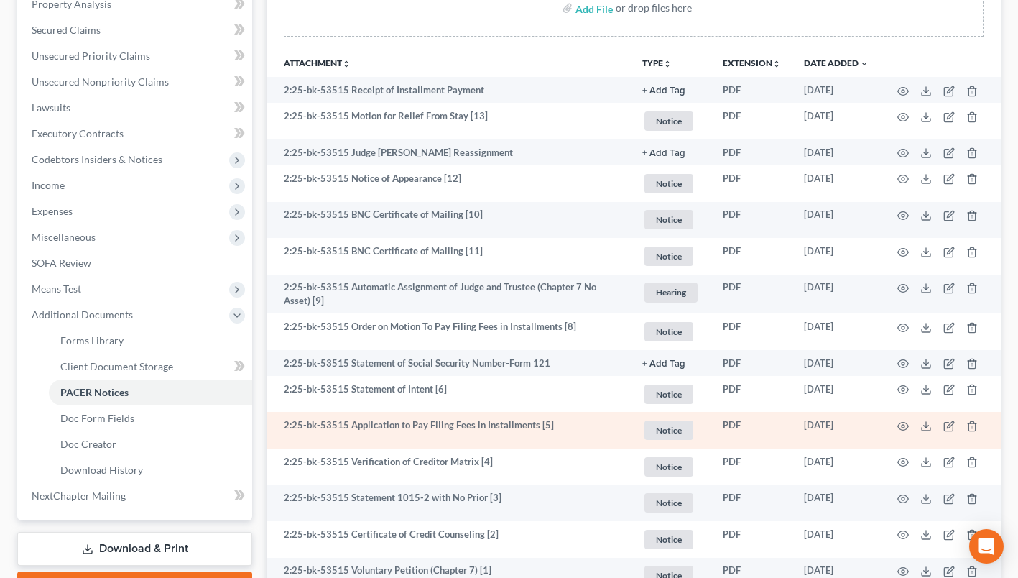
scroll to position [359, 0]
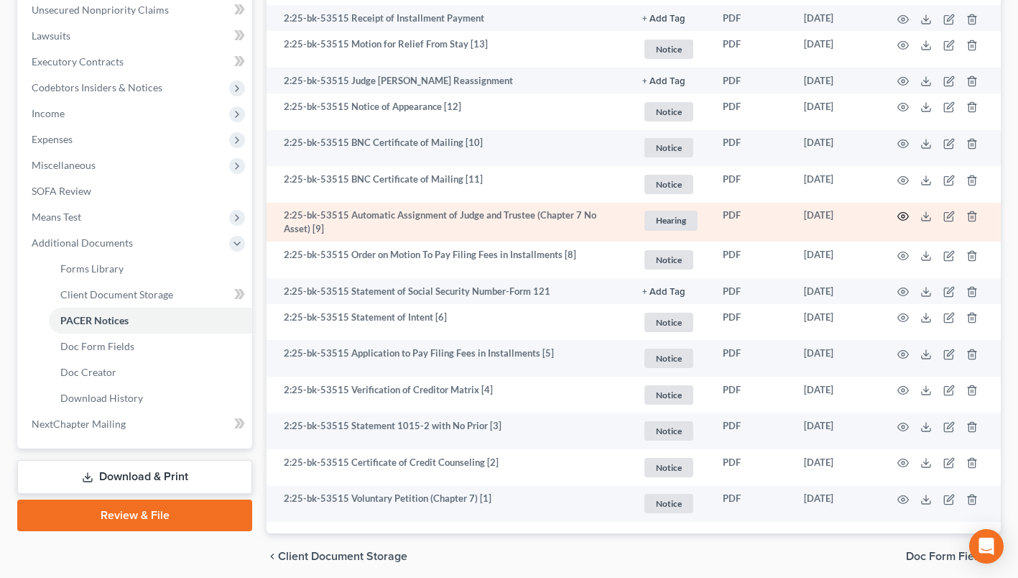
click at [903, 213] on icon "button" at bounding box center [903, 217] width 11 height 8
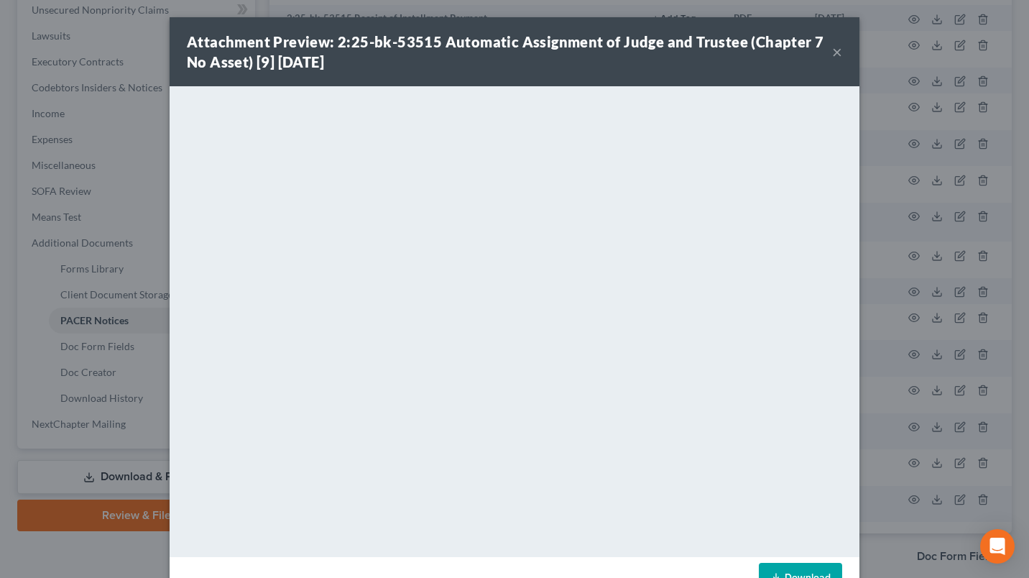
click at [832, 49] on button "×" at bounding box center [837, 51] width 10 height 17
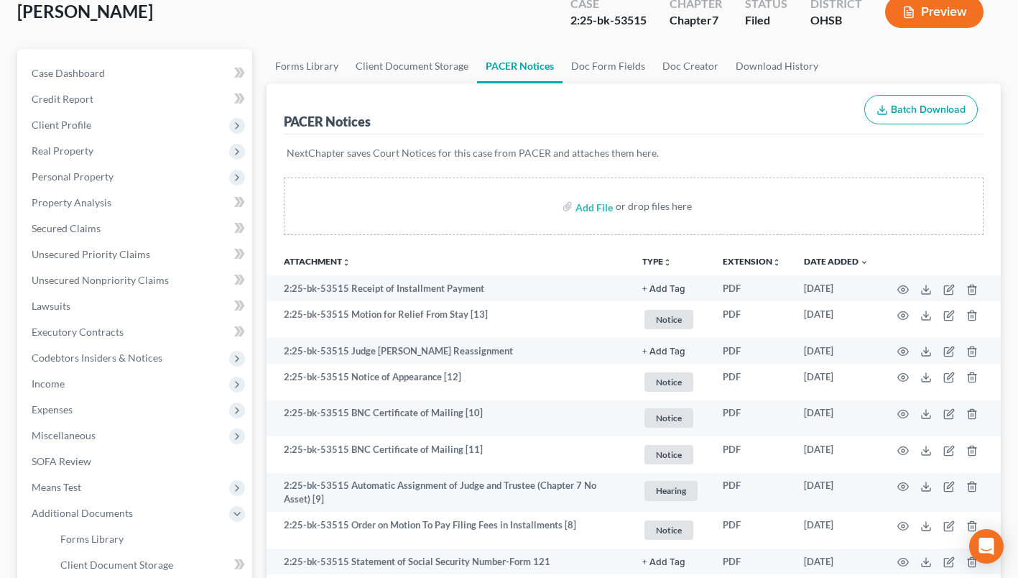
scroll to position [0, 0]
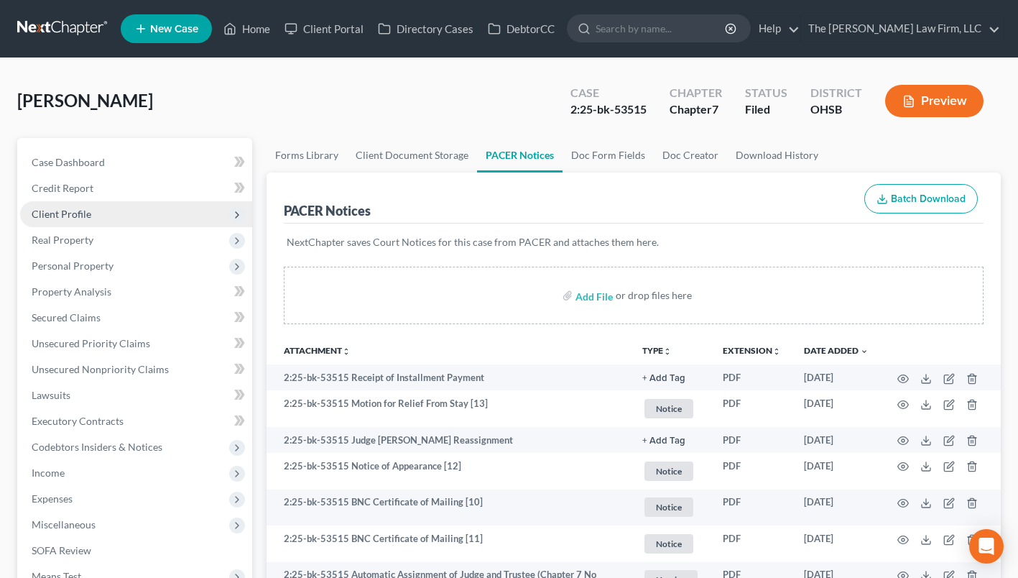
click at [68, 213] on span "Client Profile" at bounding box center [62, 214] width 60 height 12
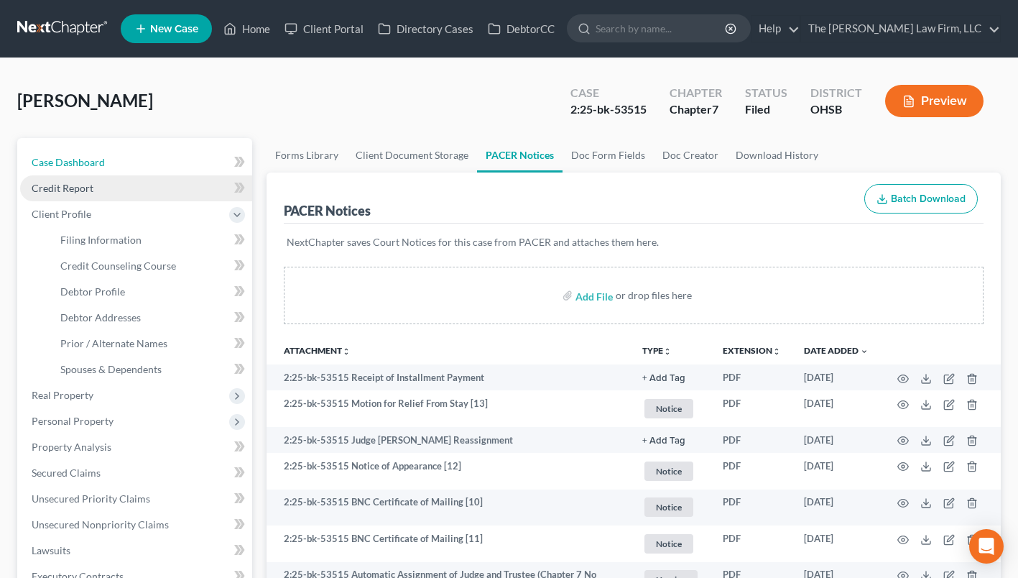
drag, startPoint x: 79, startPoint y: 163, endPoint x: 190, endPoint y: 190, distance: 114.5
click at [79, 163] on span "Case Dashboard" at bounding box center [68, 162] width 73 height 12
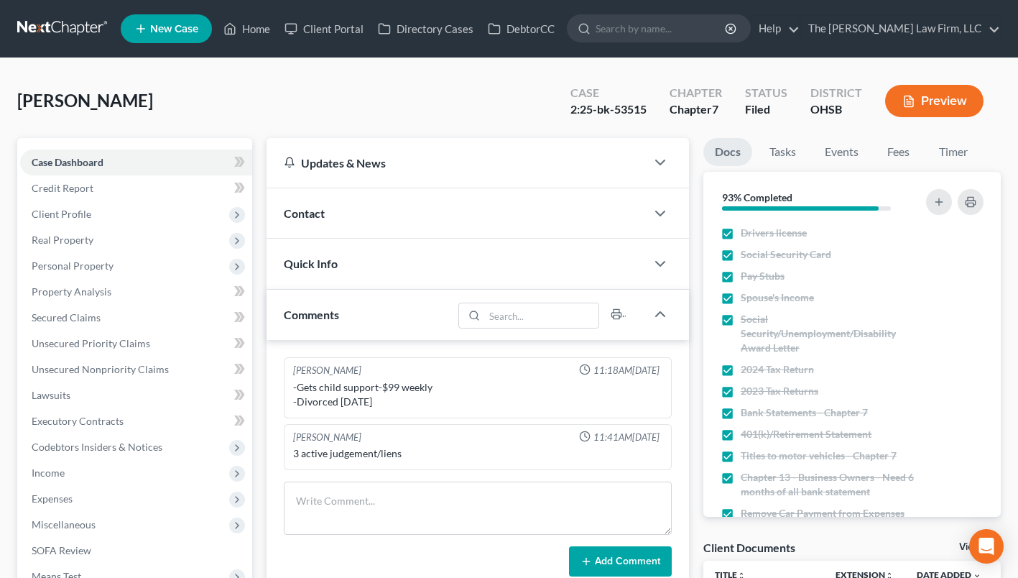
click at [347, 210] on div "Contact" at bounding box center [456, 213] width 379 height 50
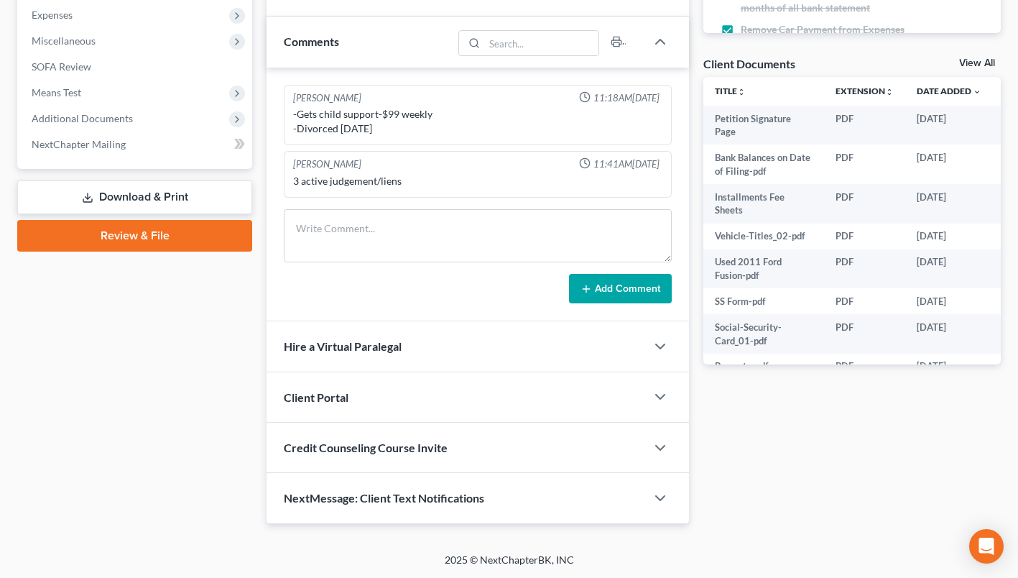
click at [403, 505] on div "NextMessage: Client Text Notifications" at bounding box center [456, 498] width 379 height 50
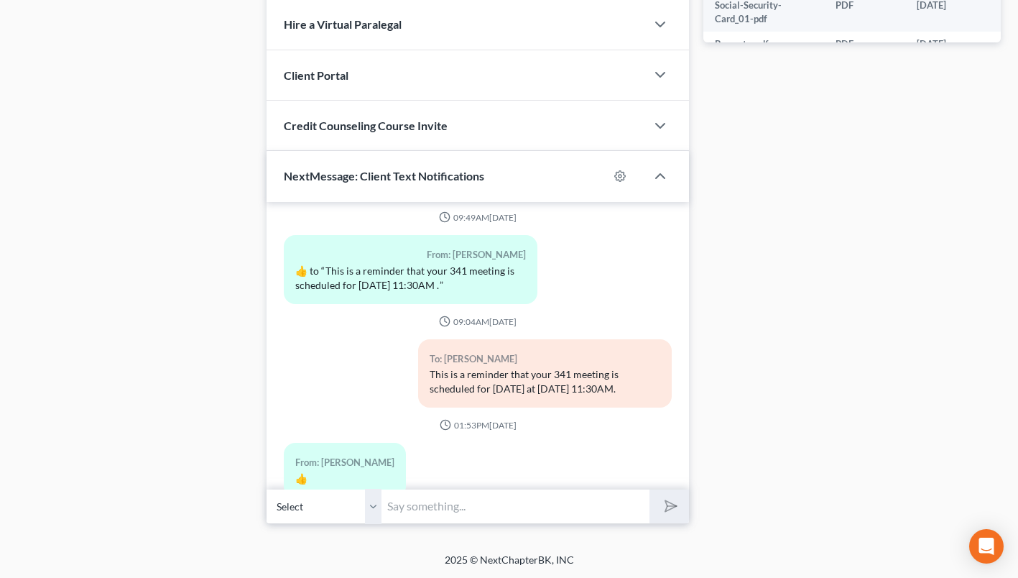
scroll to position [346, 0]
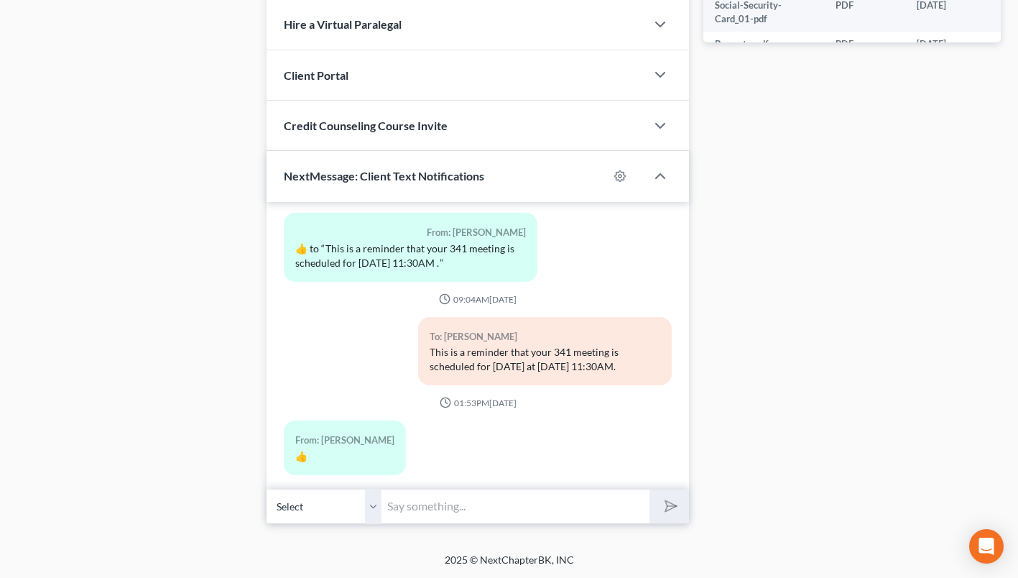
click at [451, 501] on input "text" at bounding box center [515, 505] width 268 height 35
type input "Are you on your way? Your meeting starts in two minutes."
click at [649, 489] on button "submit" at bounding box center [669, 506] width 40 height 34
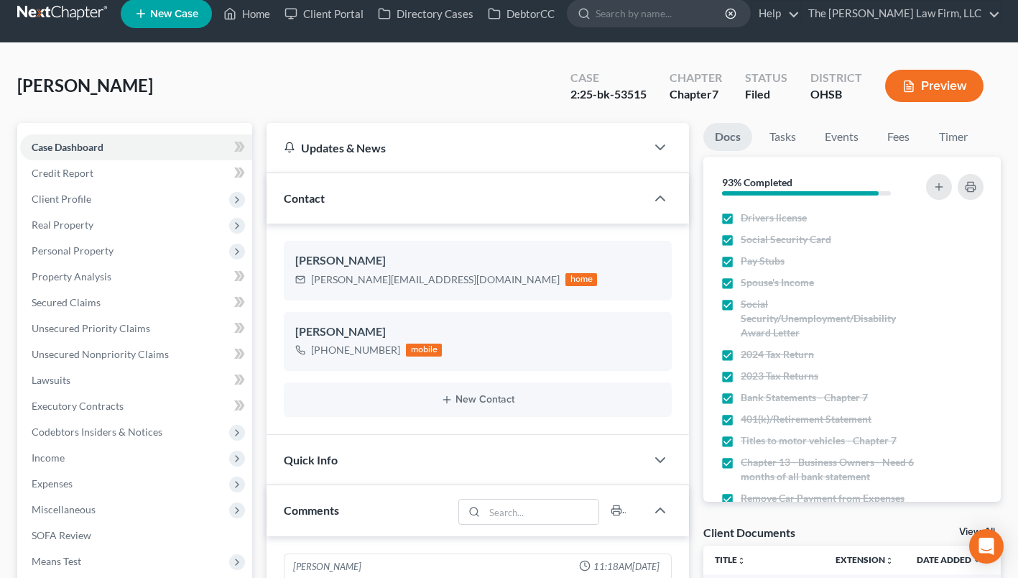
scroll to position [0, 0]
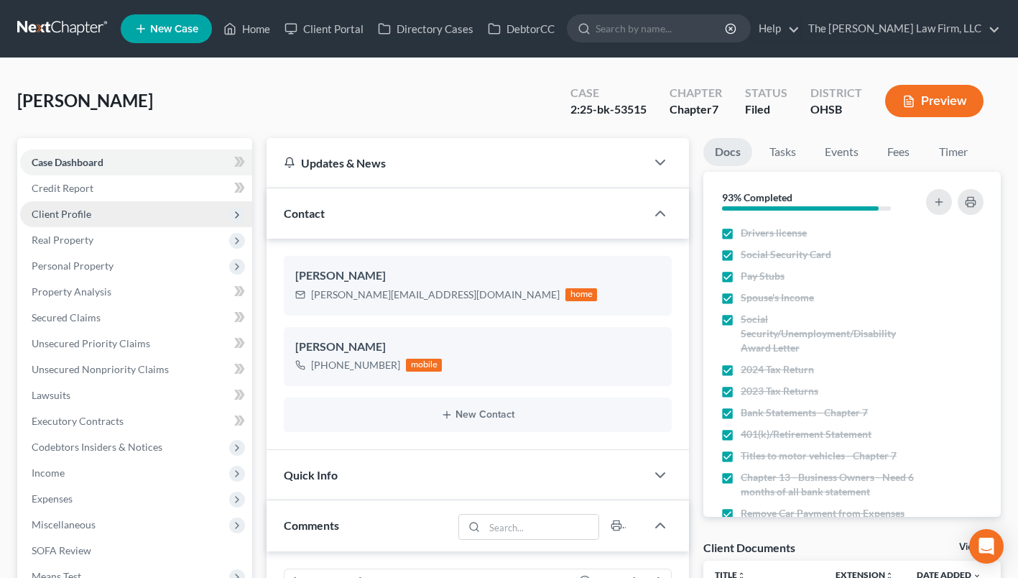
click at [55, 208] on span "Client Profile" at bounding box center [62, 214] width 60 height 12
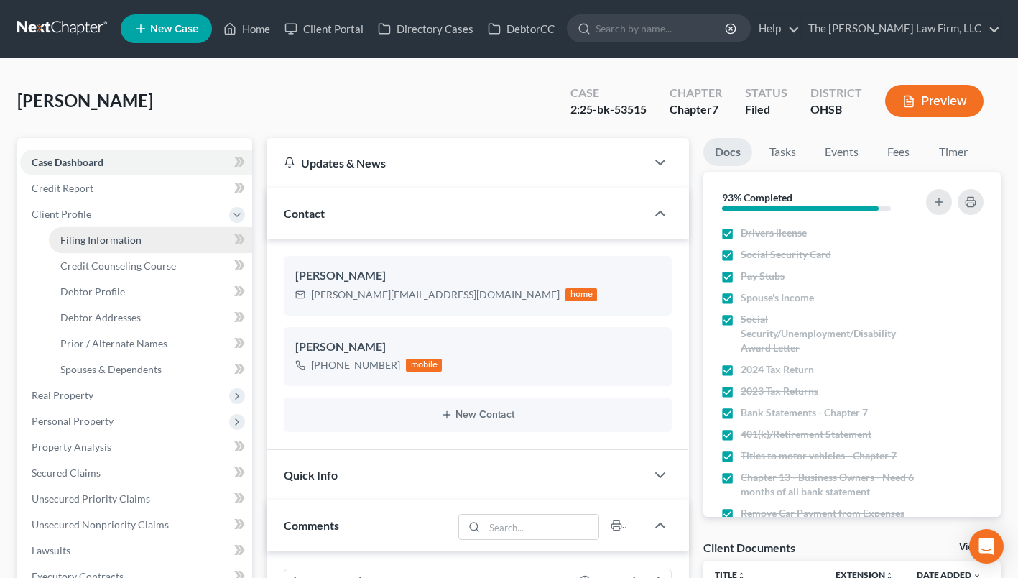
click at [80, 238] on span "Filing Information" at bounding box center [100, 239] width 81 height 12
select select "1"
select select "0"
select select "36"
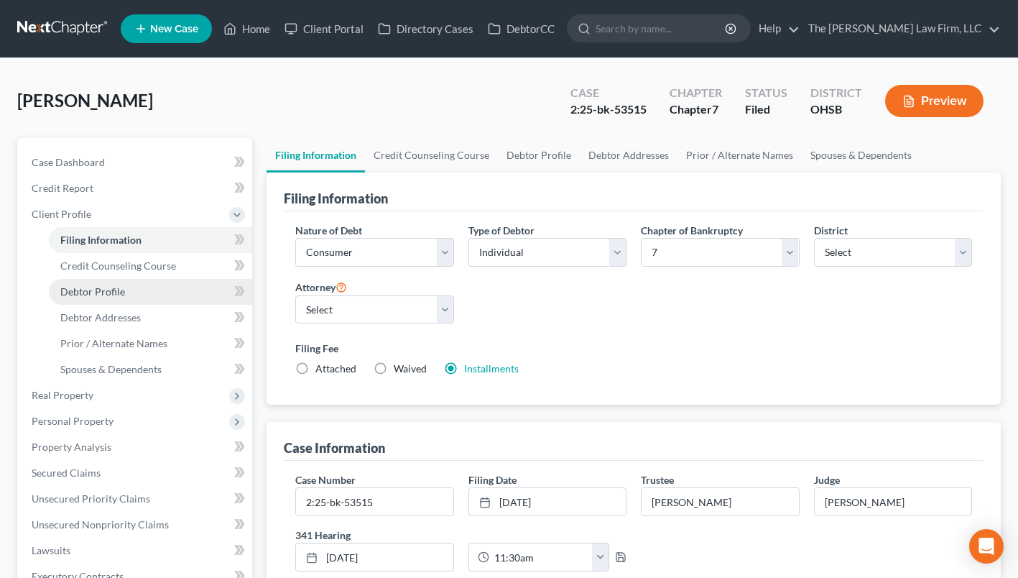
click at [84, 287] on span "Debtor Profile" at bounding box center [92, 291] width 65 height 12
select select "3"
select select "2"
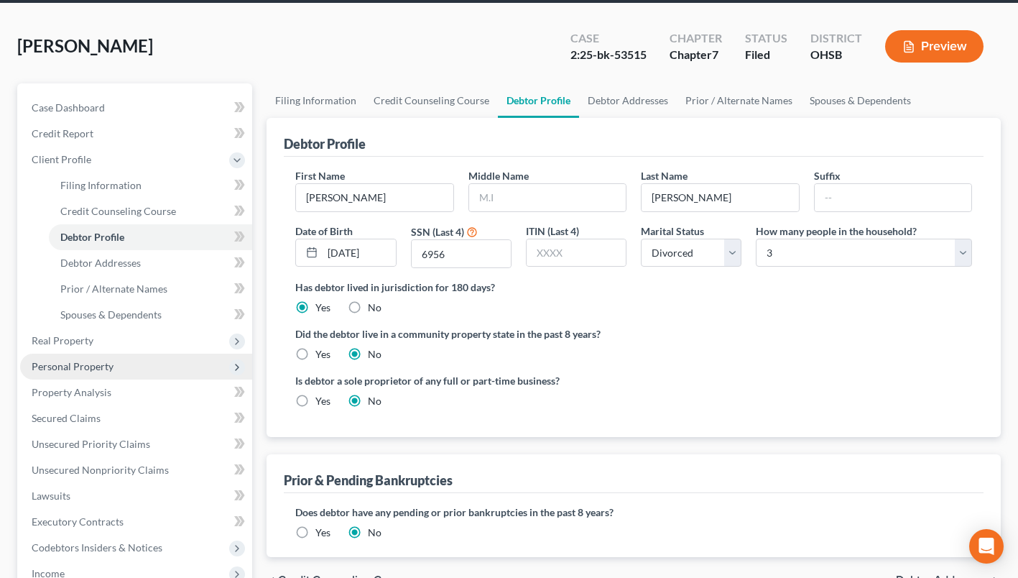
scroll to position [72, 0]
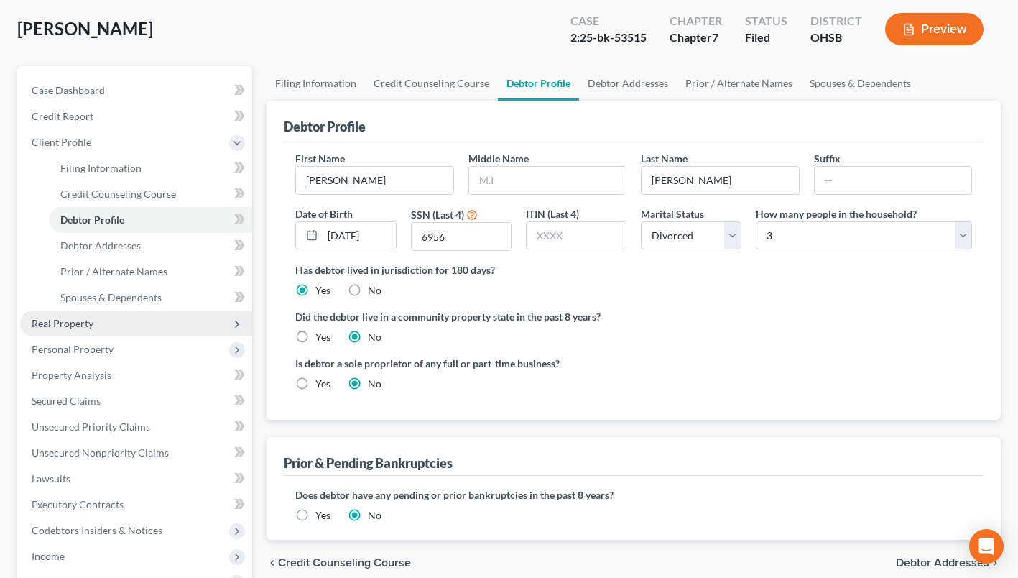
click at [95, 322] on span "Real Property" at bounding box center [136, 323] width 232 height 26
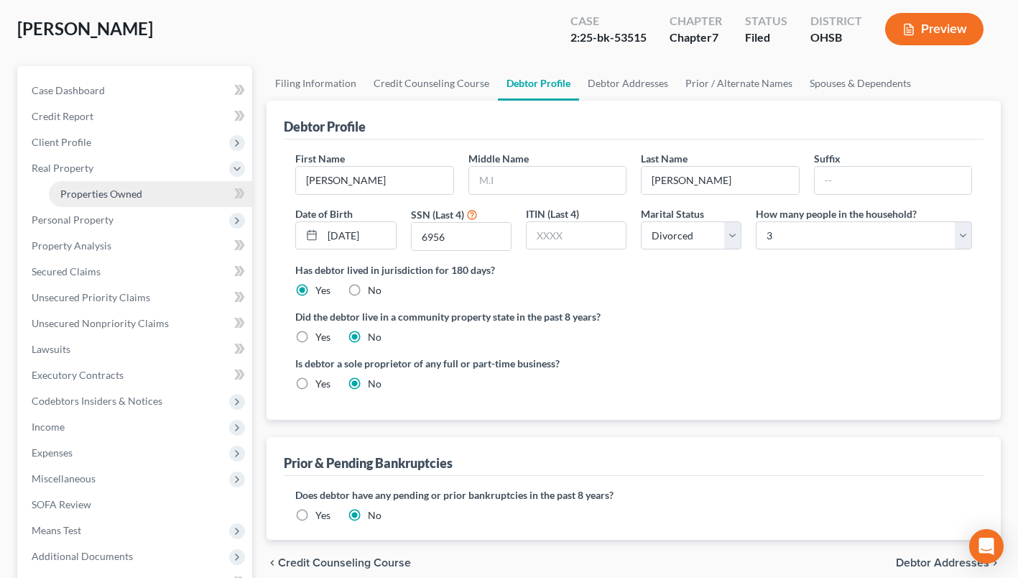
click at [131, 196] on span "Properties Owned" at bounding box center [101, 193] width 82 height 12
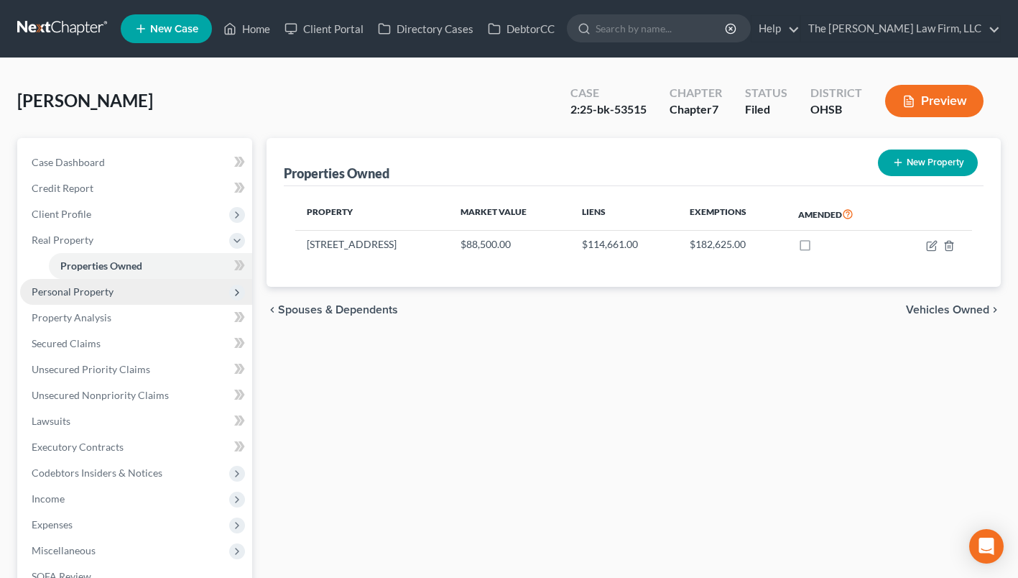
click at [118, 296] on span "Personal Property" at bounding box center [136, 292] width 232 height 26
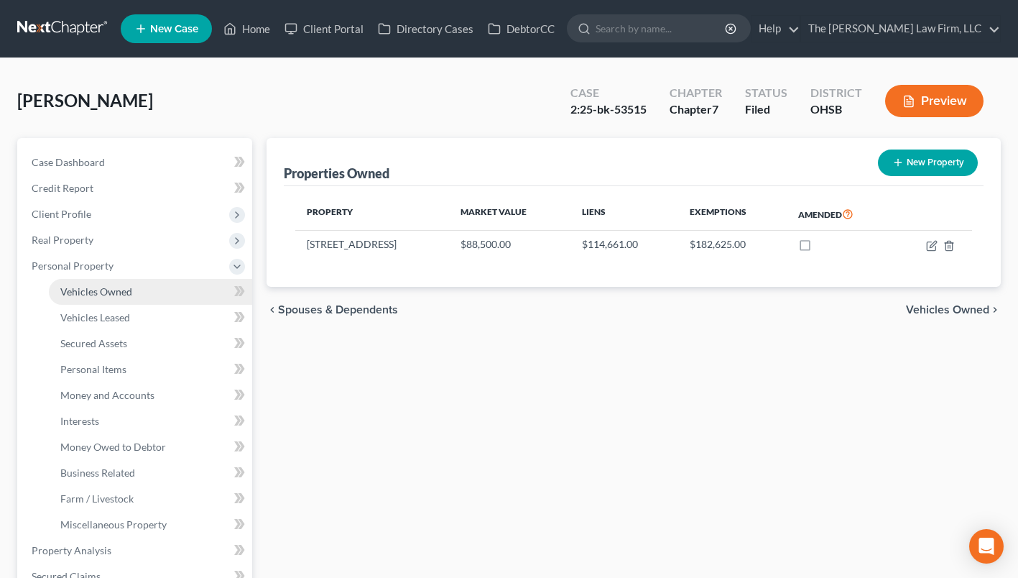
click at [131, 292] on link "Vehicles Owned" at bounding box center [150, 292] width 203 height 26
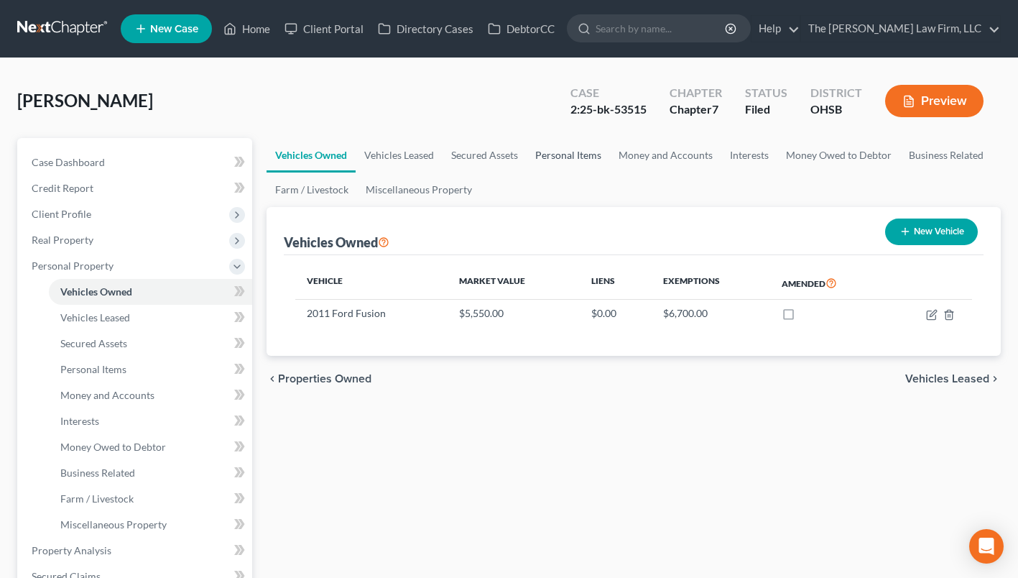
click at [545, 149] on link "Personal Items" at bounding box center [568, 155] width 83 height 34
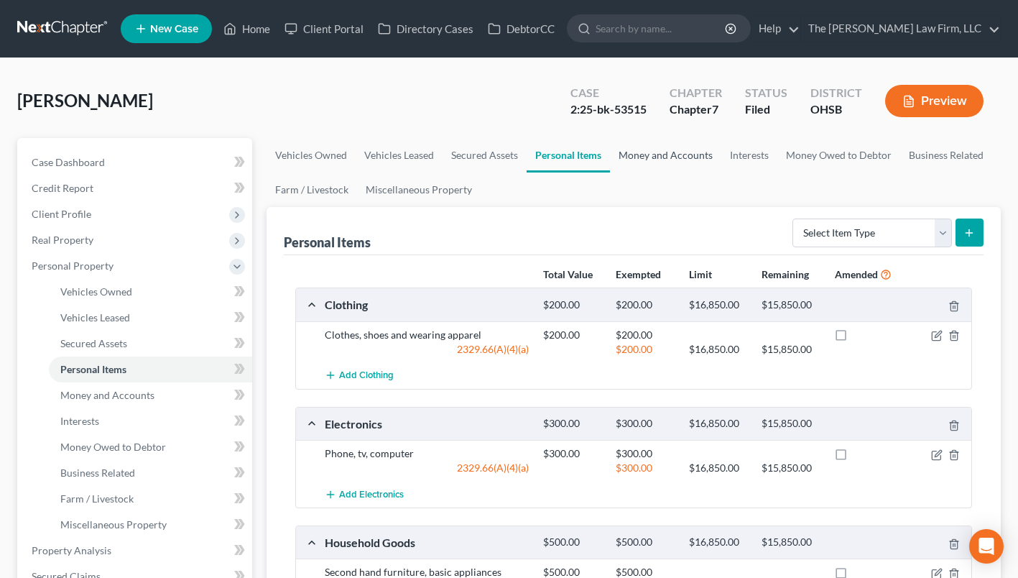
click at [685, 161] on link "Money and Accounts" at bounding box center [665, 155] width 111 height 34
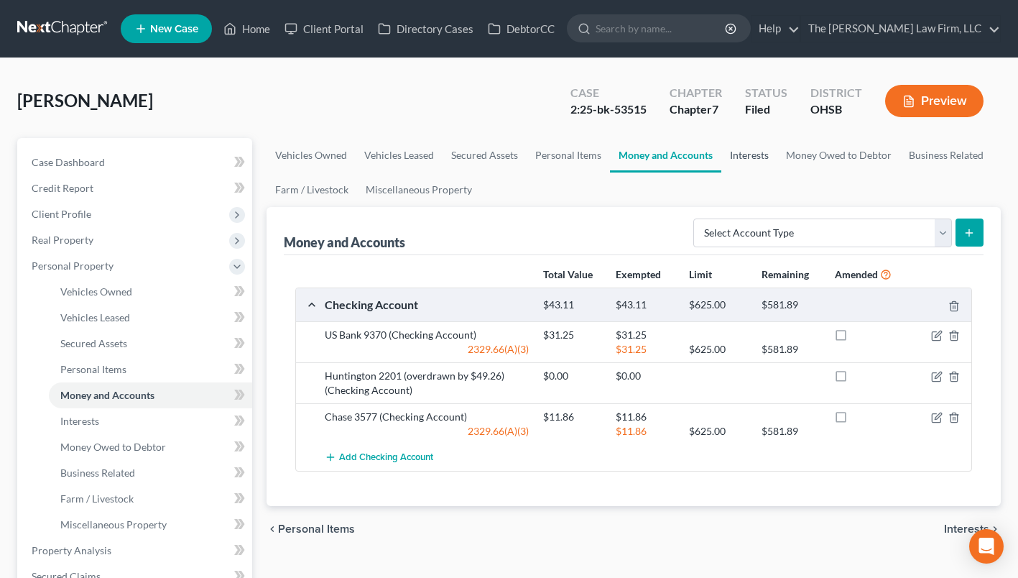
click at [738, 152] on link "Interests" at bounding box center [749, 155] width 56 height 34
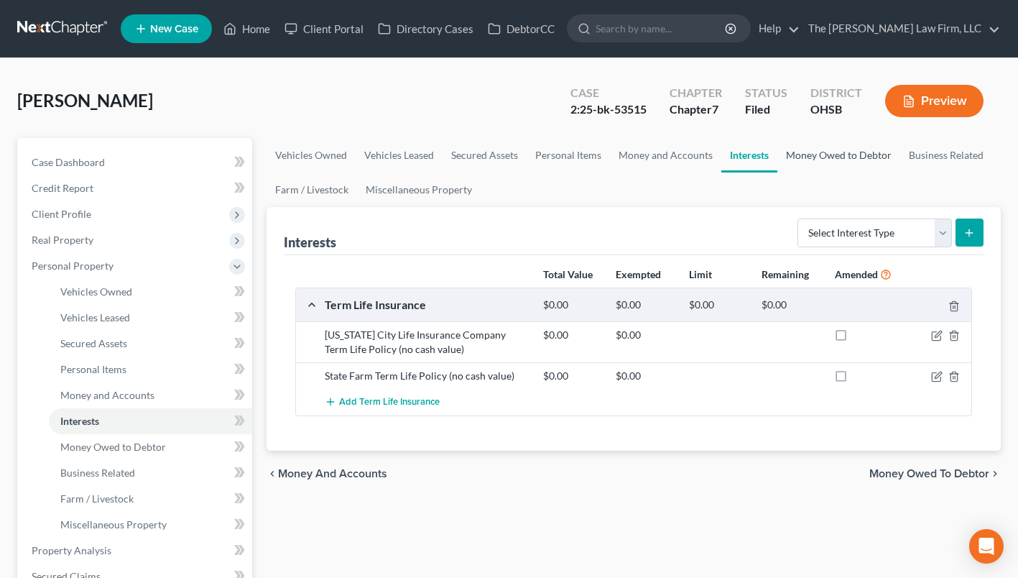
click at [799, 152] on link "Money Owed to Debtor" at bounding box center [838, 155] width 123 height 34
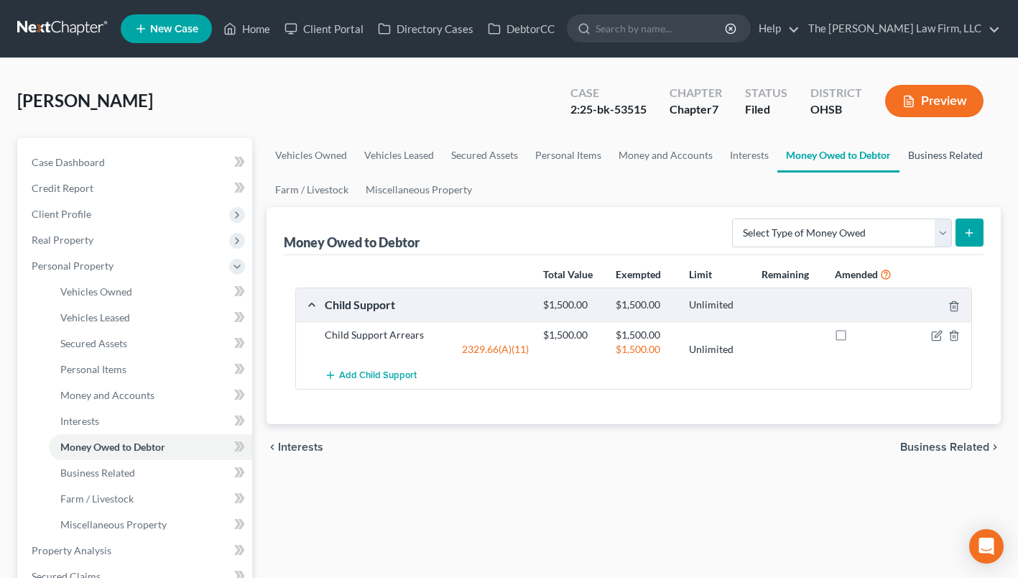
click at [921, 159] on link "Business Related" at bounding box center [945, 155] width 92 height 34
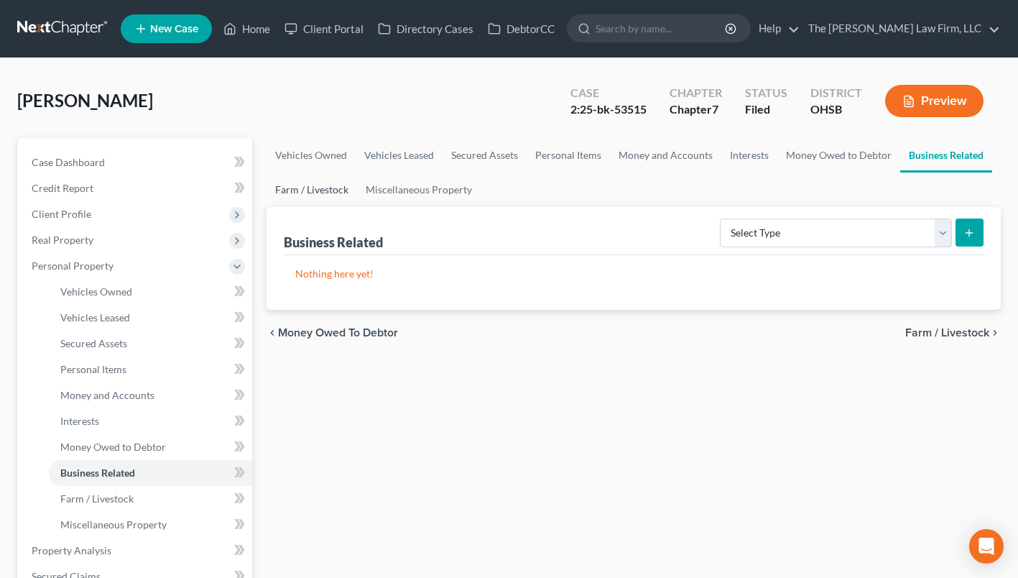
click at [322, 187] on link "Farm / Livestock" at bounding box center [312, 189] width 91 height 34
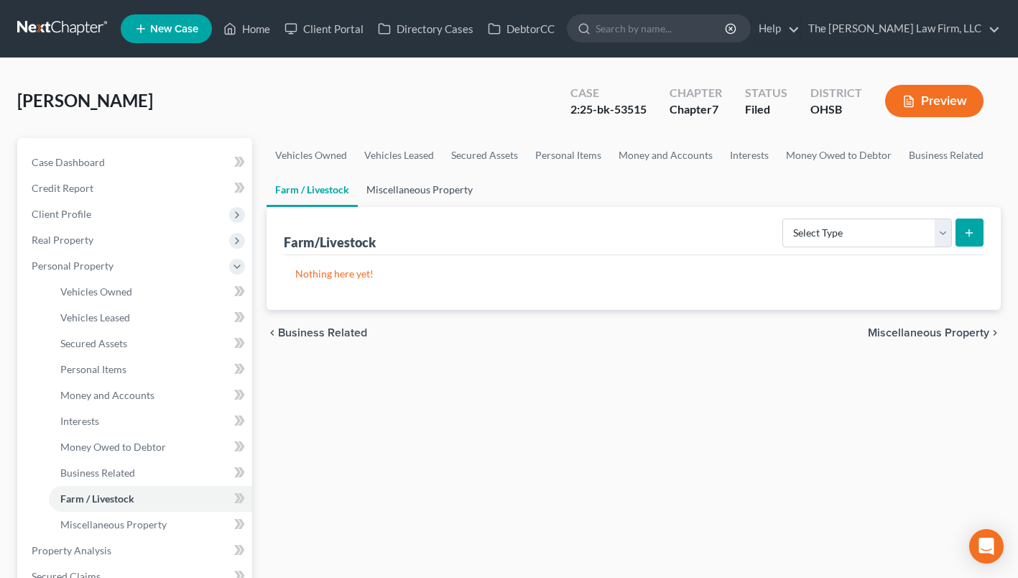
click at [392, 188] on link "Miscellaneous Property" at bounding box center [420, 189] width 124 height 34
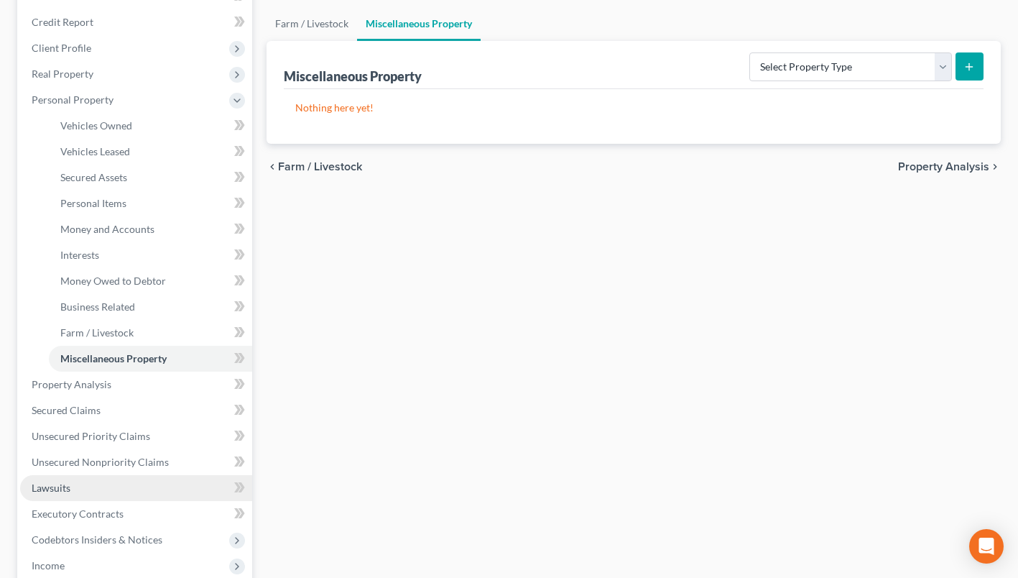
scroll to position [287, 0]
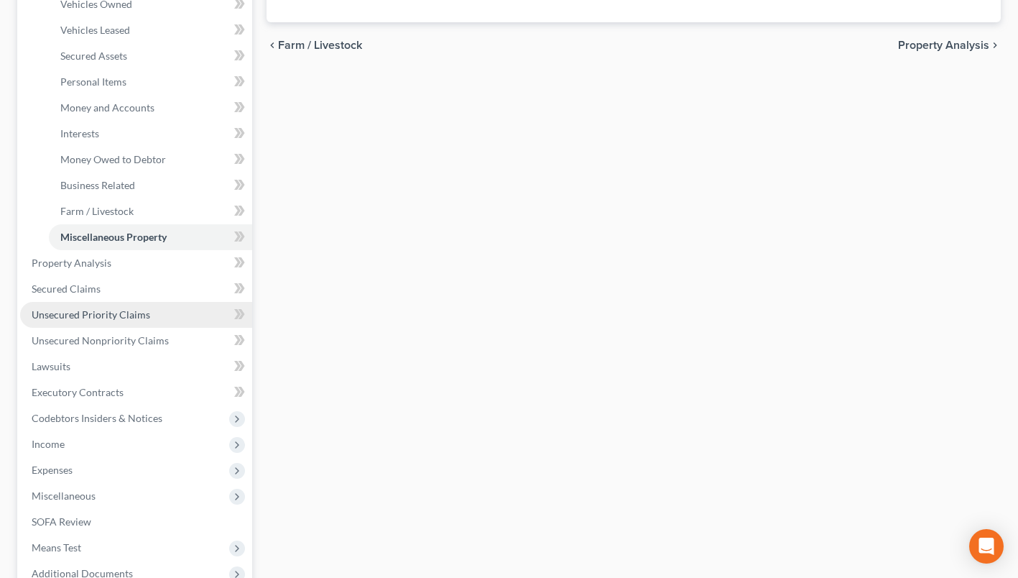
click at [100, 309] on span "Unsecured Priority Claims" at bounding box center [91, 314] width 119 height 12
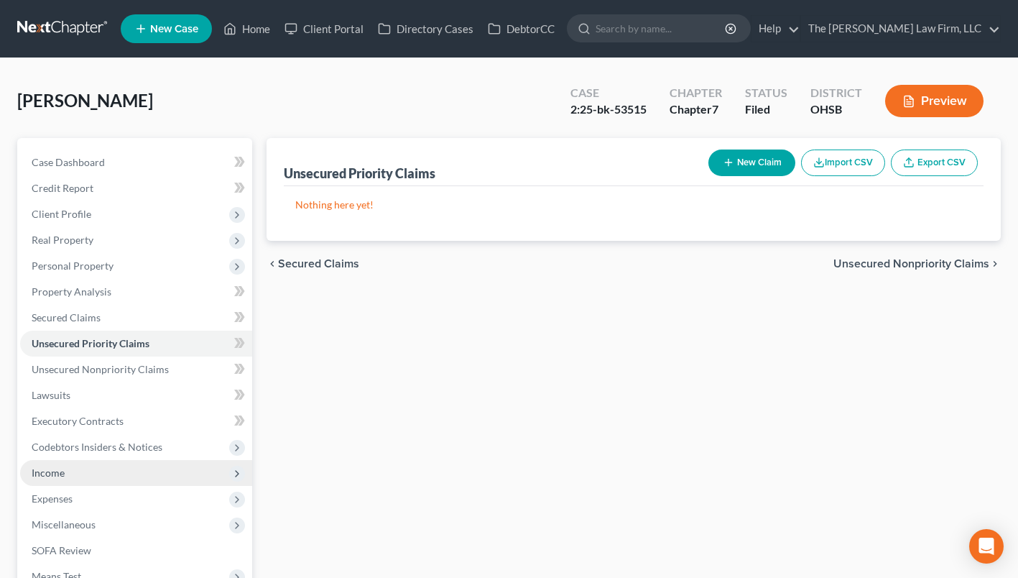
click at [52, 465] on span "Income" at bounding box center [136, 473] width 232 height 26
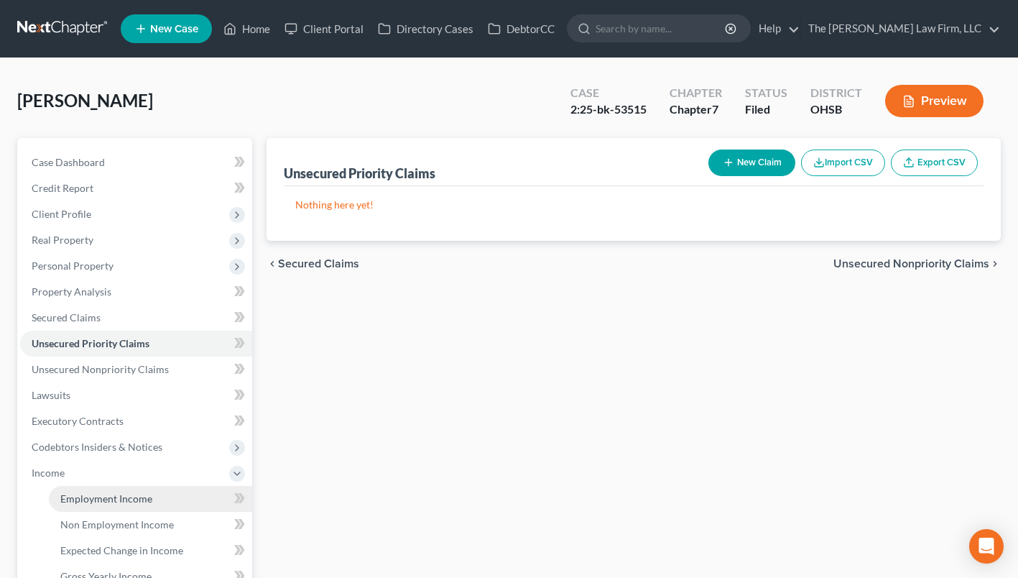
click at [87, 496] on span "Employment Income" at bounding box center [106, 498] width 92 height 12
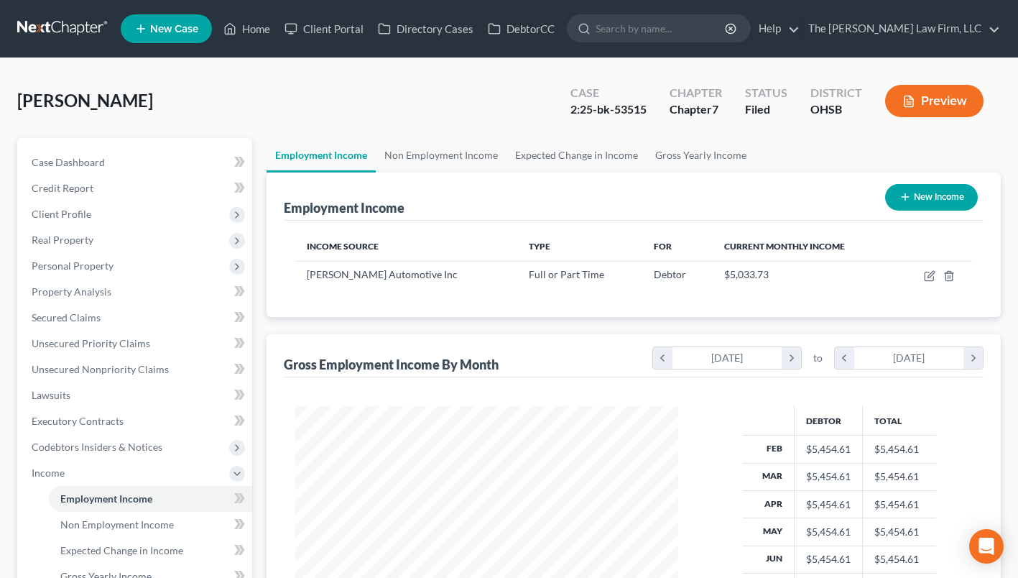
scroll to position [257, 412]
click at [421, 154] on link "Non Employment Income" at bounding box center [441, 155] width 131 height 34
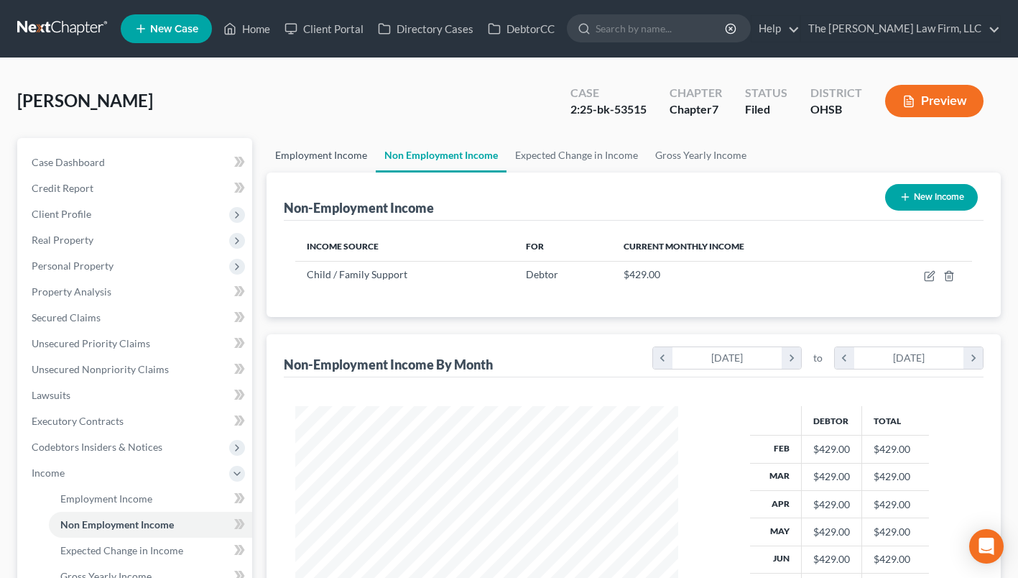
scroll to position [257, 412]
click at [300, 154] on link "Employment Income" at bounding box center [321, 155] width 109 height 34
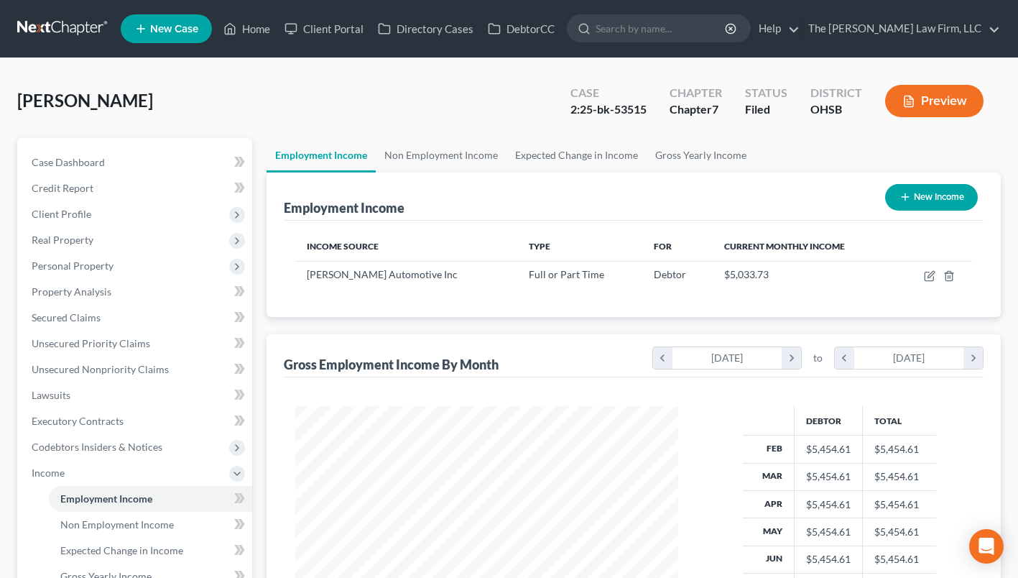
scroll to position [257, 412]
click at [404, 159] on link "Non Employment Income" at bounding box center [441, 155] width 131 height 34
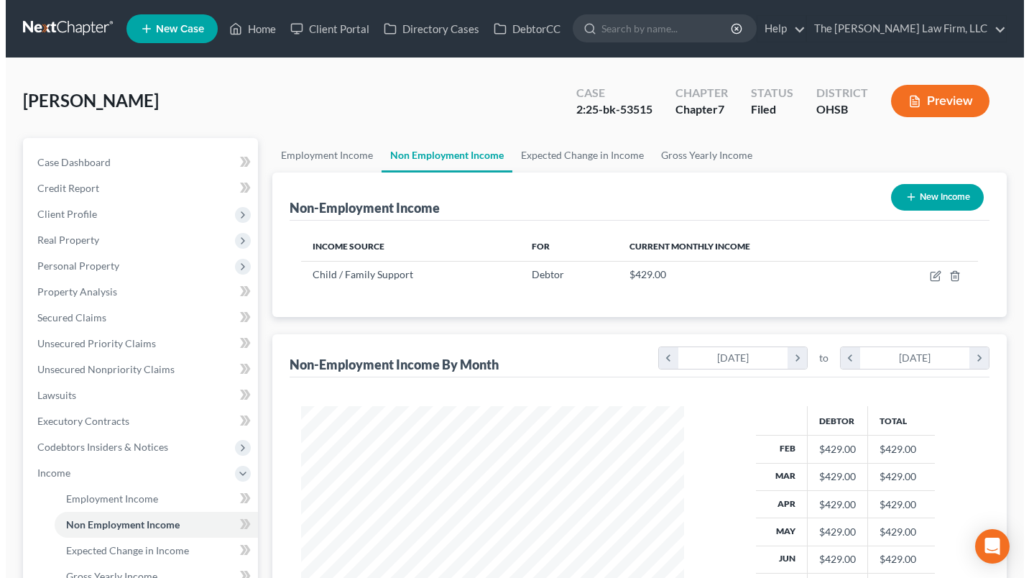
scroll to position [257, 412]
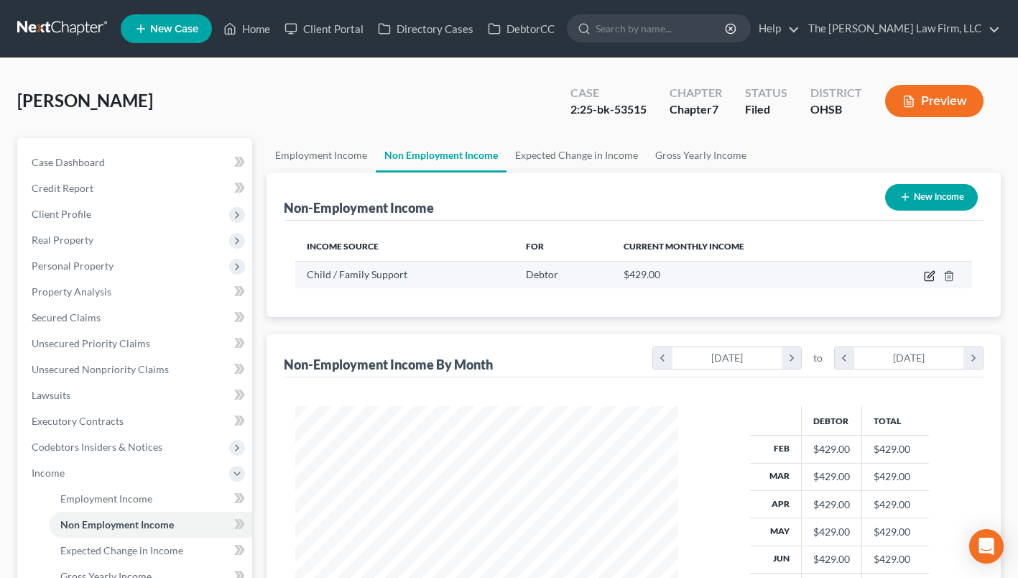
click at [925, 270] on icon "button" at bounding box center [929, 275] width 11 height 11
select select "7"
select select "3"
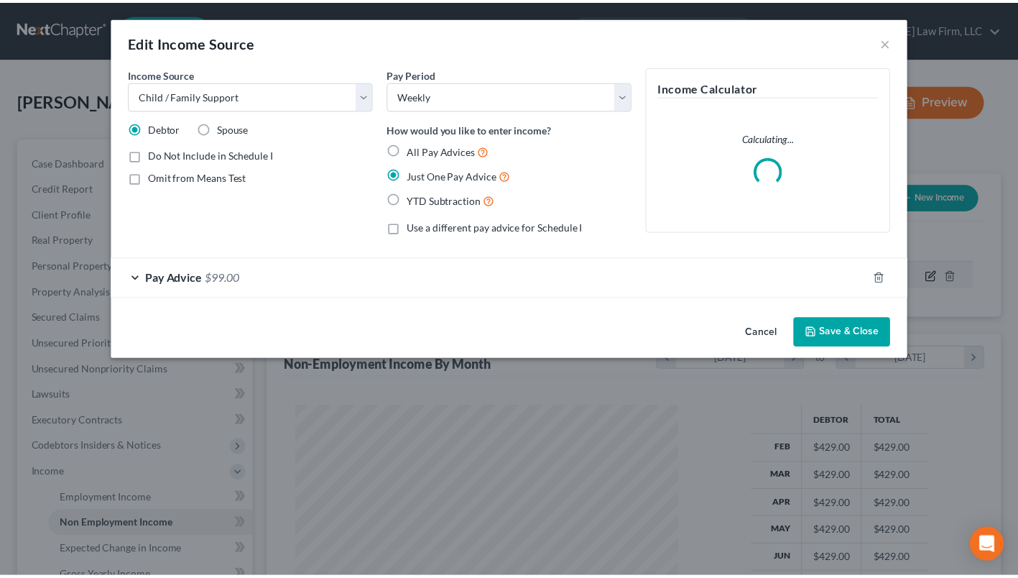
scroll to position [257, 416]
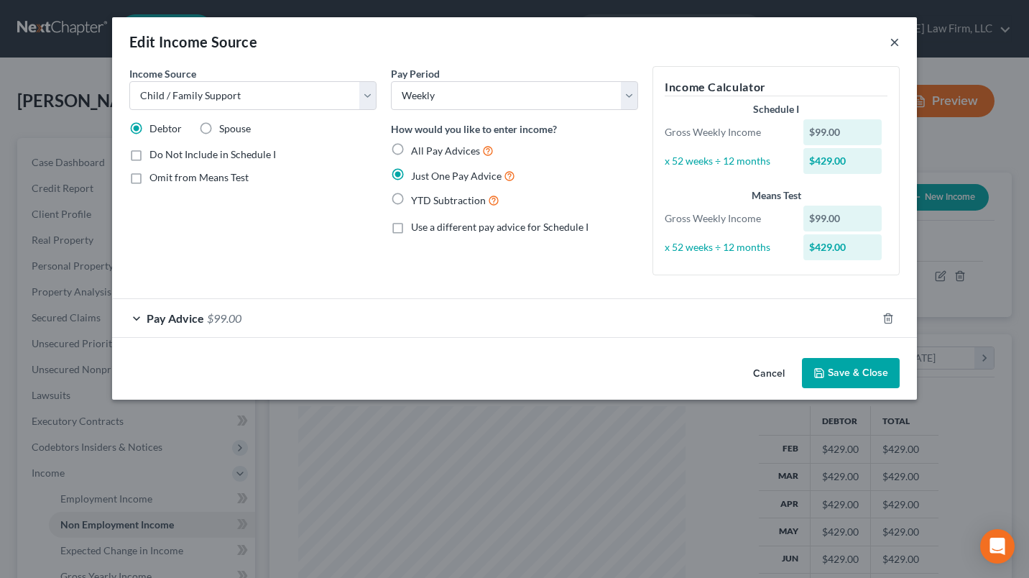
click at [895, 37] on button "×" at bounding box center [894, 41] width 10 height 17
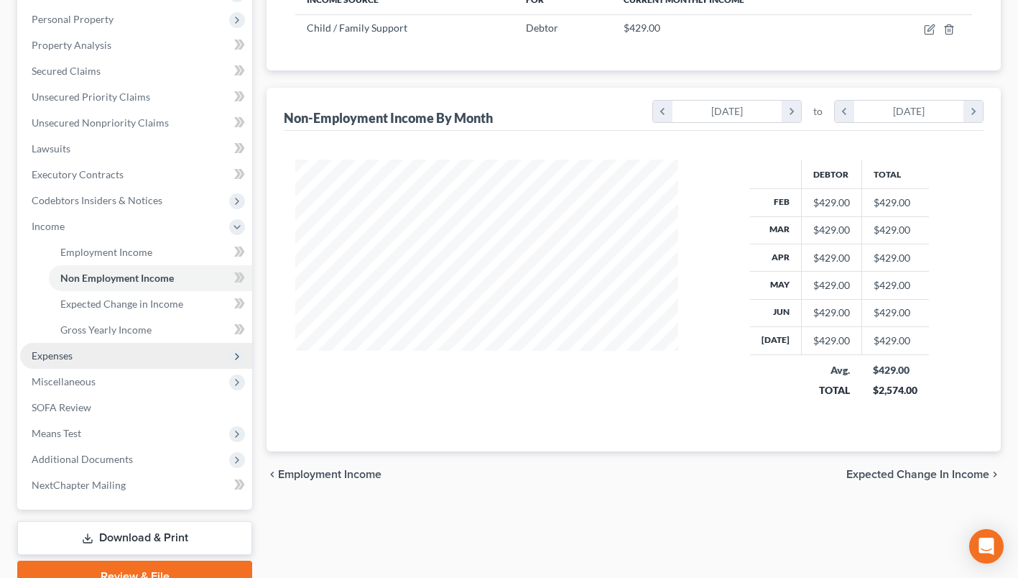
scroll to position [287, 0]
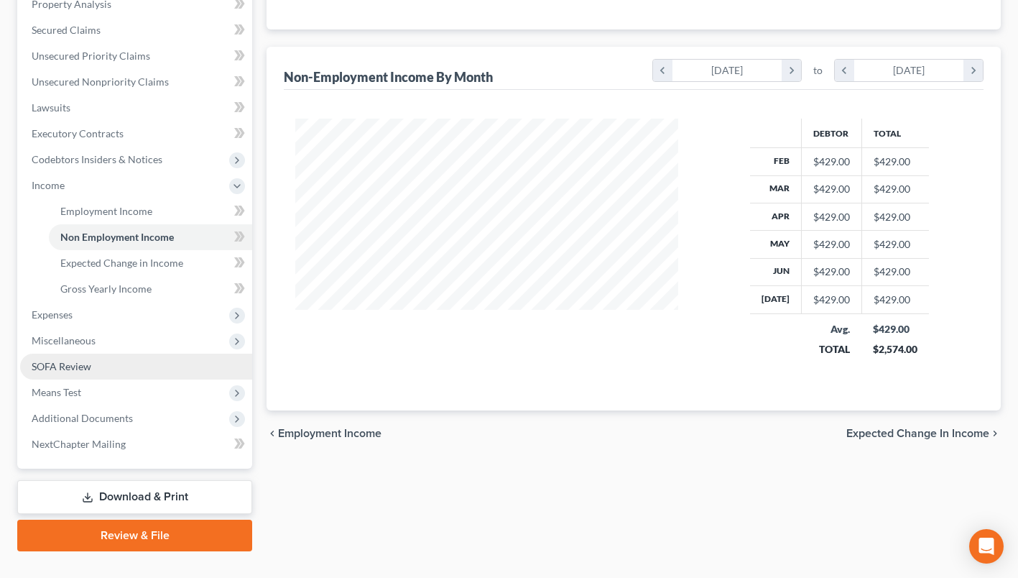
click at [131, 356] on link "SOFA Review" at bounding box center [136, 366] width 232 height 26
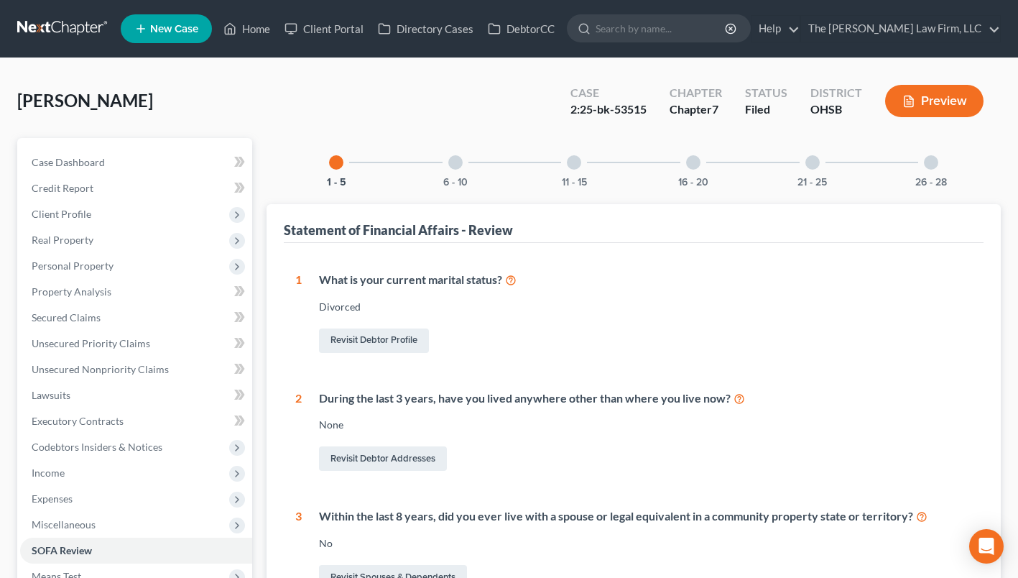
click at [471, 183] on div "6 - 10" at bounding box center [455, 162] width 49 height 49
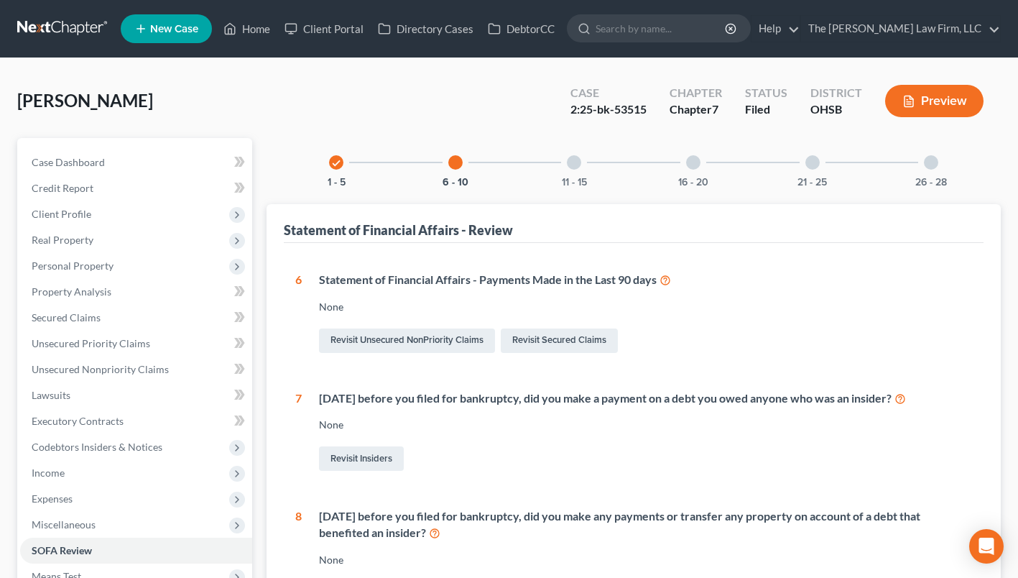
click at [581, 169] on div "11 - 15" at bounding box center [574, 162] width 49 height 49
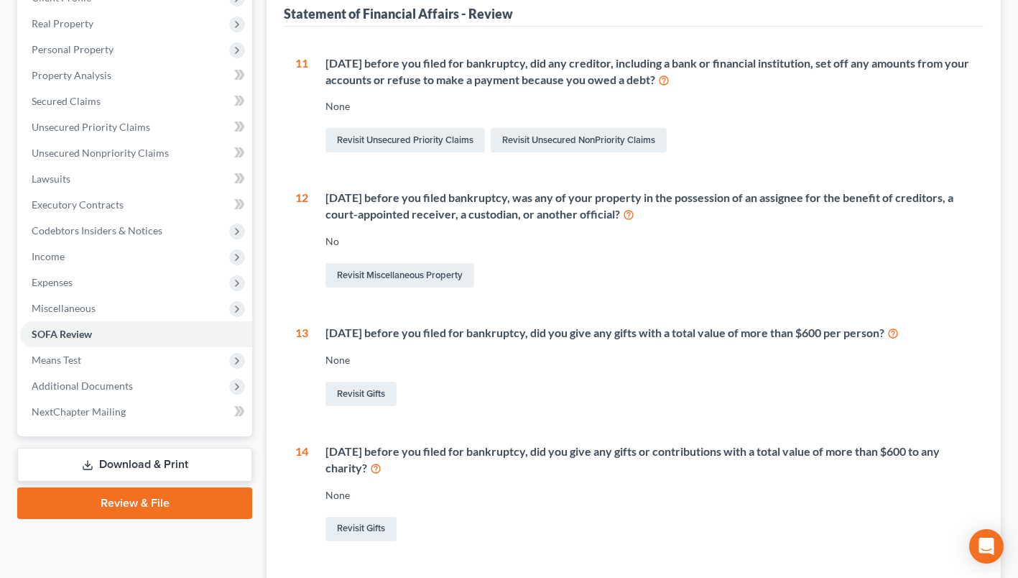
scroll to position [72, 0]
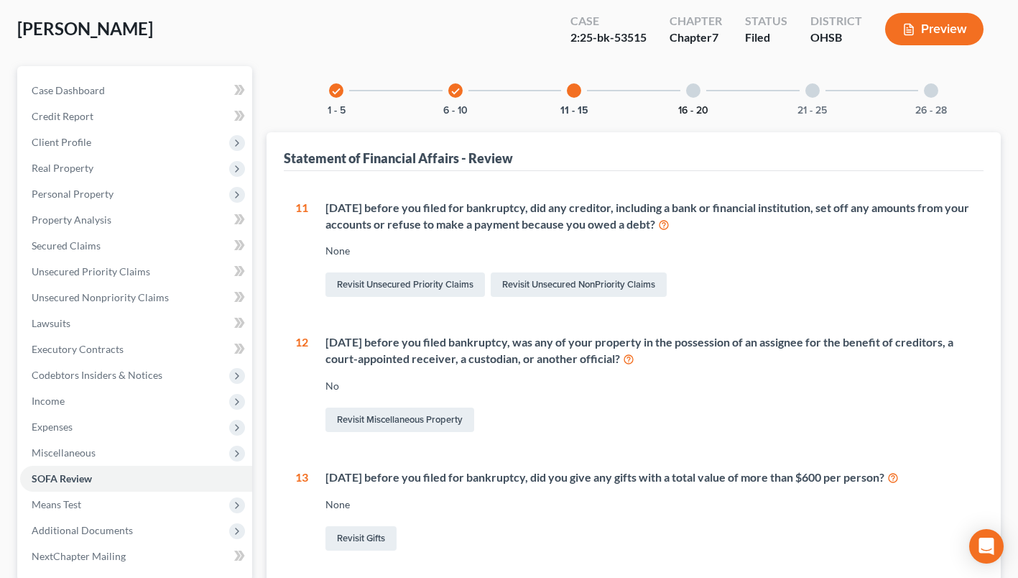
click at [689, 106] on button "16 - 20" at bounding box center [693, 111] width 30 height 10
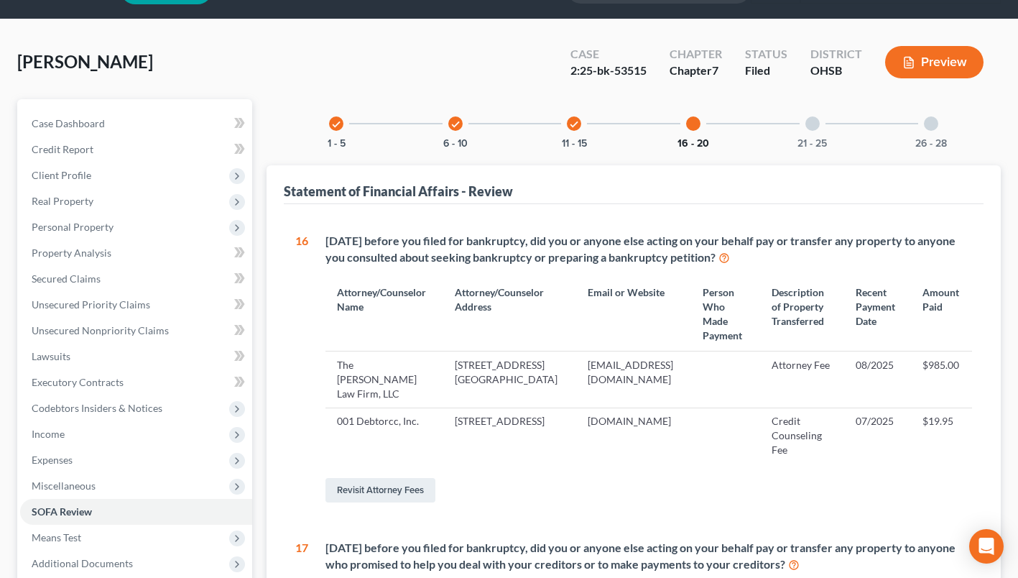
scroll to position [0, 0]
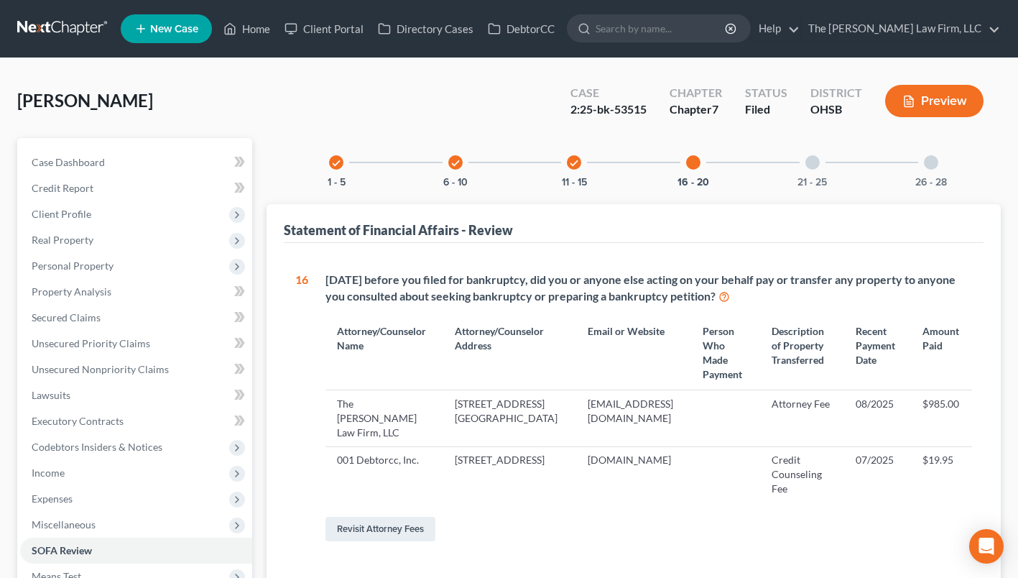
click at [814, 158] on div at bounding box center [812, 162] width 14 height 14
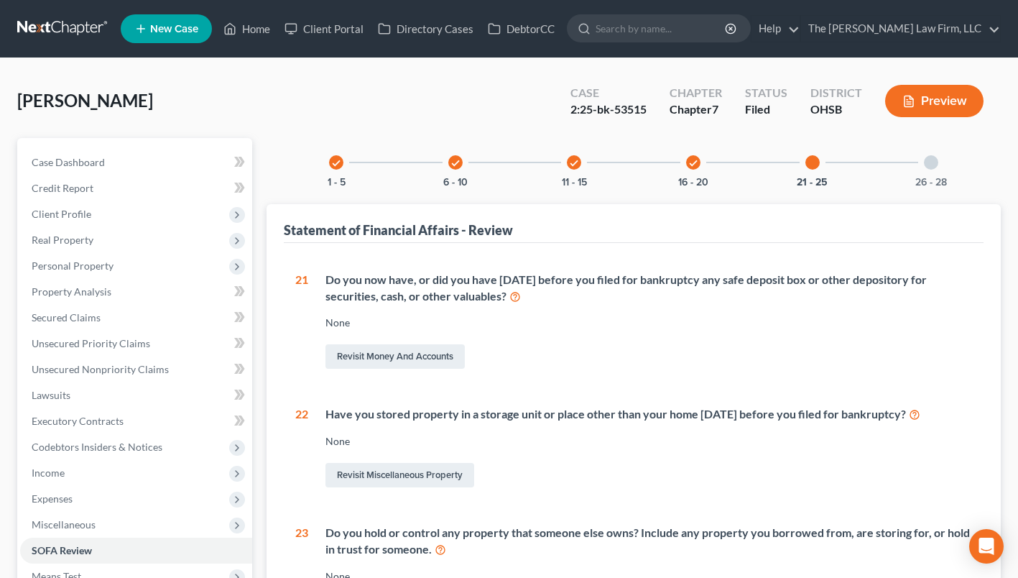
click at [940, 169] on div "26 - 28" at bounding box center [931, 162] width 49 height 49
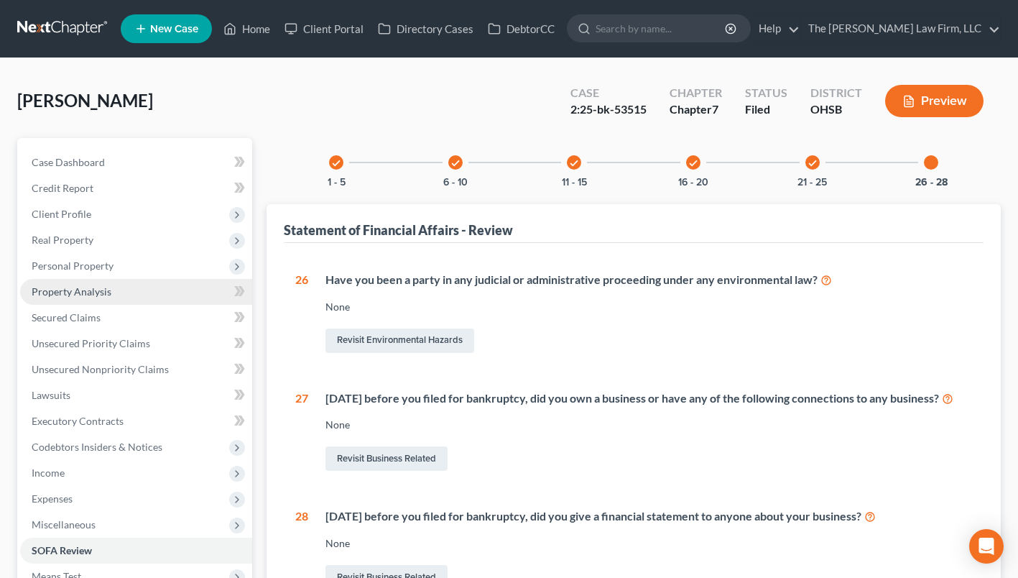
click at [86, 302] on link "Property Analysis" at bounding box center [136, 292] width 232 height 26
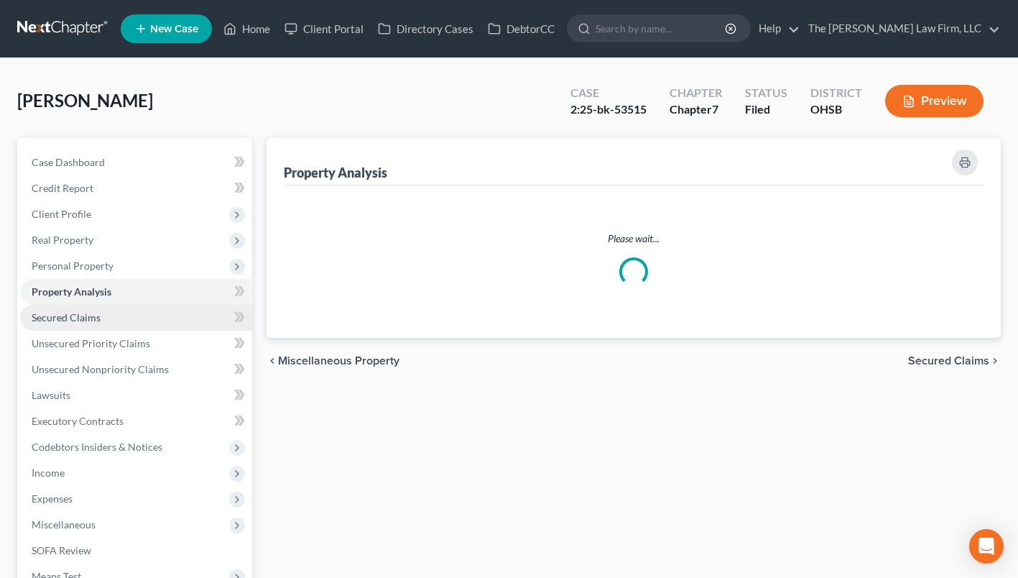
click at [80, 309] on link "Secured Claims" at bounding box center [136, 318] width 232 height 26
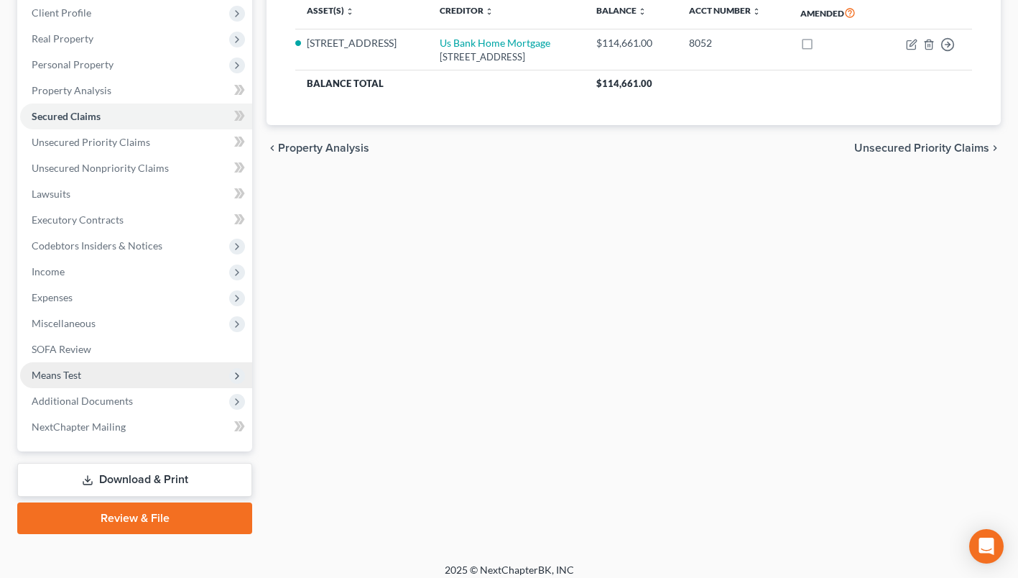
scroll to position [210, 0]
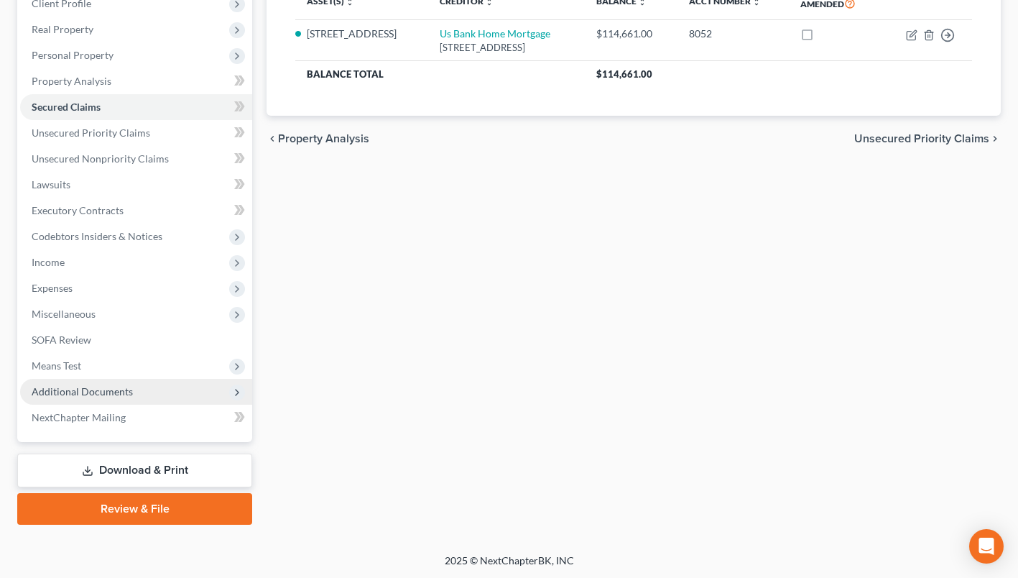
click at [76, 391] on span "Additional Documents" at bounding box center [82, 391] width 101 height 12
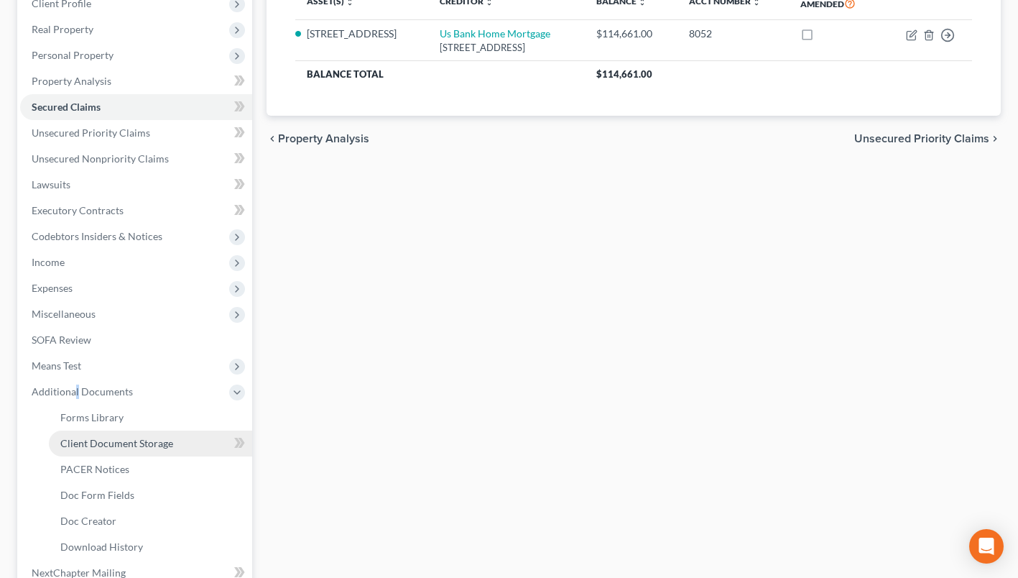
click at [92, 437] on span "Client Document Storage" at bounding box center [116, 443] width 113 height 12
select select "7"
select select "52"
select select "61"
select select "37"
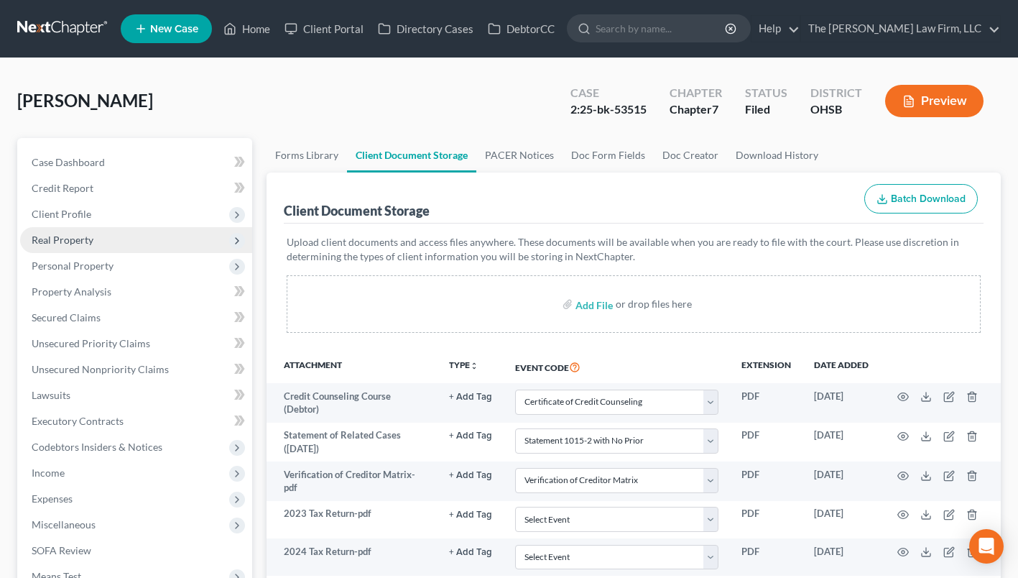
click at [83, 235] on span "Real Property" at bounding box center [63, 239] width 62 height 12
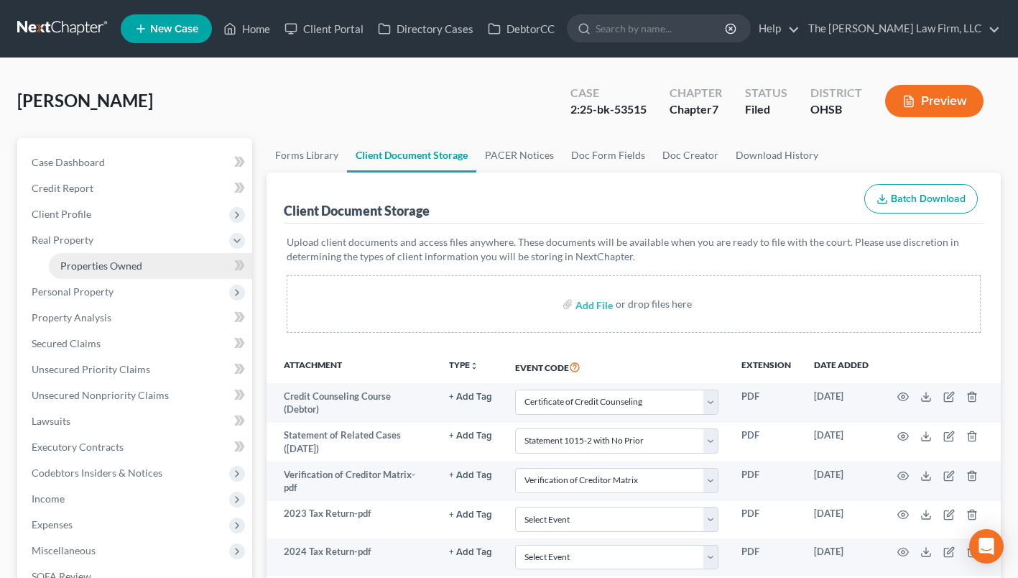
click at [92, 262] on span "Properties Owned" at bounding box center [101, 265] width 82 height 12
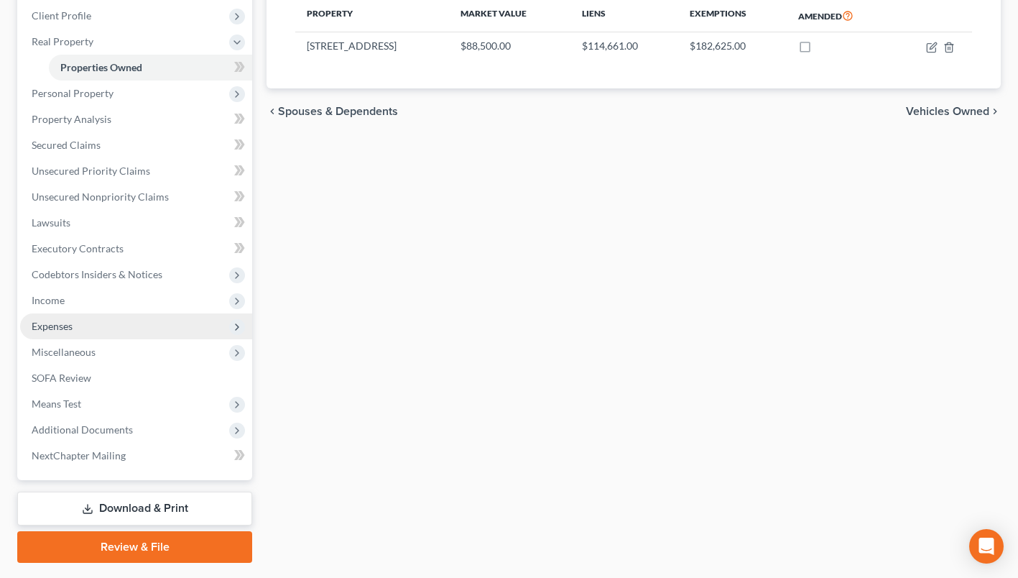
scroll to position [216, 0]
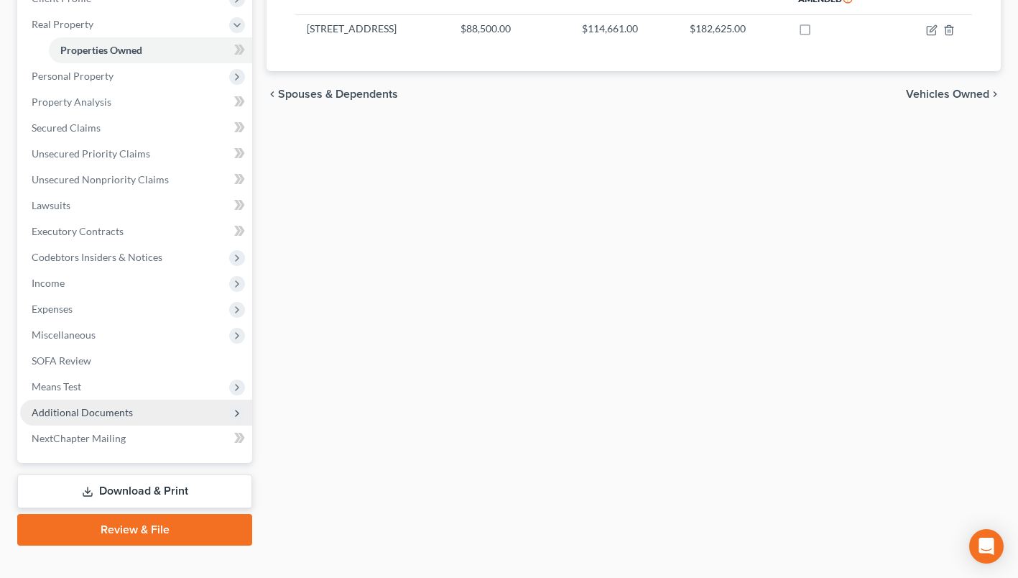
click at [116, 409] on span "Additional Documents" at bounding box center [82, 412] width 101 height 12
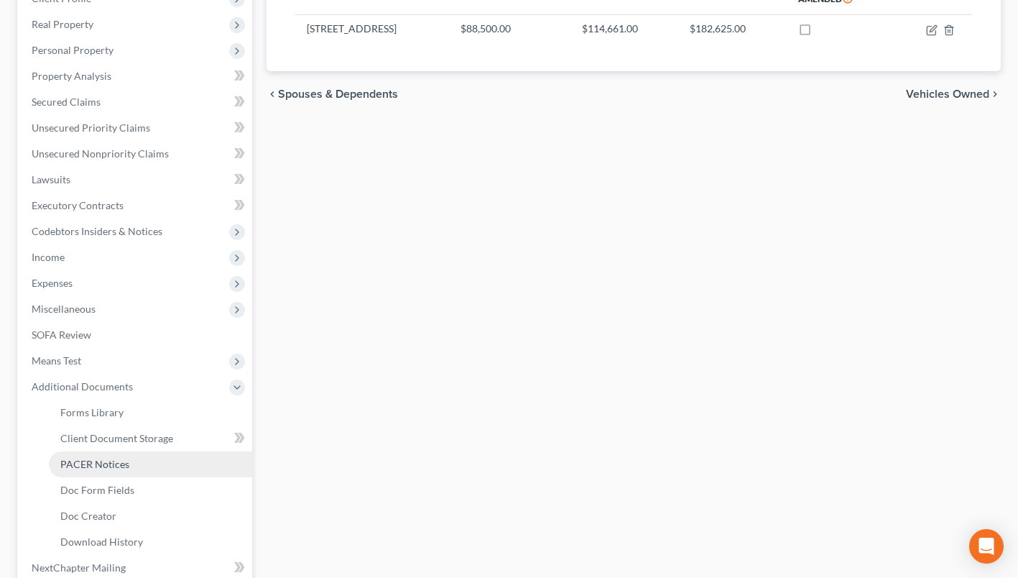
click at [91, 458] on span "PACER Notices" at bounding box center [94, 464] width 69 height 12
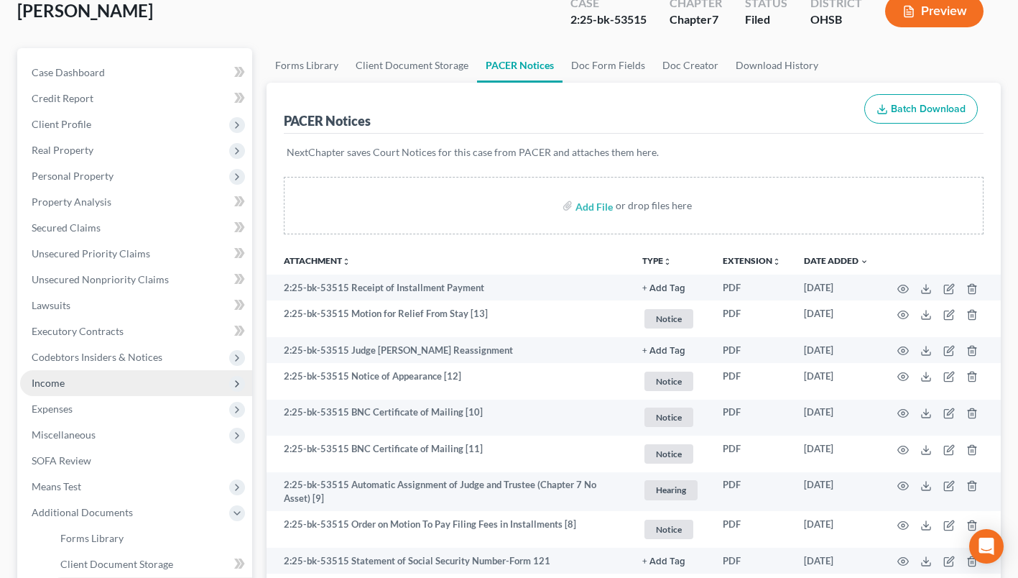
scroll to position [55, 0]
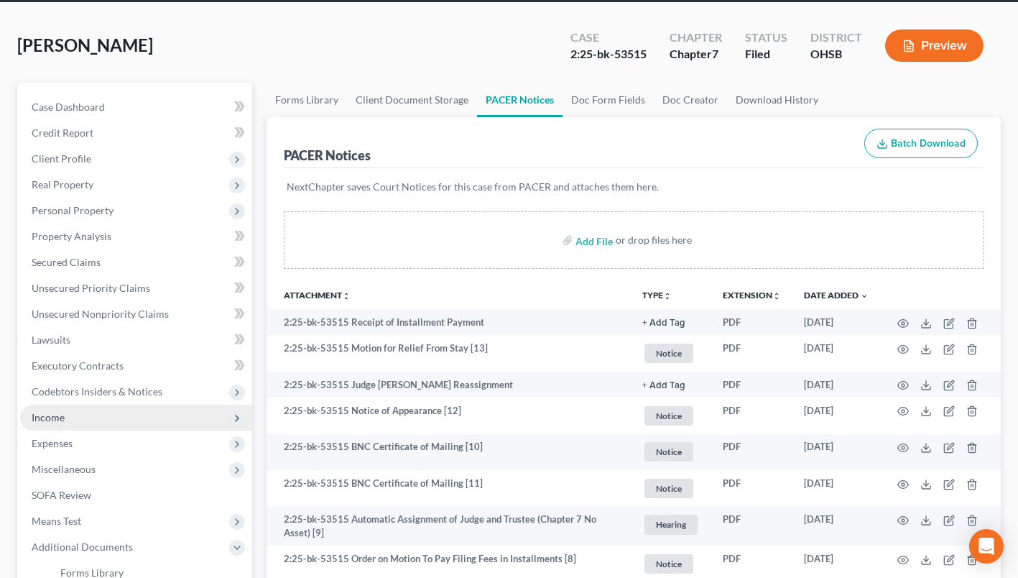
click at [97, 410] on span "Income" at bounding box center [136, 417] width 232 height 26
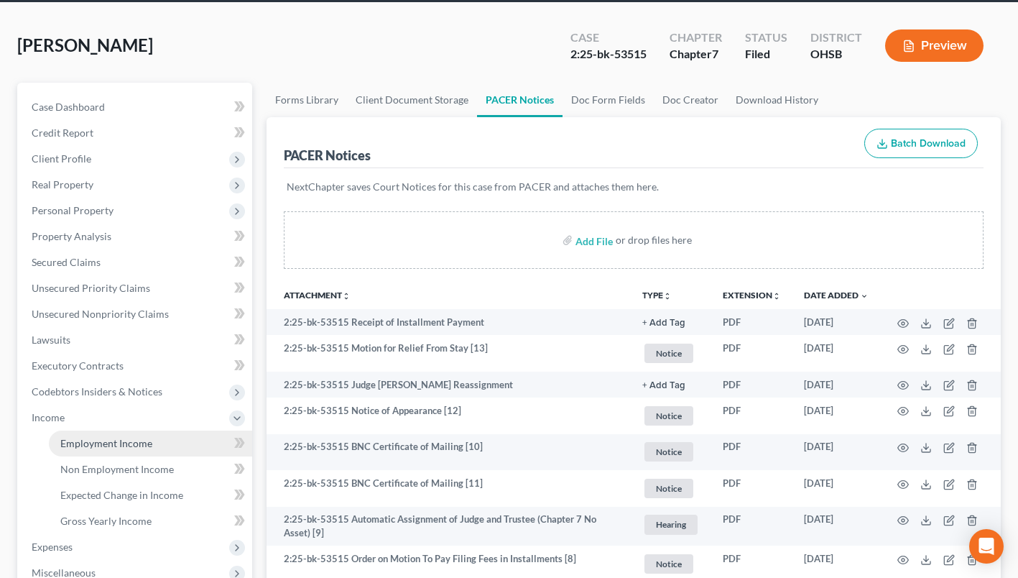
click at [100, 440] on span "Employment Income" at bounding box center [106, 443] width 92 height 12
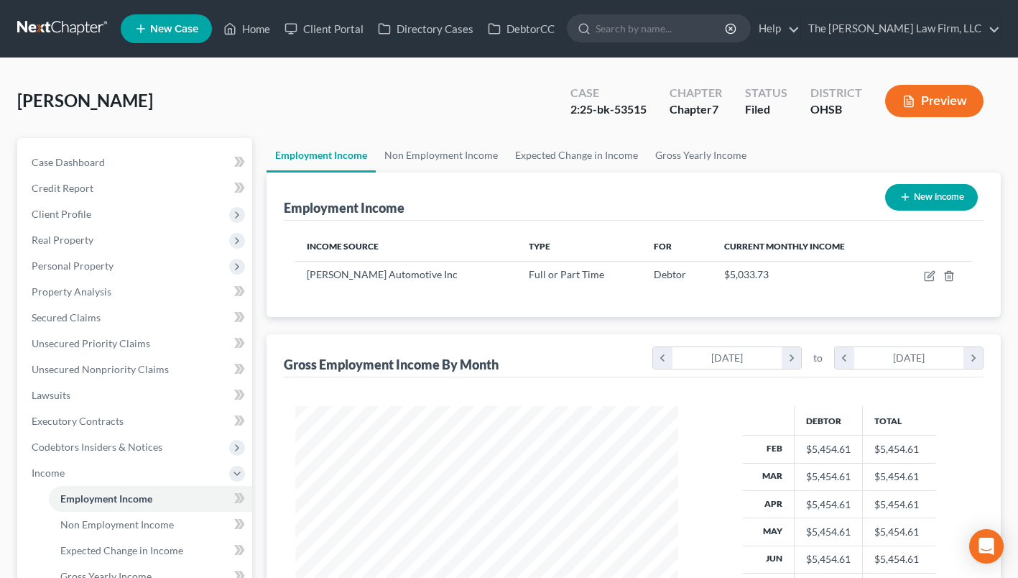
scroll to position [257, 412]
click at [428, 150] on link "Non Employment Income" at bounding box center [441, 155] width 131 height 34
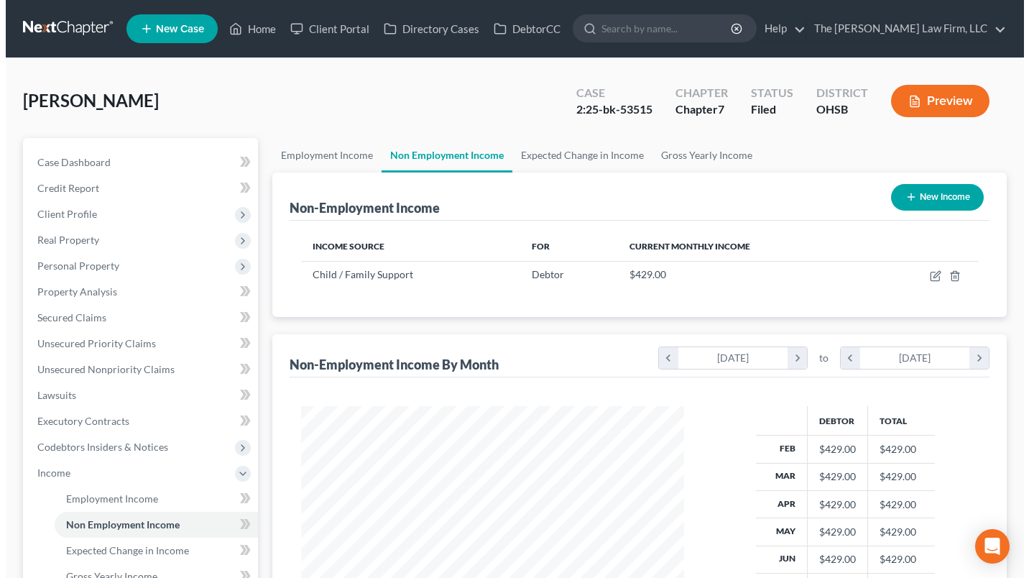
scroll to position [257, 412]
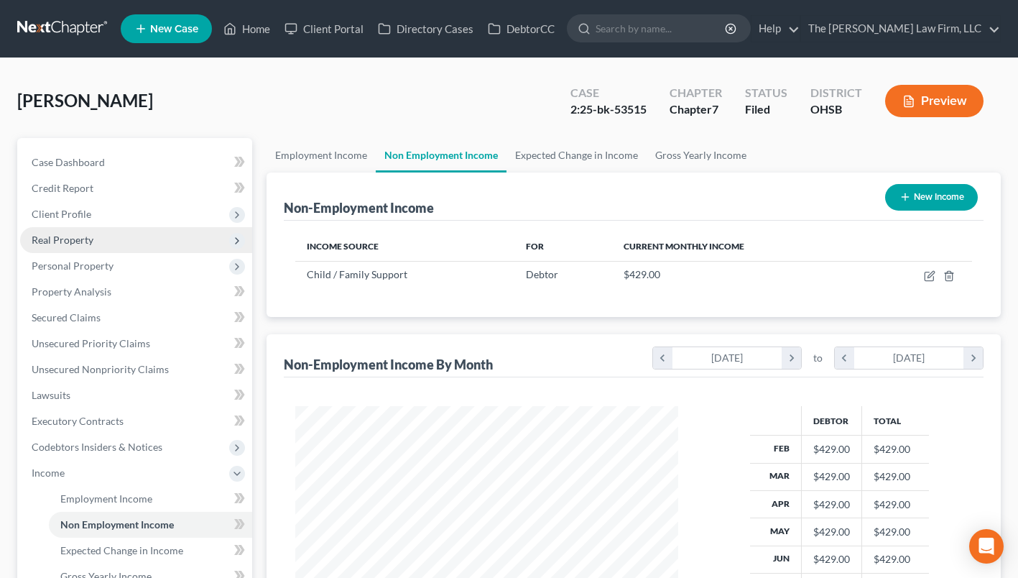
click at [86, 236] on span "Real Property" at bounding box center [63, 239] width 62 height 12
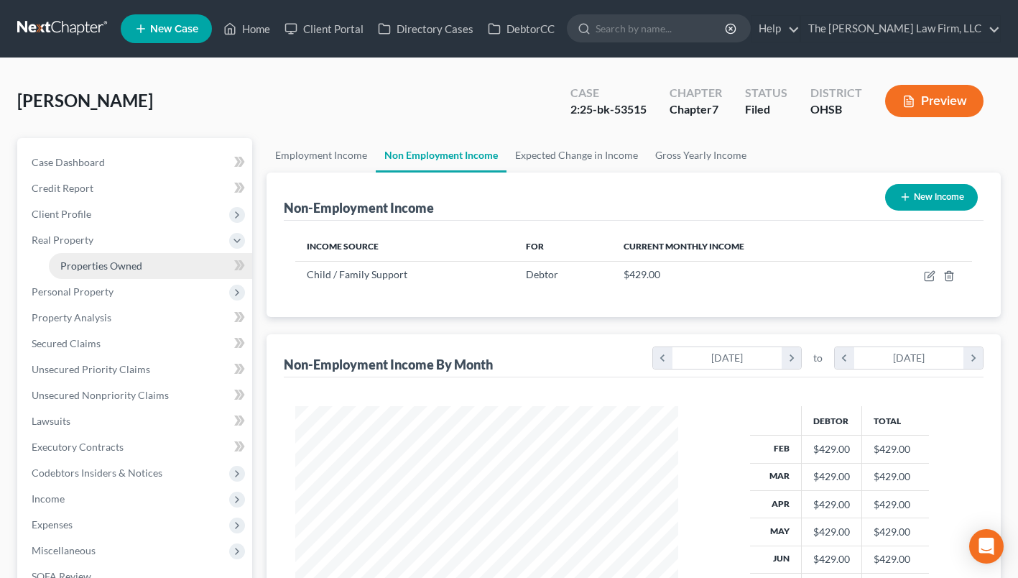
click at [78, 260] on span "Properties Owned" at bounding box center [101, 265] width 82 height 12
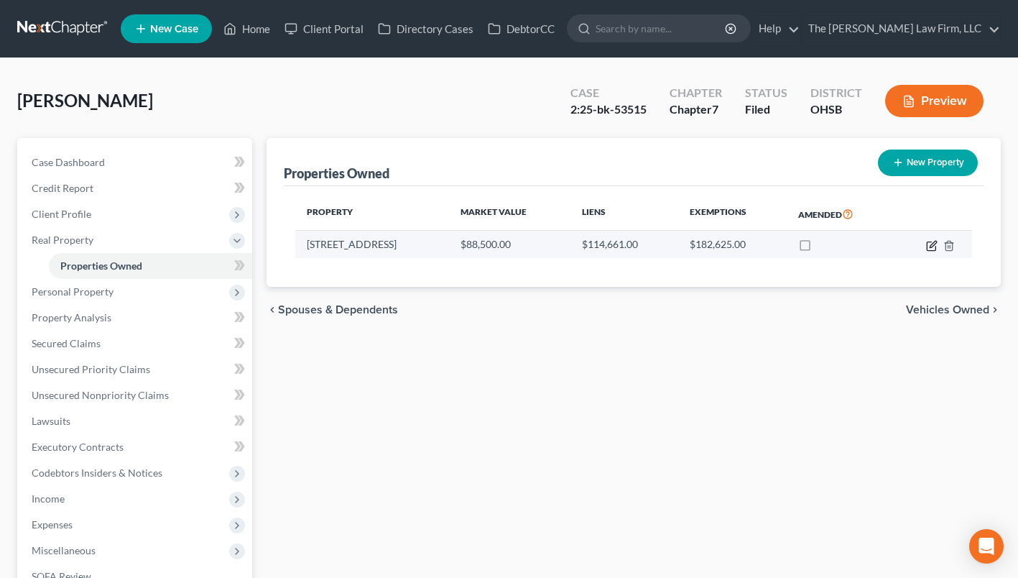
click at [934, 244] on icon "button" at bounding box center [933, 244] width 6 height 6
select select "36"
select select "0"
select select "18"
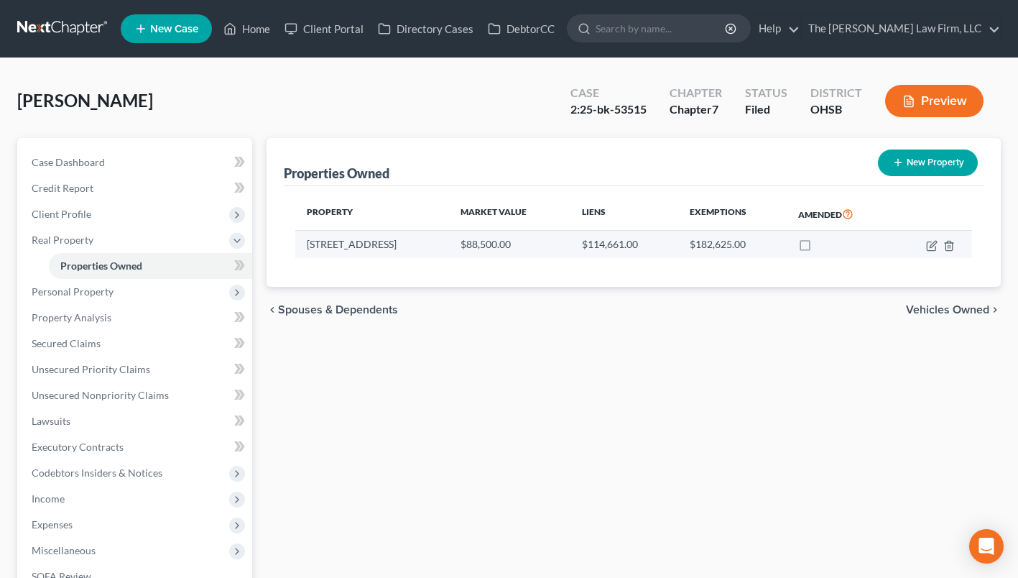
select select "0"
select select "2"
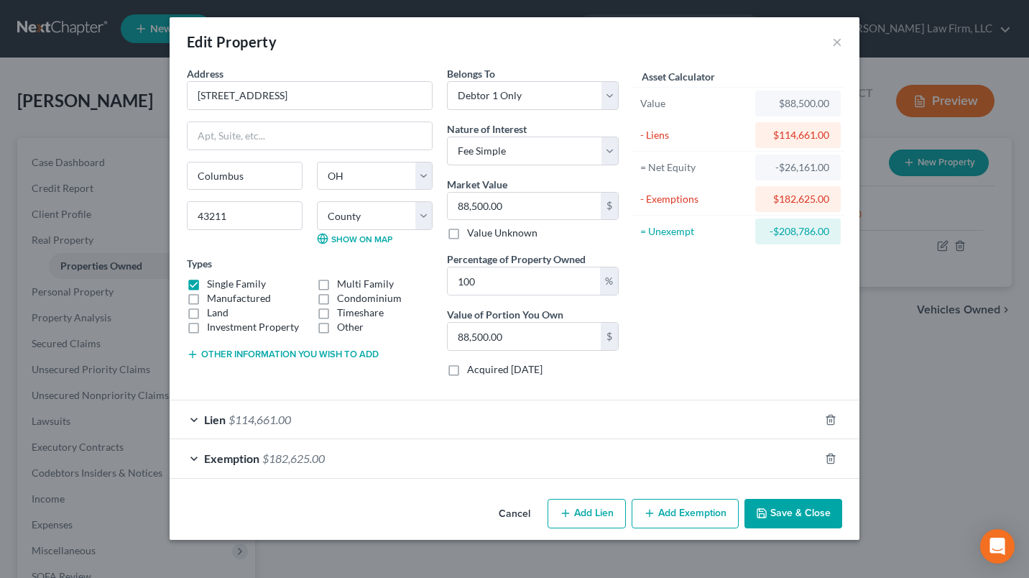
click at [432, 413] on div "Lien $114,661.00" at bounding box center [494, 419] width 649 height 38
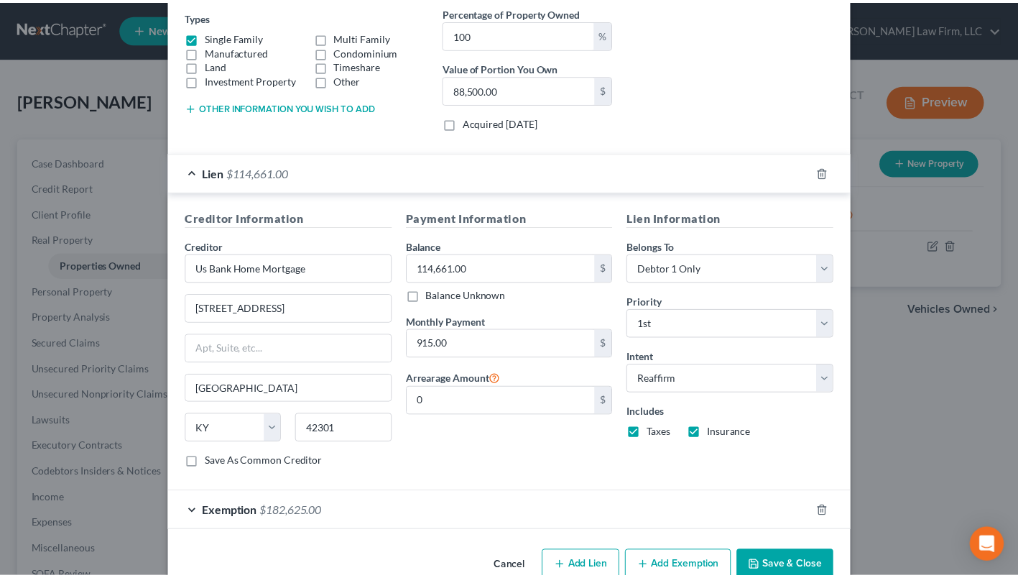
scroll to position [279, 0]
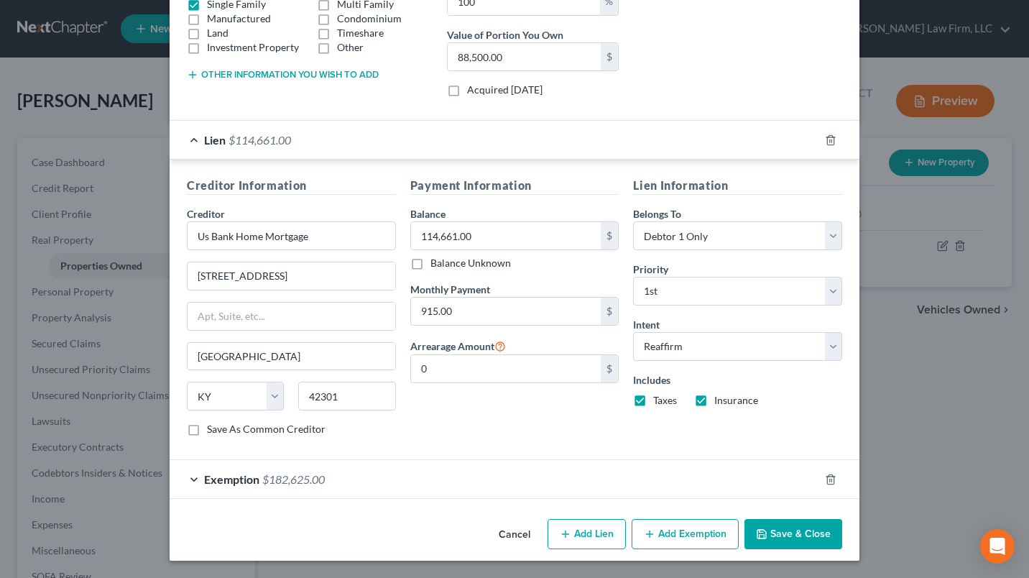
click at [766, 530] on button "Save & Close" at bounding box center [793, 534] width 98 height 30
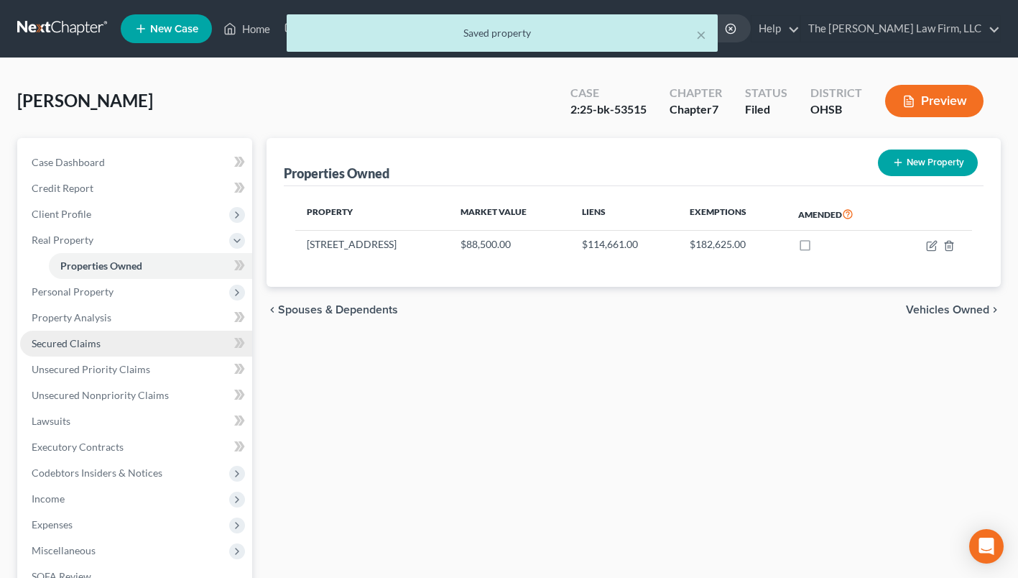
click at [68, 347] on span "Secured Claims" at bounding box center [66, 343] width 69 height 12
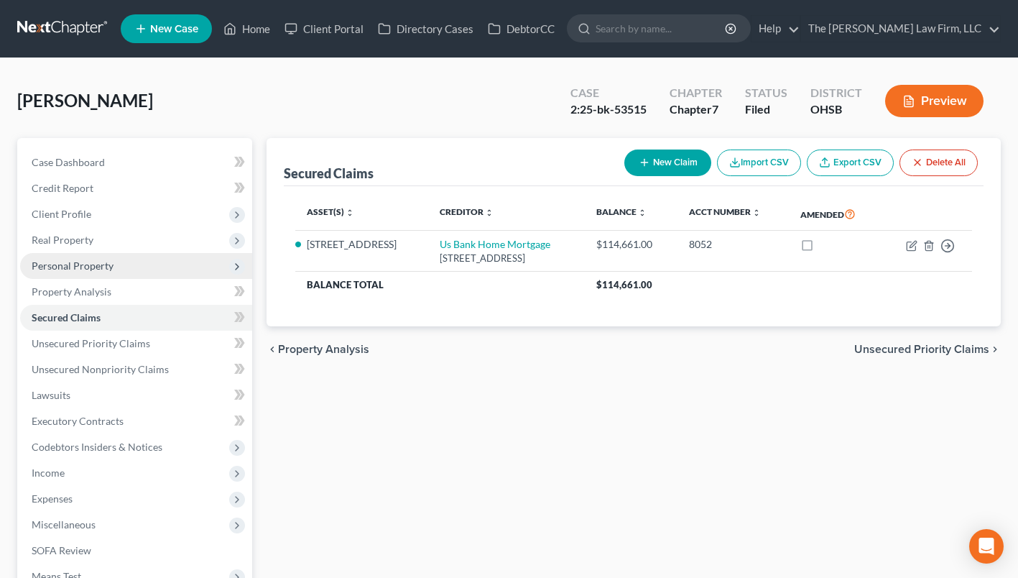
click at [68, 270] on span "Personal Property" at bounding box center [73, 265] width 82 height 12
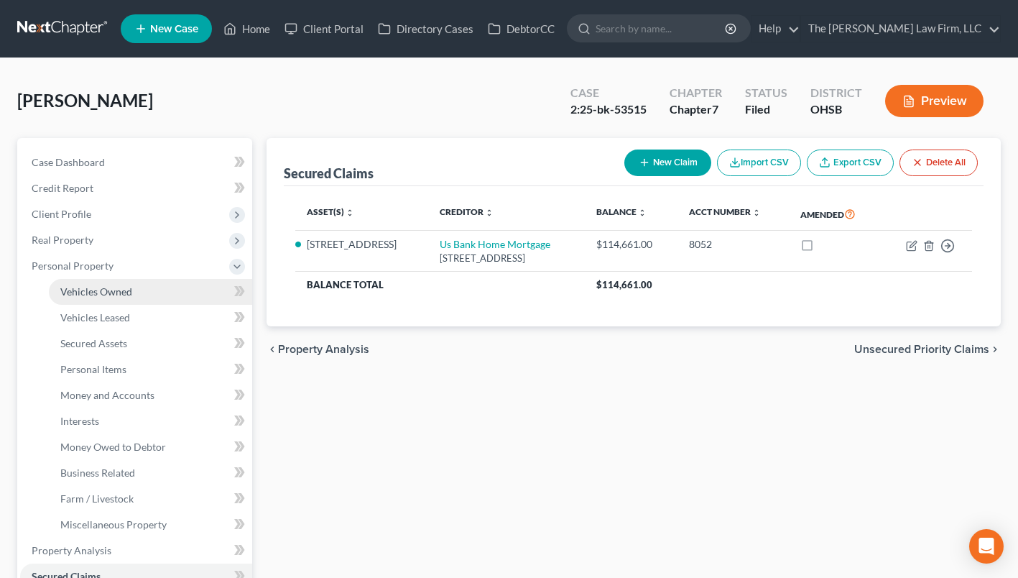
click at [80, 289] on span "Vehicles Owned" at bounding box center [96, 291] width 72 height 12
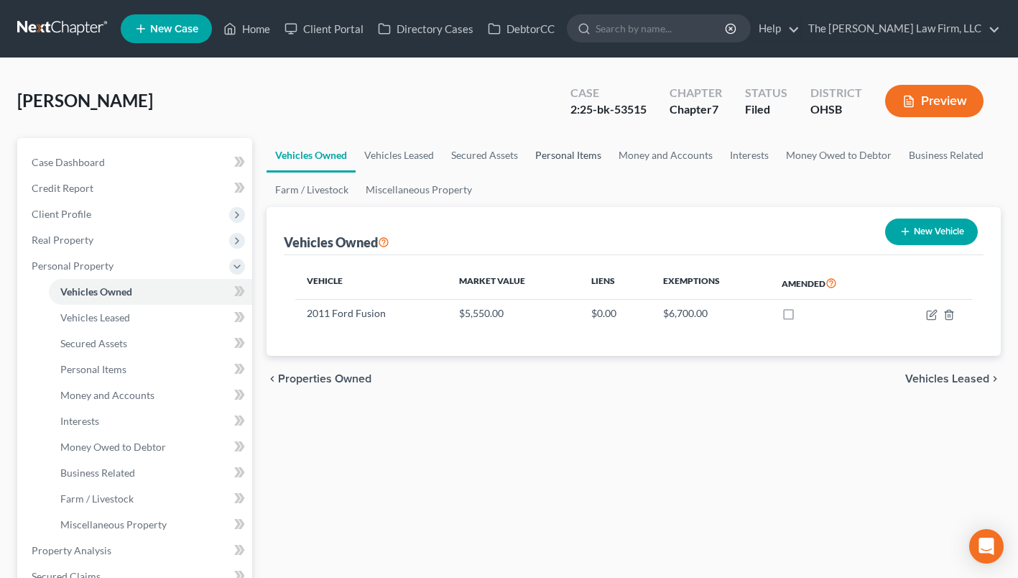
click at [574, 152] on link "Personal Items" at bounding box center [568, 155] width 83 height 34
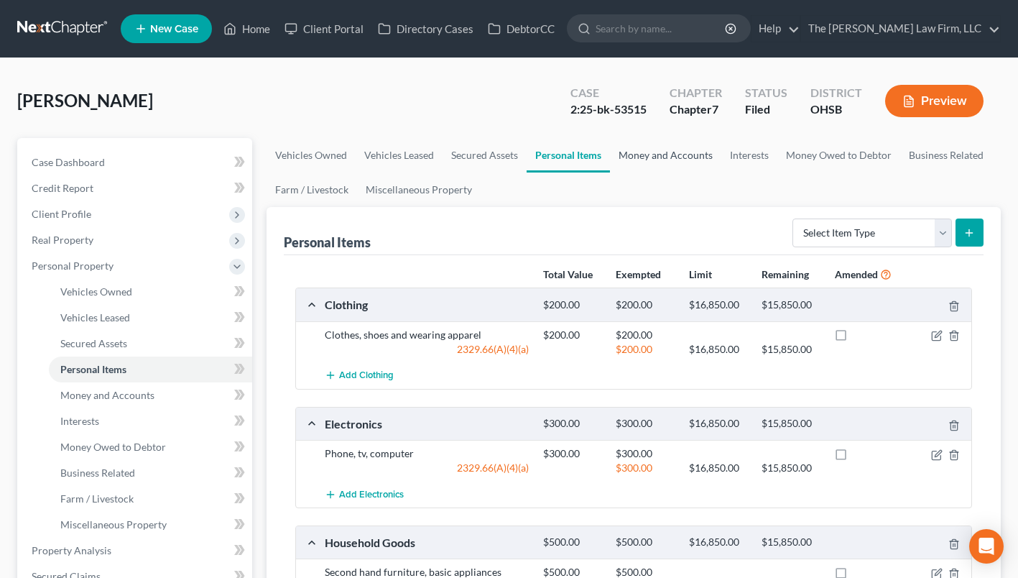
click at [664, 154] on link "Money and Accounts" at bounding box center [665, 155] width 111 height 34
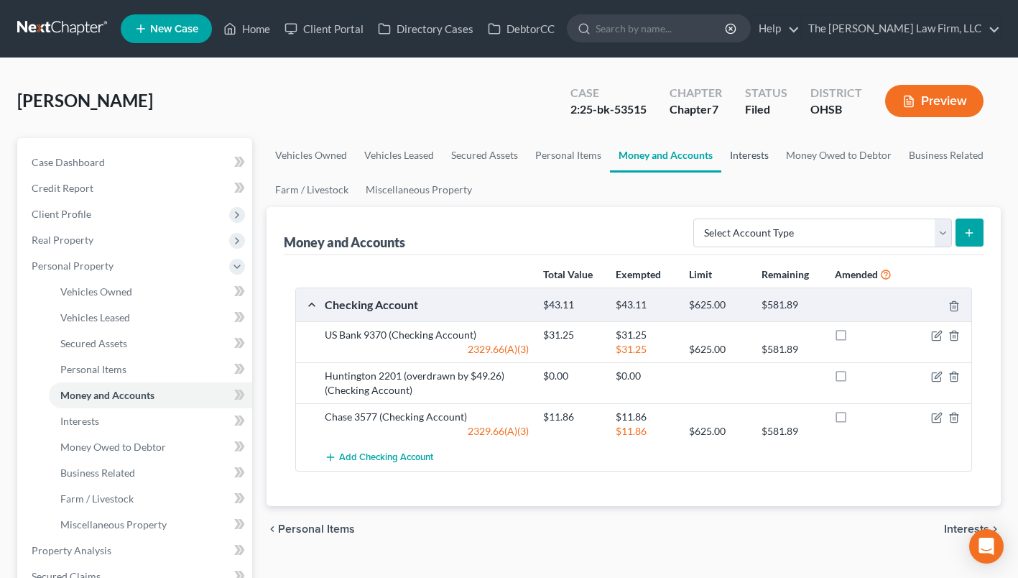
click at [748, 157] on link "Interests" at bounding box center [749, 155] width 56 height 34
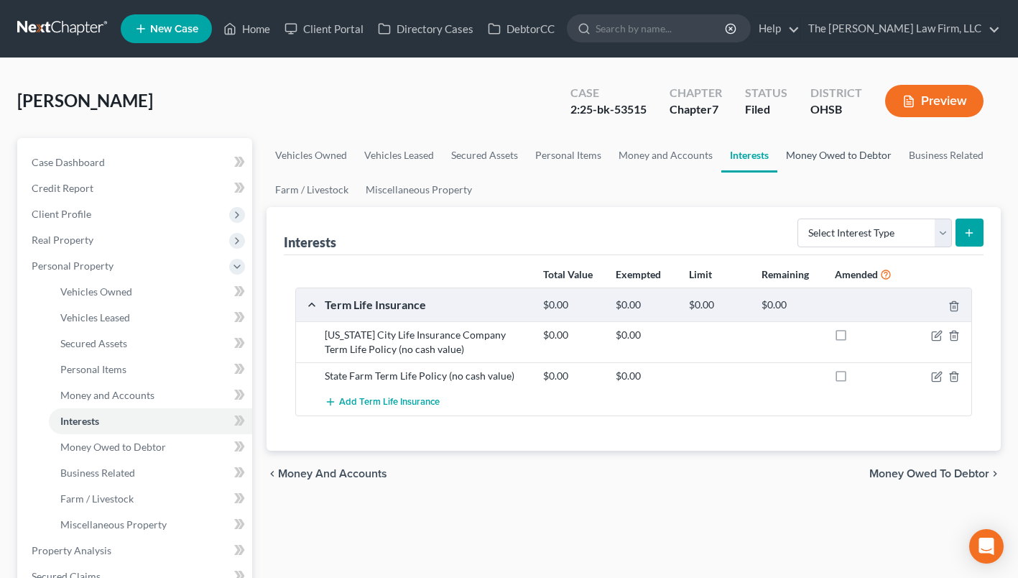
click at [807, 165] on link "Money Owed to Debtor" at bounding box center [838, 155] width 123 height 34
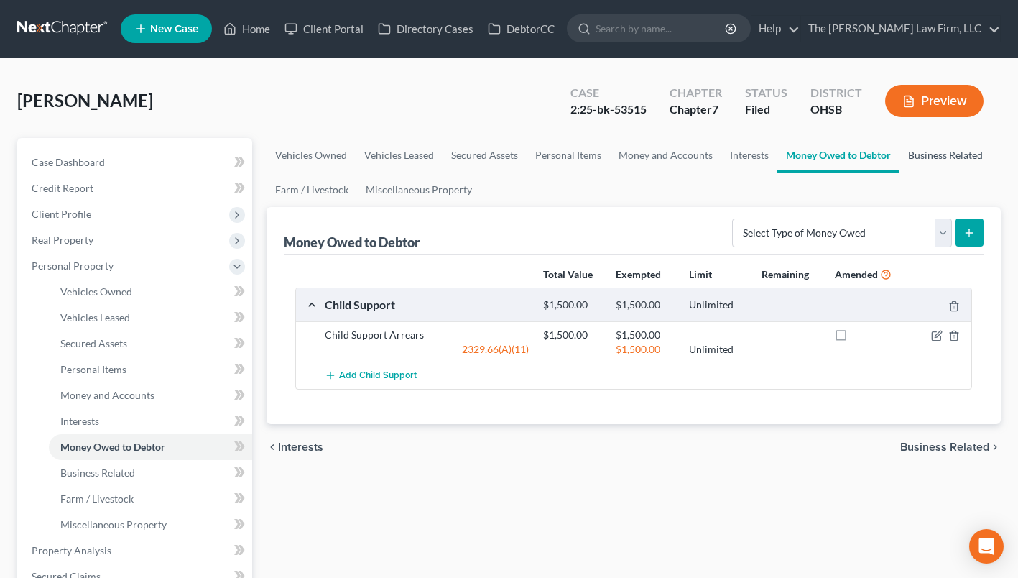
click at [920, 152] on link "Business Related" at bounding box center [945, 155] width 92 height 34
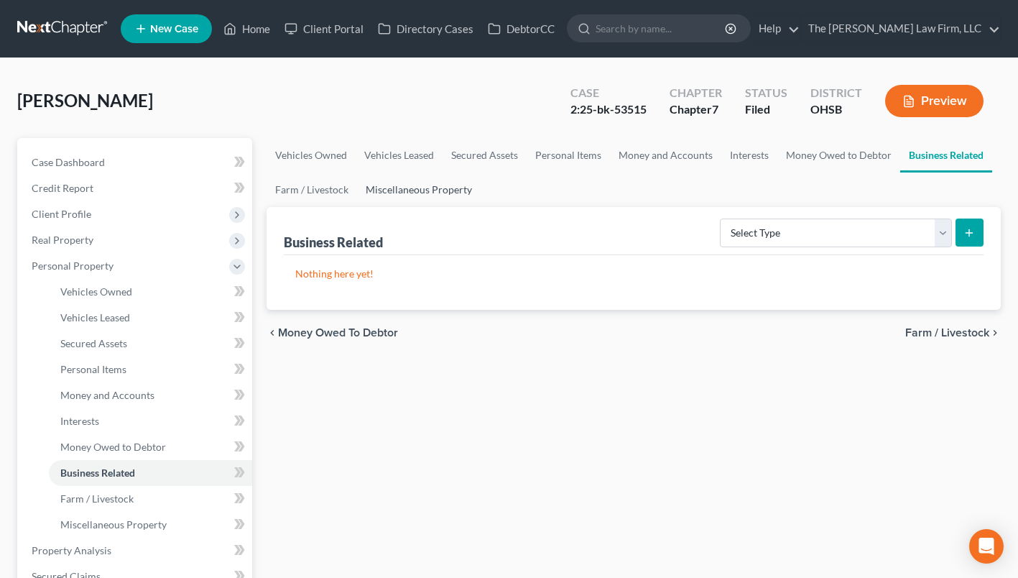
click at [425, 181] on link "Miscellaneous Property" at bounding box center [419, 189] width 124 height 34
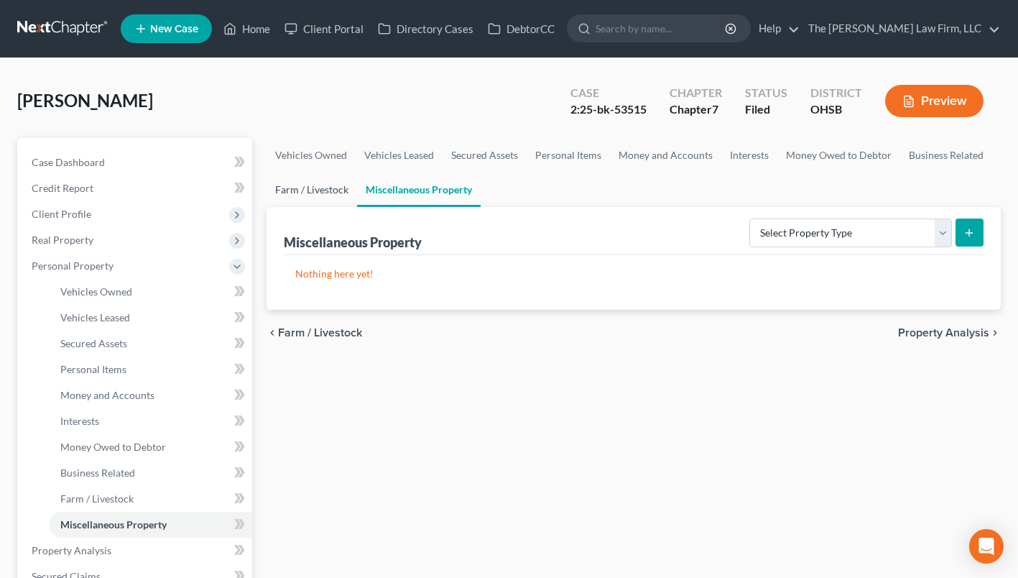
click at [338, 185] on link "Farm / Livestock" at bounding box center [312, 189] width 91 height 34
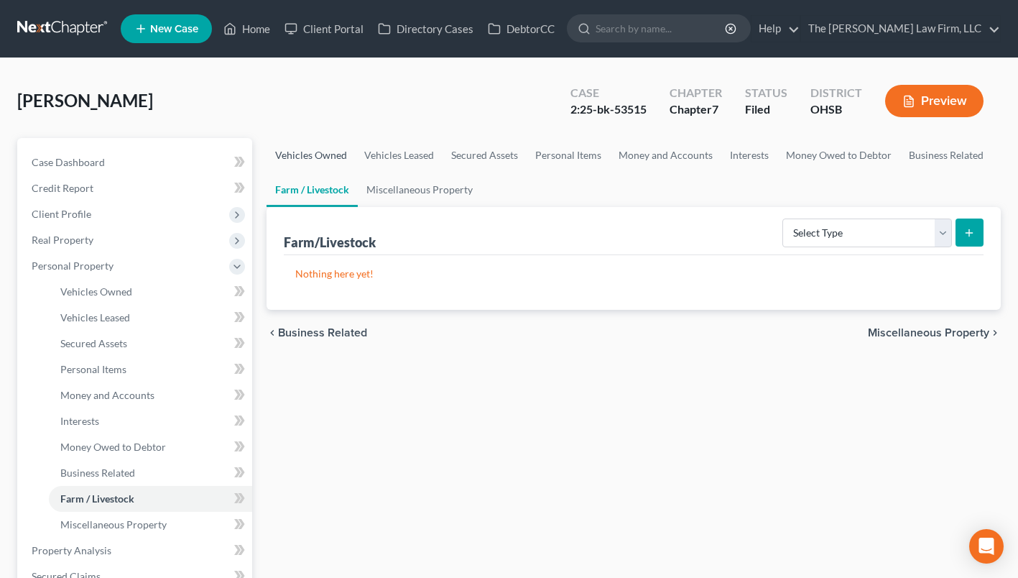
click at [324, 156] on link "Vehicles Owned" at bounding box center [311, 155] width 89 height 34
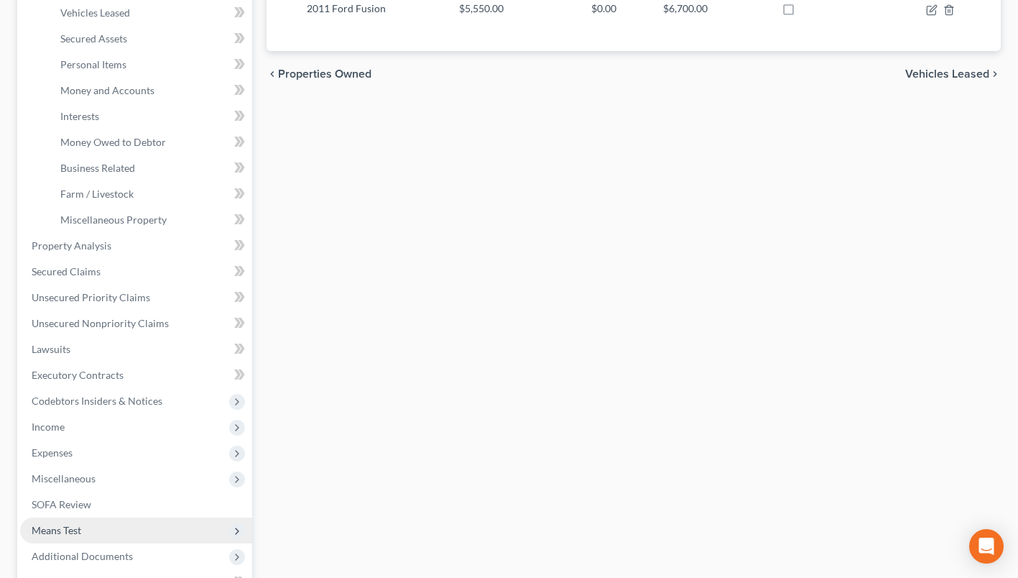
scroll to position [359, 0]
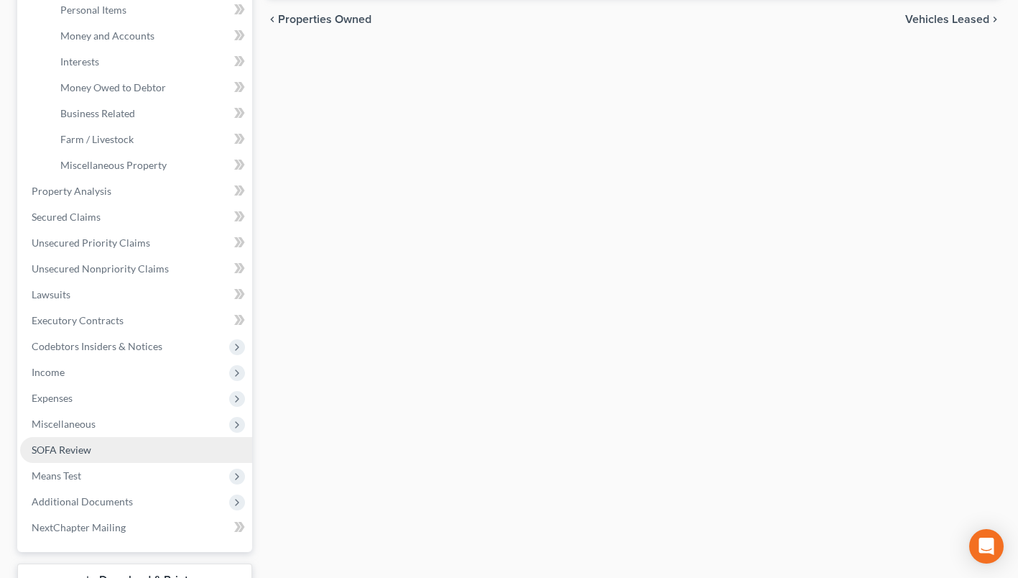
click at [75, 445] on span "SOFA Review" at bounding box center [62, 449] width 60 height 12
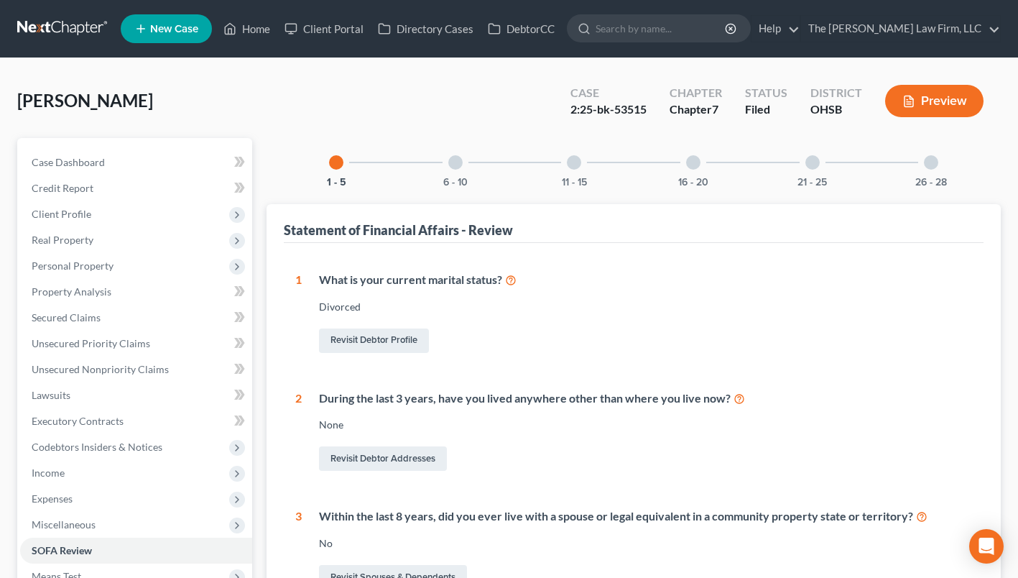
click at [459, 163] on div at bounding box center [455, 162] width 14 height 14
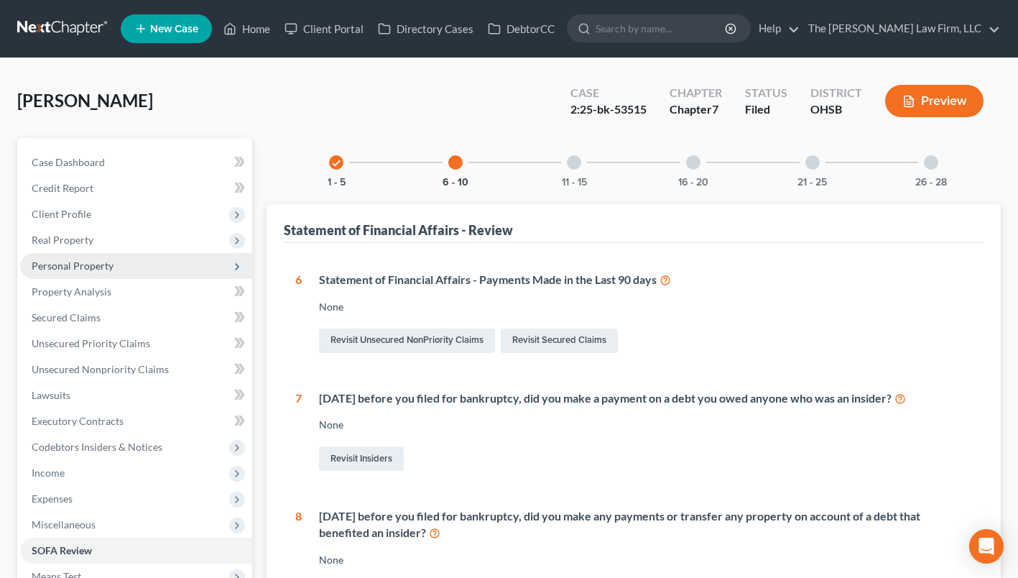
click at [63, 263] on span "Personal Property" at bounding box center [73, 265] width 82 height 12
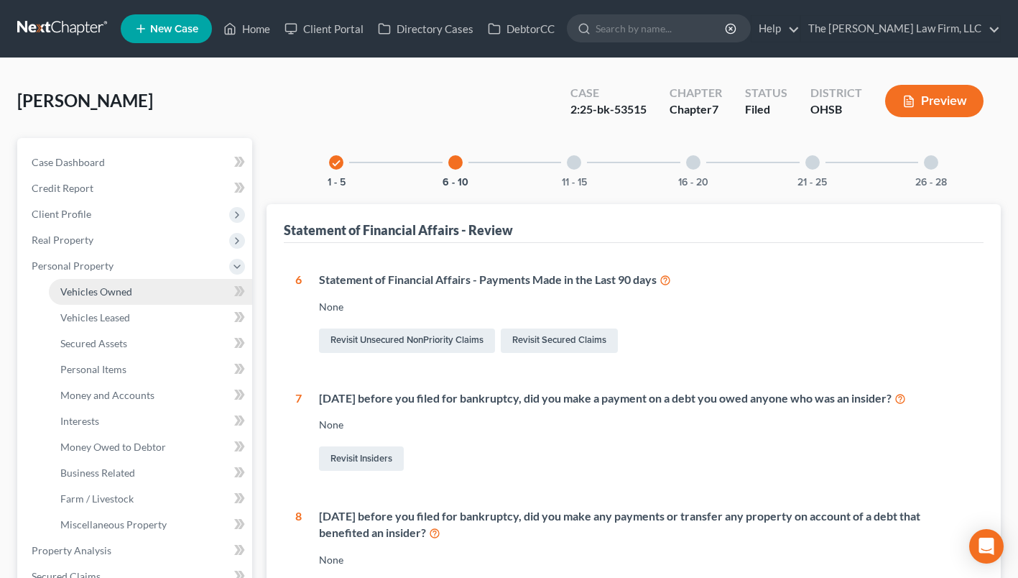
click at [126, 284] on link "Vehicles Owned" at bounding box center [150, 292] width 203 height 26
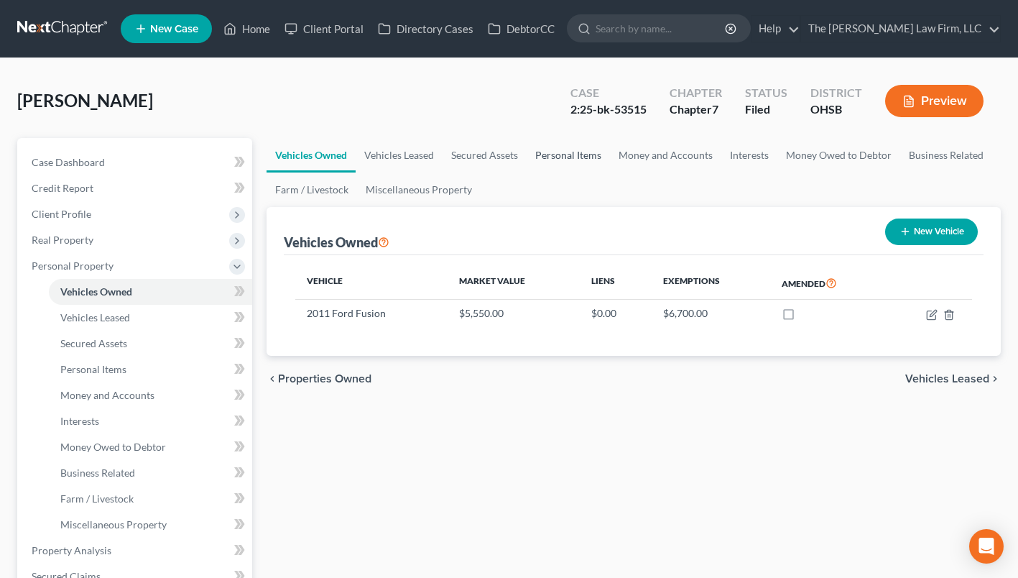
click at [588, 152] on link "Personal Items" at bounding box center [568, 155] width 83 height 34
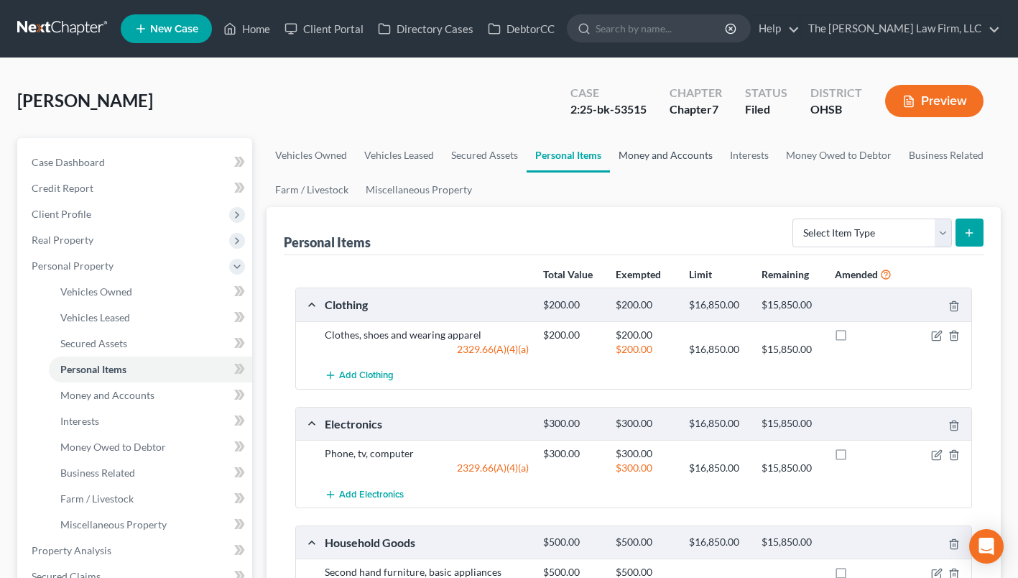
click at [658, 149] on link "Money and Accounts" at bounding box center [665, 155] width 111 height 34
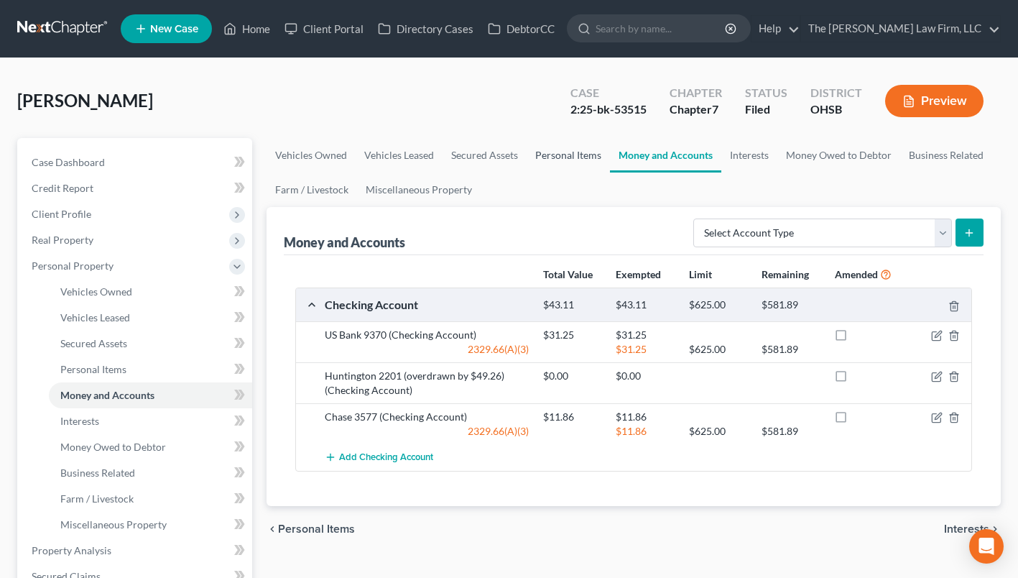
click at [578, 156] on link "Personal Items" at bounding box center [568, 155] width 83 height 34
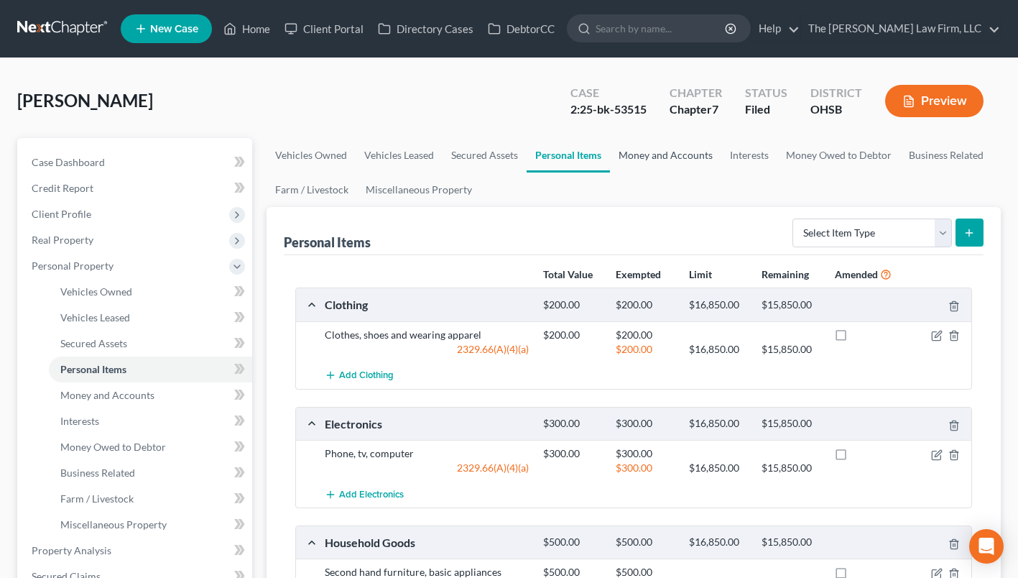
click at [643, 151] on link "Money and Accounts" at bounding box center [665, 155] width 111 height 34
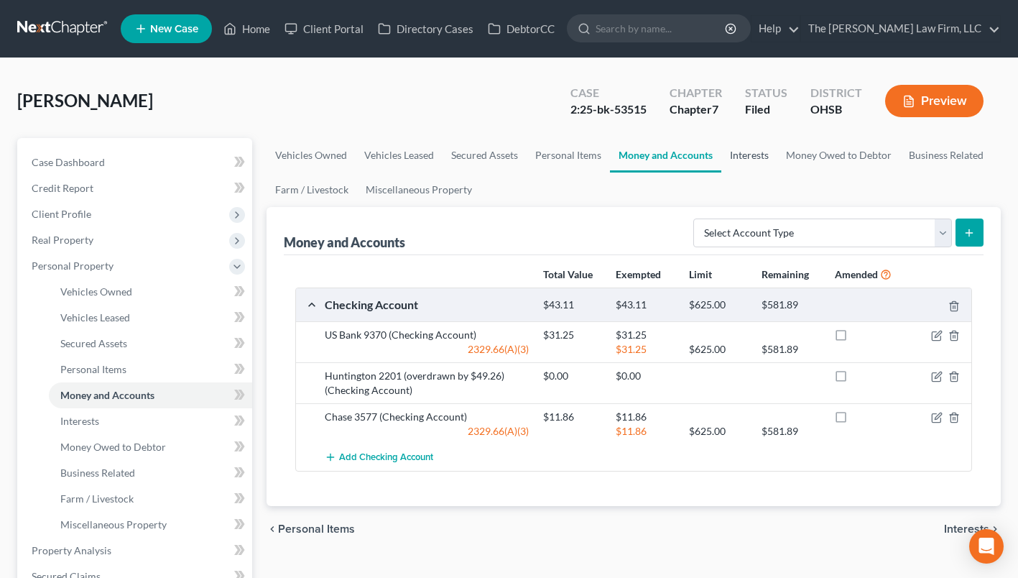
click at [739, 154] on link "Interests" at bounding box center [749, 155] width 56 height 34
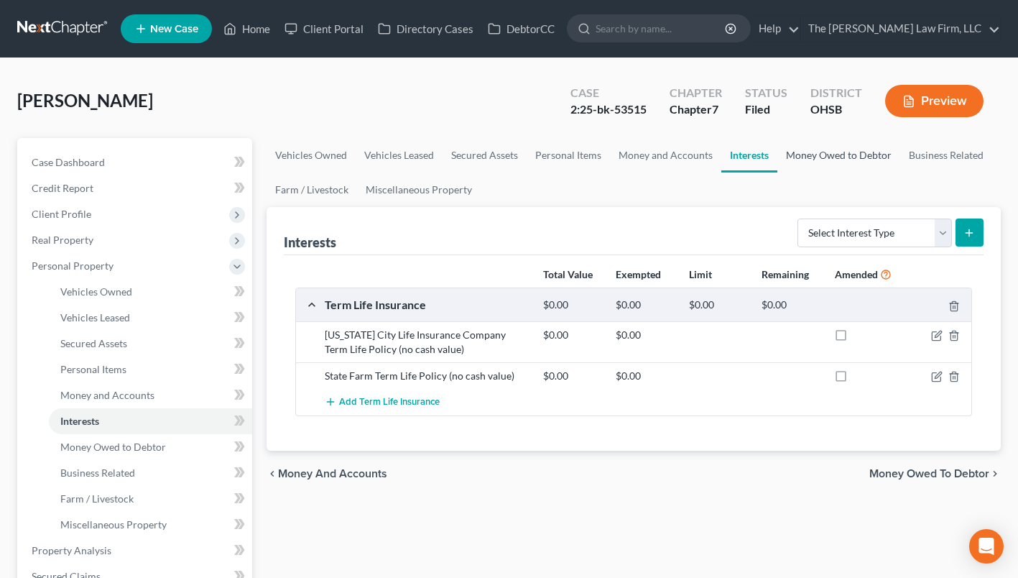
click at [820, 154] on link "Money Owed to Debtor" at bounding box center [838, 155] width 123 height 34
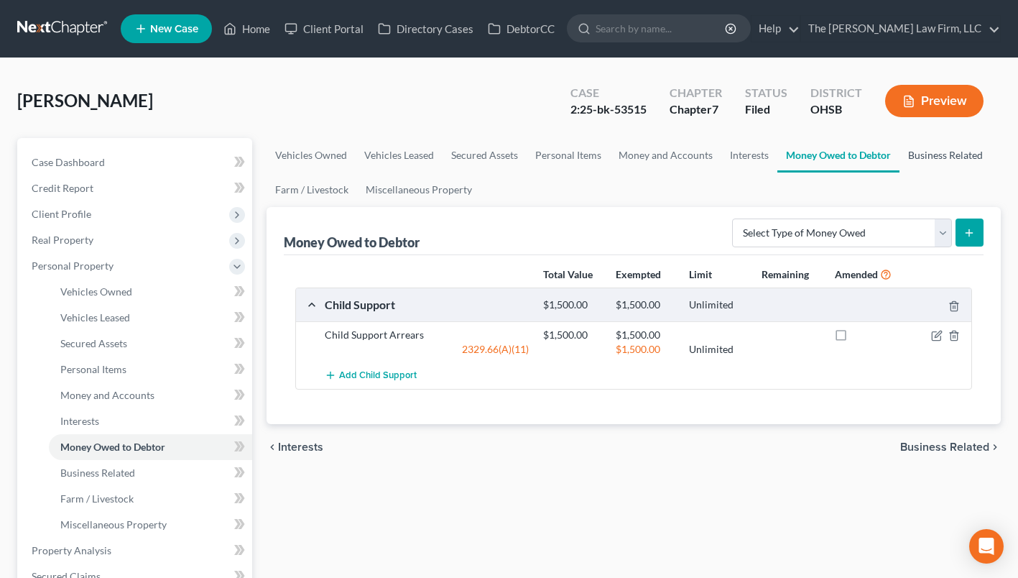
click at [920, 152] on link "Business Related" at bounding box center [945, 155] width 92 height 34
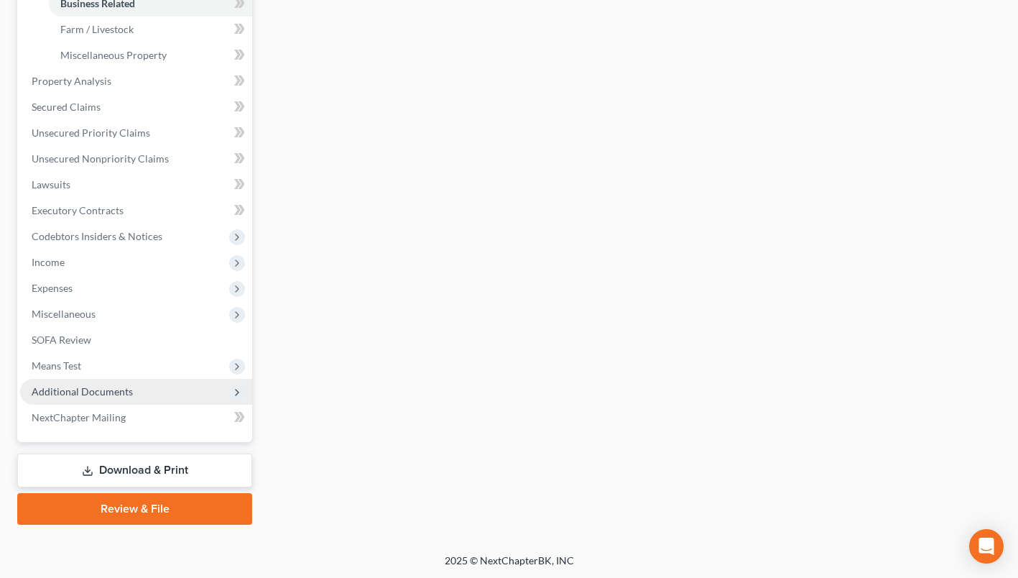
click at [157, 392] on span "Additional Documents" at bounding box center [136, 392] width 232 height 26
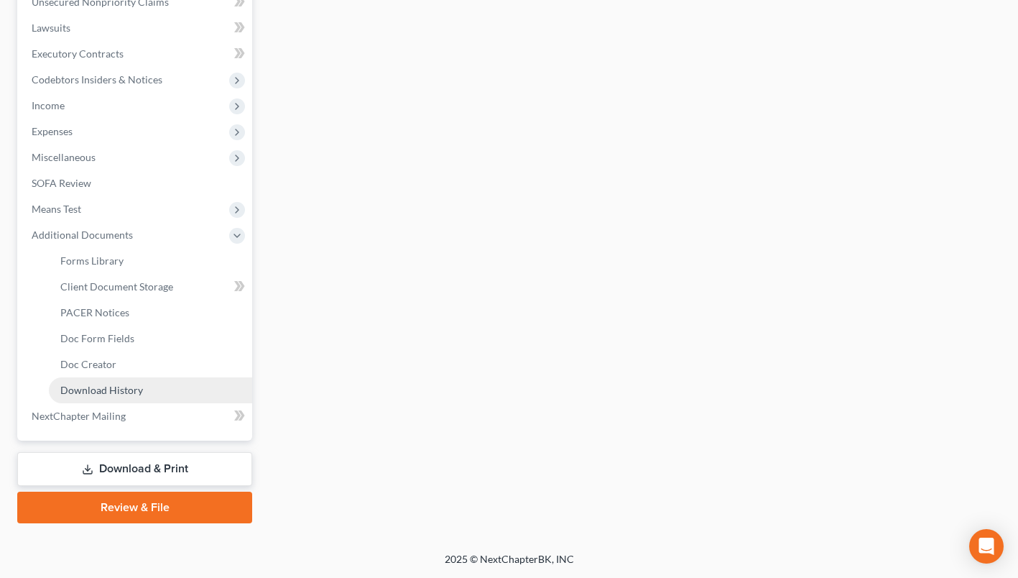
scroll to position [366, 0]
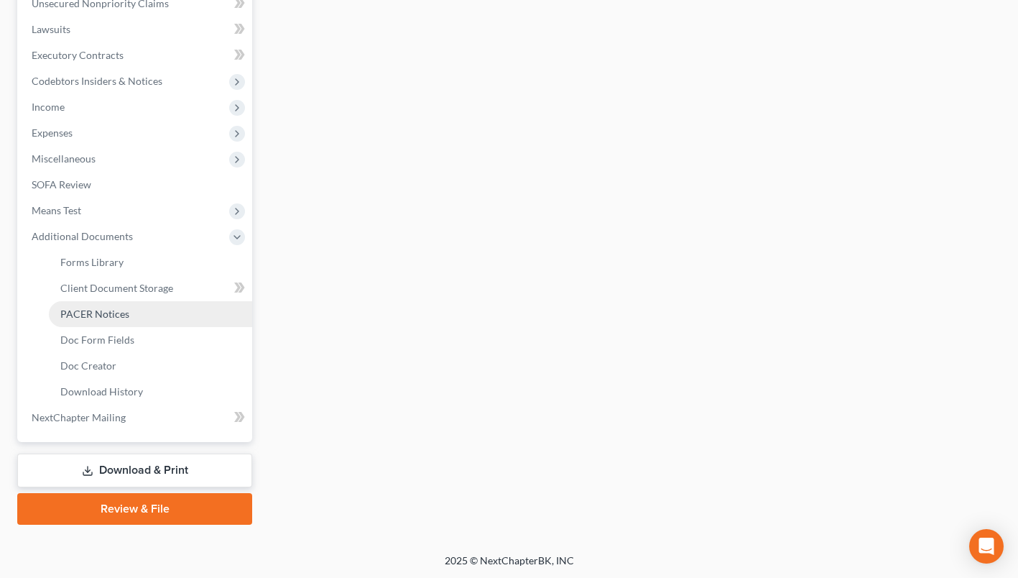
drag, startPoint x: 110, startPoint y: 315, endPoint x: 111, endPoint y: 323, distance: 8.7
click at [111, 315] on span "PACER Notices" at bounding box center [94, 313] width 69 height 12
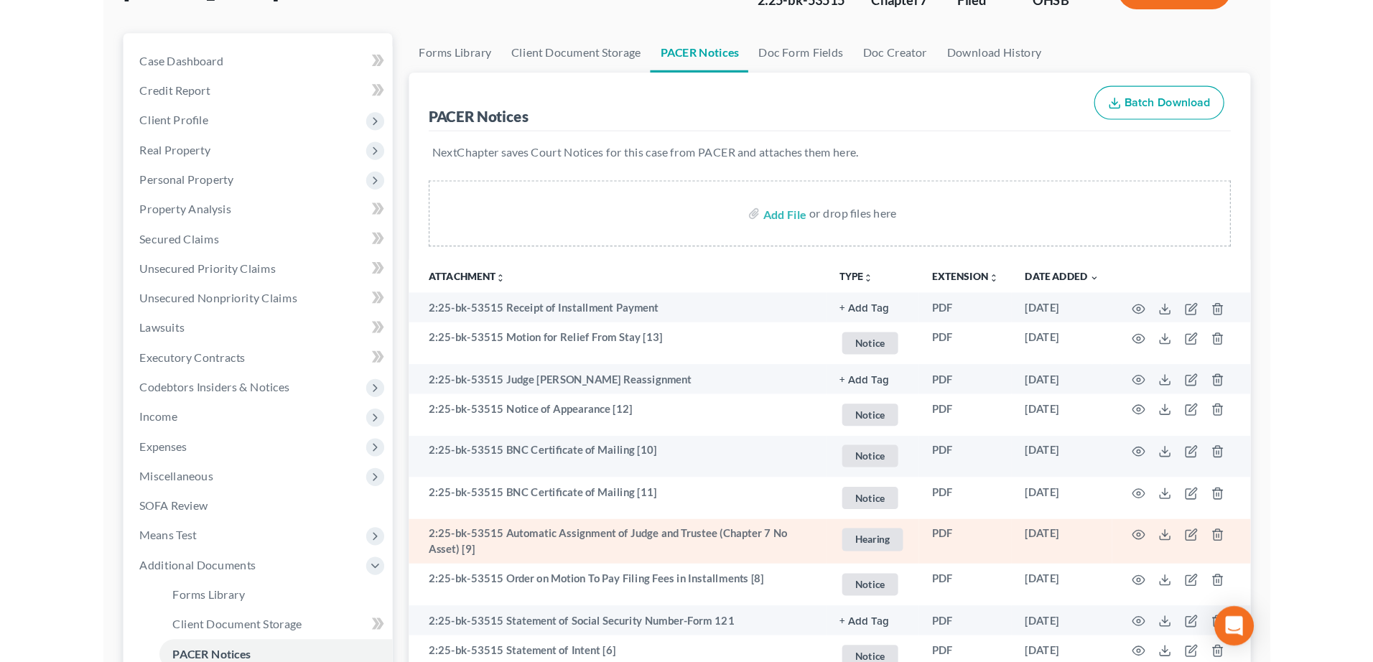
scroll to position [216, 0]
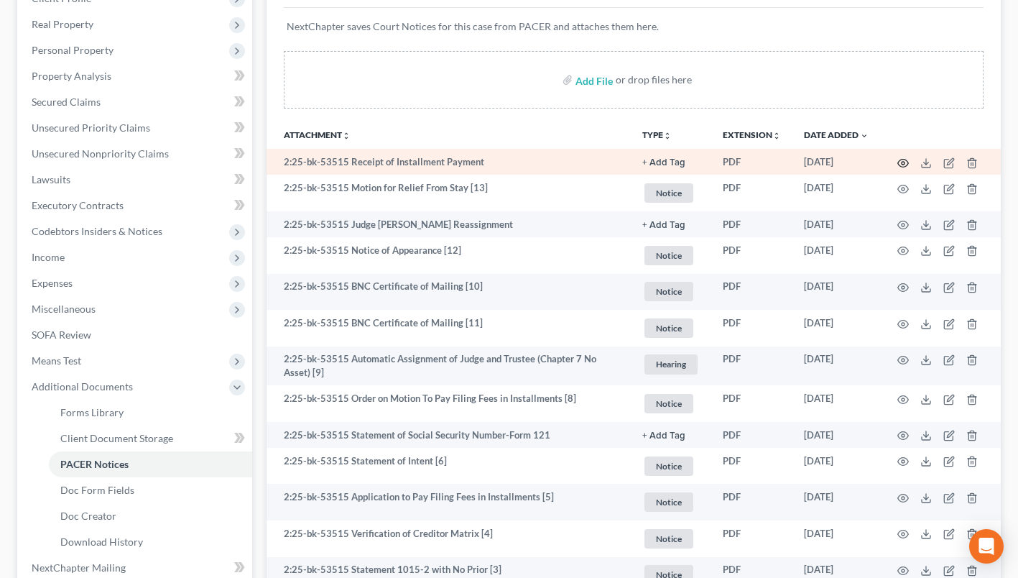
click at [901, 165] on icon "button" at bounding box center [902, 162] width 11 height 11
